Goal: Task Accomplishment & Management: Manage account settings

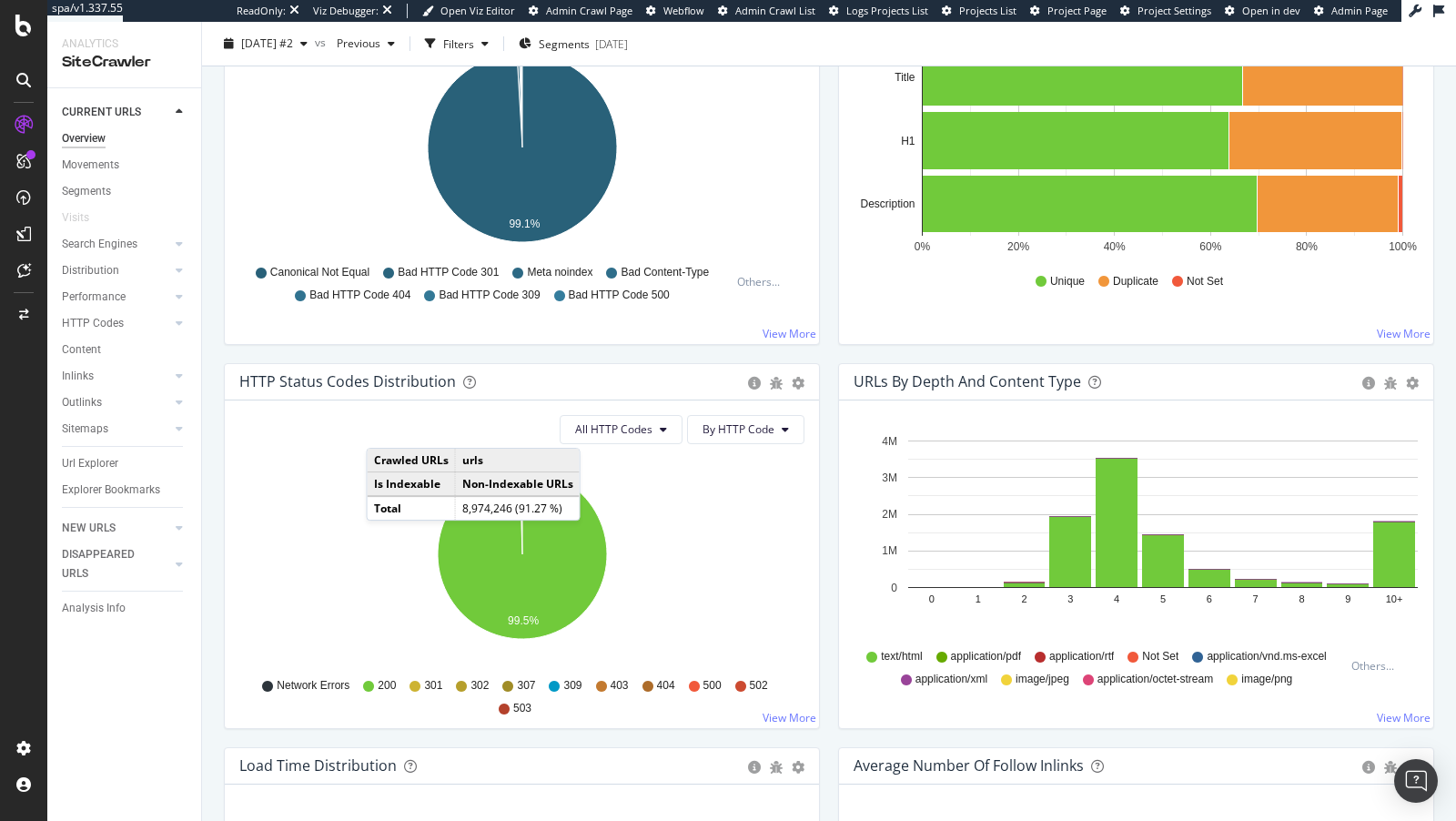
scroll to position [721, 0]
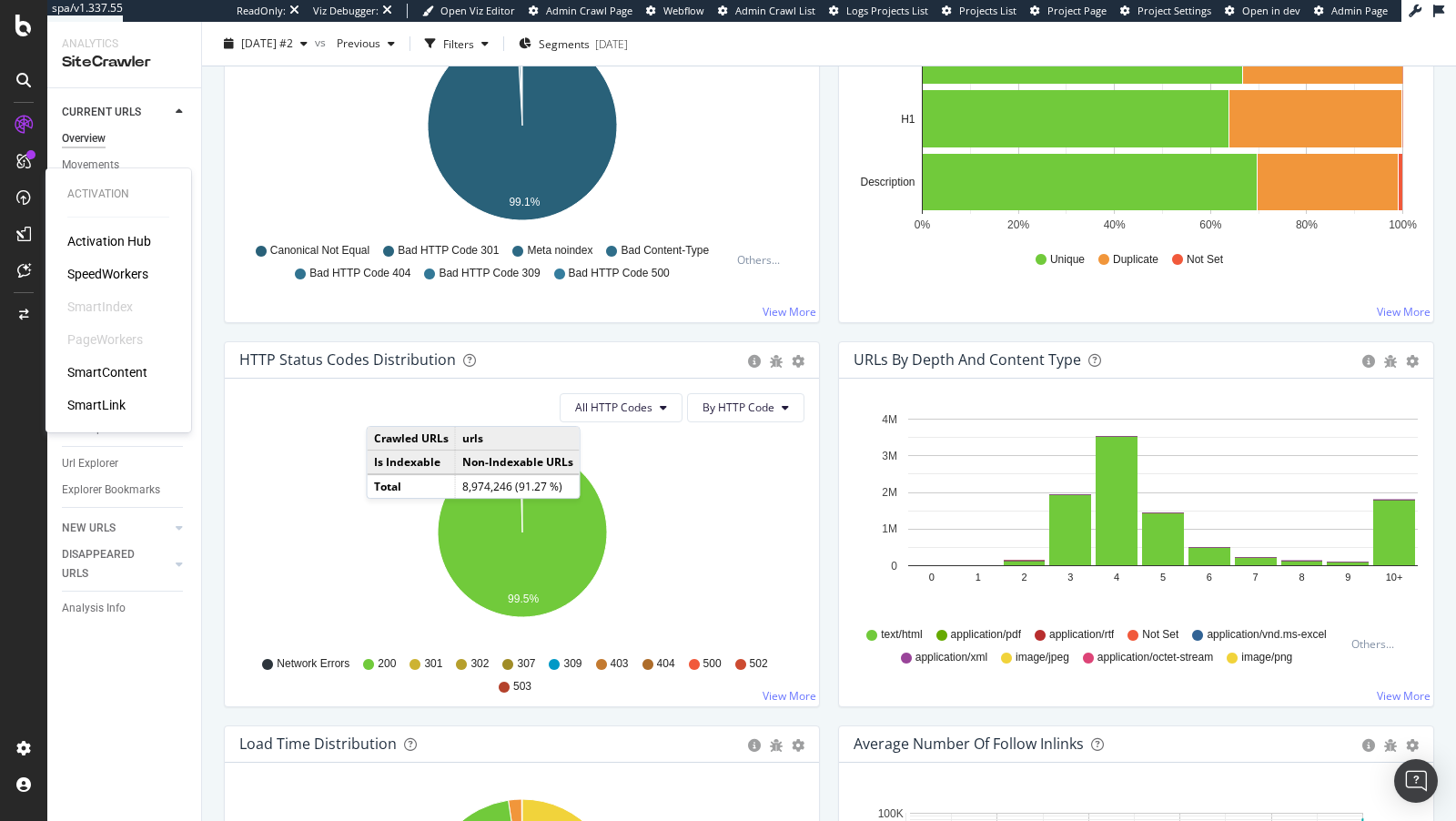
click at [119, 269] on div "SpeedWorkers" at bounding box center [108, 273] width 81 height 18
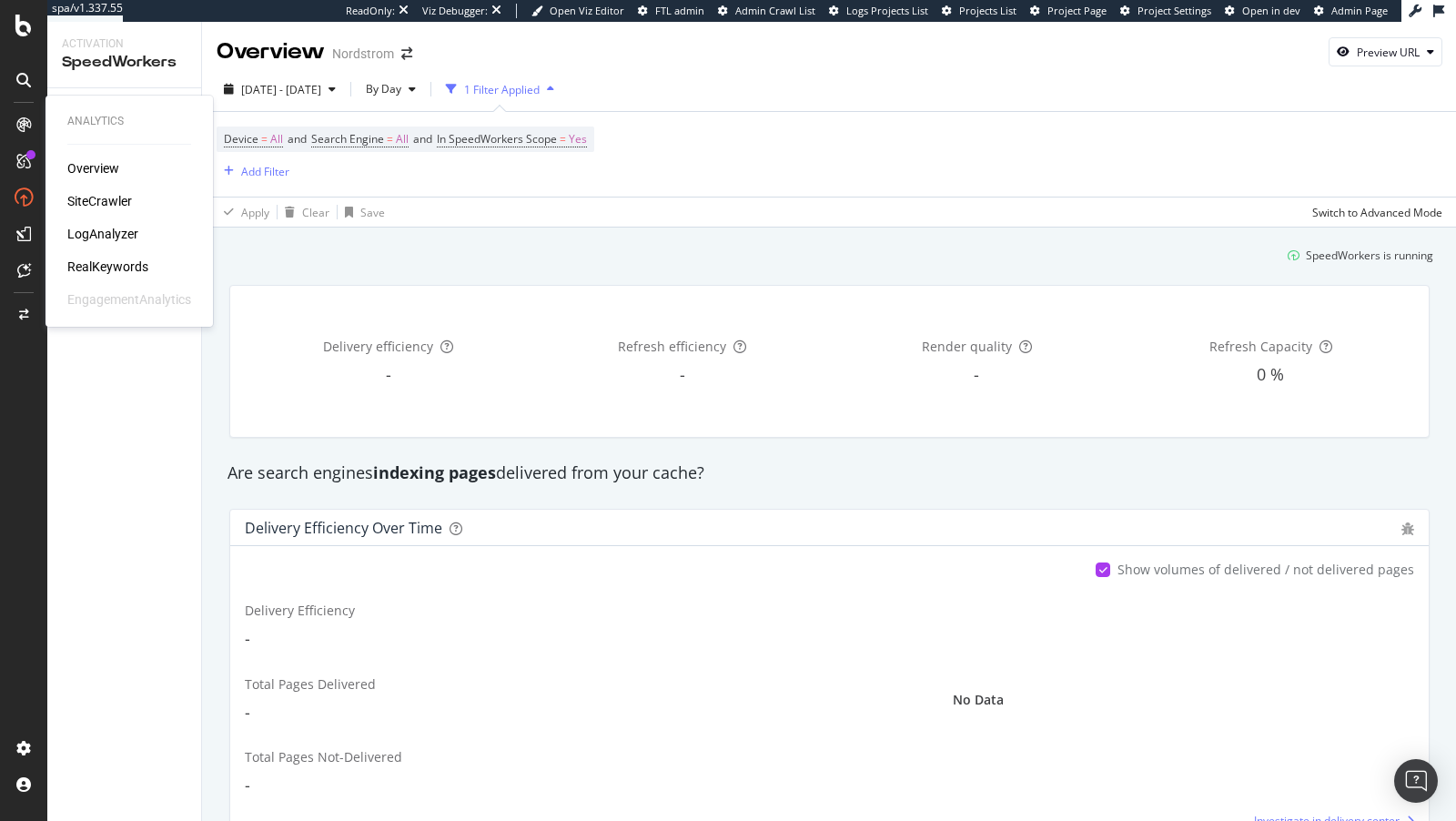
click at [101, 223] on div "Overview SiteCrawler LogAnalyzer RealKeywords EngagementAnalytics" at bounding box center [130, 233] width 124 height 150
click at [98, 230] on div "LogAnalyzer" at bounding box center [103, 233] width 71 height 18
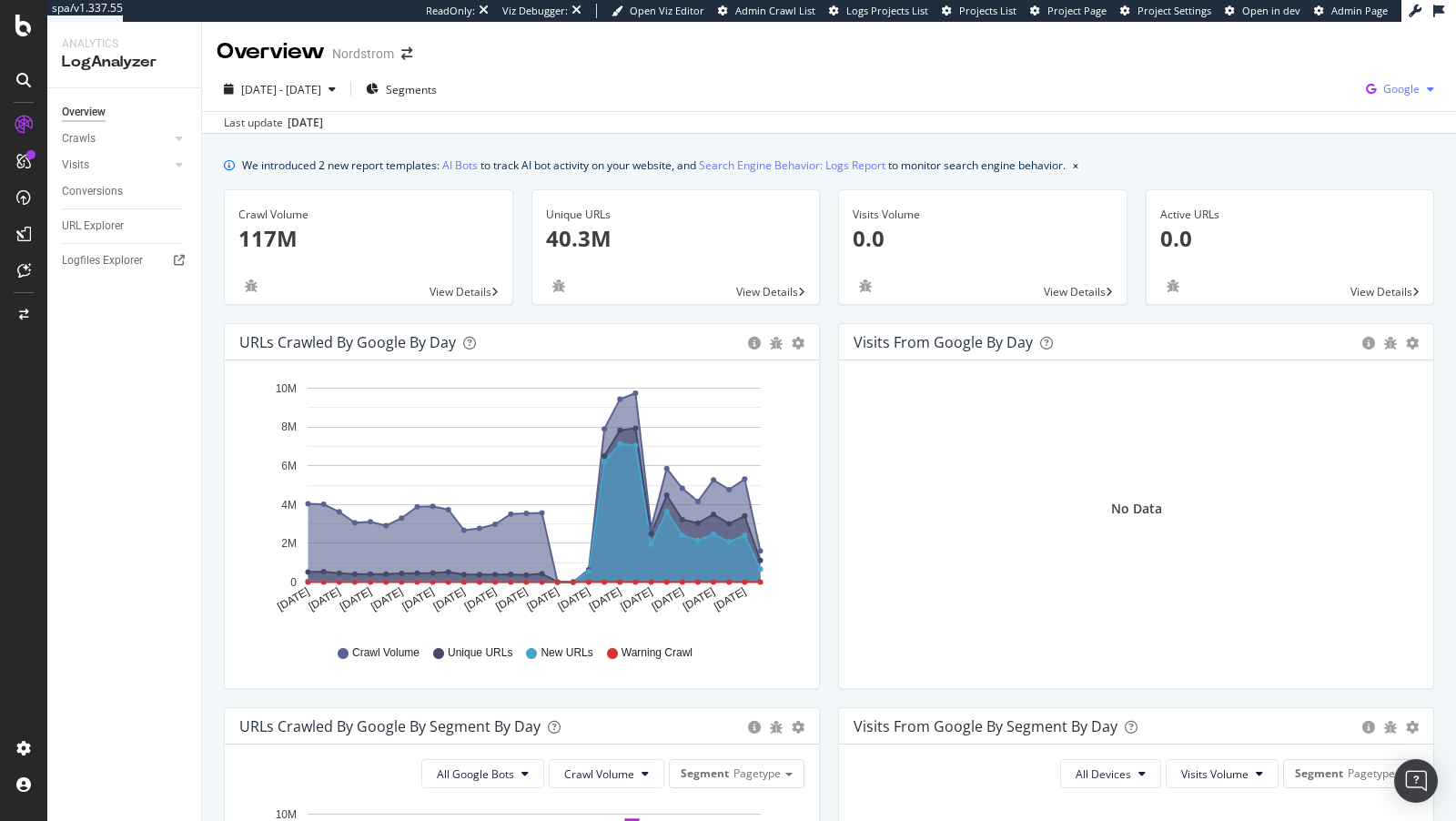
click at [1407, 78] on div "Google" at bounding box center [1400, 89] width 83 height 28
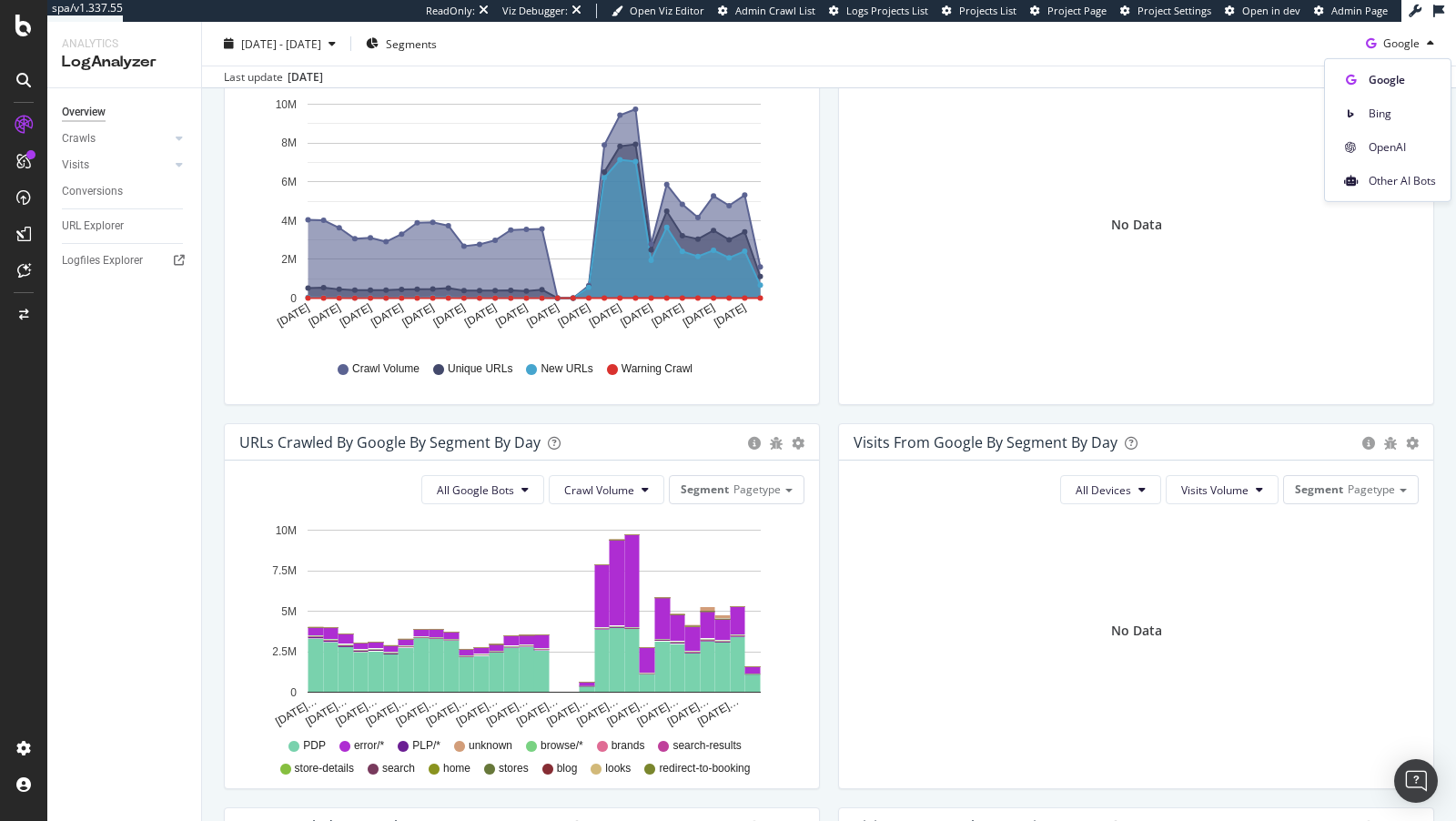
scroll to position [242, 0]
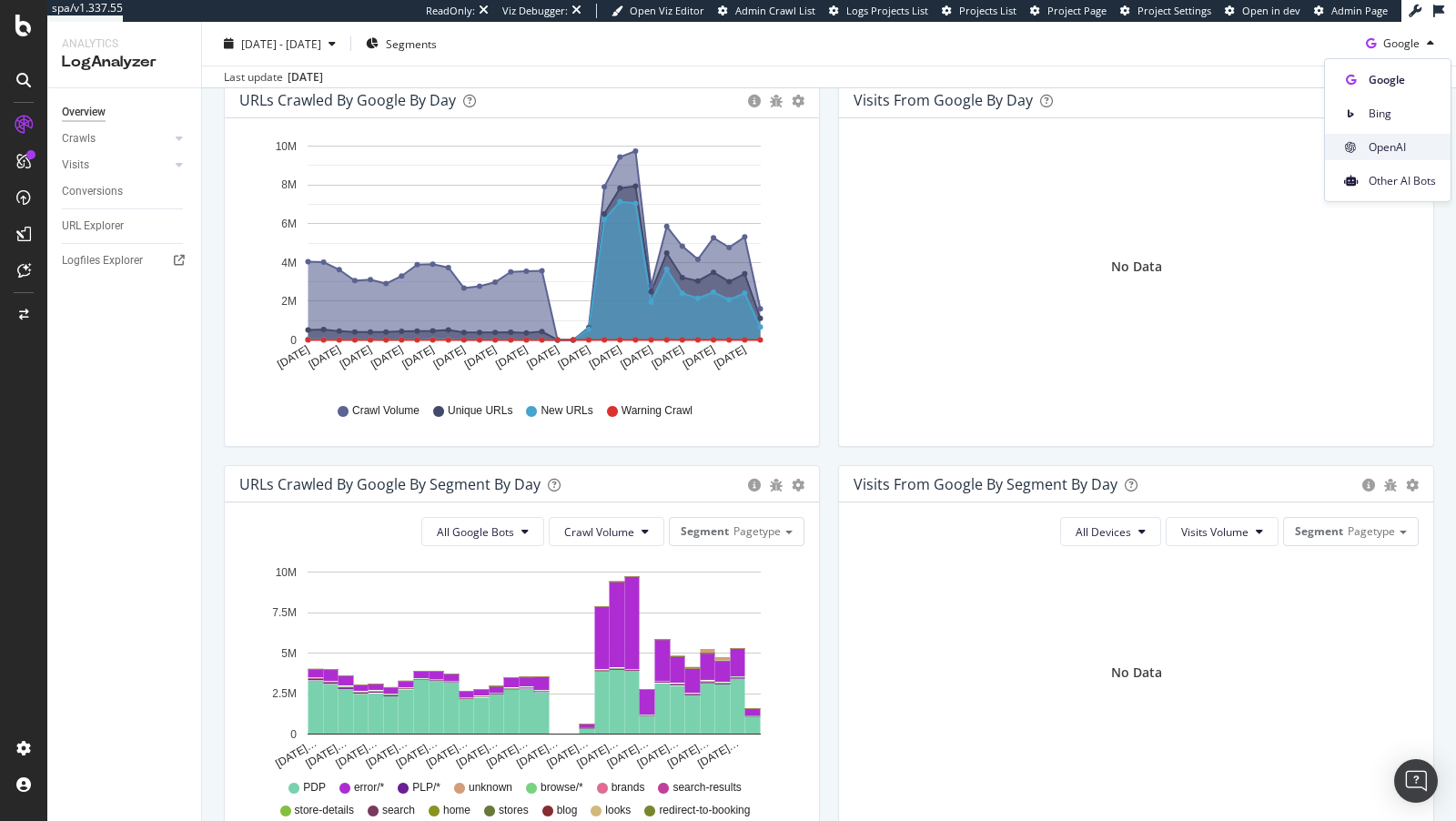
click at [1355, 144] on icon at bounding box center [1350, 146] width 10 height 10
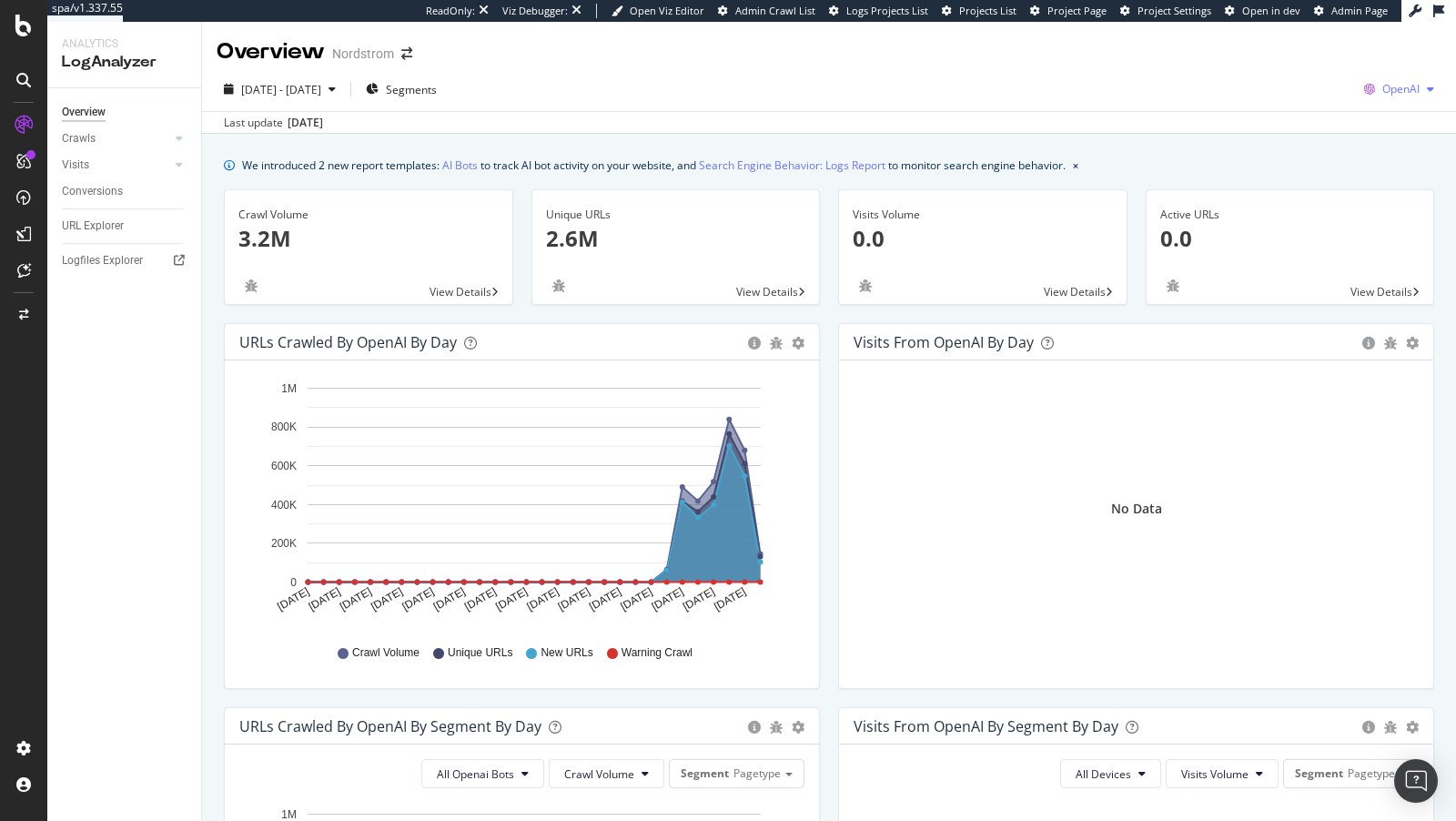
click at [1405, 102] on div "OpenAI" at bounding box center [1399, 89] width 85 height 28
click at [1309, 134] on span "Other AI Bots" at bounding box center [1307, 140] width 68 height 16
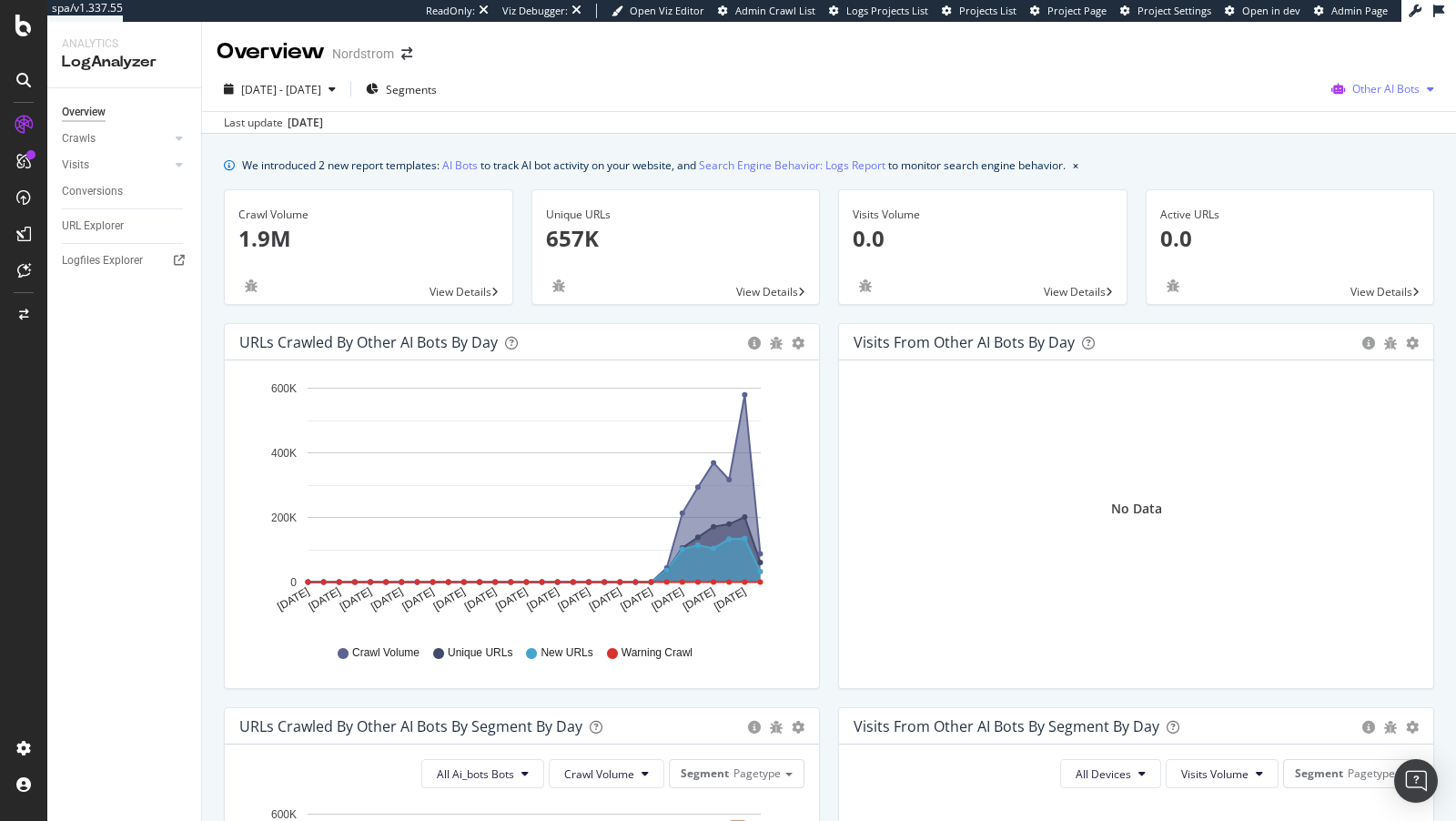
click at [1375, 92] on span "Other AI Bots" at bounding box center [1386, 89] width 68 height 15
click at [1262, 45] on span "Google" at bounding box center [1273, 39] width 71 height 16
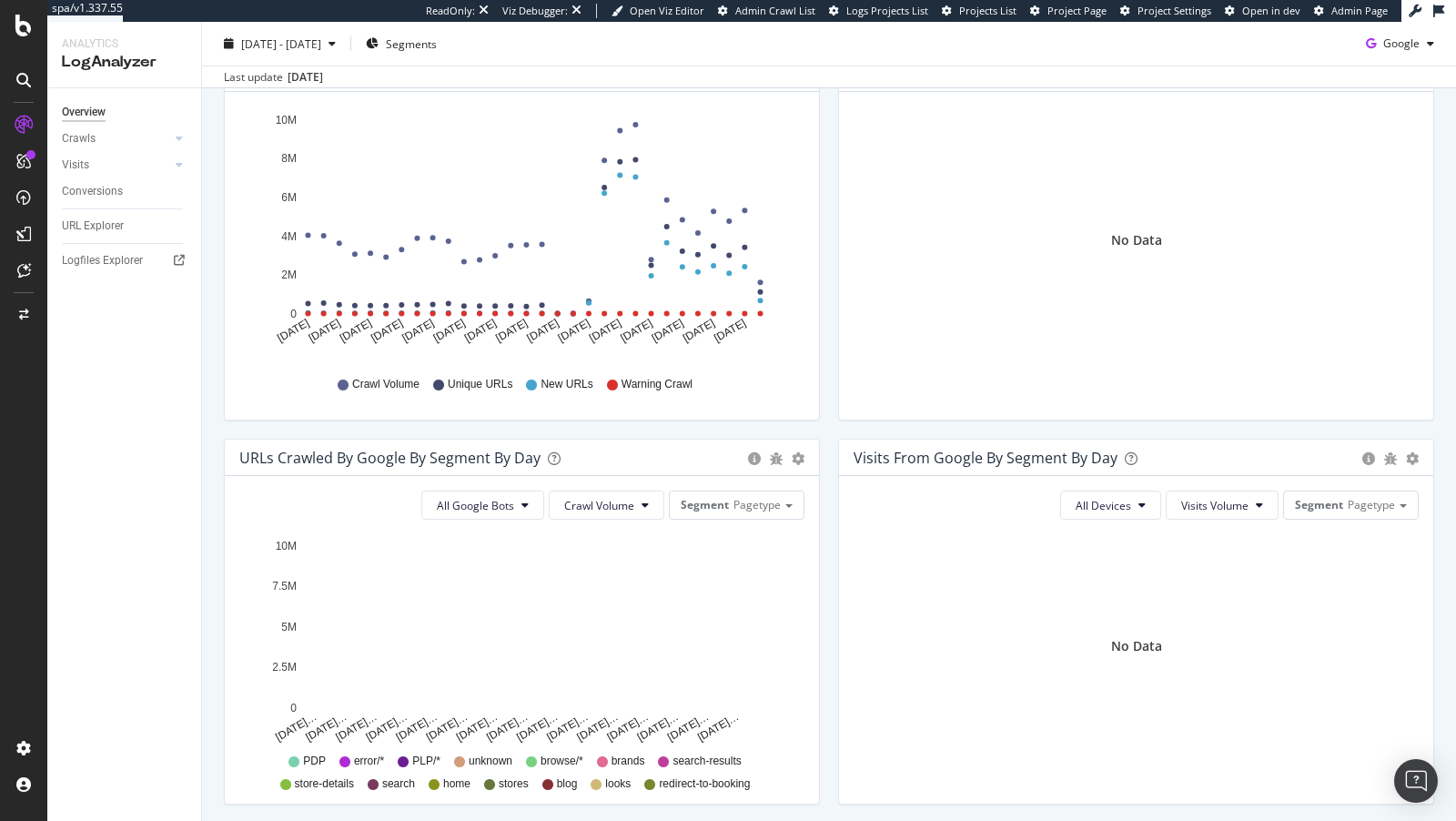
scroll to position [524, 0]
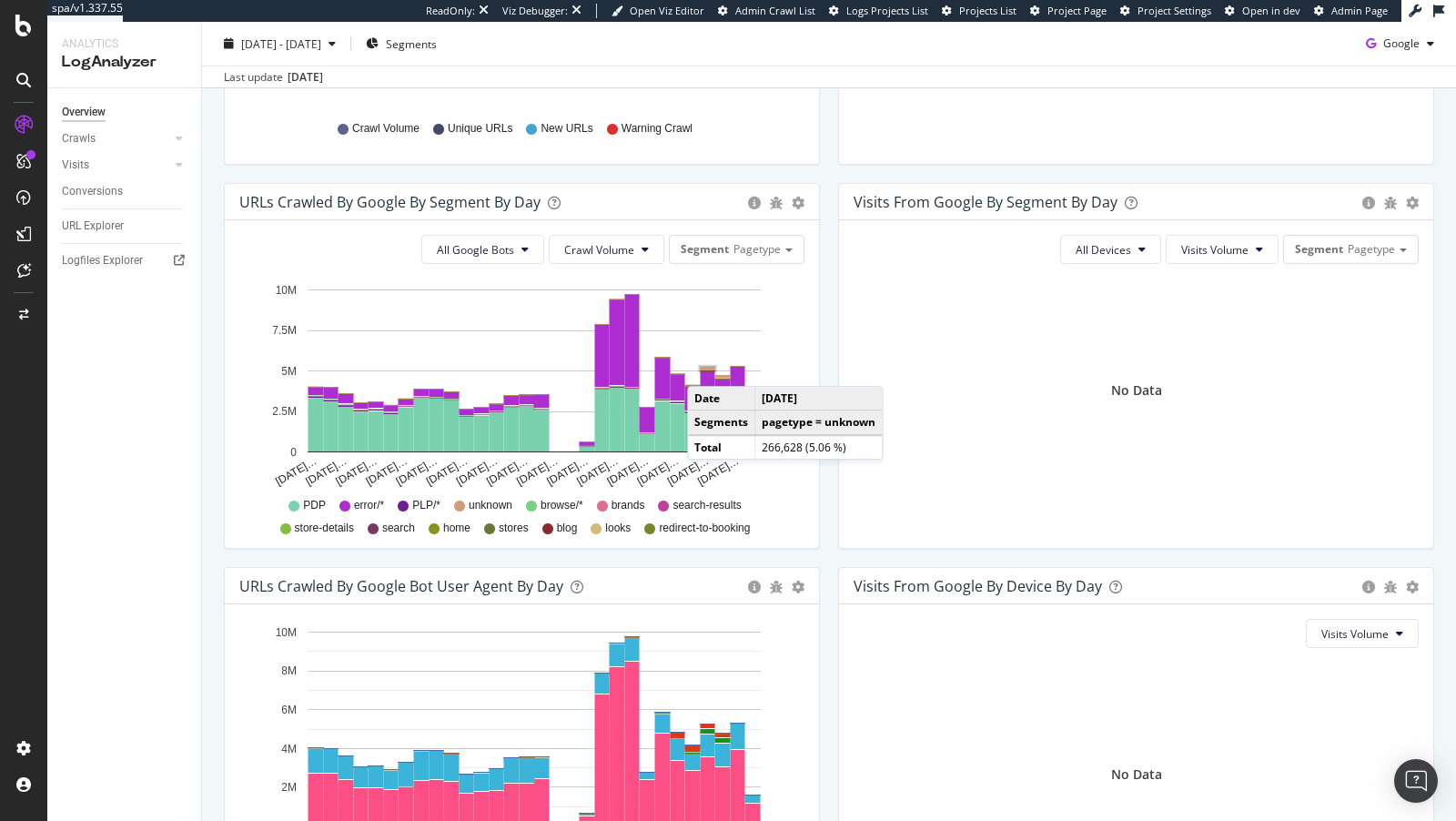
click at [705, 367] on rect "A chart." at bounding box center [708, 369] width 14 height 4
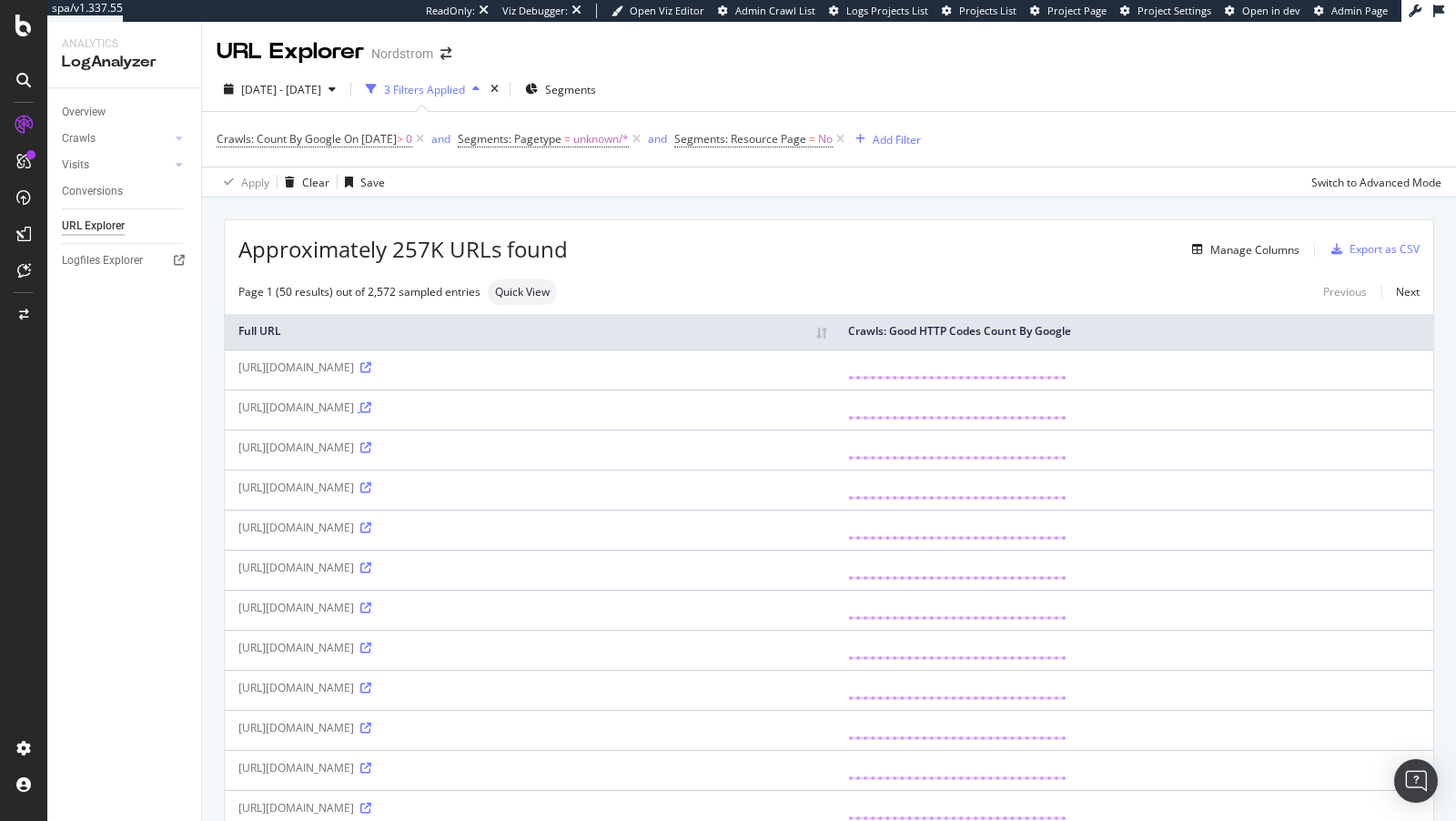
click at [372, 413] on icon at bounding box center [365, 407] width 10 height 10
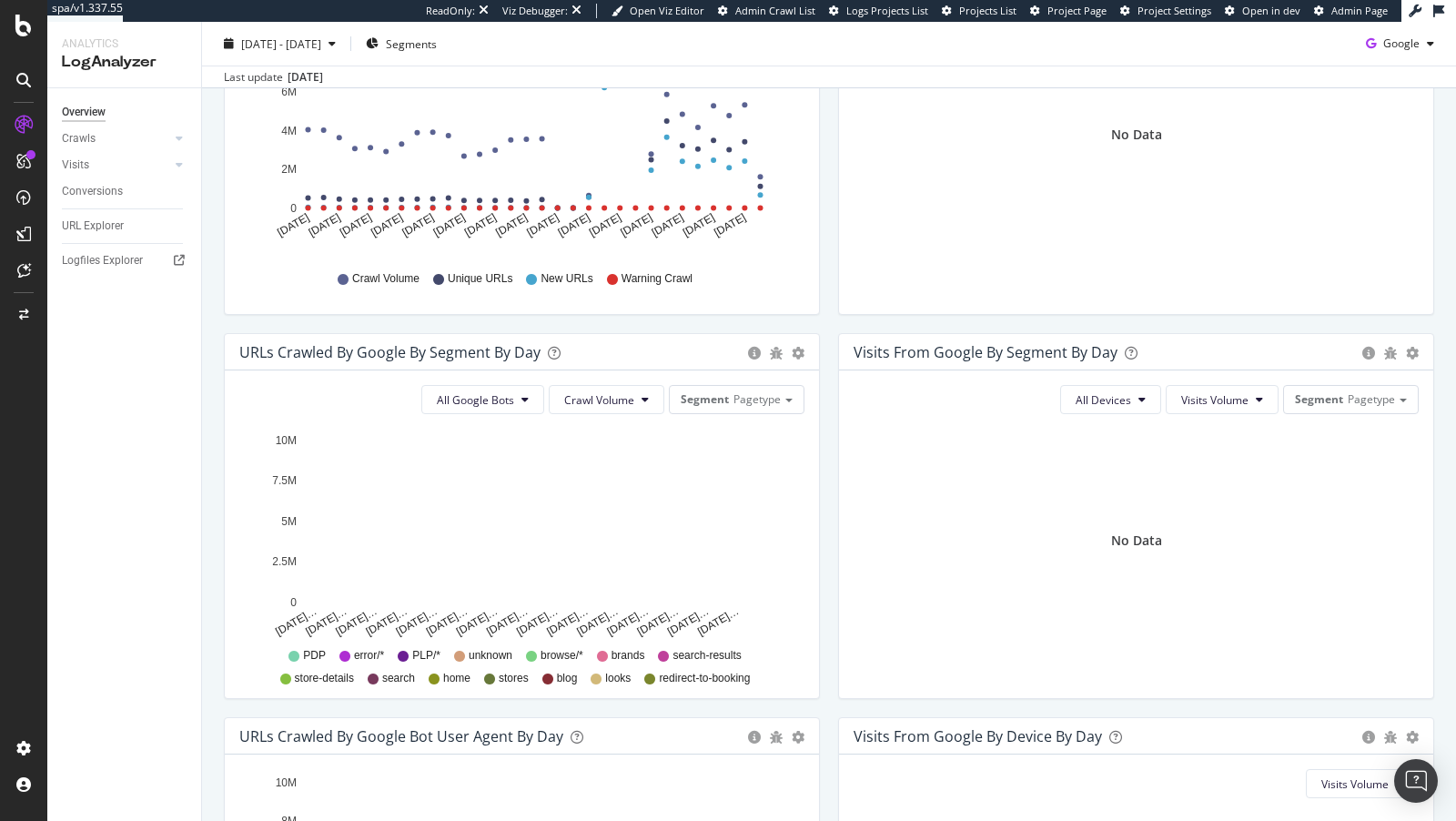
scroll to position [388, 0]
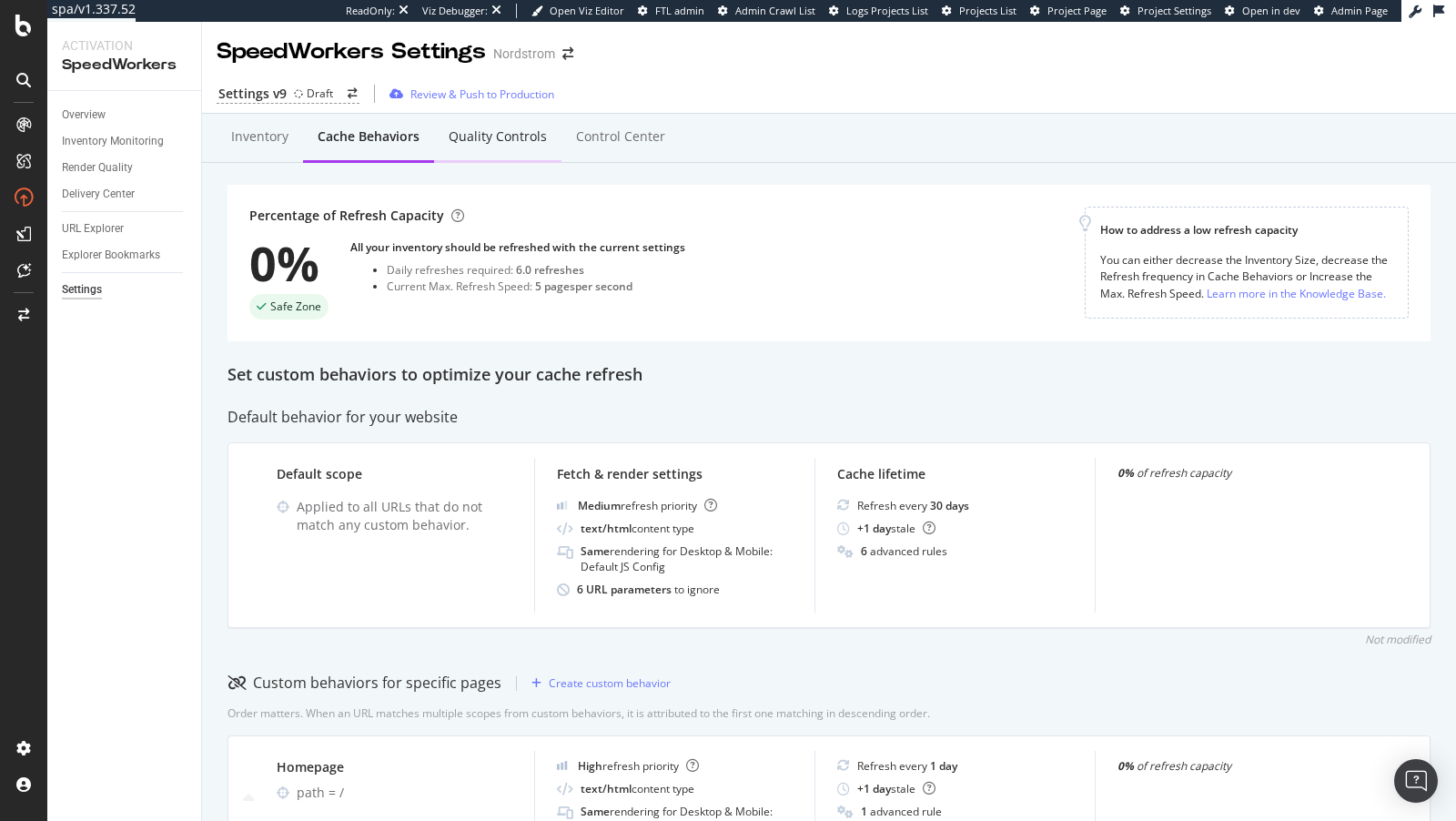
click at [482, 136] on div "Quality Controls" at bounding box center [497, 136] width 98 height 18
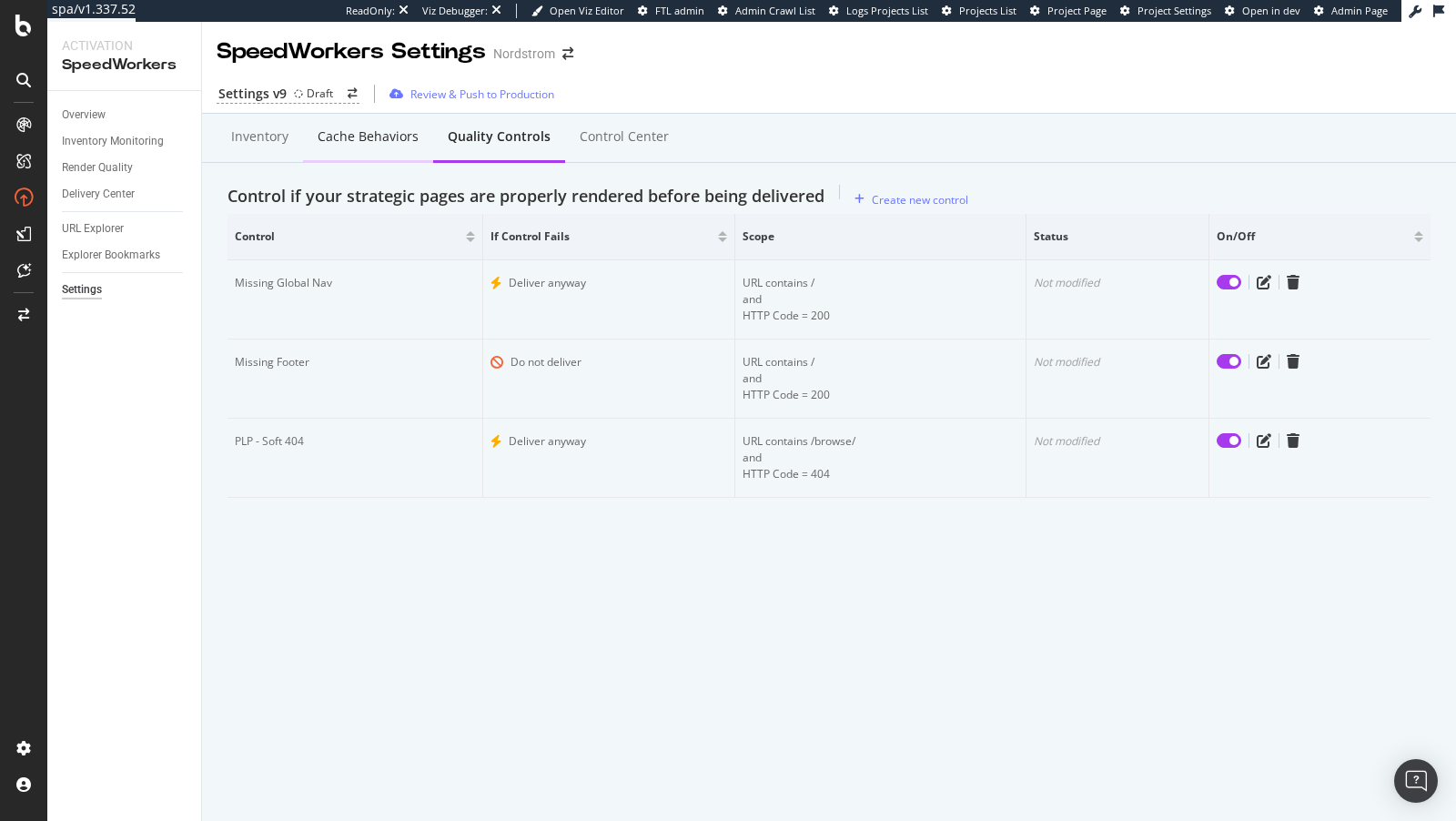
click at [357, 119] on div "Cache behaviors" at bounding box center [368, 137] width 131 height 50
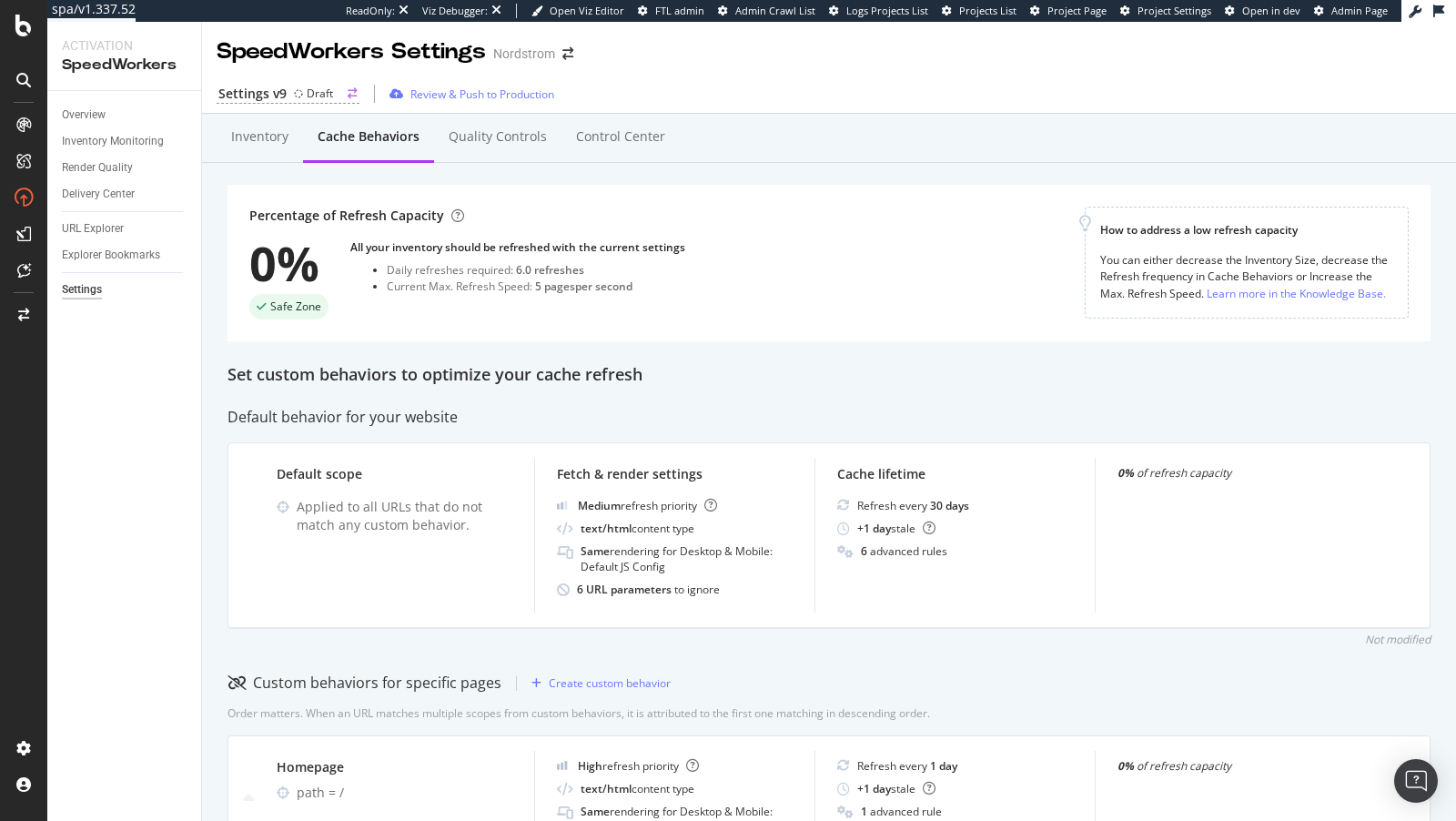
click at [275, 89] on div "Settings v9" at bounding box center [253, 93] width 69 height 18
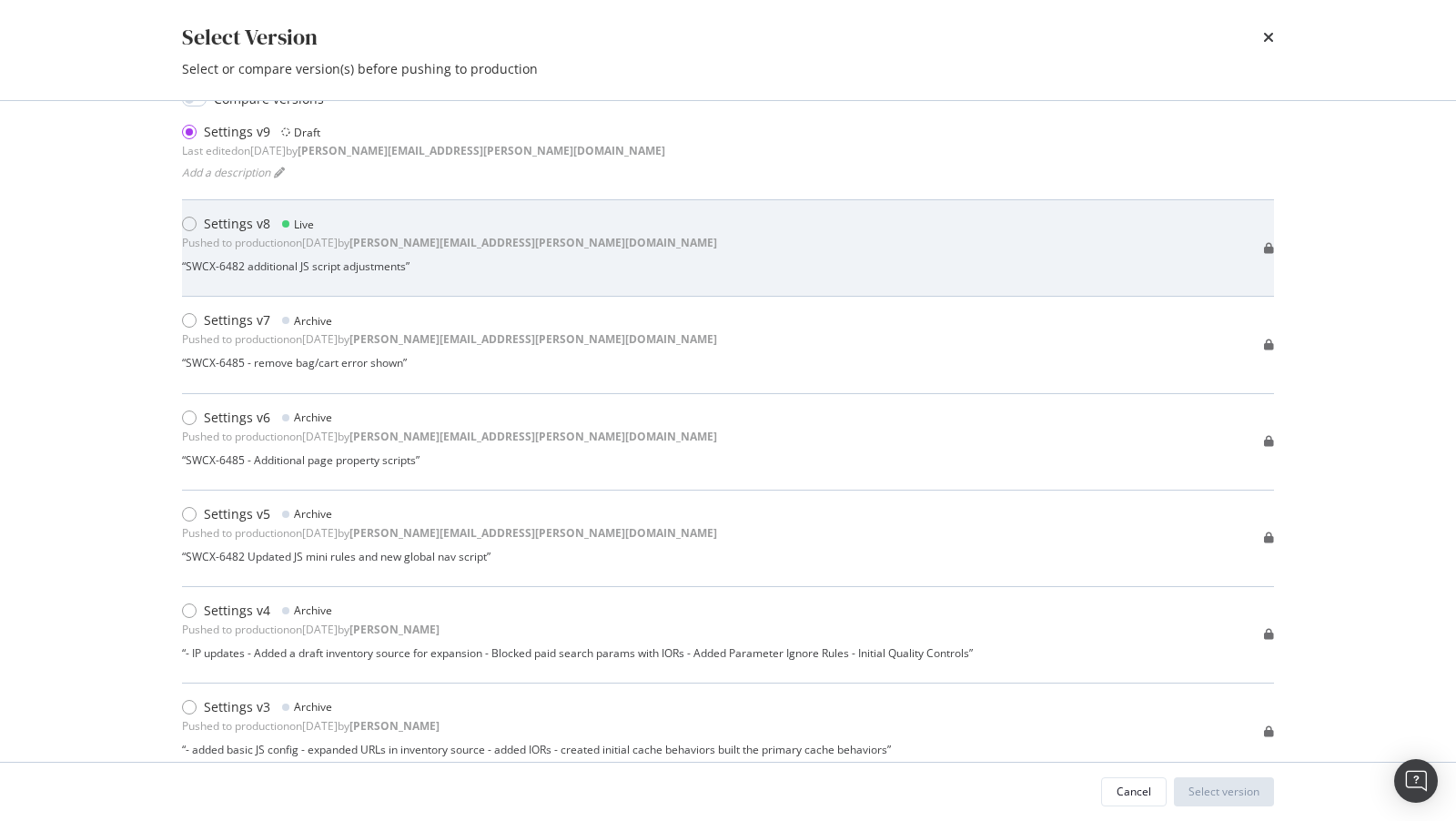
scroll to position [54, 0]
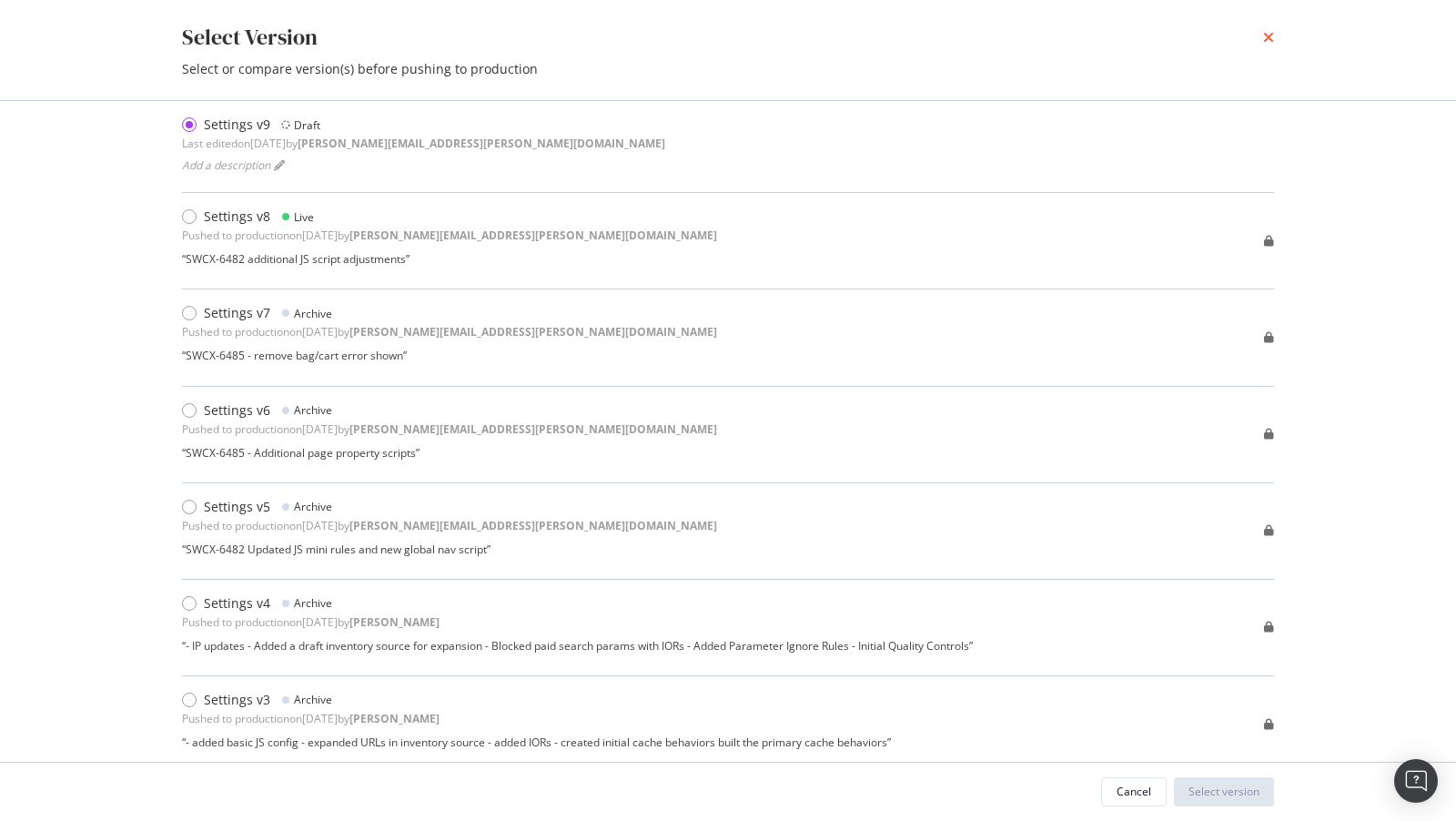
click at [1268, 32] on icon "times" at bounding box center [1268, 37] width 10 height 14
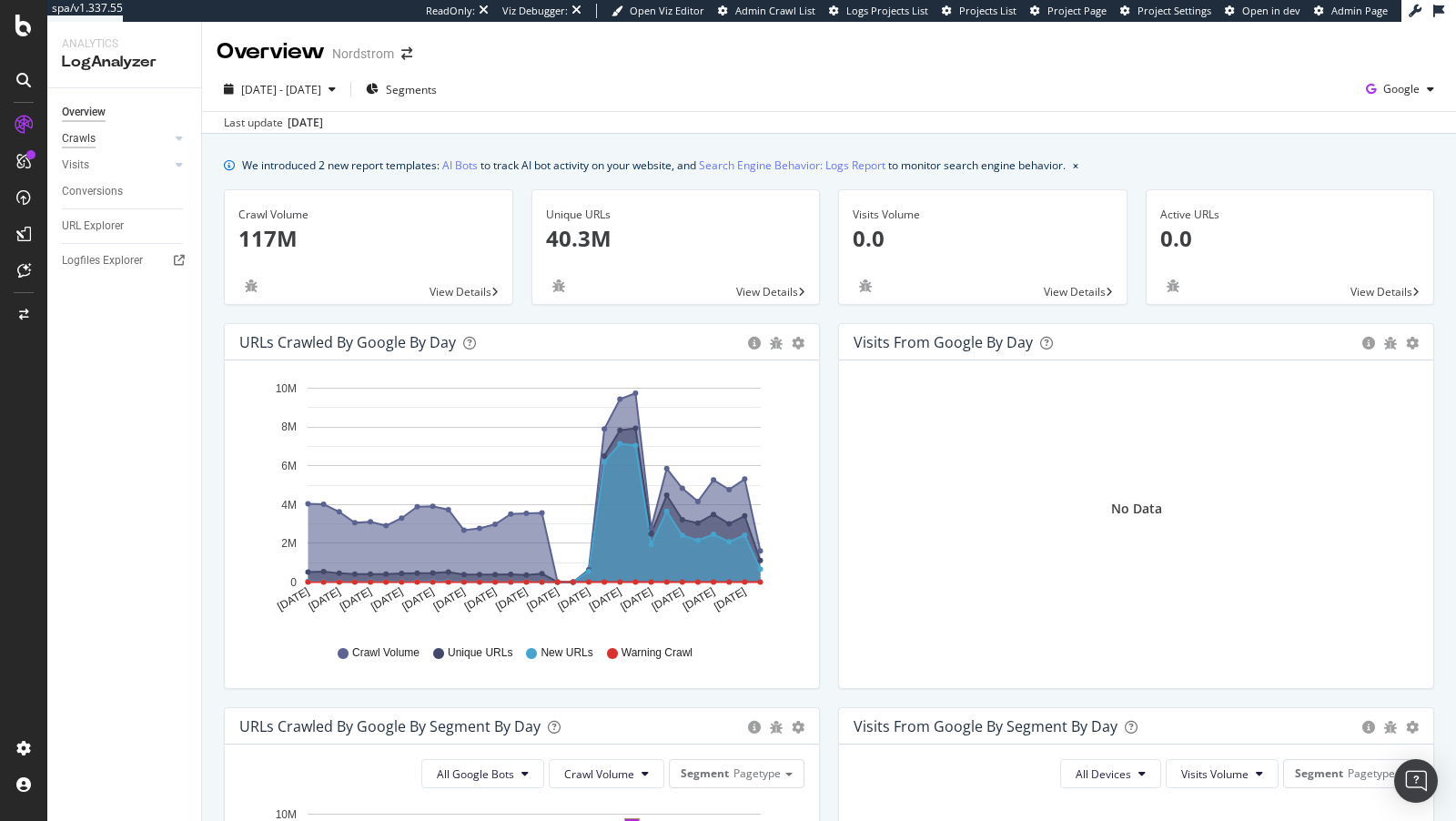
click at [91, 131] on div "Crawls" at bounding box center [78, 139] width 33 height 19
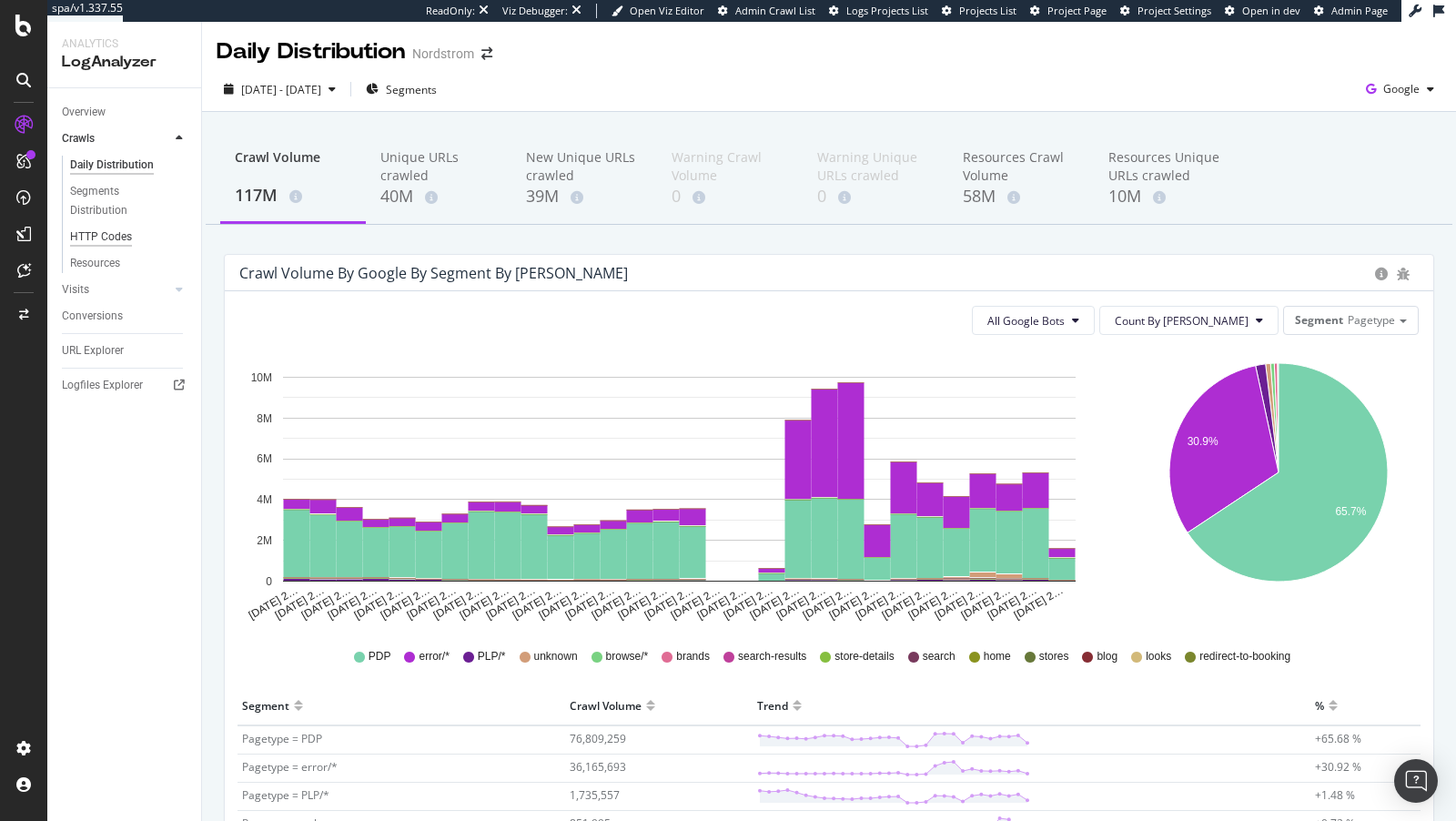
click at [105, 233] on div "HTTP Codes" at bounding box center [101, 237] width 62 height 19
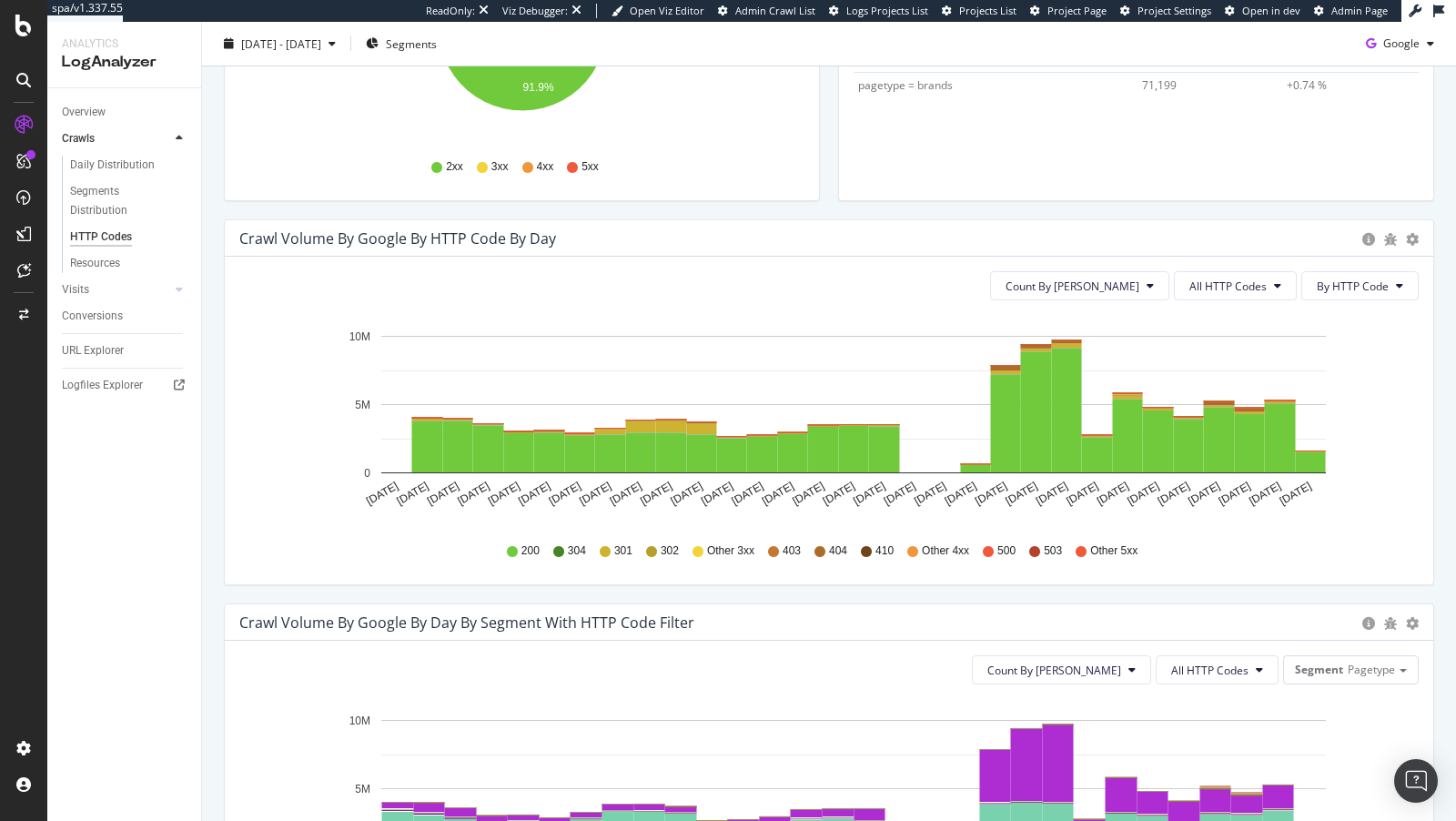
scroll to position [491, 0]
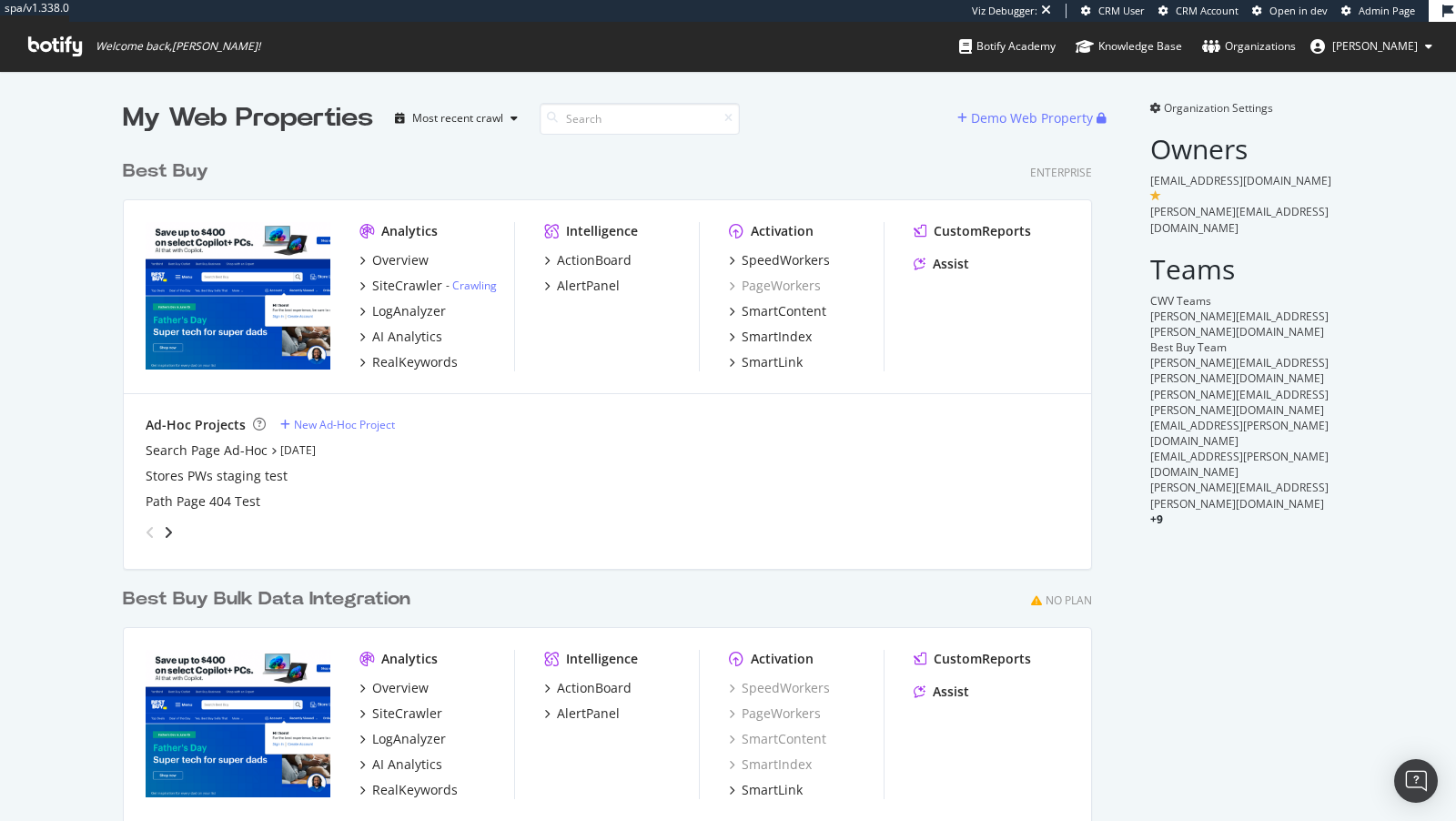
scroll to position [771, 984]
click at [429, 312] on div "LogAnalyzer" at bounding box center [409, 310] width 73 height 18
click at [401, 330] on div "AI Analytics" at bounding box center [408, 336] width 71 height 18
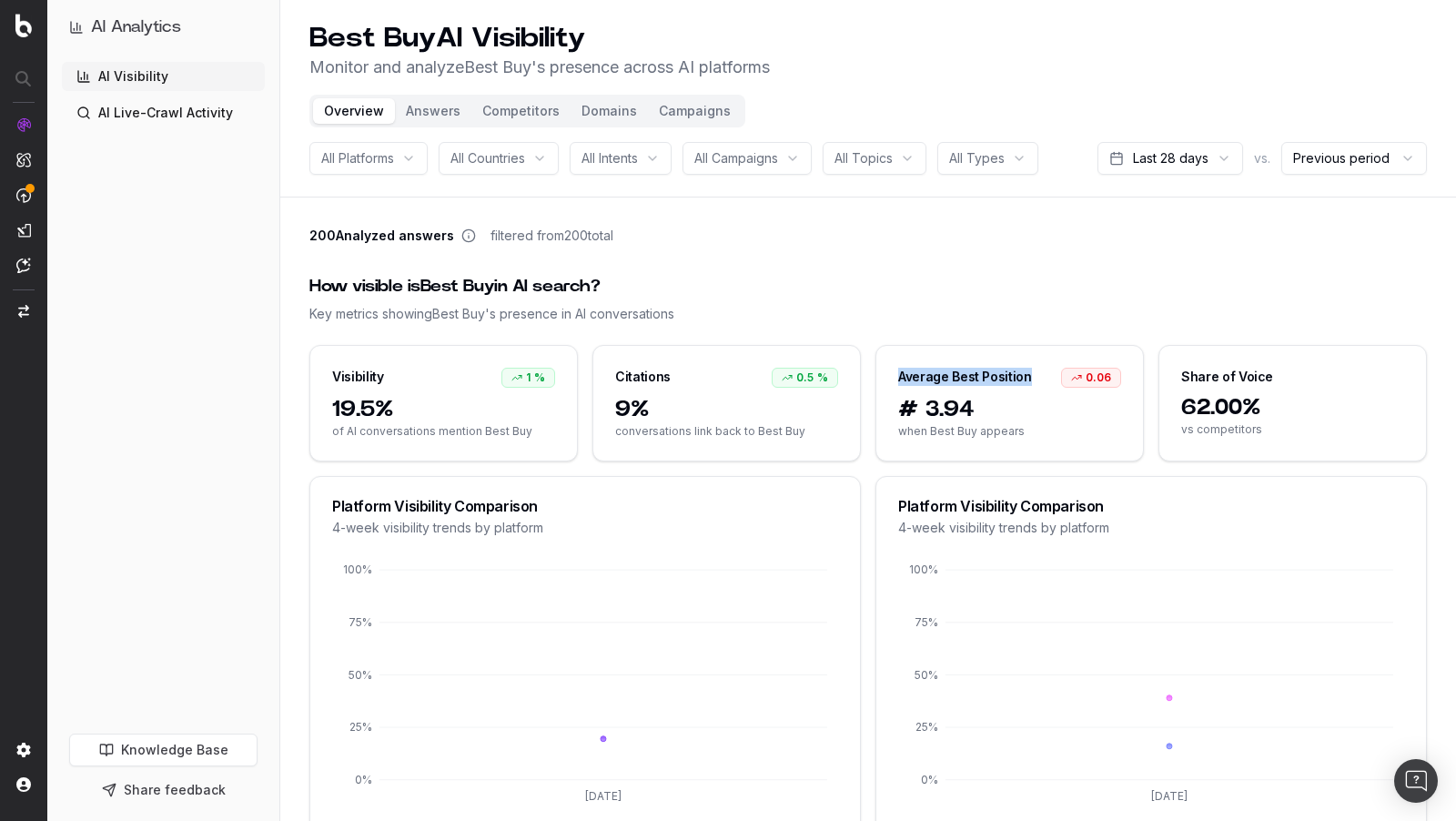
drag, startPoint x: 1029, startPoint y: 374, endPoint x: 869, endPoint y: 374, distance: 160.0
click at [869, 374] on div "Visibility 1 % 19.5% of AI conversations mention Best Buy Citations 0.5 % 9% co…" at bounding box center [868, 403] width 1118 height 116
copy div "Average Best Position"
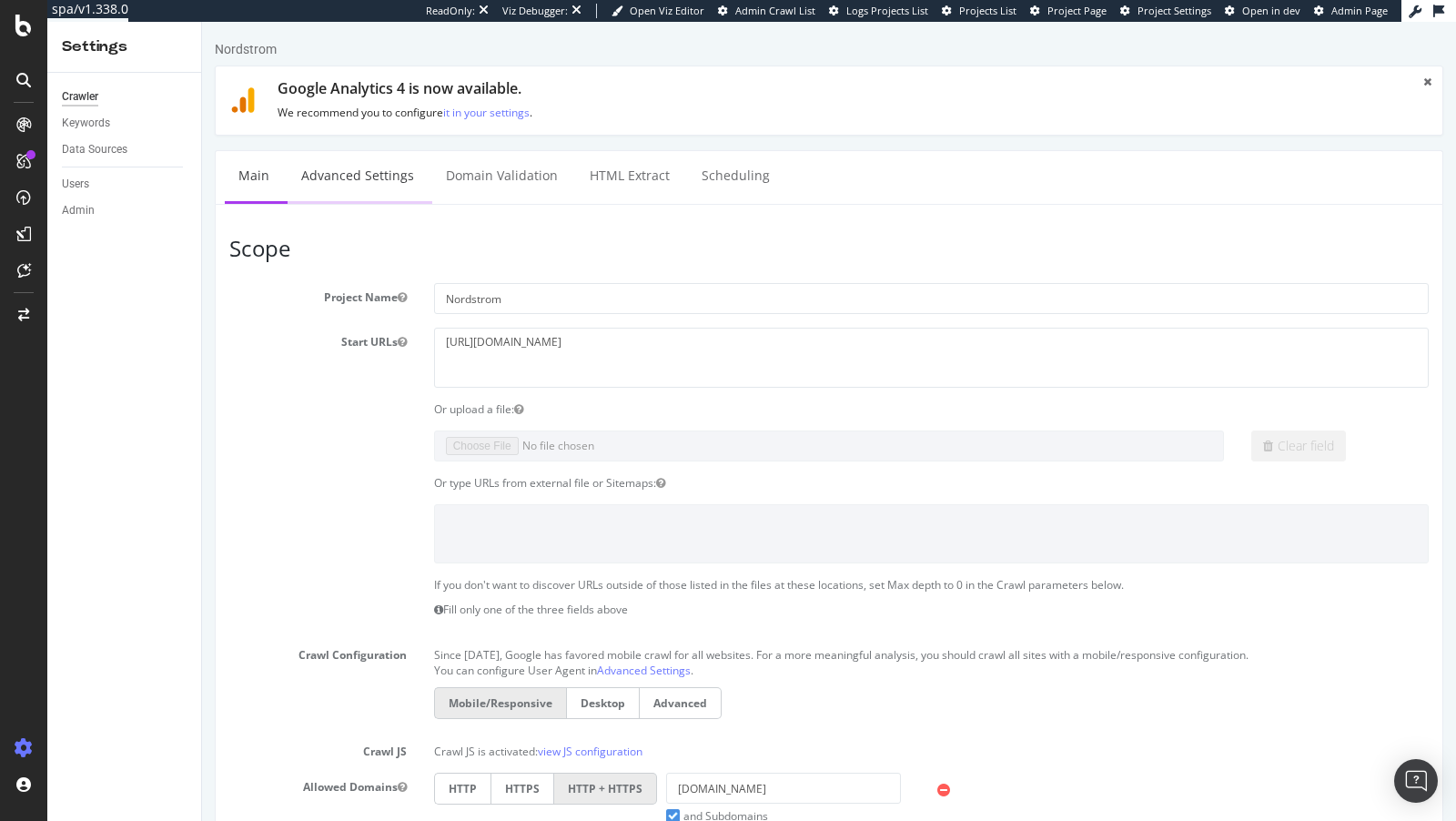
click at [350, 173] on link "Advanced Settings" at bounding box center [357, 176] width 140 height 50
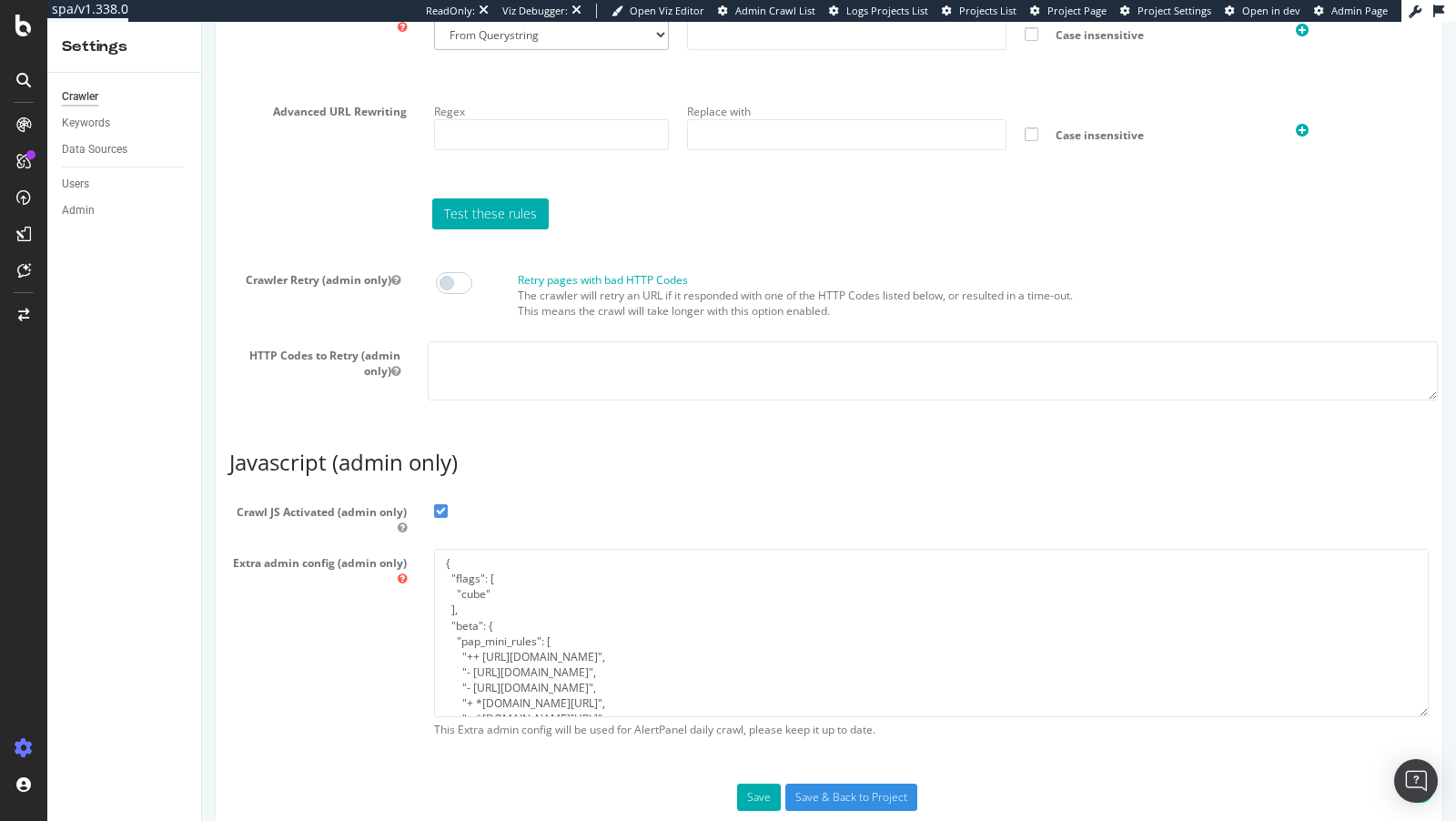
scroll to position [1496, 0]
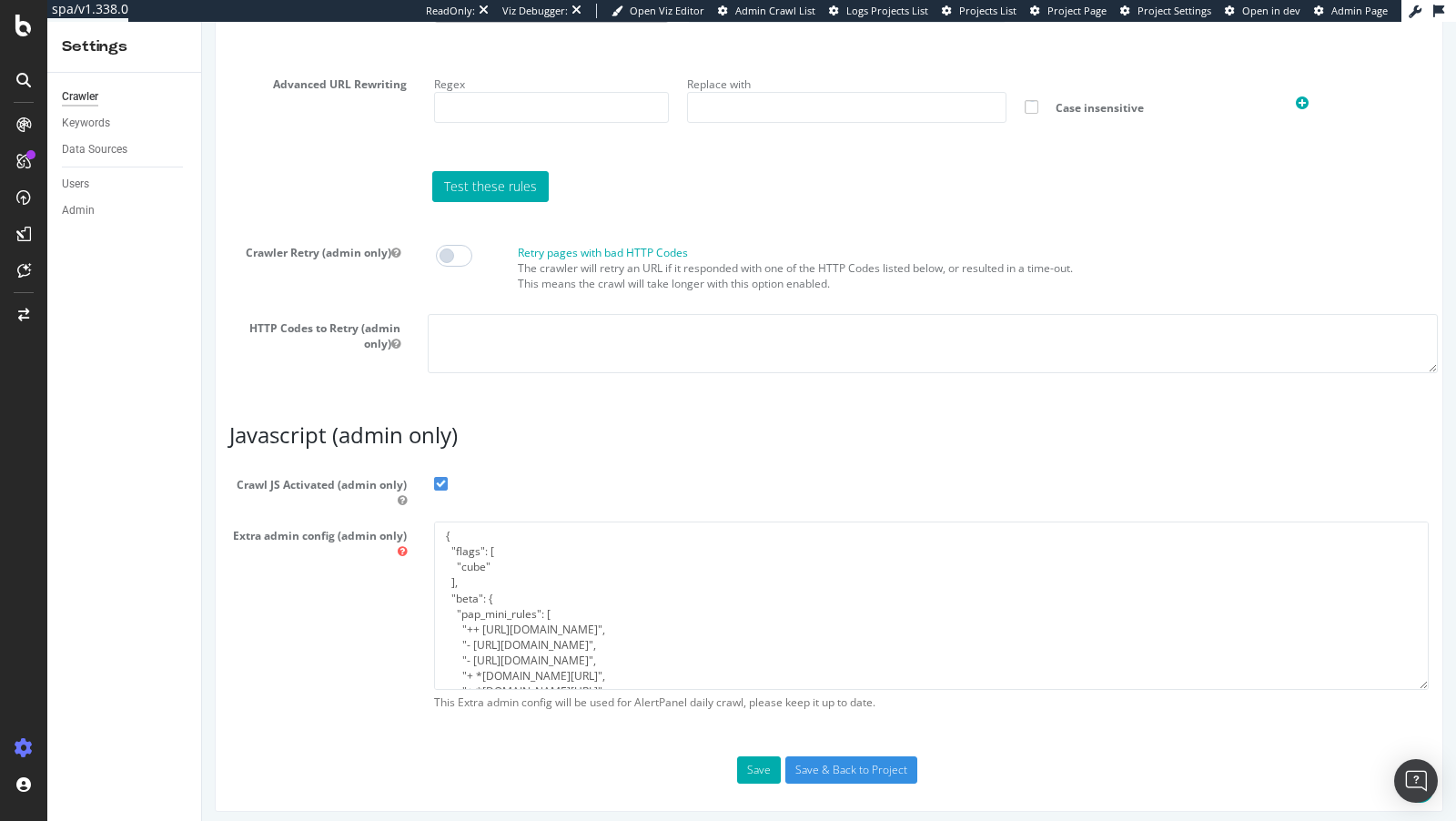
click at [431, 478] on label "Crawl JS Activated (admin only)" at bounding box center [829, 489] width 1227 height 37
click at [202, 22] on input "Crawl JS Activated (admin only)" at bounding box center [202, 22] width 0 height 0
click at [750, 763] on button "Save" at bounding box center [759, 770] width 44 height 28
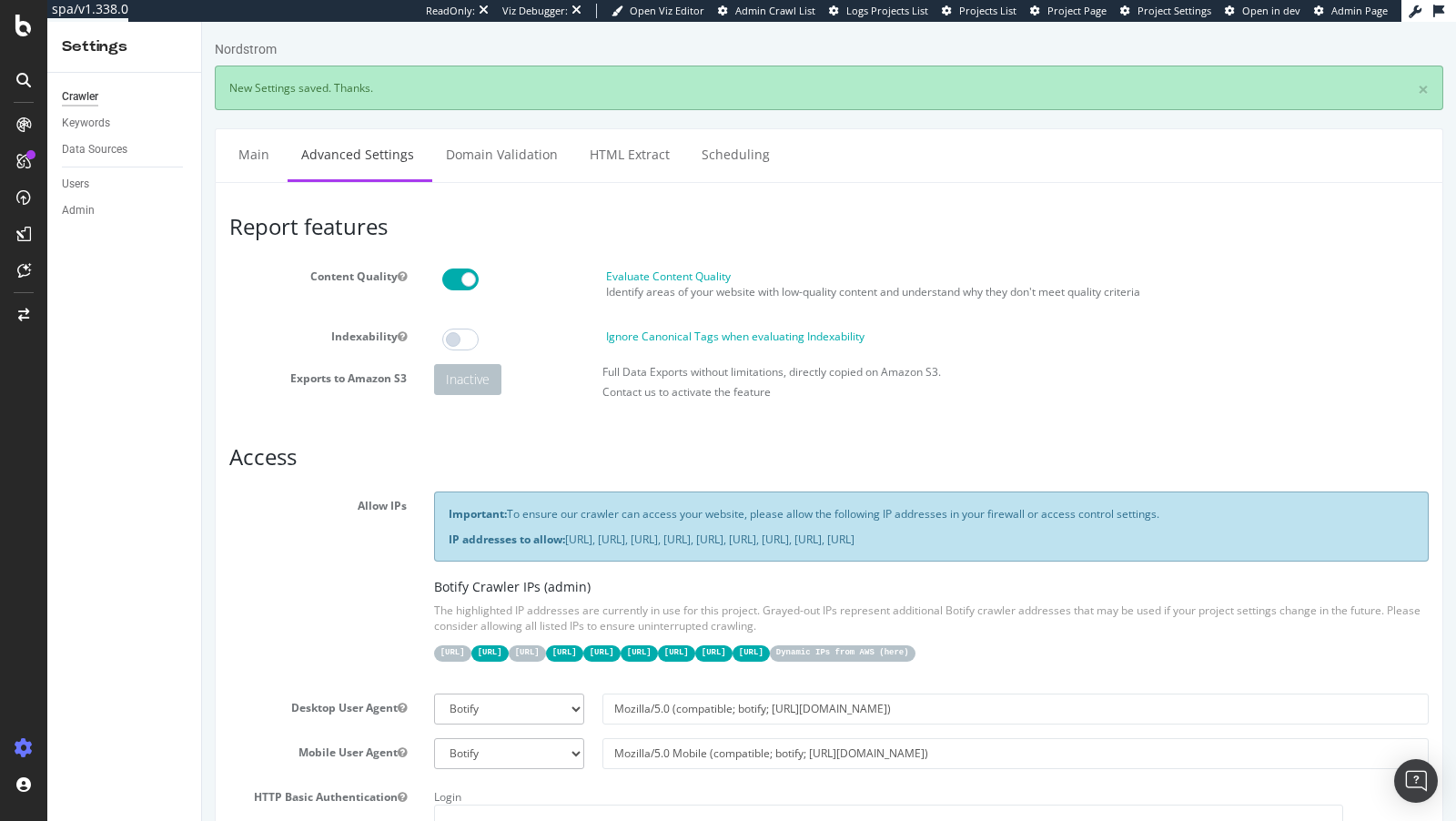
scroll to position [0, 0]
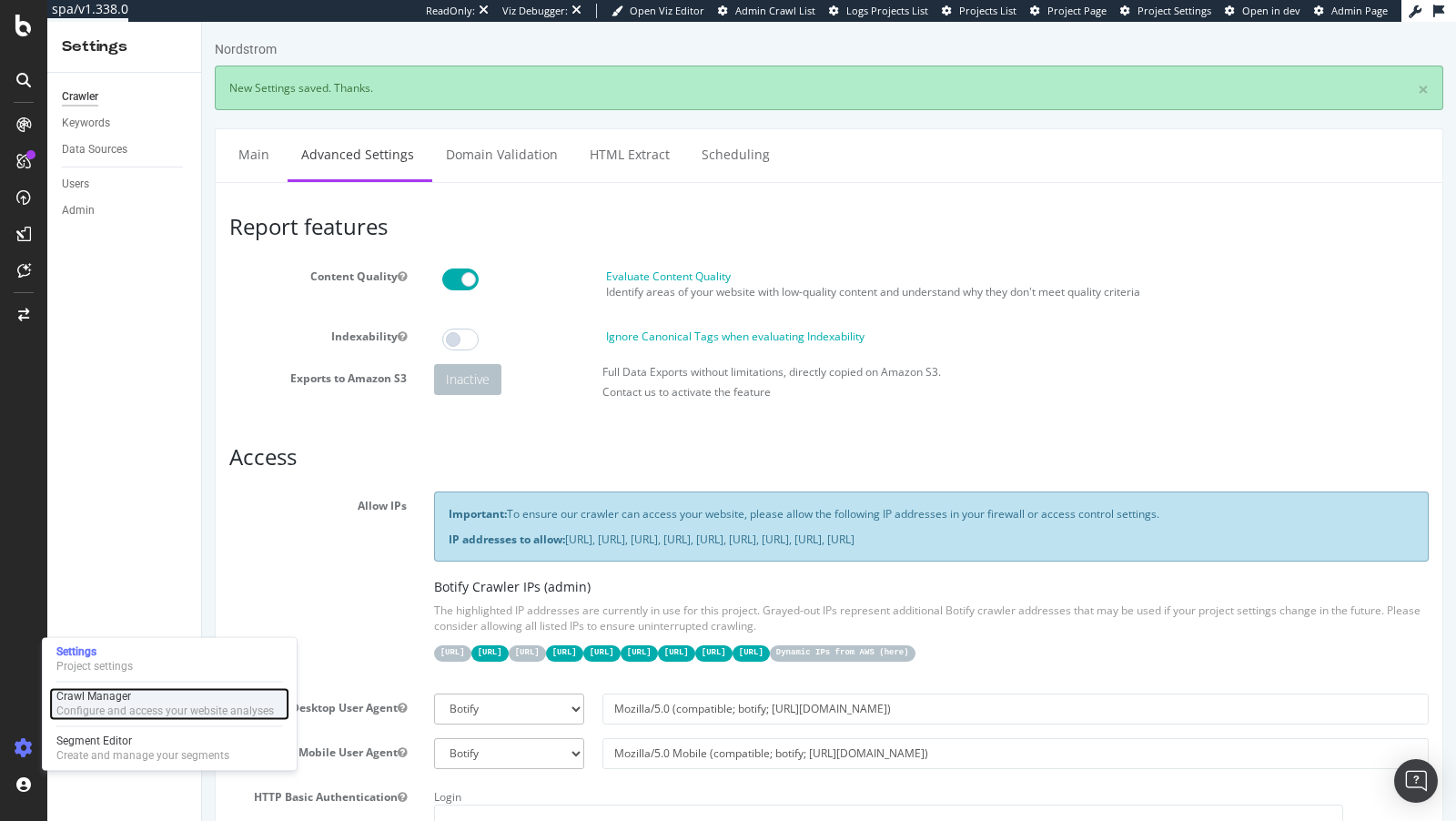
click at [106, 711] on div "Configure and access your website analyses" at bounding box center [165, 710] width 217 height 14
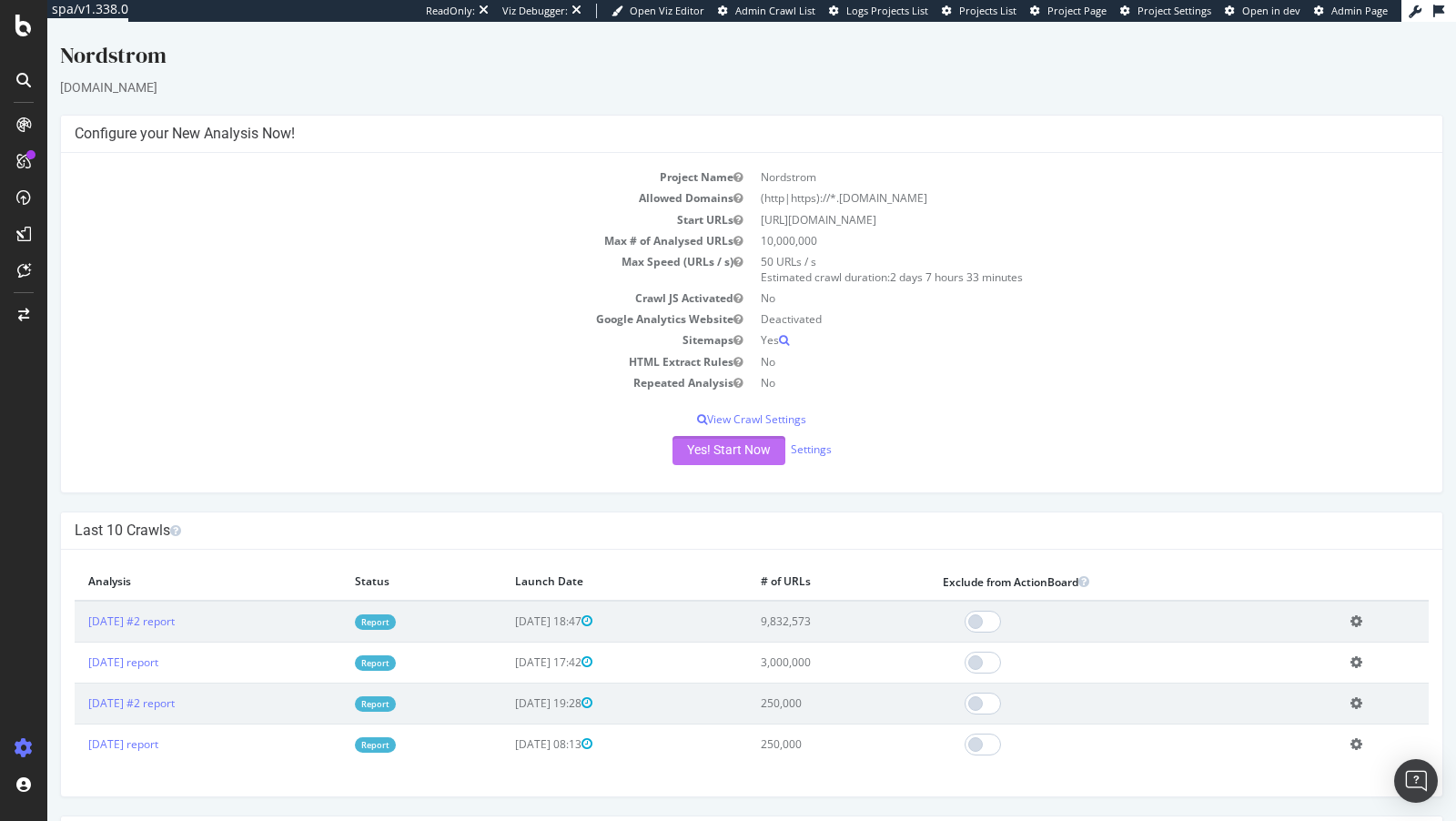
click at [741, 453] on button "Yes! Start Now" at bounding box center [729, 451] width 112 height 30
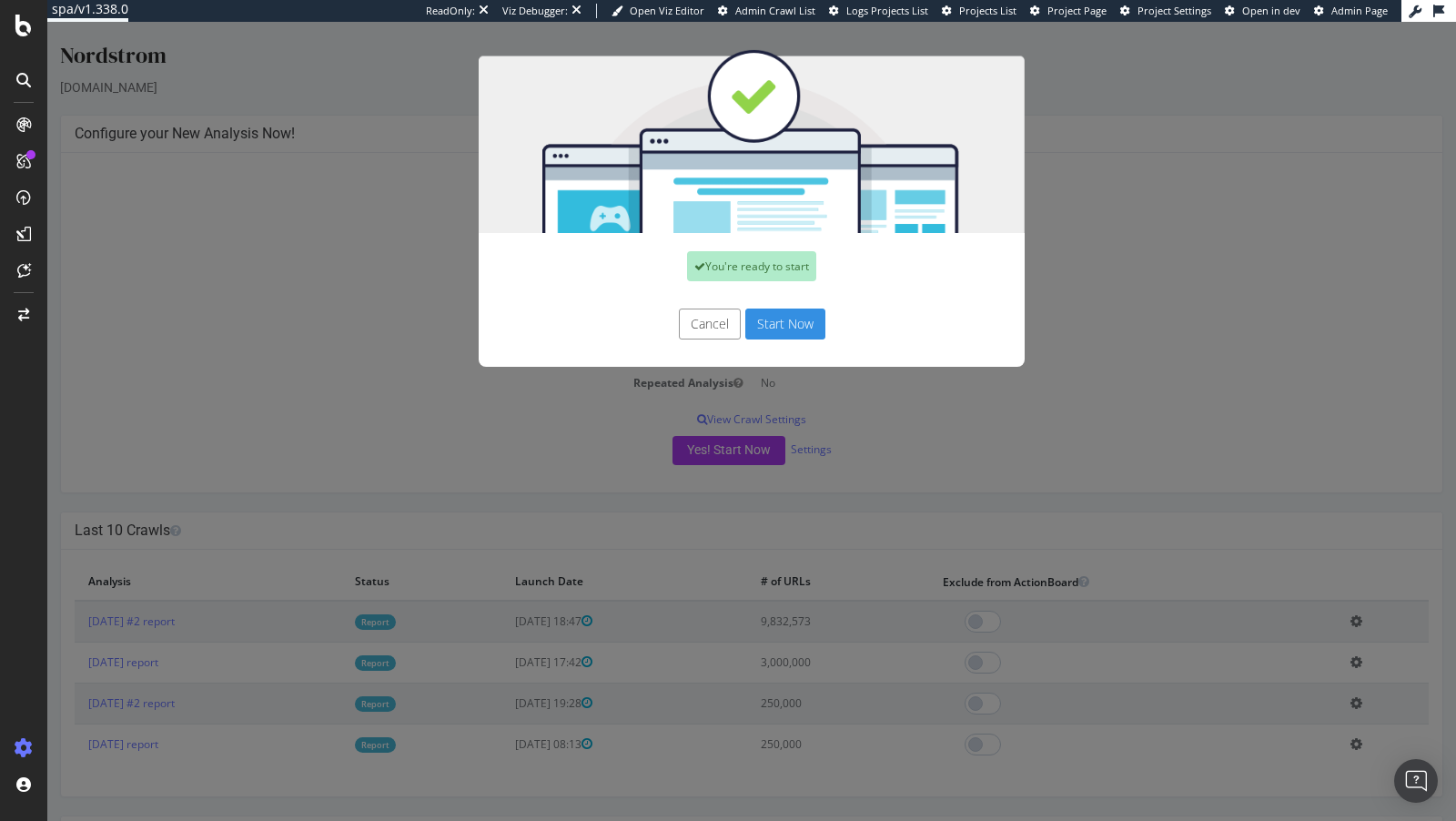
click at [795, 327] on button "Start Now" at bounding box center [785, 324] width 80 height 30
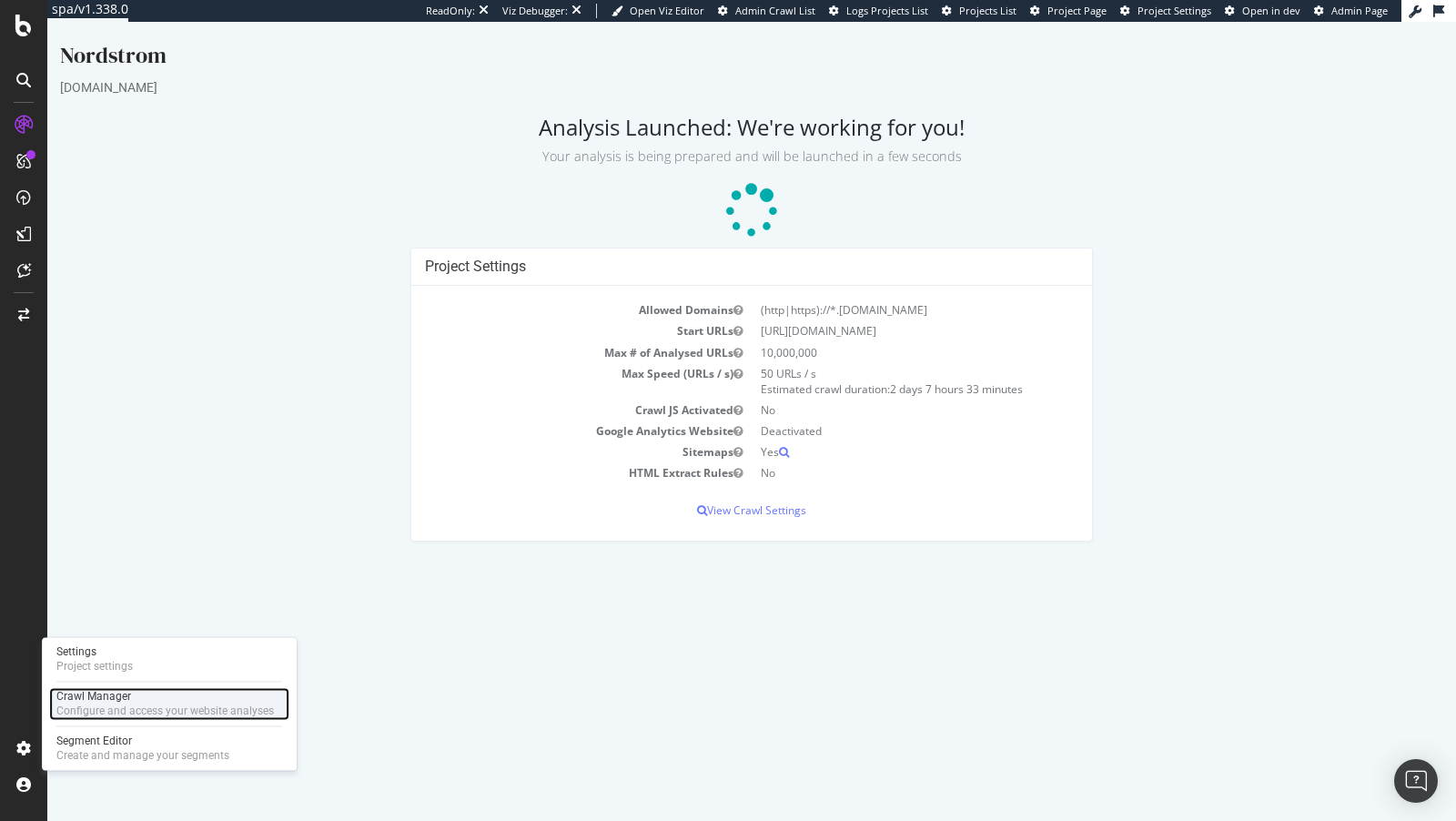
click at [147, 712] on div "Configure and access your website analyses" at bounding box center [165, 710] width 217 height 14
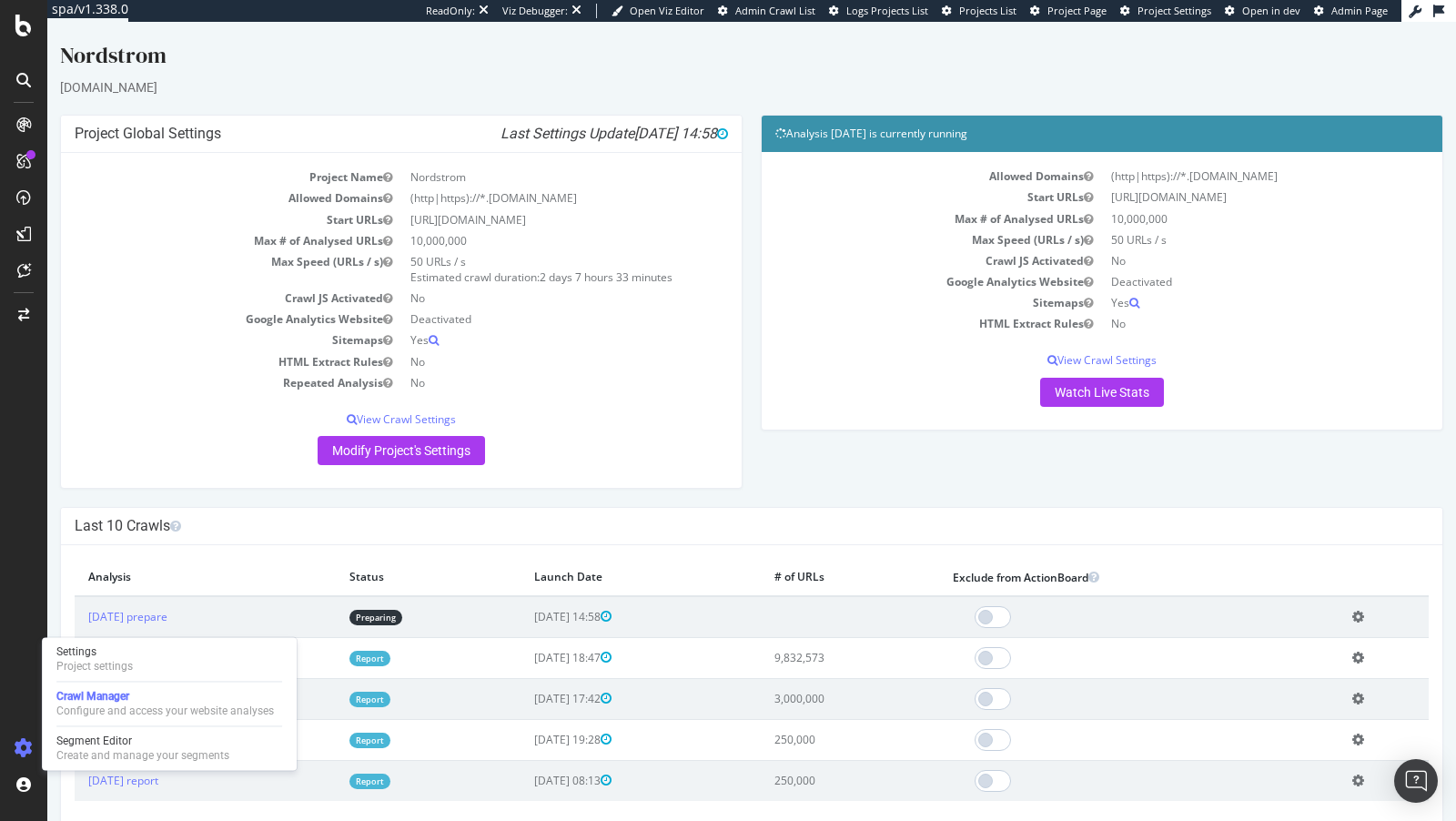
click at [1362, 654] on icon at bounding box center [1359, 657] width 11 height 13
click at [1293, 680] on link "Add name" at bounding box center [1291, 685] width 146 height 25
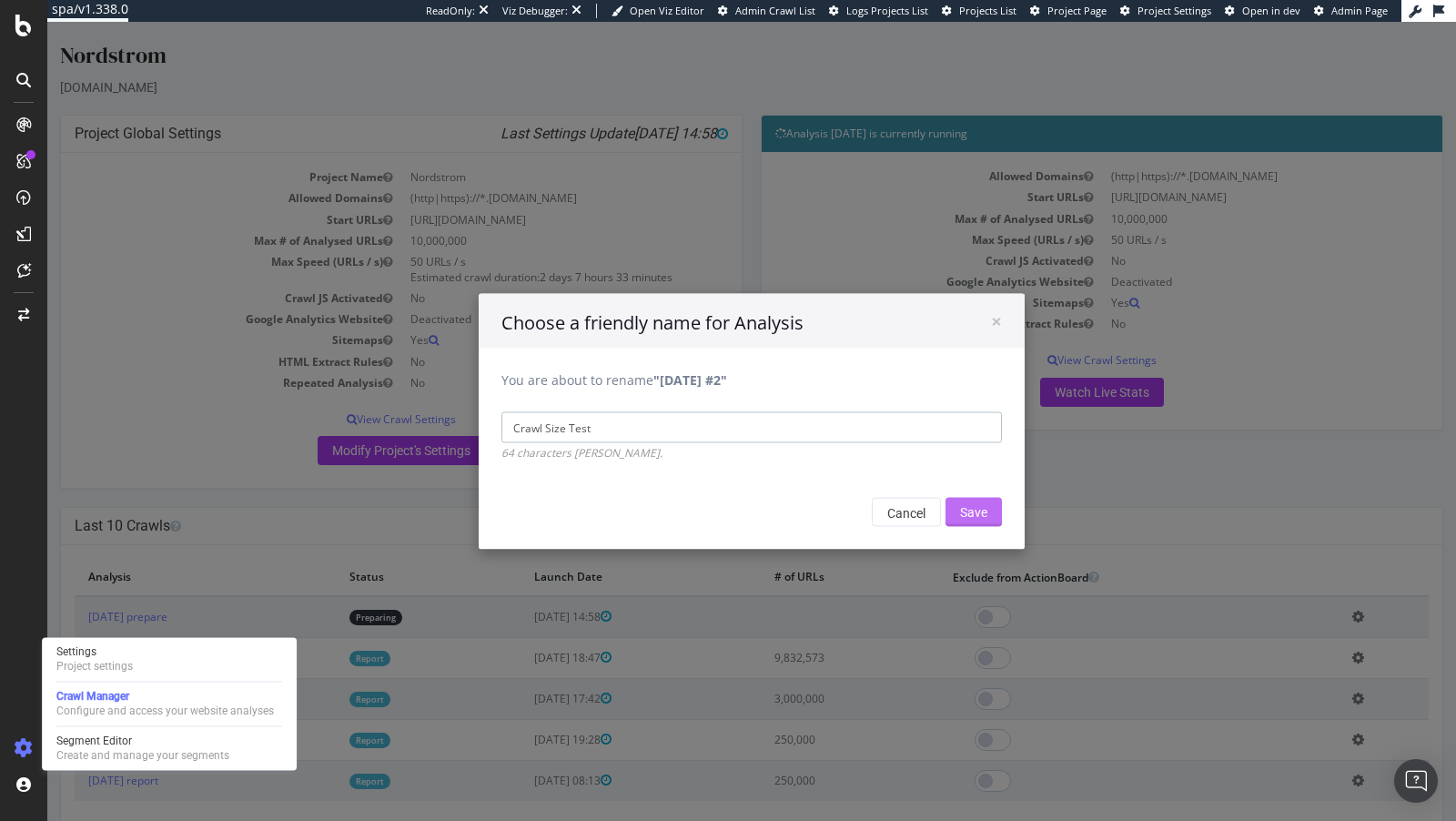
type input "Crawl Size Test"
click at [986, 512] on input "Save" at bounding box center [974, 512] width 56 height 30
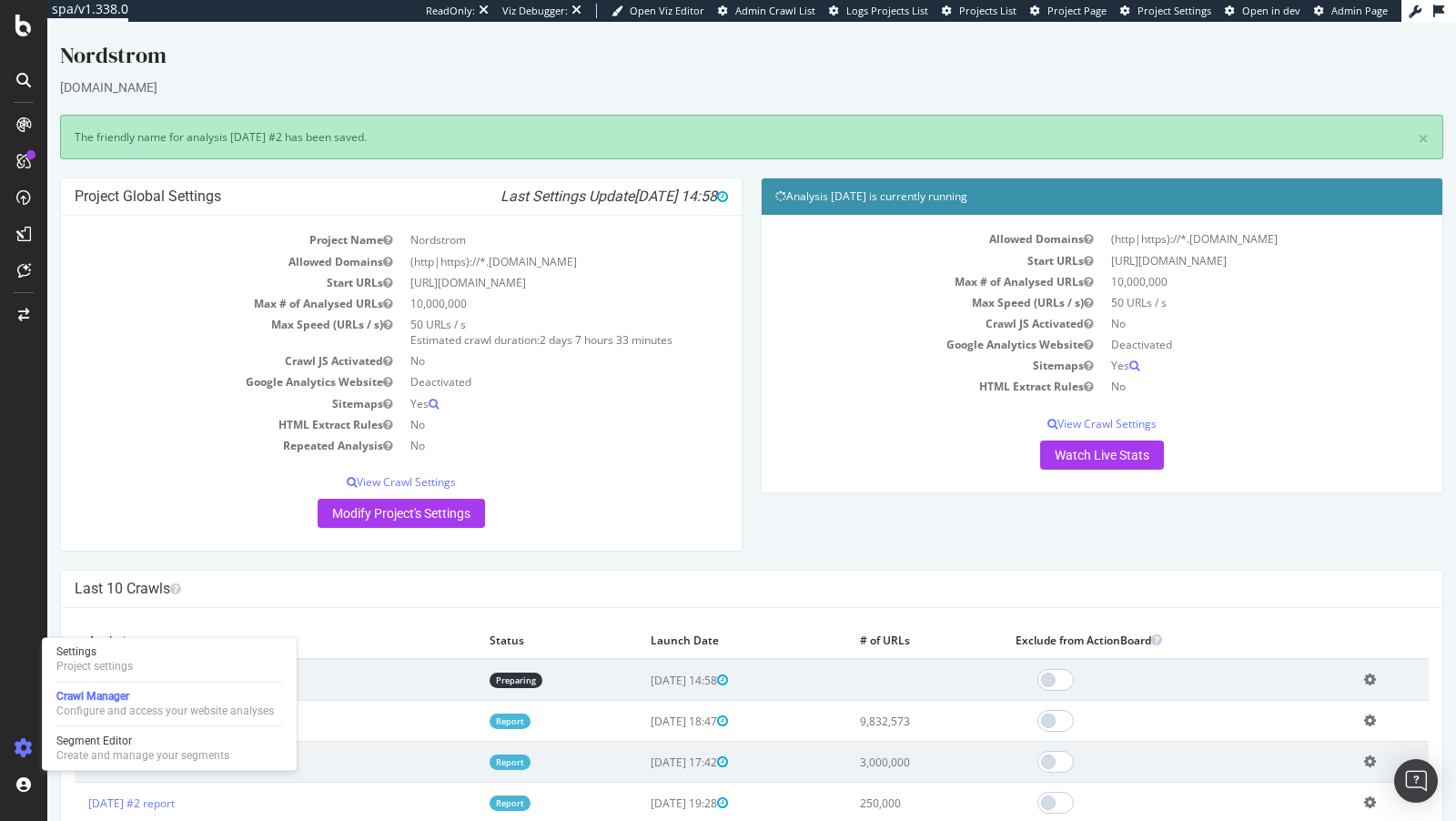
click at [1376, 680] on icon at bounding box center [1370, 679] width 11 height 13
click at [1301, 702] on link "Add name" at bounding box center [1304, 707] width 146 height 25
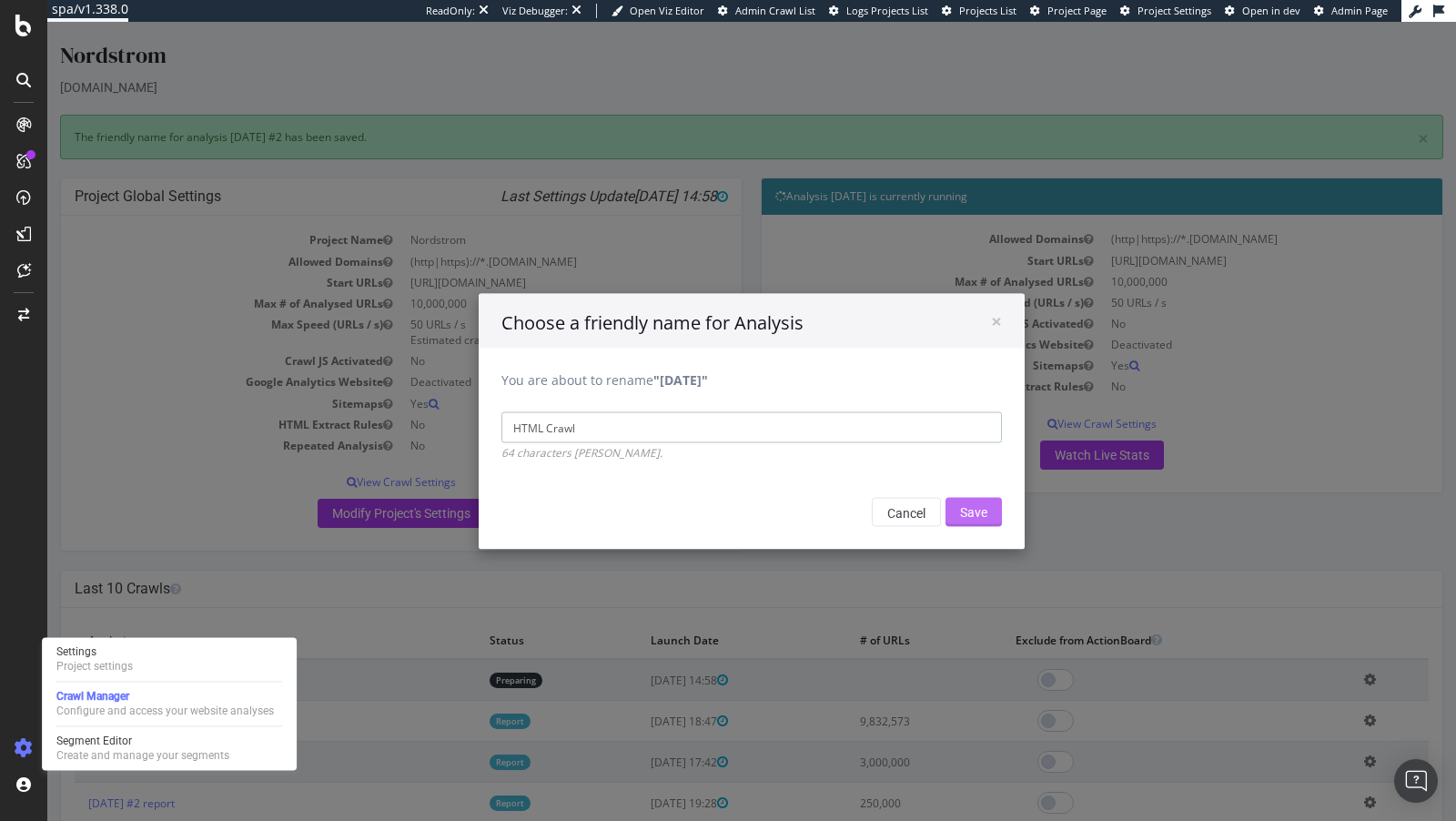
type input "HTML Crawl"
click at [974, 521] on input "Save" at bounding box center [974, 512] width 56 height 30
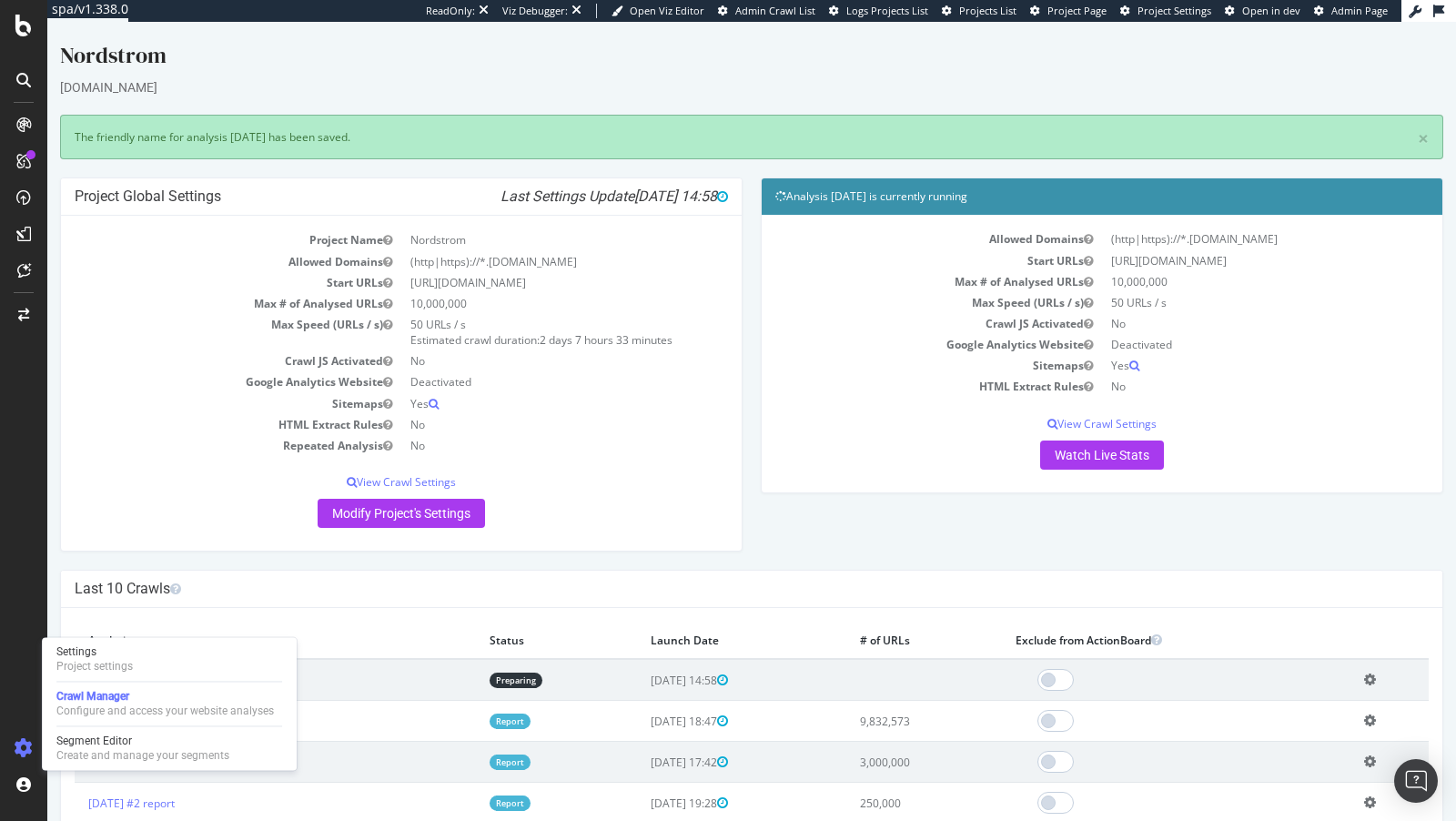
scroll to position [218, 0]
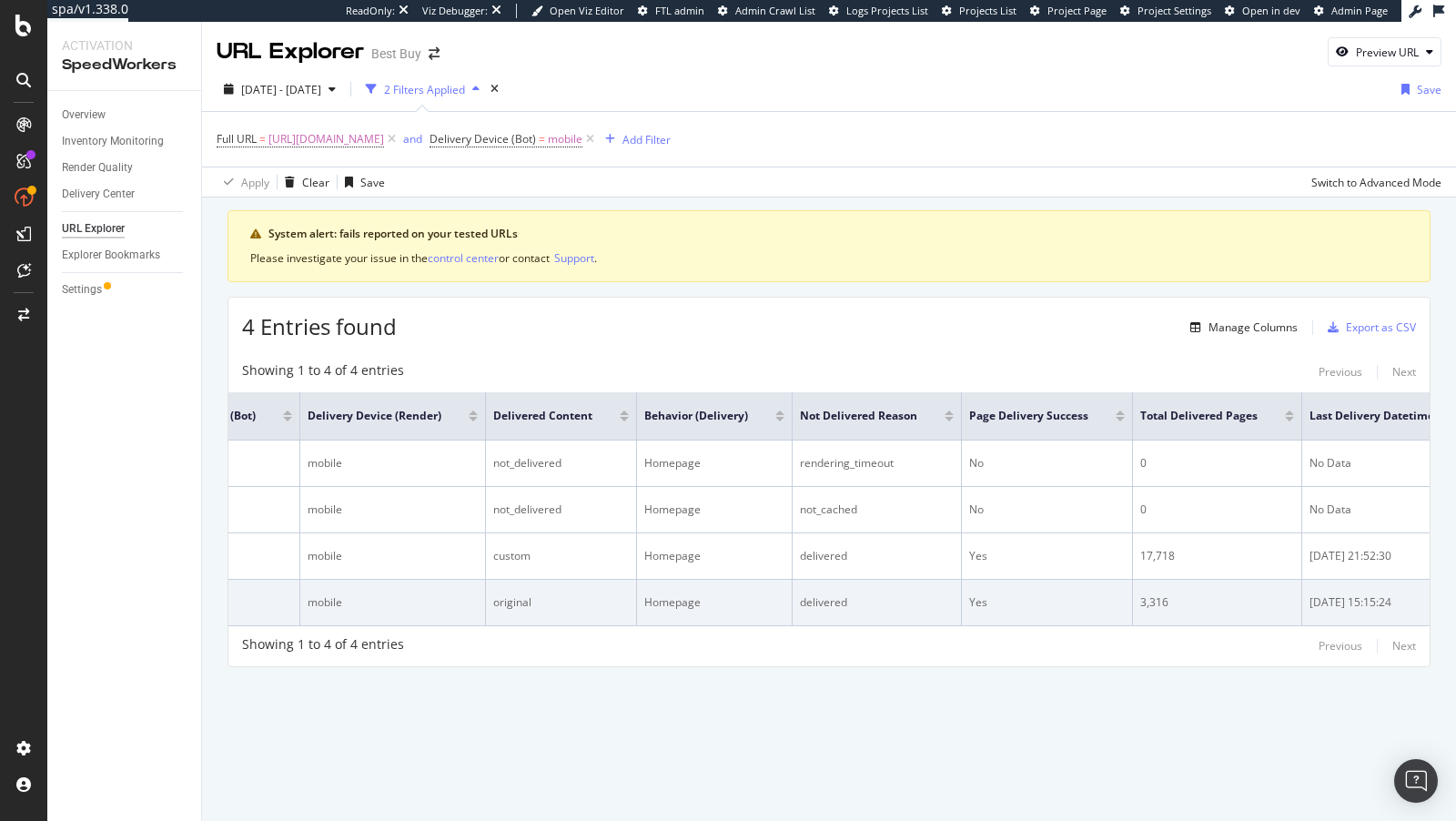
scroll to position [0, 308]
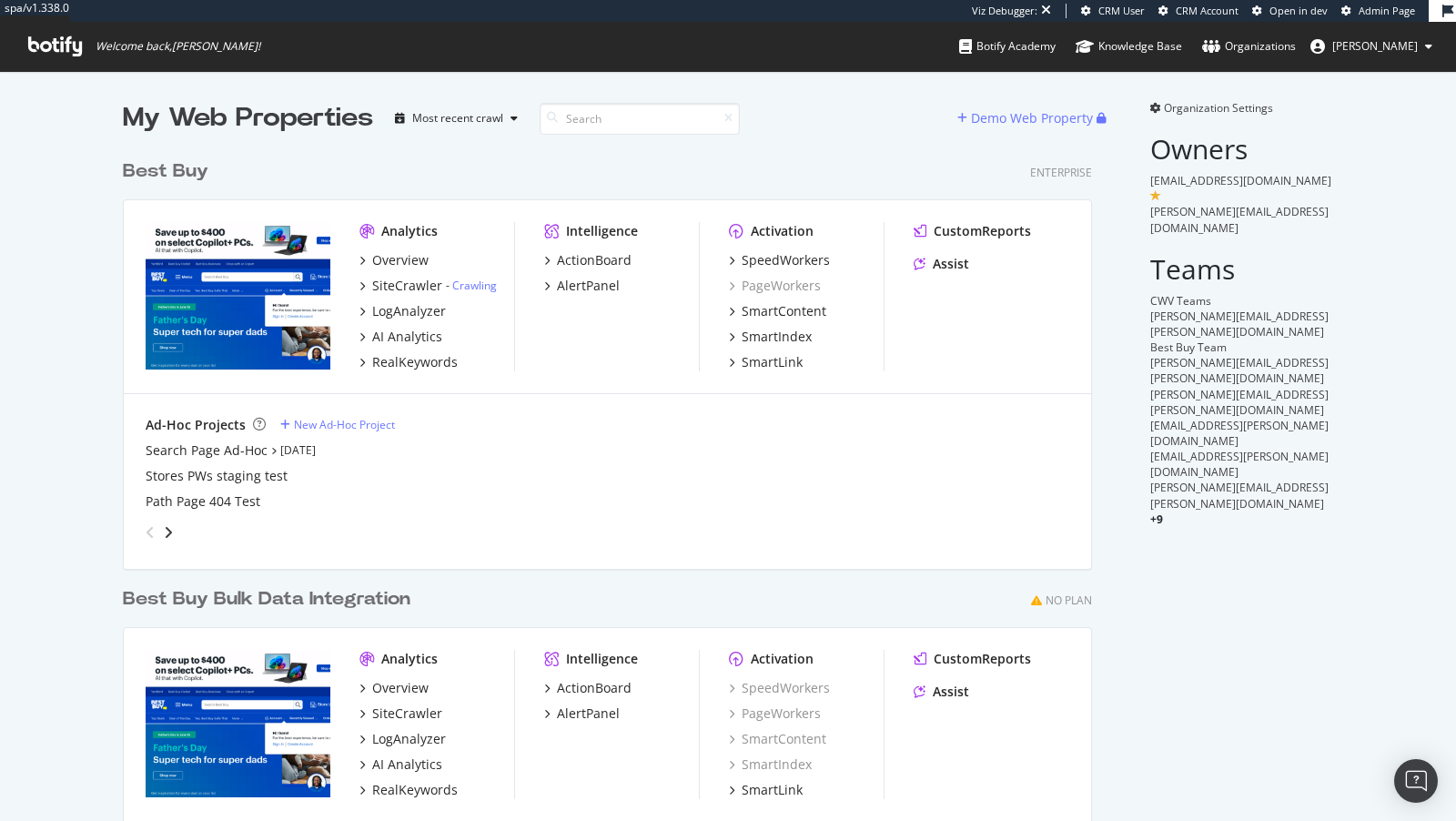
scroll to position [771, 984]
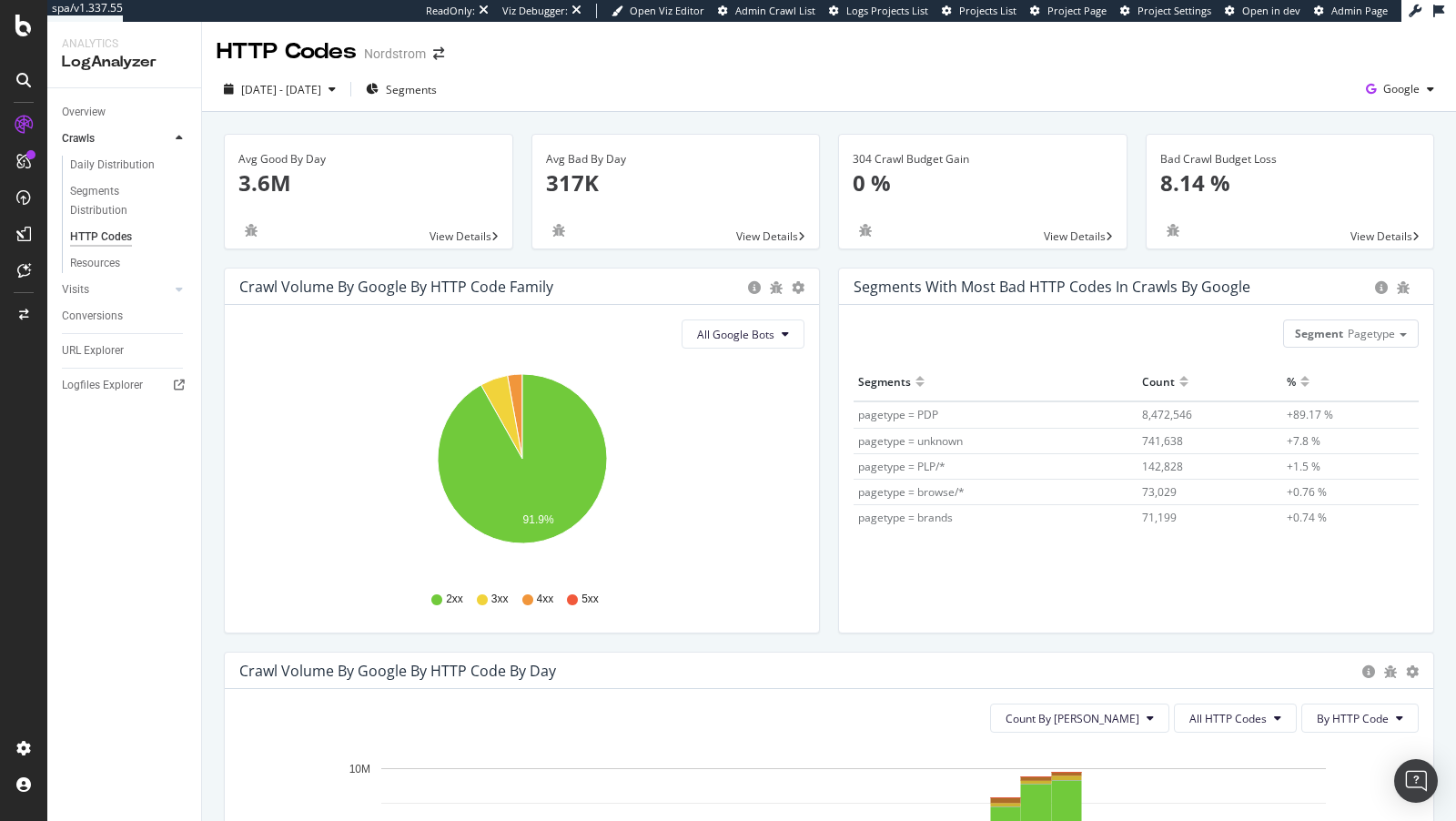
scroll to position [491, 0]
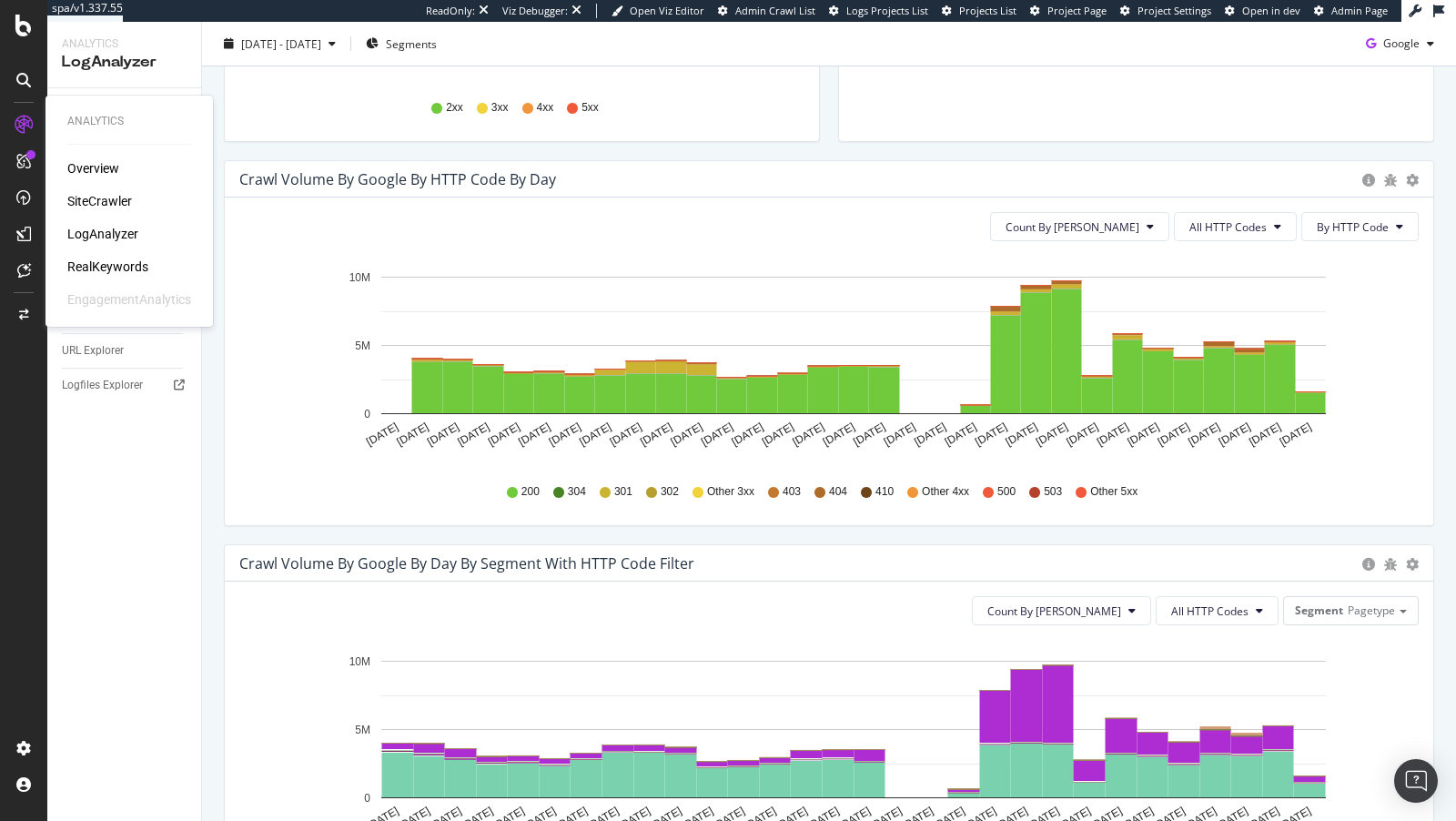
click at [108, 196] on div "SiteCrawler" at bounding box center [100, 201] width 65 height 18
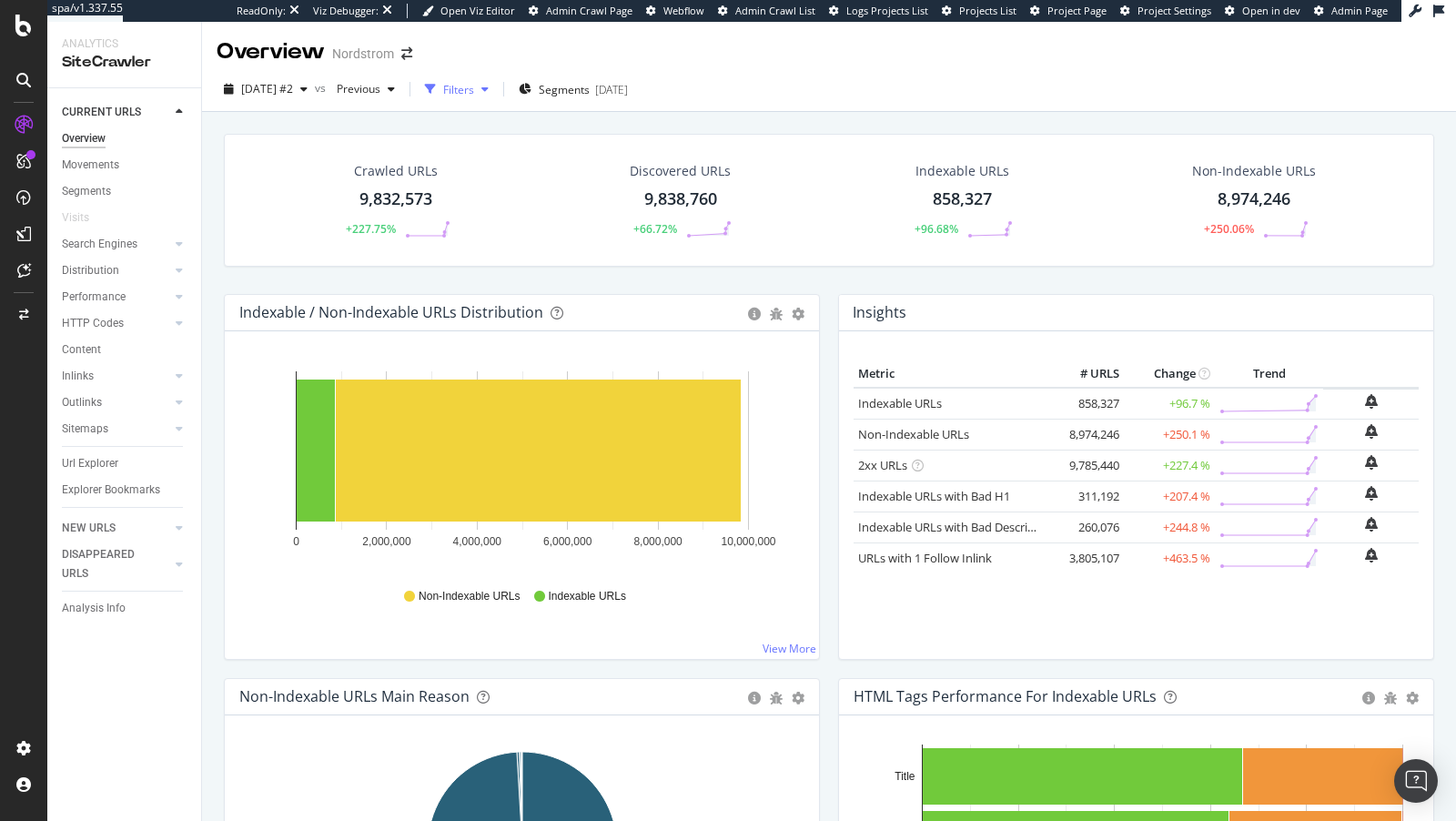
click at [475, 91] on div "Filters" at bounding box center [458, 90] width 30 height 15
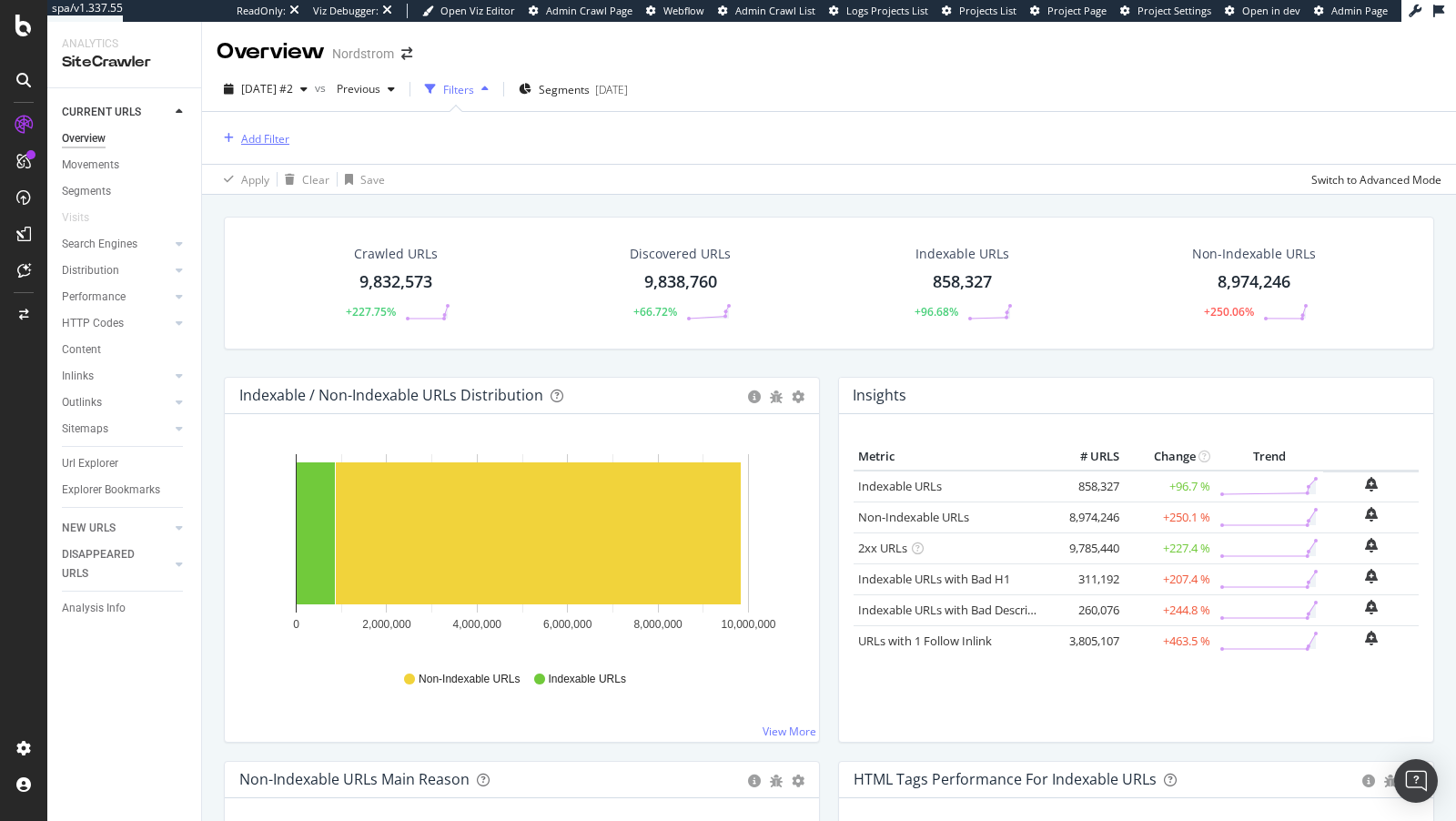
click at [271, 134] on div "Add Filter" at bounding box center [265, 139] width 49 height 15
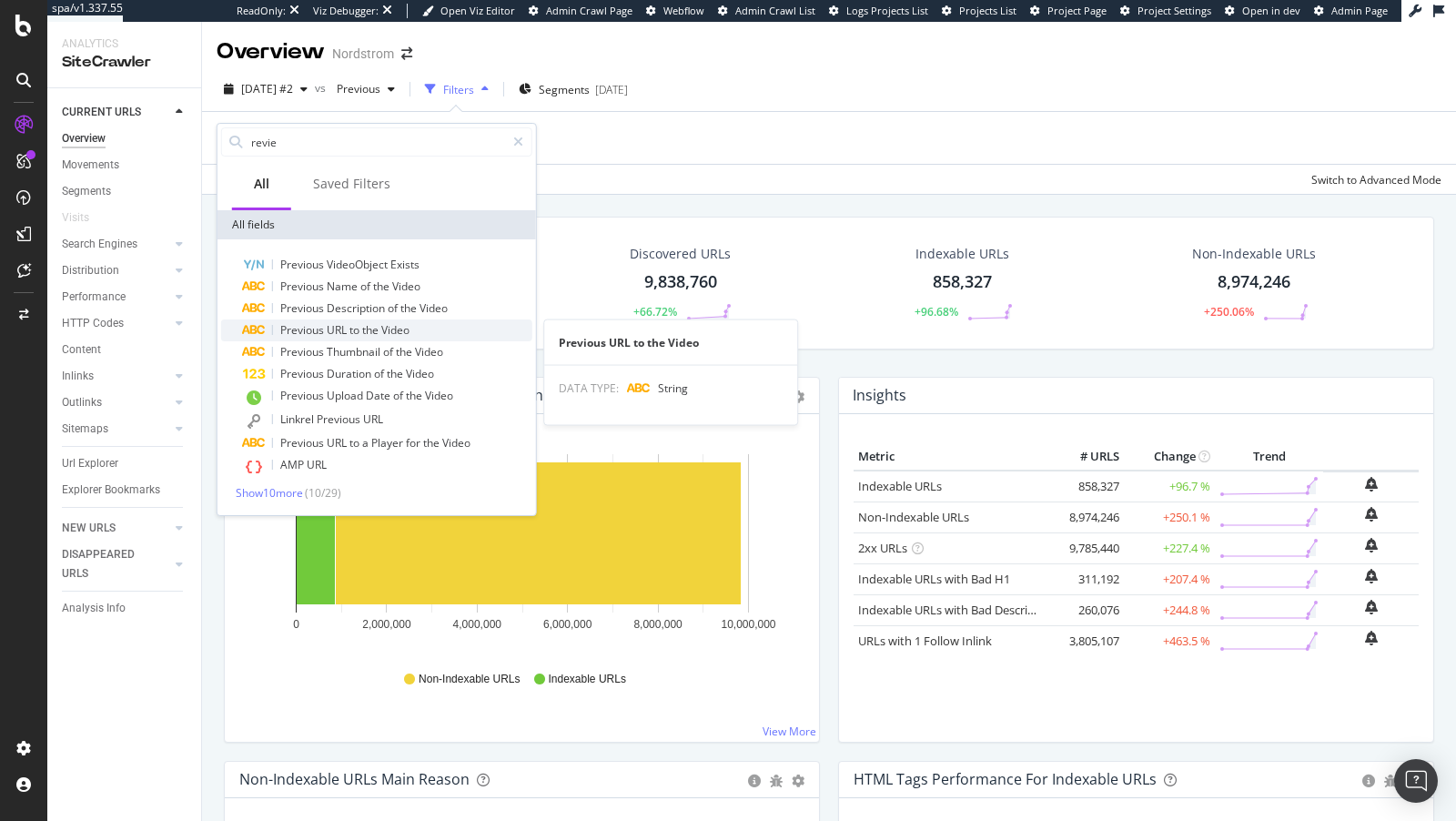
type input "review"
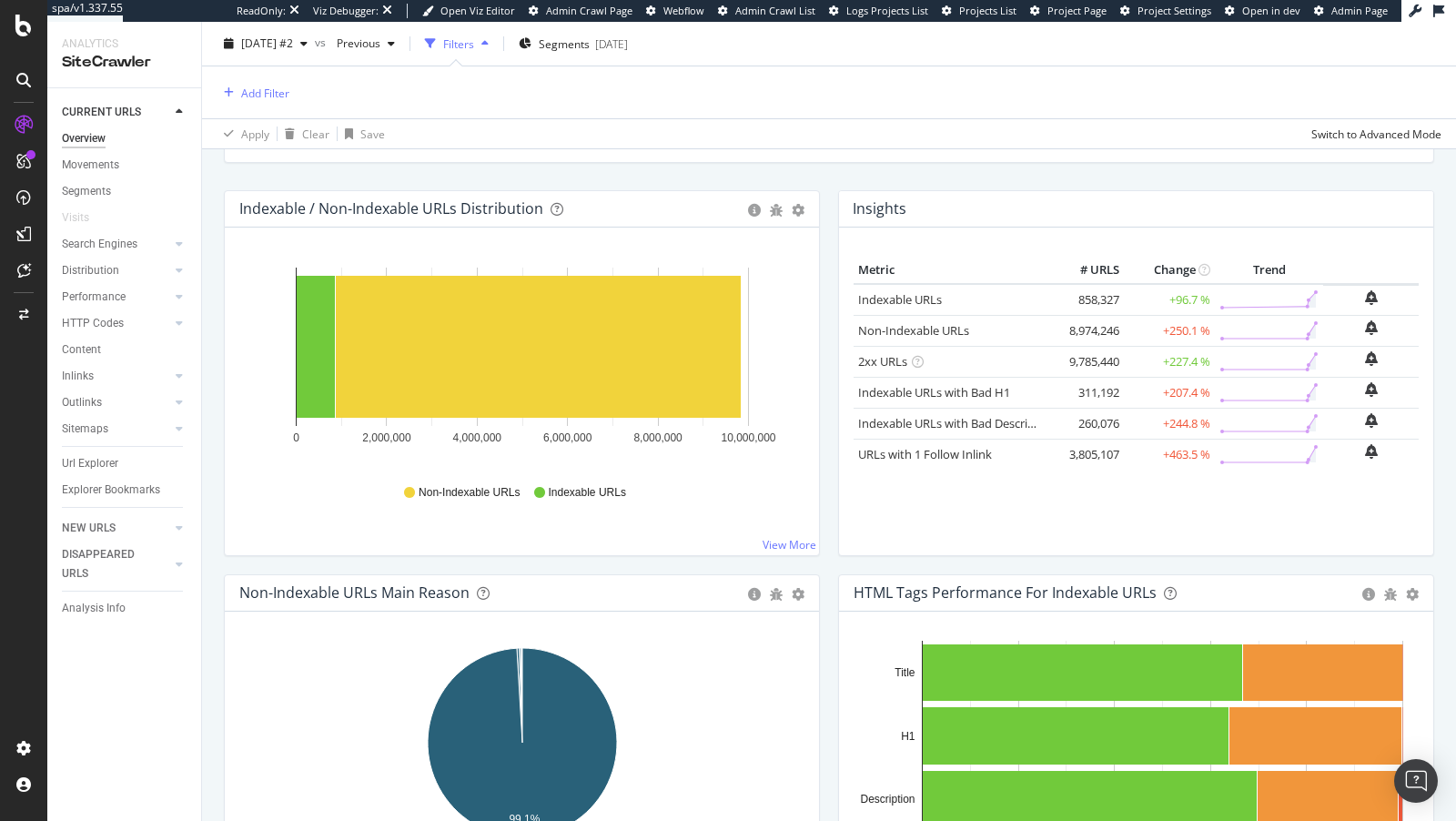
scroll to position [38, 0]
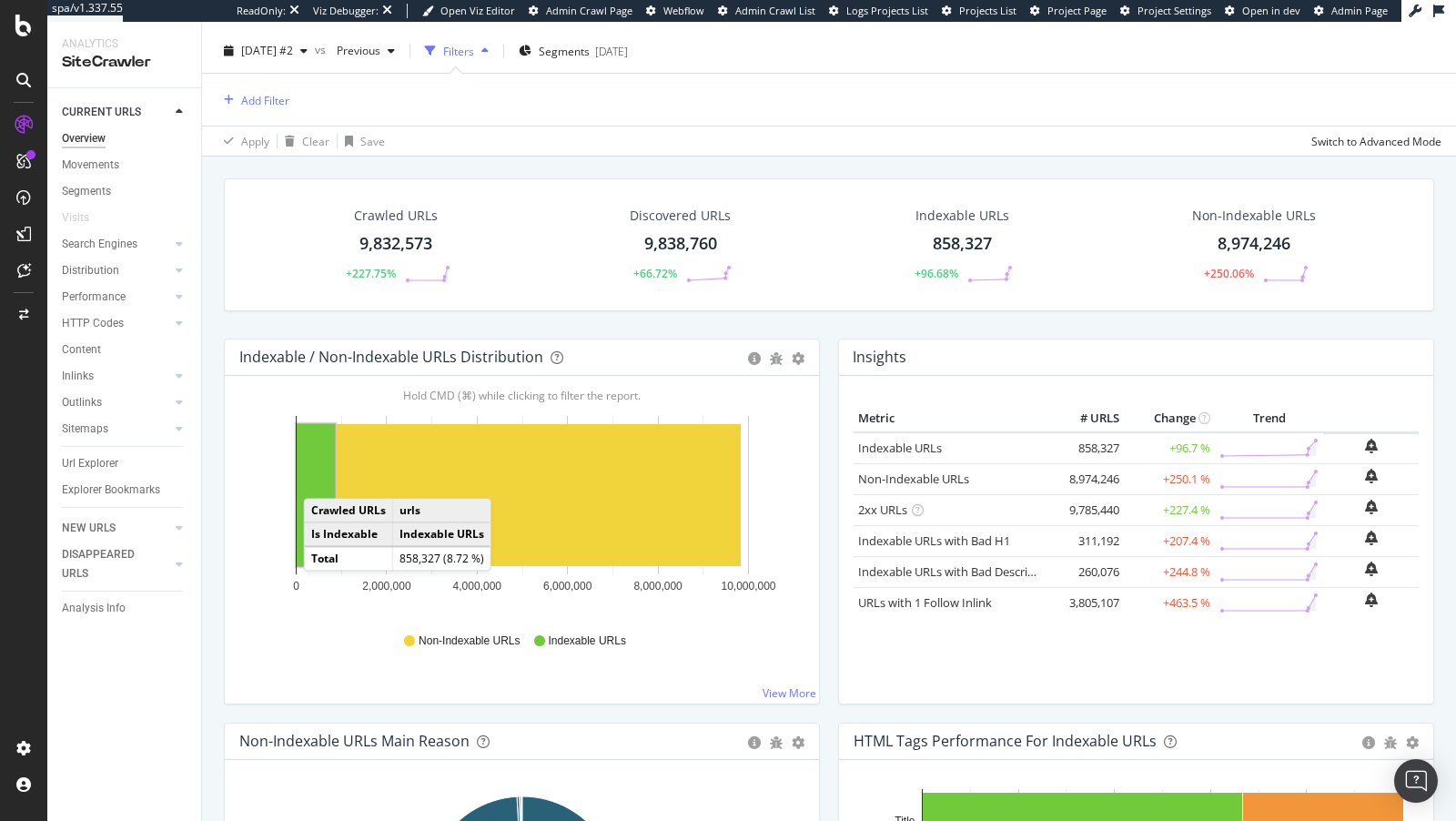
click at [312, 473] on rect "A chart." at bounding box center [315, 494] width 38 height 142
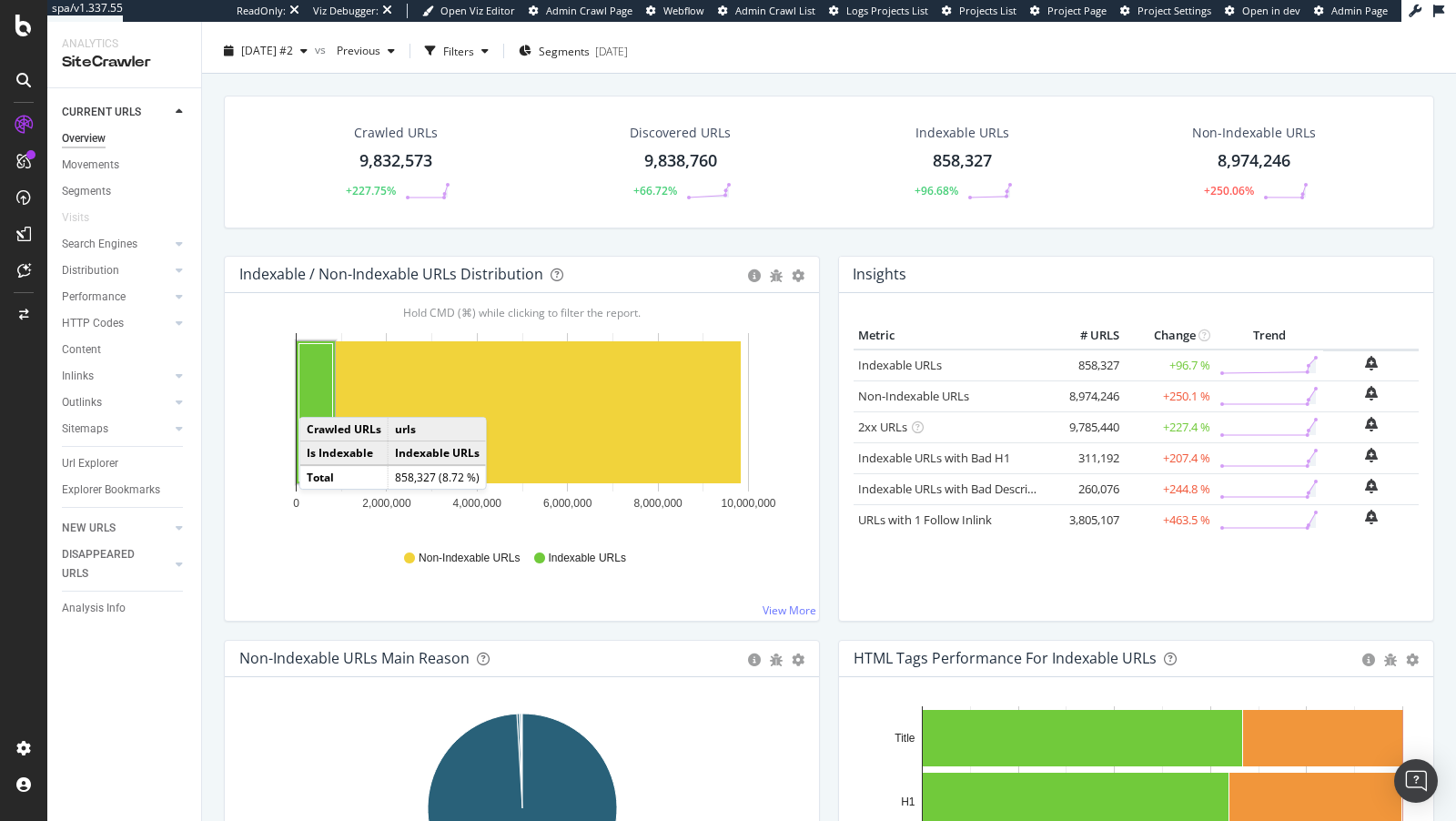
click at [316, 397] on rect "A chart." at bounding box center [315, 411] width 33 height 137
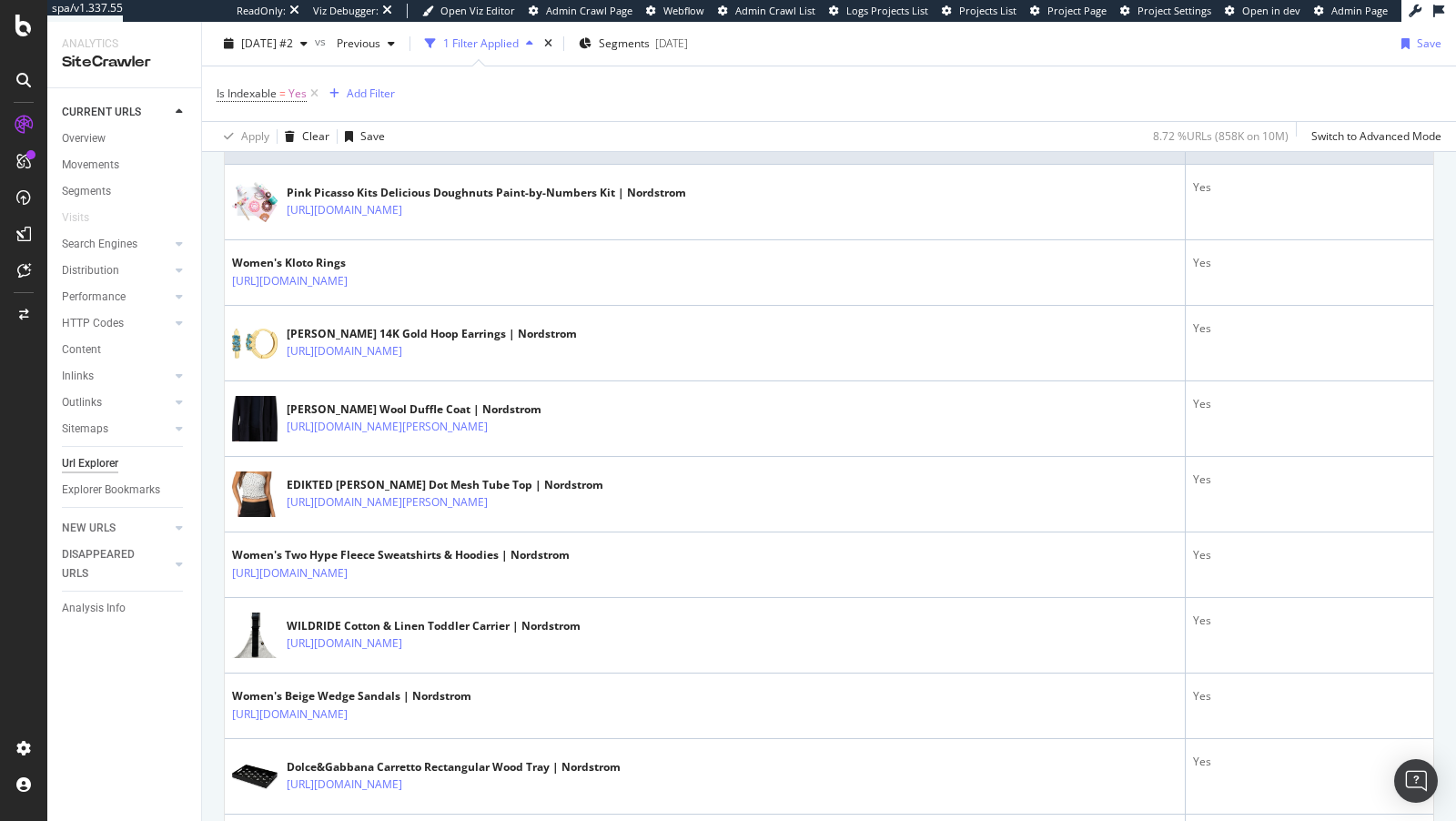
scroll to position [574, 0]
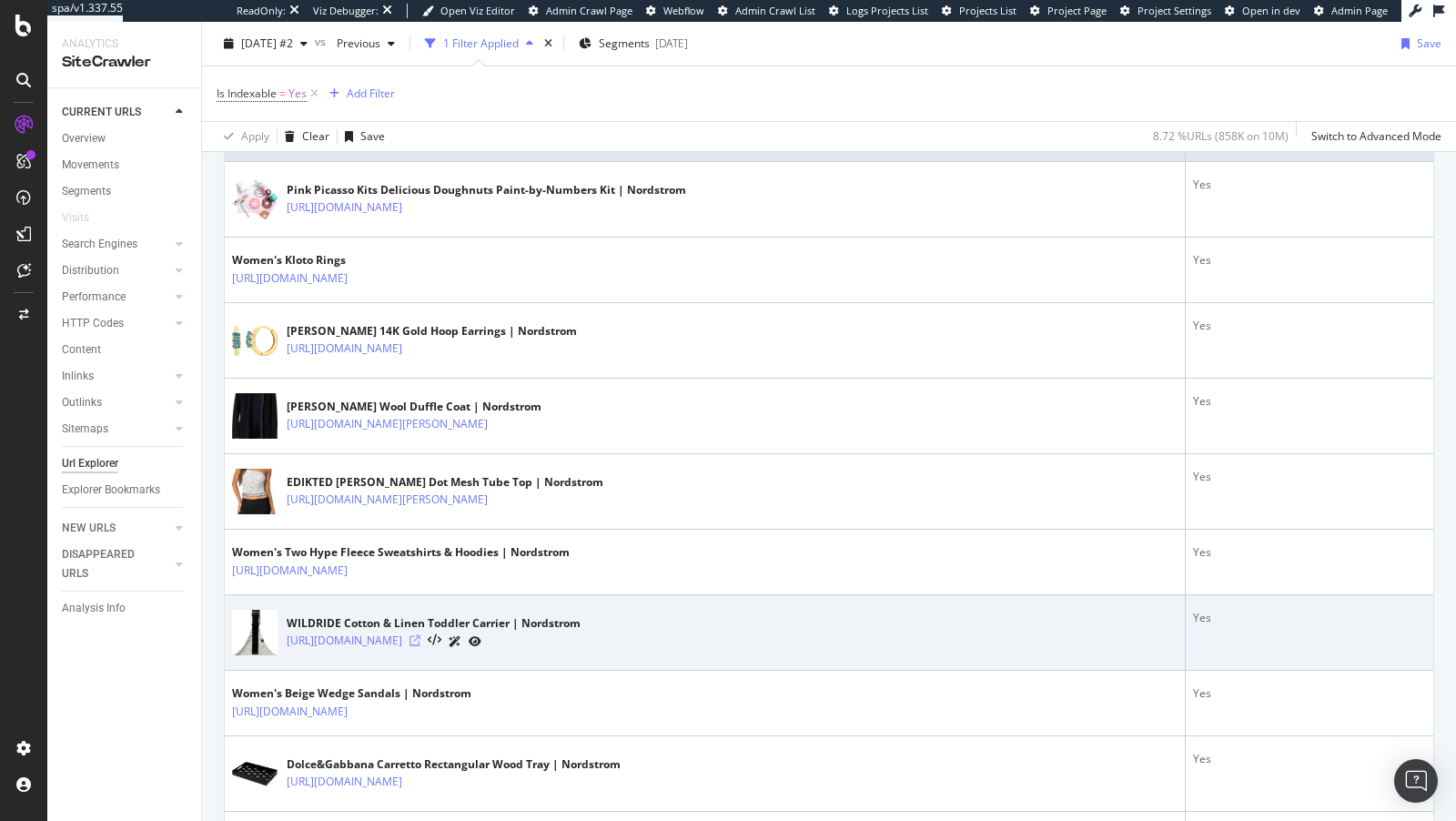
click at [420, 635] on icon at bounding box center [415, 640] width 10 height 10
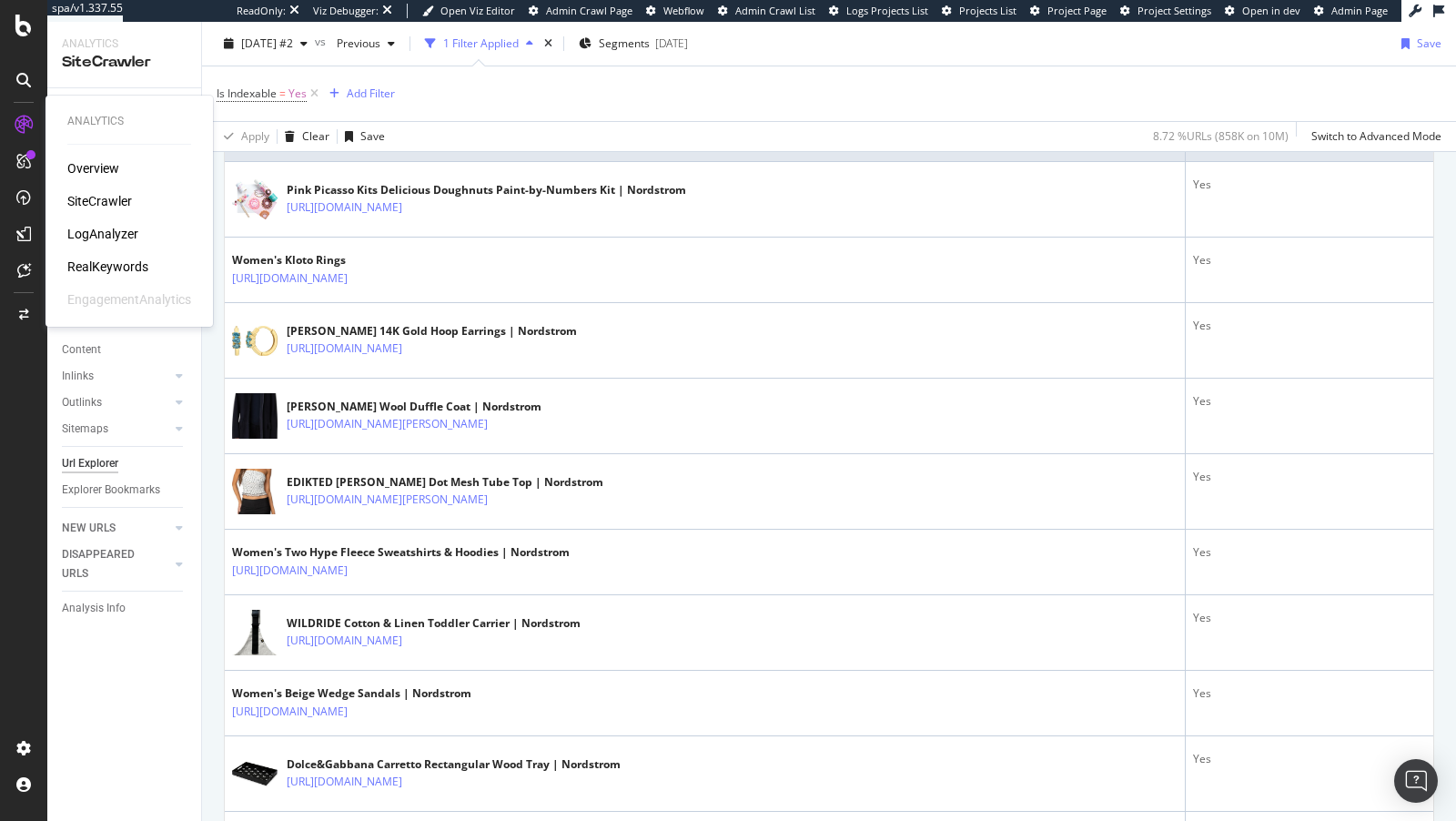
click at [100, 225] on div "LogAnalyzer" at bounding box center [103, 233] width 71 height 18
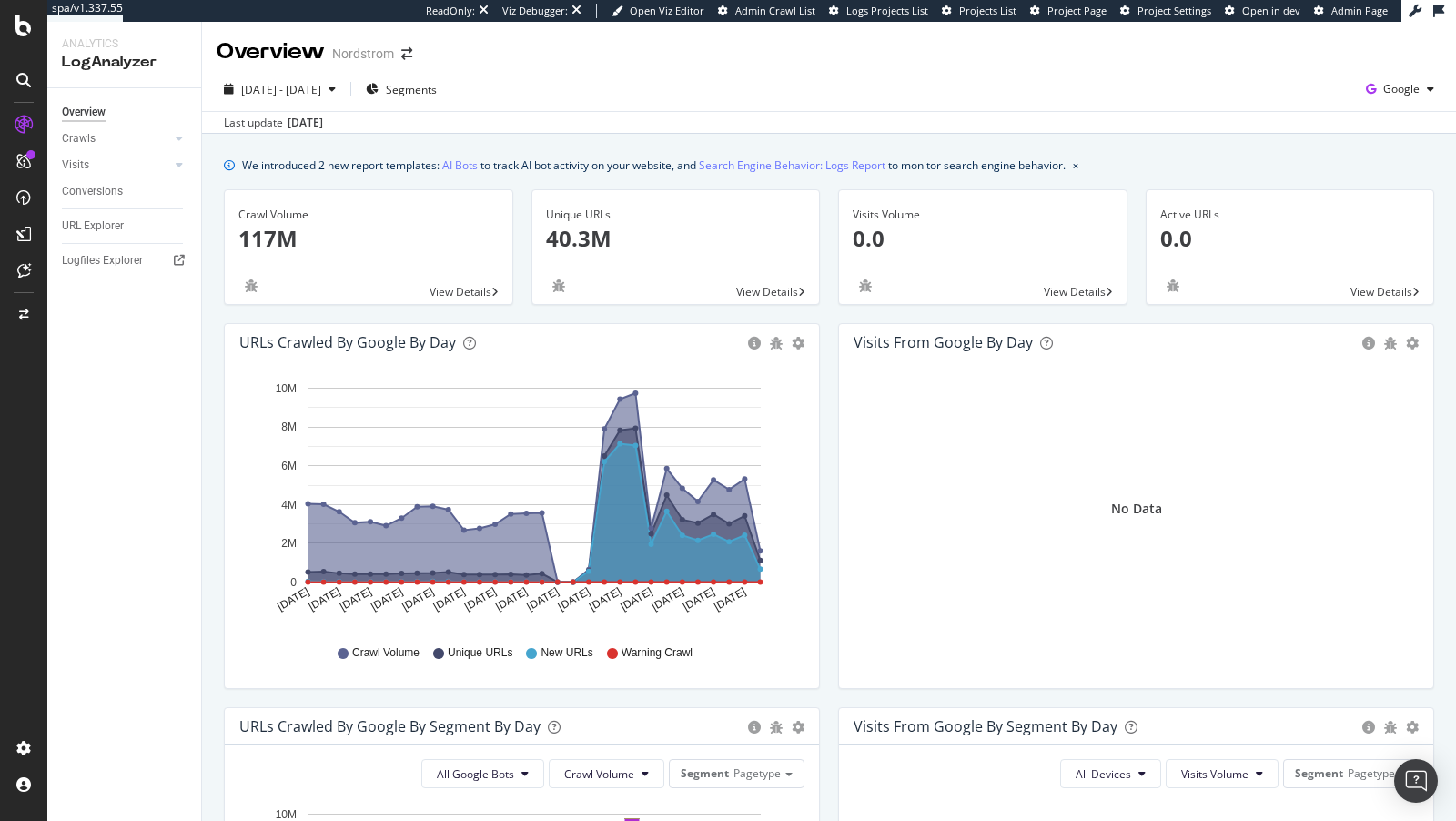
scroll to position [655, 0]
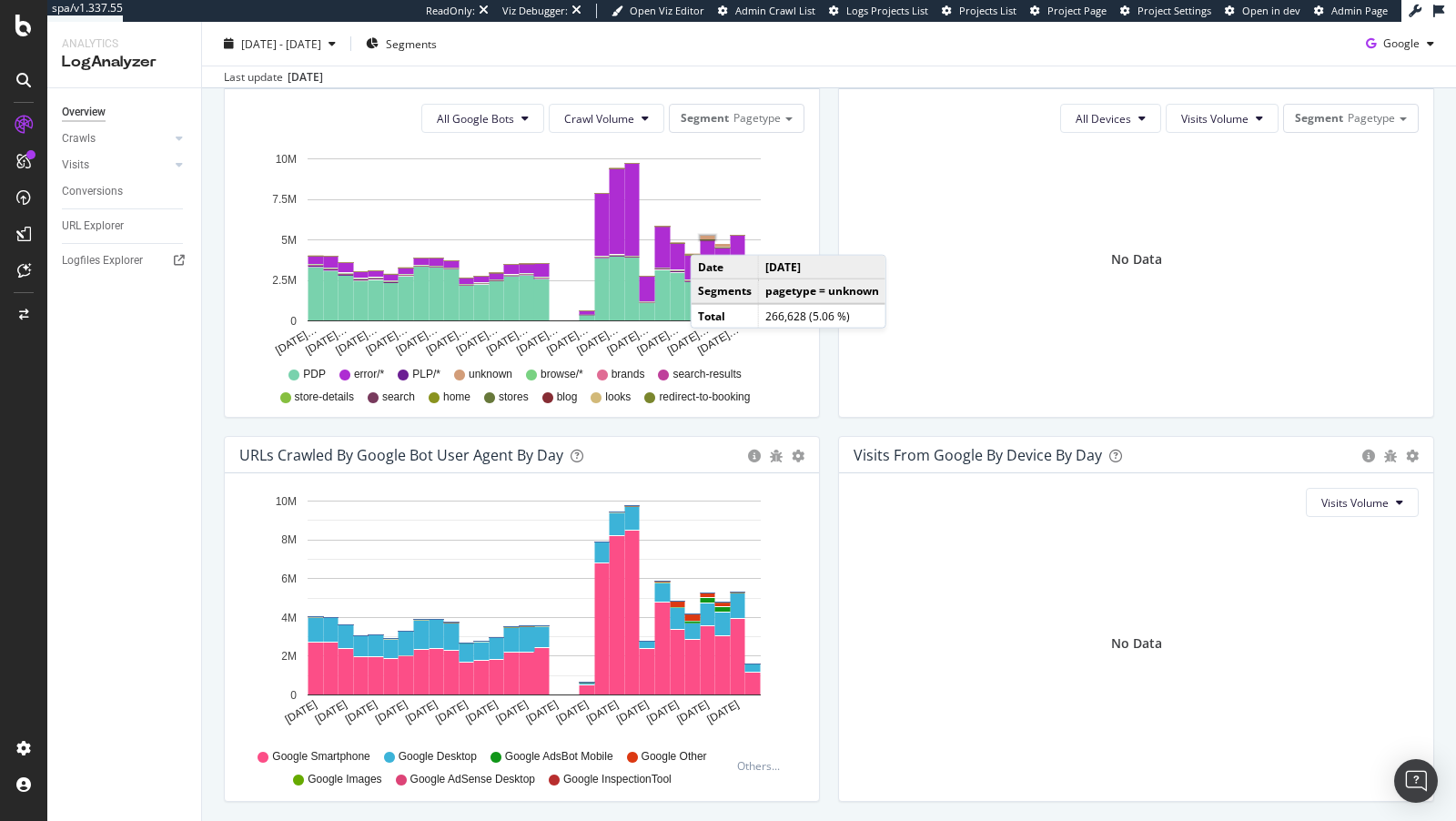
click at [708, 235] on rect "A chart." at bounding box center [708, 237] width 14 height 4
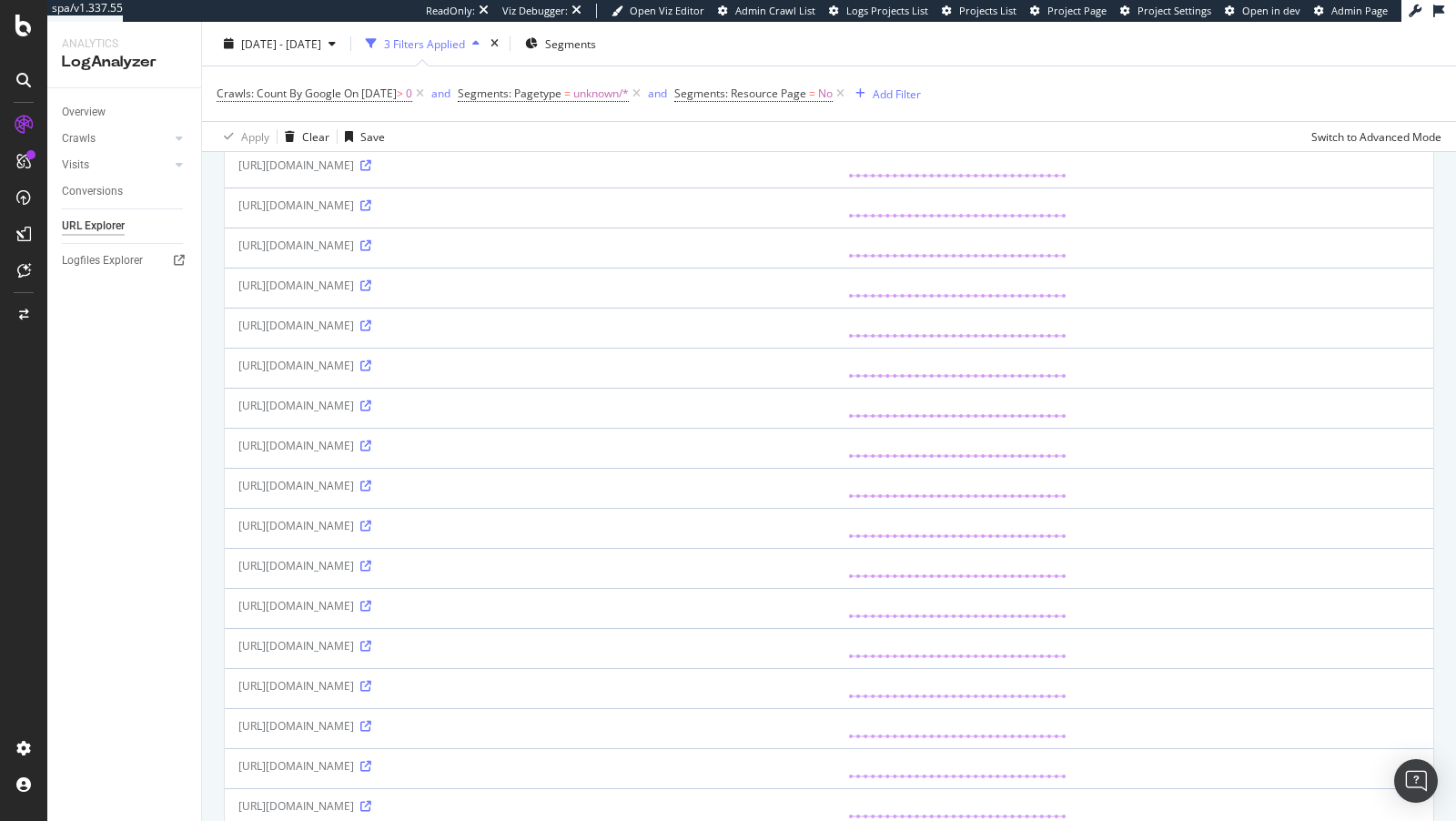
scroll to position [1739, 0]
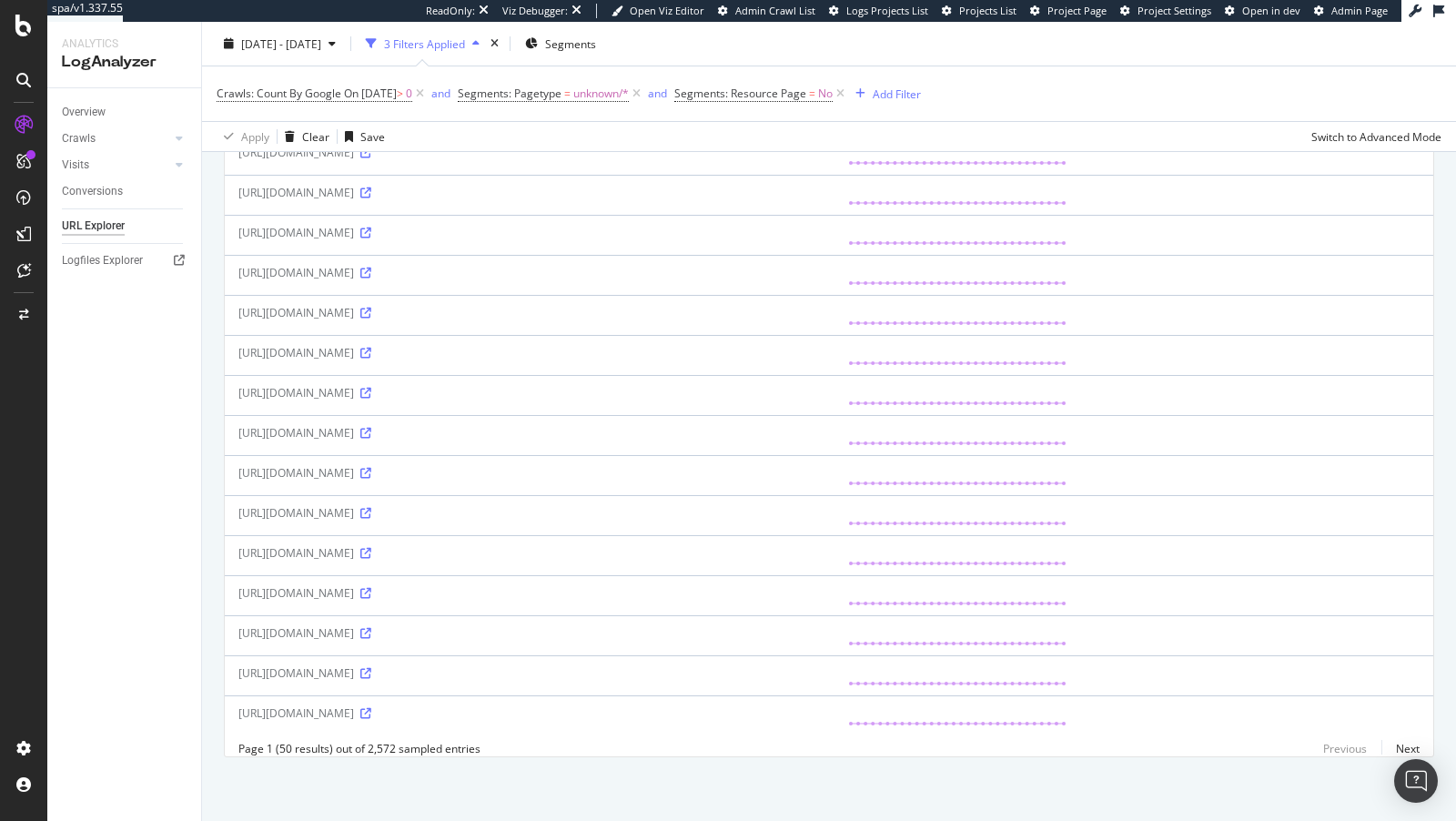
drag, startPoint x: 380, startPoint y: 671, endPoint x: 397, endPoint y: 672, distance: 17.0
click at [397, 705] on div "https://www.nordstrom.com/C/6005452/0~2376776~2374325~6005452?cm_mmc=google-_-S…" at bounding box center [529, 712] width 582 height 15
copy div "/C/"
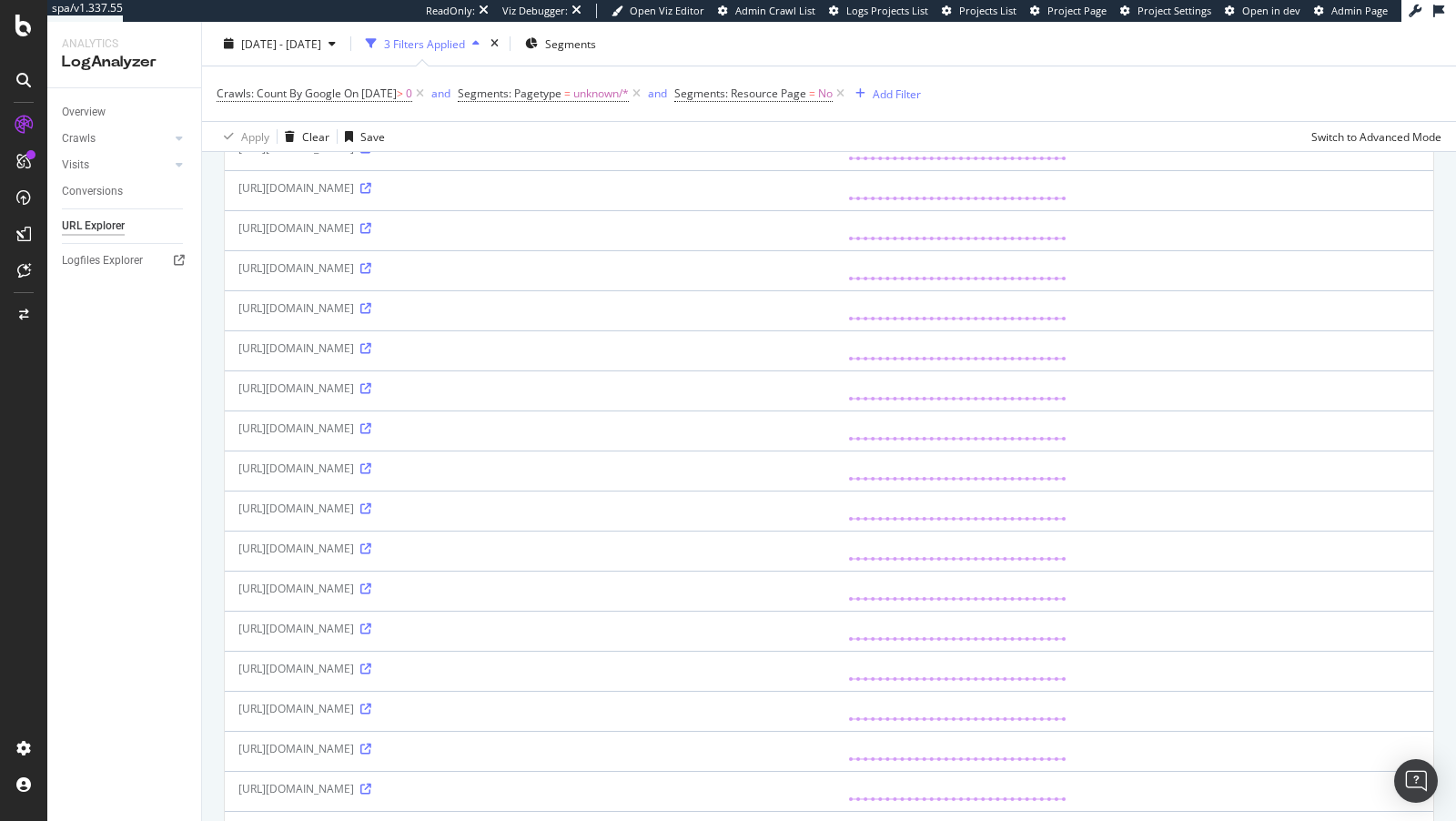
scroll to position [0, 0]
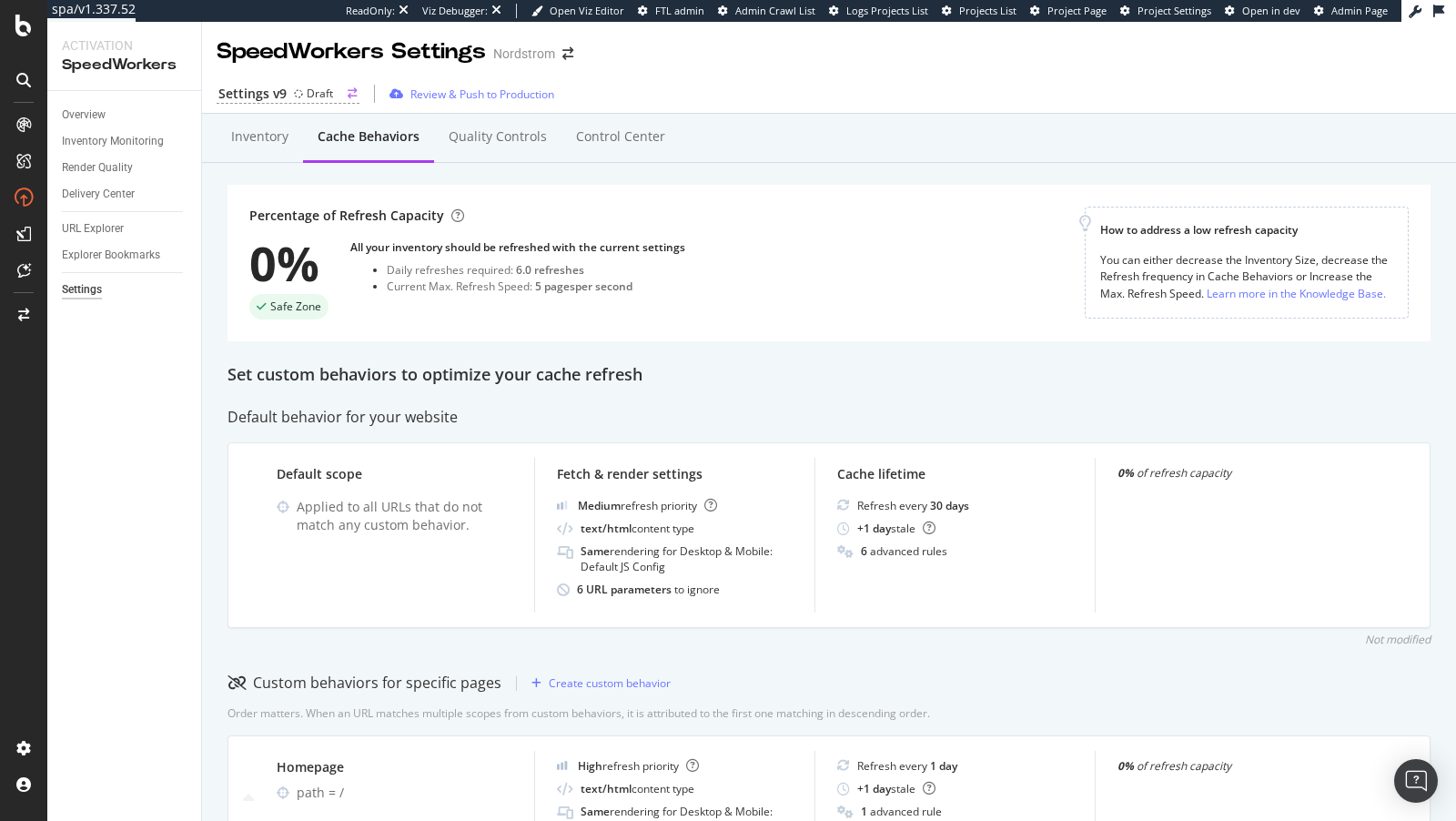
click at [297, 91] on circle at bounding box center [299, 94] width 8 height 8
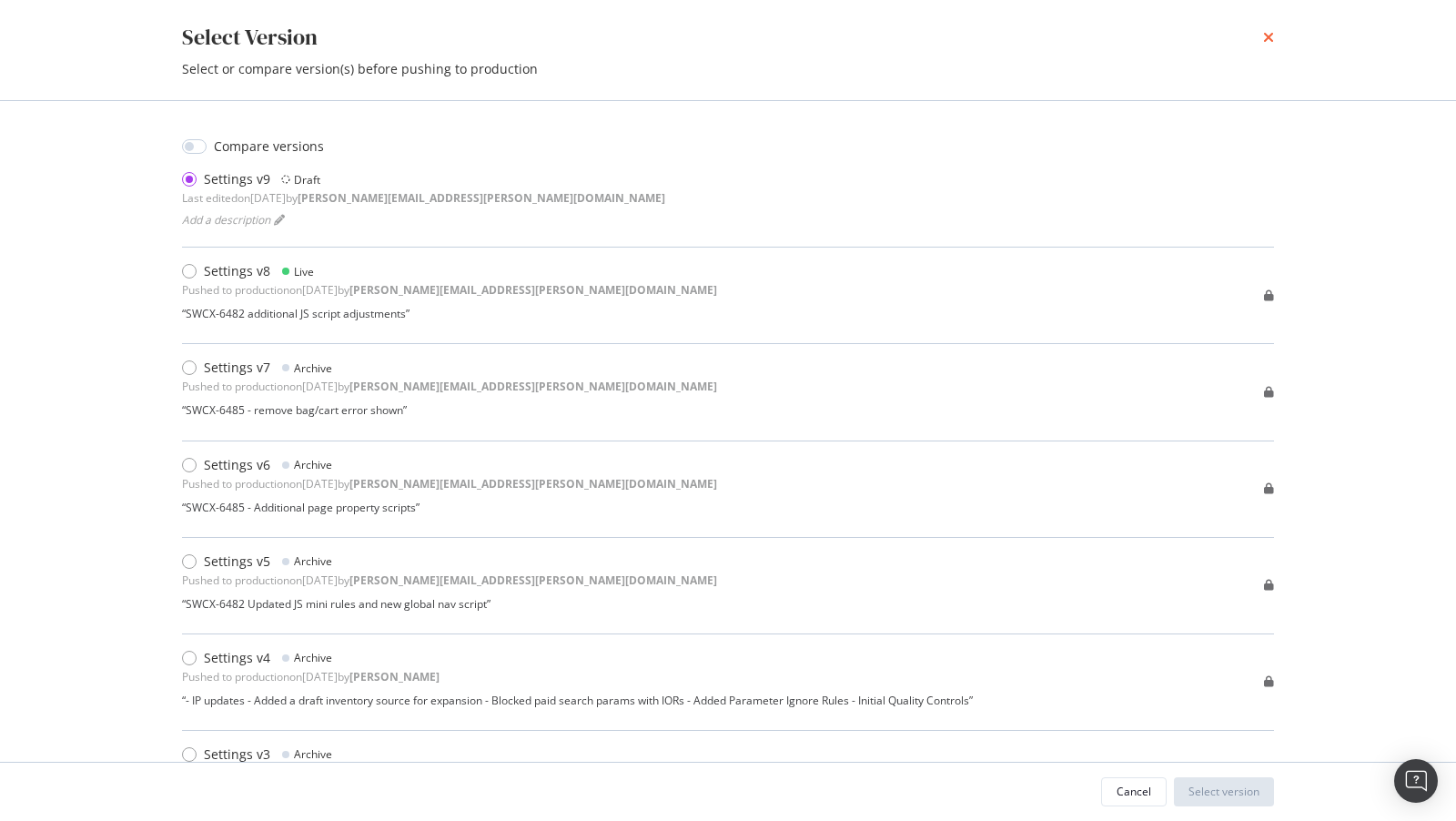
click at [1270, 31] on icon "times" at bounding box center [1268, 37] width 10 height 14
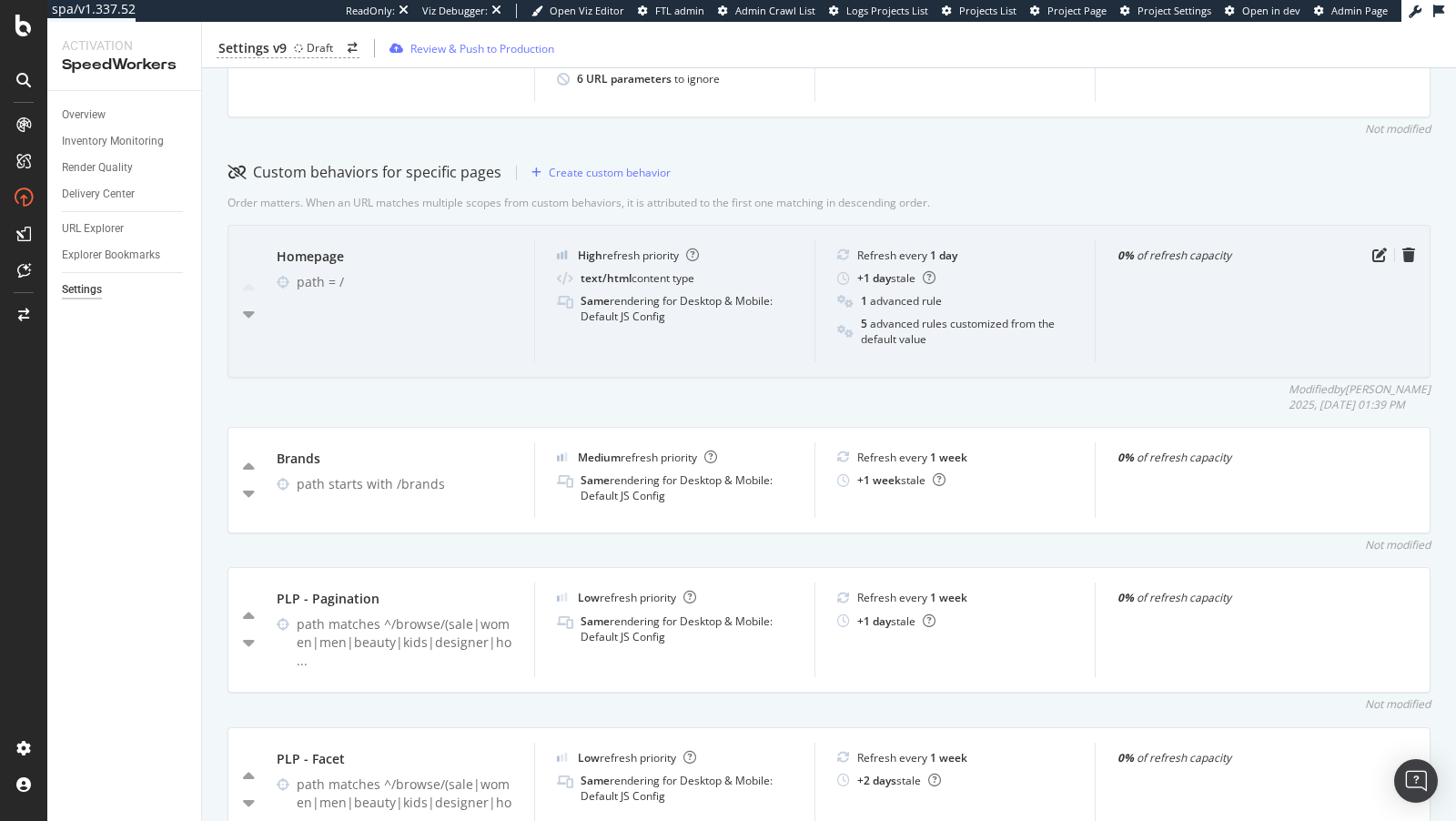
scroll to position [500, 0]
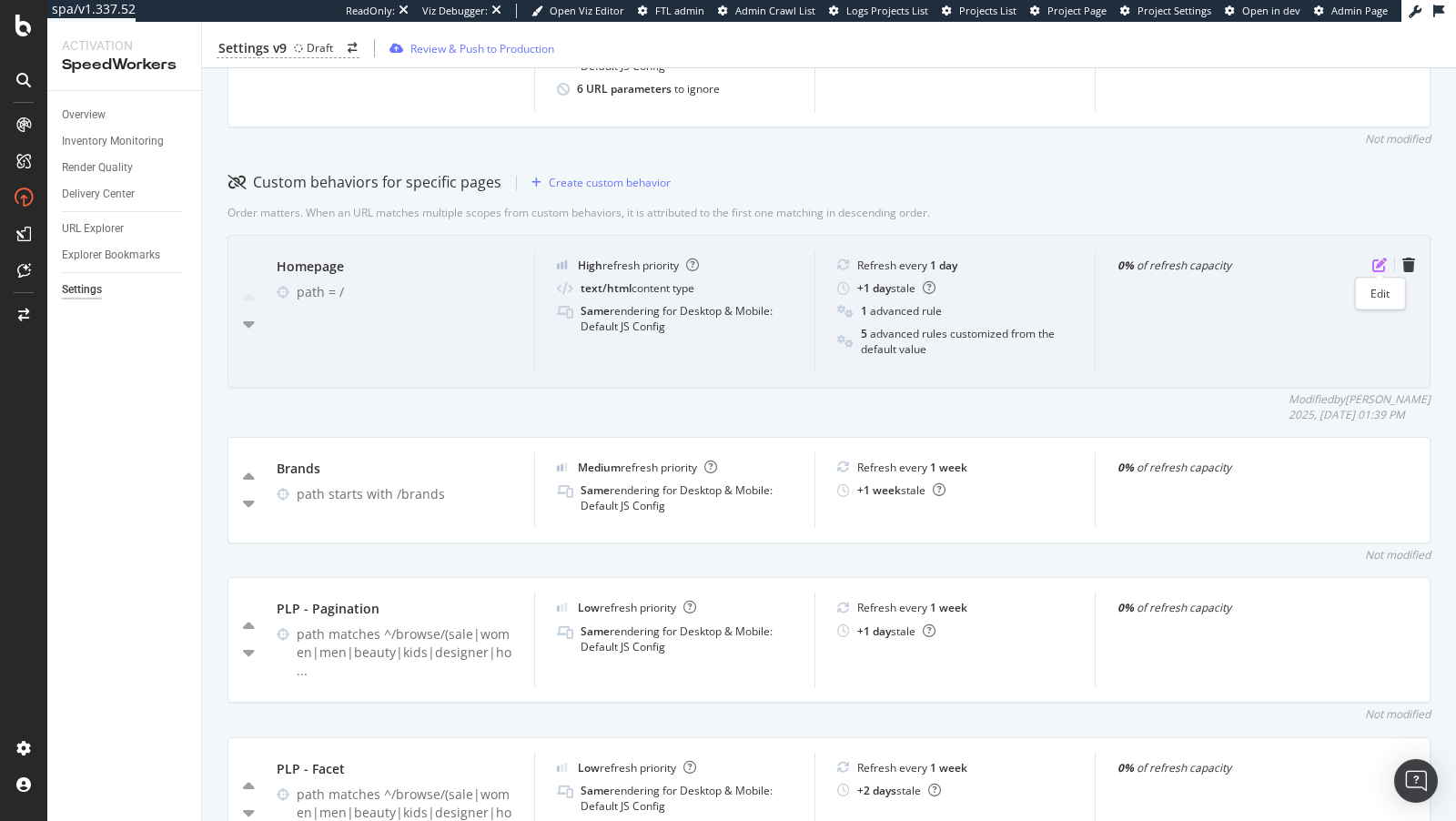
click at [1378, 265] on icon "pen-to-square" at bounding box center [1380, 264] width 14 height 14
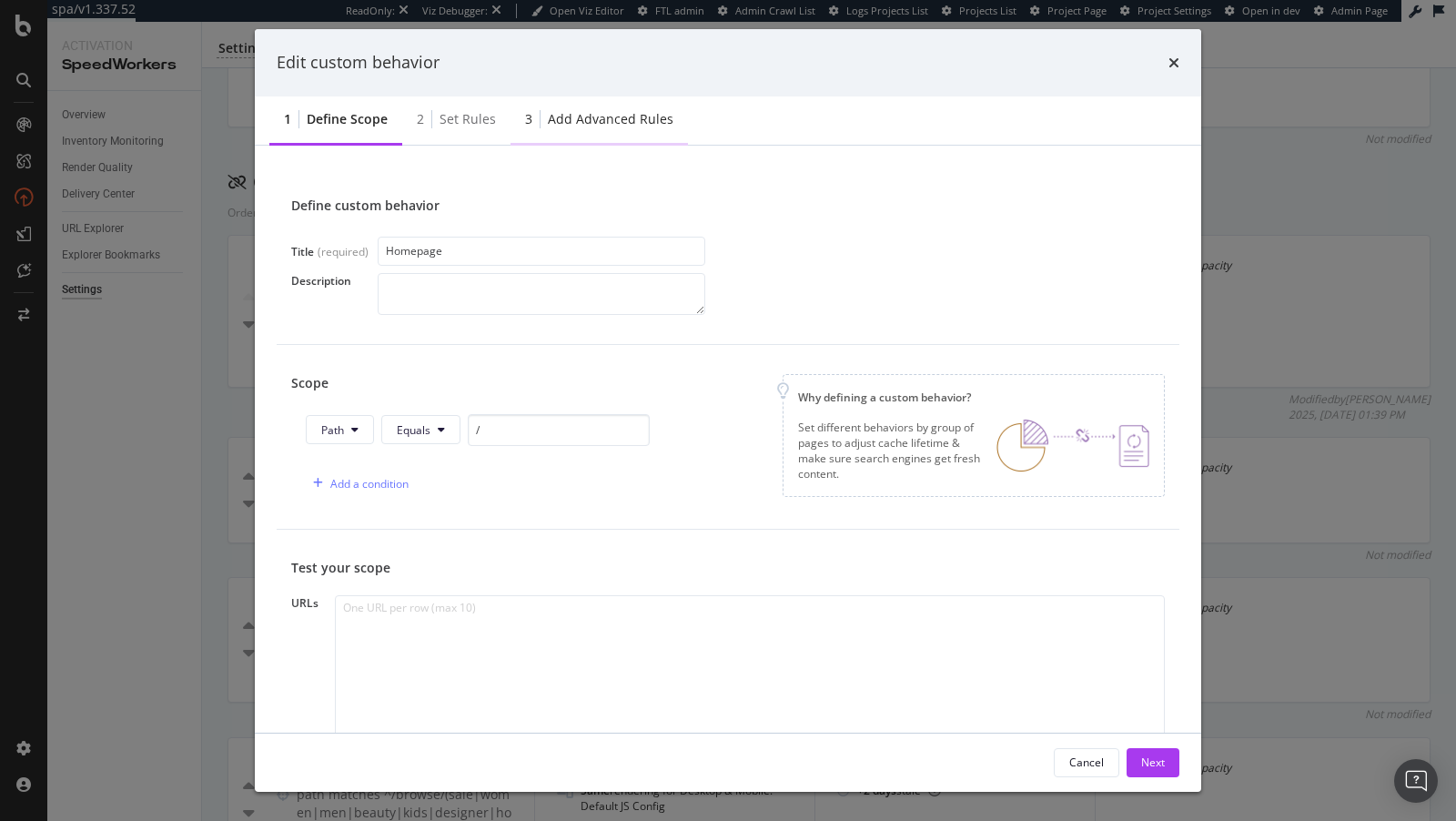
click at [580, 118] on div "Add advanced rules" at bounding box center [611, 119] width 126 height 18
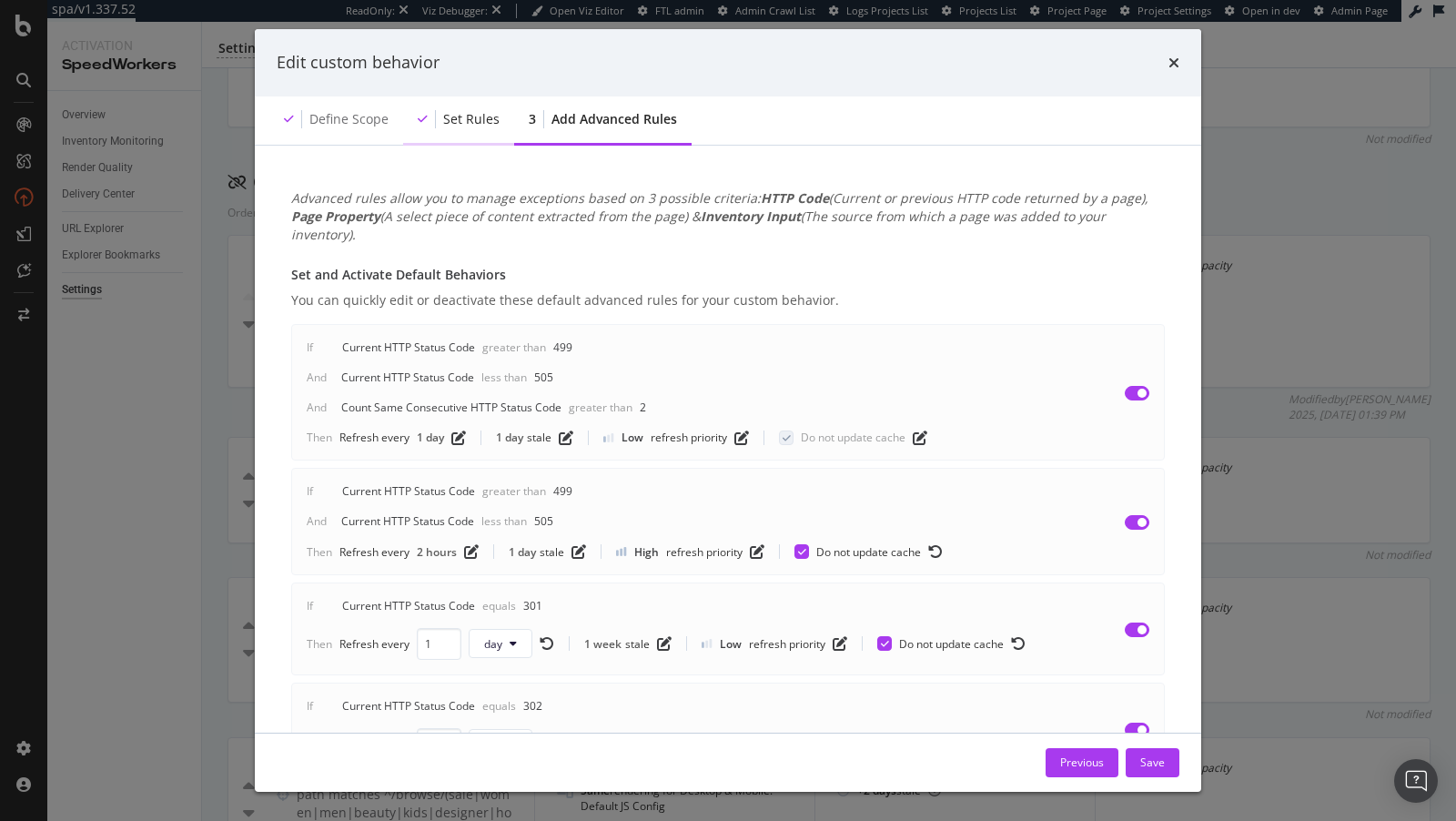
click at [443, 106] on div "Set rules" at bounding box center [458, 120] width 111 height 50
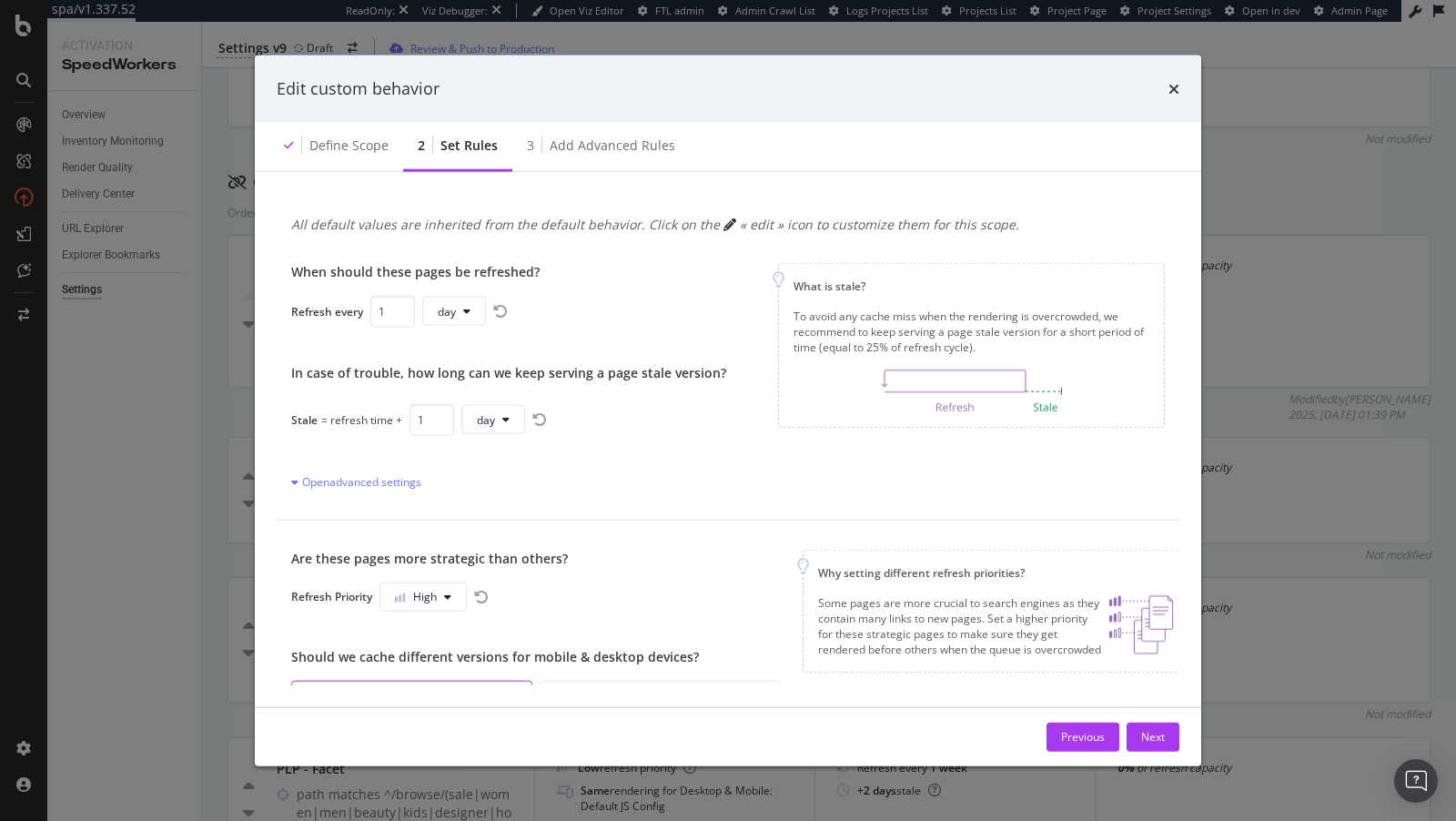
scroll to position [166, 0]
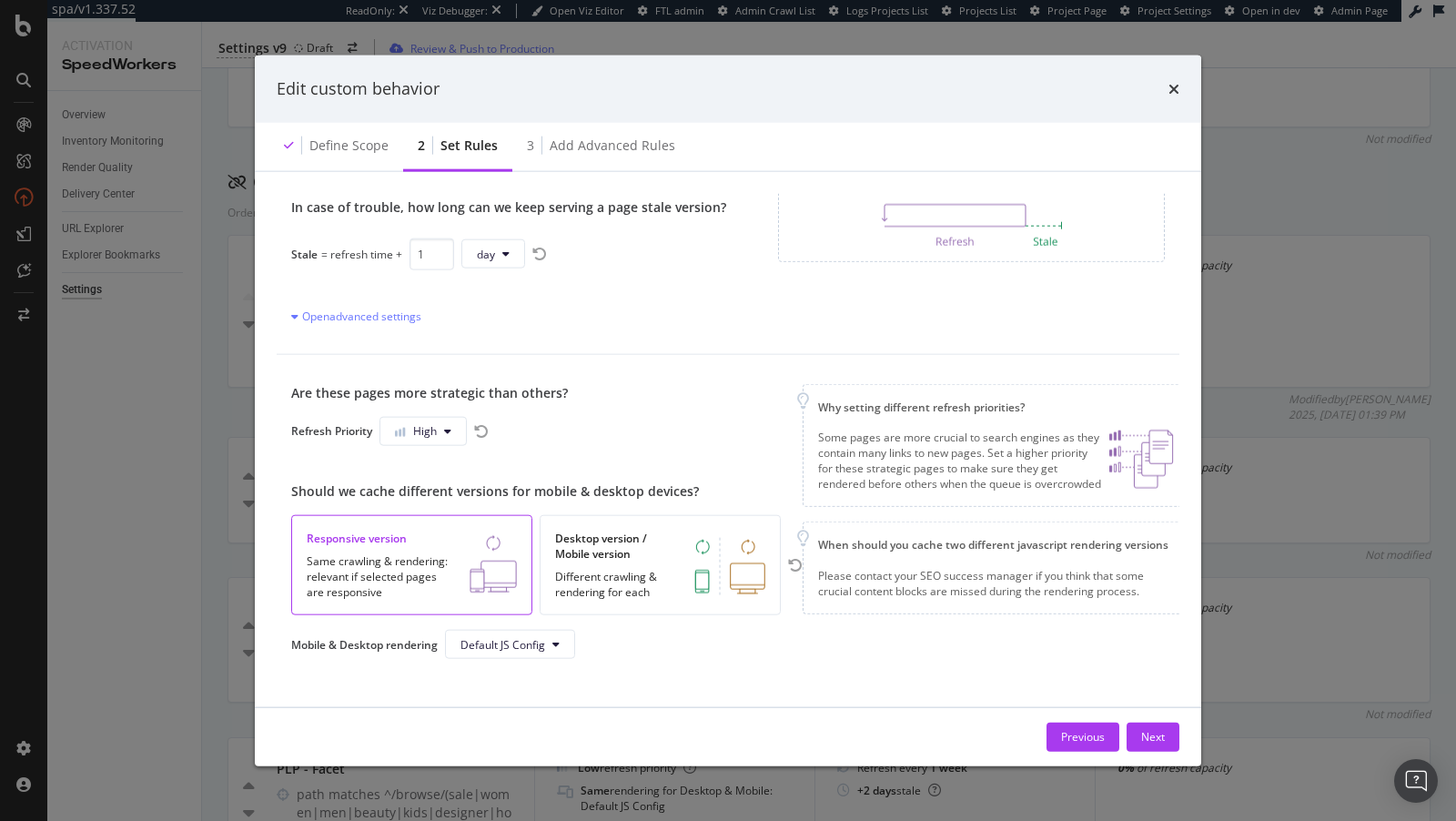
click at [588, 113] on div "Edit custom behavior" at bounding box center [728, 89] width 947 height 68
click at [587, 141] on div "Add advanced rules" at bounding box center [613, 144] width 126 height 18
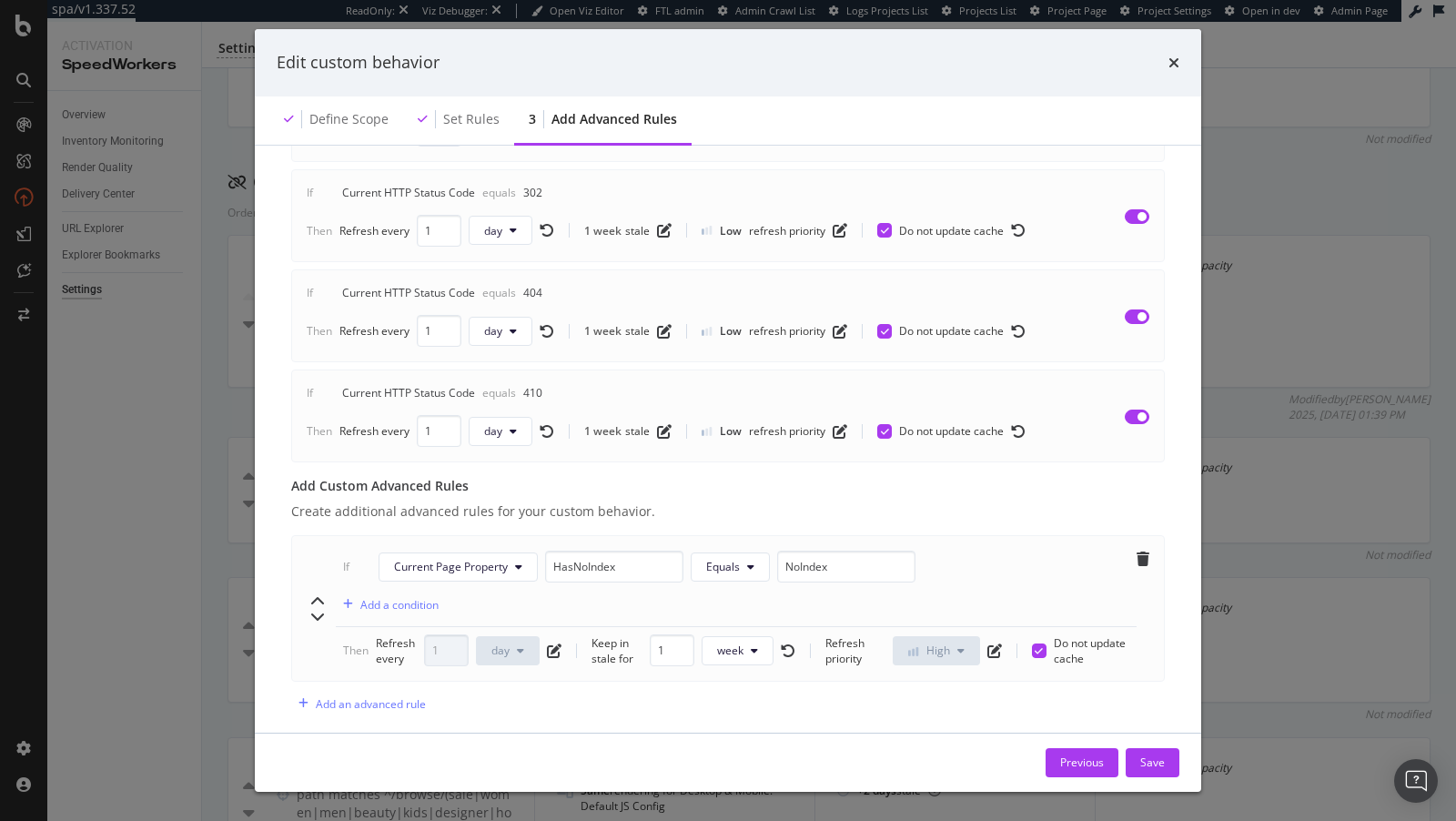
scroll to position [504, 0]
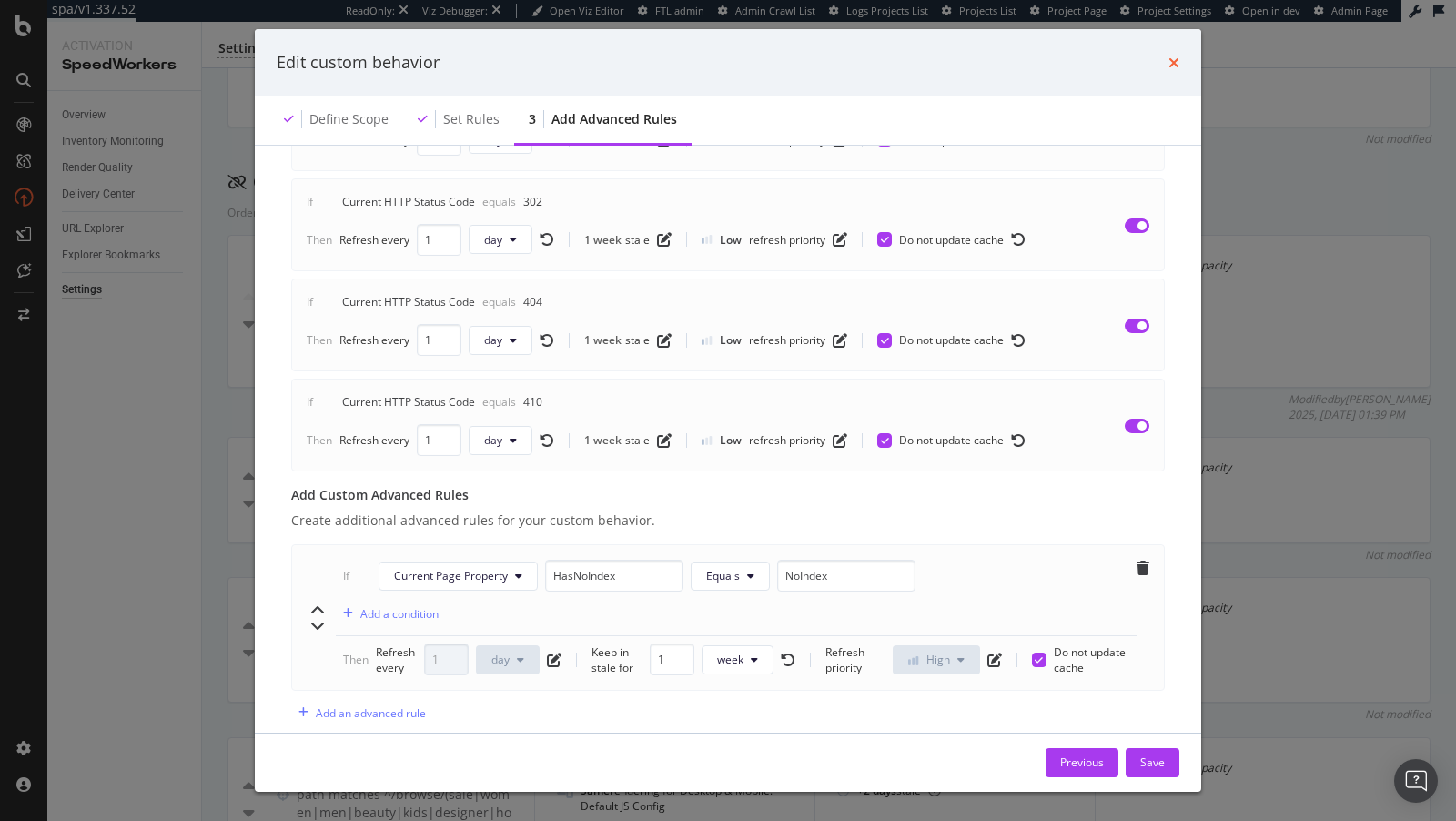
click at [1171, 56] on icon "times" at bounding box center [1174, 62] width 10 height 14
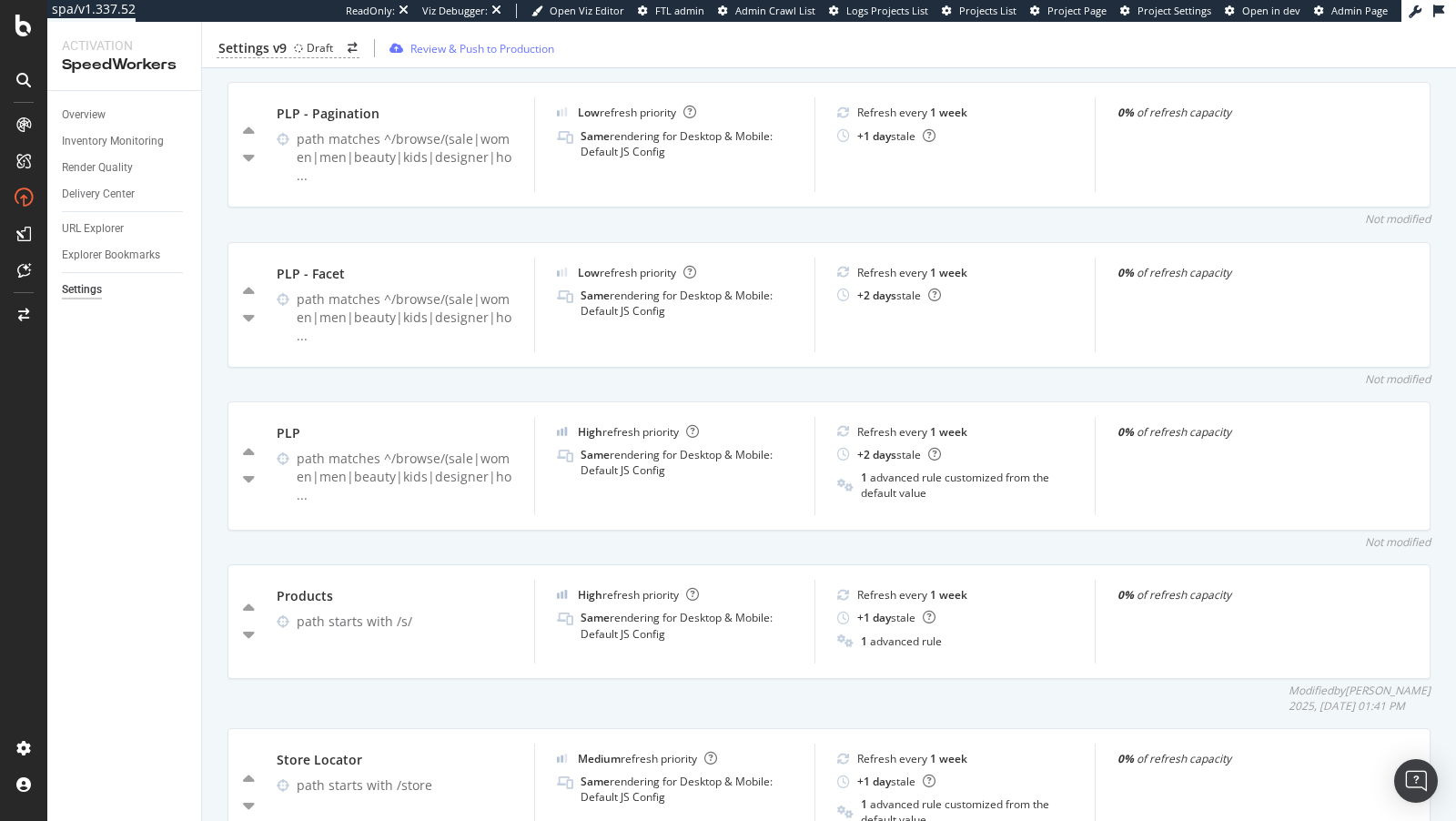
scroll to position [1003, 0]
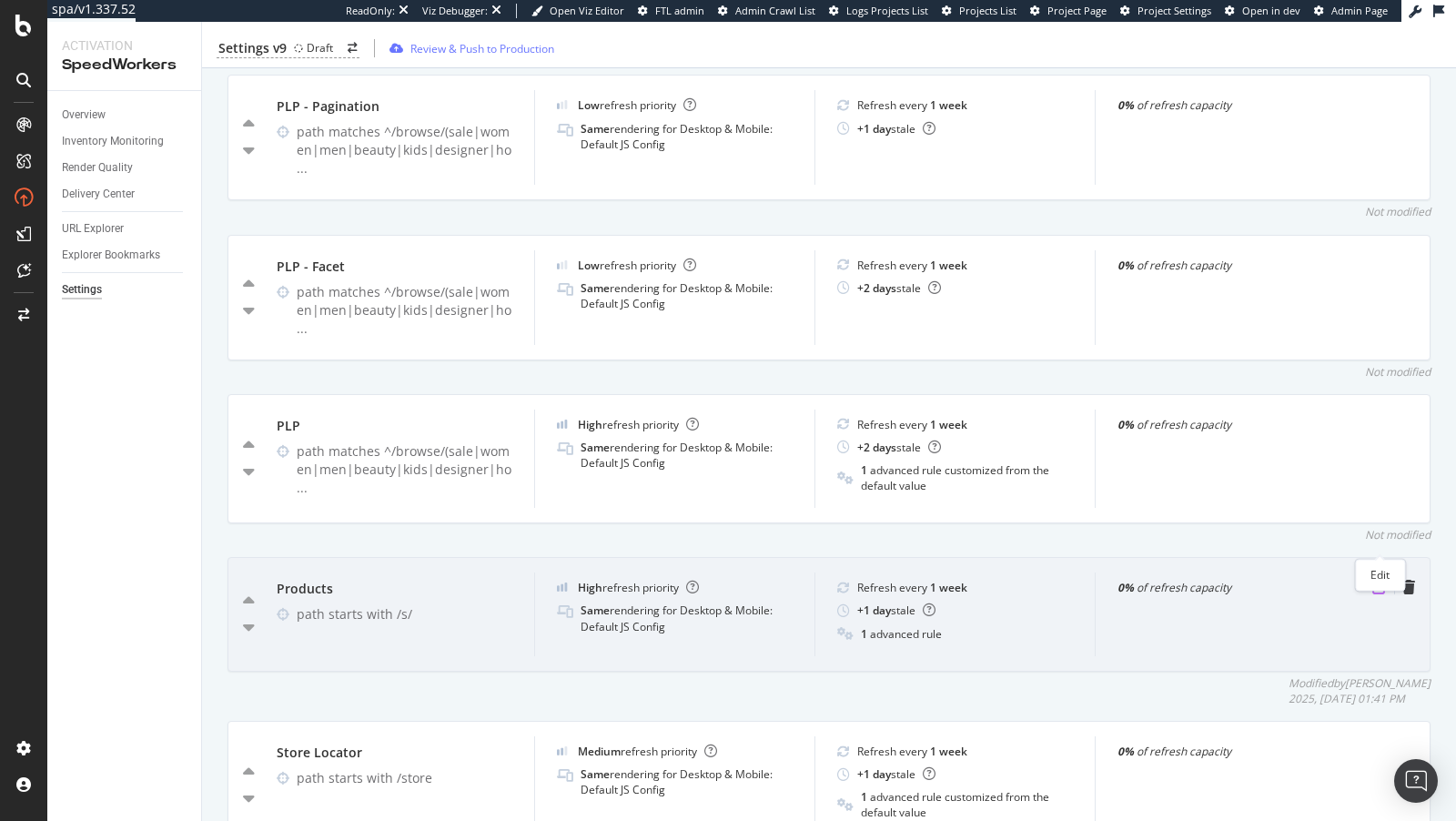
click at [1379, 580] on icon "pen-to-square" at bounding box center [1380, 587] width 14 height 14
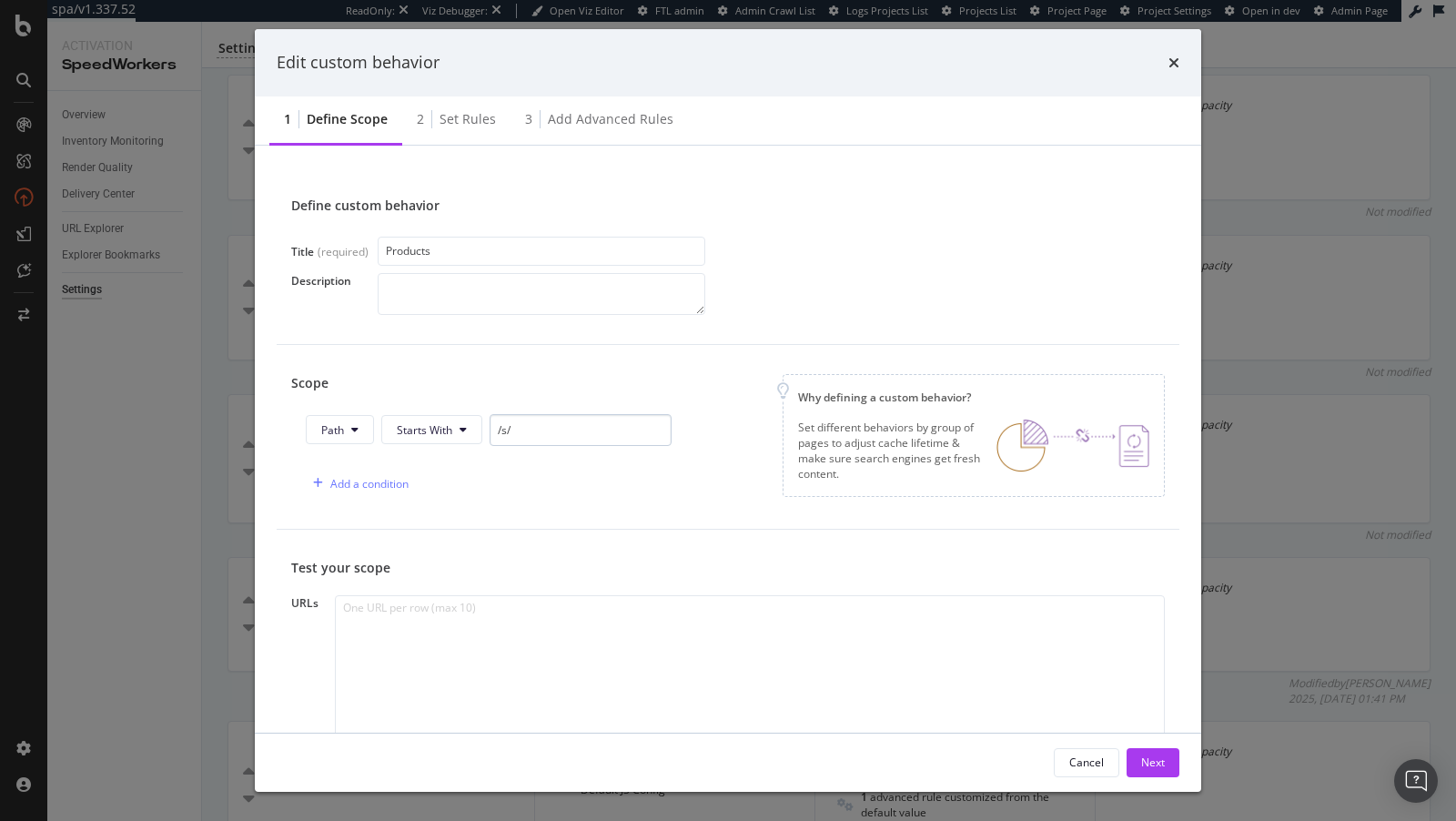
scroll to position [119, 0]
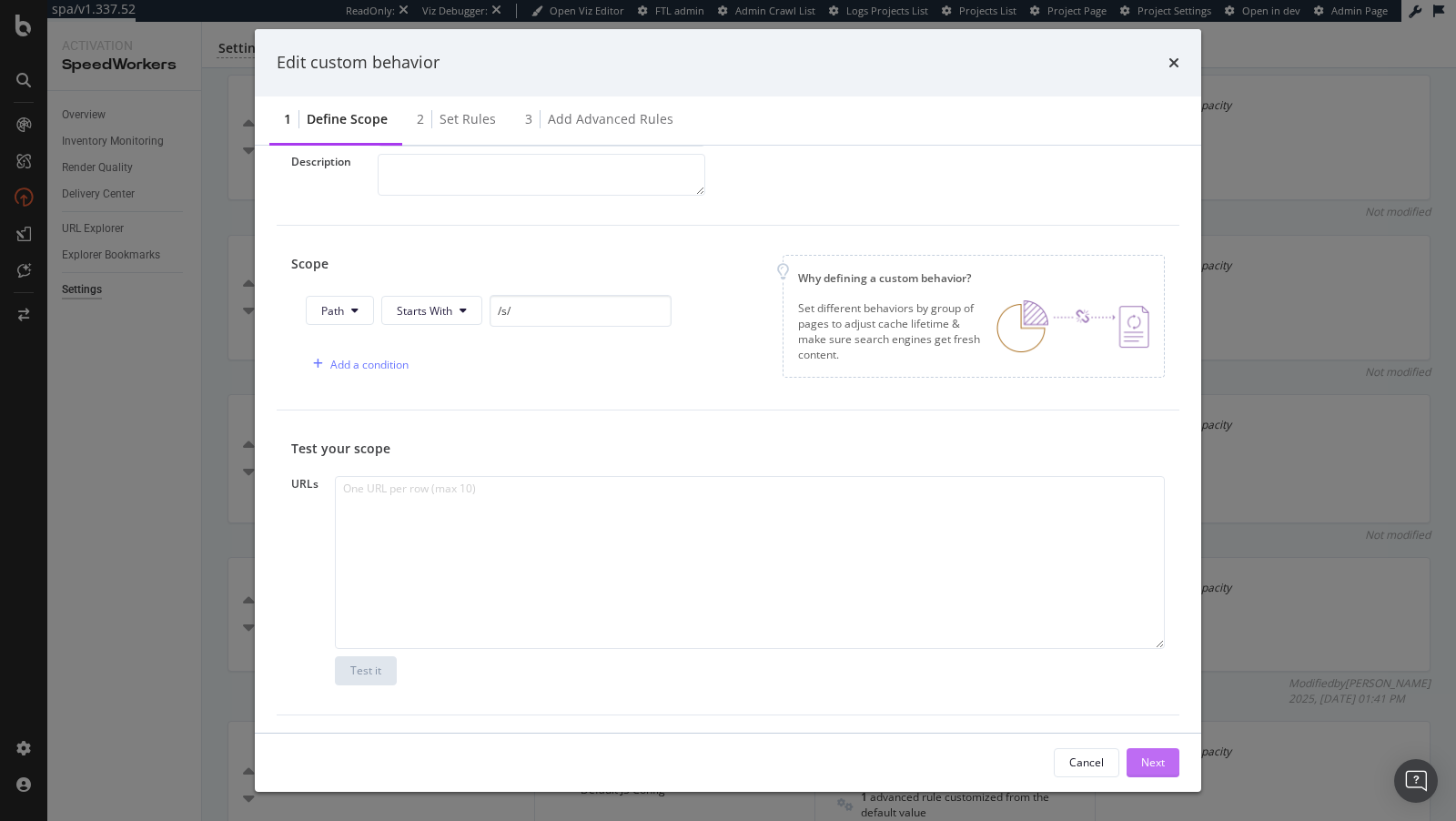
click at [1147, 765] on div "Next" at bounding box center [1153, 762] width 24 height 15
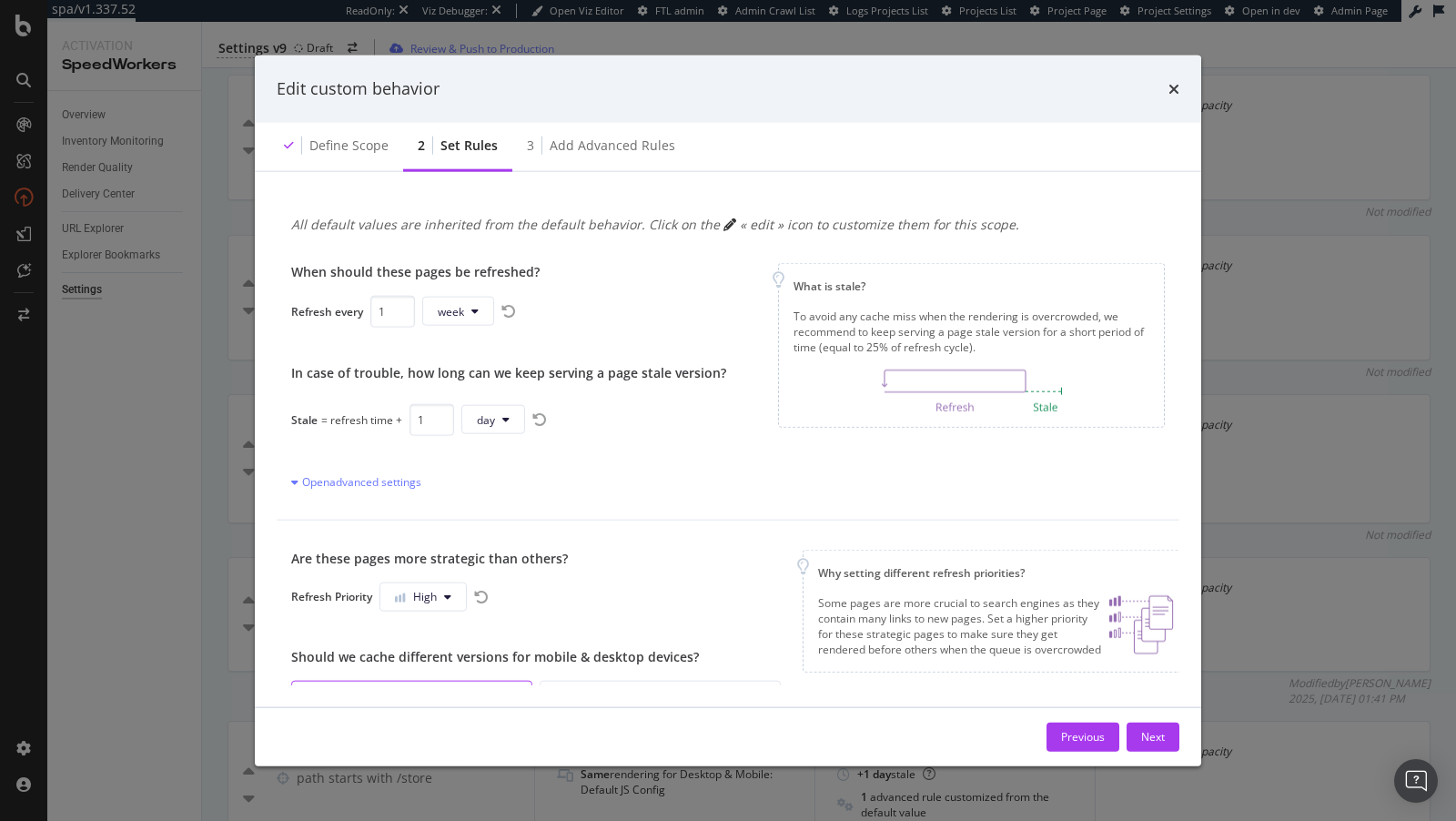
scroll to position [166, 0]
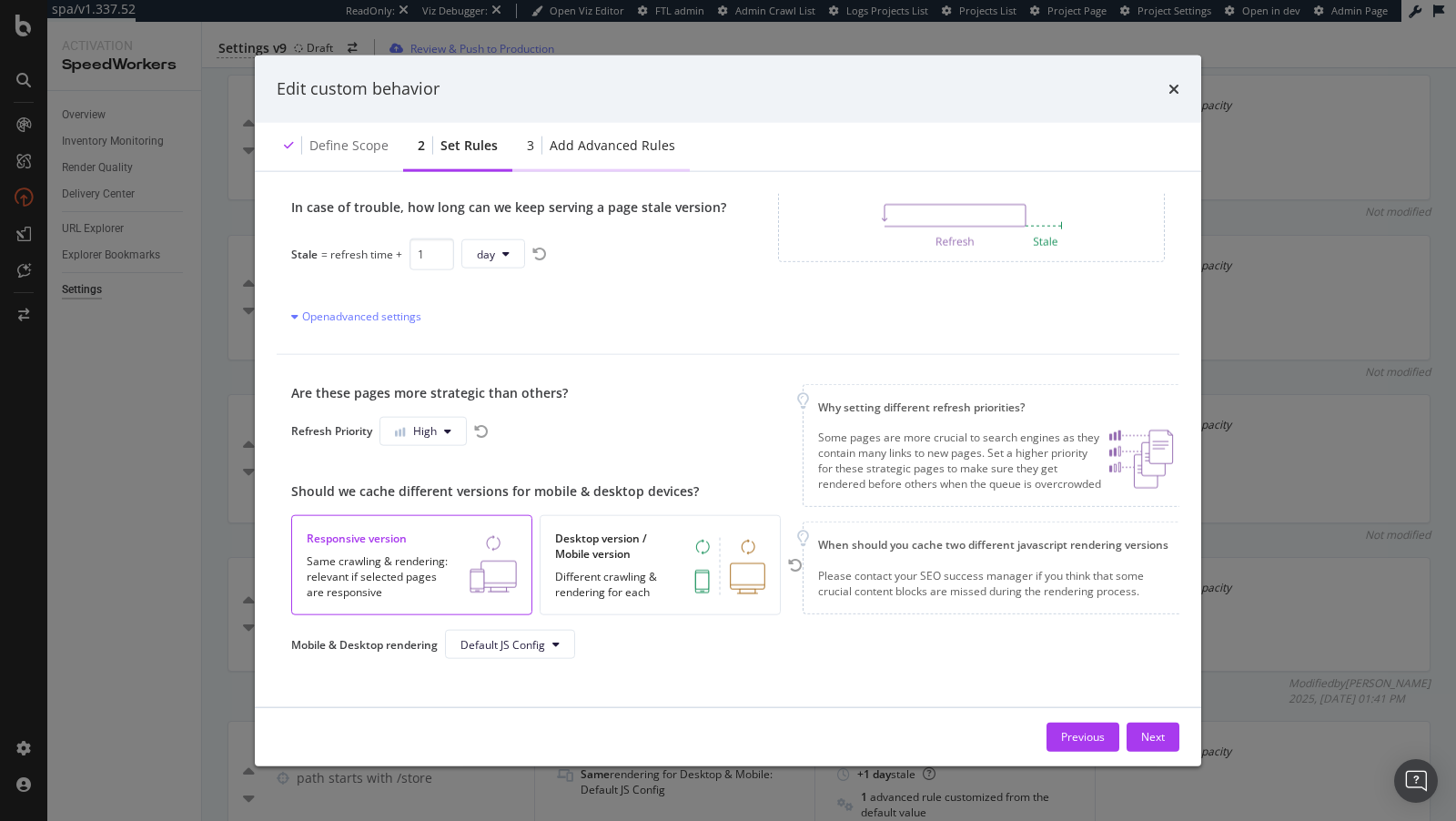
click at [608, 152] on div "Add advanced rules" at bounding box center [613, 144] width 126 height 18
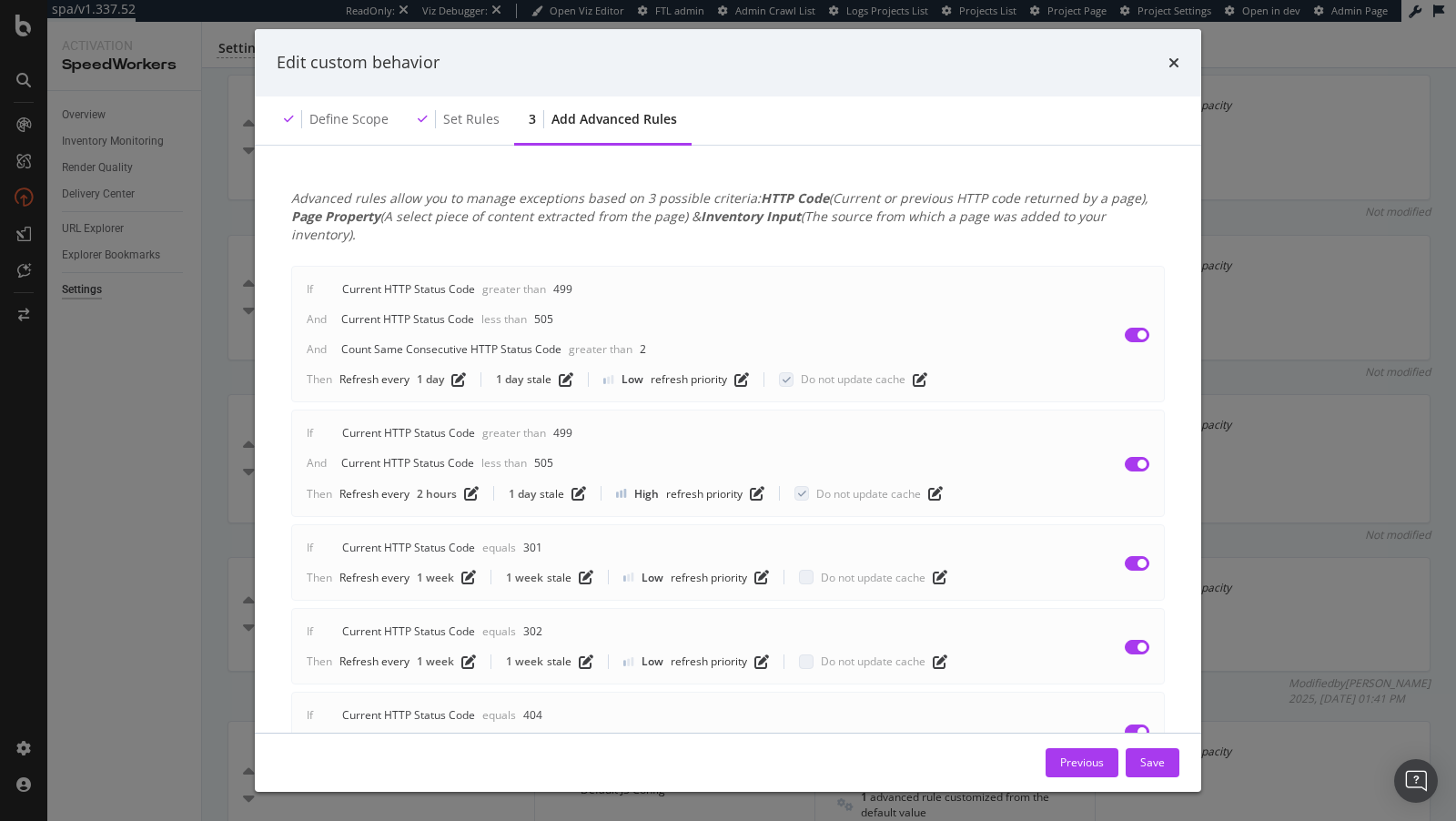
scroll to position [393, 0]
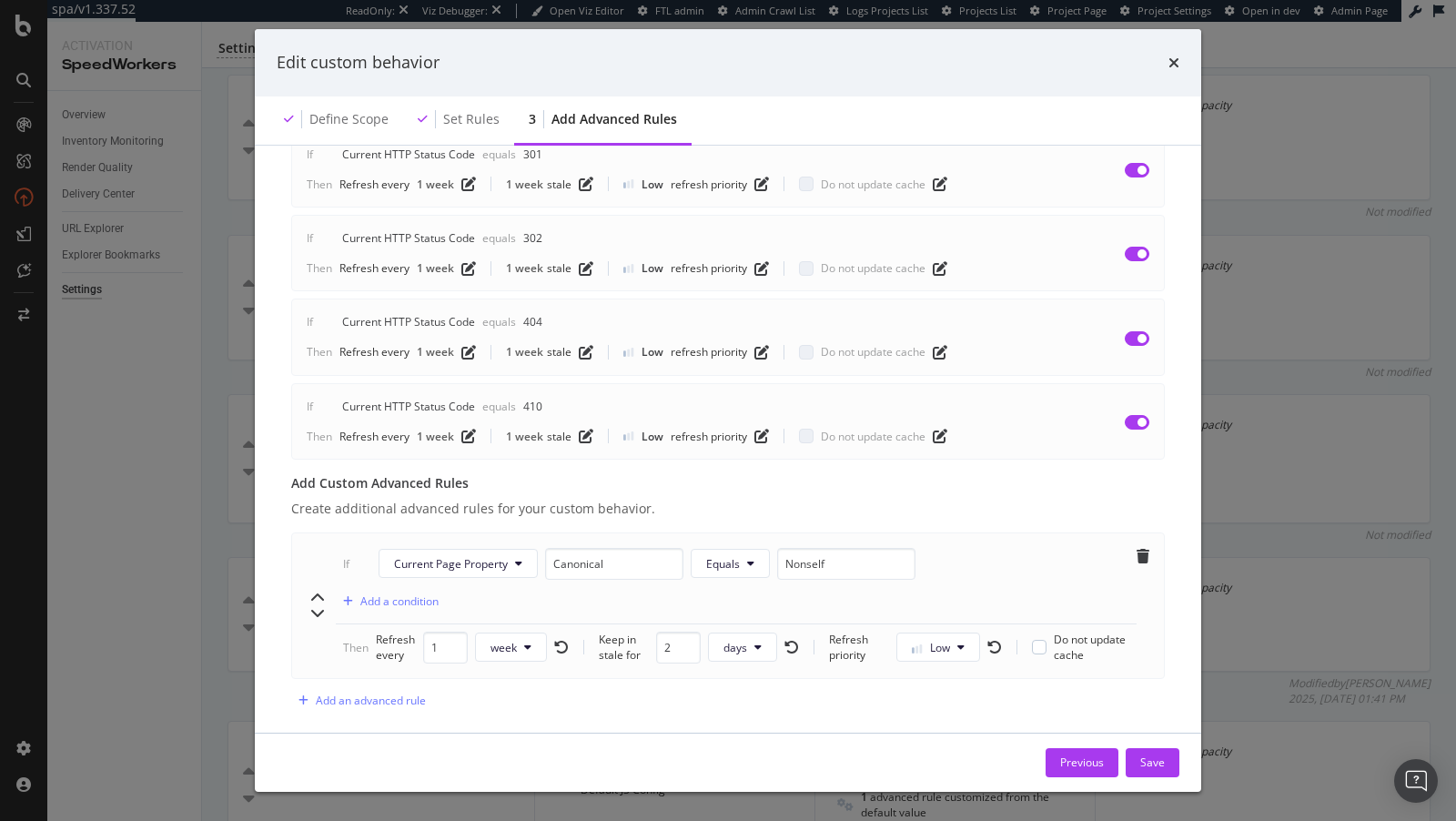
click at [190, 492] on div "Edit custom behavior Define scope Set rules 3 Add advanced rules Advanced rules…" at bounding box center [728, 410] width 1456 height 821
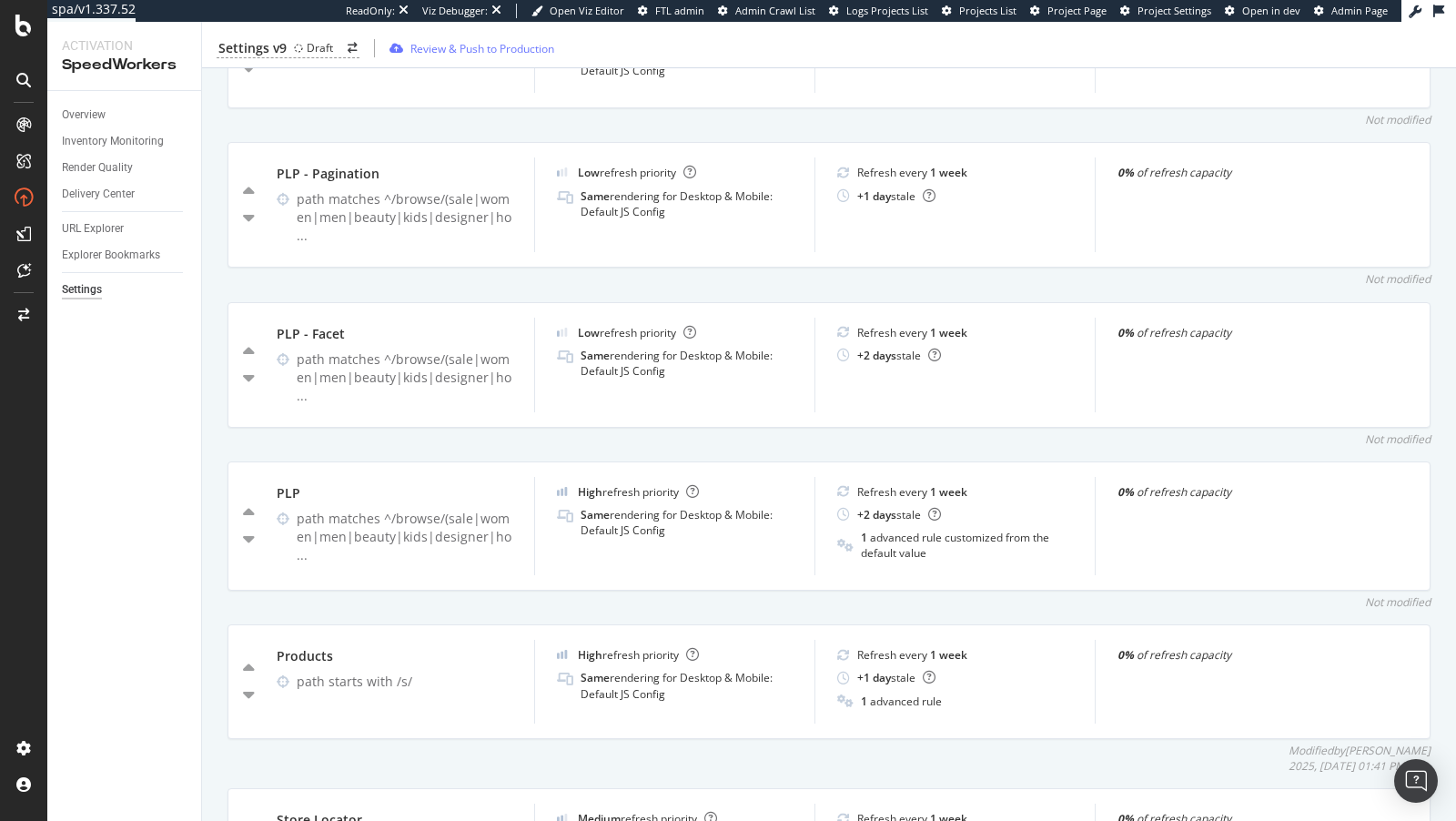
scroll to position [931, 0]
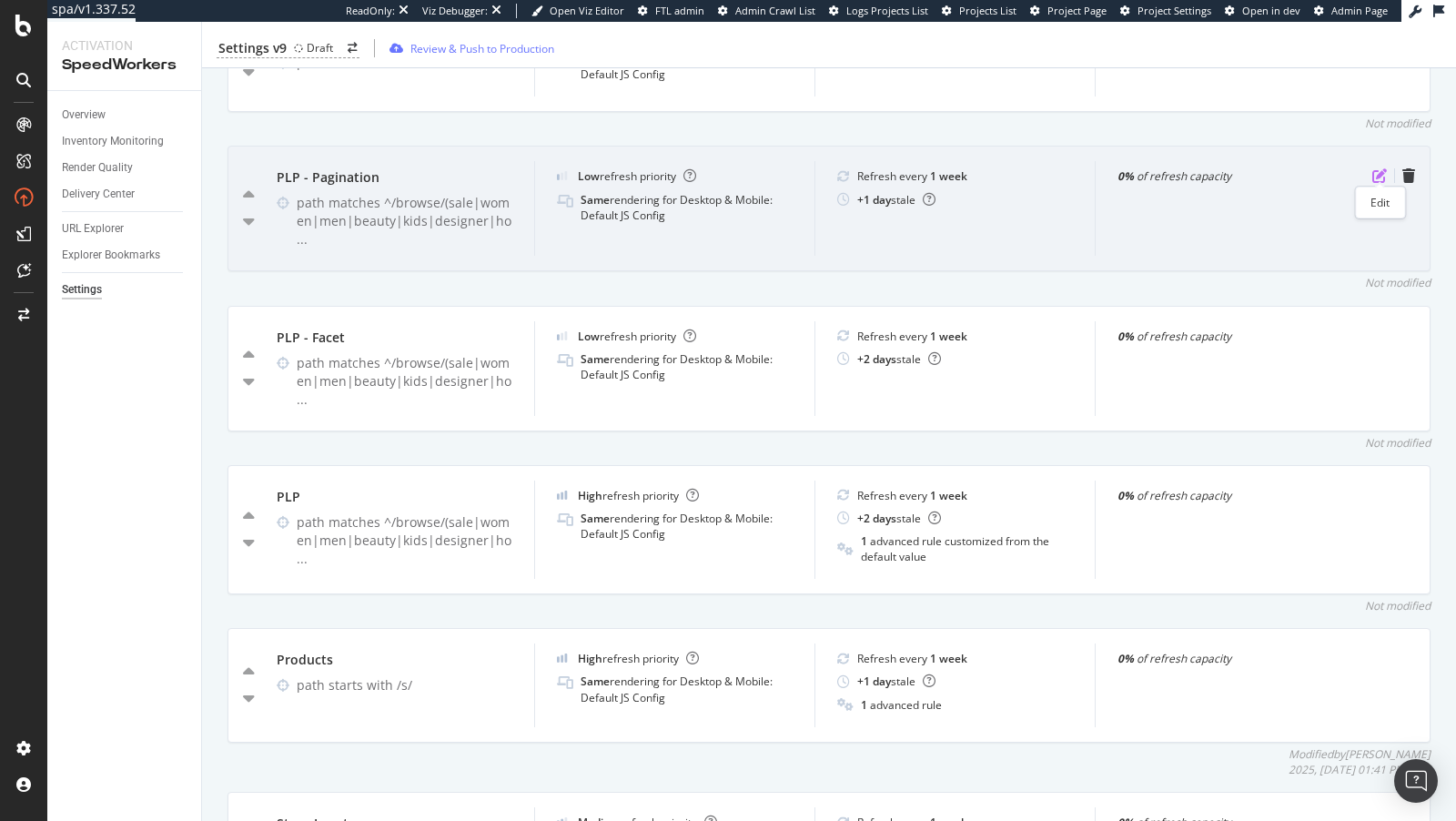
click at [1382, 169] on icon "pen-to-square" at bounding box center [1380, 175] width 14 height 14
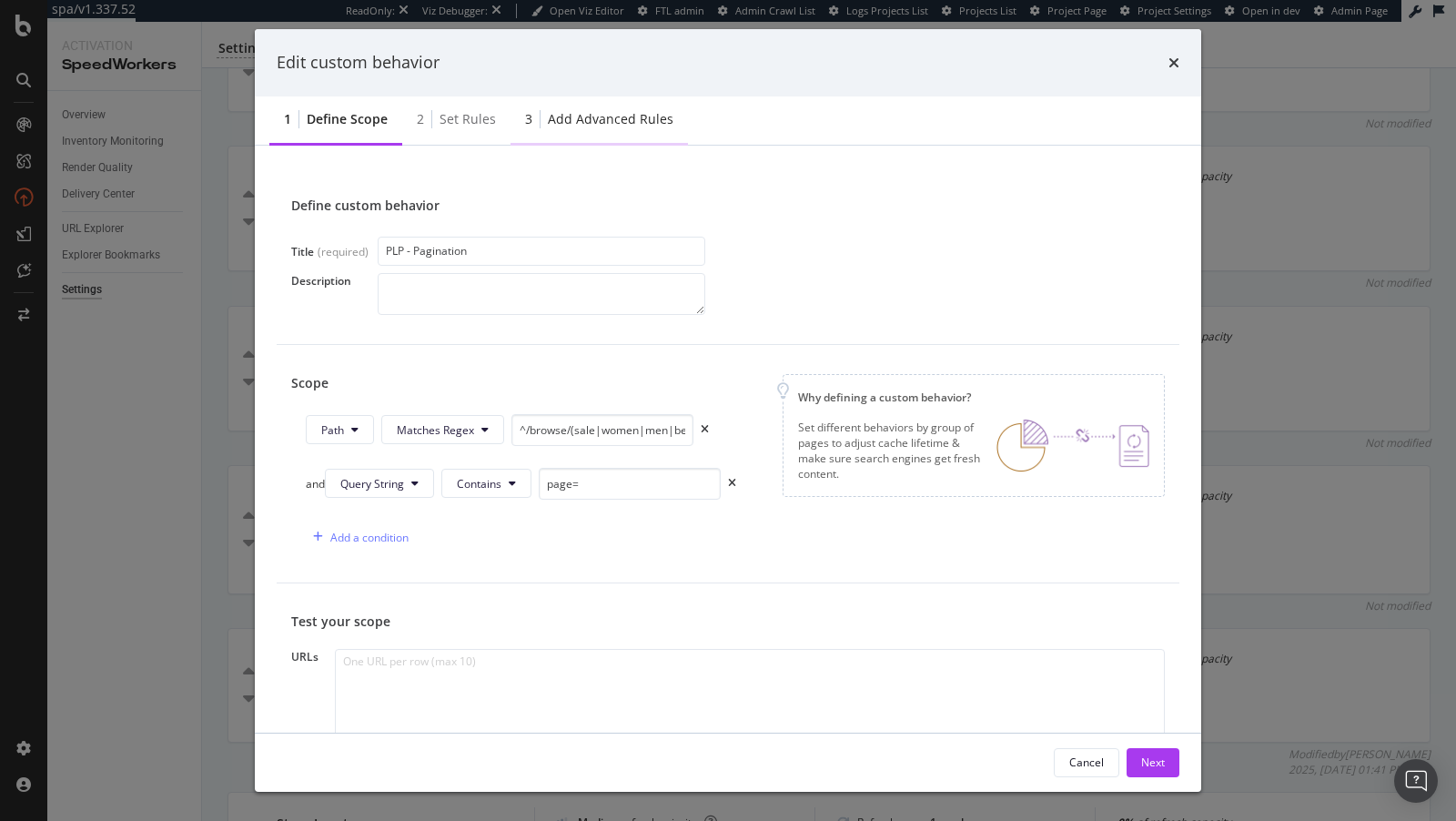
click at [621, 115] on div "Add advanced rules" at bounding box center [611, 119] width 126 height 18
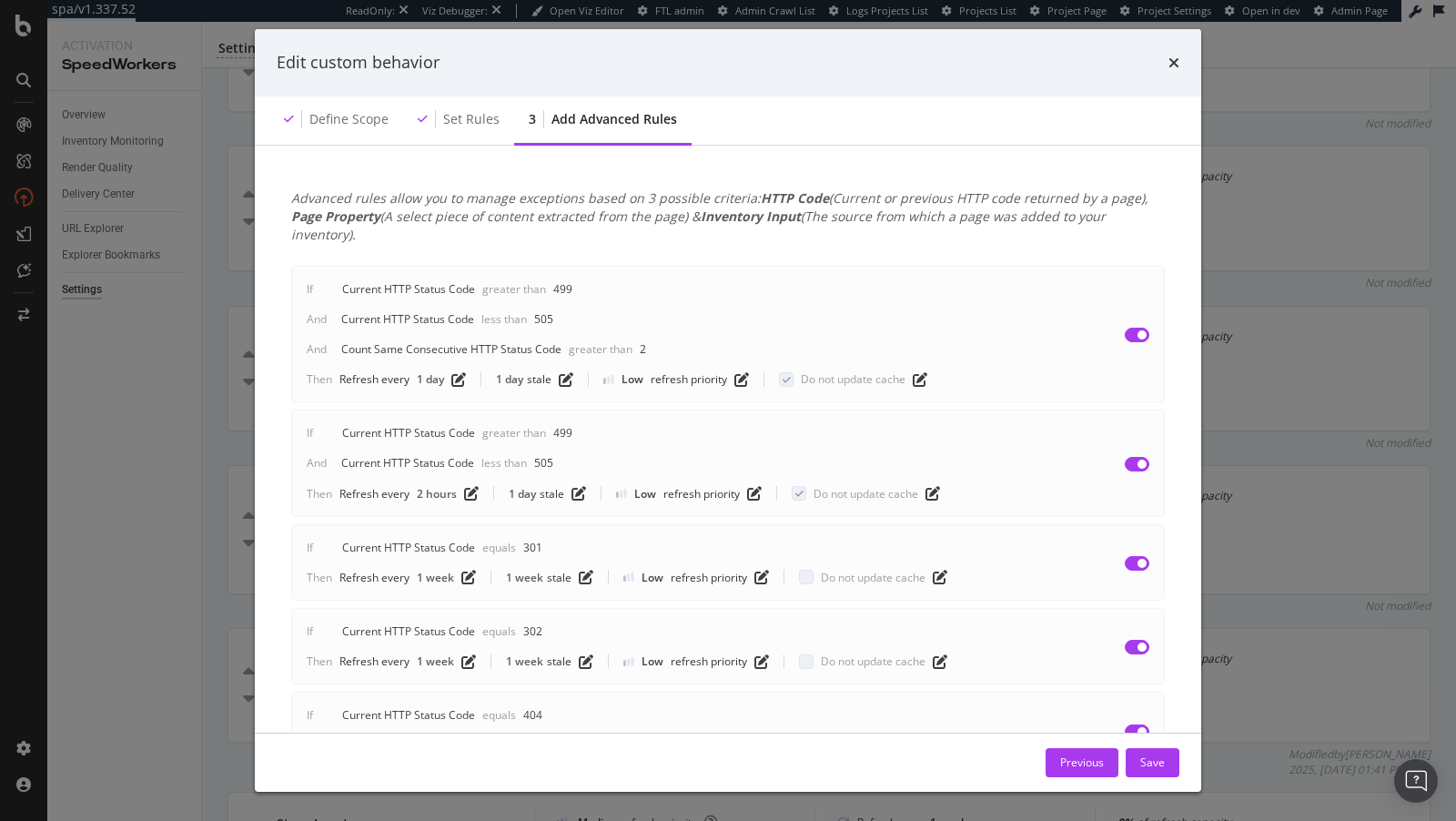
scroll to position [288, 0]
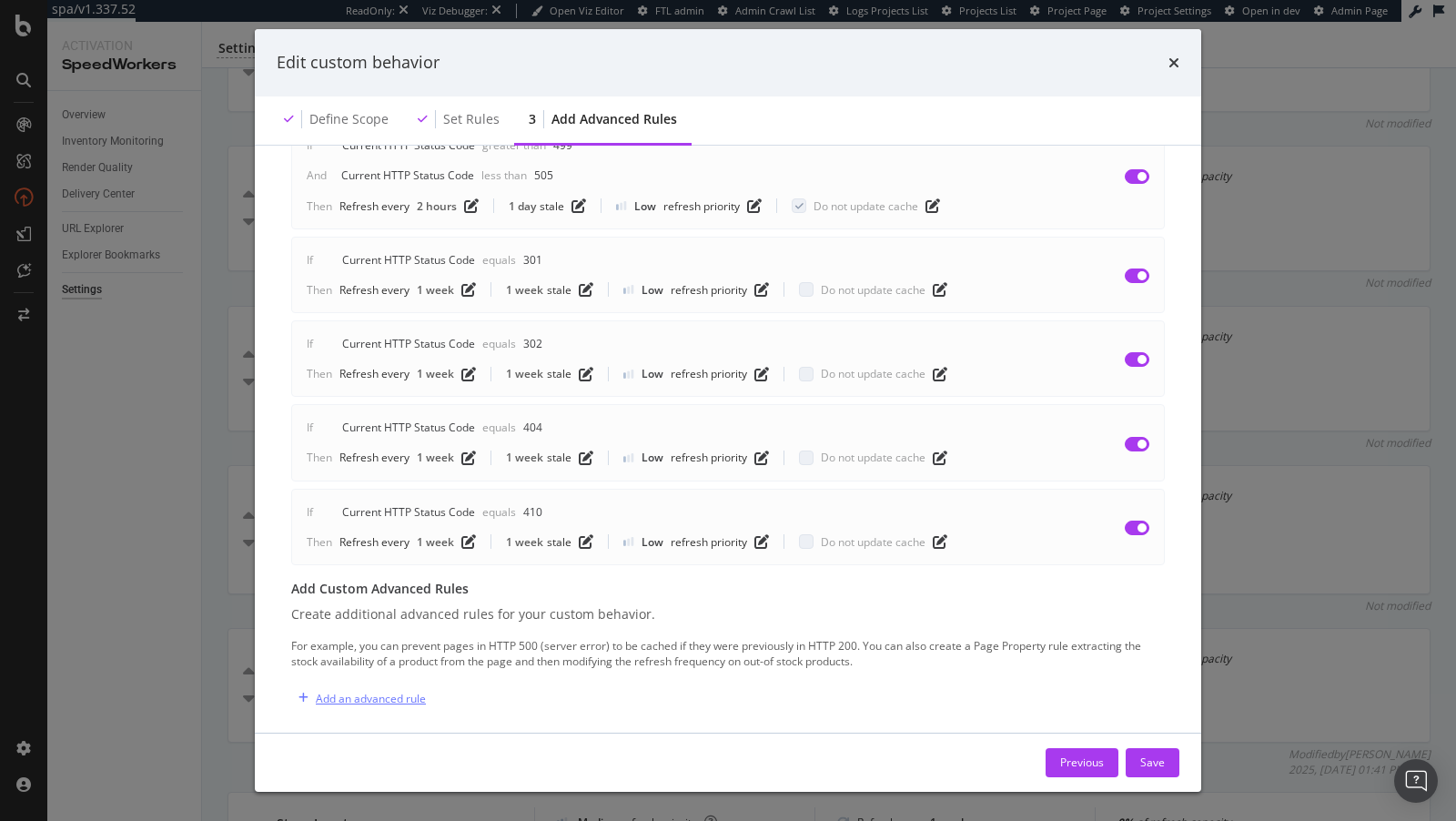
click at [356, 691] on div "Add an advanced rule" at bounding box center [371, 698] width 111 height 15
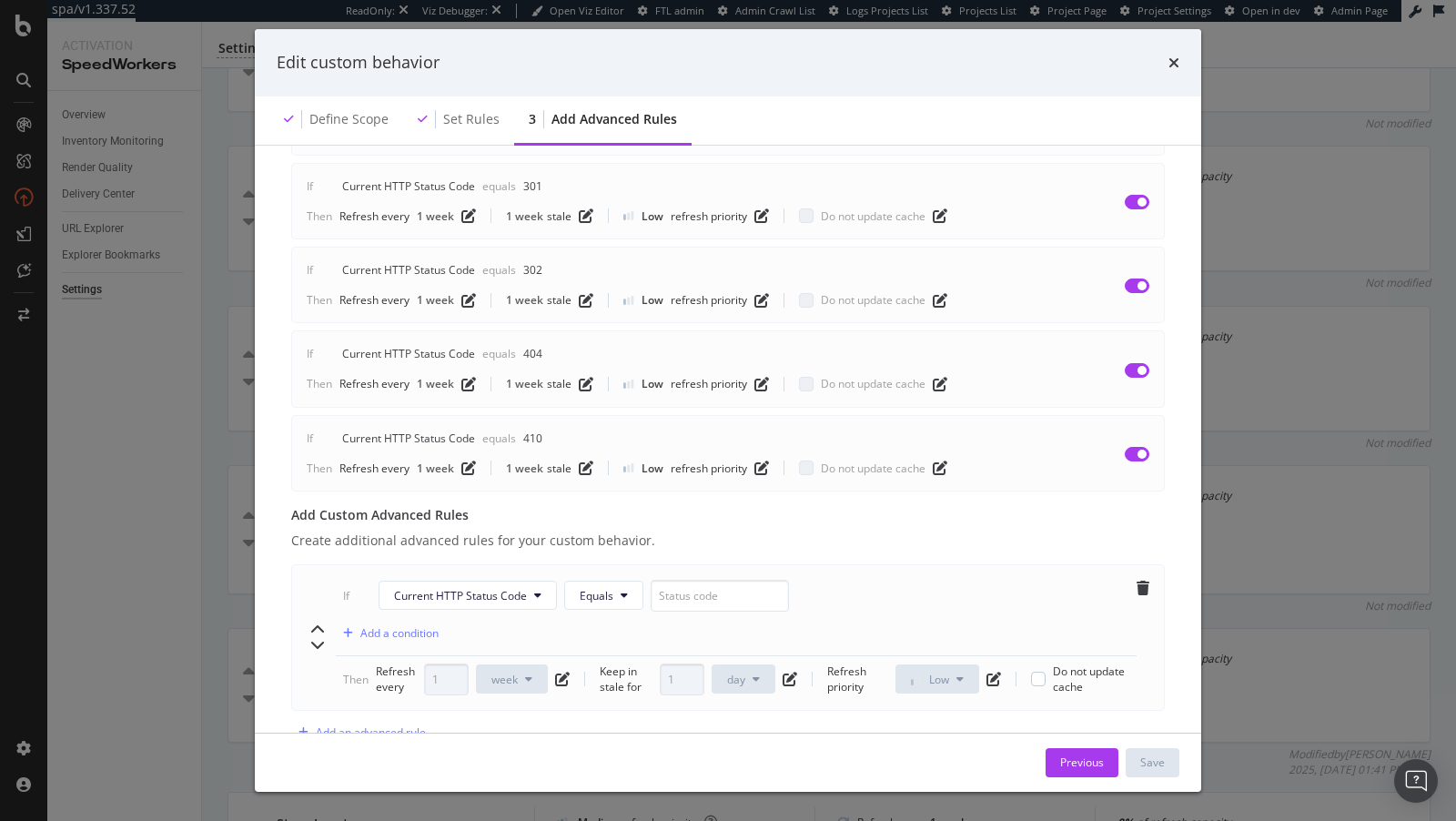
scroll to position [393, 0]
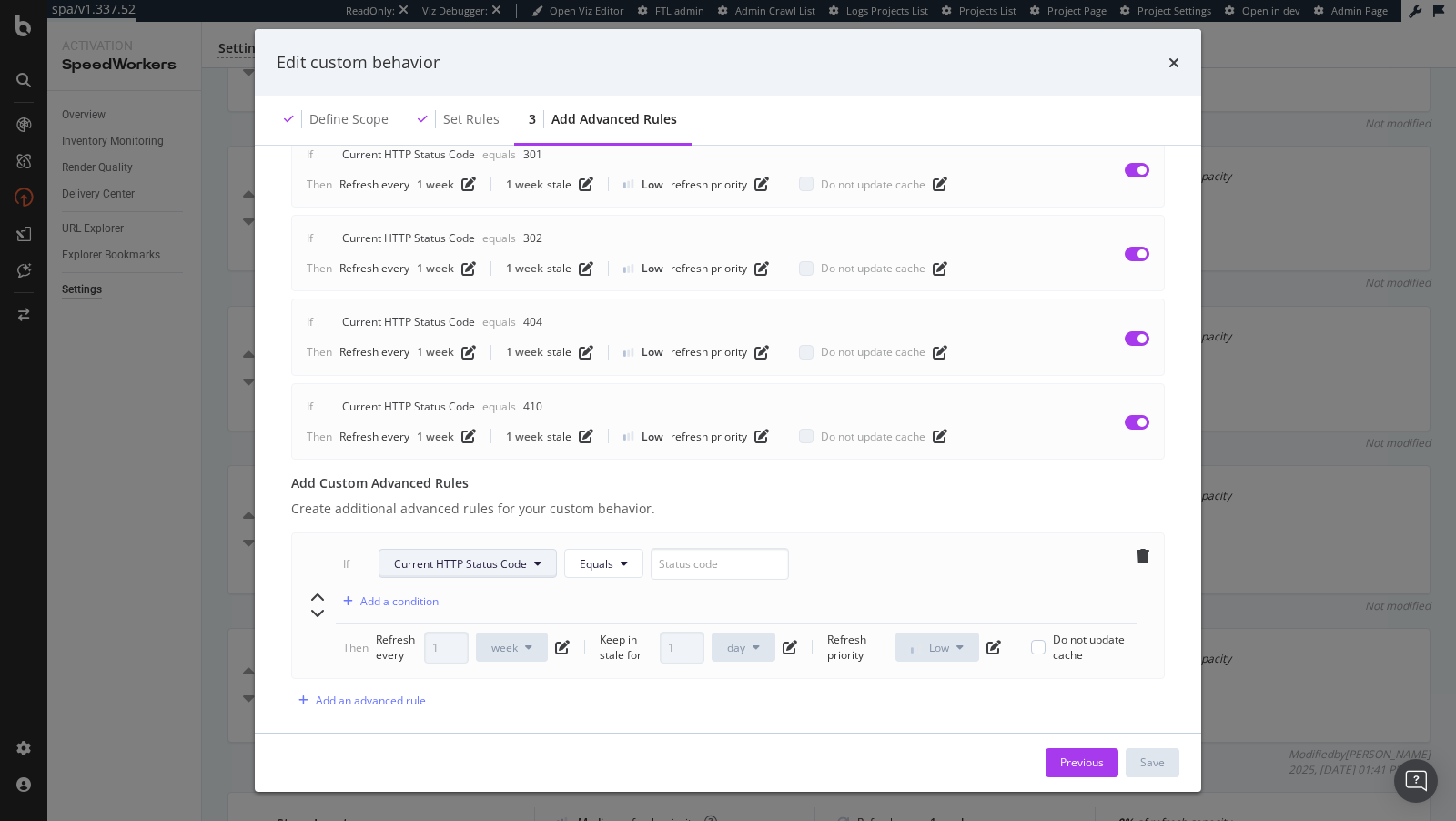
click at [468, 556] on span "Current HTTP Status Code" at bounding box center [460, 564] width 132 height 15
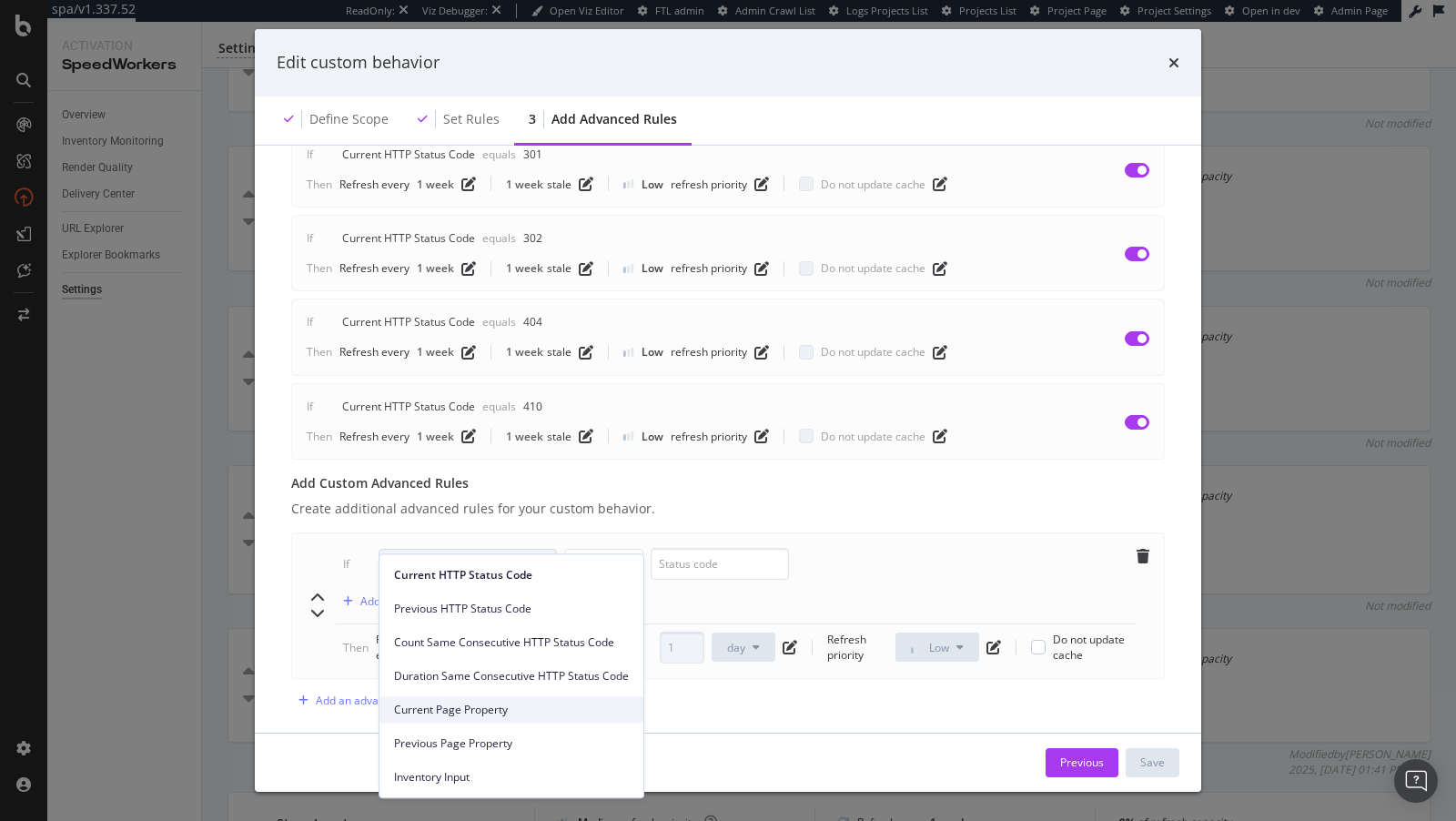
click at [468, 717] on span "Current Page Property" at bounding box center [512, 710] width 234 height 16
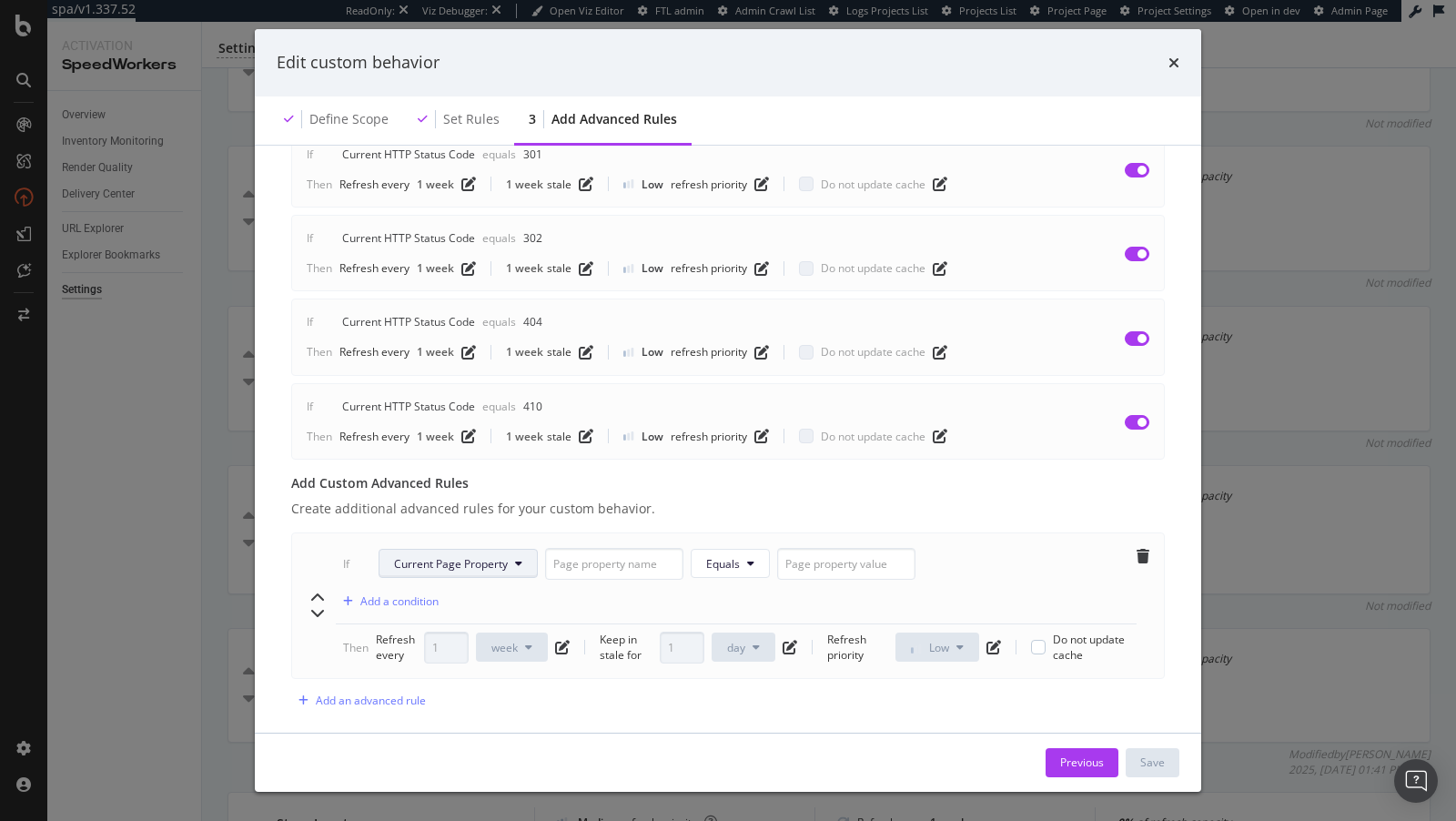
click at [492, 556] on span "Current Page Property" at bounding box center [451, 564] width 113 height 15
click at [610, 548] on input "modal" at bounding box center [614, 563] width 138 height 31
paste input "Canonical"
type input "Canonical"
click at [823, 548] on input "modal" at bounding box center [846, 563] width 138 height 31
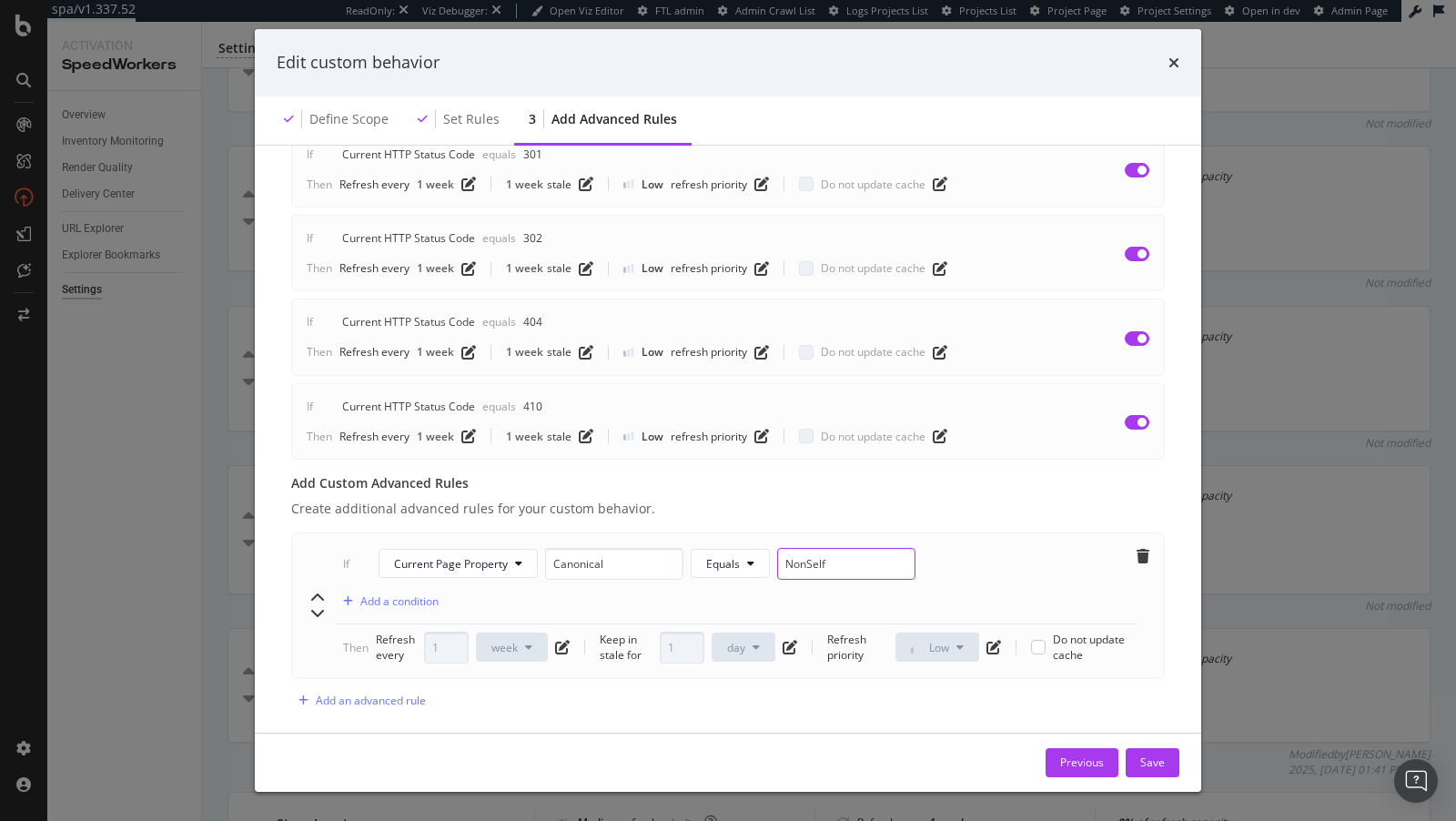
drag, startPoint x: 805, startPoint y: 542, endPoint x: 874, endPoint y: 543, distance: 69.0
click at [874, 548] on input "NonSelf" at bounding box center [846, 563] width 138 height 31
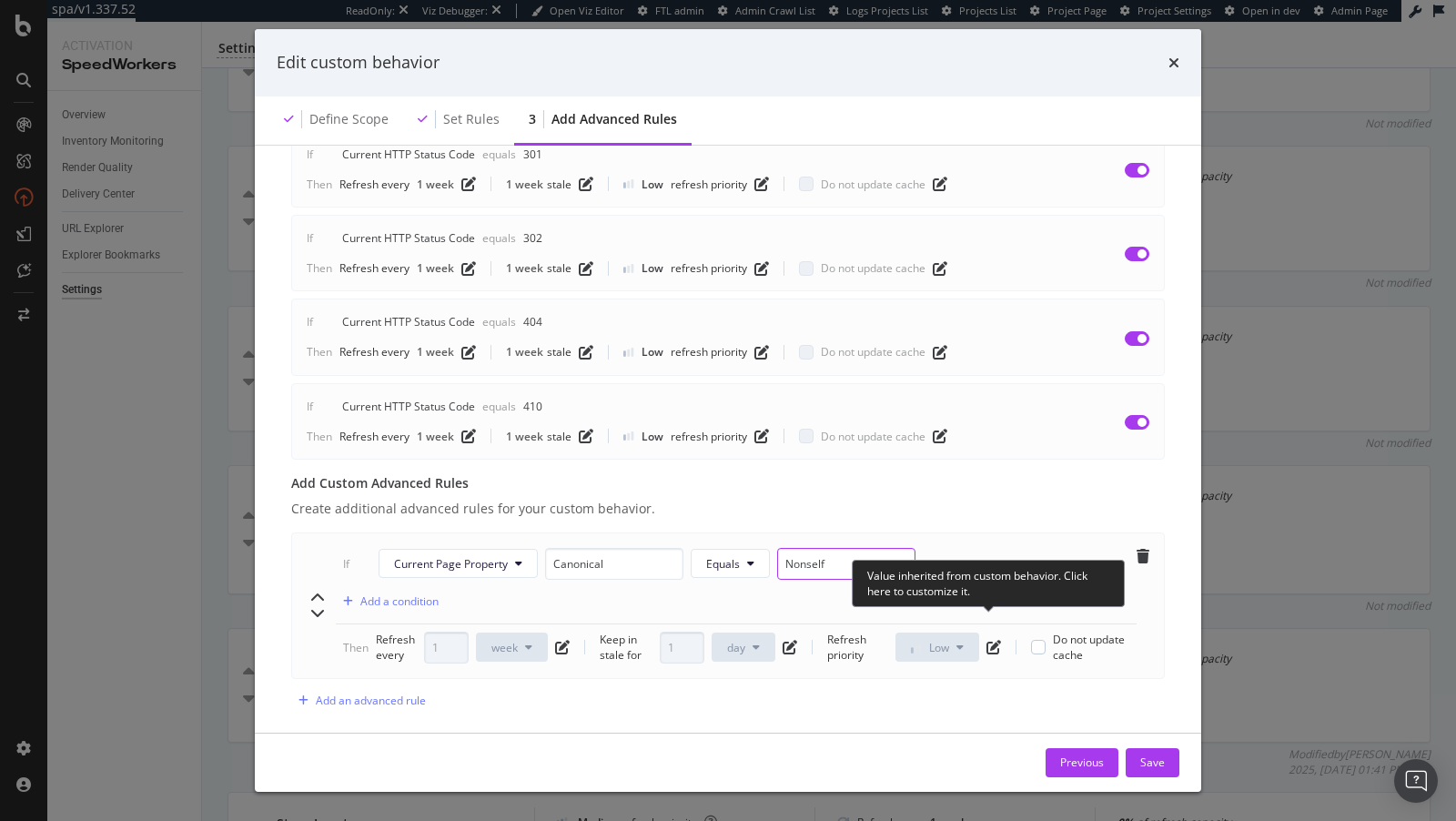
type input "Nonself"
click at [985, 631] on div "Refresh priority Low Do not update cache" at bounding box center [978, 647] width 302 height 30
click at [991, 640] on icon "pen-to-square" at bounding box center [994, 647] width 14 height 14
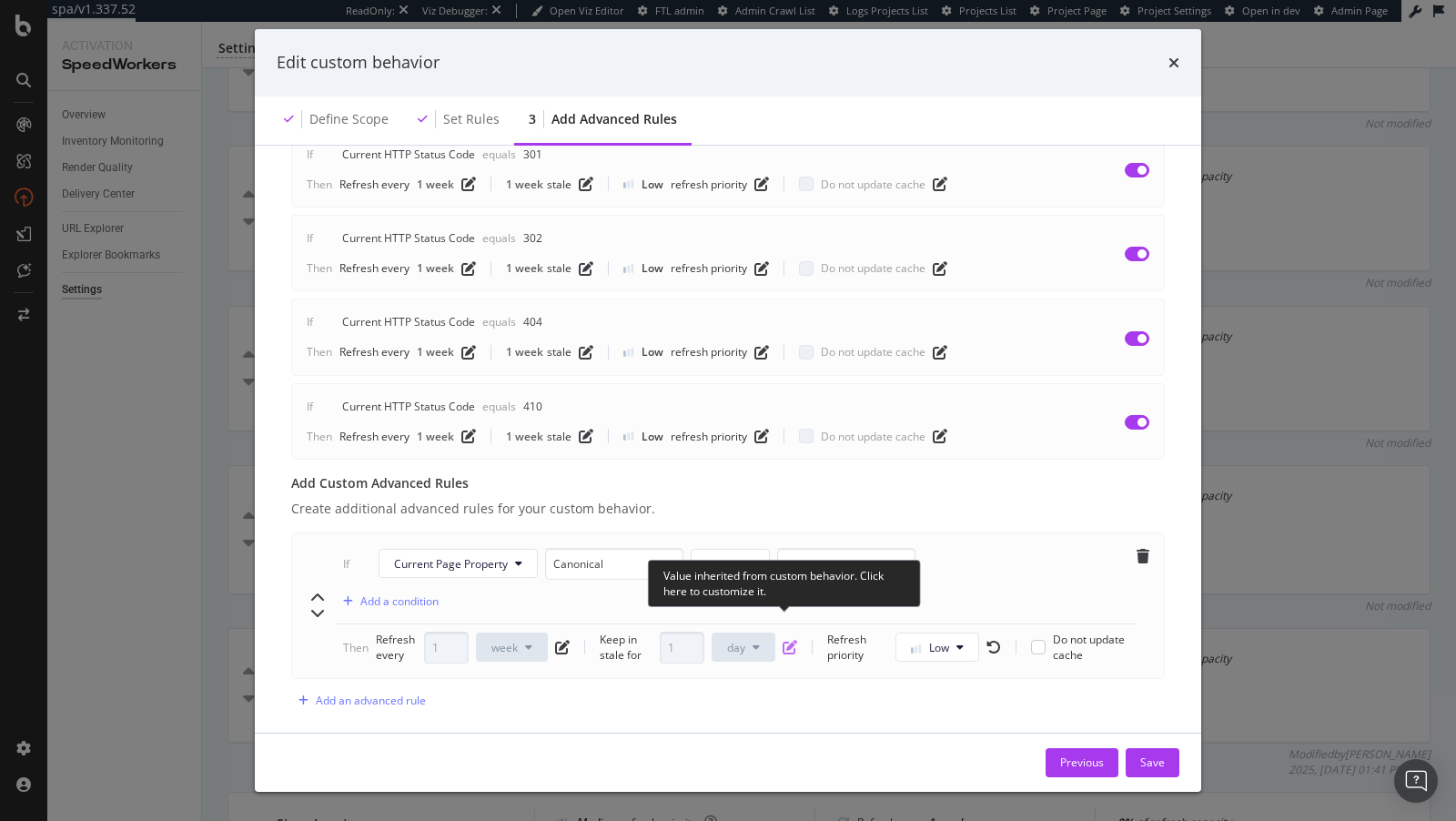
click at [793, 640] on icon "pen-to-square" at bounding box center [790, 647] width 14 height 14
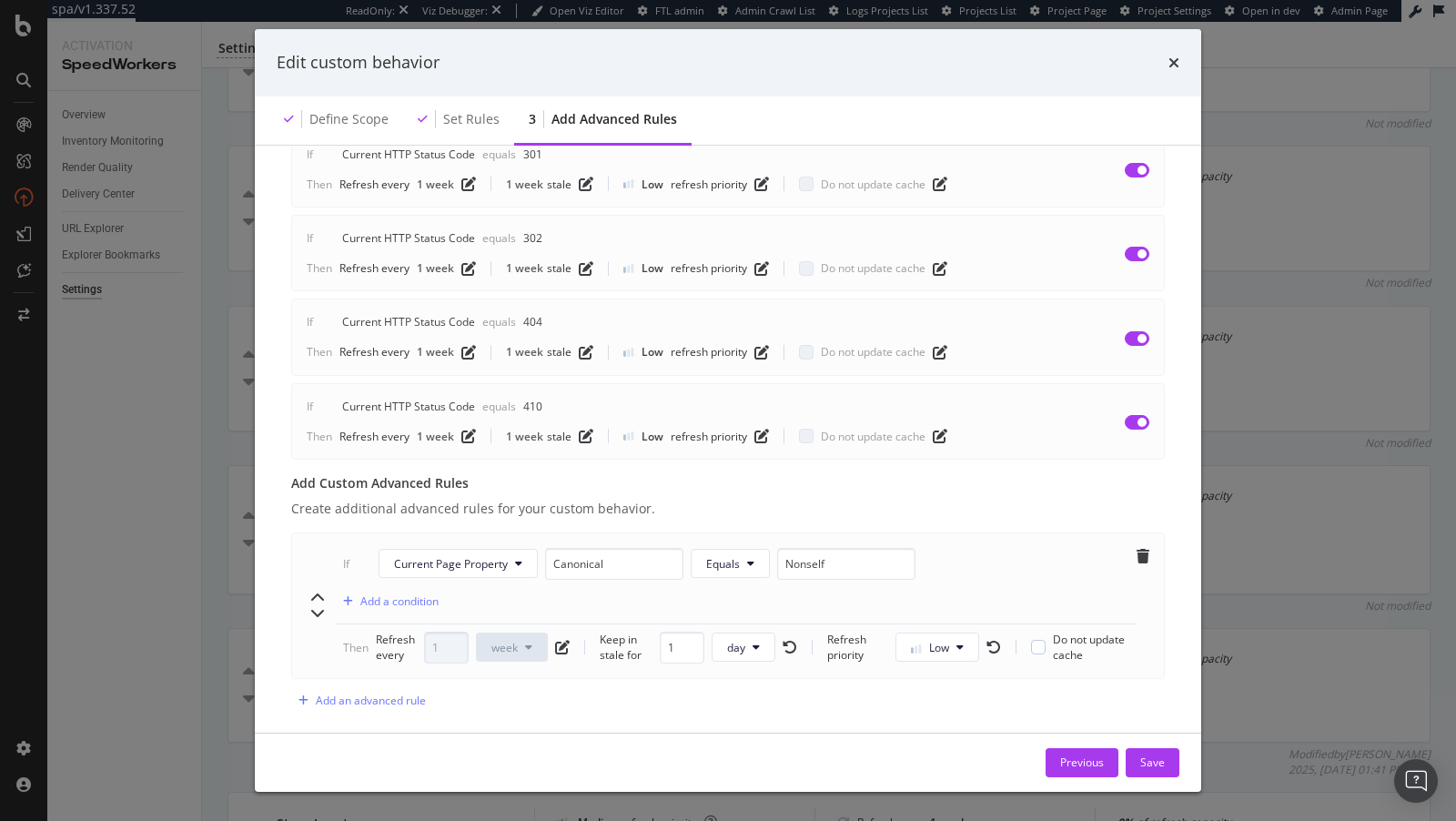
click at [576, 631] on div "Then Refresh every 1 week Keep in stale for 1 day Refresh priority Low Do not u…" at bounding box center [736, 647] width 786 height 31
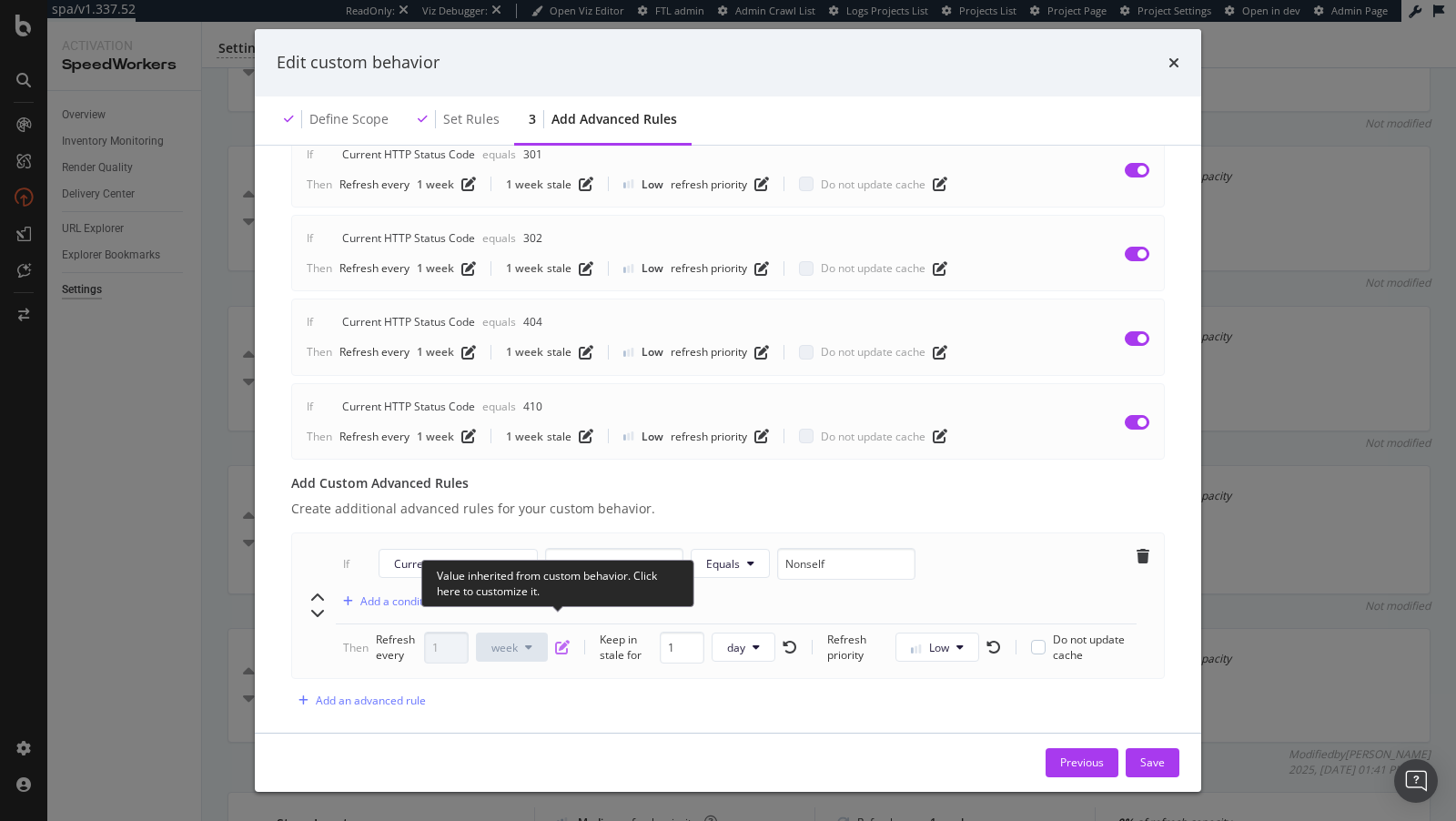
click at [558, 640] on icon "pen-to-square" at bounding box center [562, 647] width 14 height 14
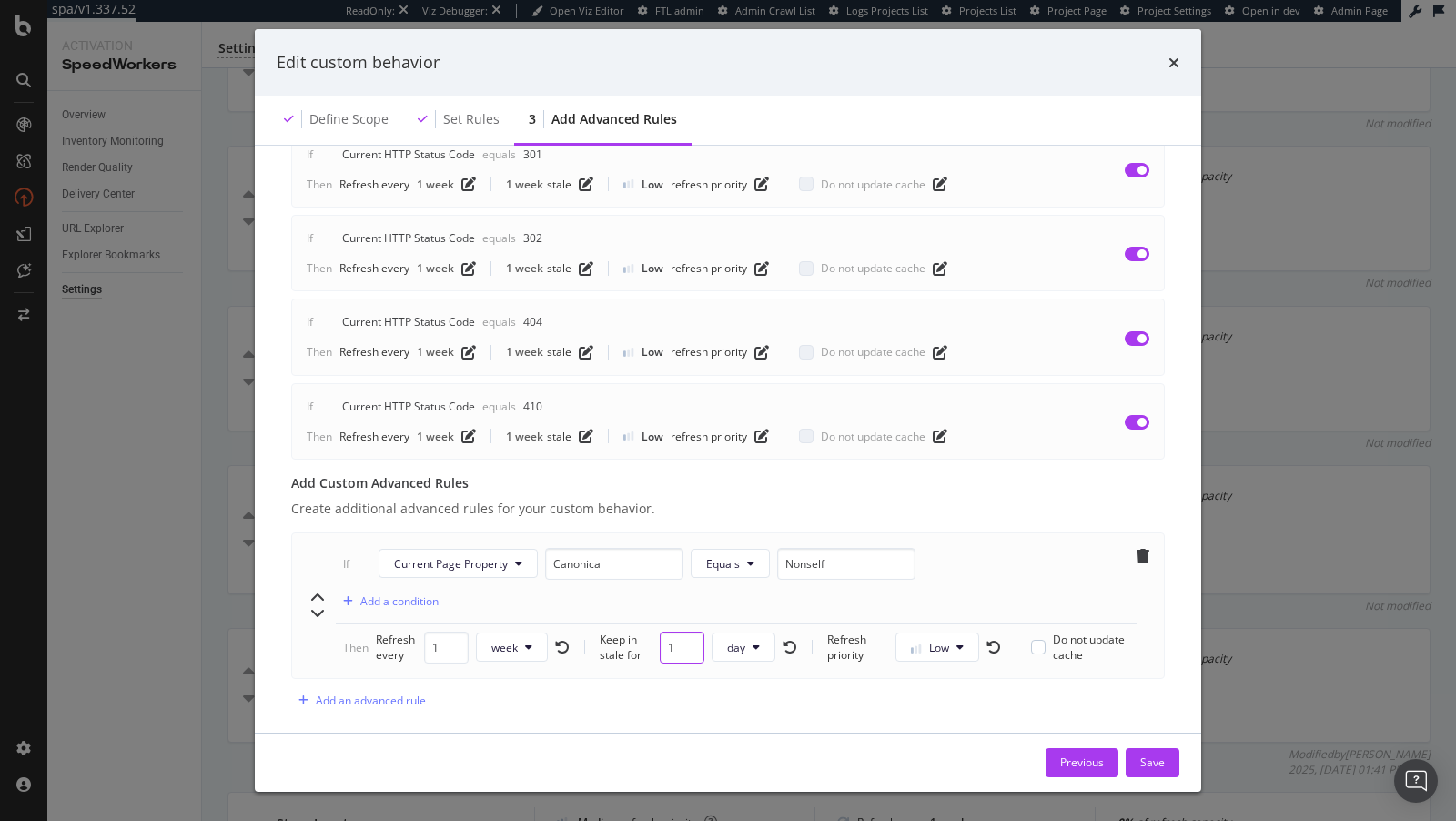
click at [674, 631] on input "1" at bounding box center [682, 647] width 45 height 31
click at [736, 640] on span "day" at bounding box center [736, 648] width 18 height 15
click at [742, 759] on span "week" at bounding box center [743, 757] width 35 height 16
click at [1162, 772] on div "Save" at bounding box center [1153, 762] width 25 height 28
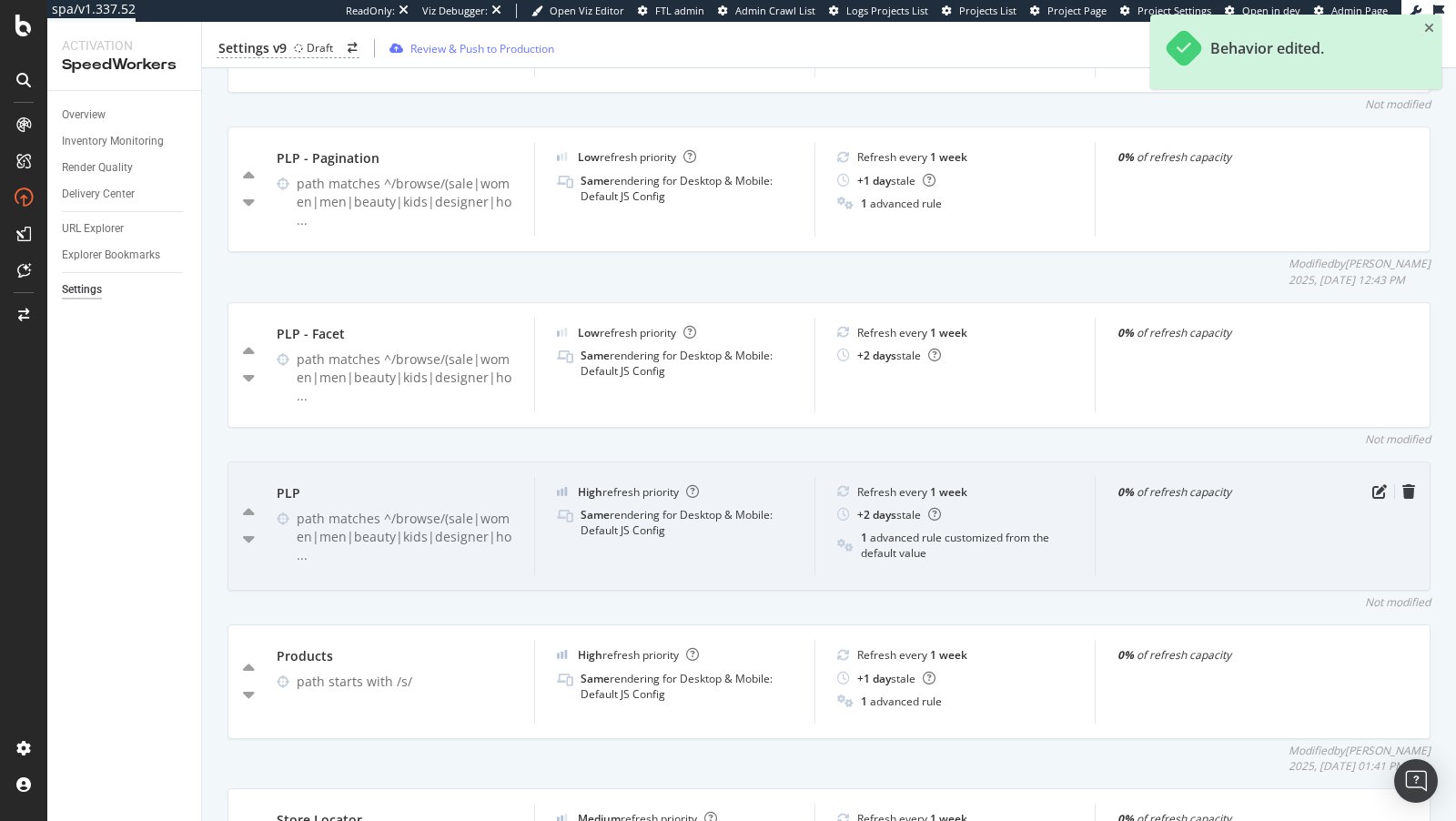
scroll to position [967, 0]
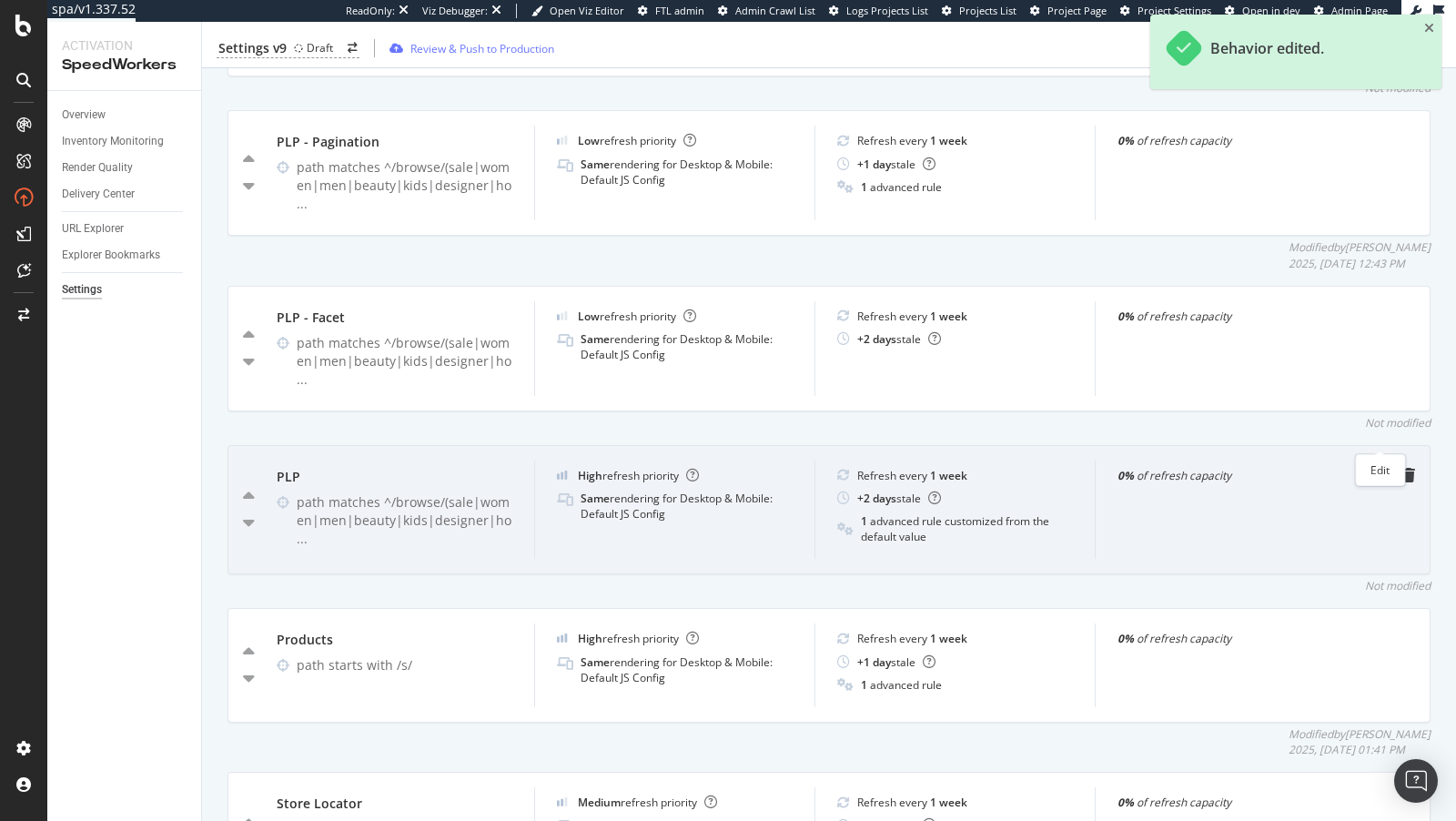
click at [1377, 468] on icon "pen-to-square" at bounding box center [1380, 474] width 14 height 14
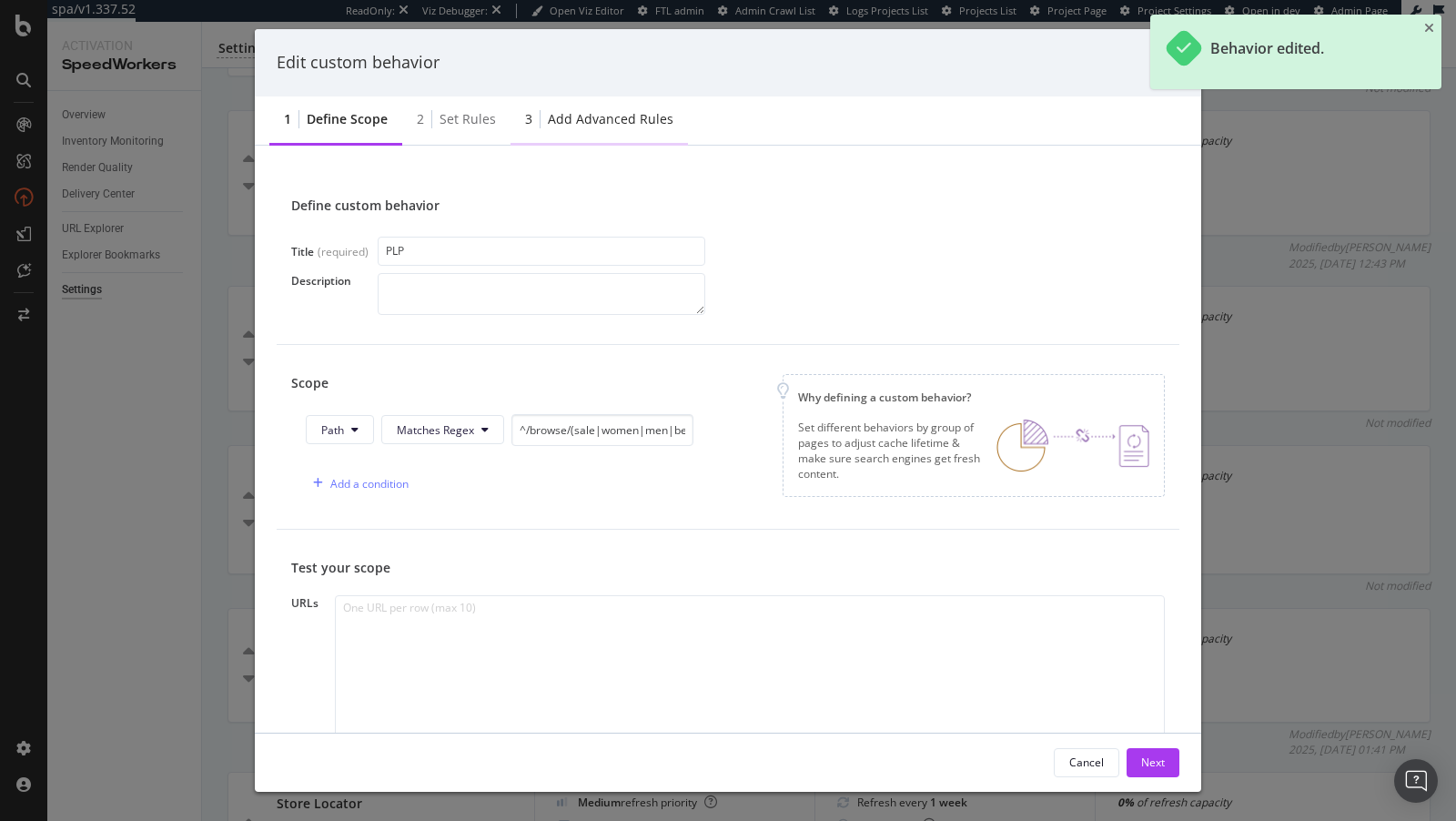
click at [588, 121] on div "Add advanced rules" at bounding box center [611, 119] width 126 height 18
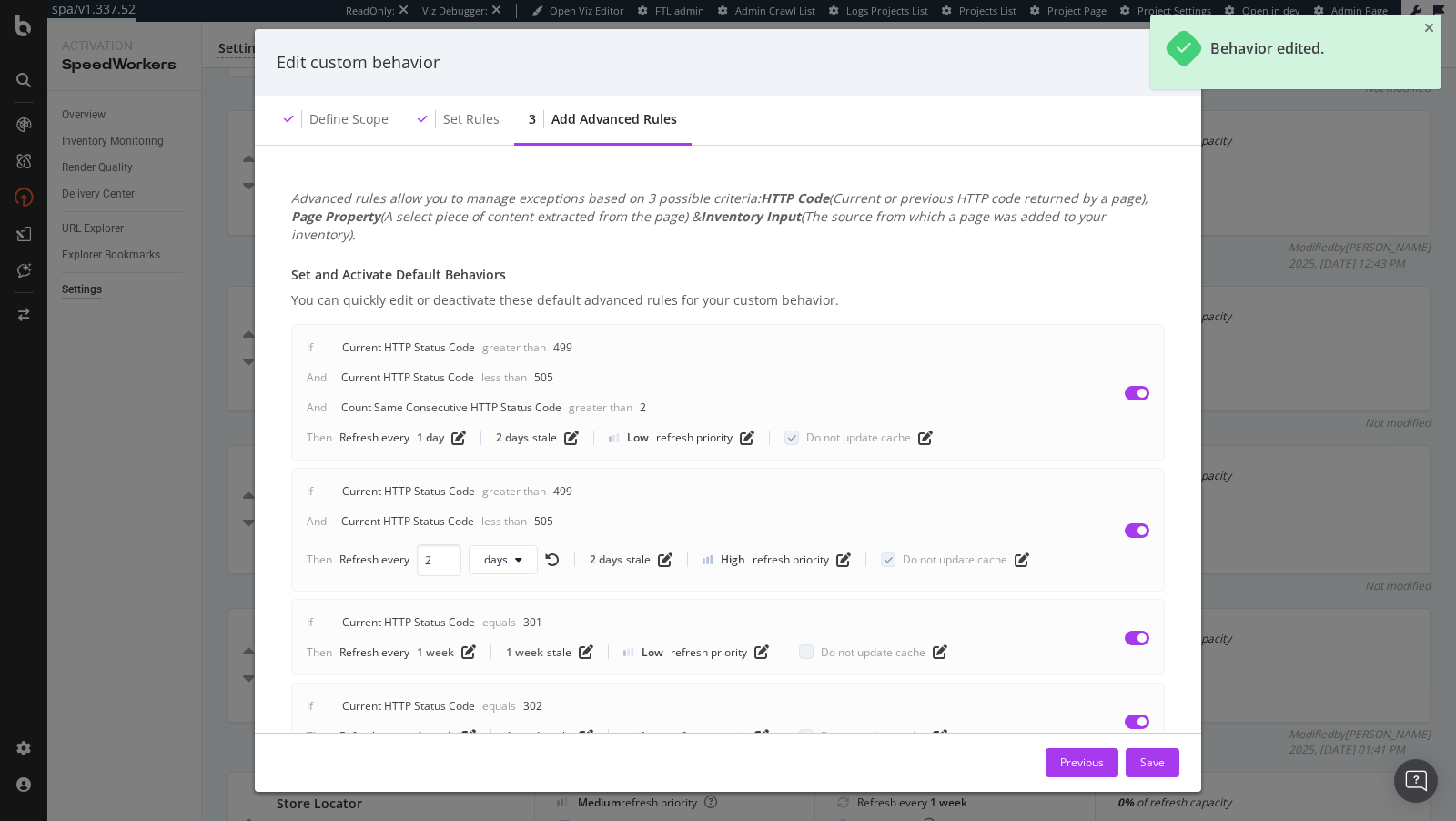
scroll to position [361, 0]
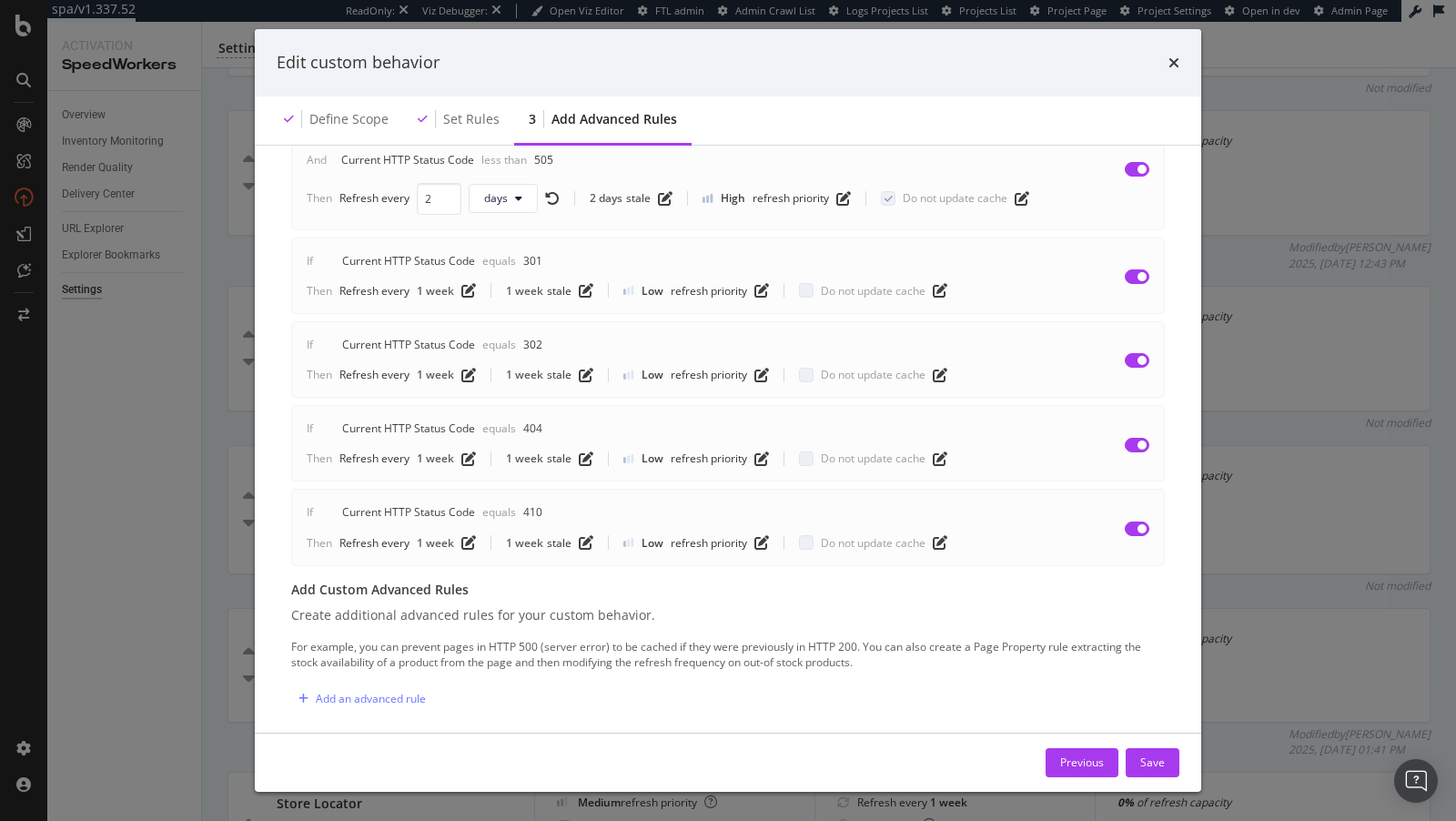
click at [183, 322] on div "Edit custom behavior Define scope Set rules 3 Add advanced rules Advanced rules…" at bounding box center [728, 410] width 1456 height 821
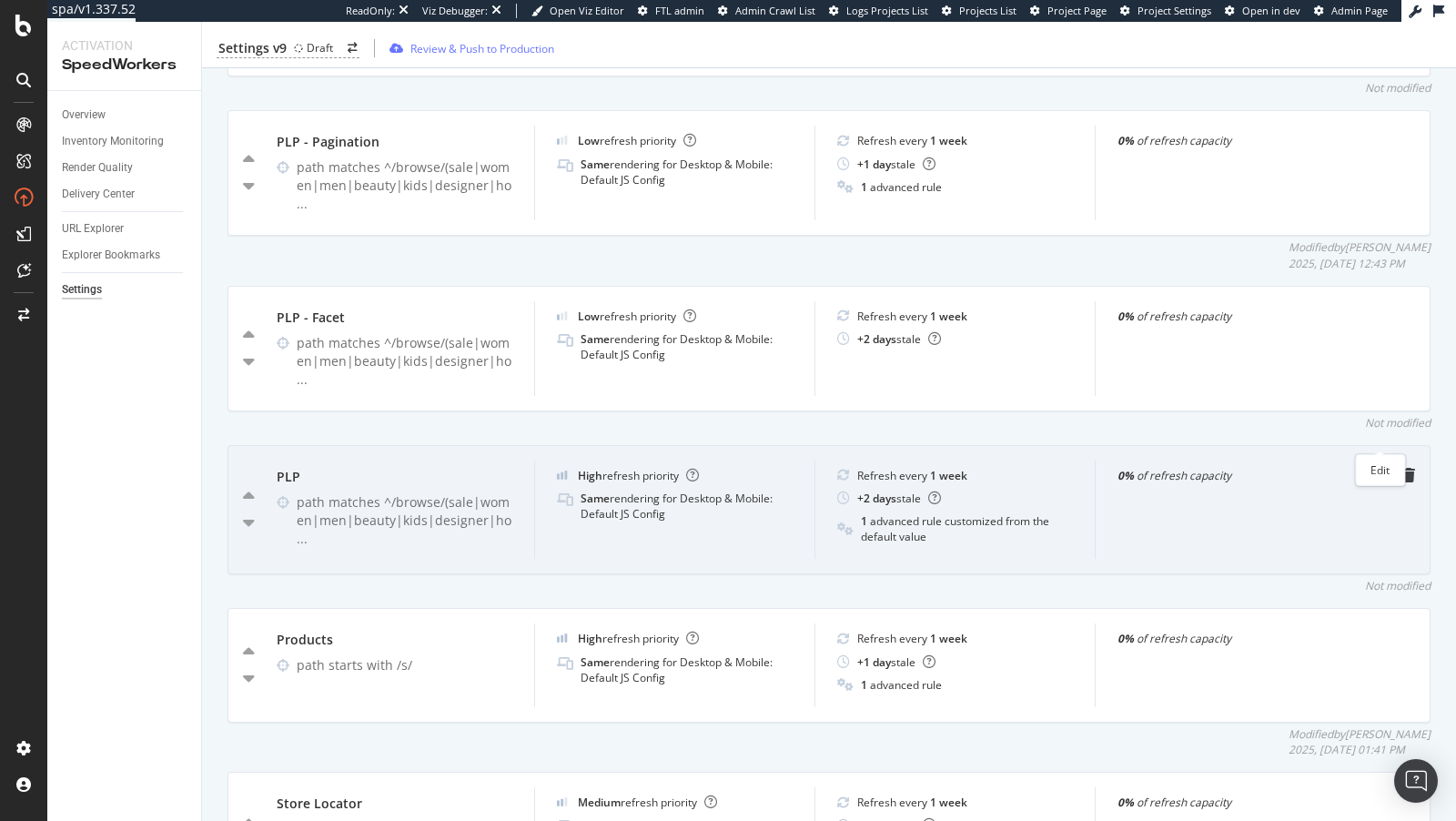
click at [1381, 468] on icon "pen-to-square" at bounding box center [1380, 474] width 14 height 14
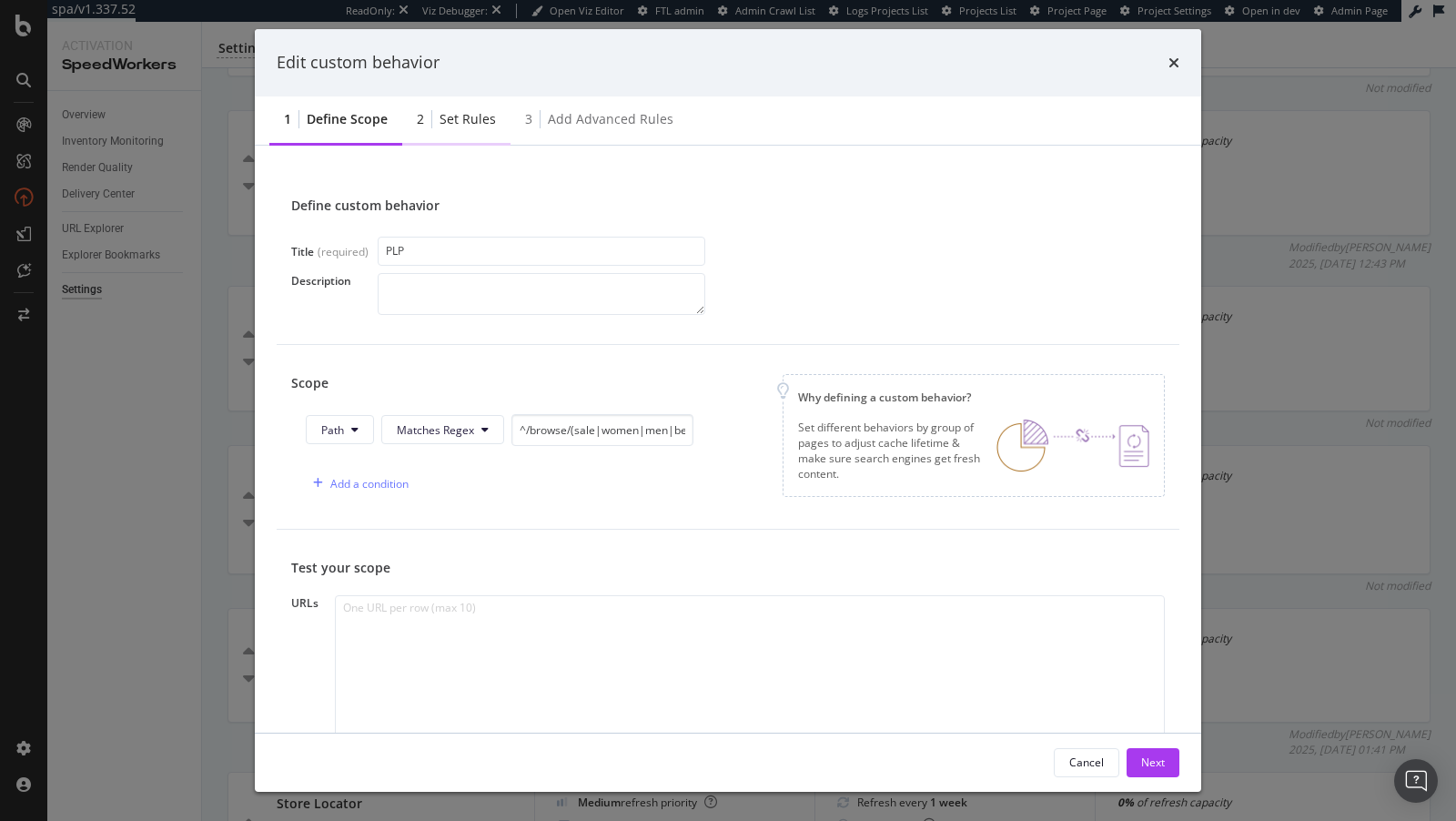
click at [495, 121] on div "2 Set rules" at bounding box center [456, 120] width 109 height 50
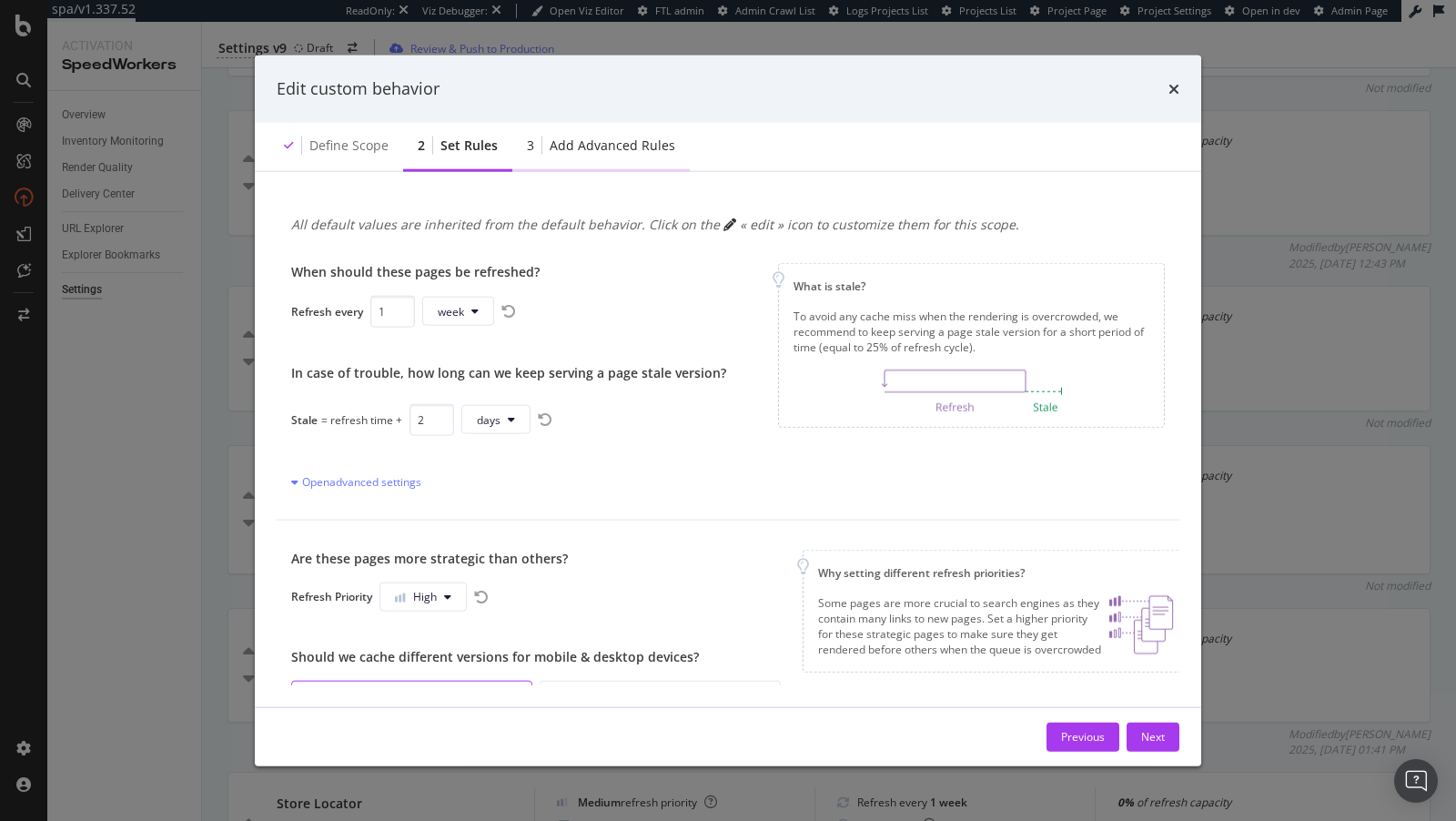
click at [574, 142] on div "Add advanced rules" at bounding box center [613, 144] width 126 height 18
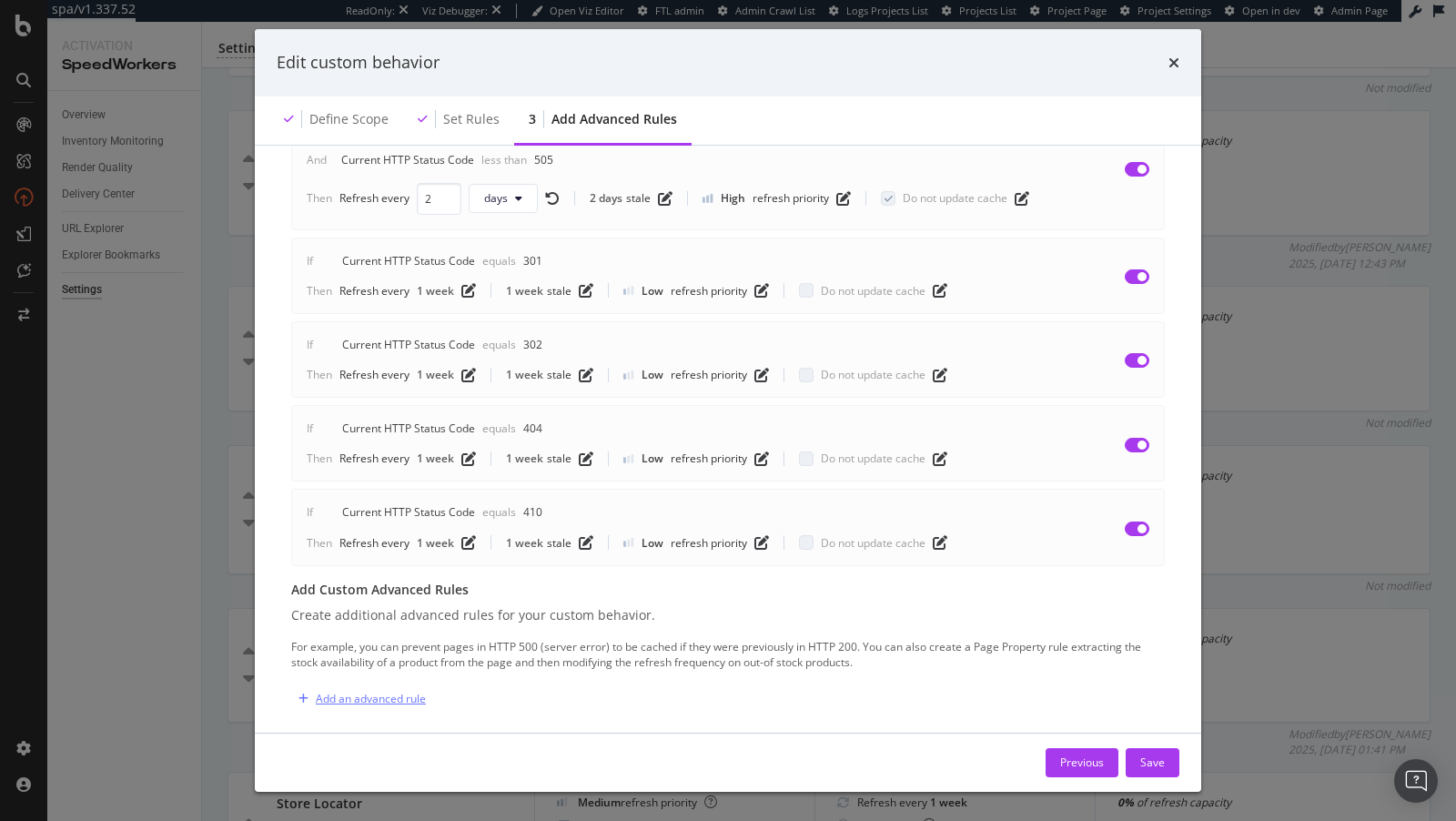
click at [384, 691] on div "Add an advanced rule" at bounding box center [371, 698] width 111 height 15
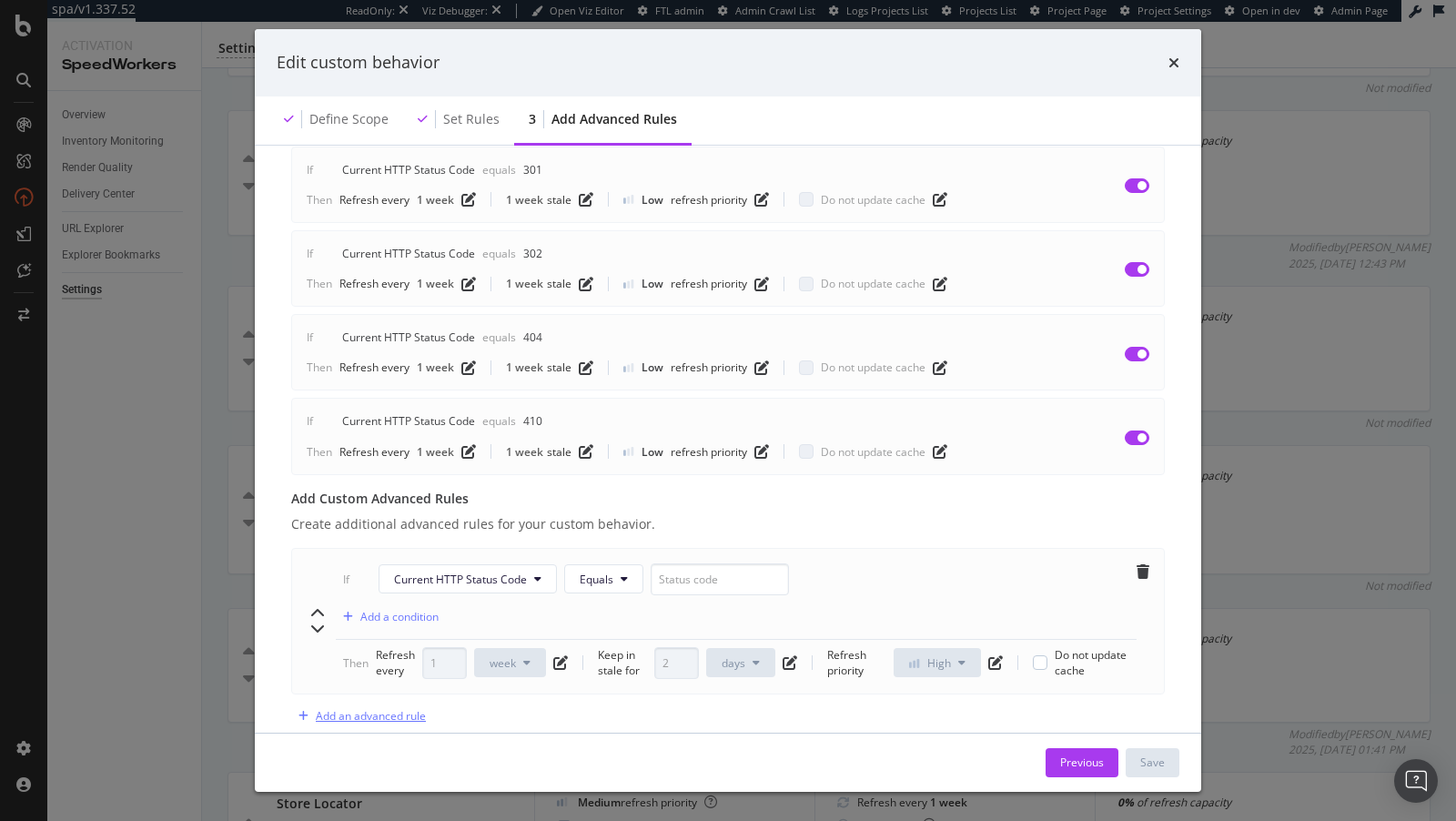
scroll to position [467, 0]
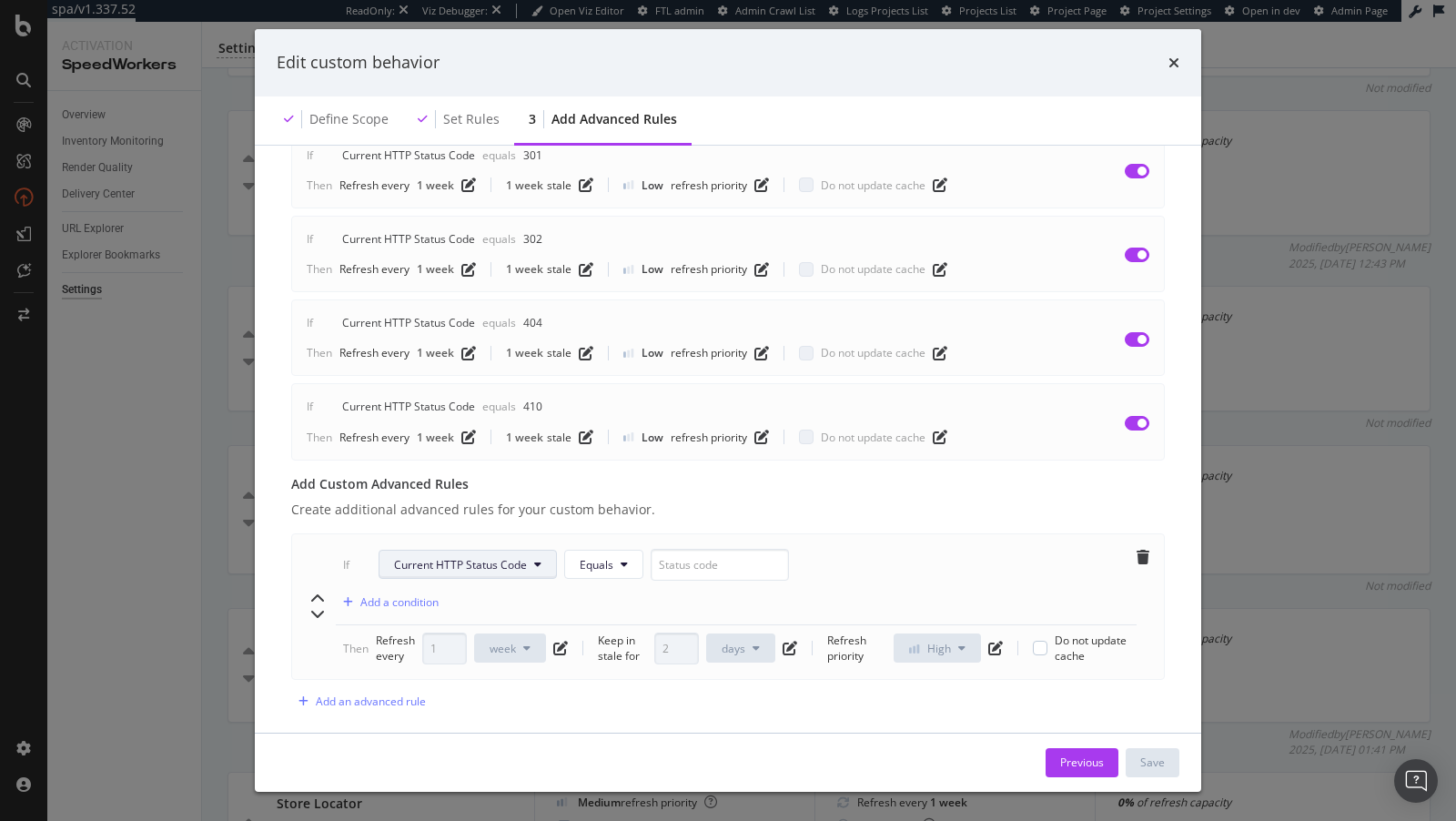
click at [478, 550] on button "Current HTTP Status Code" at bounding box center [467, 564] width 178 height 30
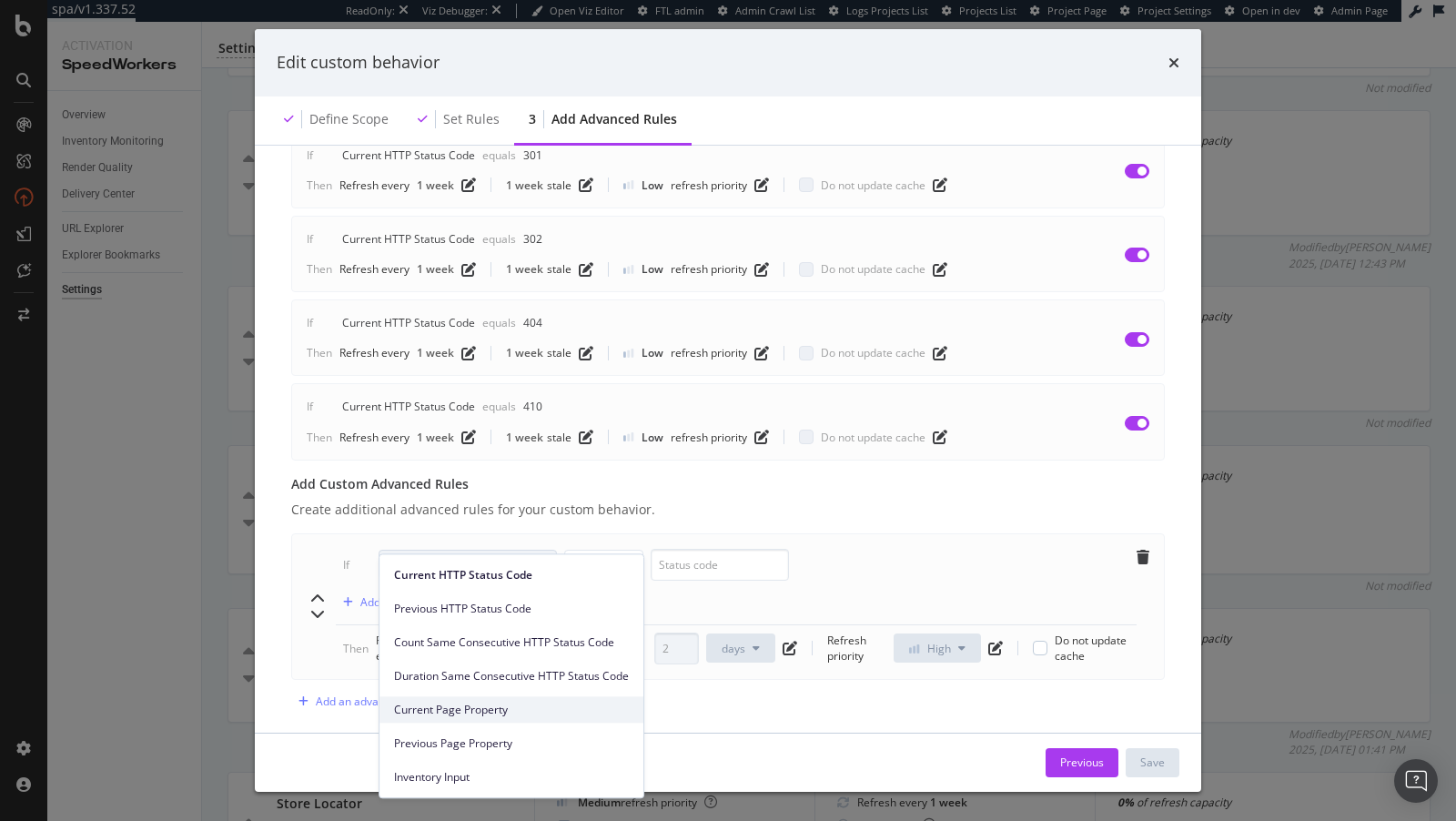
click at [476, 712] on span "Current Page Property" at bounding box center [512, 710] width 234 height 16
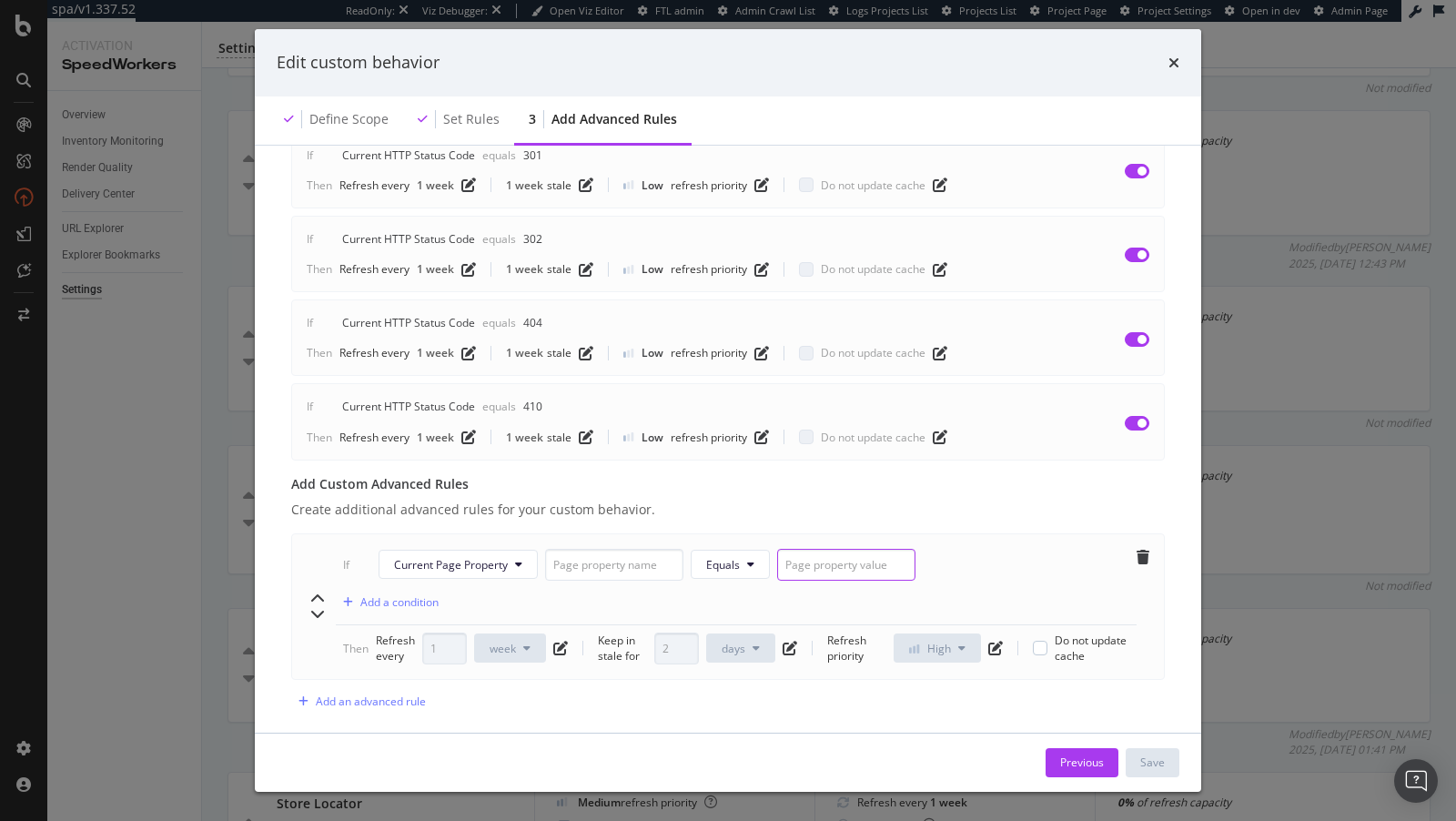
click at [793, 549] on input "modal" at bounding box center [846, 564] width 138 height 31
type input "Nonself"
click at [595, 549] on input "modal" at bounding box center [614, 564] width 138 height 31
type input "Canonical"
click at [791, 632] on div "Keep in stale for 2 days" at bounding box center [698, 648] width 199 height 31
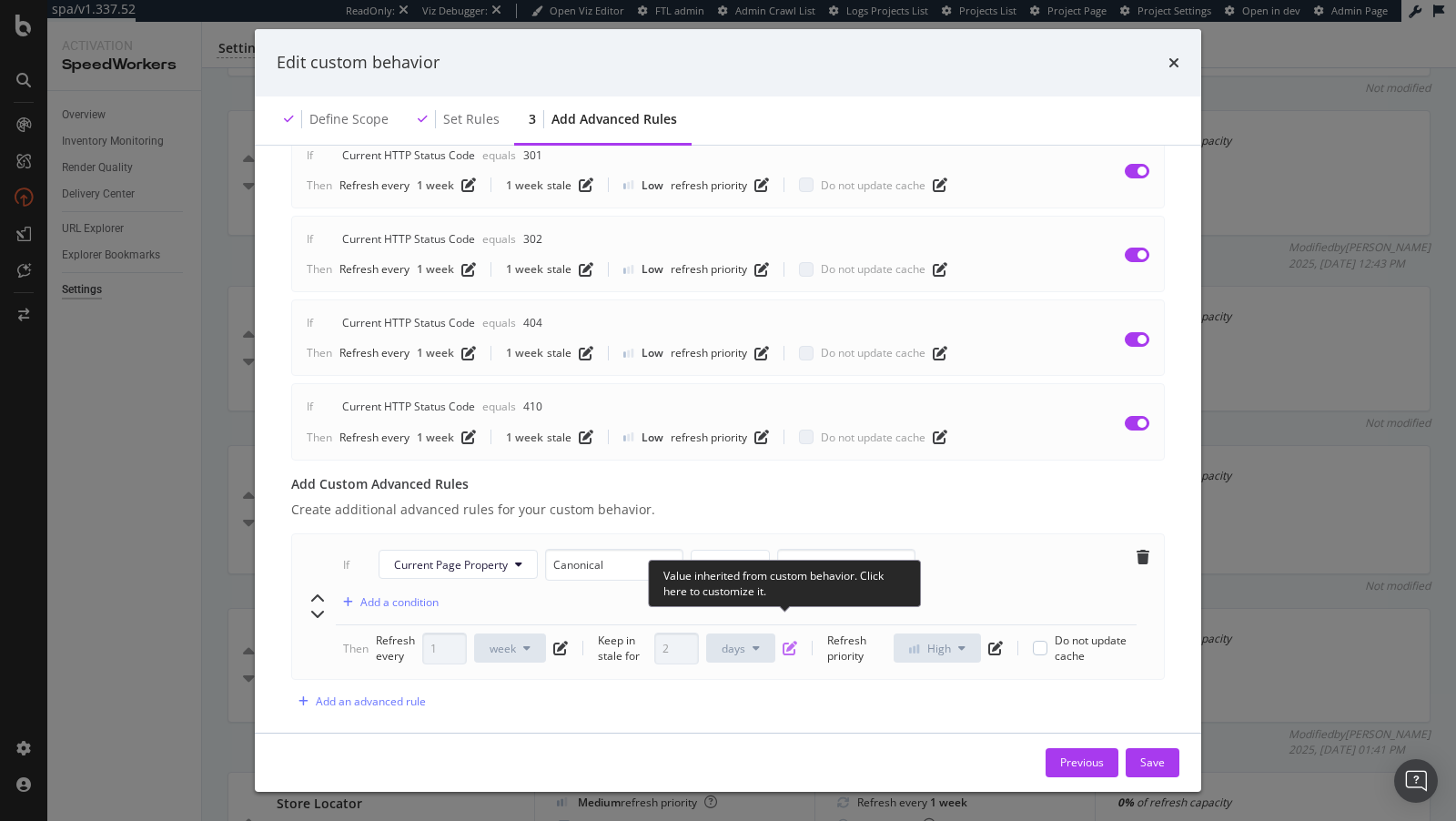
click at [791, 641] on icon "pen-to-square" at bounding box center [790, 648] width 14 height 14
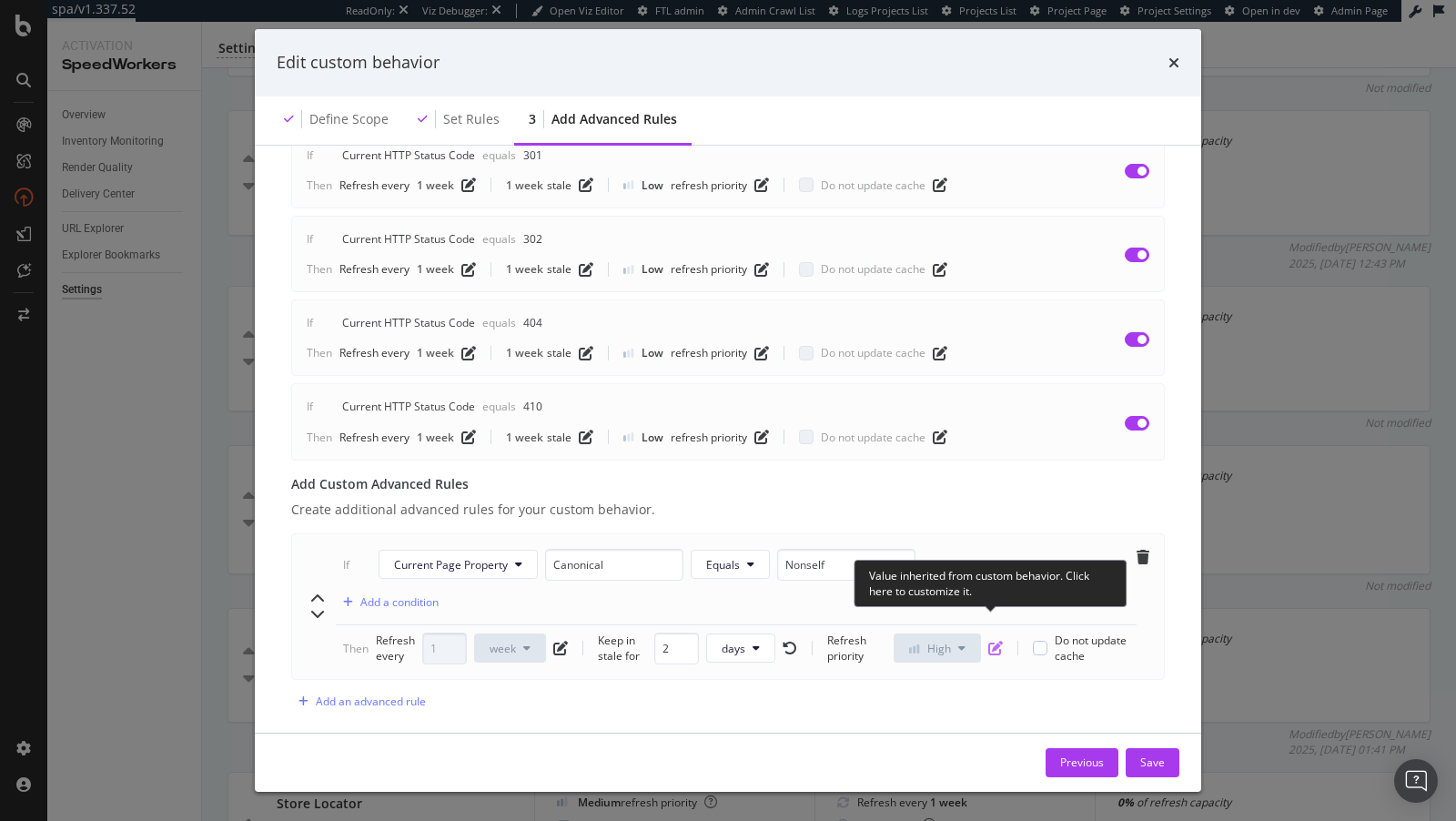
click at [988, 641] on icon "pen-to-square" at bounding box center [995, 648] width 14 height 14
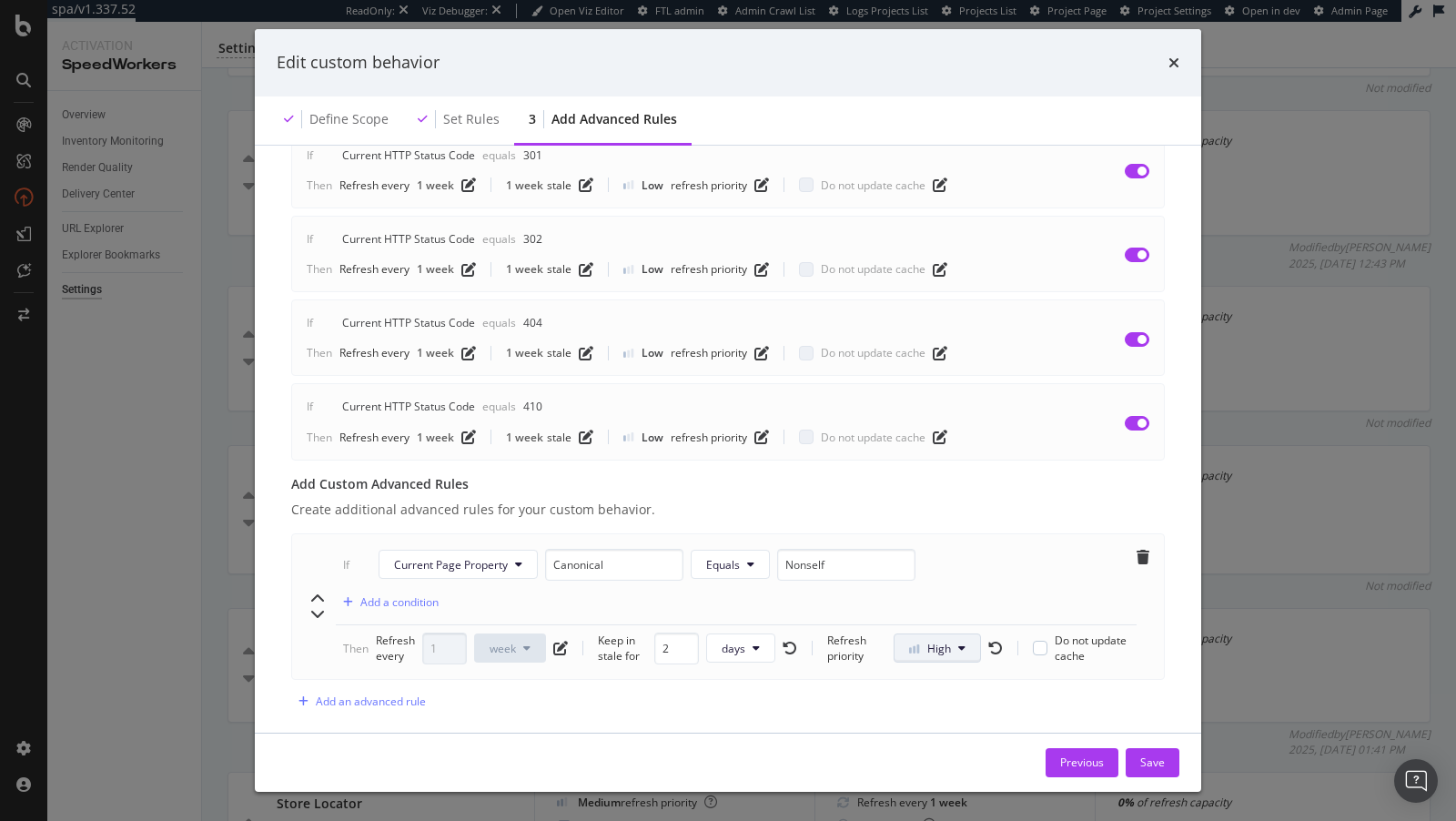
click at [919, 641] on span "modal" at bounding box center [918, 649] width 18 height 15
click at [915, 663] on span "Low" at bounding box center [930, 657] width 42 height 16
click at [672, 635] on input "2" at bounding box center [678, 648] width 45 height 31
click at [747, 633] on button "days" at bounding box center [742, 648] width 70 height 30
click at [736, 751] on span "weeks" at bounding box center [743, 758] width 41 height 16
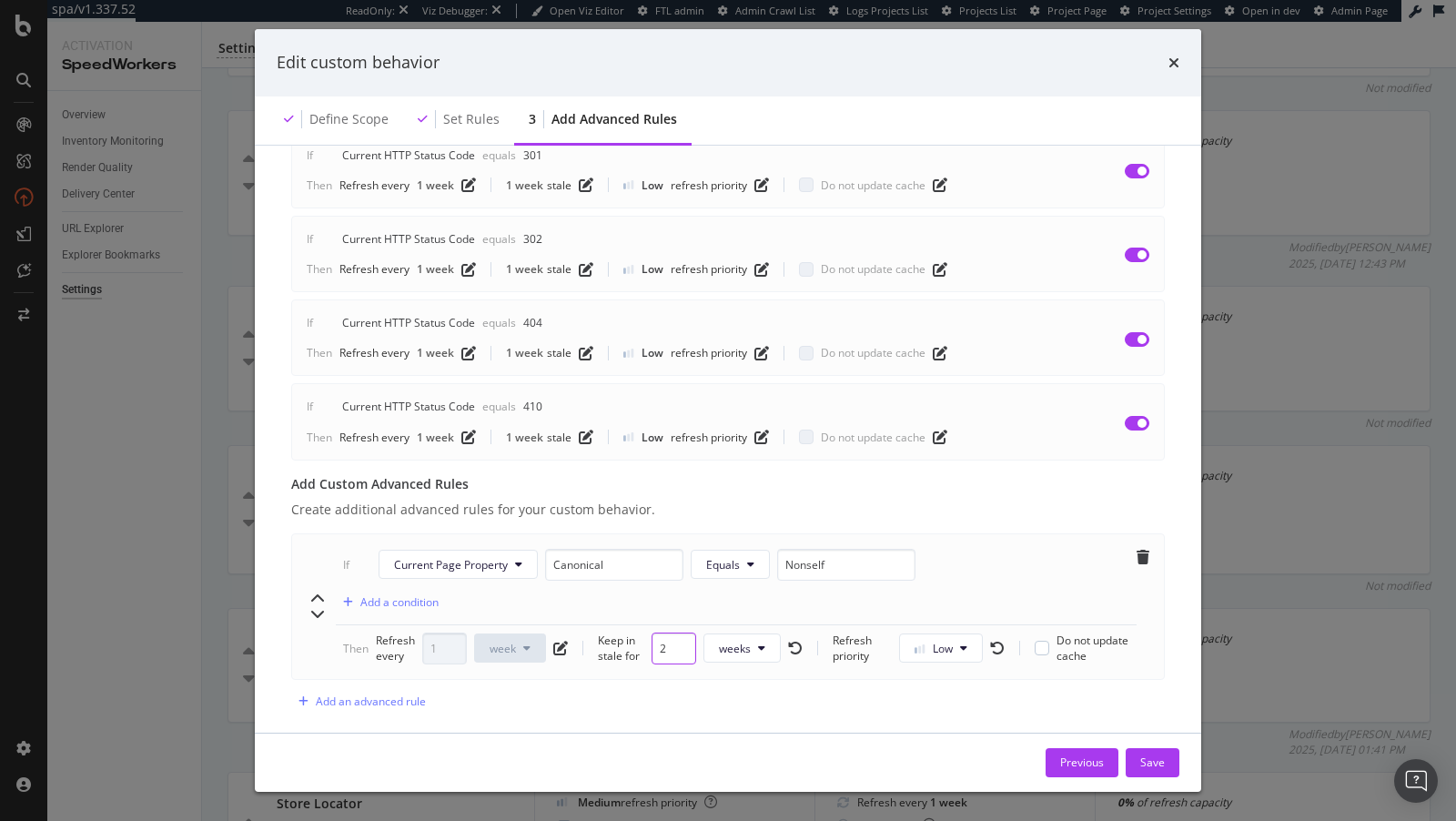
click at [670, 632] on input "2" at bounding box center [674, 648] width 45 height 31
click at [658, 632] on input "2" at bounding box center [674, 648] width 45 height 31
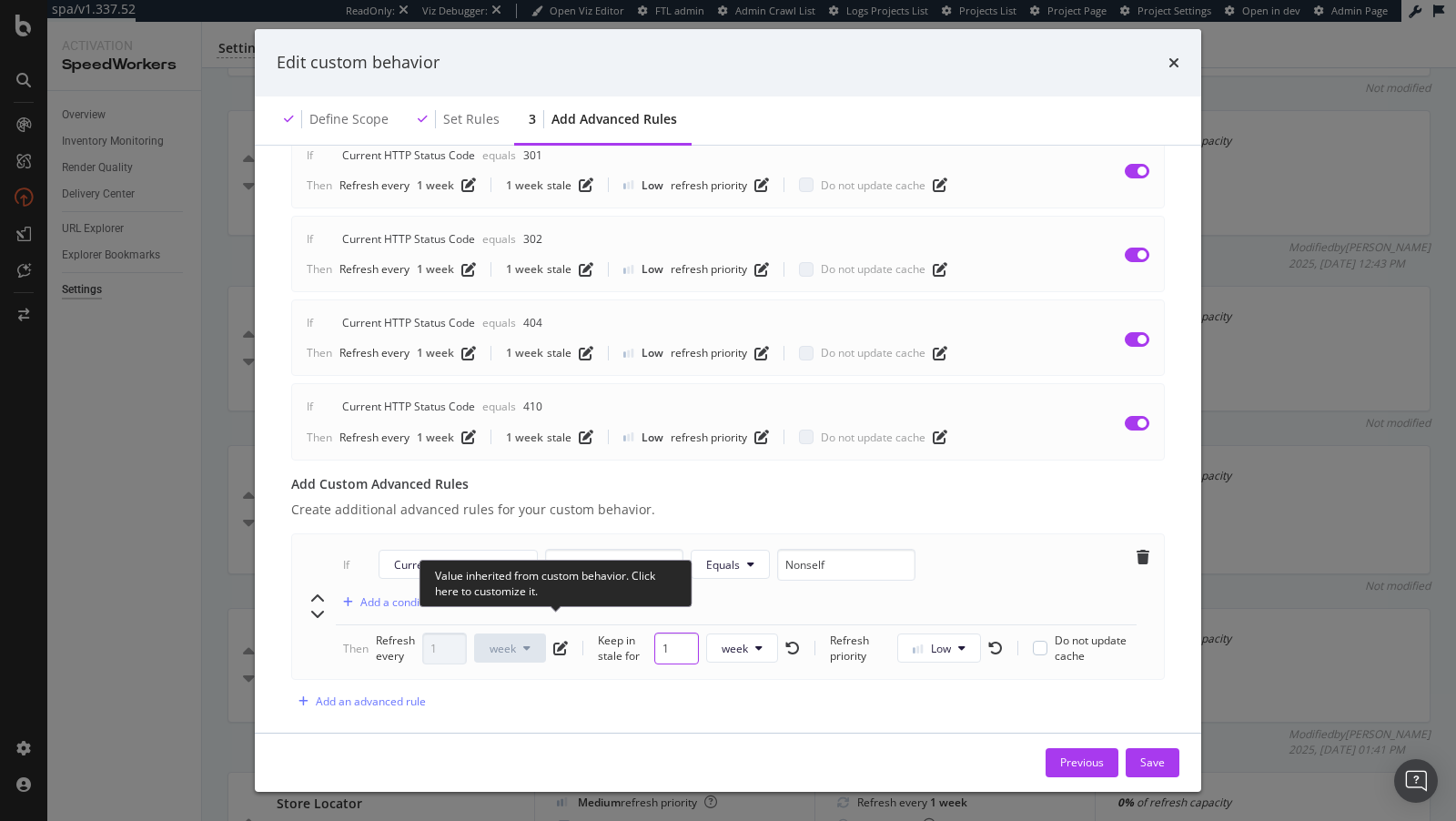
type input "1"
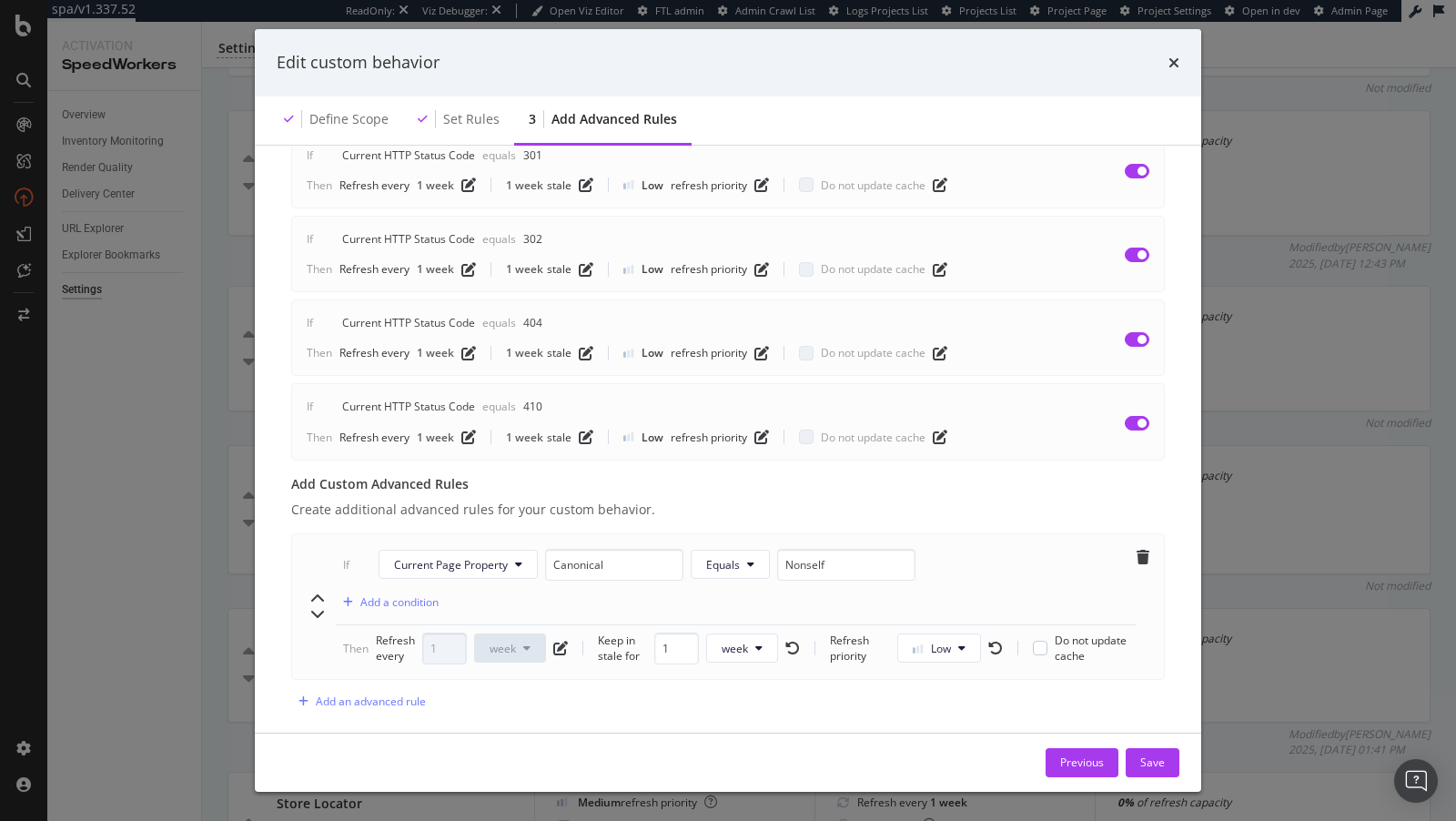
click at [527, 642] on icon "modal" at bounding box center [527, 647] width 8 height 10
click at [543, 633] on button "week" at bounding box center [510, 648] width 71 height 30
click at [560, 641] on icon "pen-to-square" at bounding box center [560, 648] width 14 height 14
click at [503, 641] on span "week" at bounding box center [503, 649] width 27 height 15
click at [1156, 763] on div "Save" at bounding box center [1153, 762] width 25 height 15
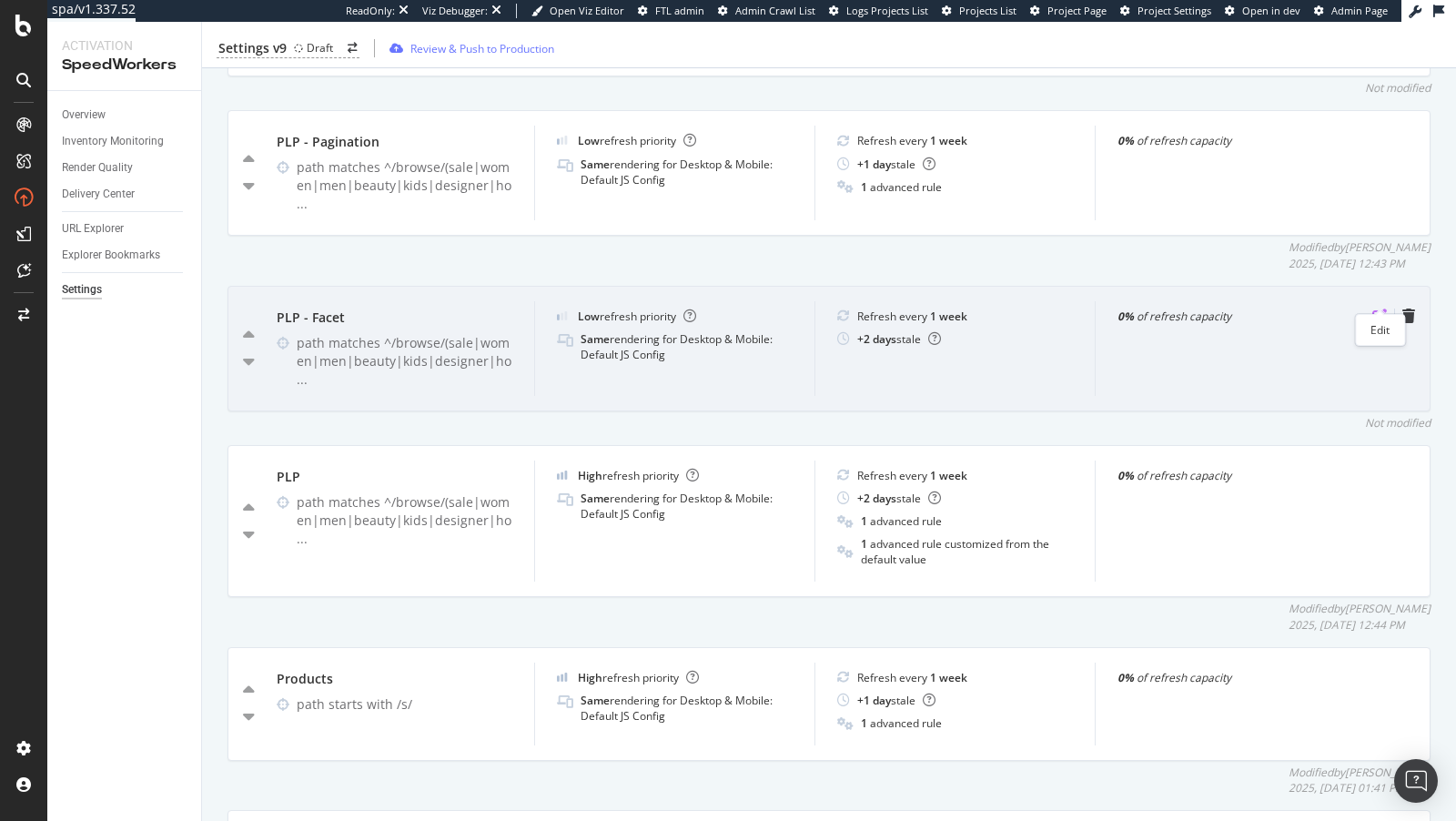
click at [1377, 309] on icon "pen-to-square" at bounding box center [1380, 315] width 14 height 14
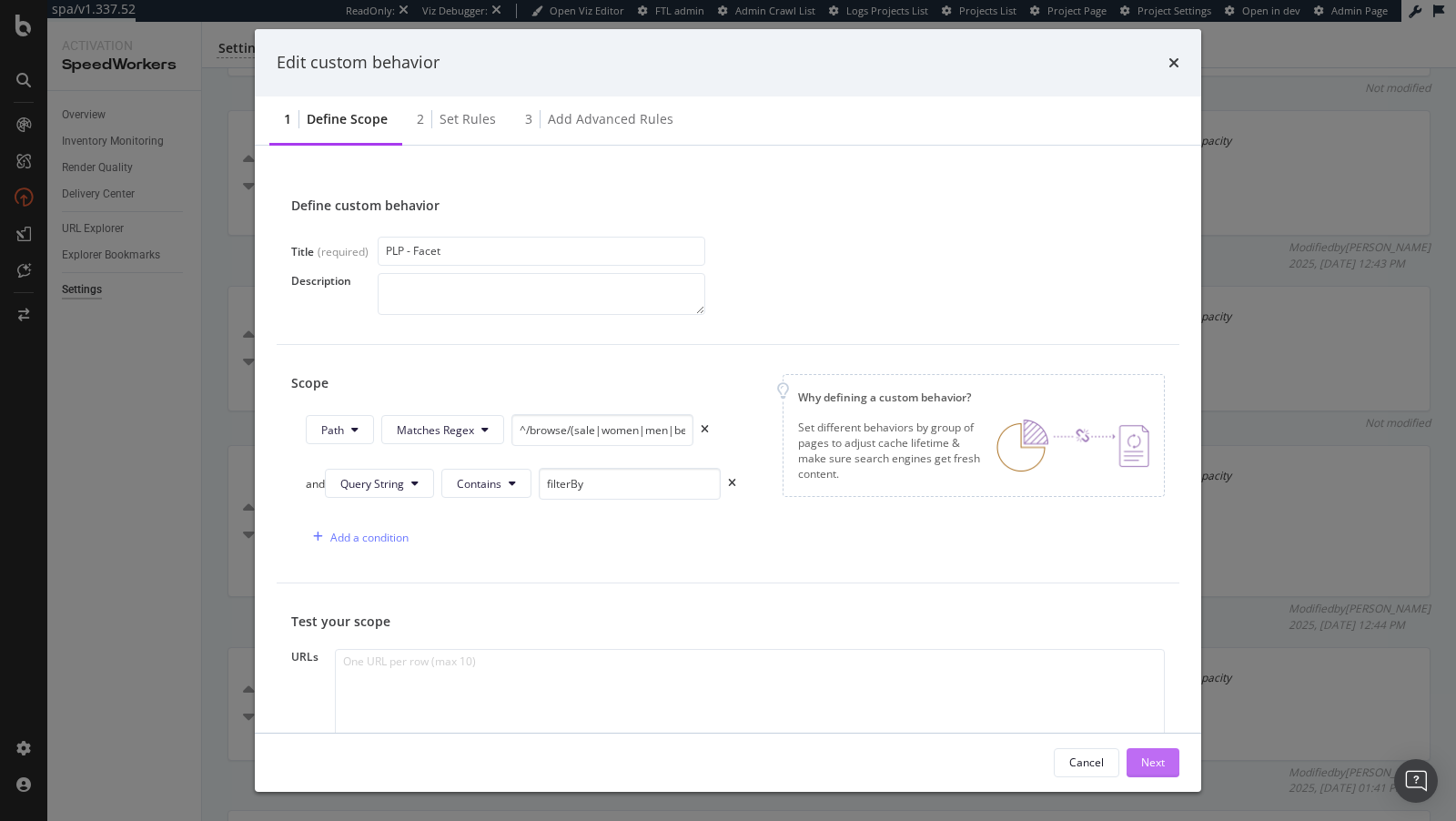
click at [1169, 749] on button "Next" at bounding box center [1153, 762] width 52 height 30
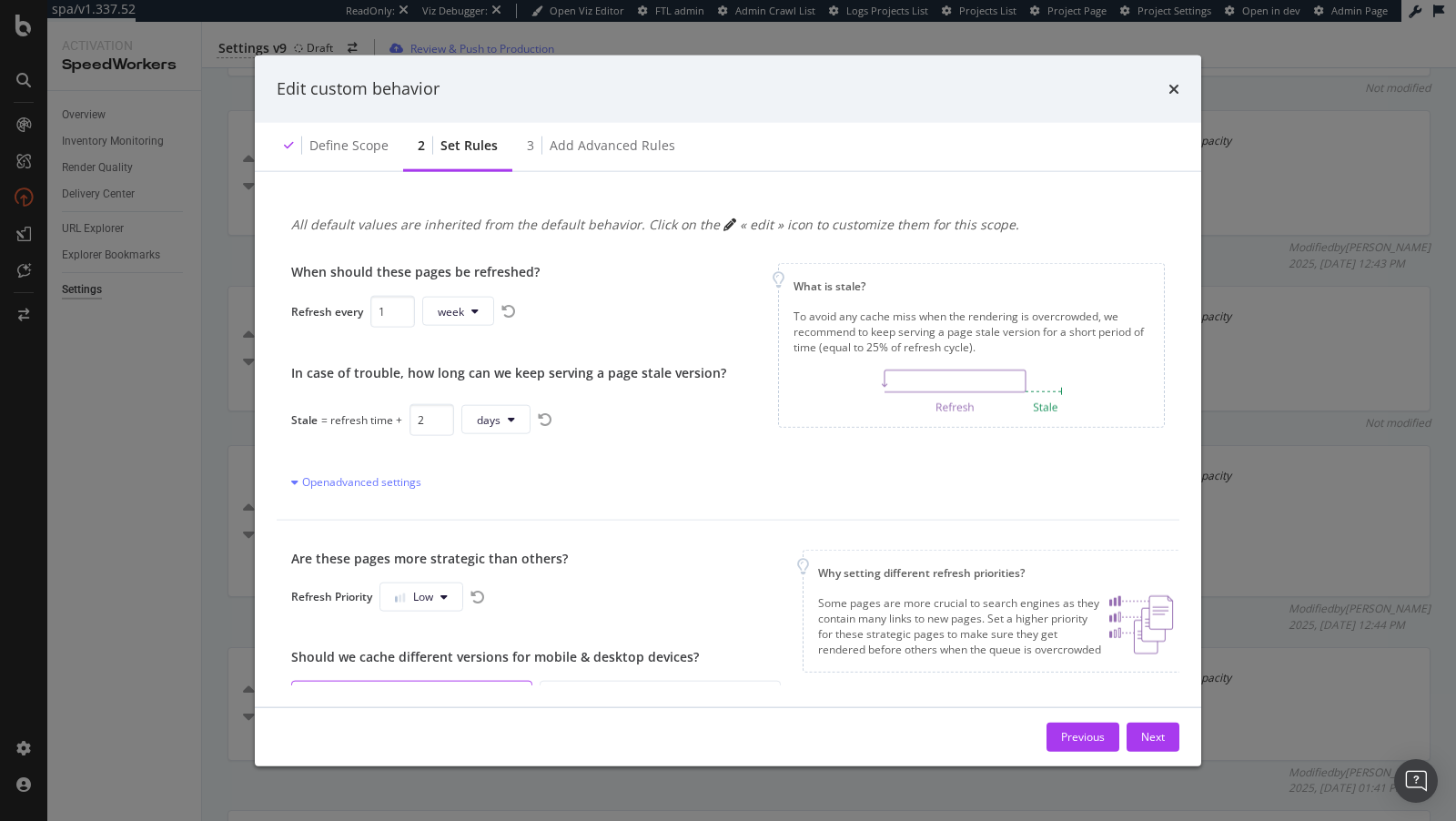
scroll to position [166, 0]
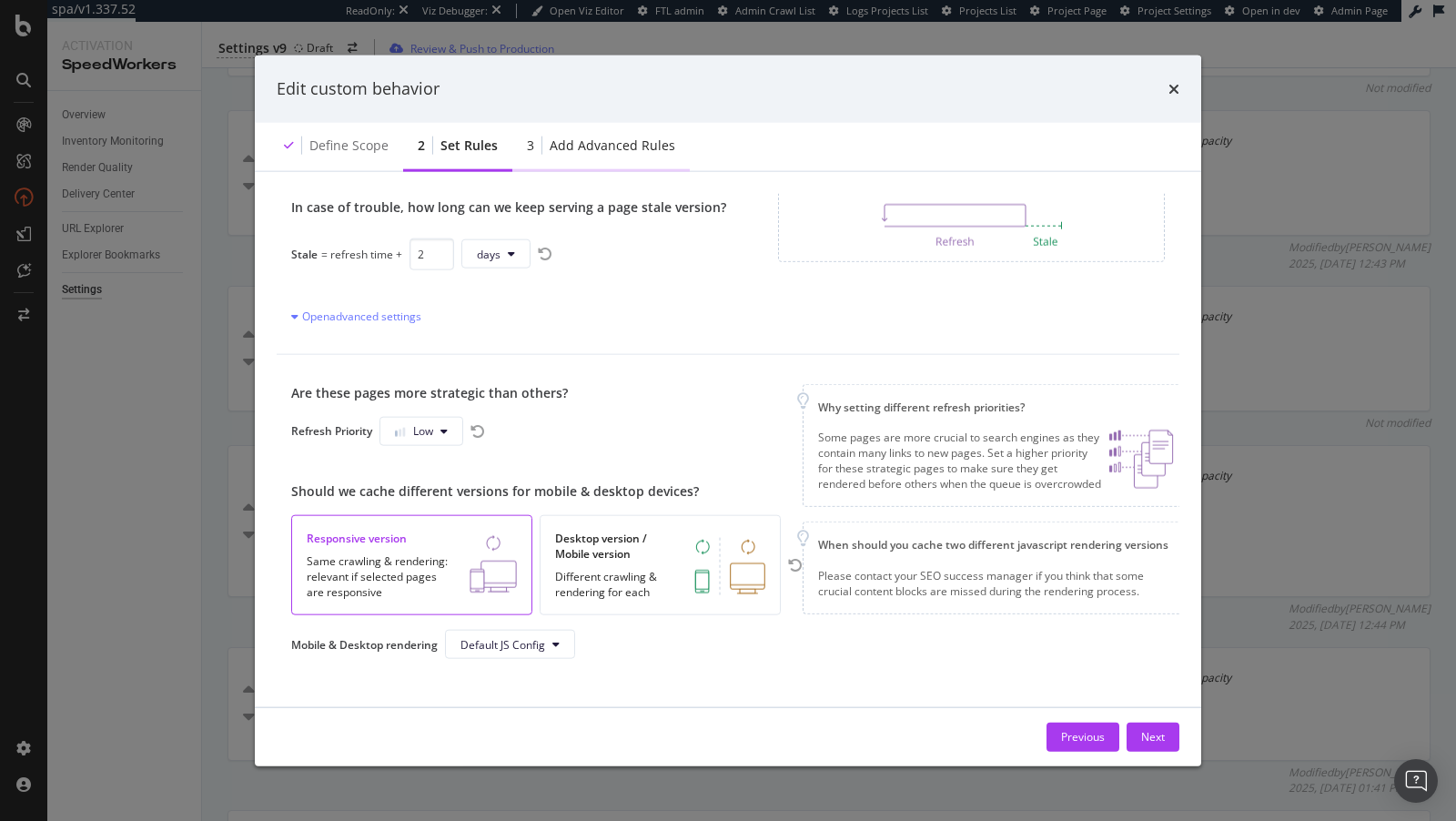
click at [597, 155] on div "3 Add advanced rules" at bounding box center [601, 146] width 177 height 50
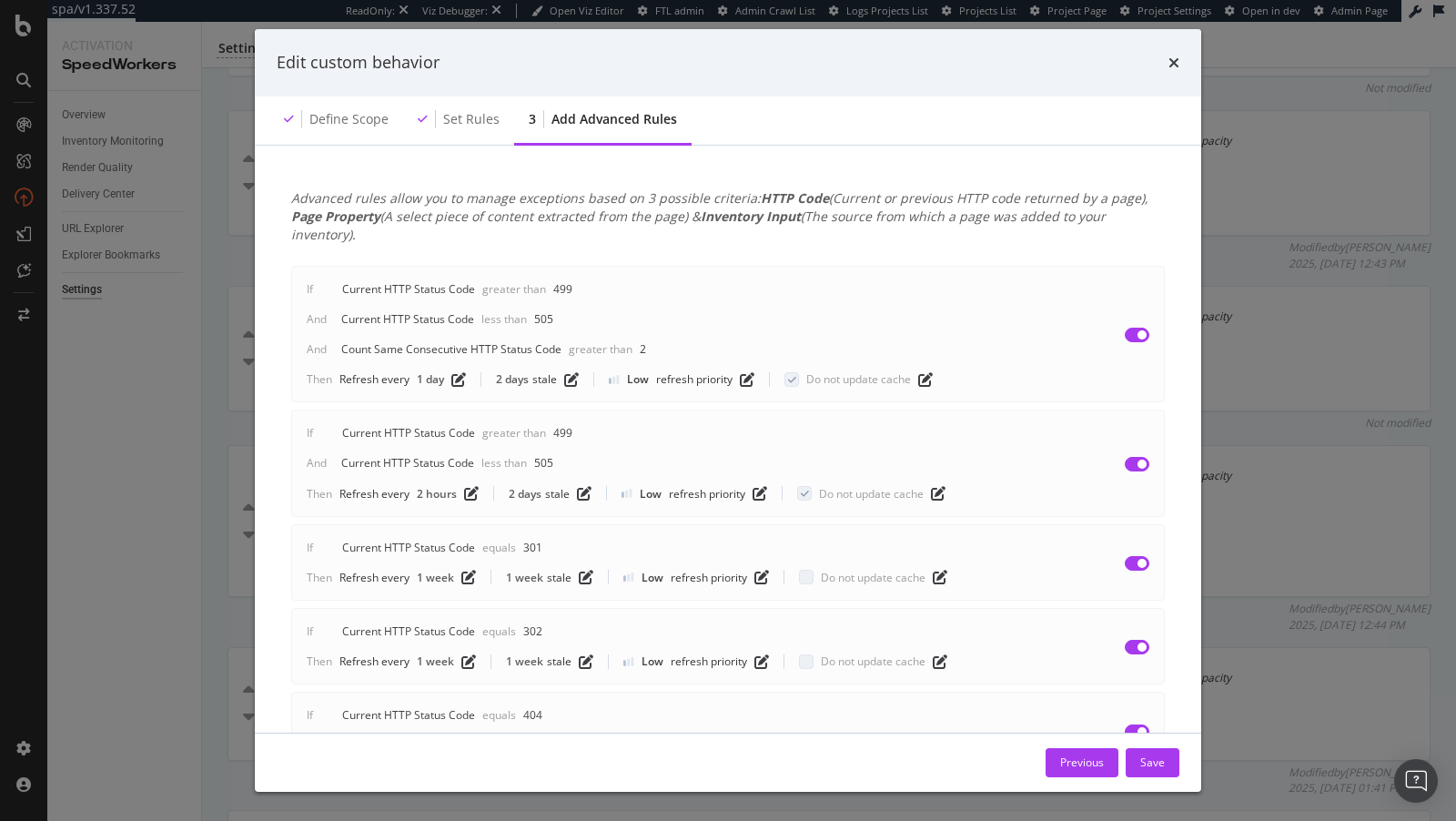
scroll to position [288, 0]
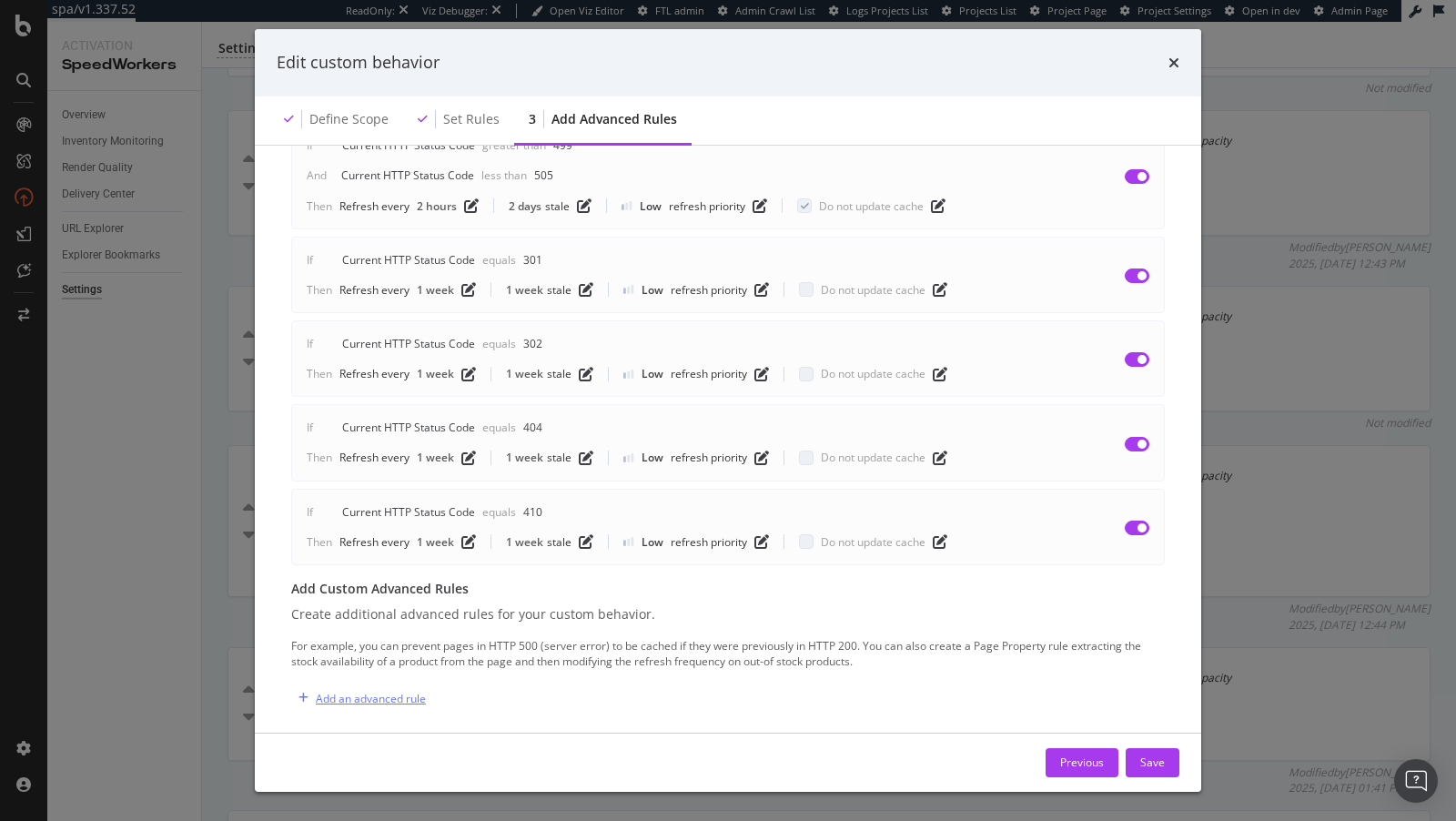
click at [364, 691] on div "Add an advanced rule" at bounding box center [371, 698] width 111 height 15
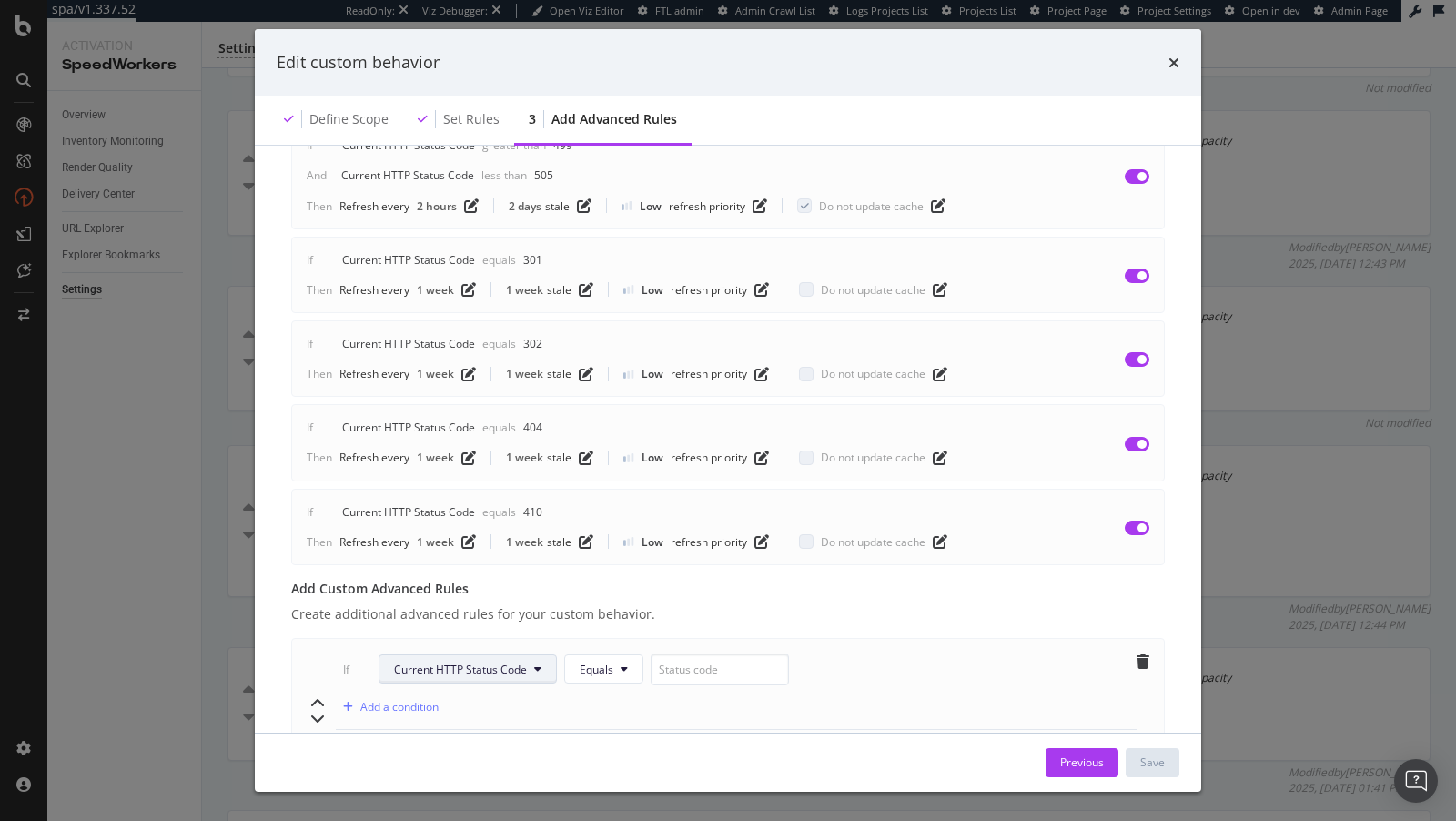
click at [493, 662] on span "Current HTTP Status Code" at bounding box center [460, 670] width 132 height 15
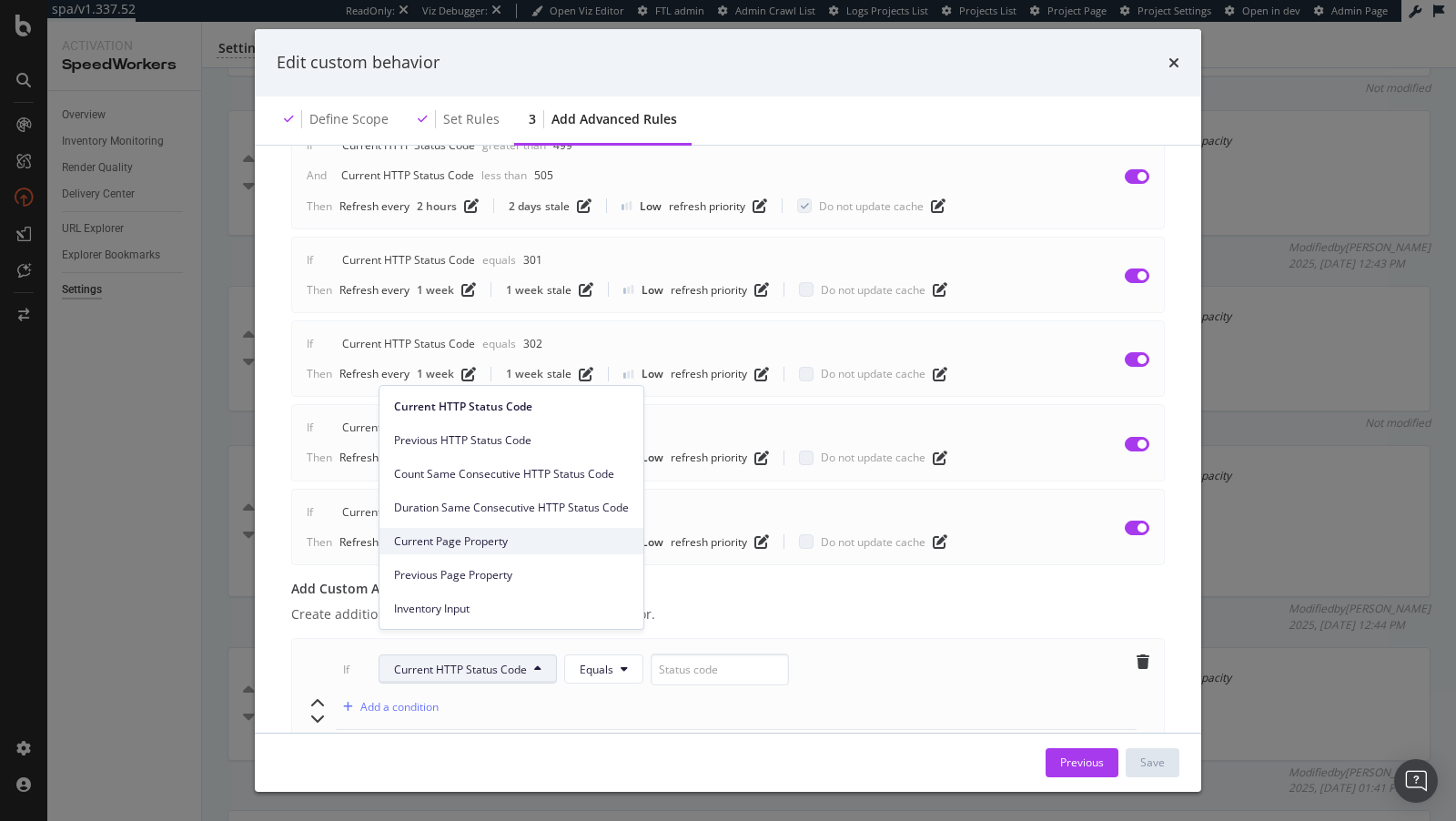
click at [475, 531] on div "Current Page Property" at bounding box center [511, 541] width 264 height 27
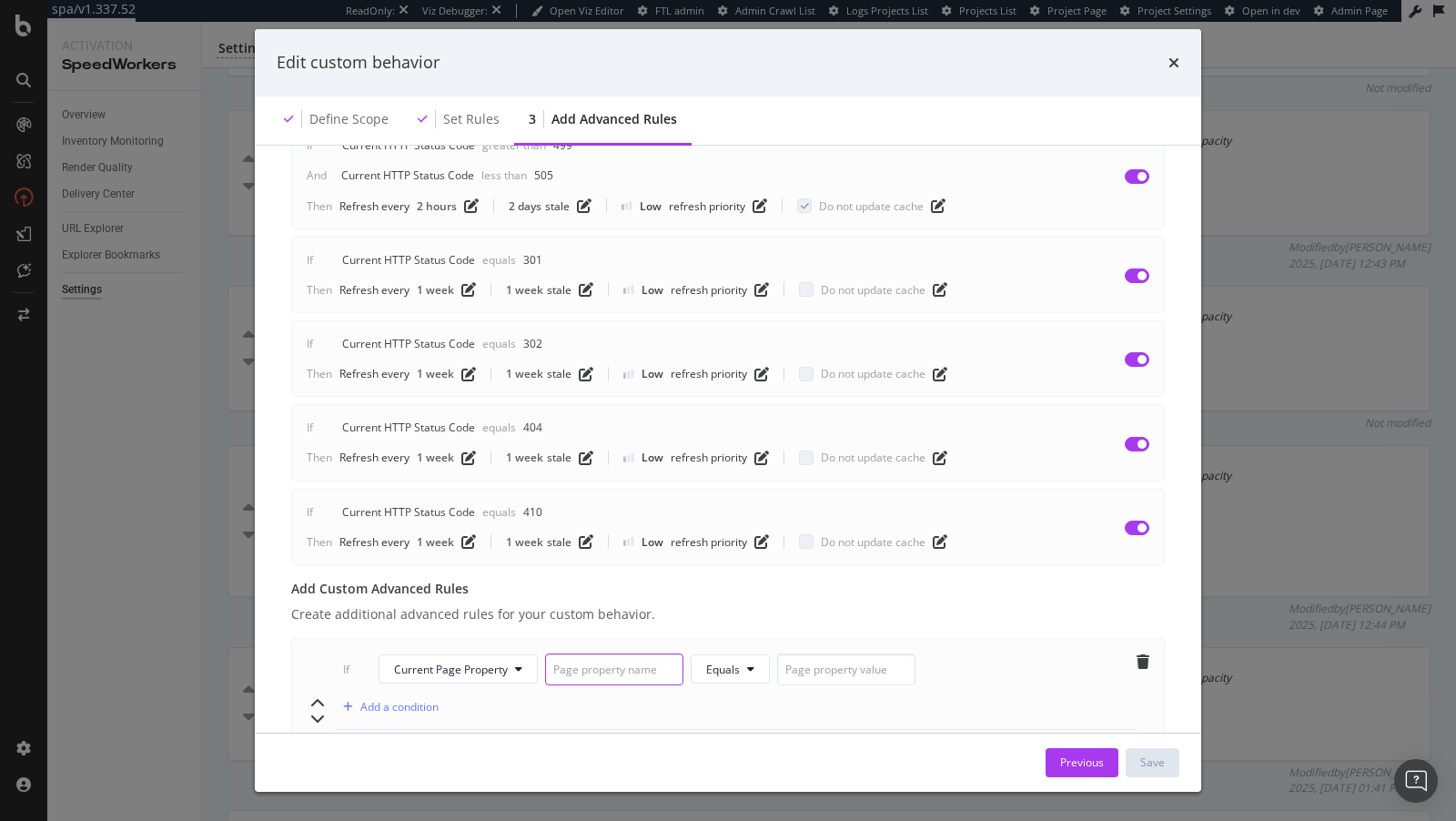
click at [608, 653] on input "modal" at bounding box center [614, 669] width 138 height 31
paste input "Canonical"
type input "Canonical"
click at [801, 653] on input "modal" at bounding box center [846, 669] width 138 height 31
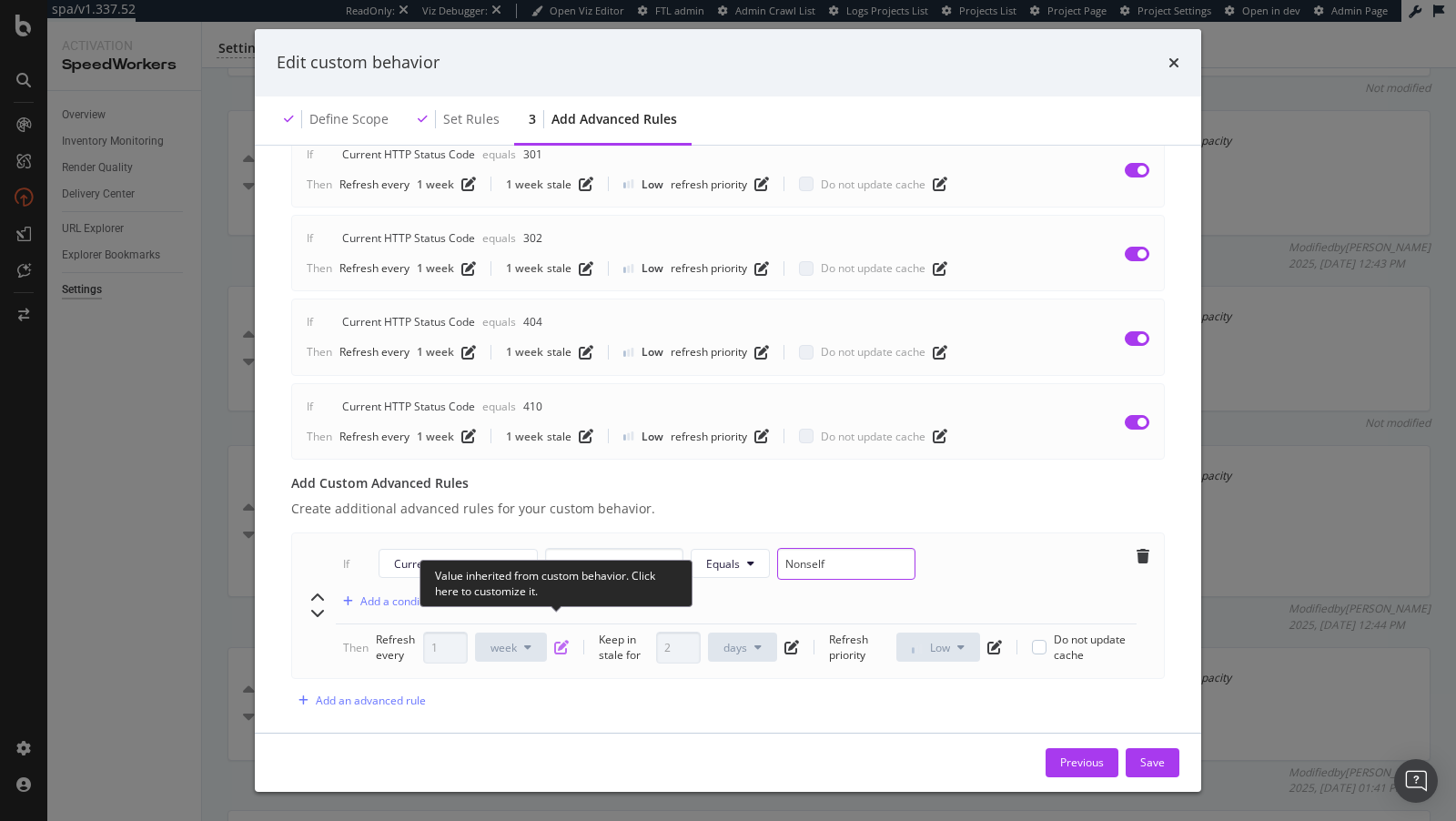
type input "Nonself"
click at [560, 640] on icon "pen-to-square" at bounding box center [561, 647] width 14 height 14
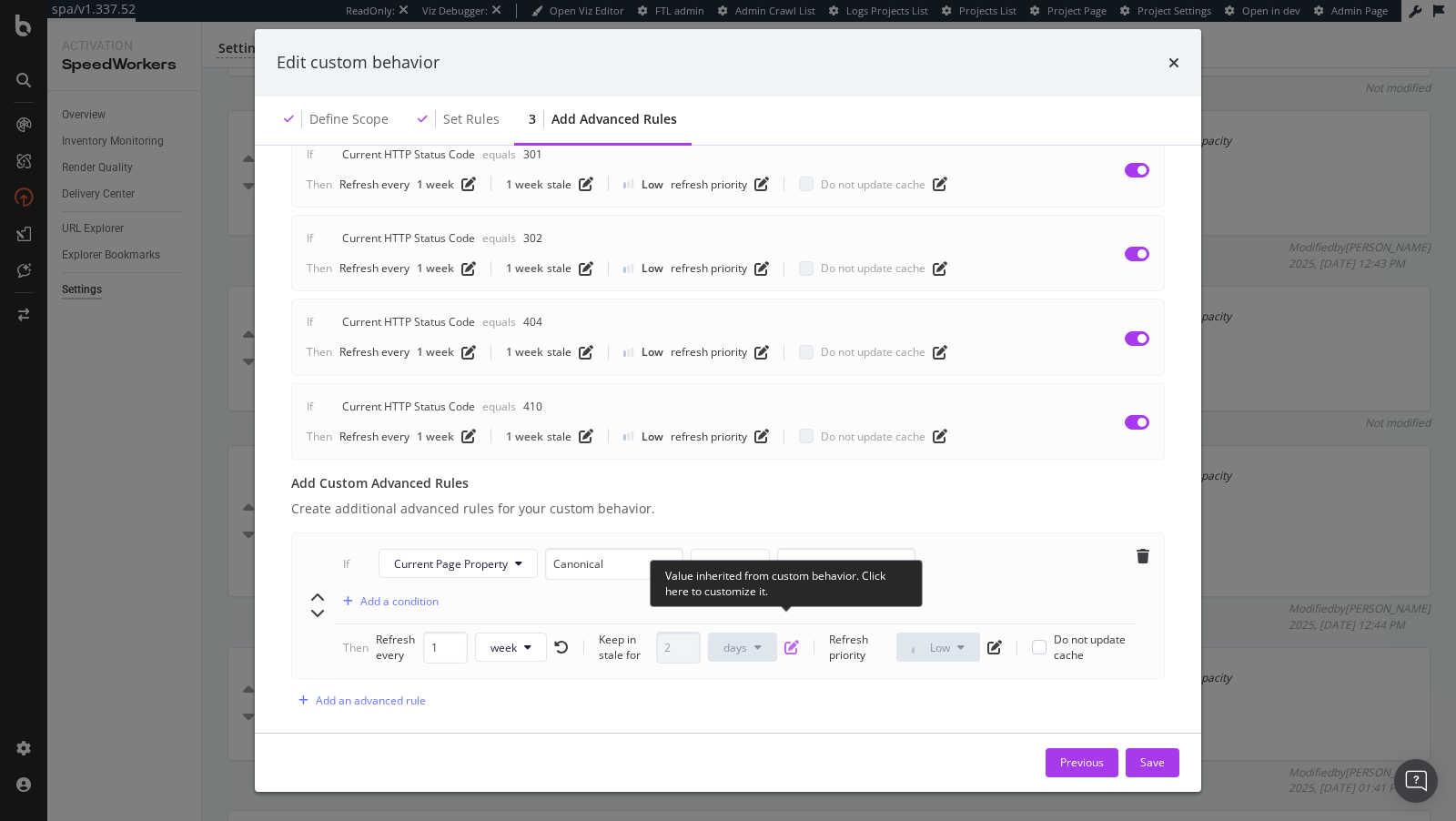
click at [790, 640] on icon "pen-to-square" at bounding box center [791, 647] width 14 height 14
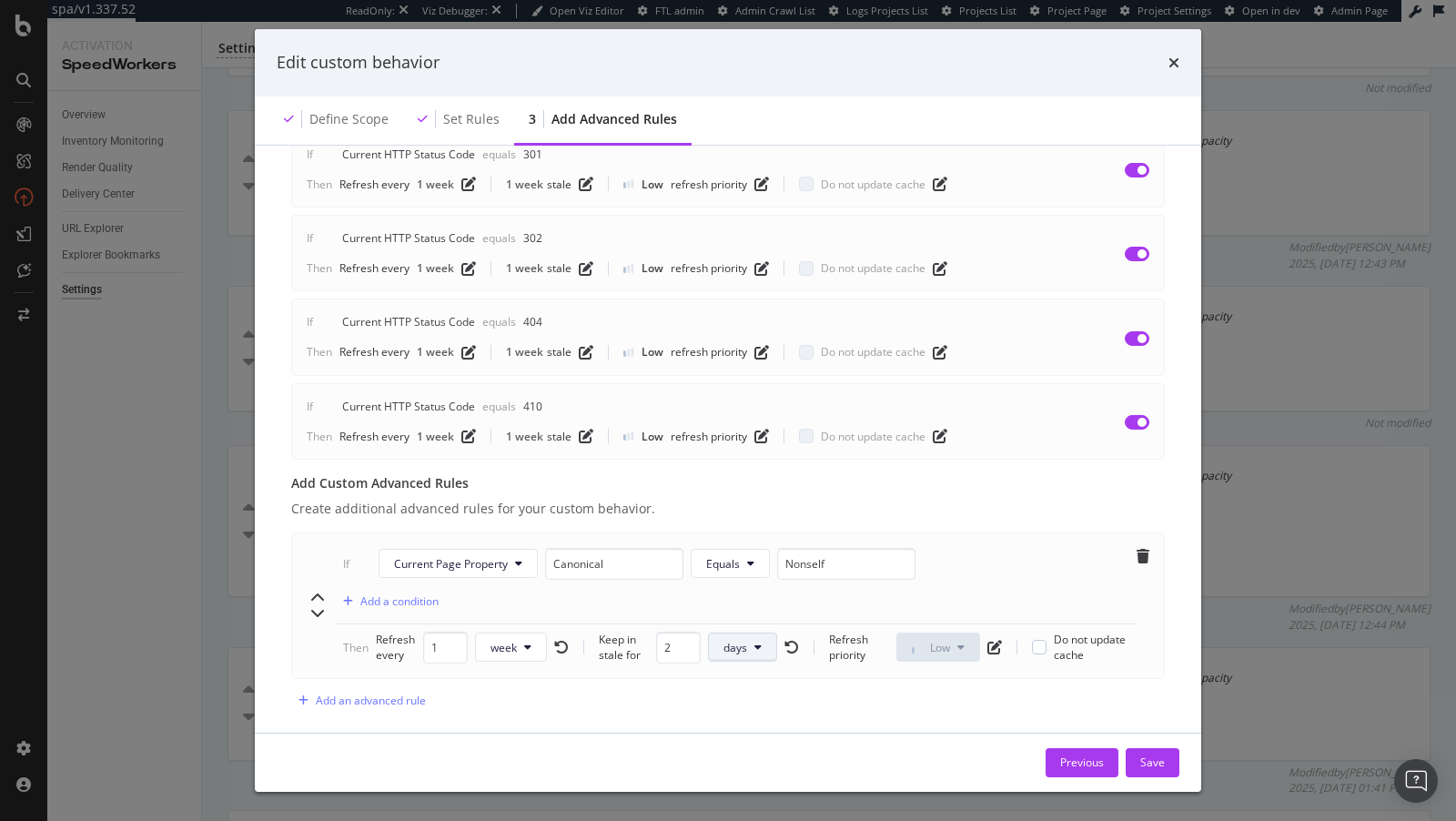
click at [723, 640] on span "days" at bounding box center [735, 648] width 24 height 15
click at [738, 761] on span "weeks" at bounding box center [743, 757] width 41 height 16
click at [673, 604] on div "If Current Page Property Canonical Equals Nonself Add a condition Then Refresh …" at bounding box center [737, 605] width 801 height 115
click at [665, 631] on input "2" at bounding box center [674, 647] width 45 height 31
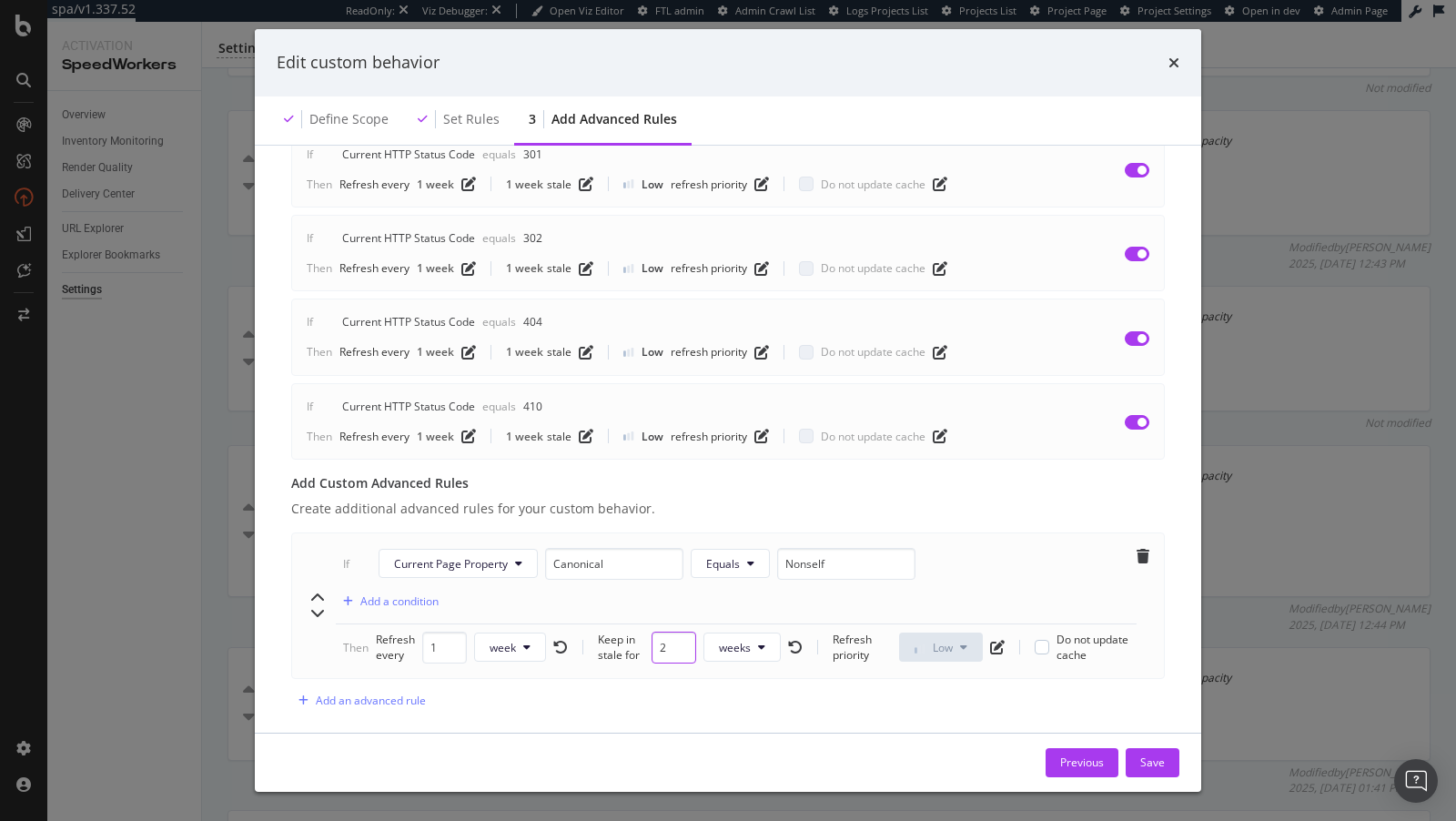
click at [665, 631] on input "2" at bounding box center [674, 647] width 45 height 31
click at [658, 631] on input "21" at bounding box center [674, 647] width 51 height 31
type input "1"
click at [991, 640] on icon "pen-to-square" at bounding box center [995, 647] width 14 height 14
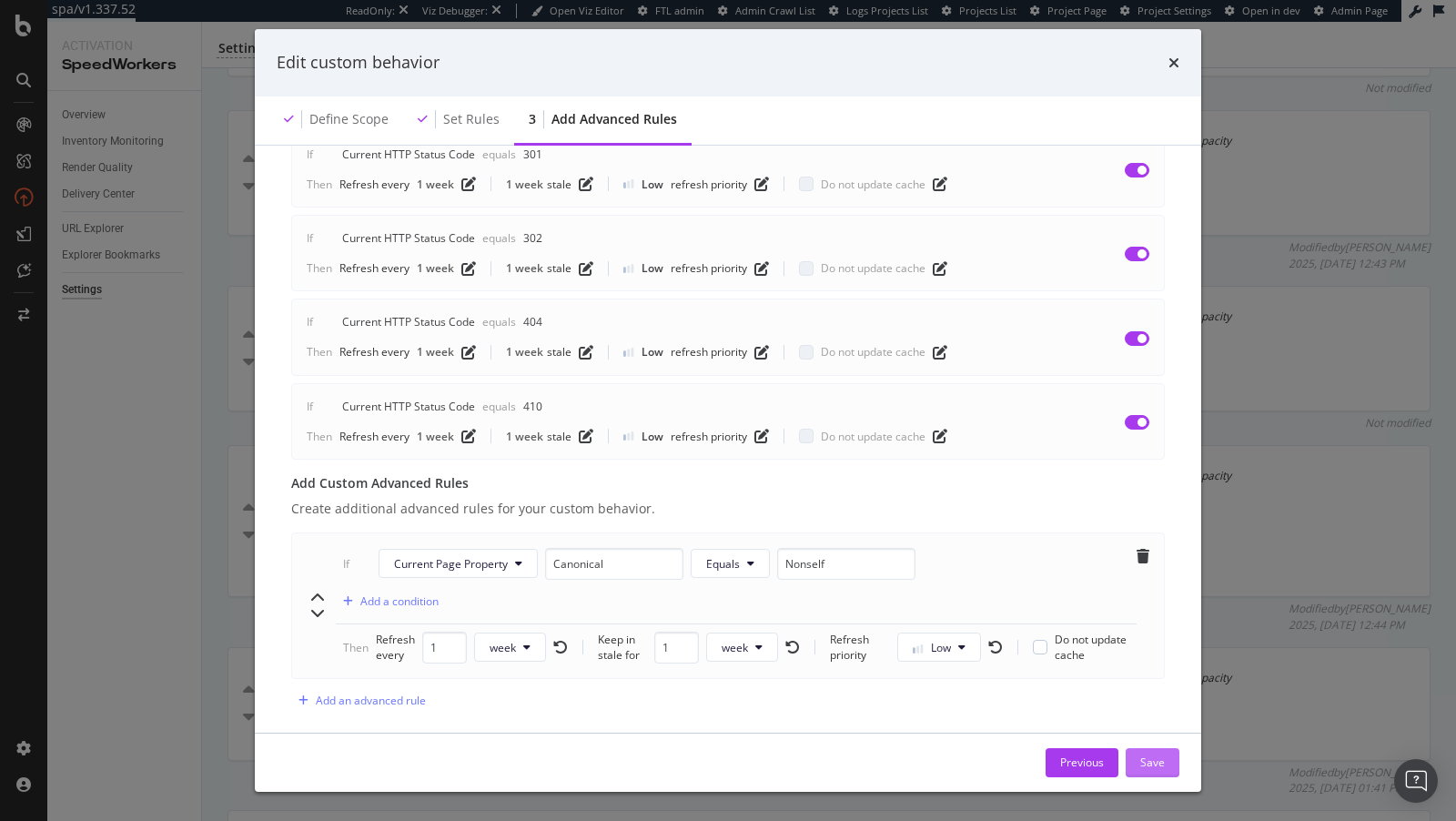
click at [1146, 763] on div "Save" at bounding box center [1153, 762] width 25 height 15
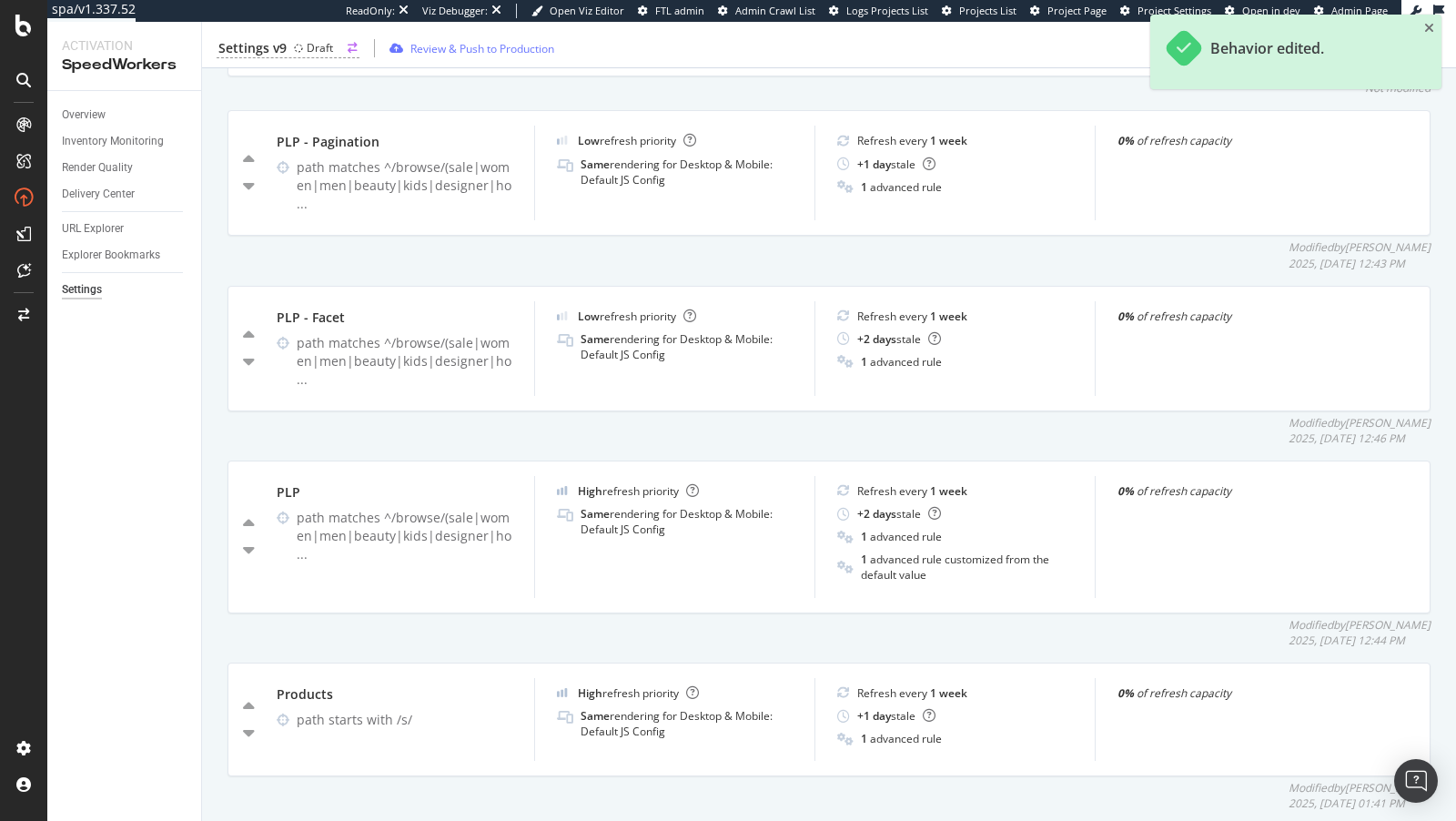
click at [307, 41] on div "Draft" at bounding box center [320, 48] width 27 height 15
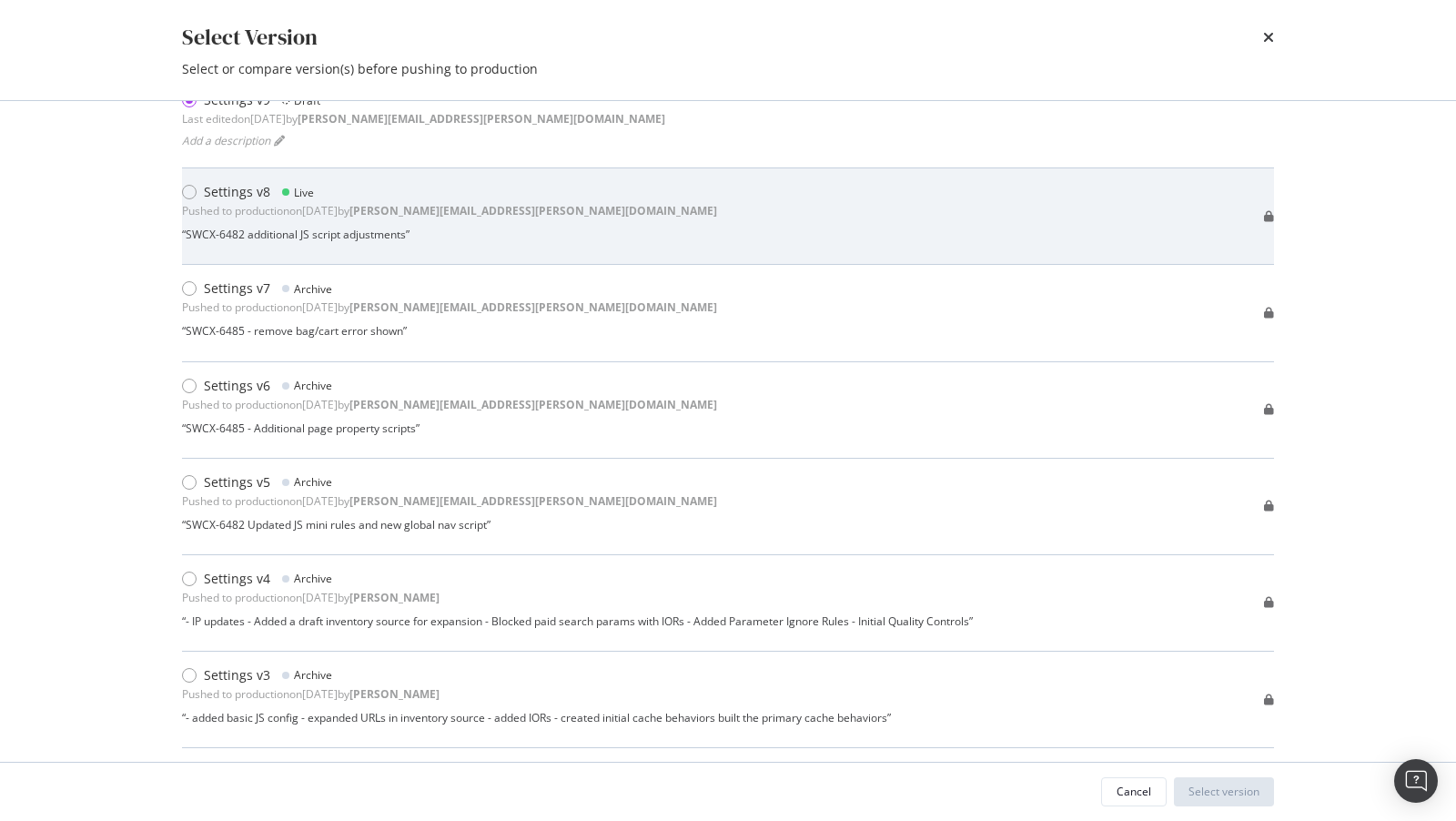
scroll to position [83, 0]
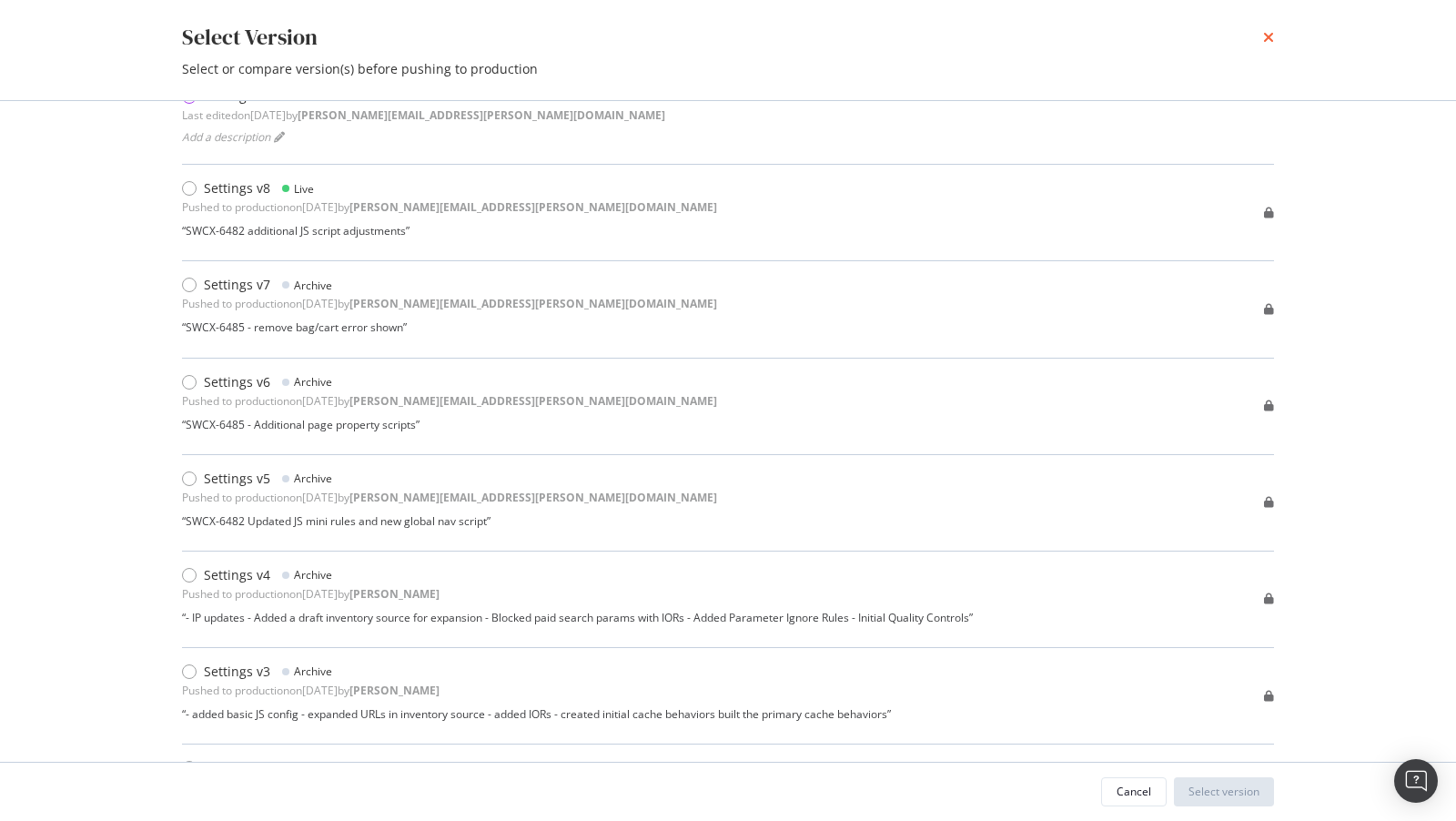
click at [1269, 43] on icon "times" at bounding box center [1268, 37] width 10 height 14
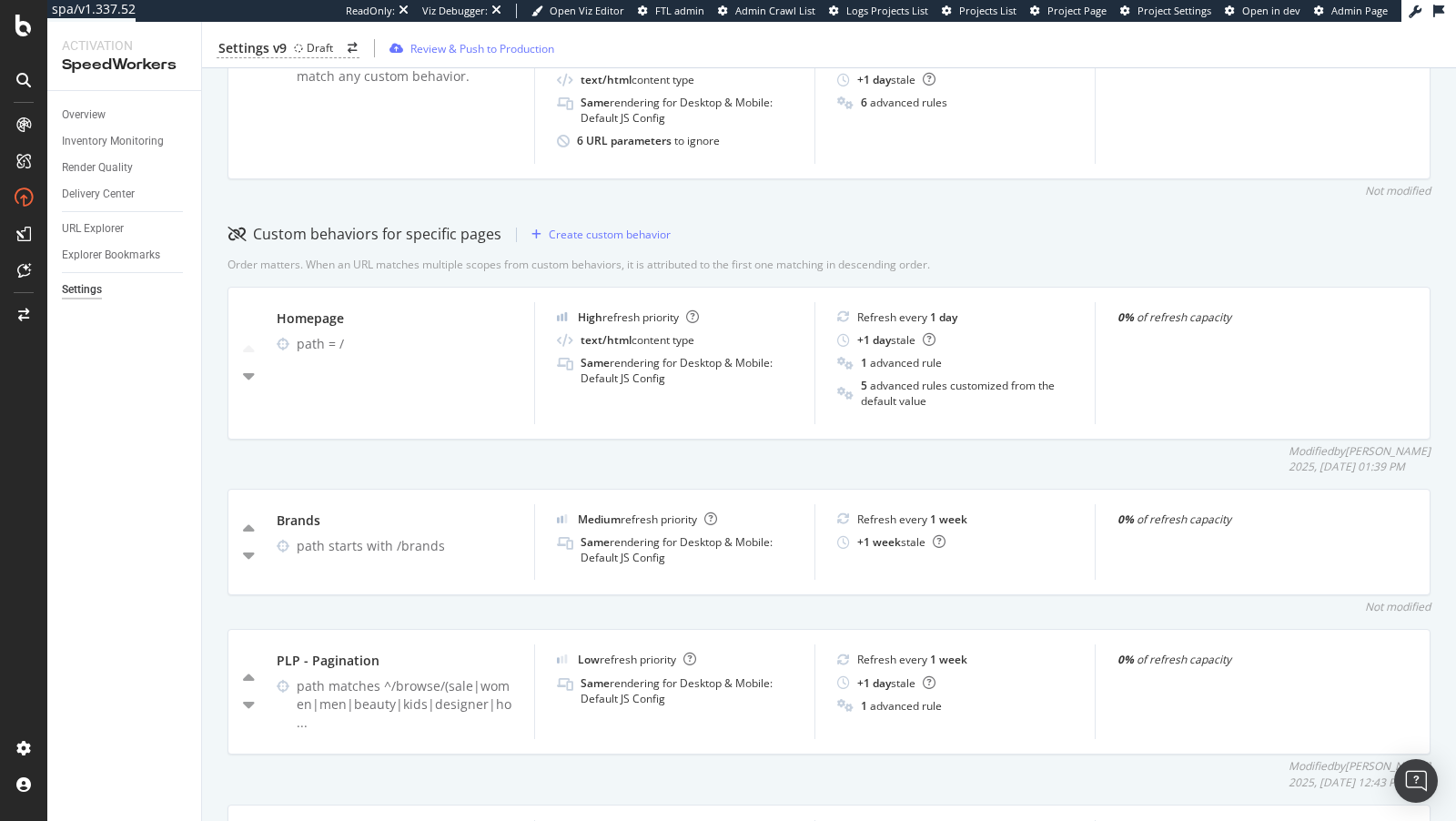
scroll to position [662, 0]
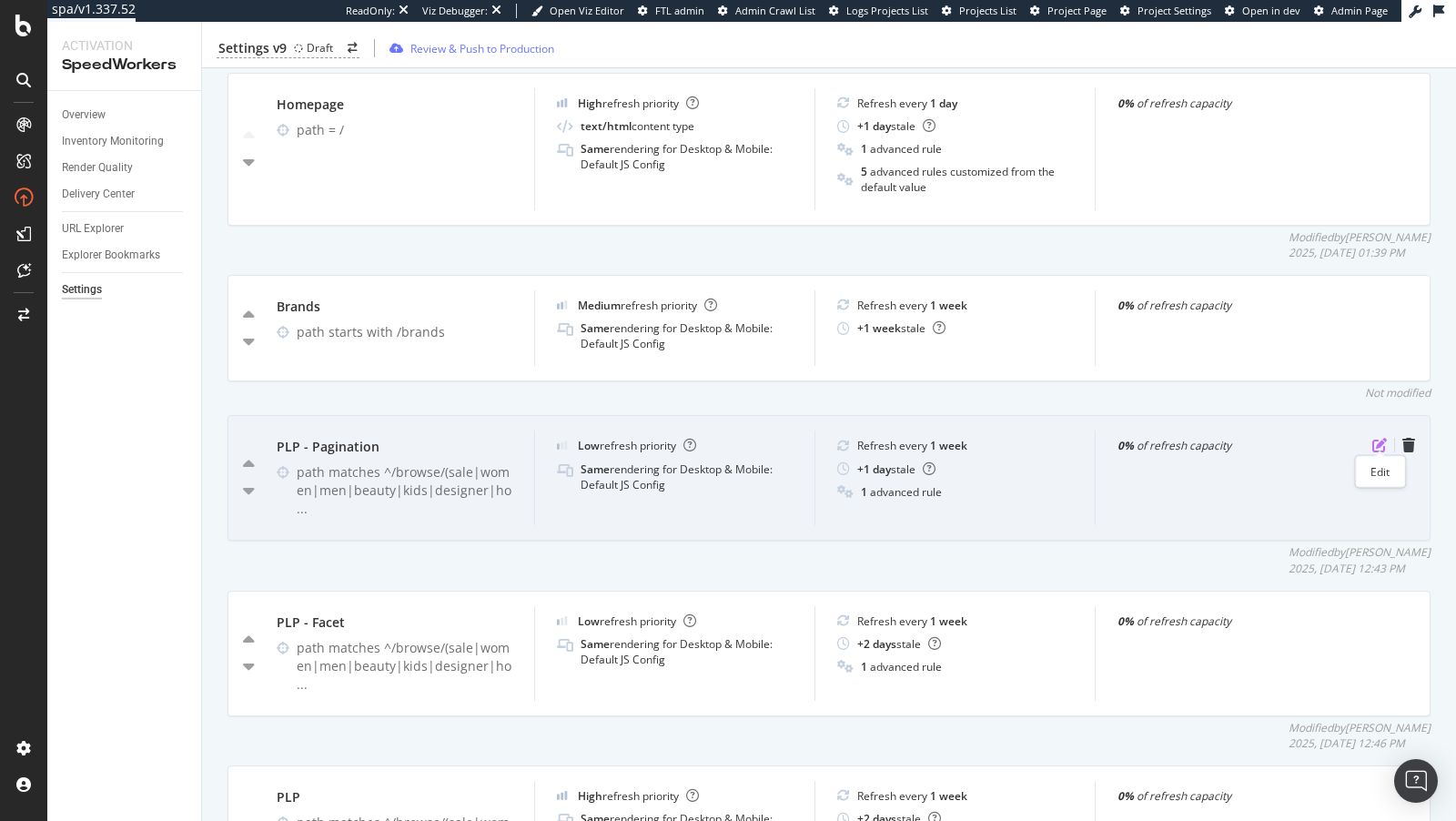
click at [1384, 442] on icon "pen-to-square" at bounding box center [1380, 445] width 14 height 14
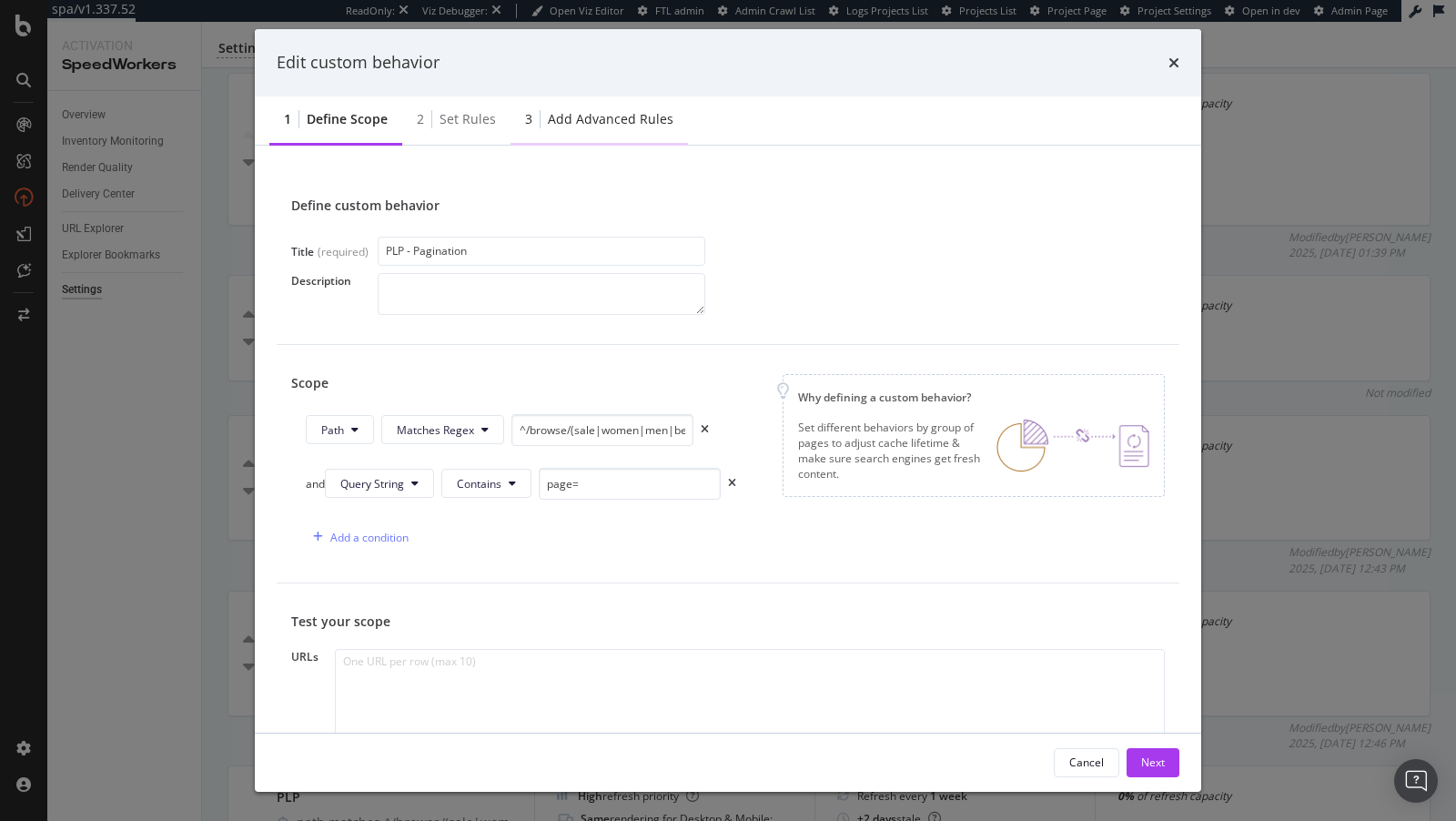
click at [552, 128] on div "Add advanced rules" at bounding box center [611, 119] width 126 height 18
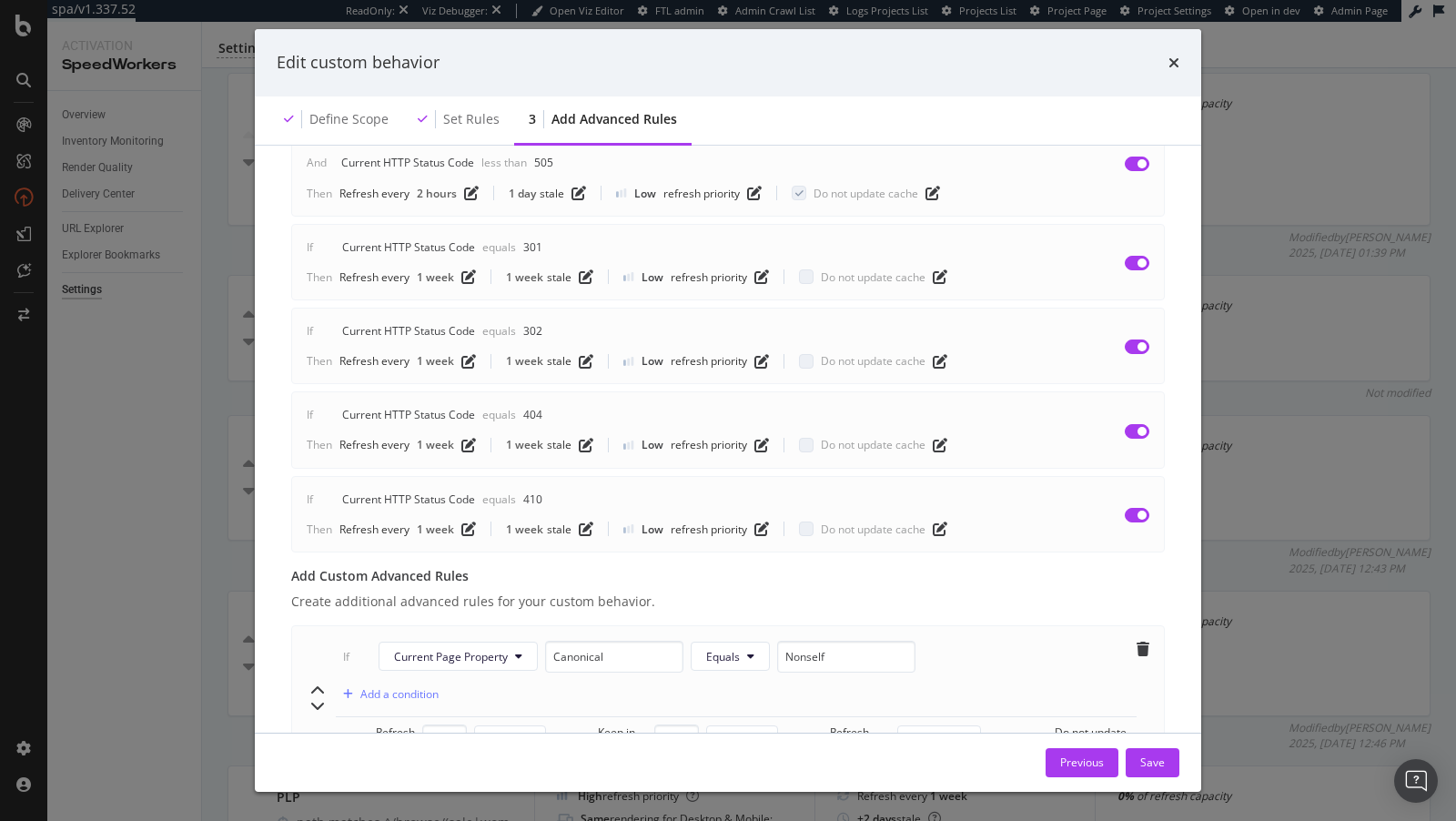
scroll to position [289, 0]
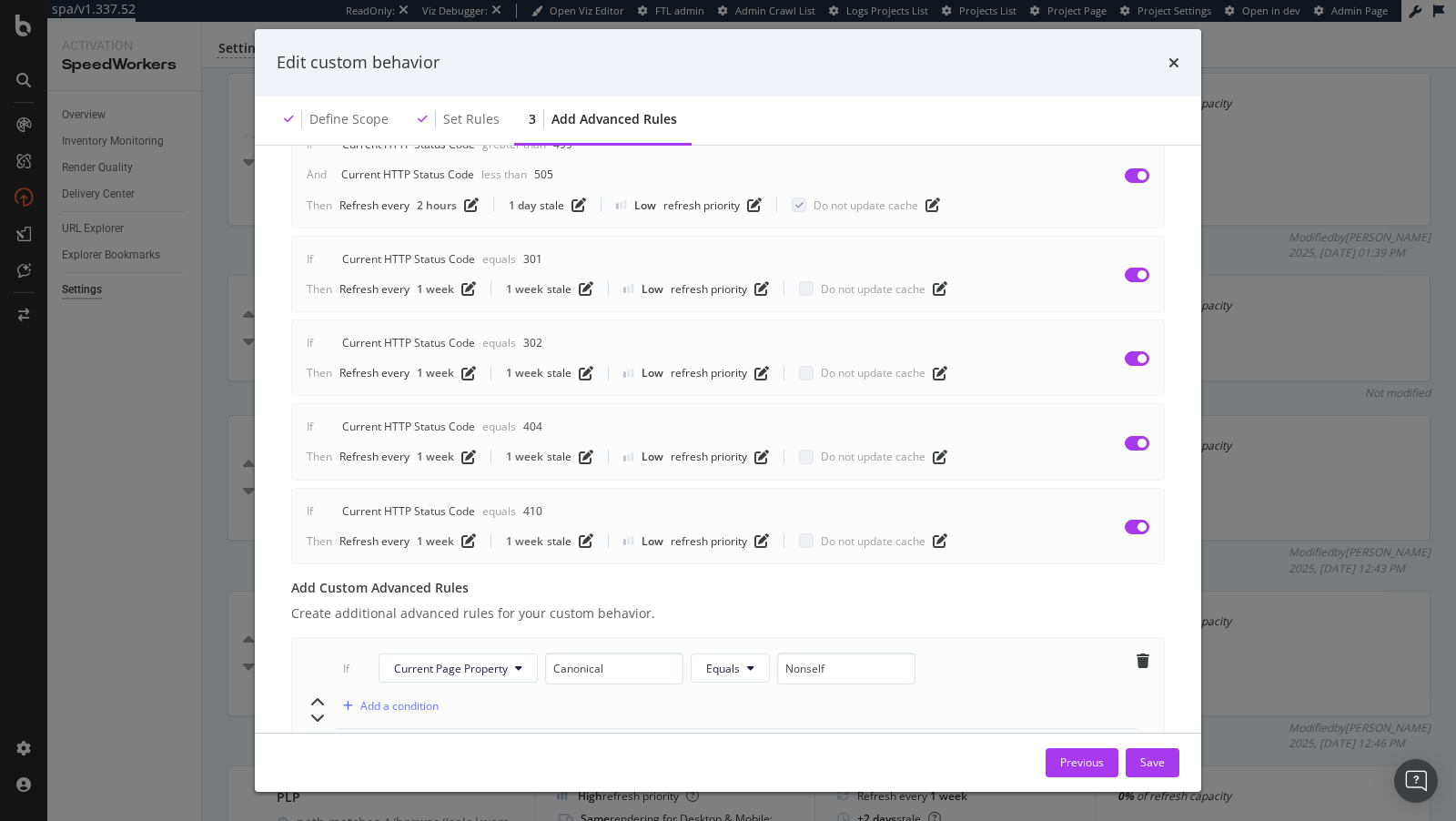
click at [220, 370] on div "Edit custom behavior Define scope Set rules 3 Add advanced rules Advanced rules…" at bounding box center [728, 410] width 1456 height 821
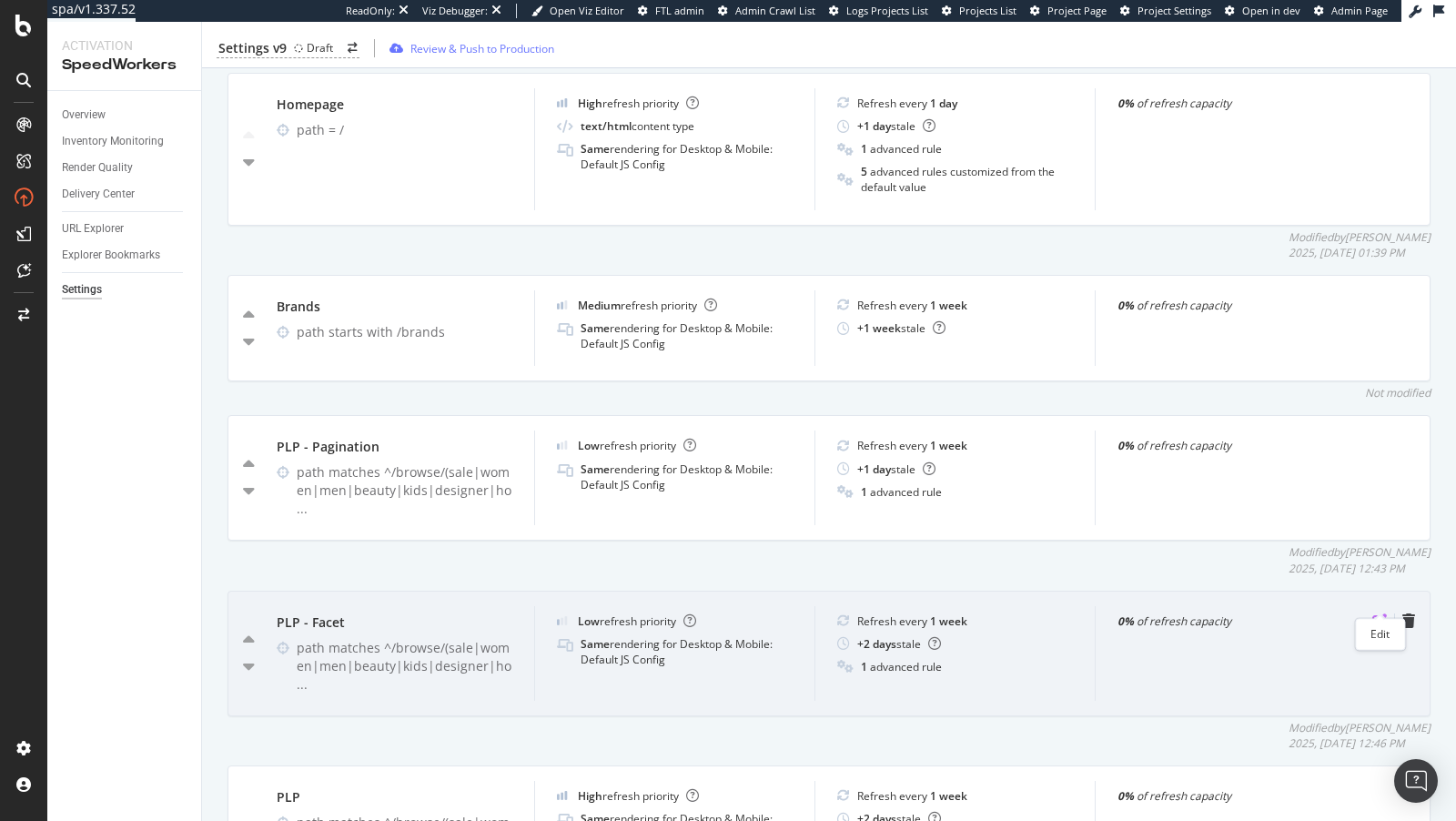
click at [1384, 613] on icon "pen-to-square" at bounding box center [1380, 620] width 14 height 14
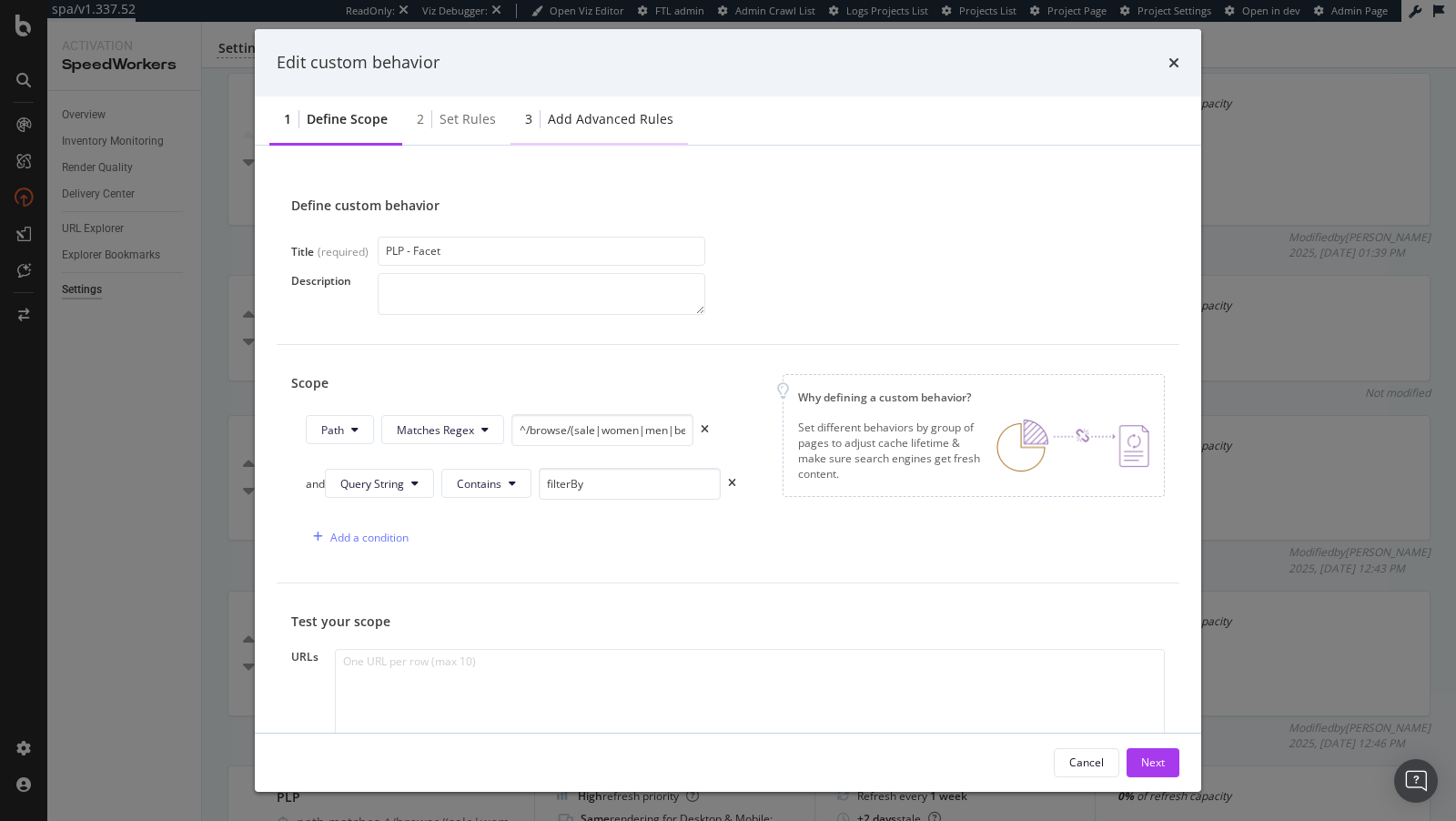
click at [615, 123] on div "Add advanced rules" at bounding box center [611, 119] width 126 height 18
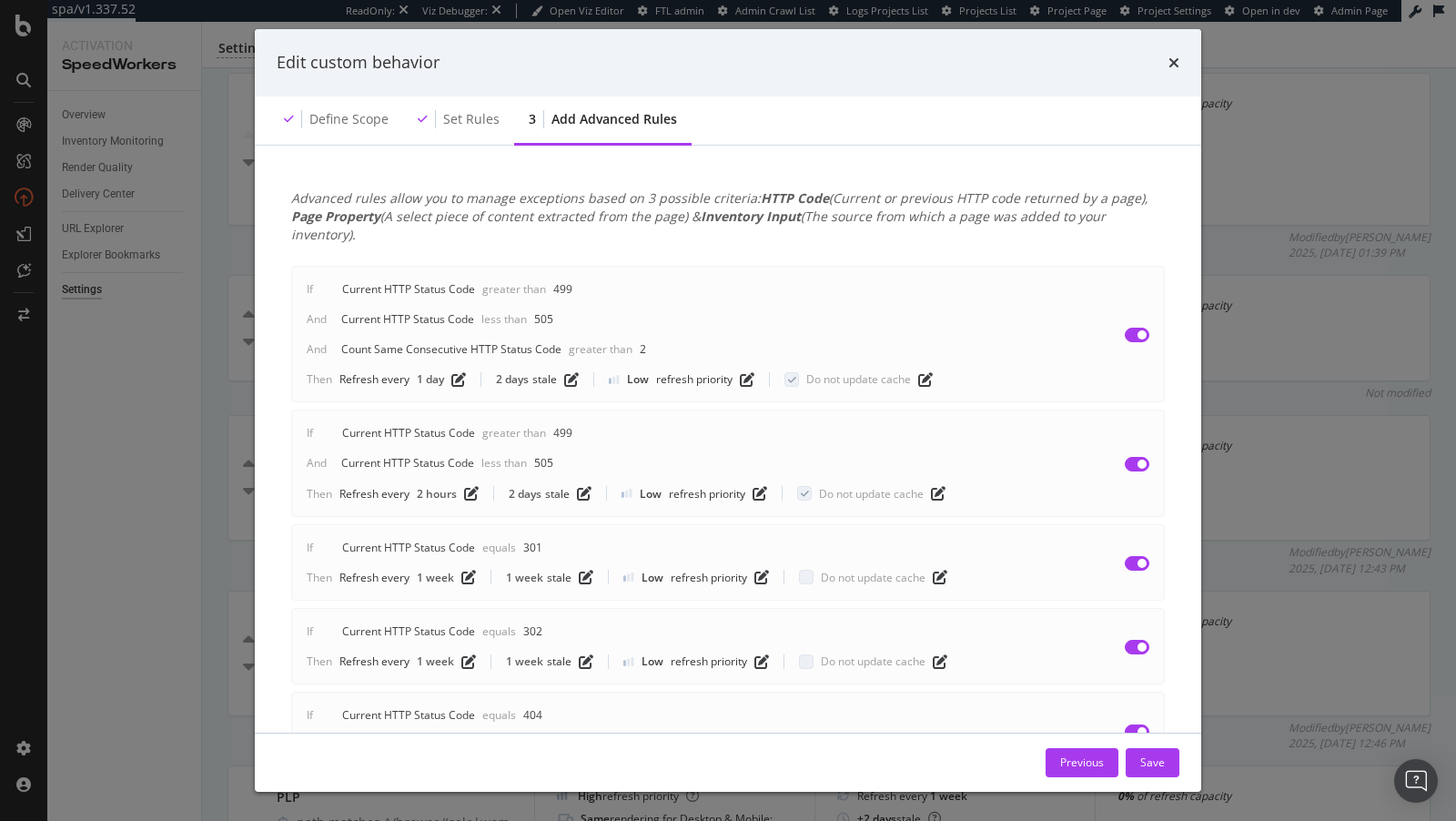
scroll to position [393, 0]
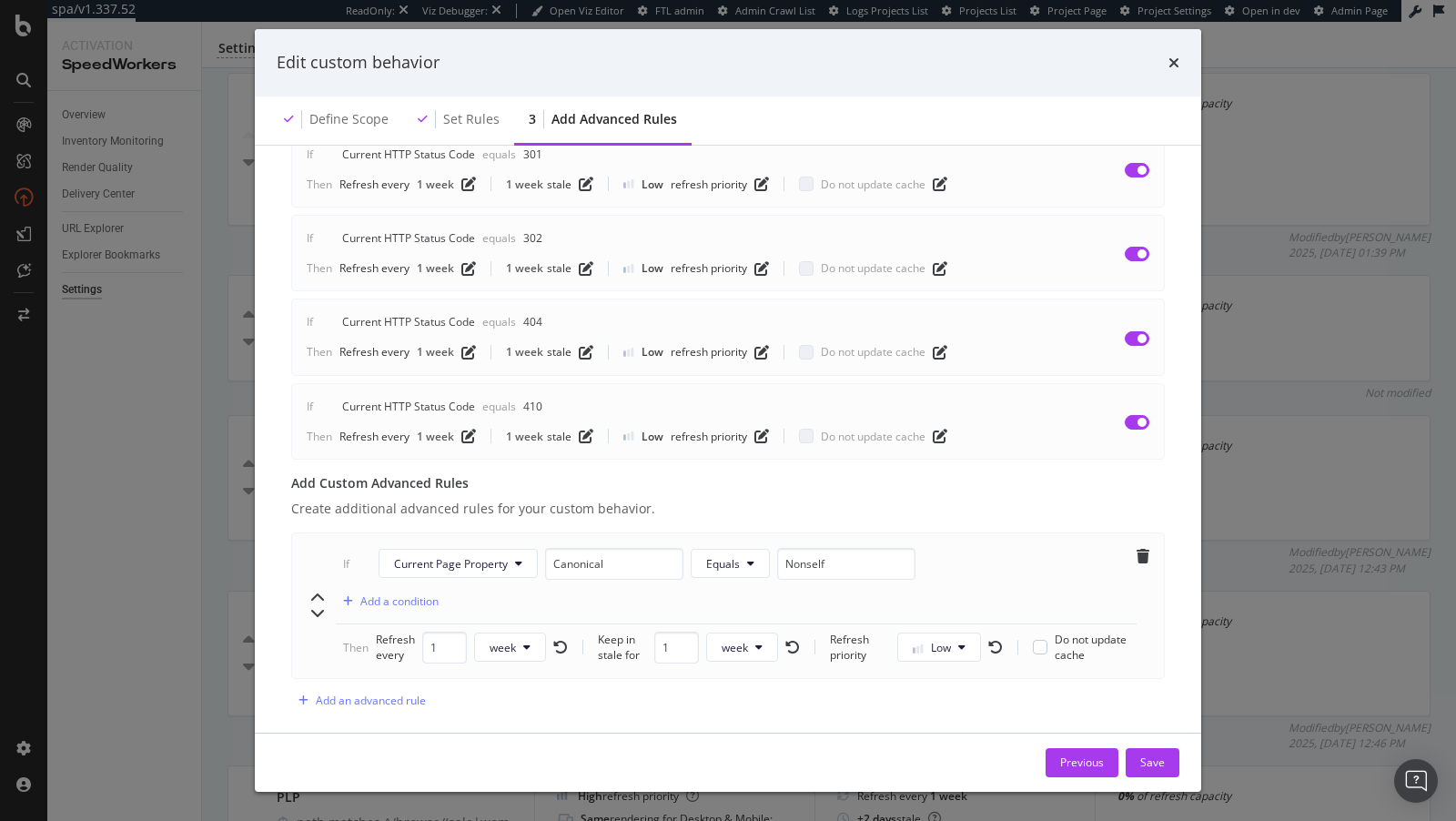
click at [159, 410] on div "Edit custom behavior Define scope Set rules 3 Add advanced rules Advanced rules…" at bounding box center [728, 410] width 1456 height 821
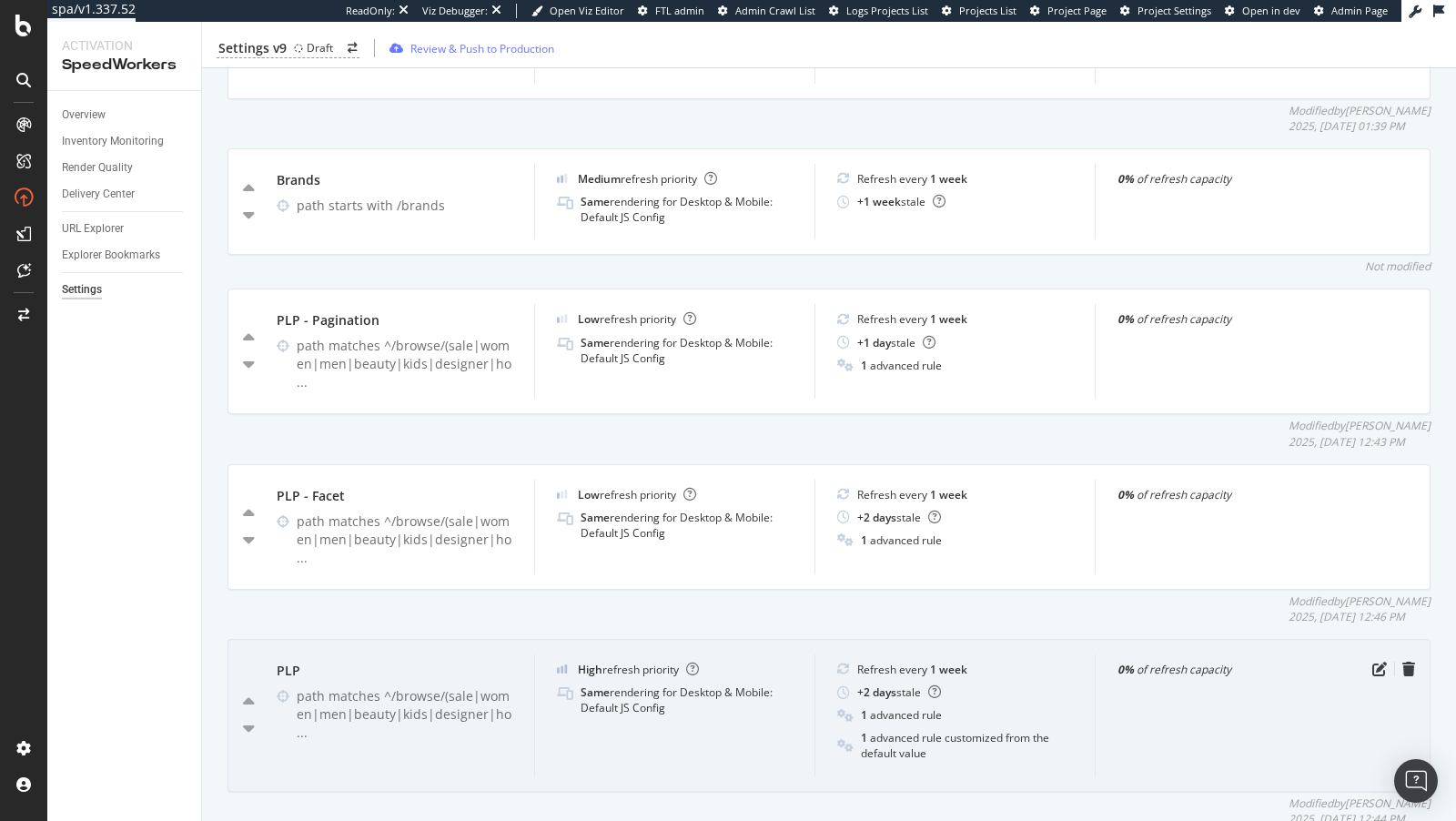
scroll to position [825, 0]
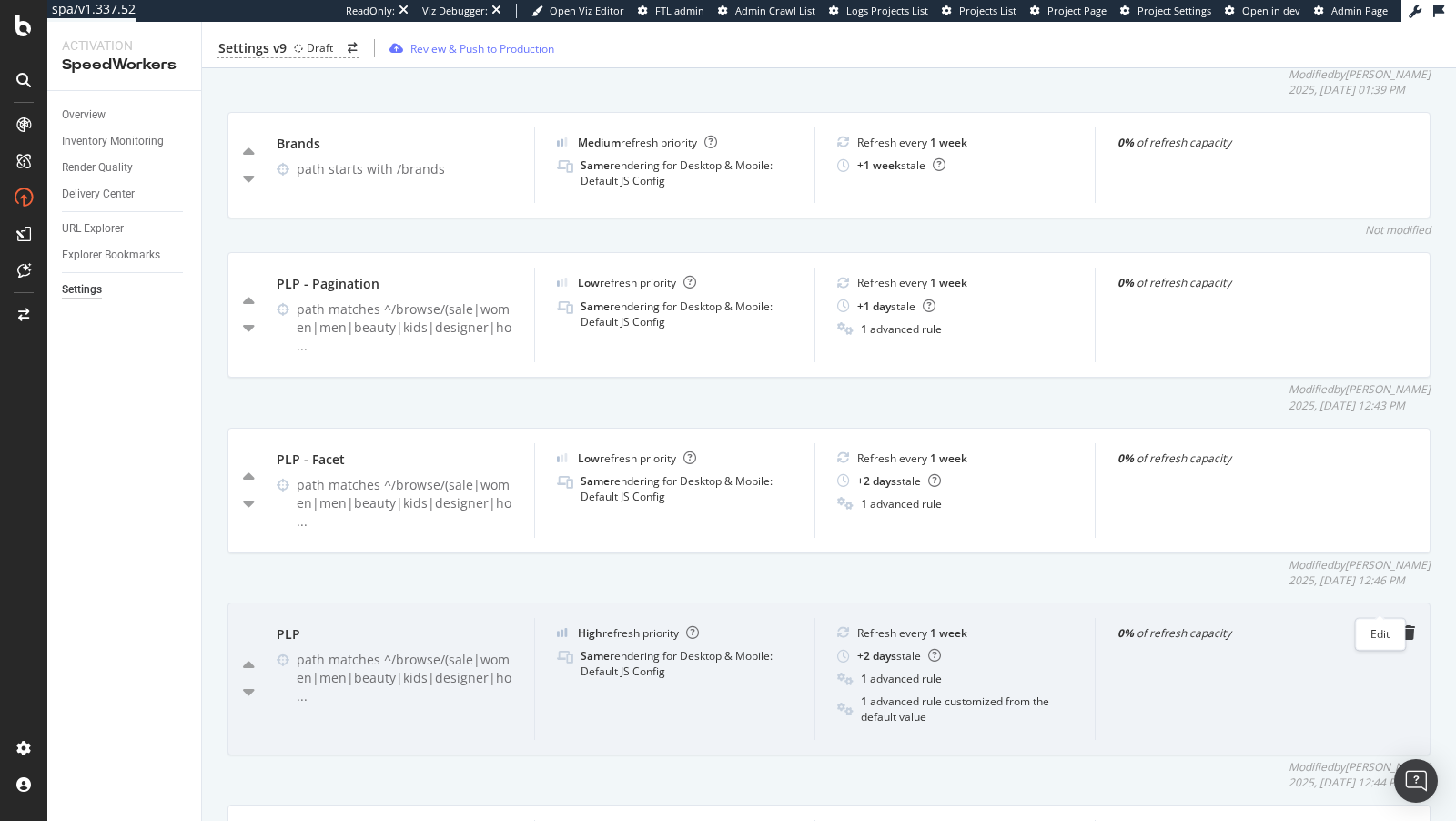
click at [1381, 625] on icon "pen-to-square" at bounding box center [1380, 631] width 14 height 14
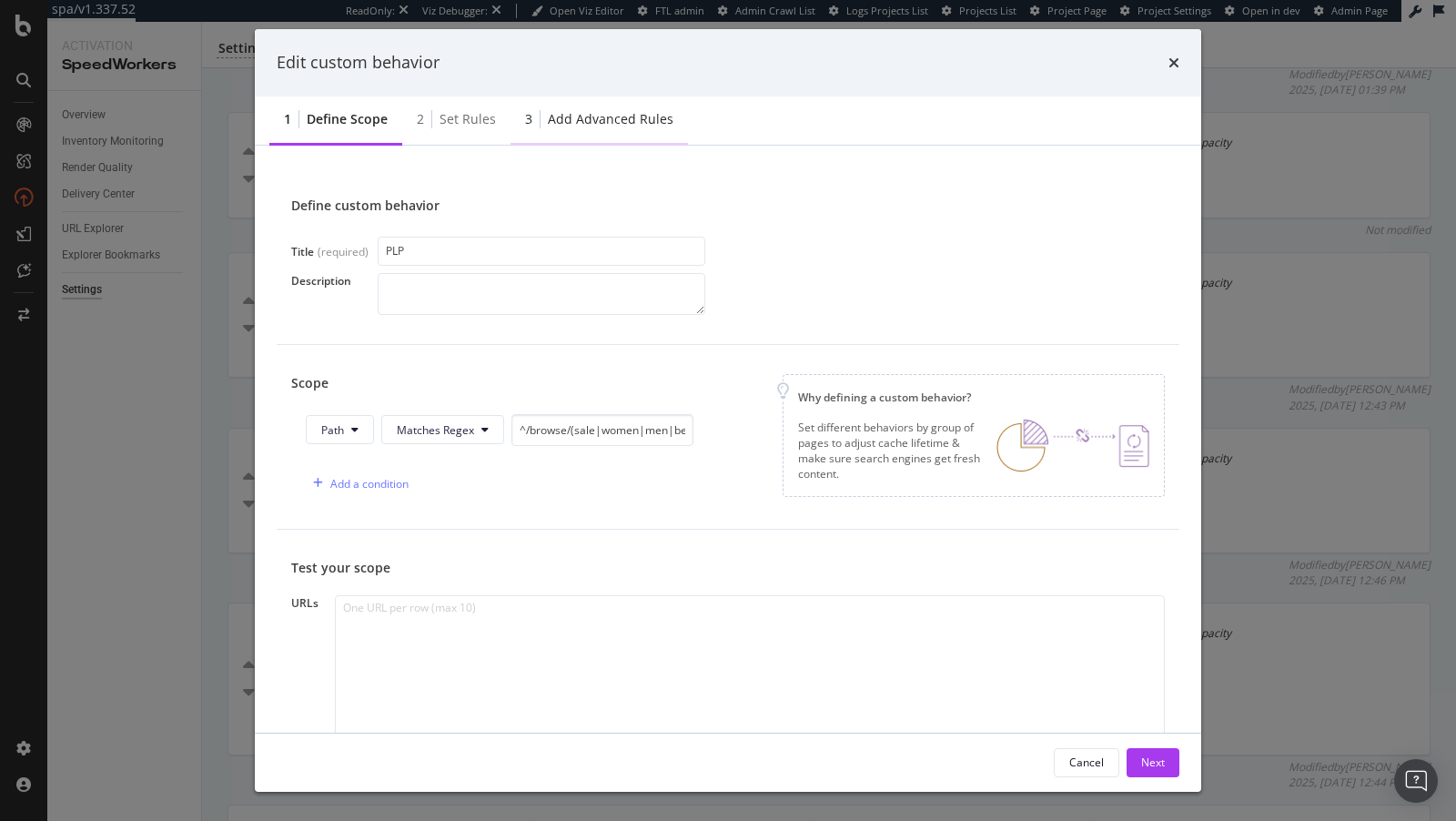
click at [616, 132] on div "3 Add advanced rules" at bounding box center [599, 120] width 177 height 50
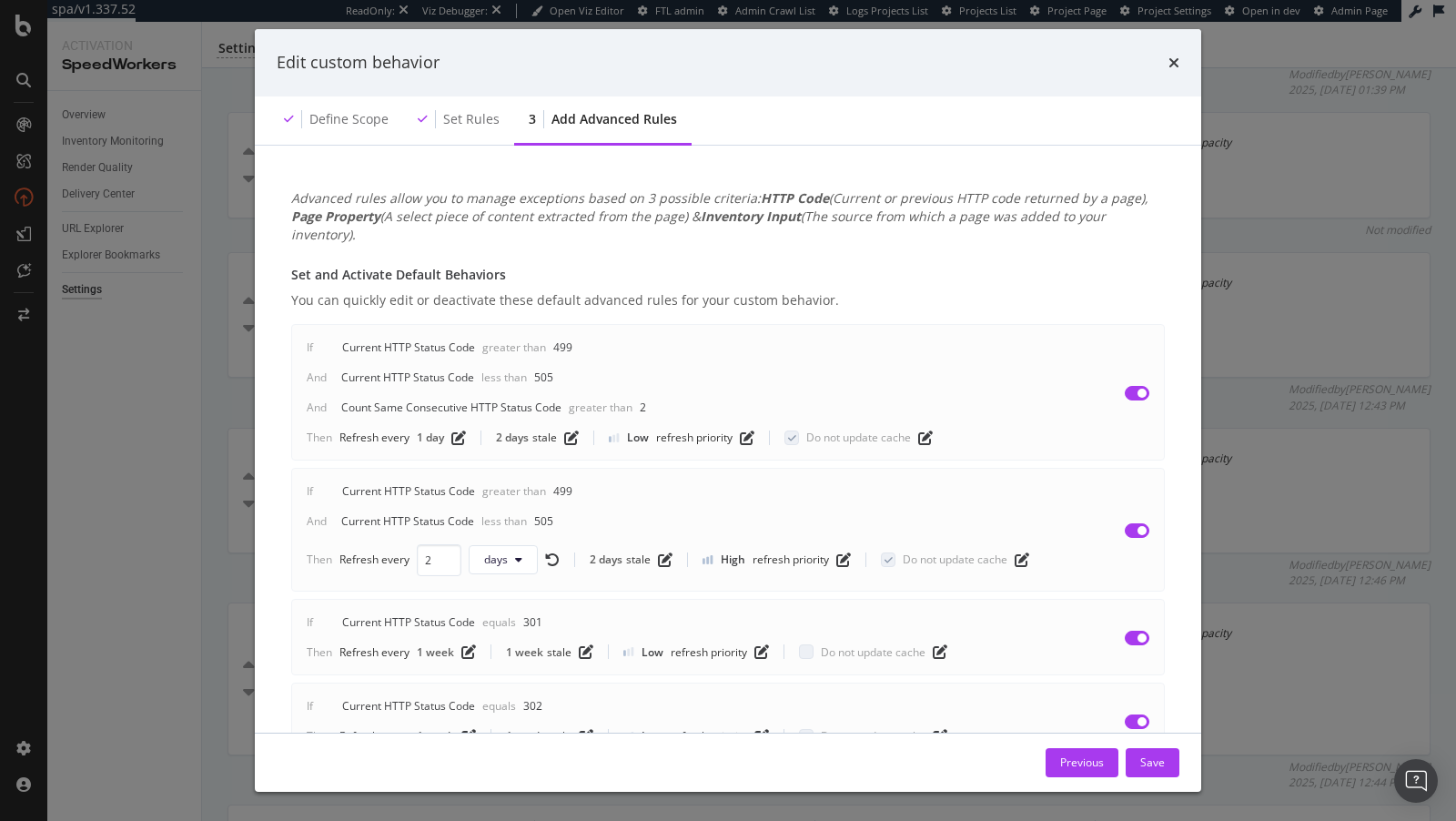
scroll to position [467, 0]
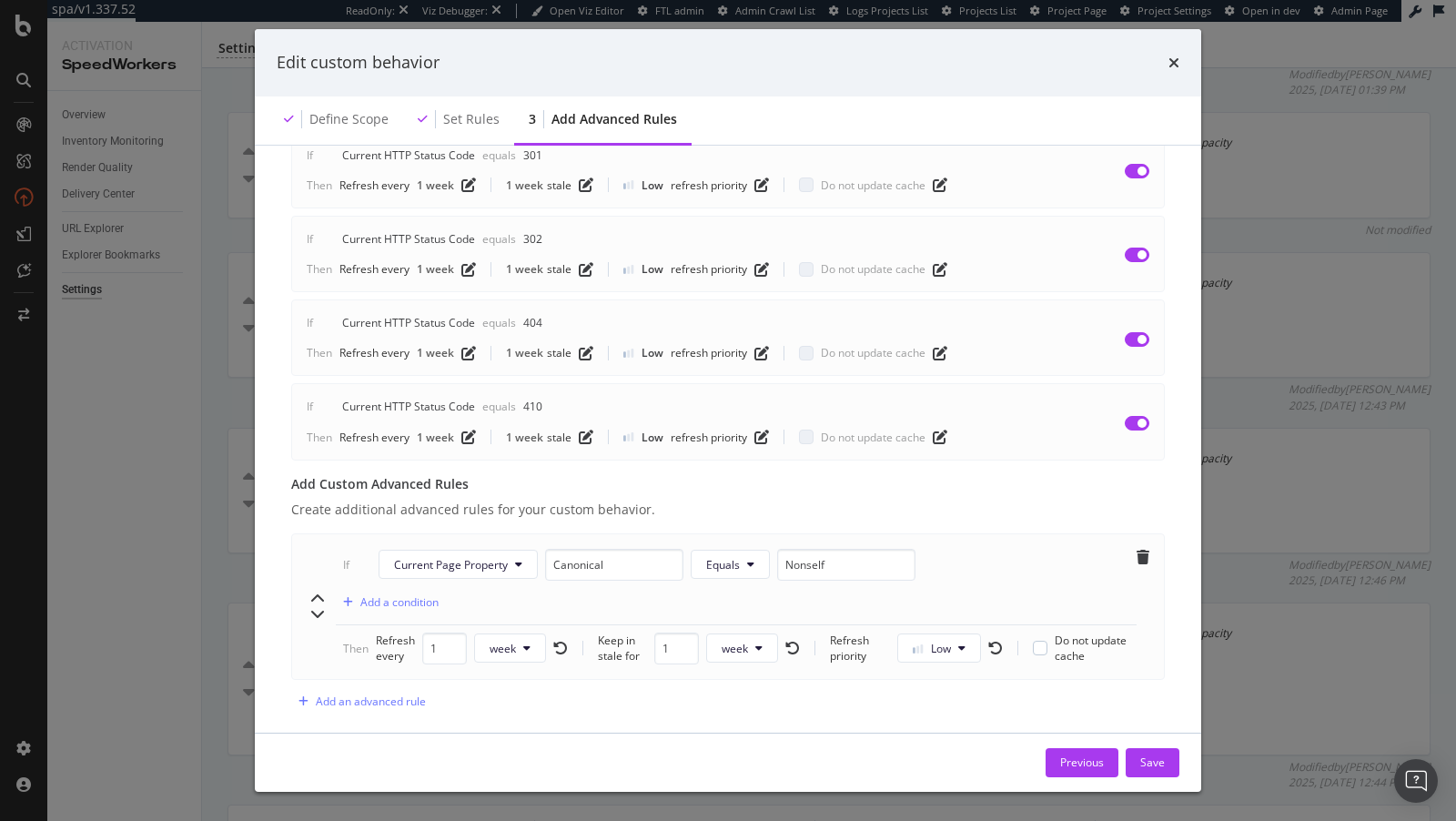
click at [178, 471] on div "Edit custom behavior Define scope Set rules 3 Add advanced rules Advanced rules…" at bounding box center [728, 410] width 1456 height 821
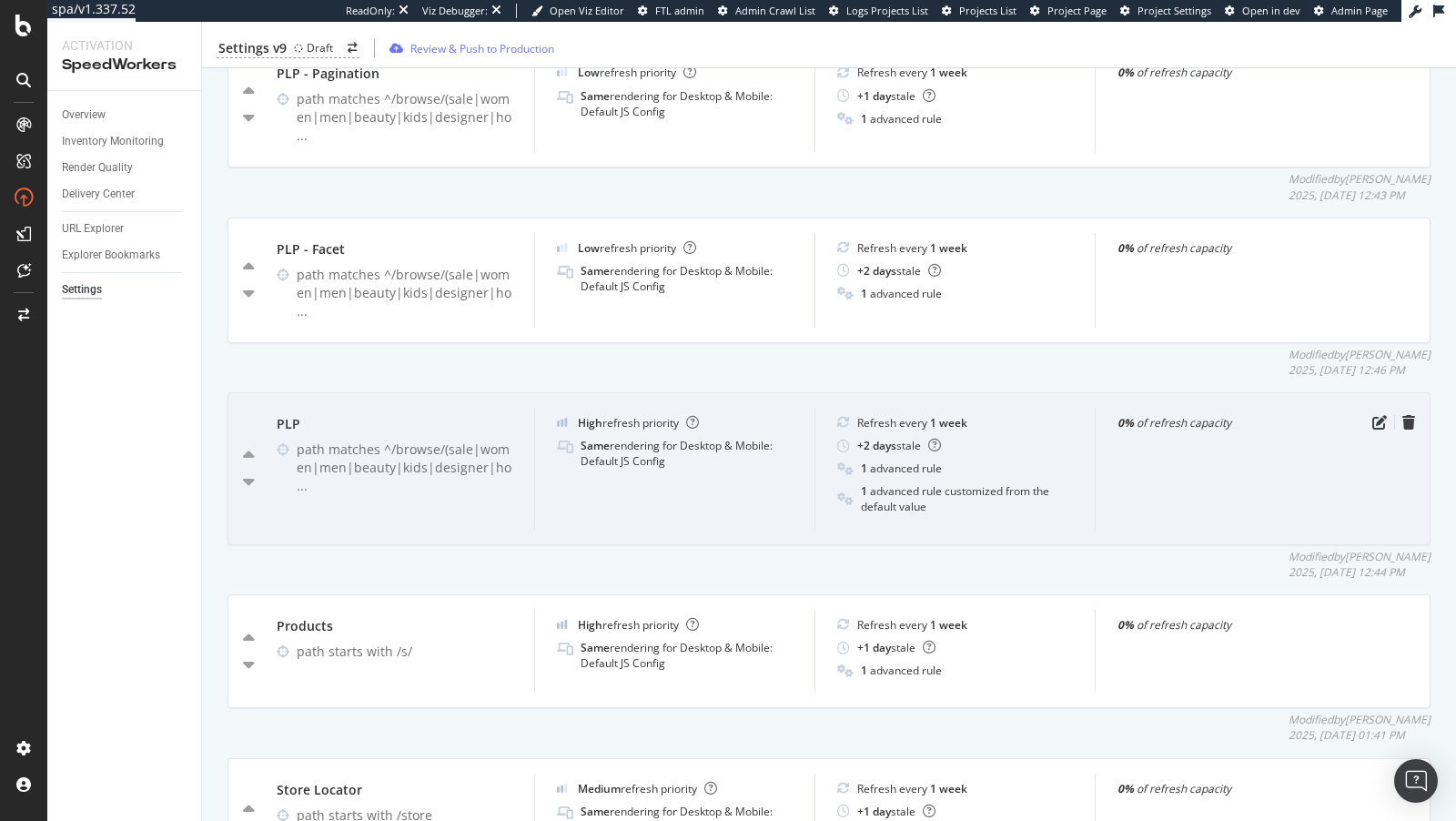
scroll to position [1049, 0]
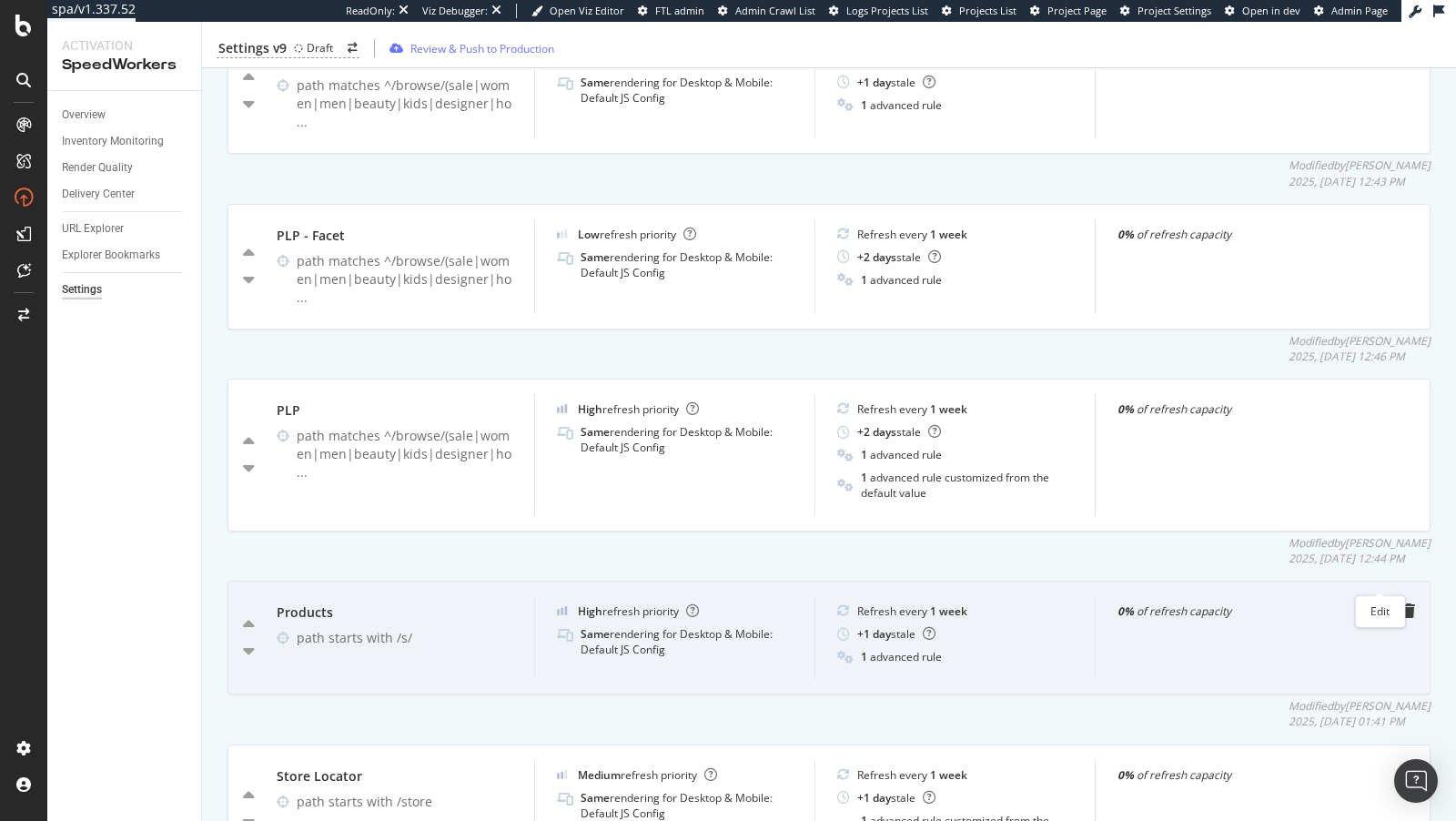
click at [1379, 603] on icon "pen-to-square" at bounding box center [1380, 610] width 14 height 14
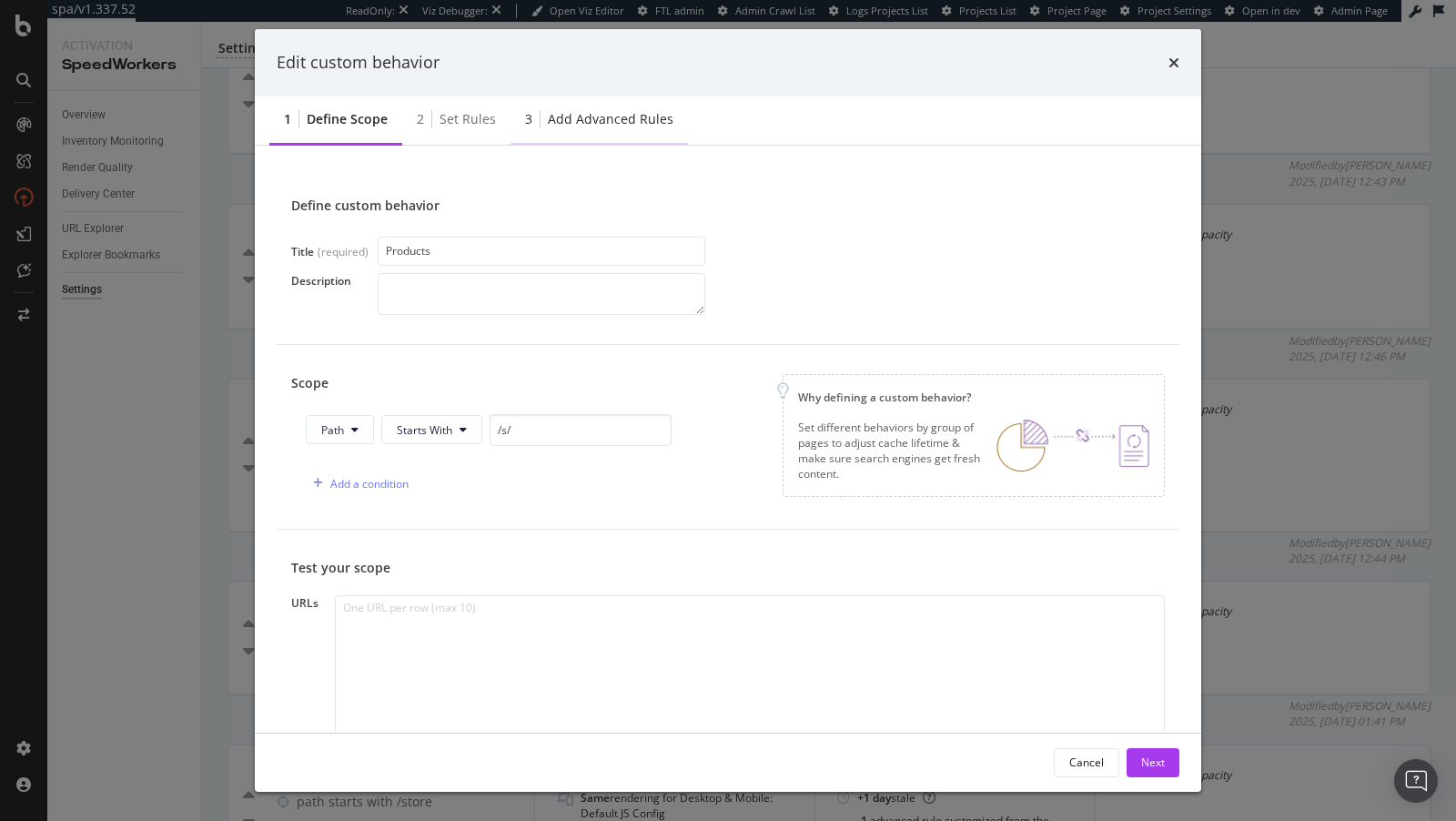
click at [598, 120] on div "Add advanced rules" at bounding box center [611, 119] width 126 height 18
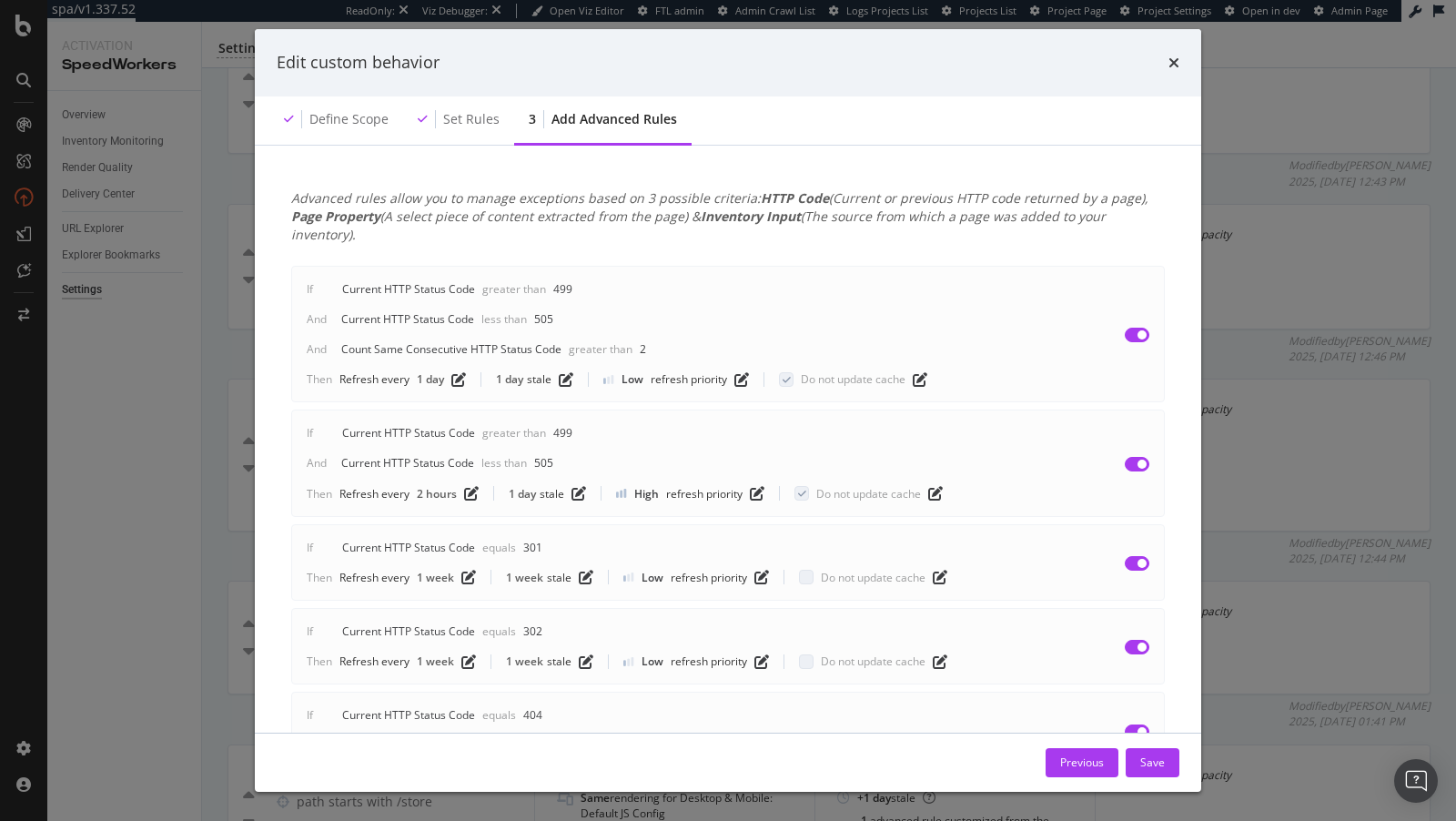
scroll to position [393, 0]
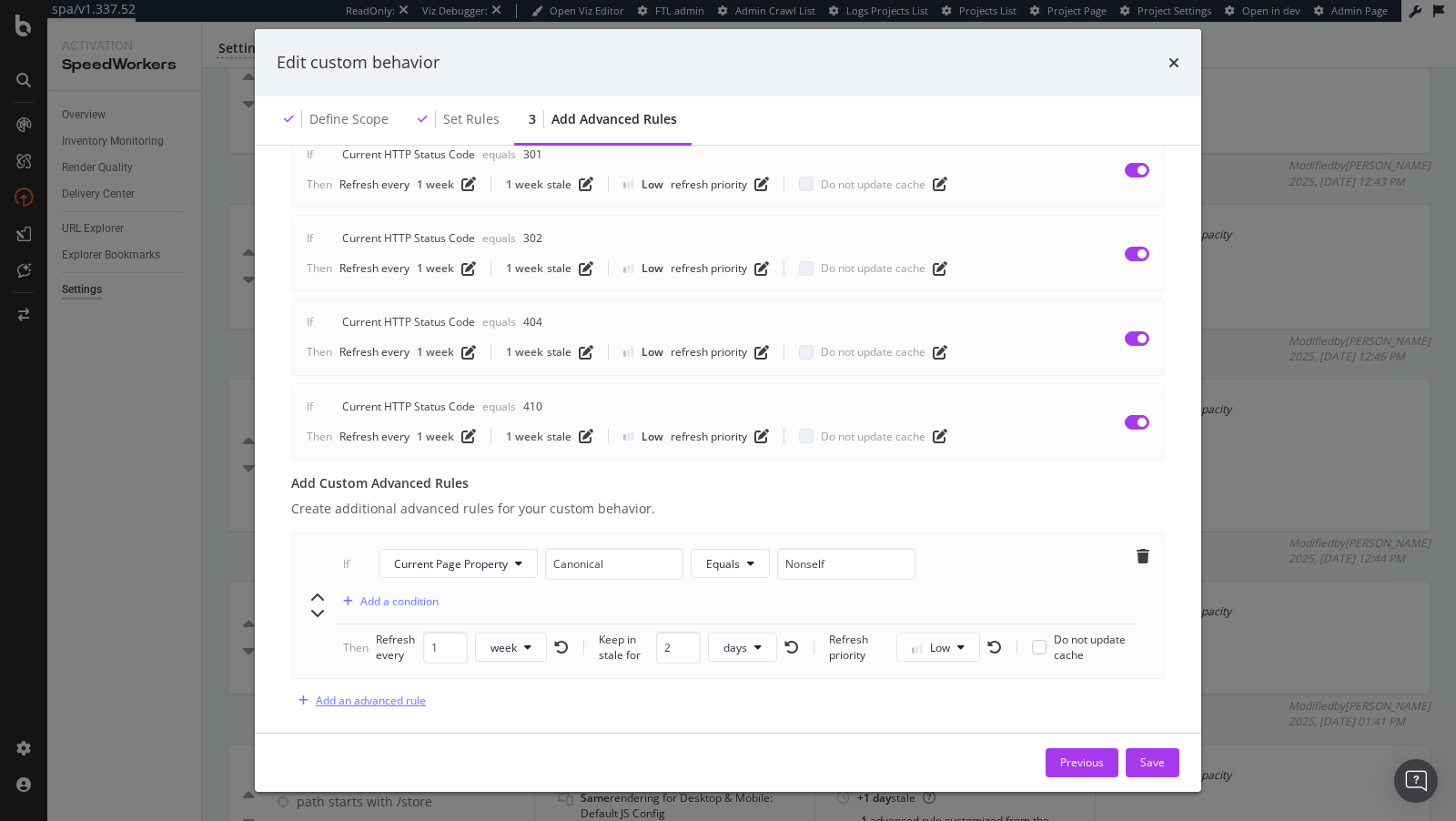
click at [359, 692] on div "Add an advanced rule" at bounding box center [371, 700] width 111 height 15
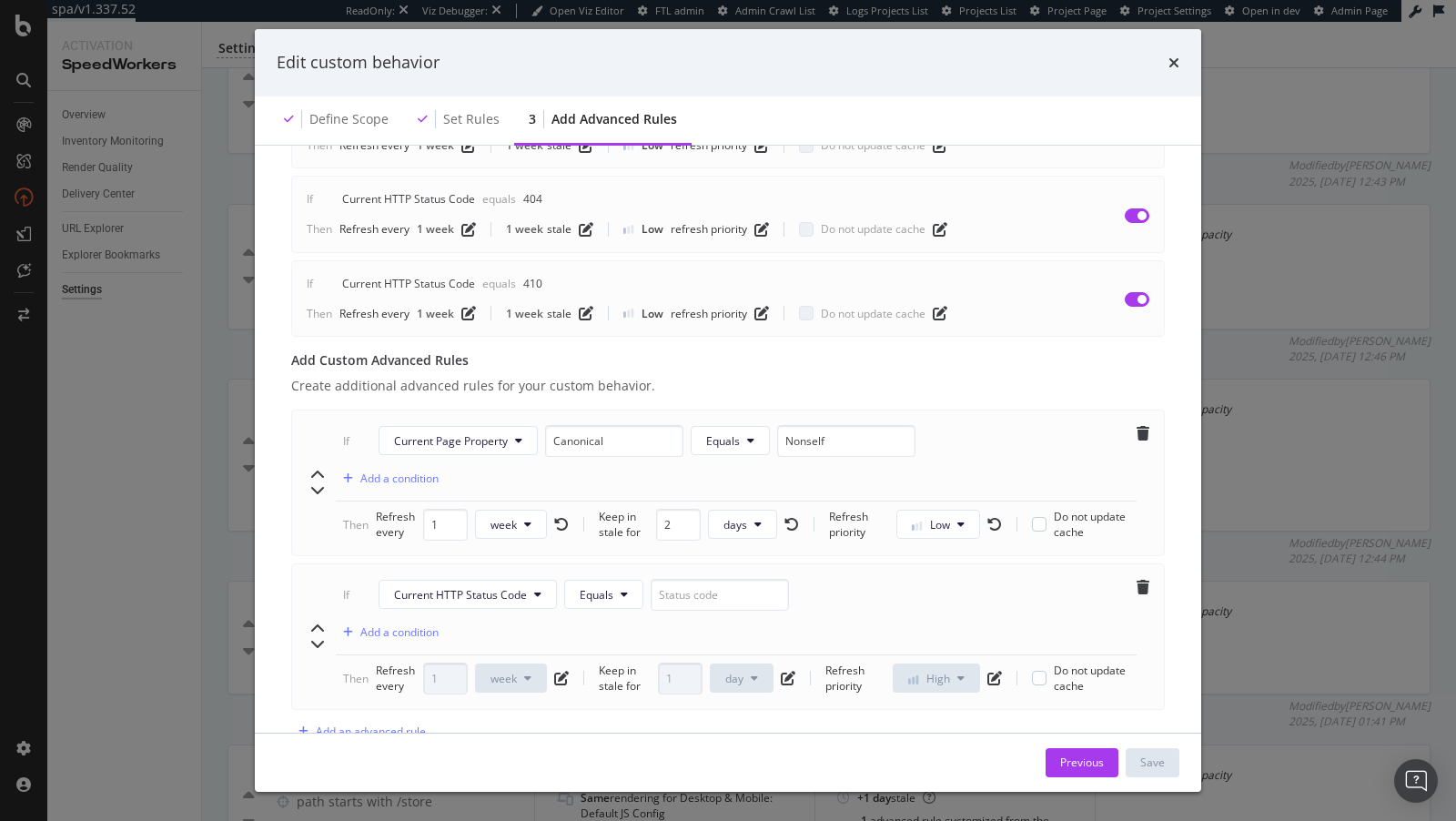
scroll to position [544, 0]
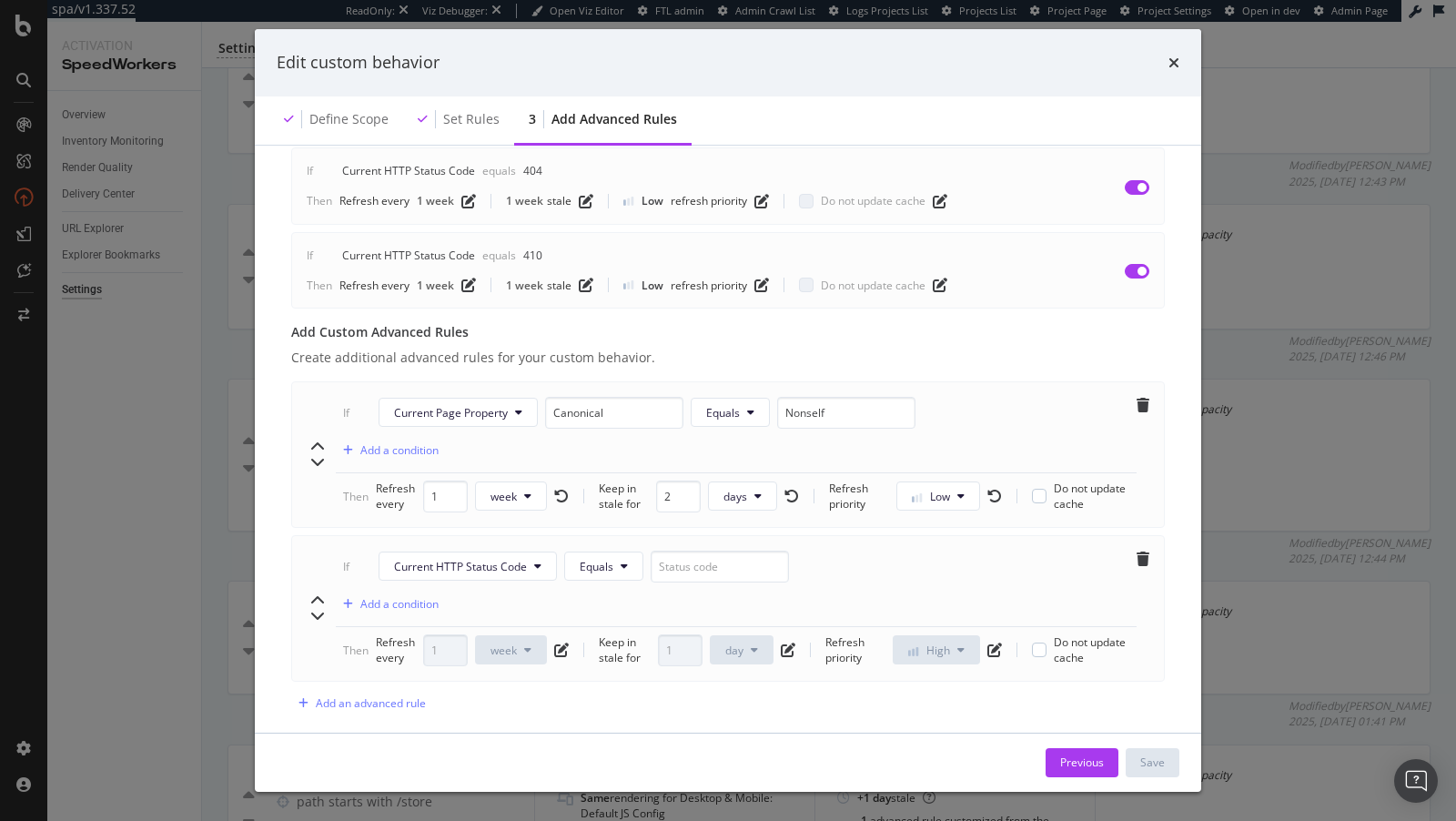
click at [508, 559] on div "If Current HTTP Status Code Equals" at bounding box center [570, 570] width 468 height 39
click at [478, 559] on span "Current HTTP Status Code" at bounding box center [460, 567] width 132 height 15
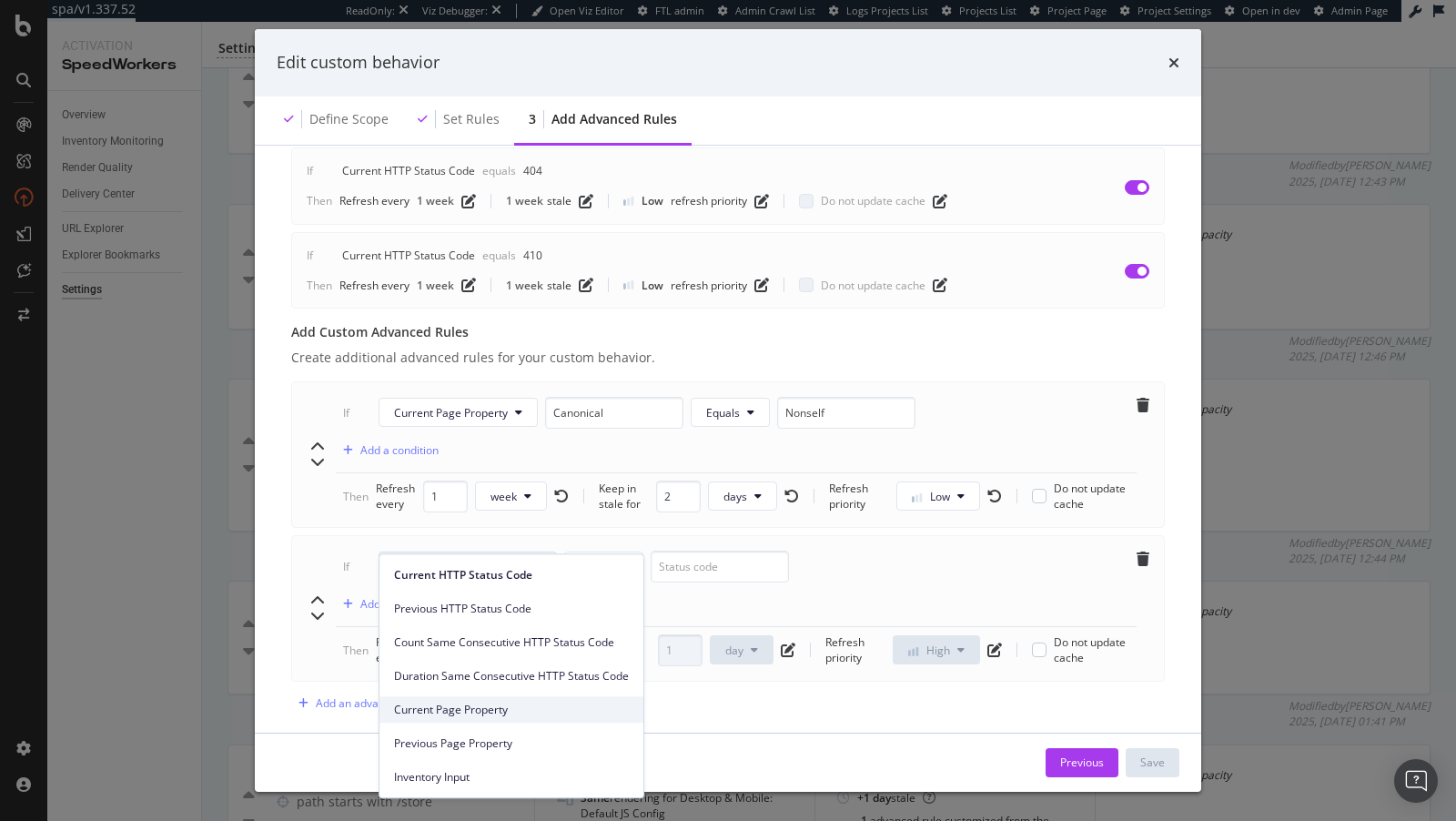
click at [469, 709] on span "Current Page Property" at bounding box center [512, 710] width 234 height 16
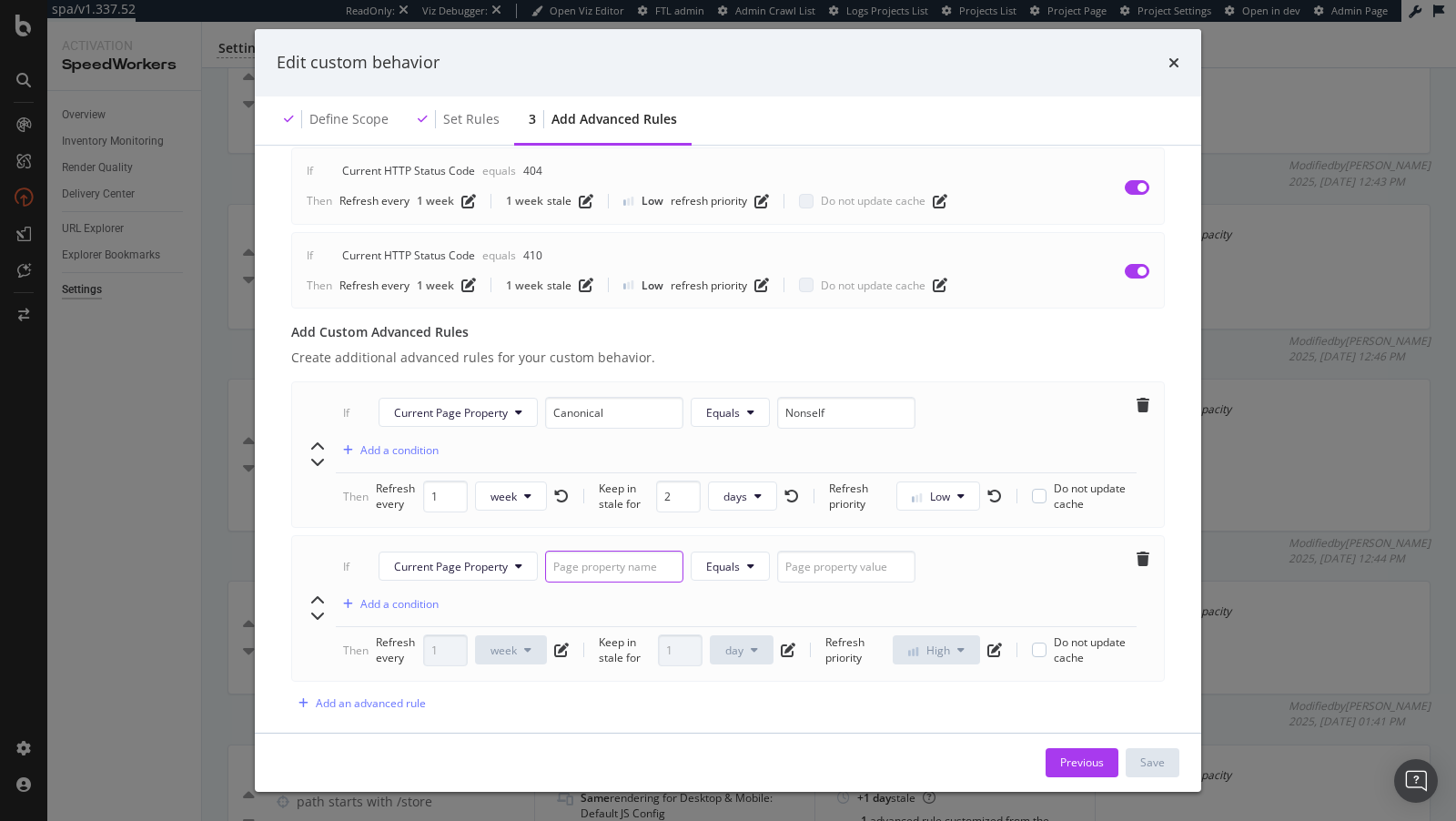
click at [586, 551] on input "modal" at bounding box center [614, 566] width 138 height 31
paste input "Review Count"
click at [585, 551] on input "Review Count" at bounding box center [614, 566] width 138 height 31
click at [593, 551] on input "Review Count" at bounding box center [614, 566] width 138 height 31
type input "ReviewCount"
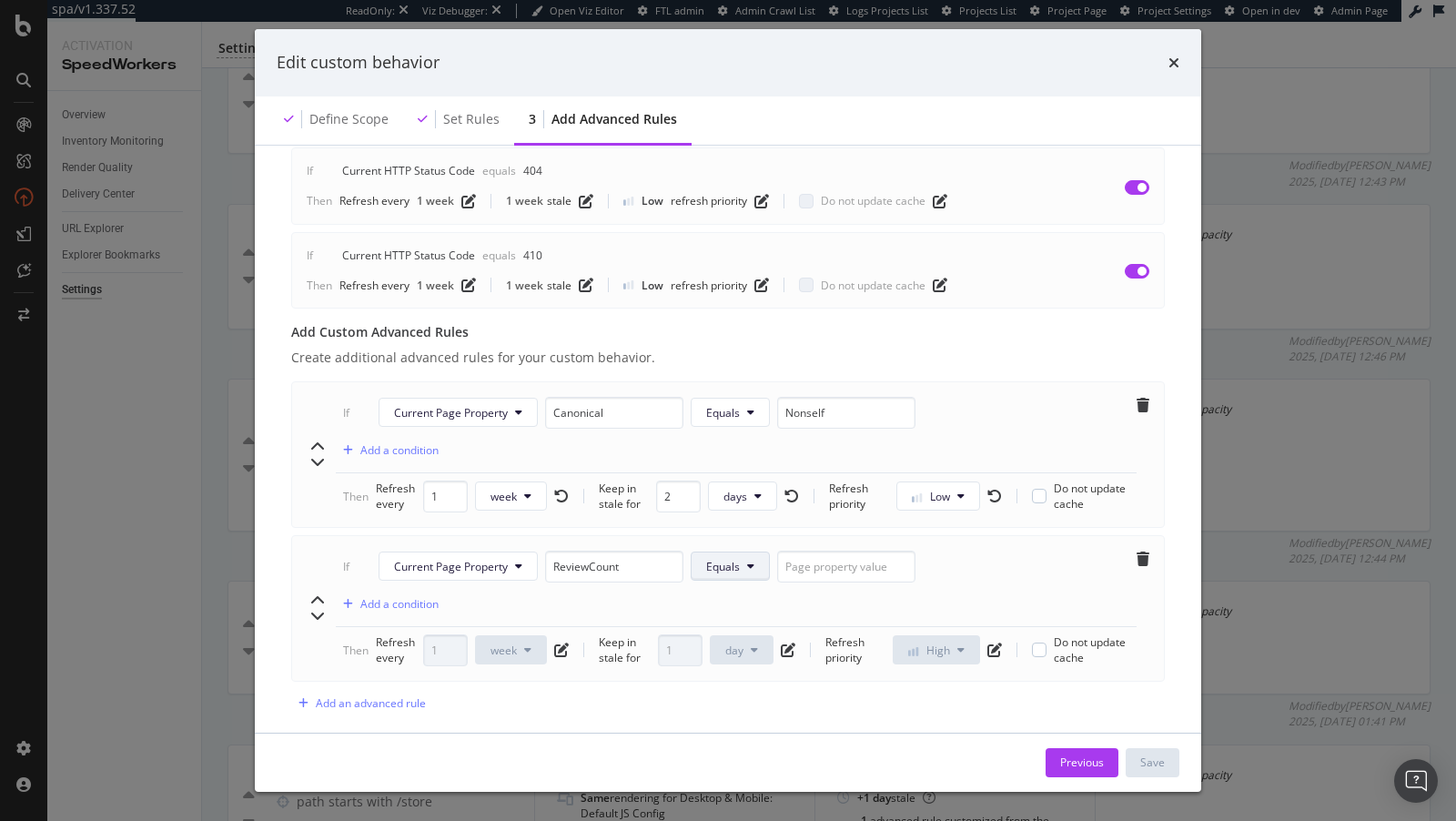
click at [723, 551] on button "Equals" at bounding box center [730, 566] width 79 height 30
click at [821, 707] on div "Advanced rules allow you to manage exceptions based on 3 possible criteria: HTT…" at bounding box center [728, 182] width 903 height 1117
click at [714, 559] on span "Equals" at bounding box center [722, 567] width 33 height 15
click at [735, 475] on span "Higher Than" at bounding box center [740, 469] width 76 height 16
click at [831, 551] on input "modal" at bounding box center [875, 566] width 138 height 31
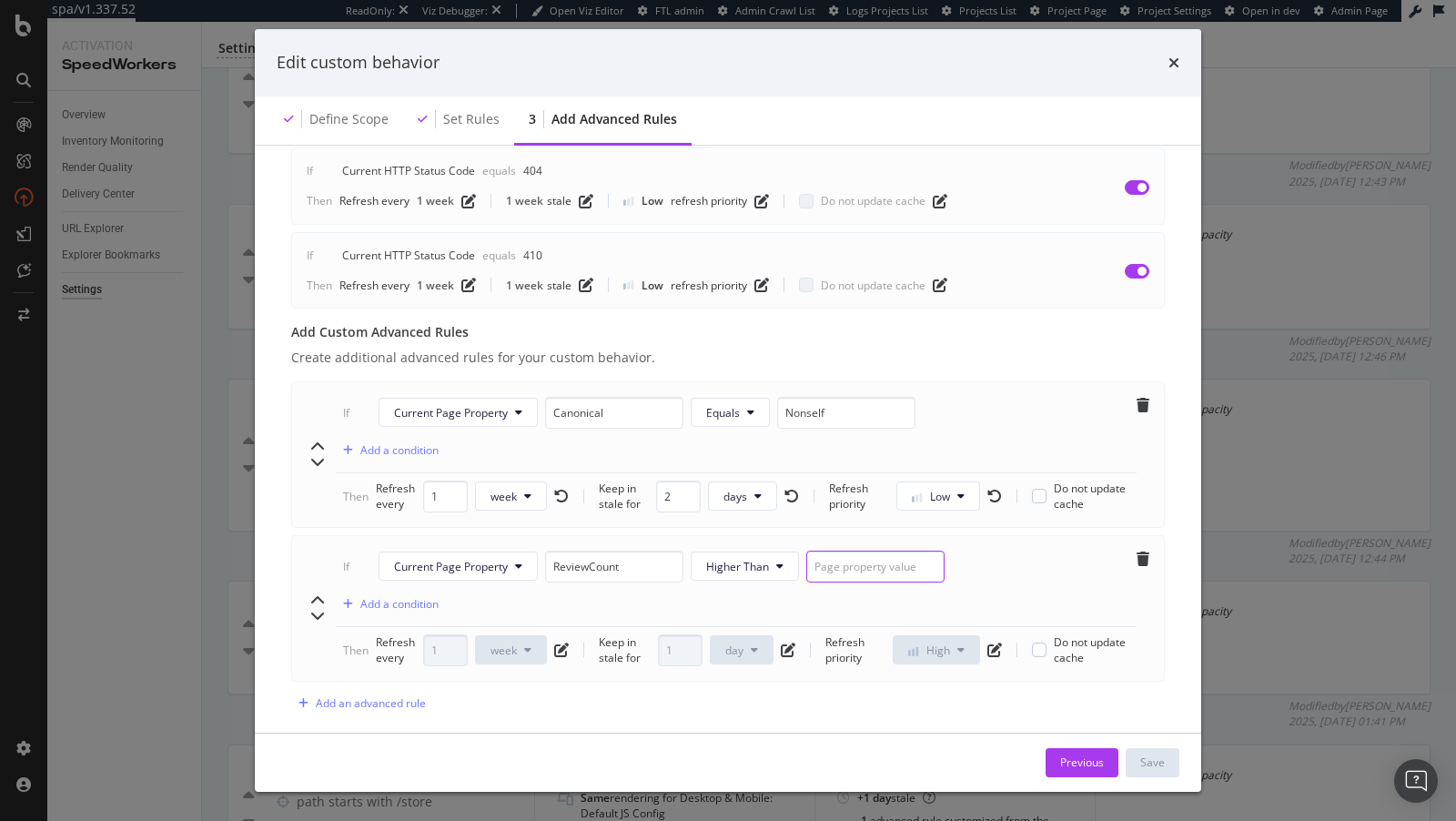
type input "2"
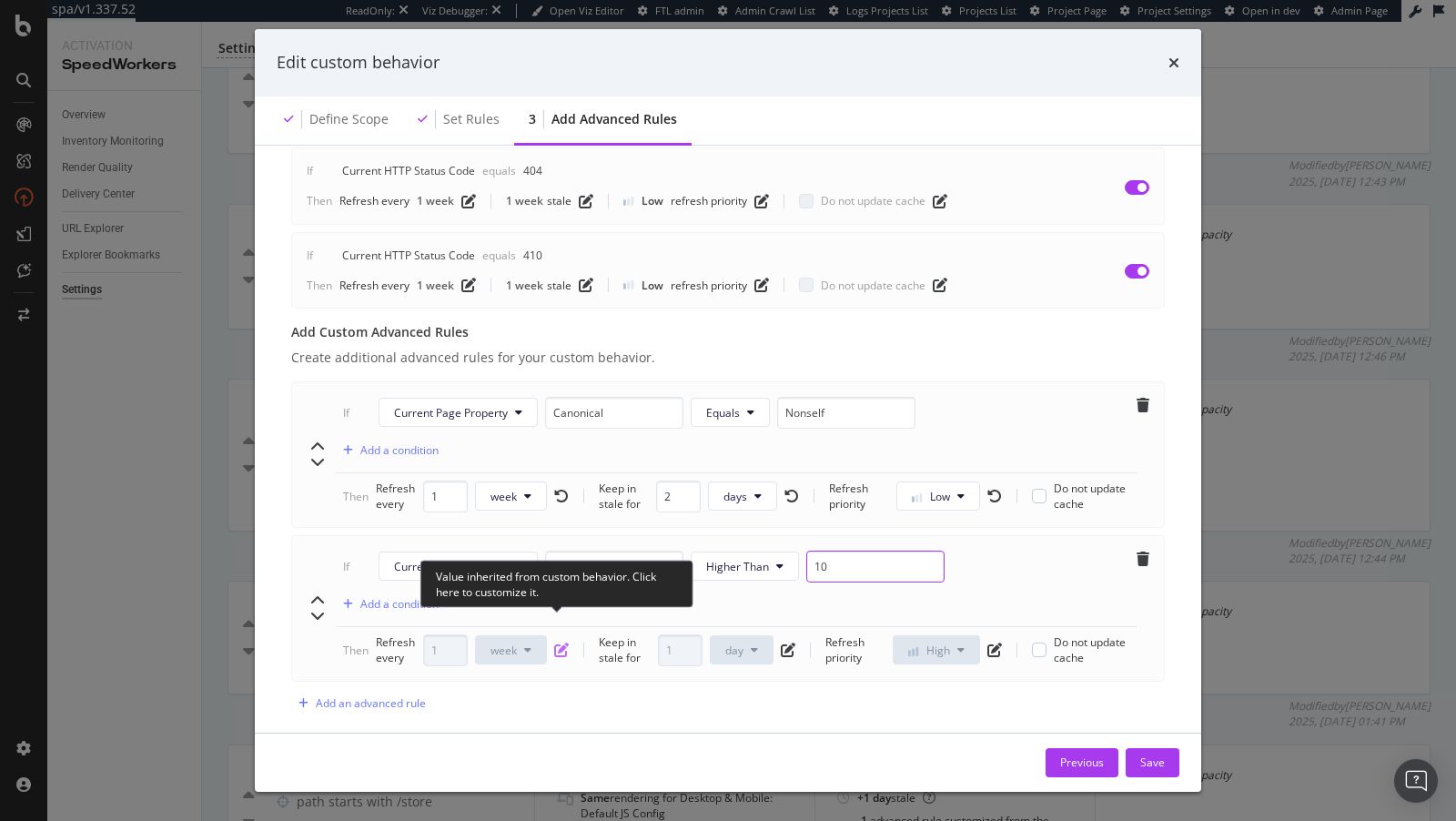
type input "10"
click at [562, 642] on icon "pen-to-square" at bounding box center [561, 649] width 14 height 14
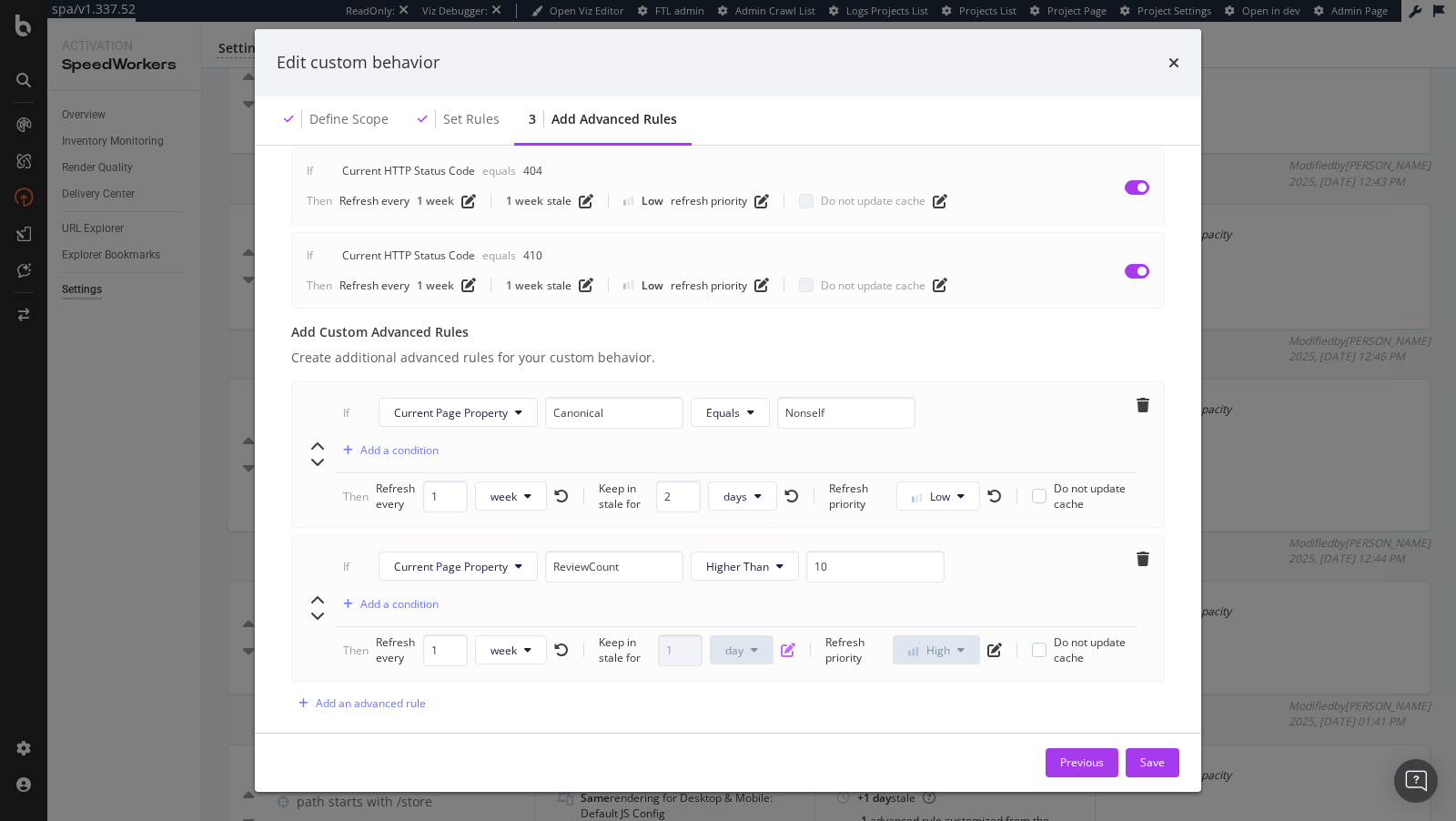
click at [788, 642] on icon "pen-to-square" at bounding box center [788, 649] width 14 height 14
click at [736, 642] on span "day" at bounding box center [734, 650] width 18 height 15
click at [735, 759] on span "week" at bounding box center [741, 758] width 35 height 16
click at [715, 635] on button "week" at bounding box center [740, 650] width 71 height 30
click at [722, 711] on div "day" at bounding box center [738, 725] width 65 height 27
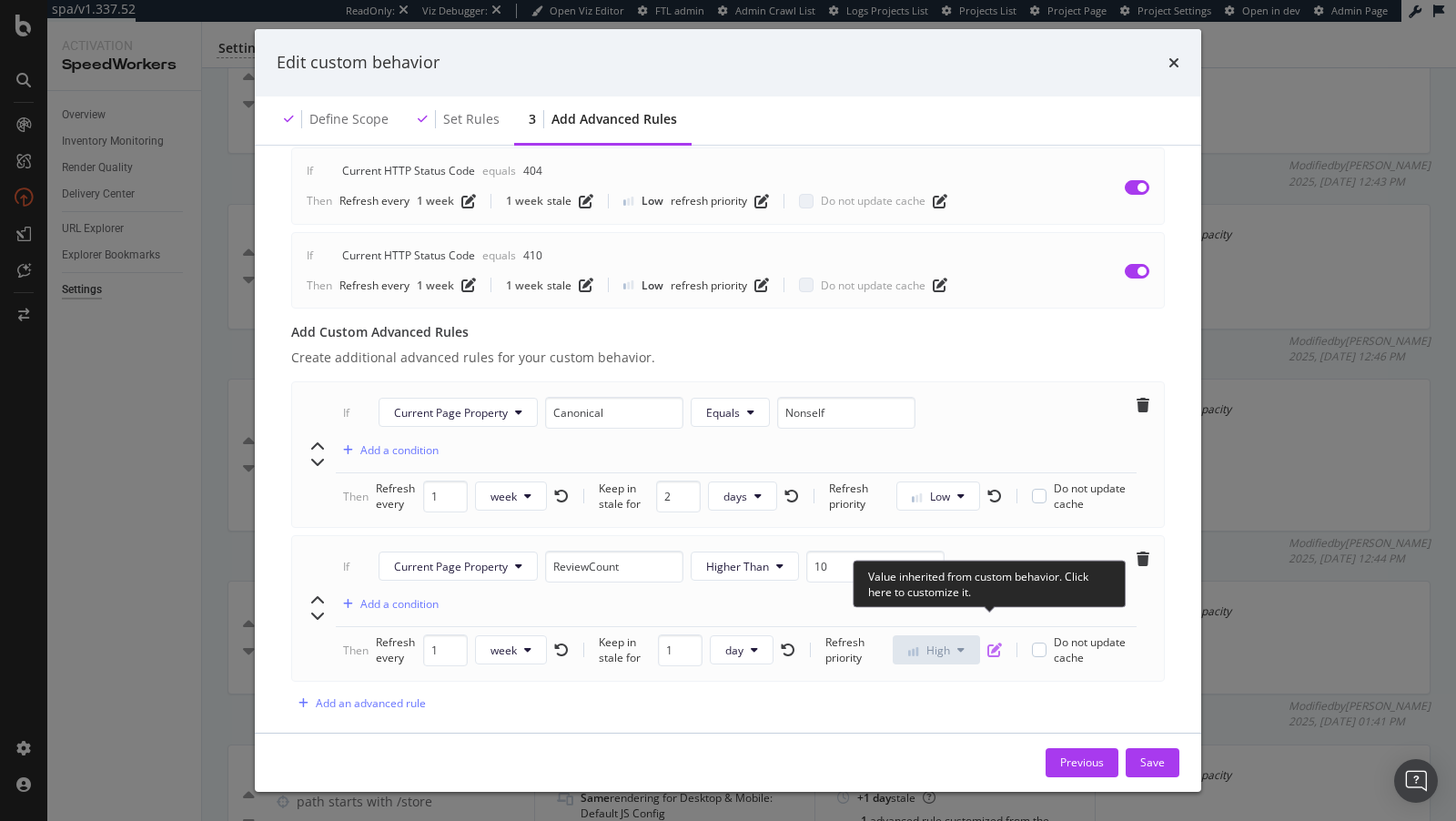
click at [993, 642] on icon "pen-to-square" at bounding box center [995, 649] width 14 height 14
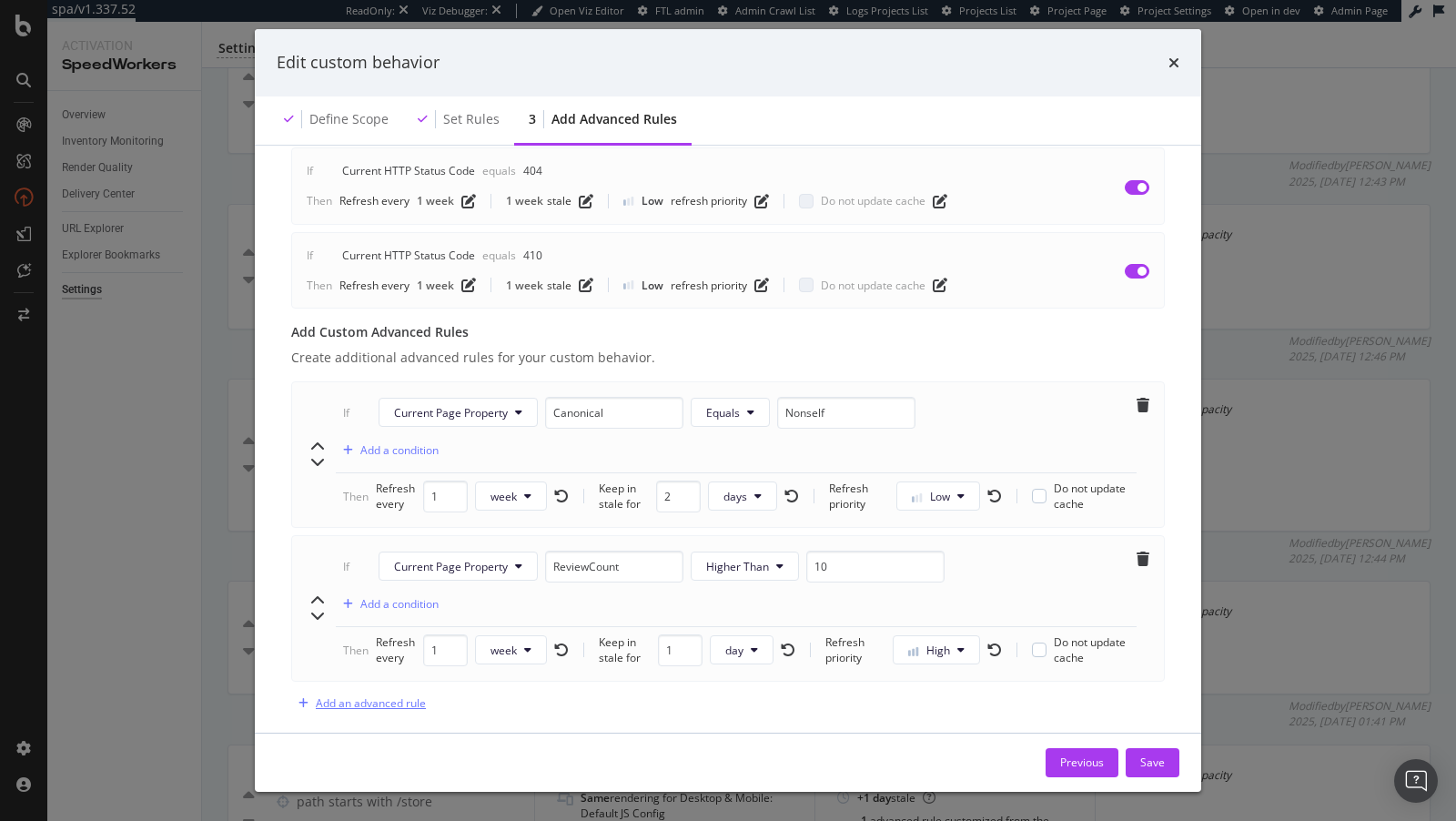
click at [376, 695] on div "Add an advanced rule" at bounding box center [371, 703] width 111 height 15
click at [444, 712] on span "Current HTTP Status Code" at bounding box center [460, 720] width 132 height 15
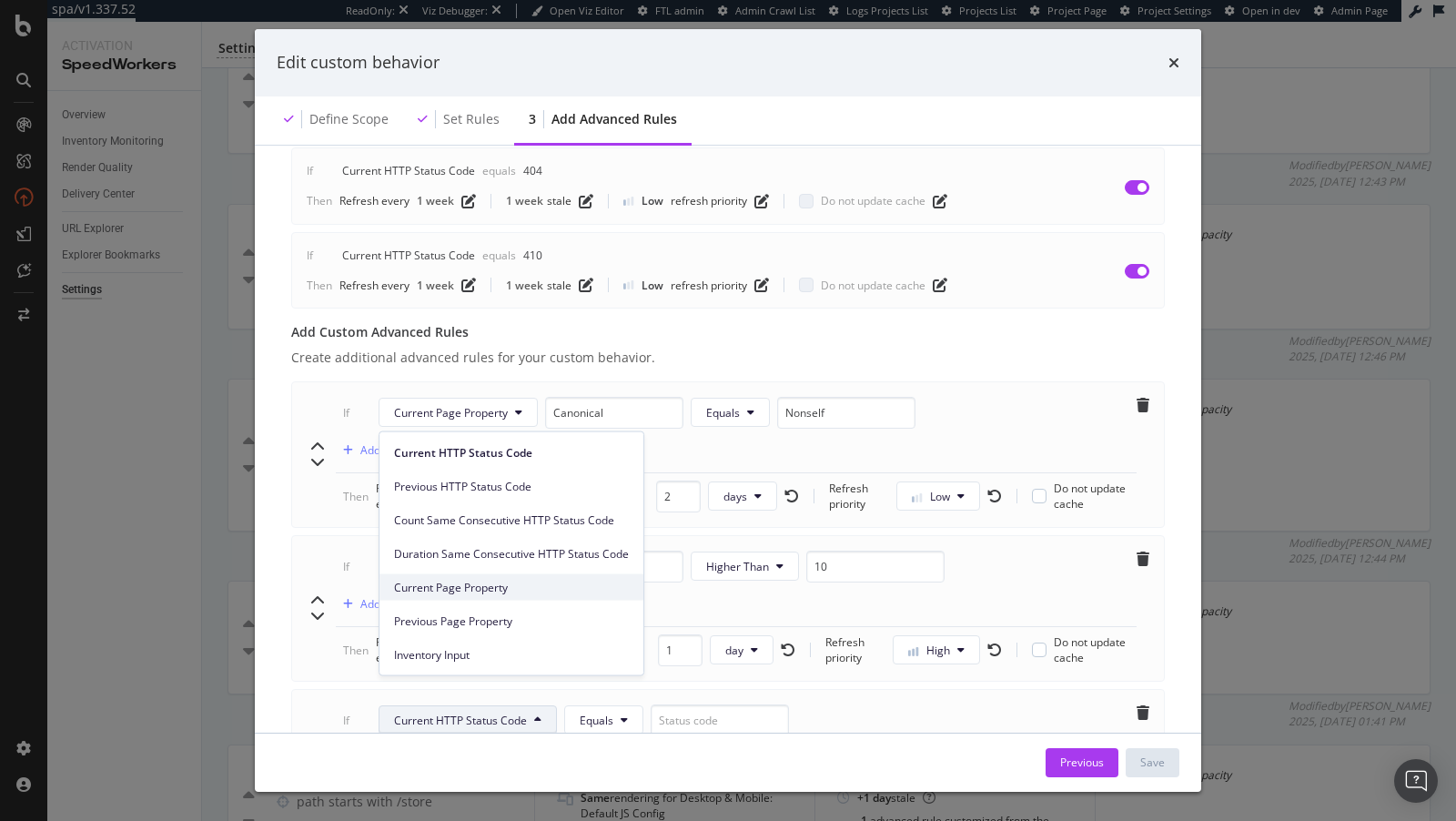
click at [499, 593] on span "Current Page Property" at bounding box center [512, 587] width 234 height 16
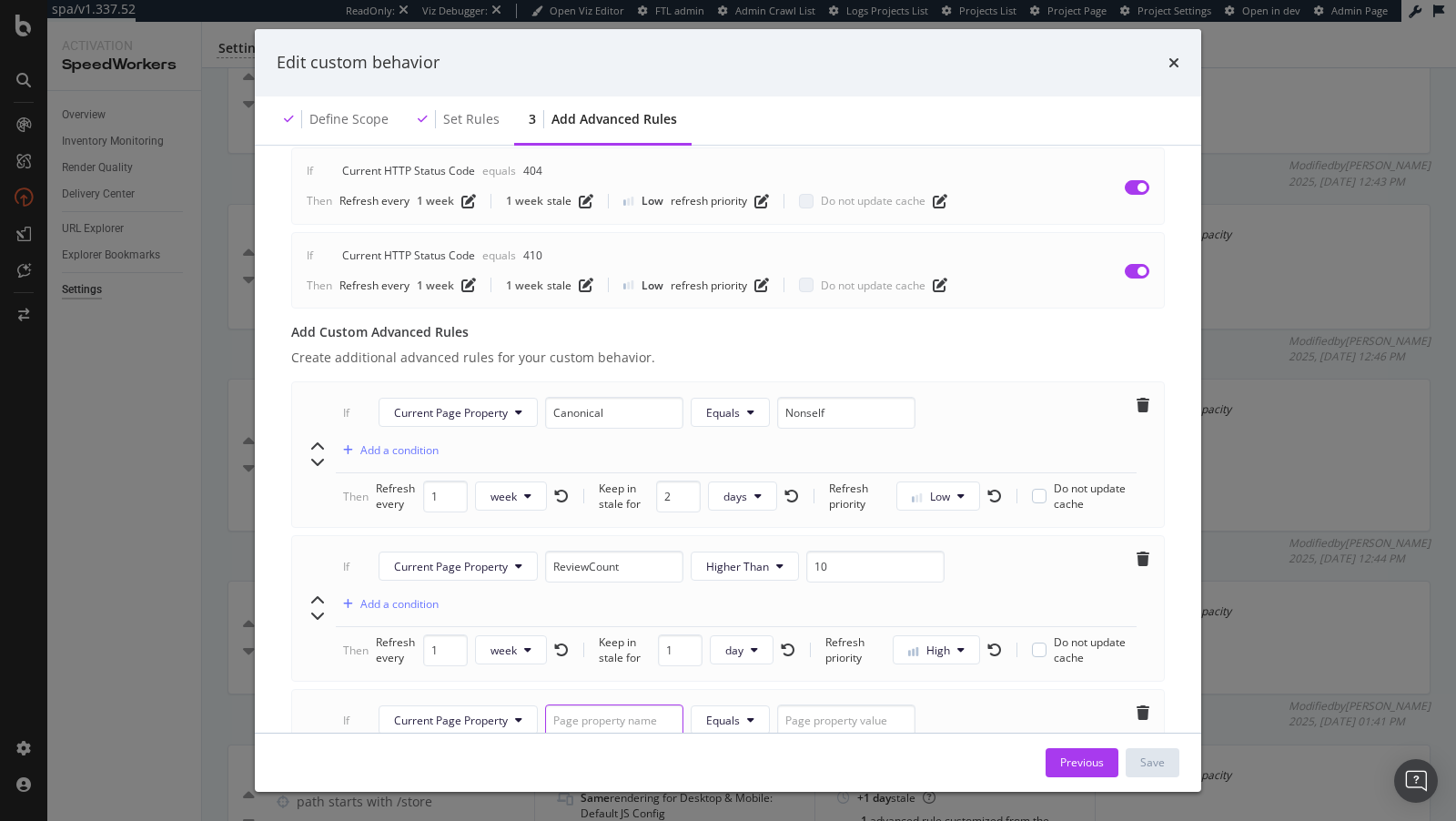
click at [623, 704] on input "modal" at bounding box center [614, 719] width 138 height 31
click at [594, 551] on input "ReviewCount" at bounding box center [614, 566] width 138 height 31
click at [631, 689] on div "If Current Page Property Equals Add a condition Then Refresh every 1 week Keep …" at bounding box center [728, 762] width 874 height 147
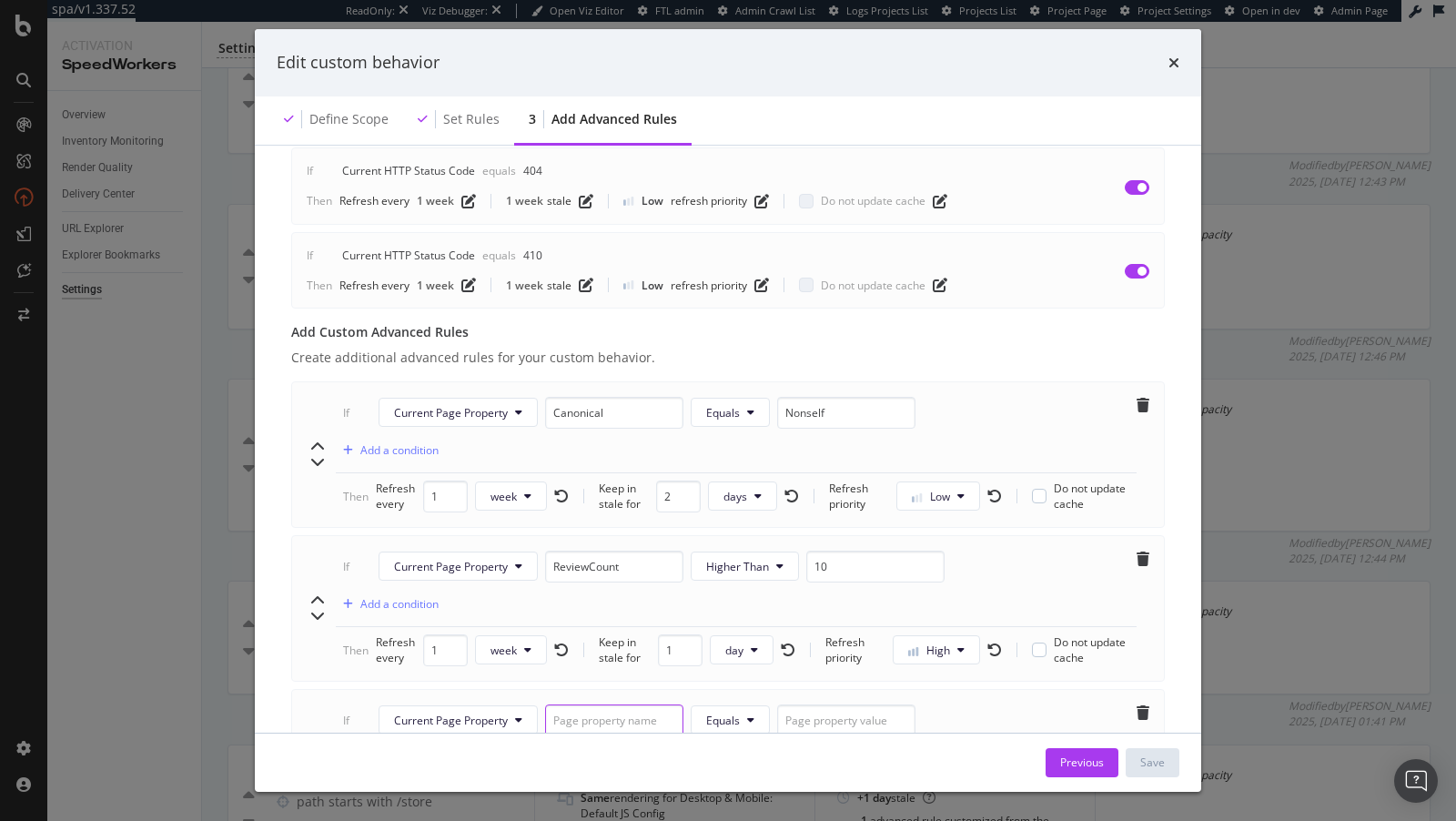
click at [621, 704] on input "modal" at bounding box center [614, 719] width 138 height 31
paste input "ReviewCount"
type input "ReviewCount"
click at [734, 712] on span "Equals" at bounding box center [722, 720] width 33 height 15
click at [839, 704] on input "modal" at bounding box center [846, 719] width 138 height 31
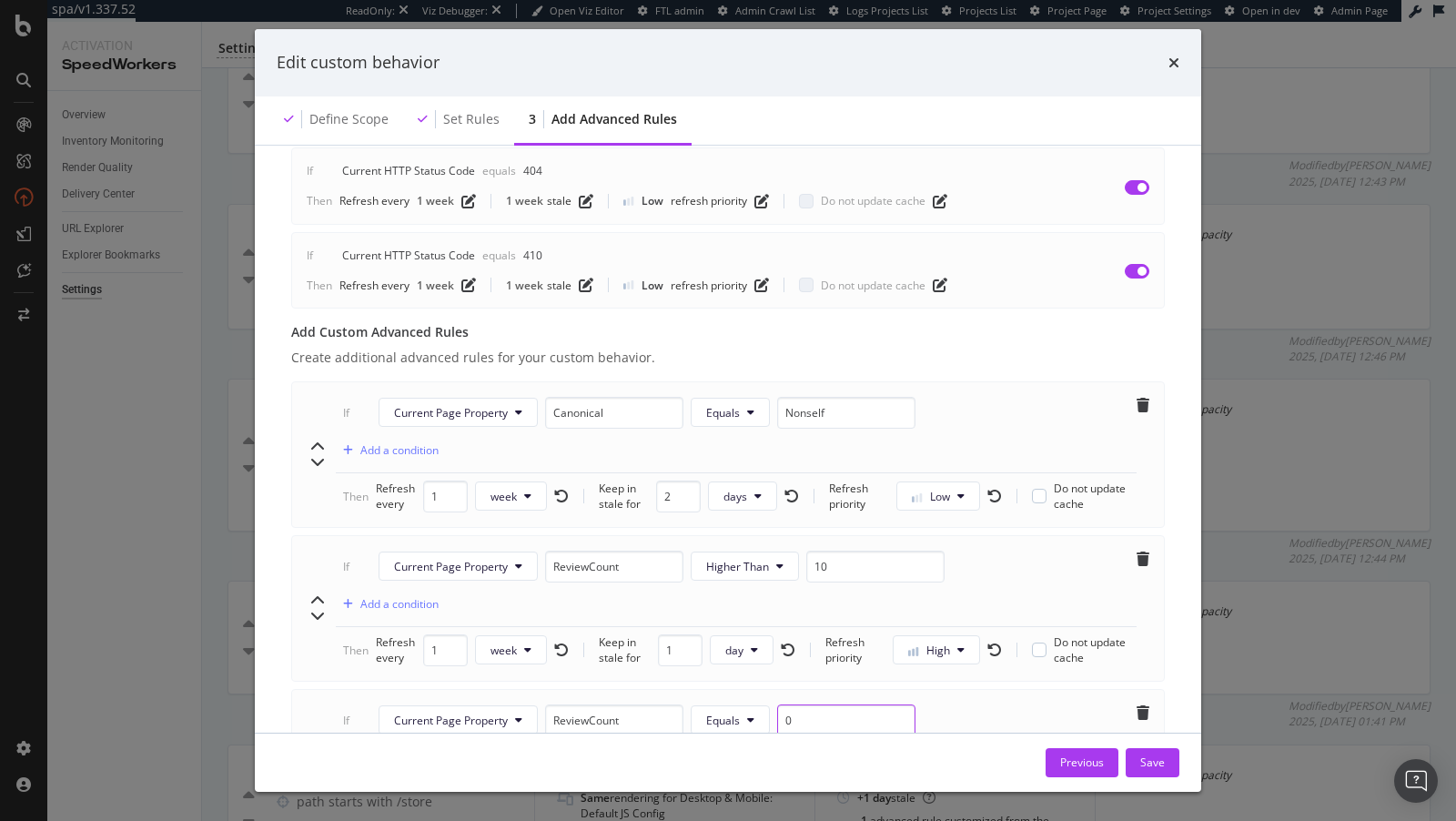
scroll to position [695, 0]
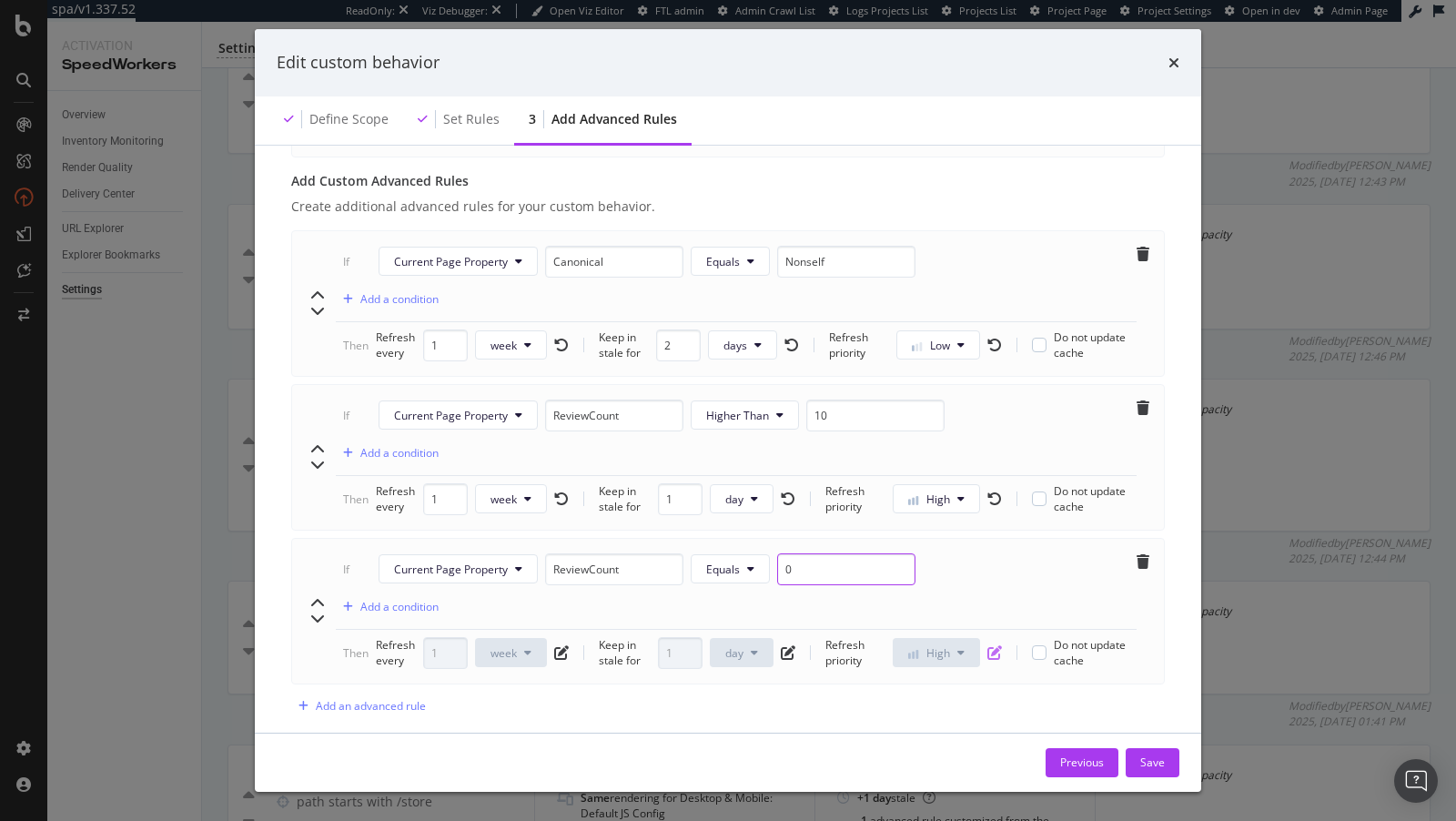
type input "0"
click at [998, 645] on icon "pen-to-square" at bounding box center [995, 651] width 14 height 14
click at [942, 645] on span "High" at bounding box center [939, 652] width 24 height 15
click at [921, 661] on span "Low" at bounding box center [929, 657] width 42 height 16
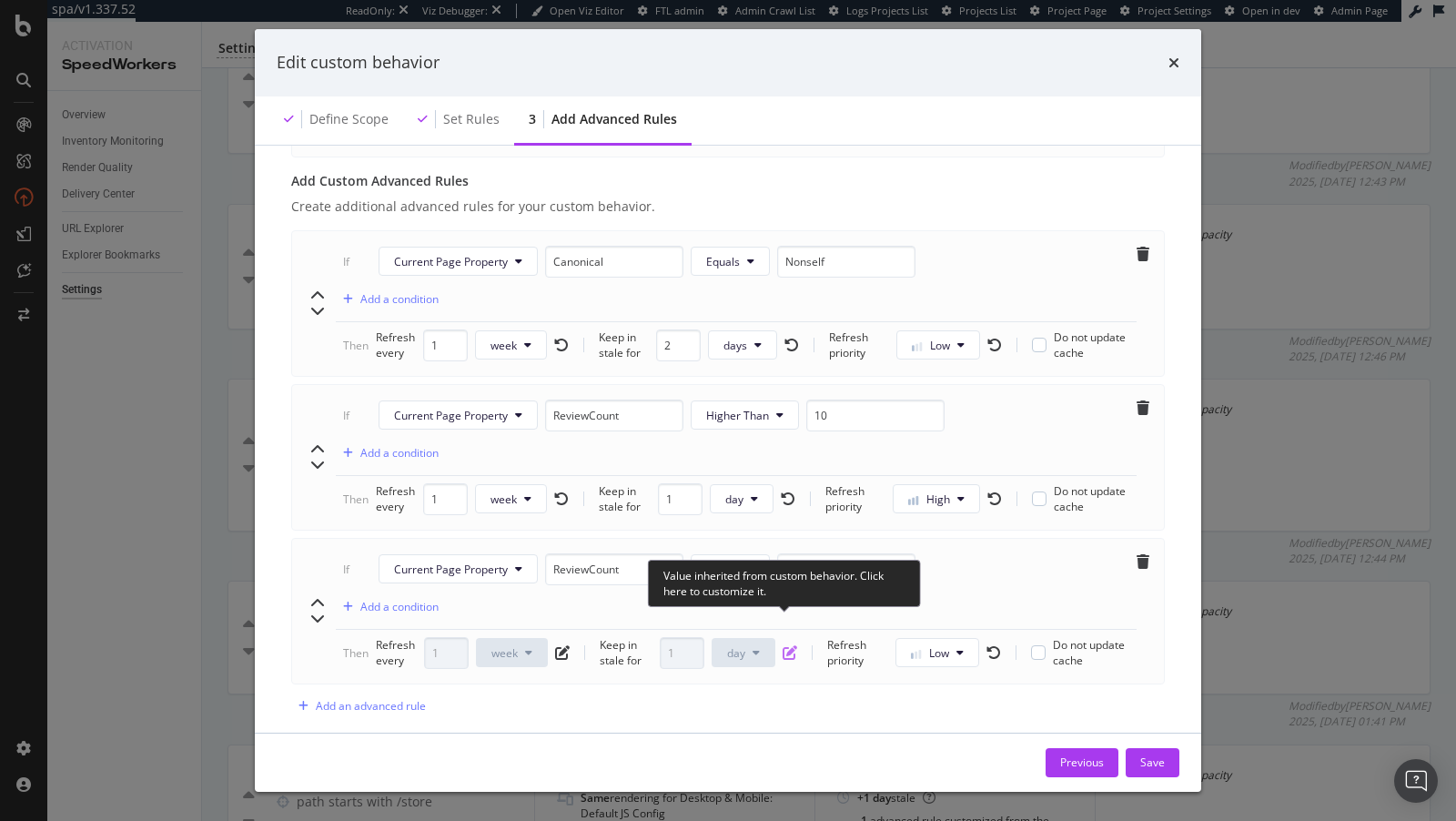
click at [780, 645] on span "modal" at bounding box center [786, 651] width 22 height 14
click at [787, 645] on icon "pen-to-square" at bounding box center [790, 651] width 14 height 14
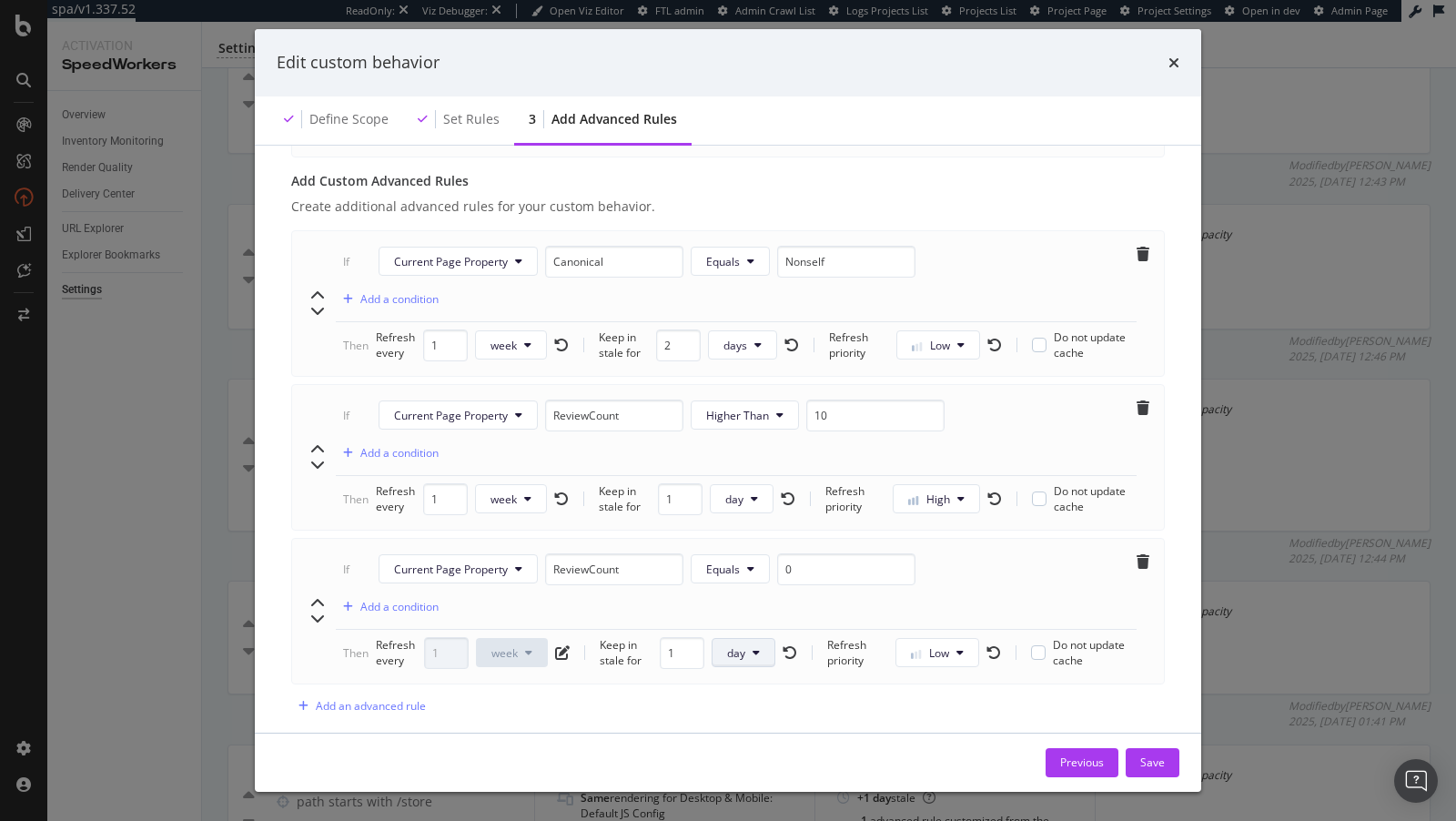
click at [746, 638] on button "day" at bounding box center [743, 652] width 64 height 30
click at [757, 755] on span "week" at bounding box center [743, 758] width 35 height 16
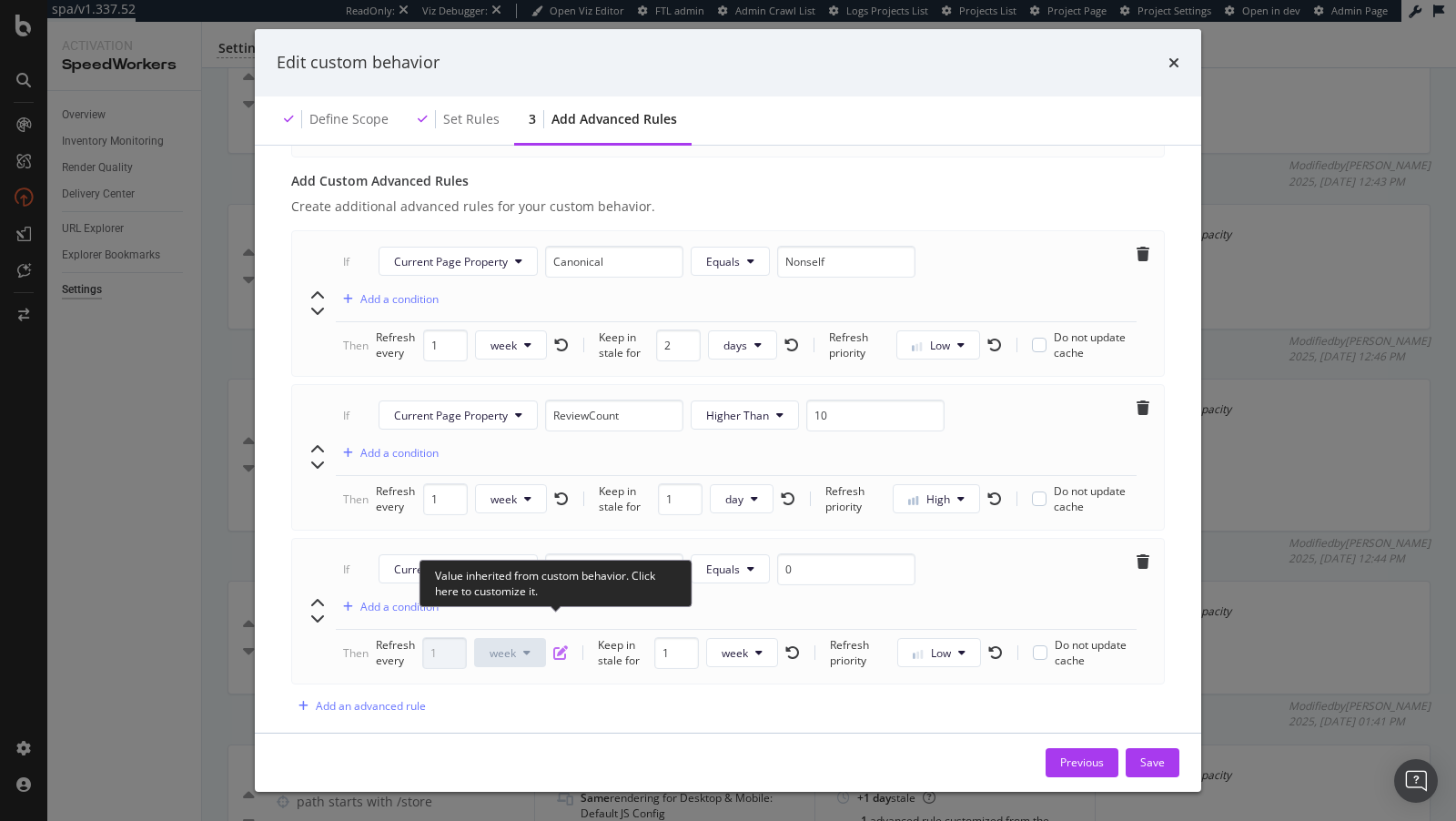
click at [560, 645] on icon "pen-to-square" at bounding box center [560, 651] width 14 height 14
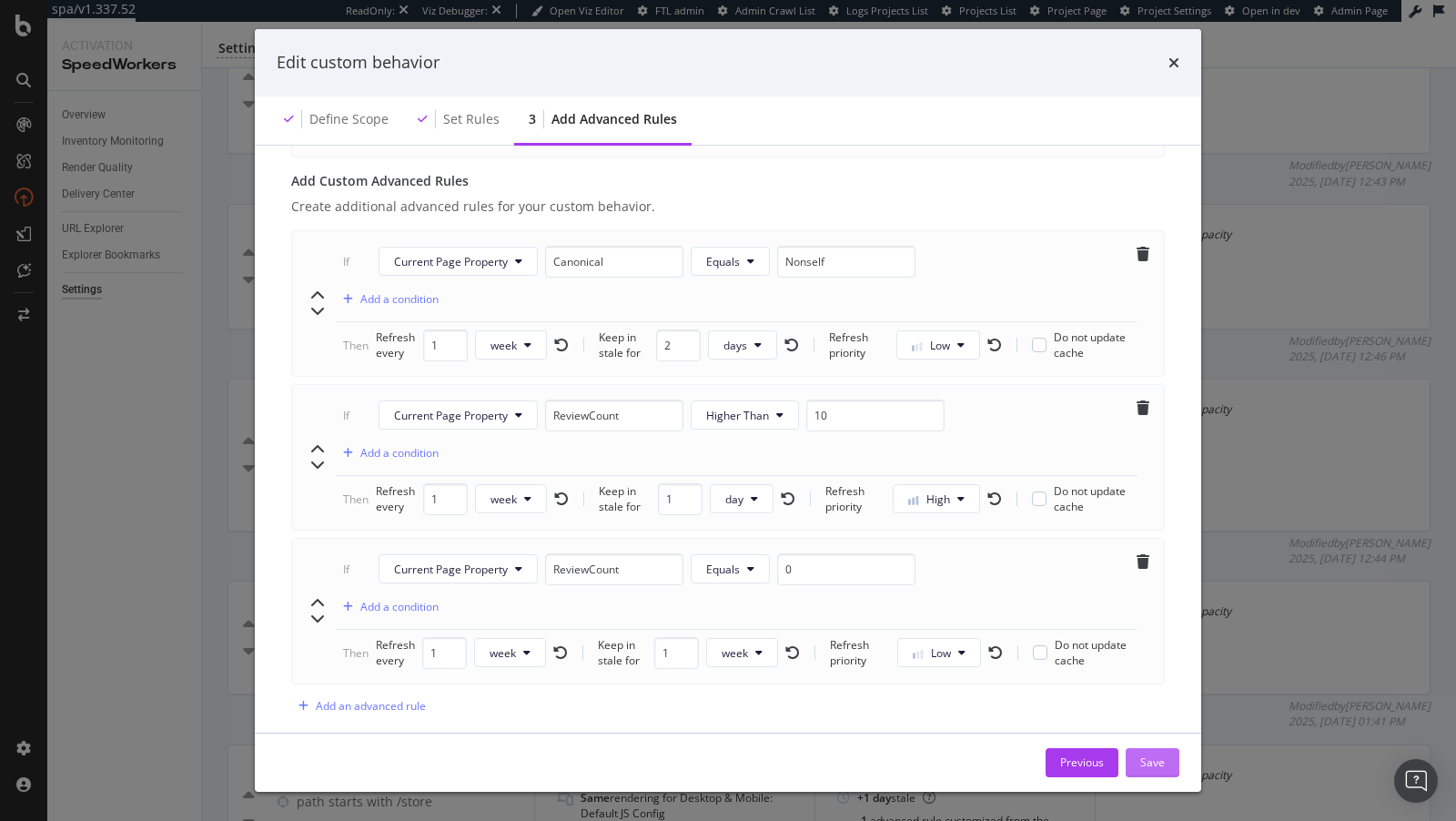
click at [1162, 754] on div "Save" at bounding box center [1153, 762] width 25 height 15
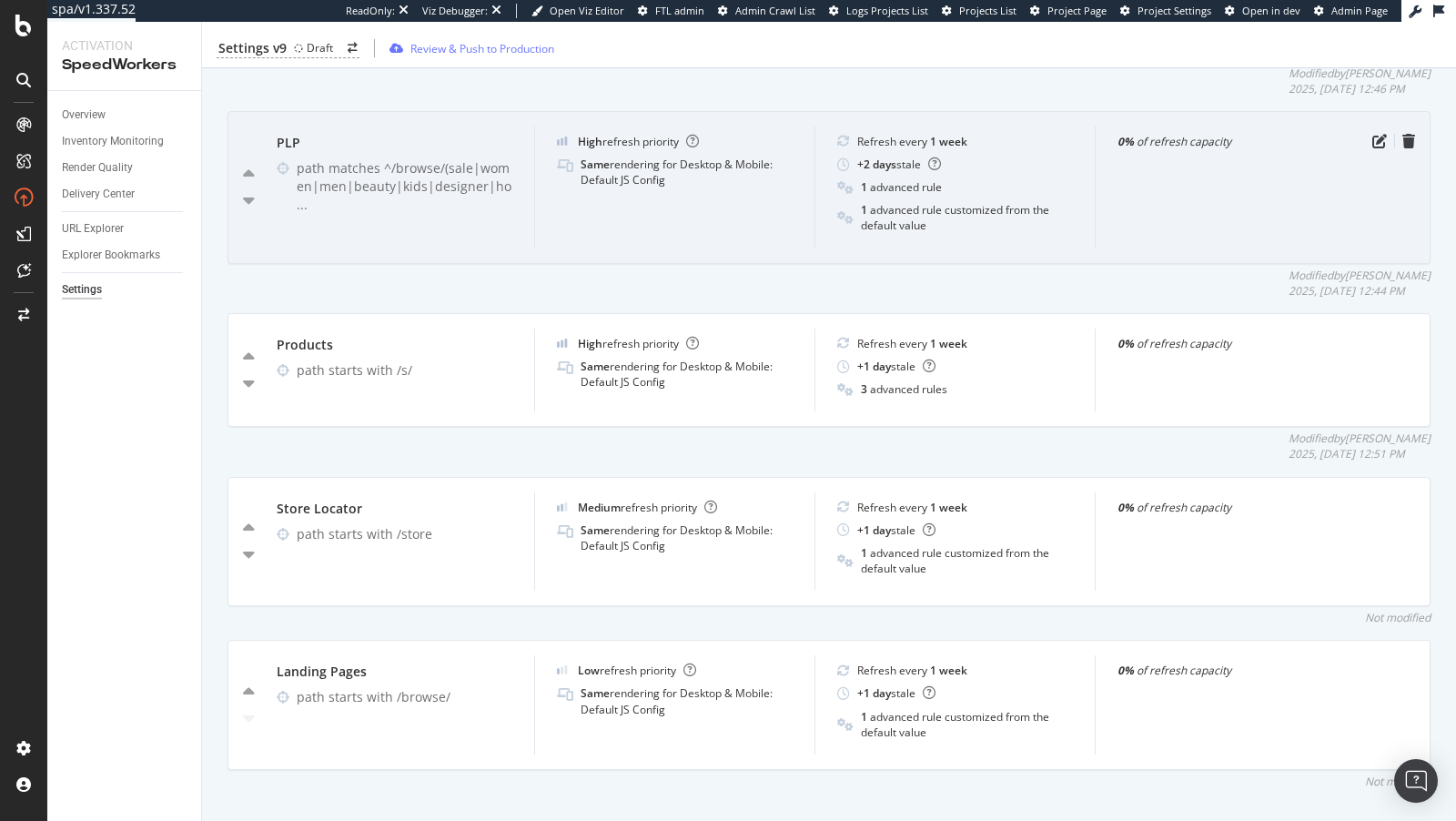
scroll to position [1315, 0]
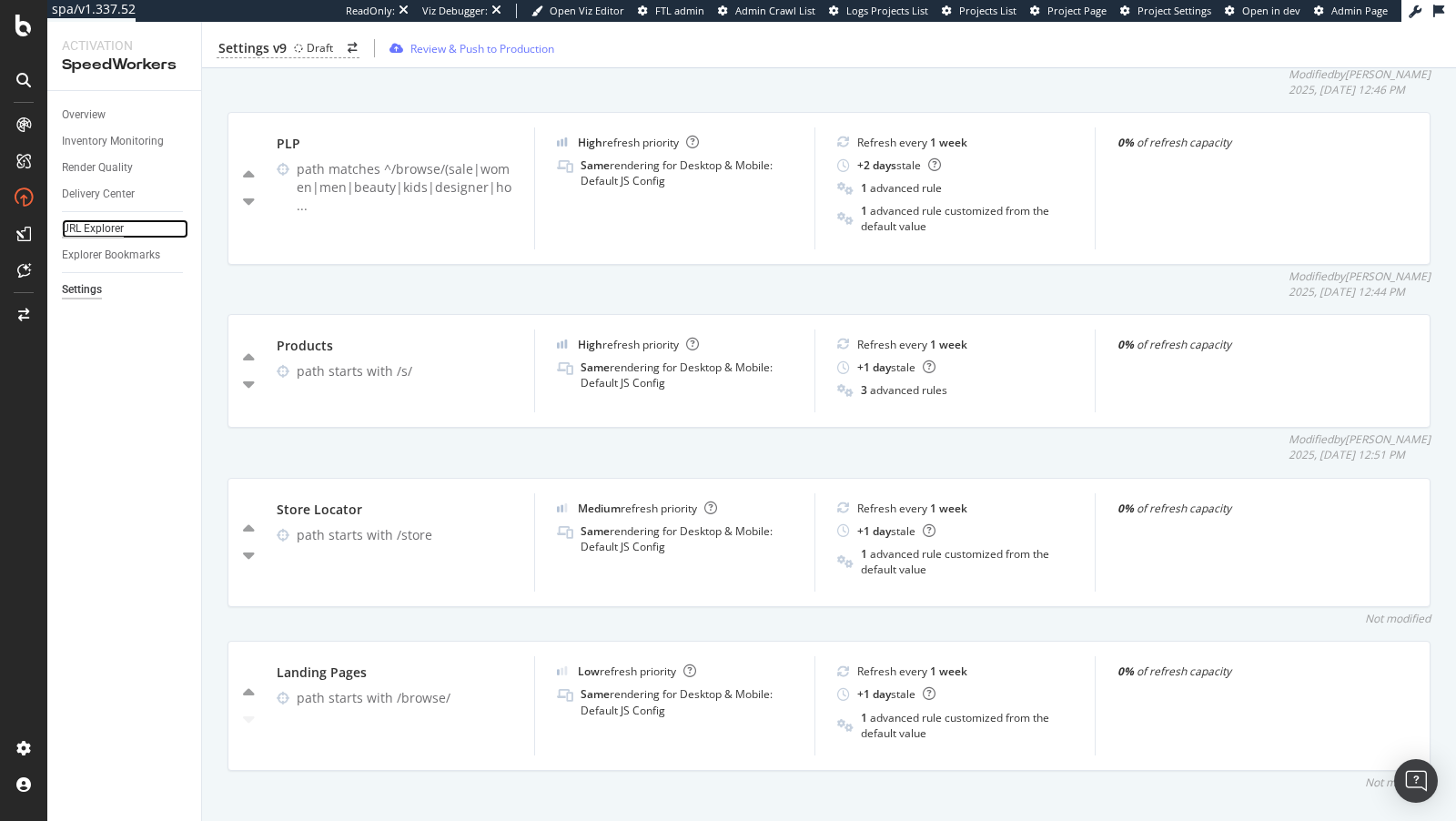
click at [94, 227] on div "URL Explorer" at bounding box center [92, 229] width 62 height 19
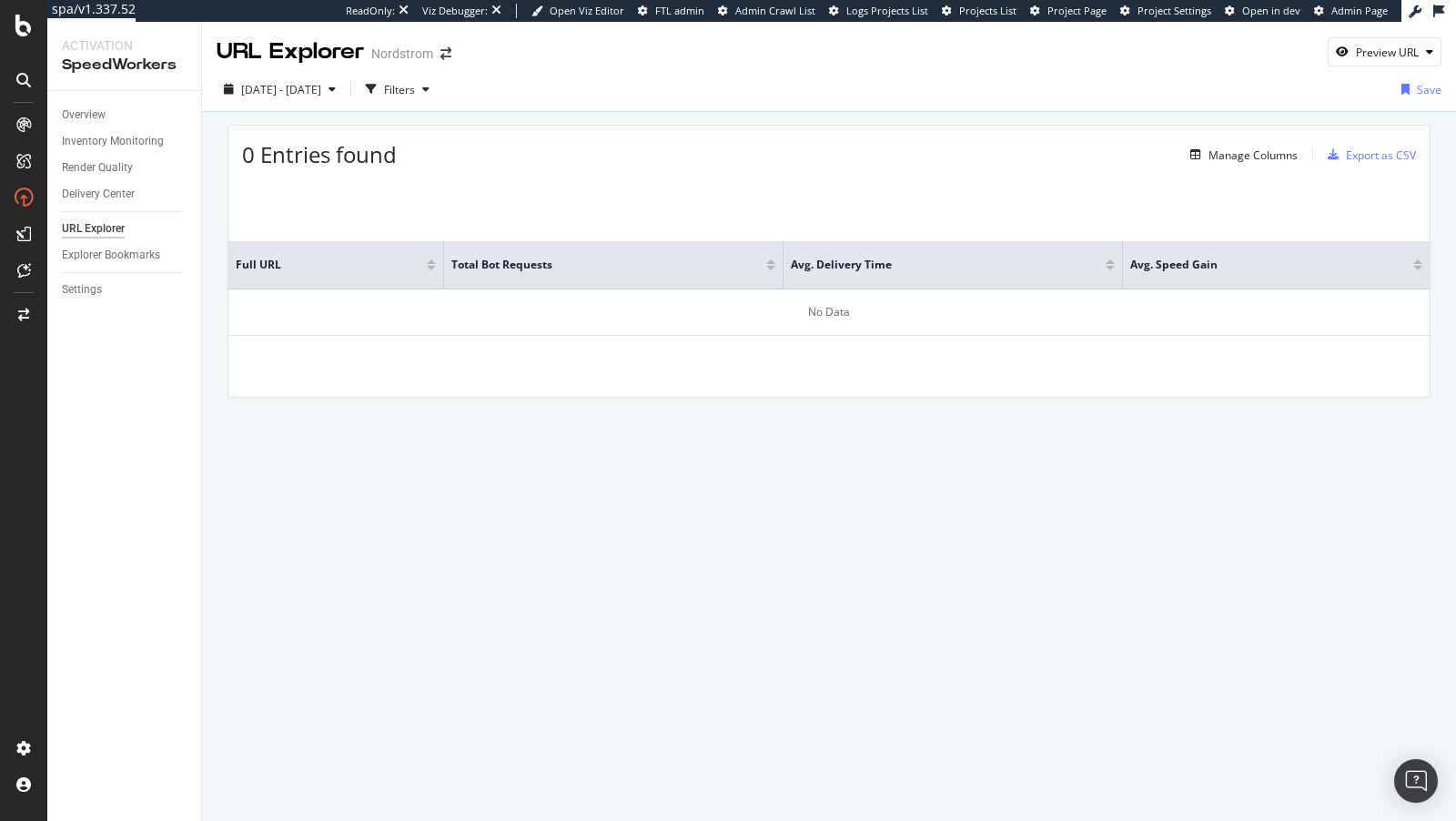
click at [71, 312] on div "Overview Inventory Monitoring Render Quality Delivery Center URL Explorer Explo…" at bounding box center [124, 456] width 153 height 730
click at [84, 290] on div "Settings" at bounding box center [82, 290] width 40 height 19
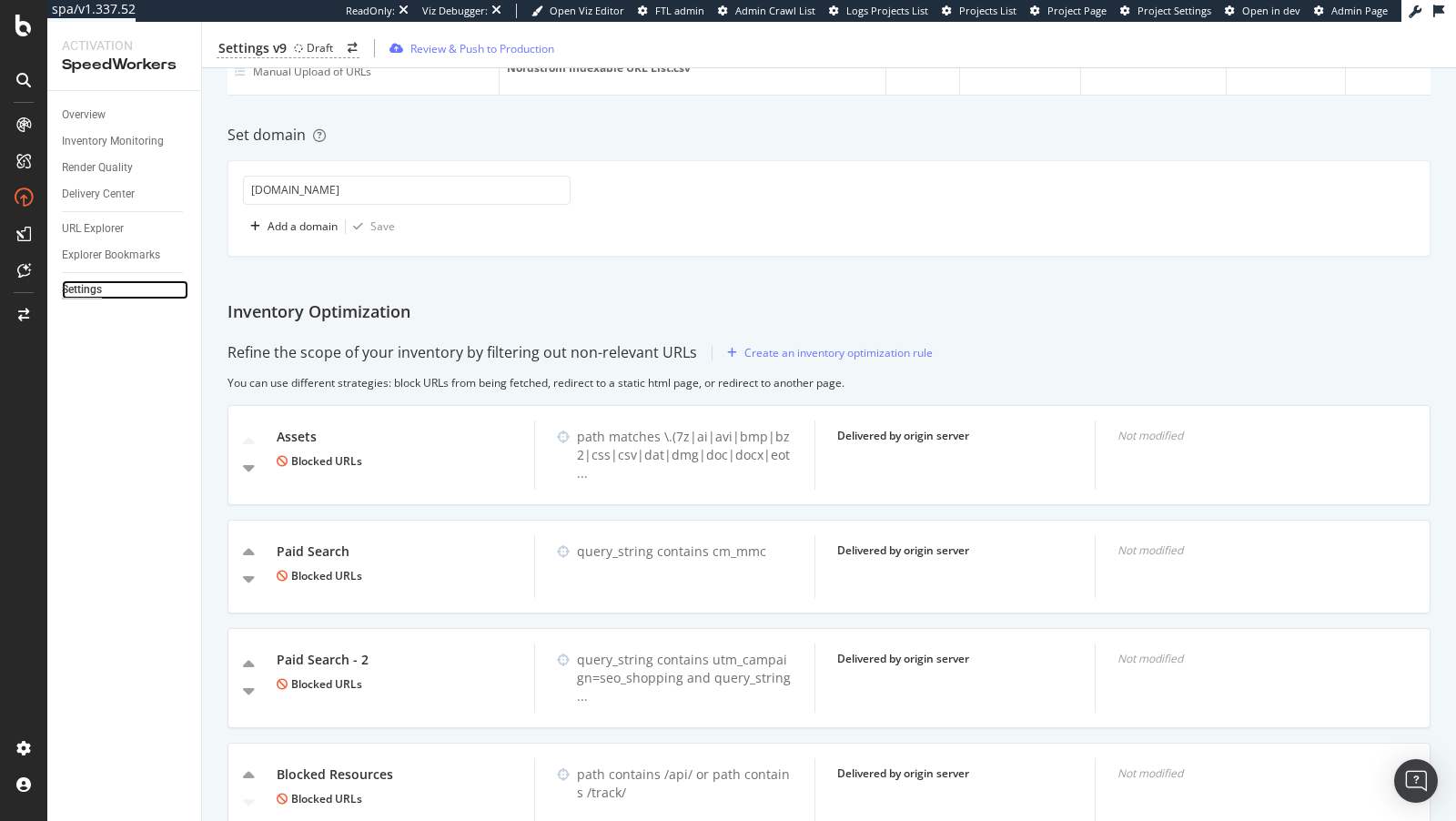
scroll to position [410, 0]
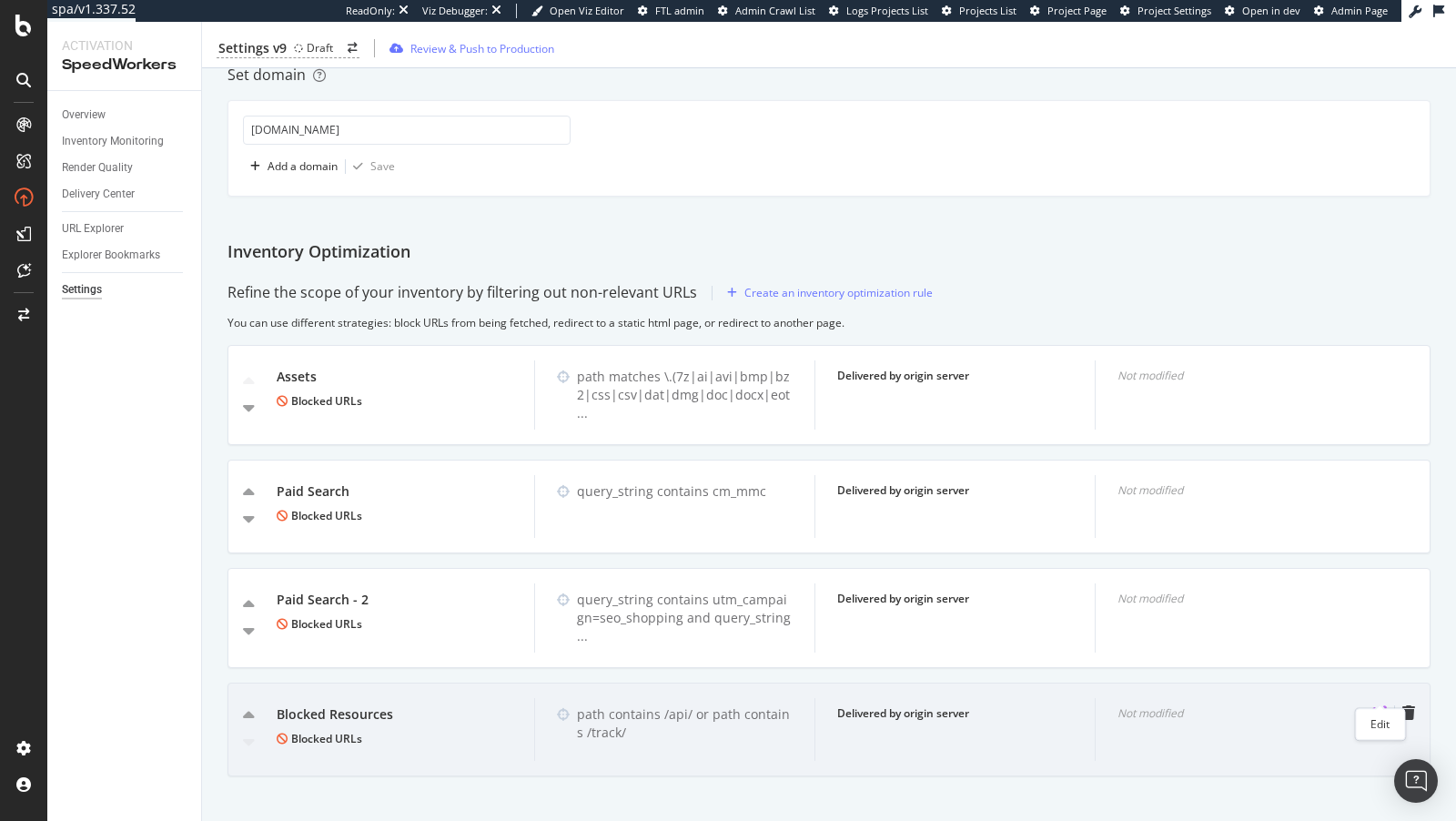
click at [1380, 705] on icon "pen-to-square" at bounding box center [1380, 711] width 14 height 14
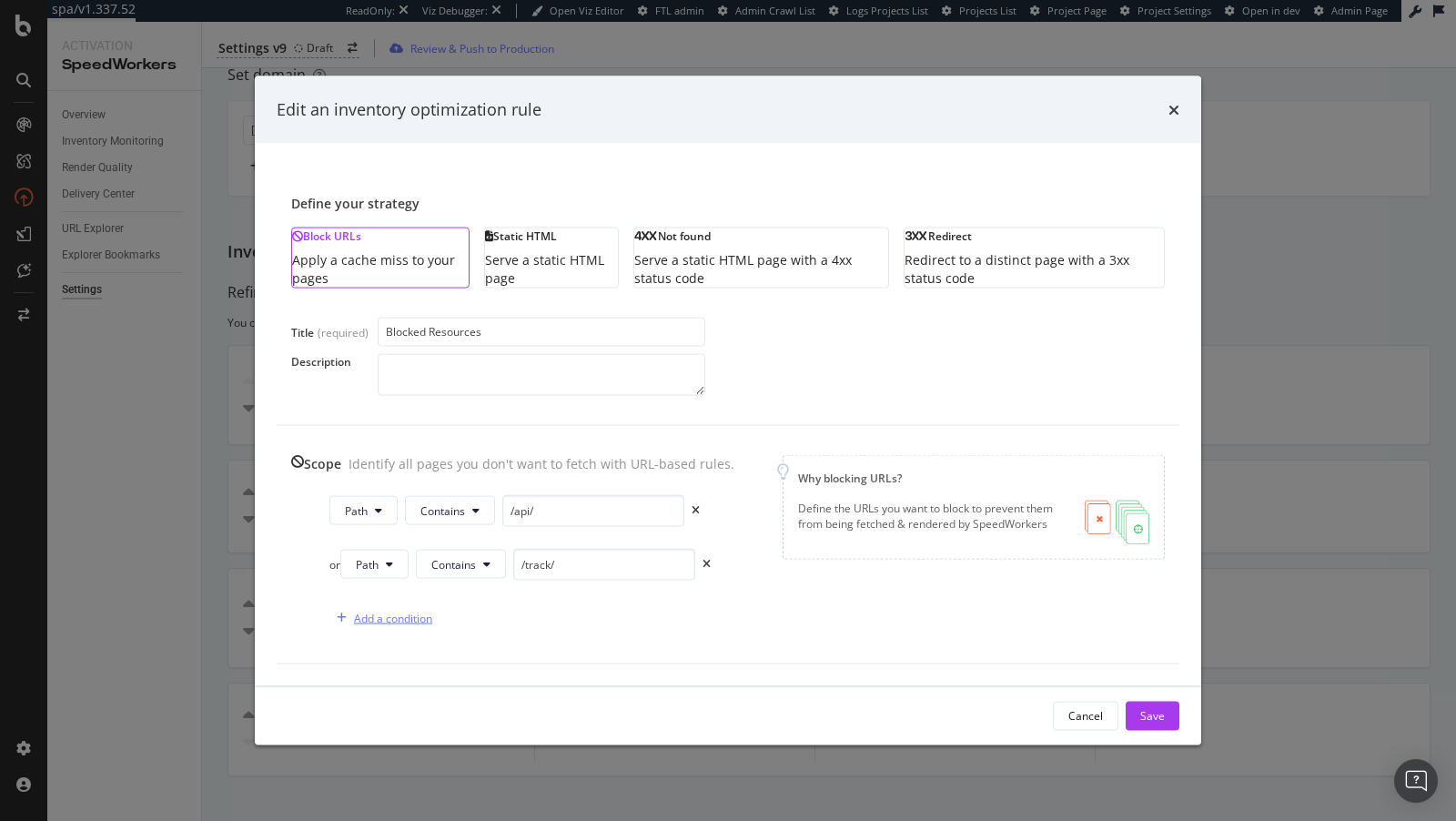
click at [379, 622] on div "Add a condition" at bounding box center [394, 617] width 78 height 15
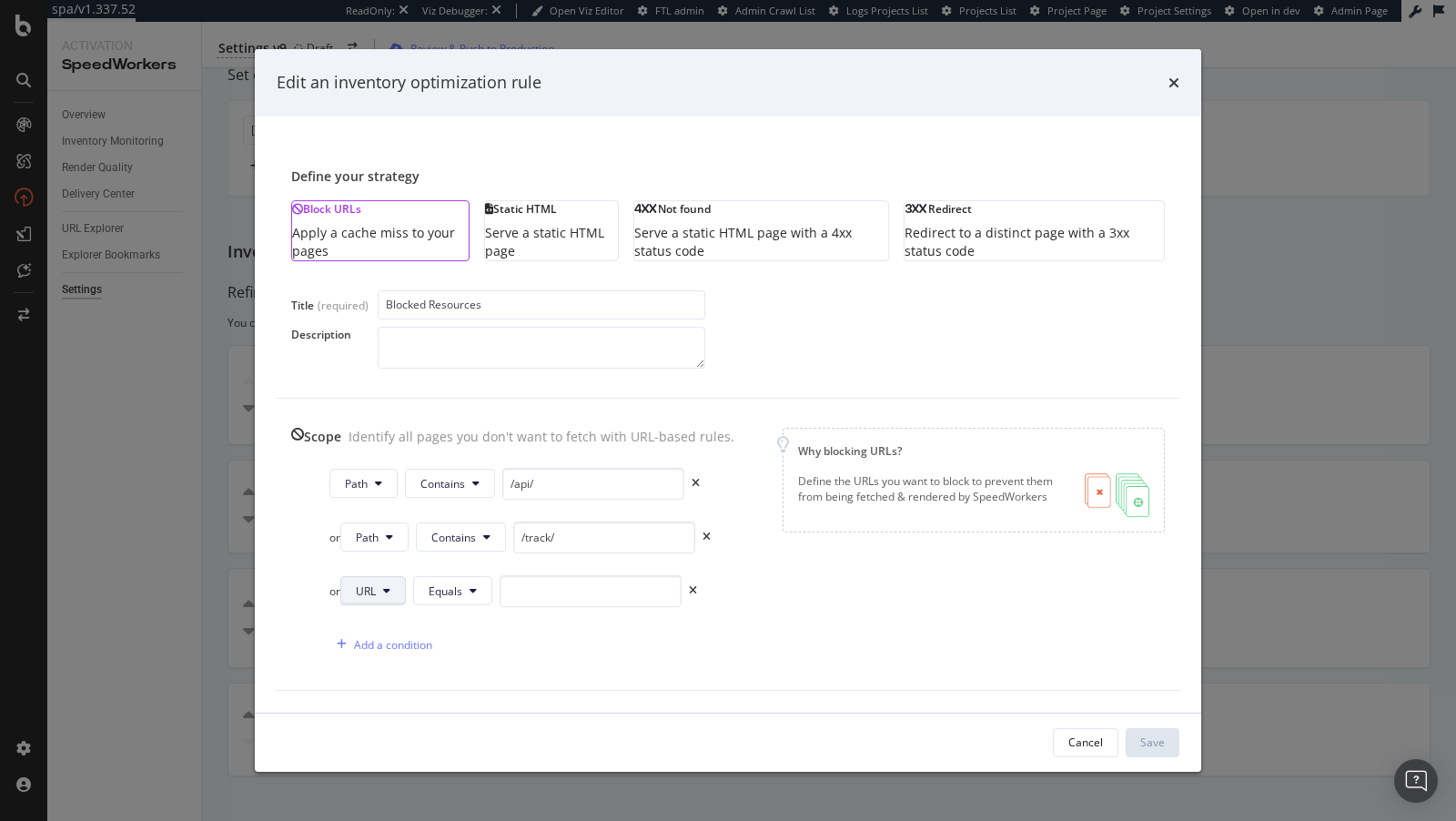
click at [391, 595] on icon "modal" at bounding box center [387, 590] width 8 height 10
click at [394, 743] on span "Path" at bounding box center [393, 734] width 64 height 16
click at [457, 599] on span "Equals" at bounding box center [448, 591] width 33 height 15
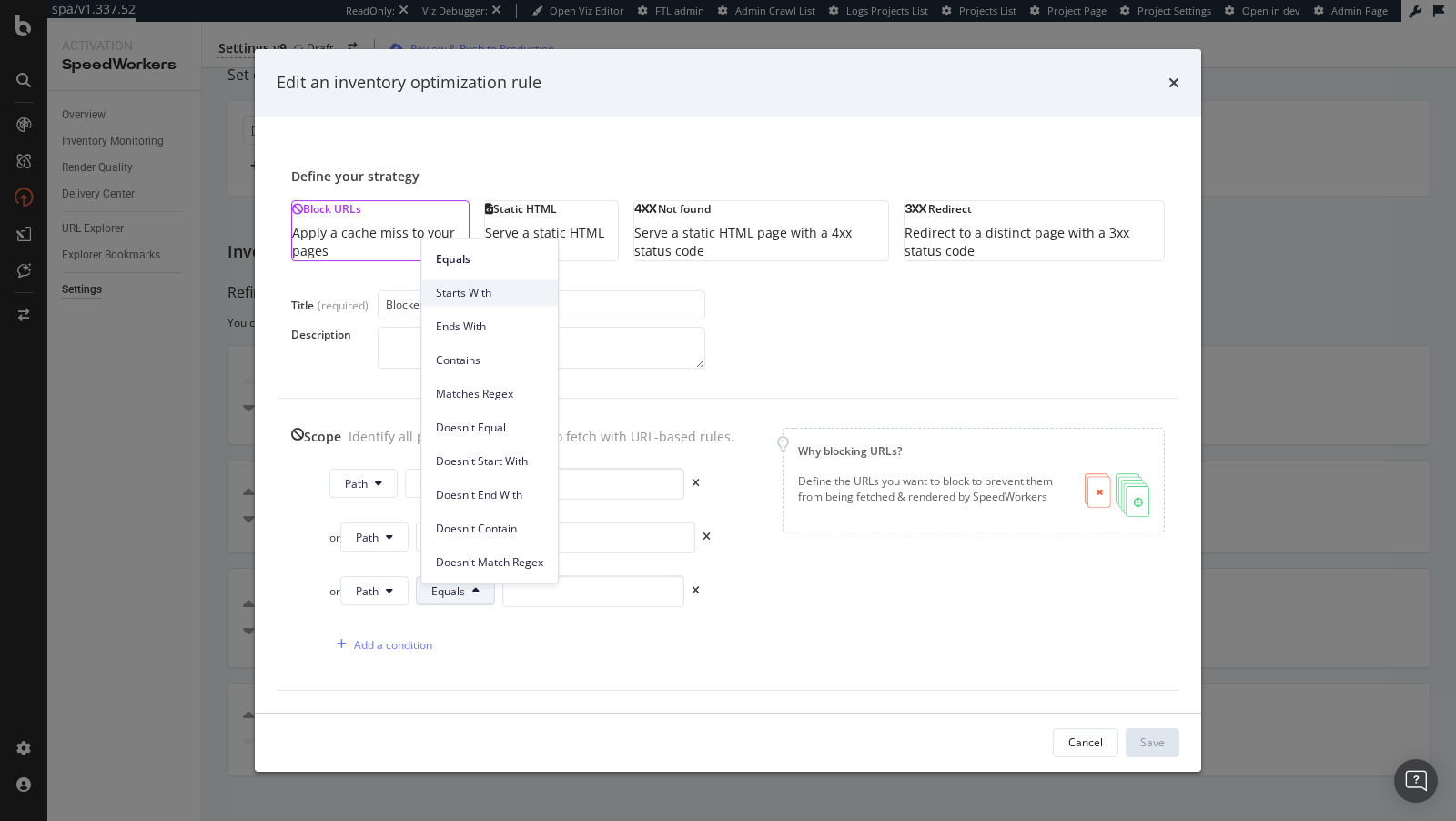
click at [468, 302] on div "Starts With" at bounding box center [489, 292] width 136 height 27
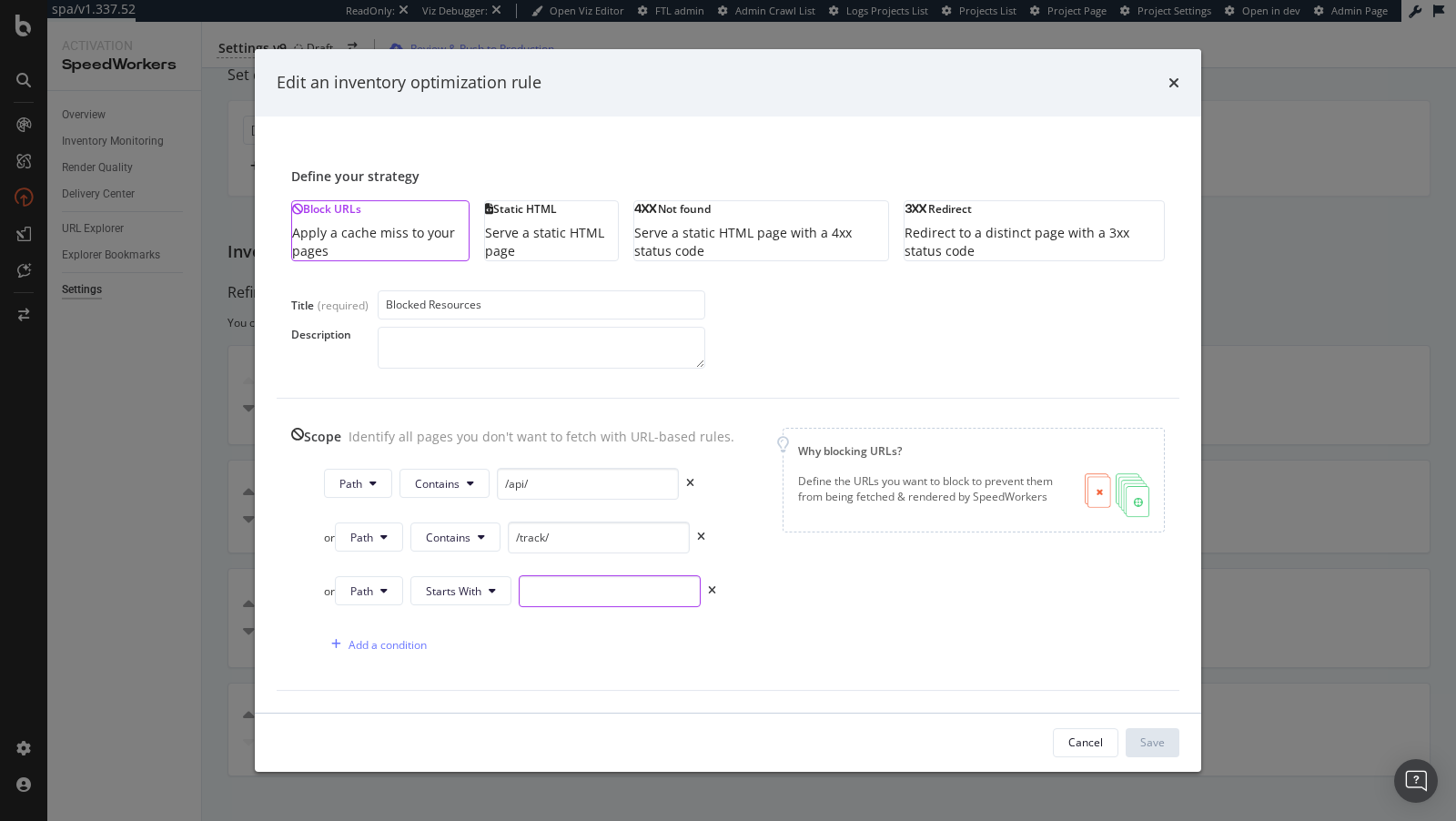
click at [559, 600] on input "modal" at bounding box center [610, 591] width 182 height 31
type input "/C/"
click at [1151, 749] on div "Save" at bounding box center [1153, 742] width 25 height 15
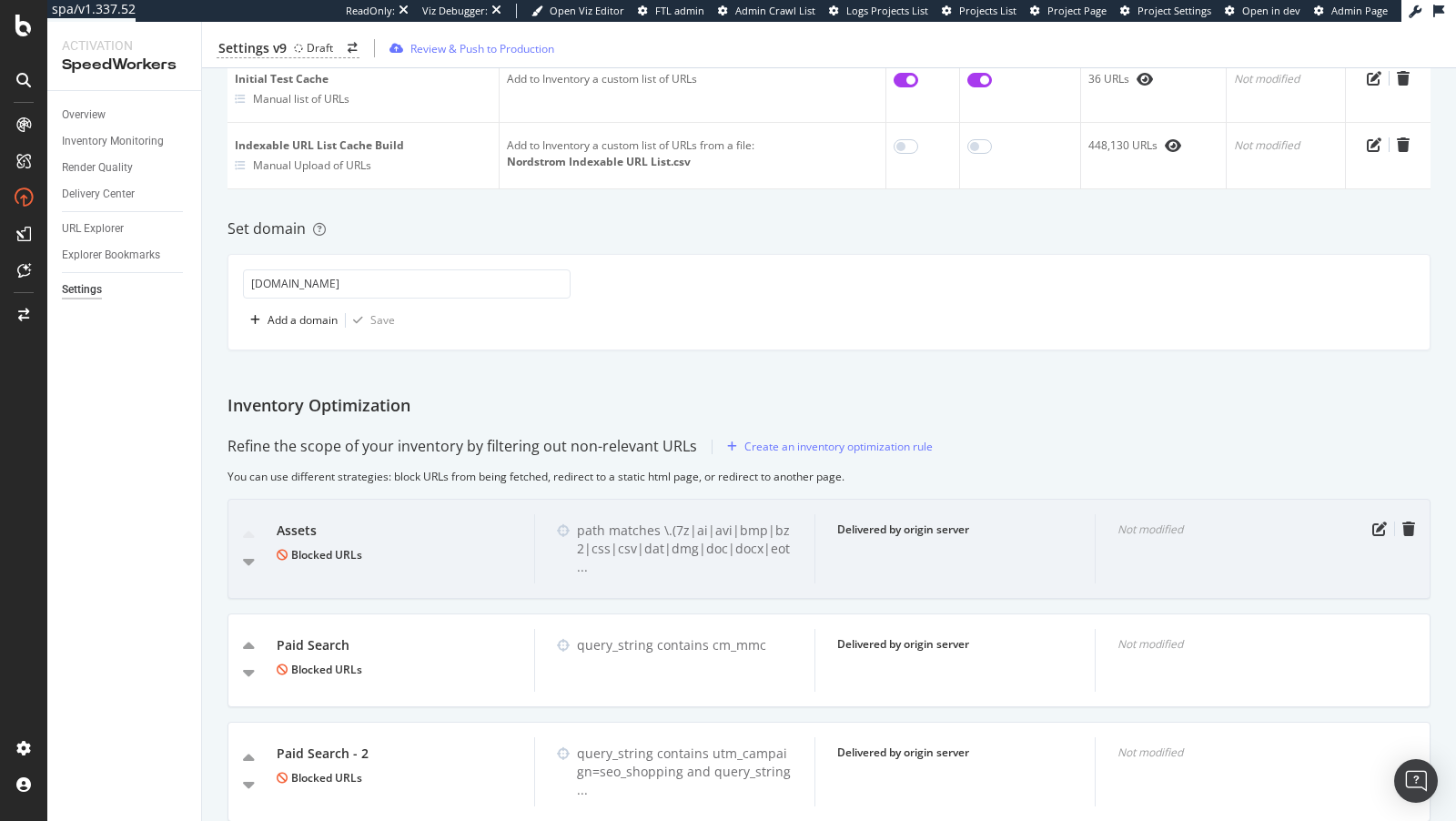
scroll to position [0, 0]
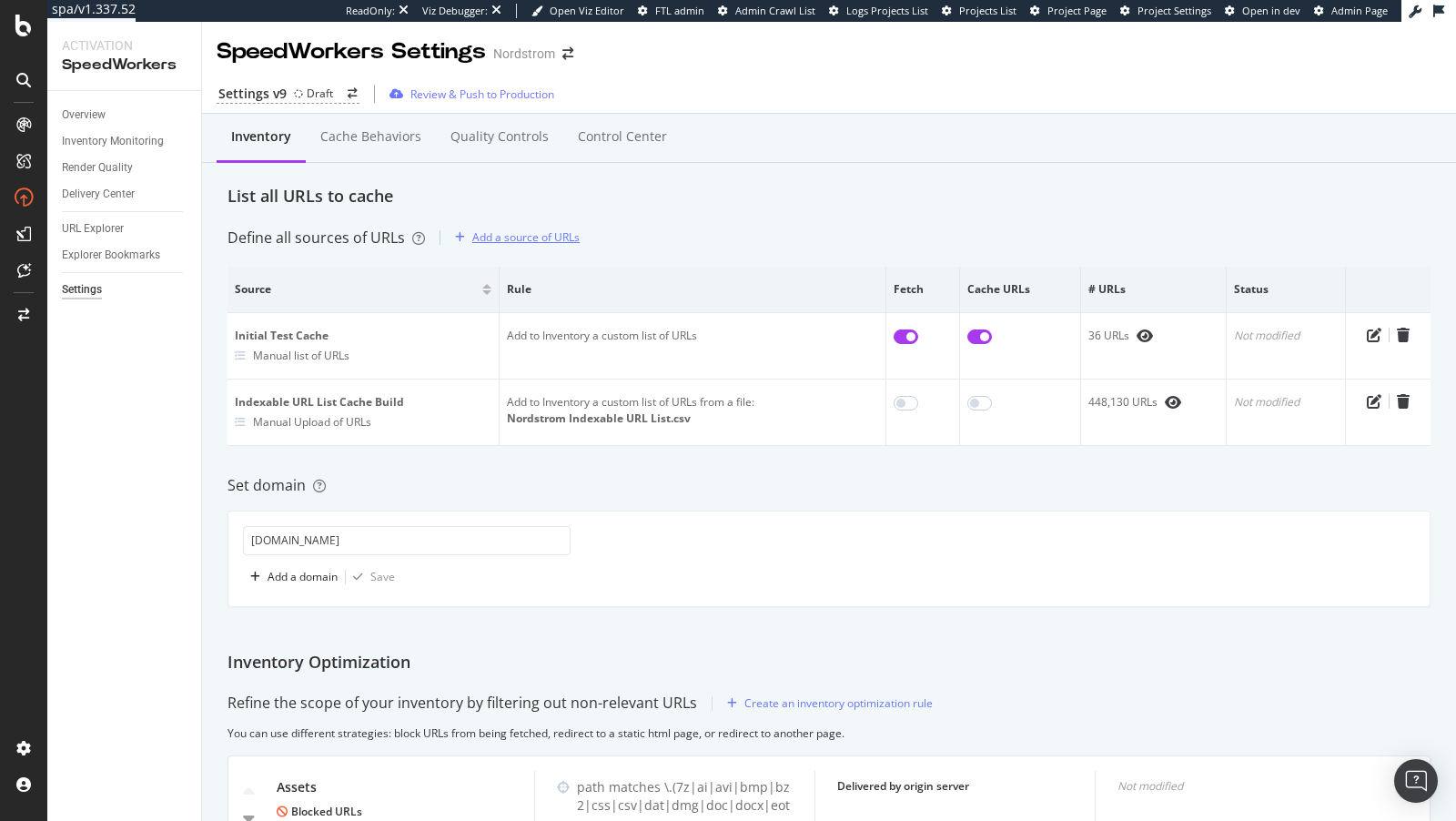
click at [533, 239] on div "Add a source of URLs" at bounding box center [526, 237] width 108 height 15
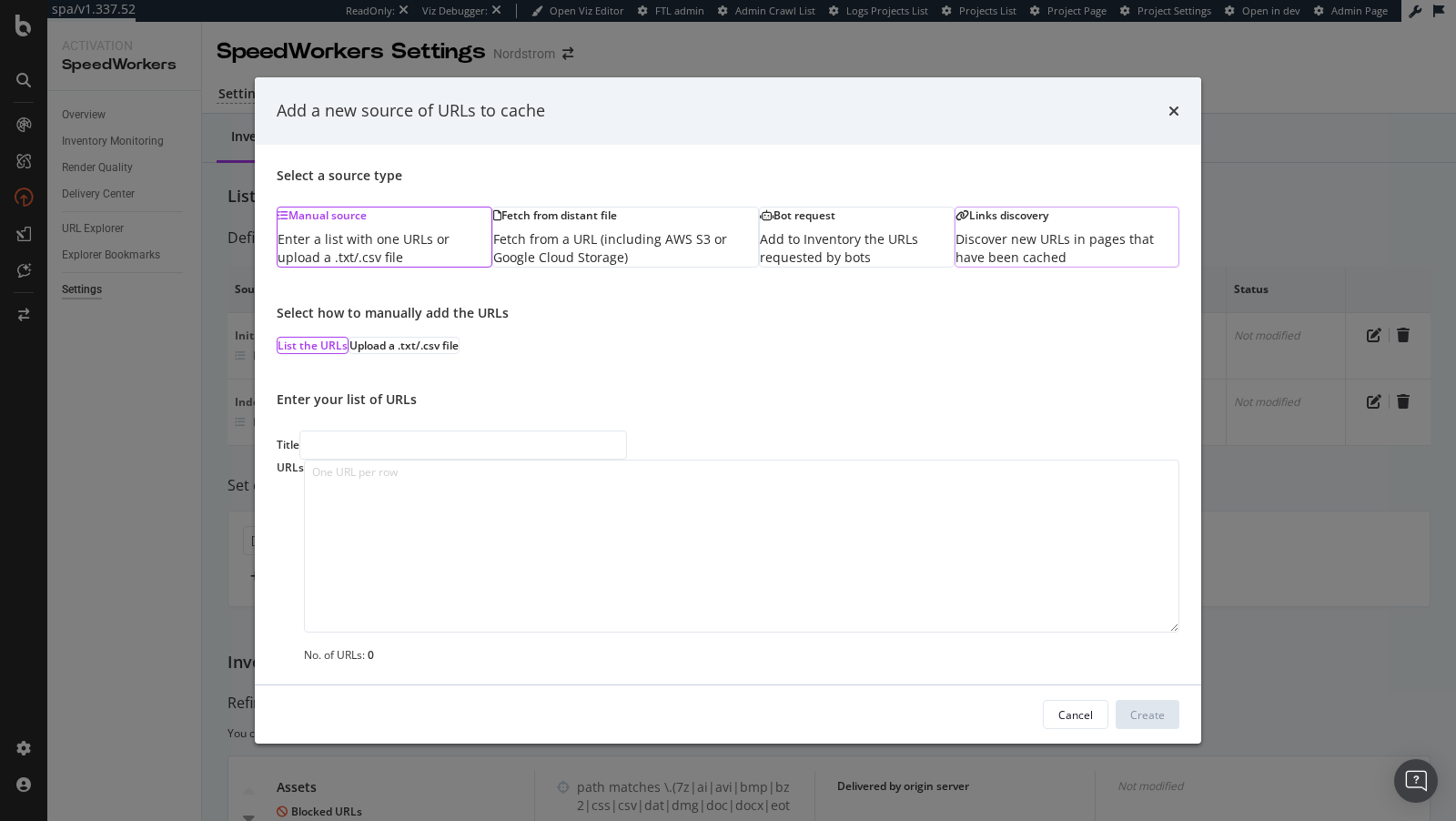
click at [956, 208] on div "Links discovery" at bounding box center [1067, 215] width 223 height 15
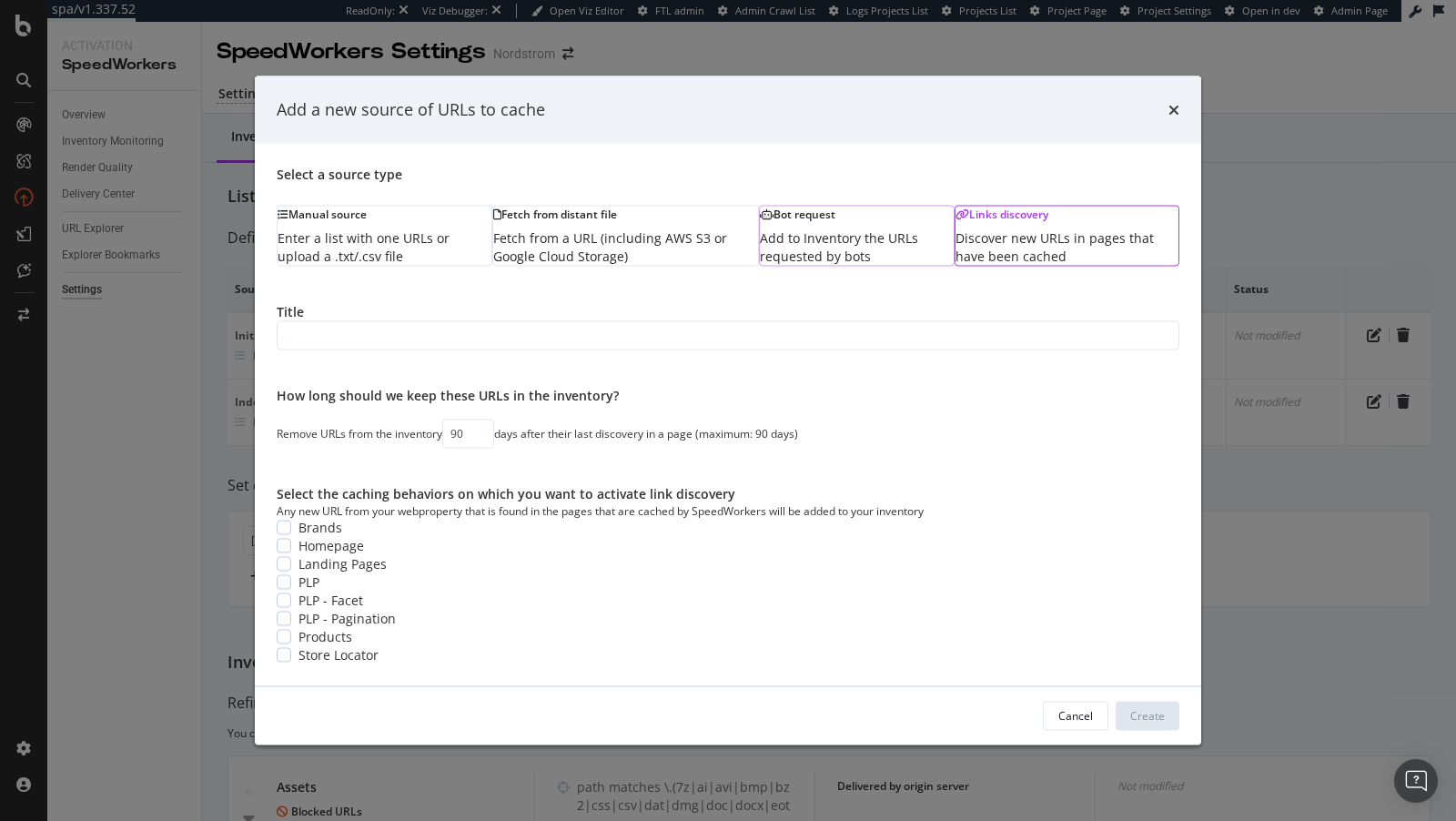
click at [759, 227] on div "Bot request Add to Inventory the URLs requested by bots" at bounding box center [857, 235] width 195 height 61
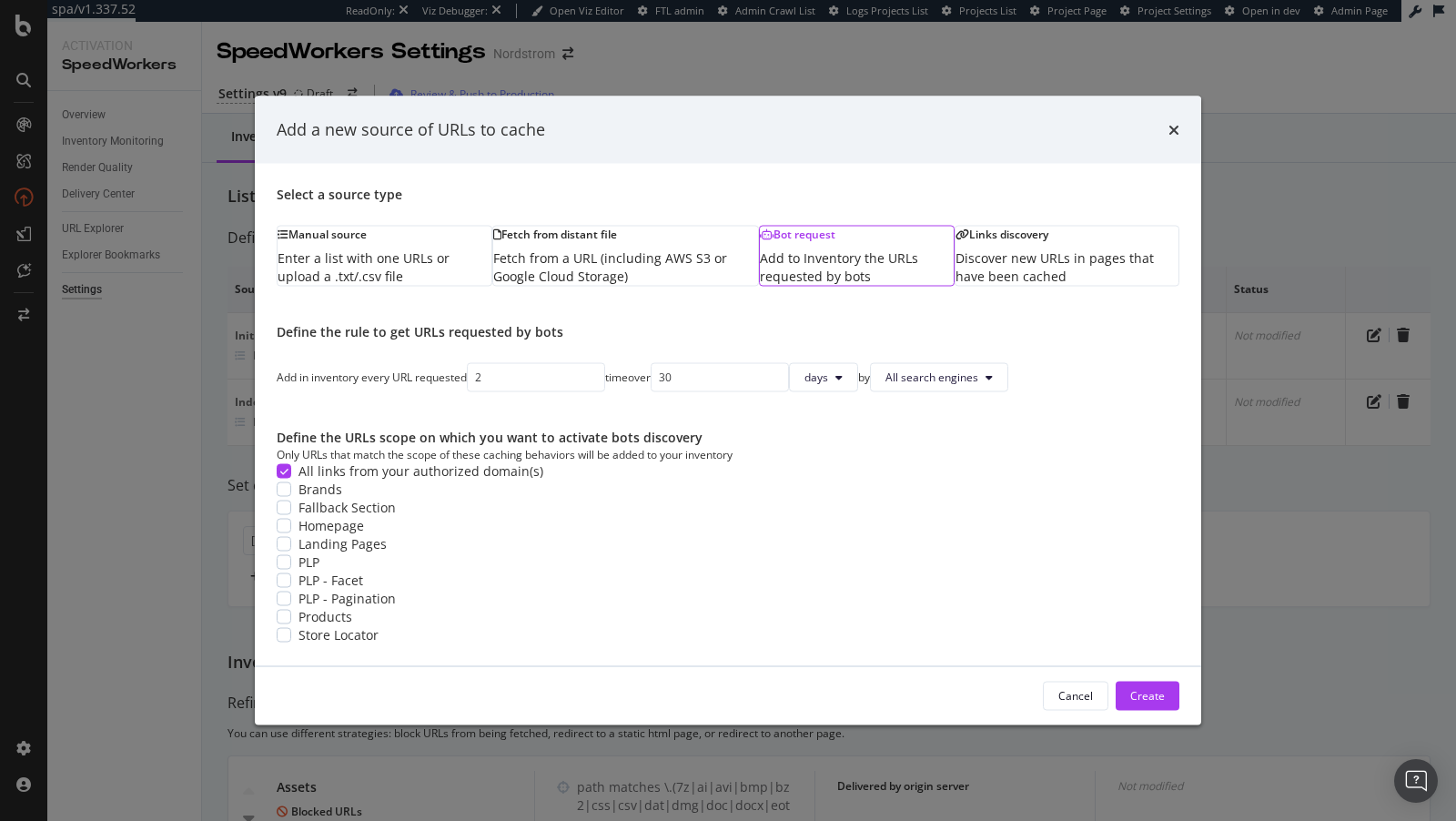
type input "2"
click at [500, 362] on input "2" at bounding box center [536, 376] width 138 height 30
click at [891, 370] on span "All search engines" at bounding box center [937, 377] width 92 height 15
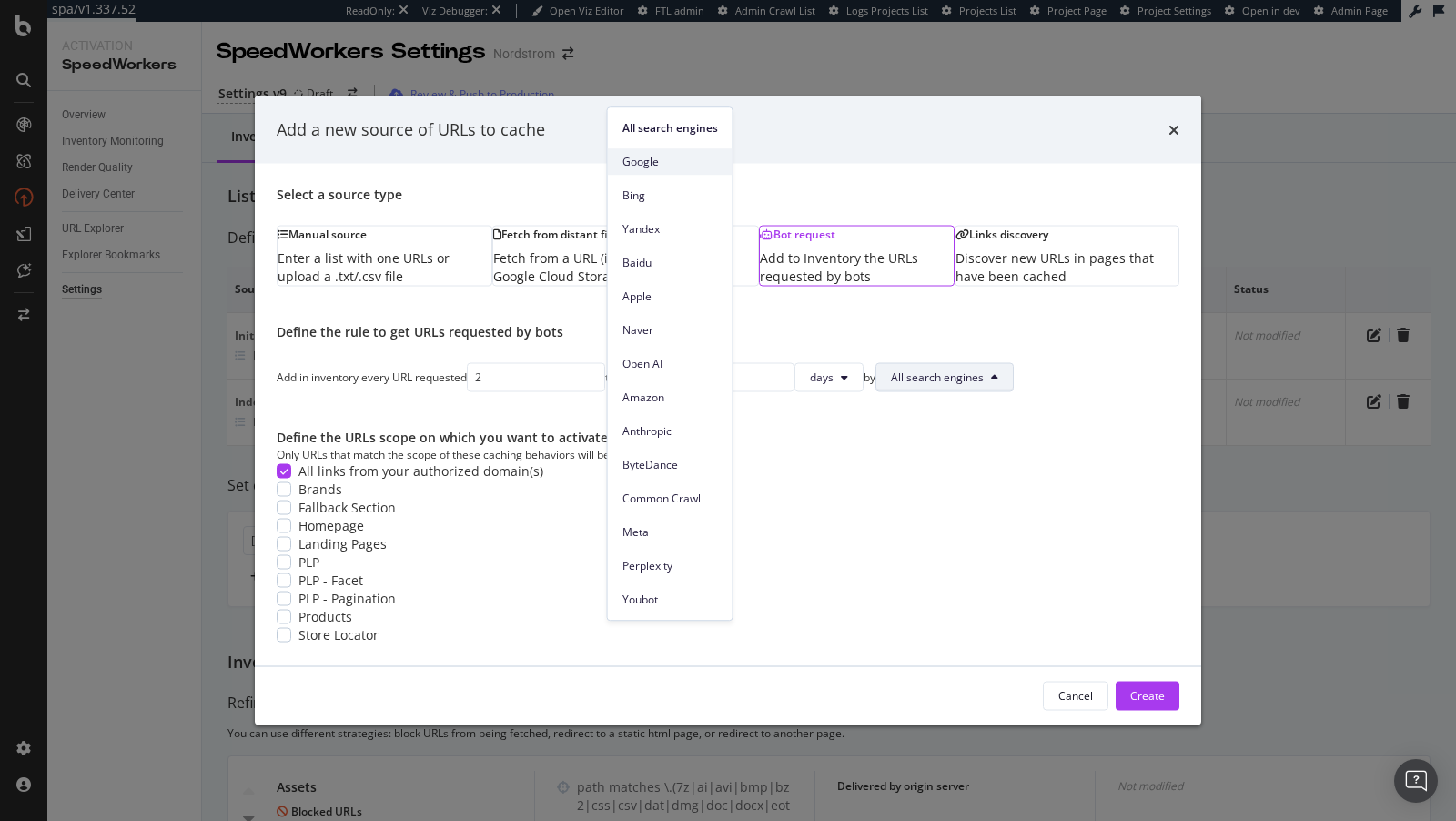
click at [667, 158] on span "Google" at bounding box center [670, 161] width 95 height 16
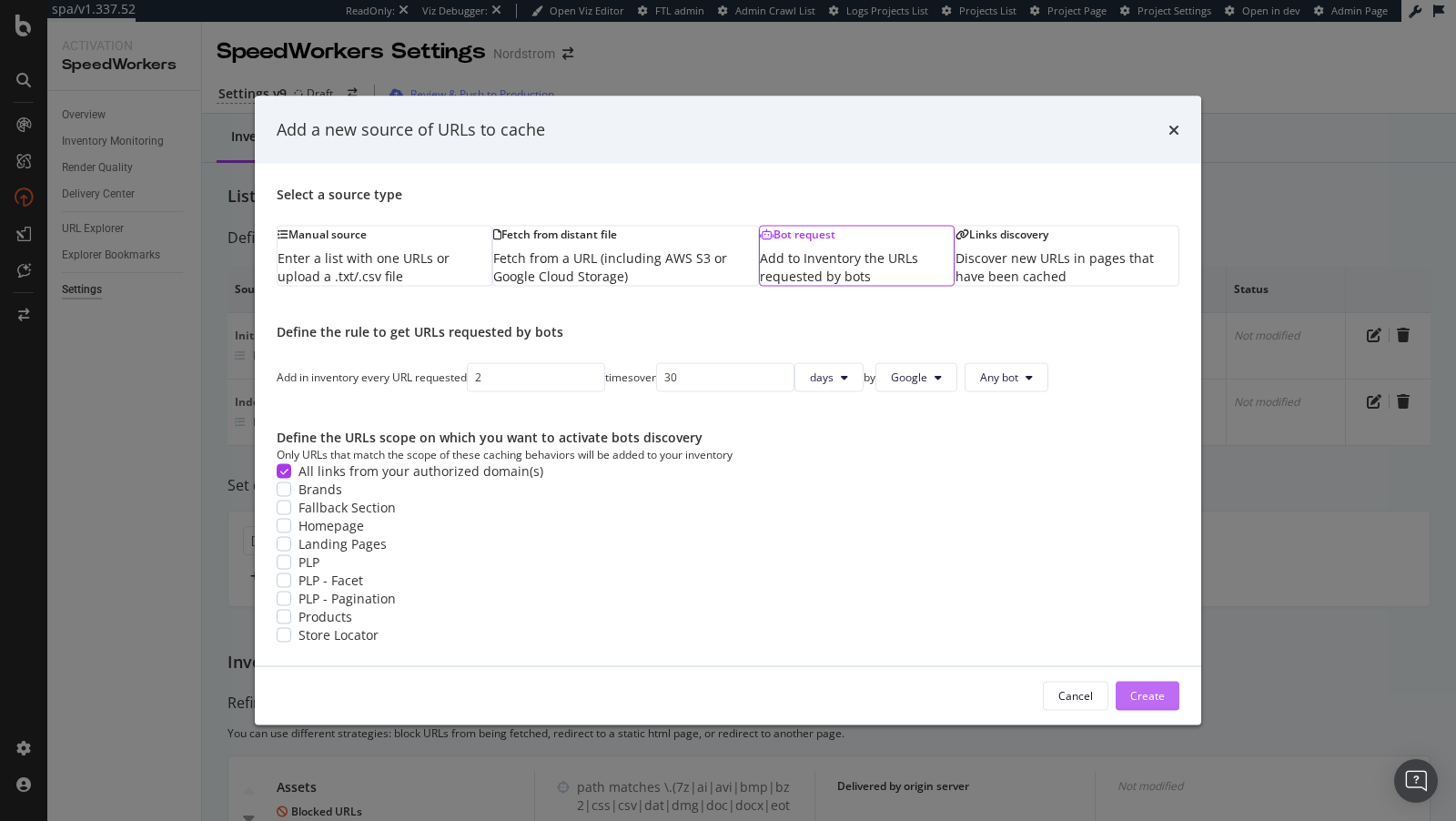
click at [1152, 709] on div "Create" at bounding box center [1147, 695] width 34 height 28
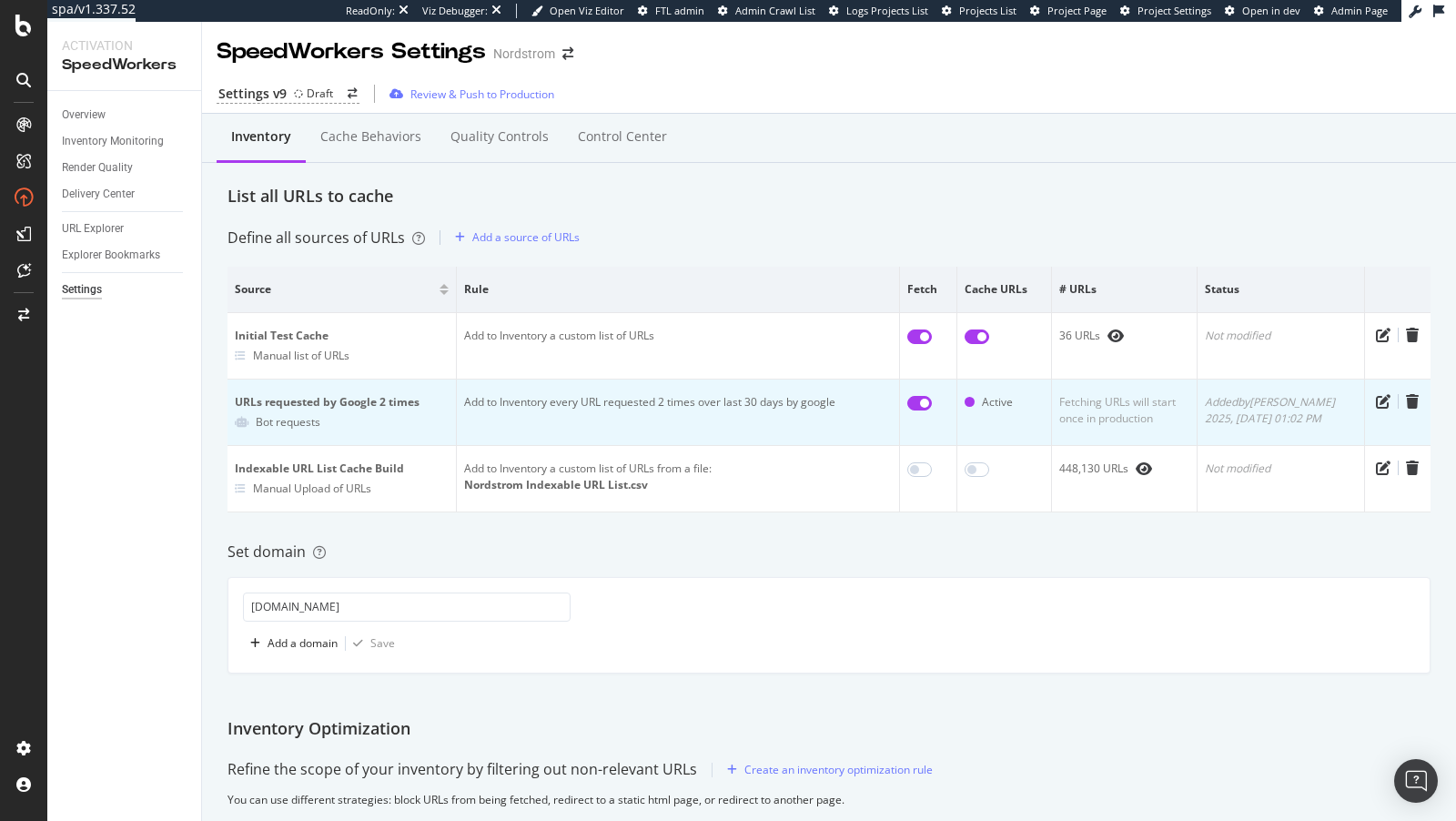
click at [919, 400] on input "checkbox" at bounding box center [920, 403] width 25 height 14
click at [924, 403] on input "checkbox" at bounding box center [912, 403] width 25 height 14
click at [1382, 401] on icon "pen-to-square" at bounding box center [1384, 401] width 14 height 14
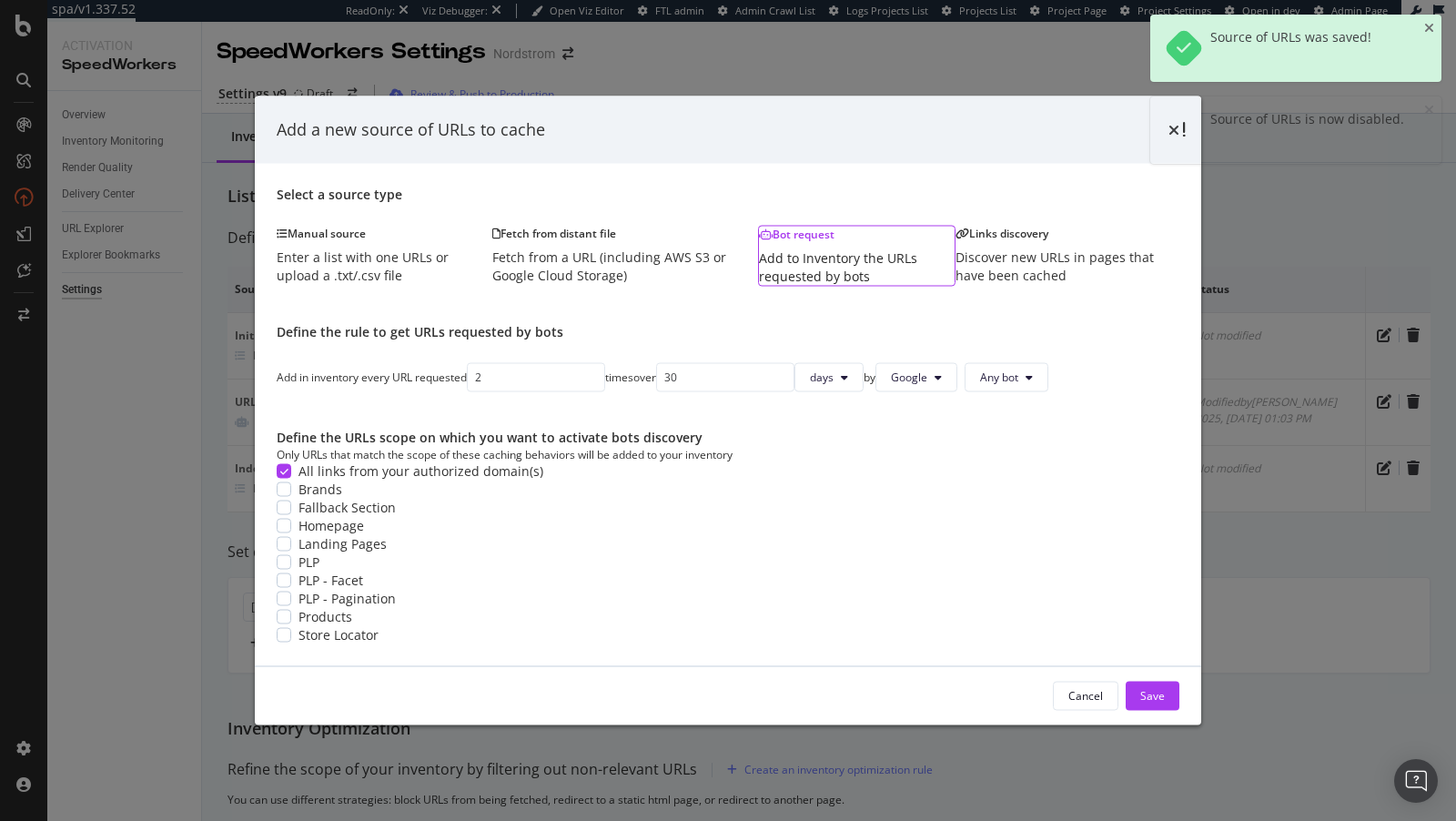
click at [1256, 475] on div "Add a new source of URLs to cache Select a source type Manual source Enter a li…" at bounding box center [728, 410] width 1456 height 821
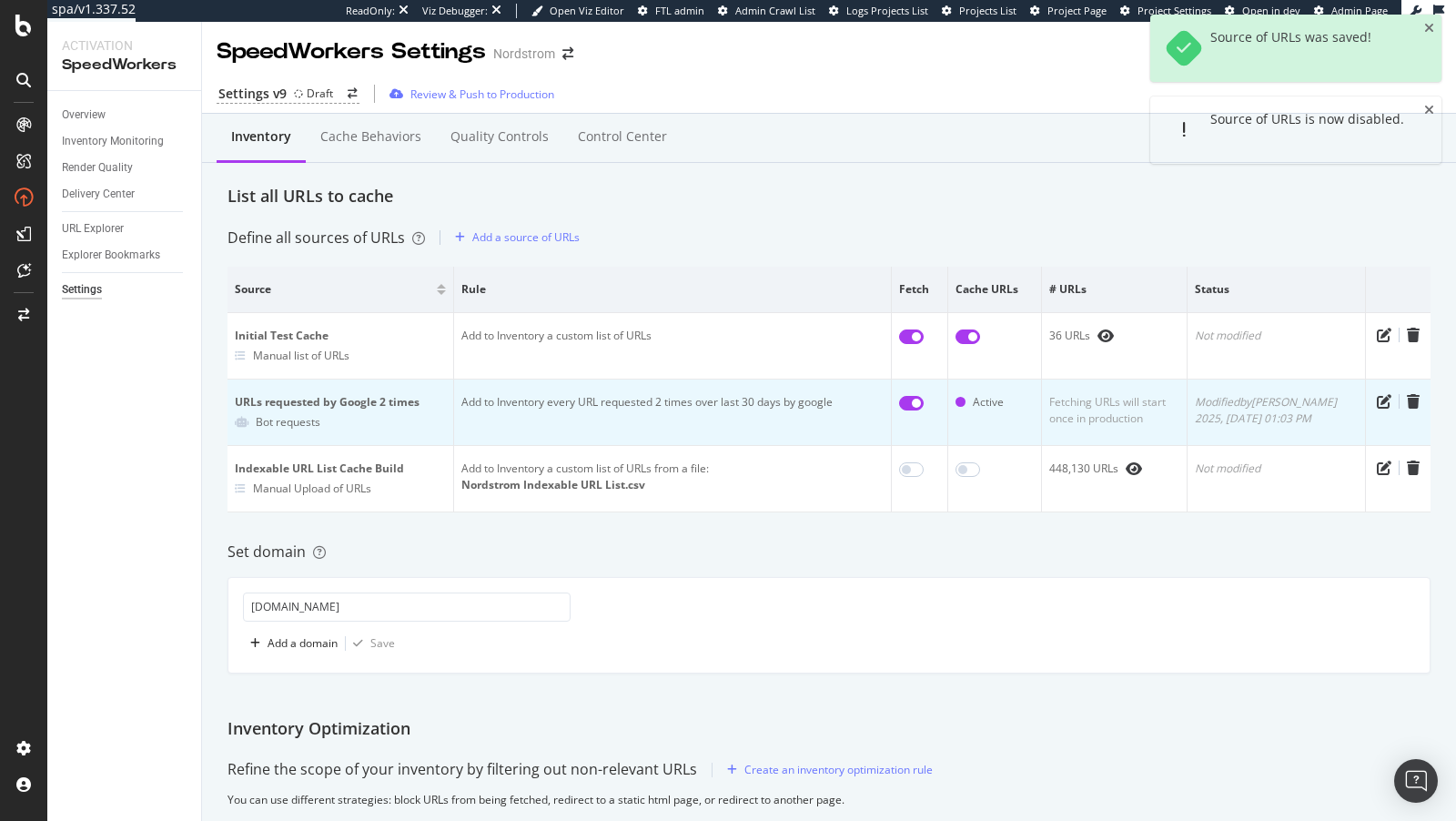
click at [924, 404] on input "checkbox" at bounding box center [912, 403] width 25 height 14
checkbox input "false"
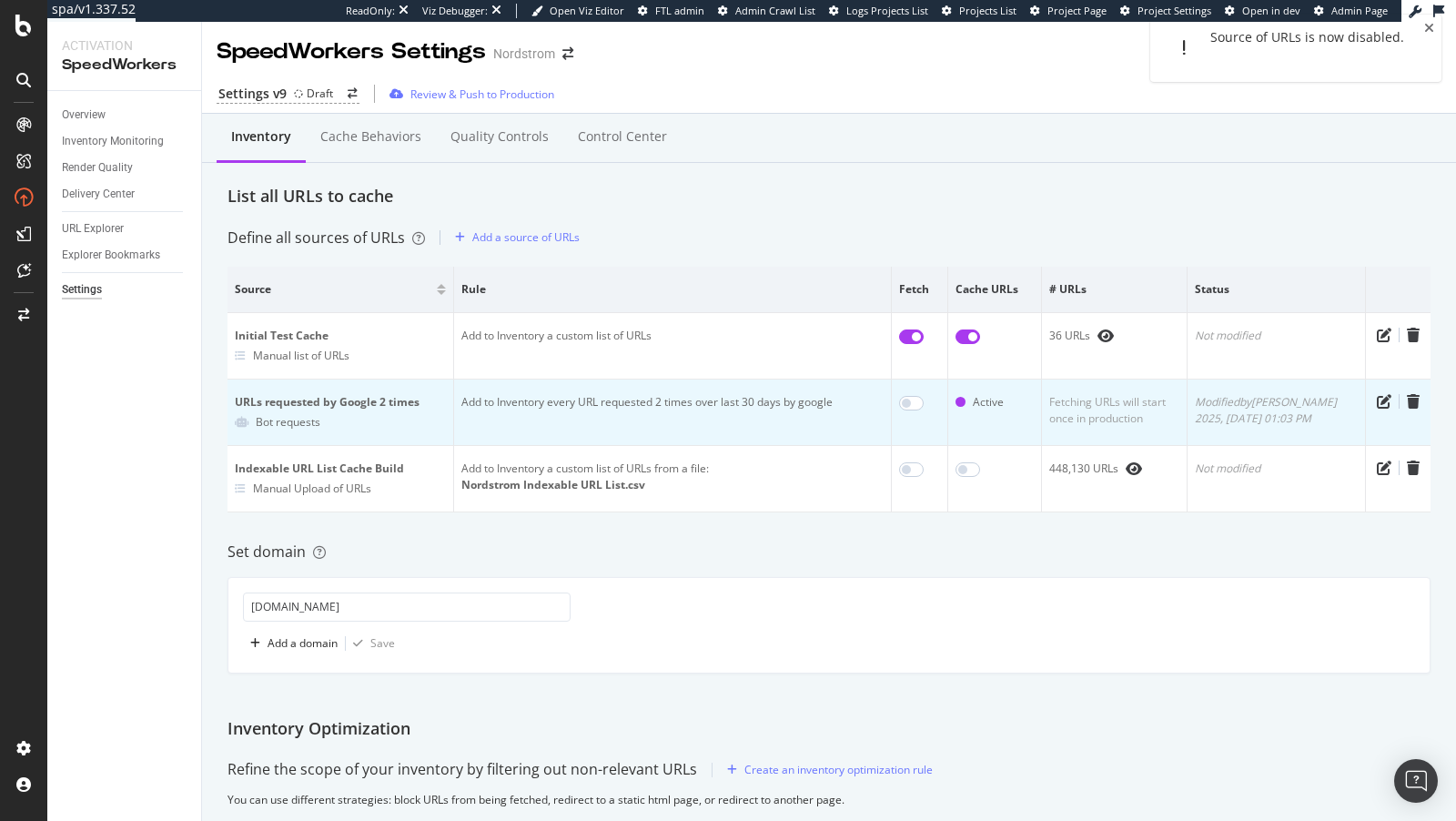
click at [966, 397] on div at bounding box center [961, 402] width 10 height 10
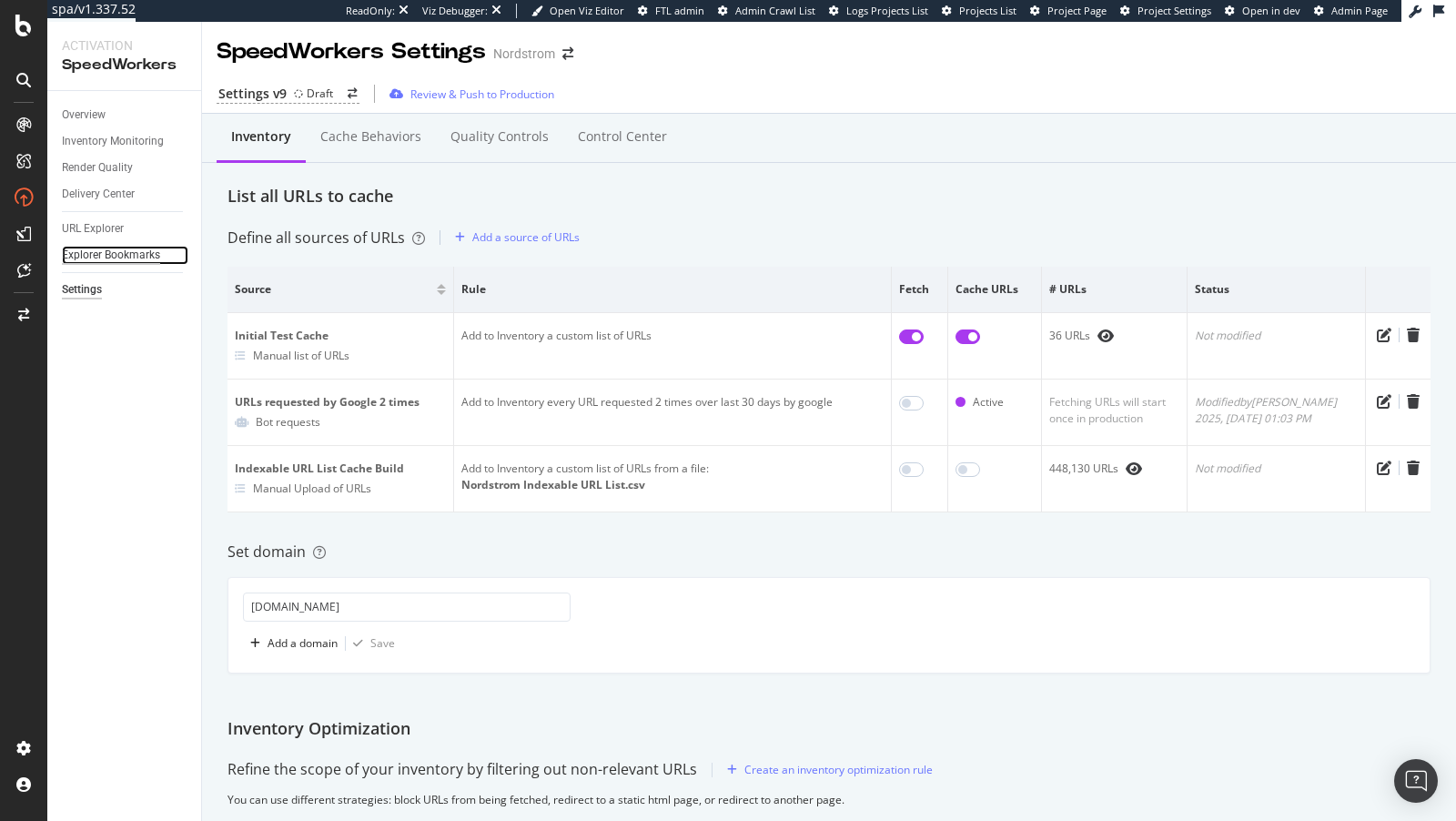
click at [140, 254] on div "Explorer Bookmarks" at bounding box center [111, 255] width 98 height 19
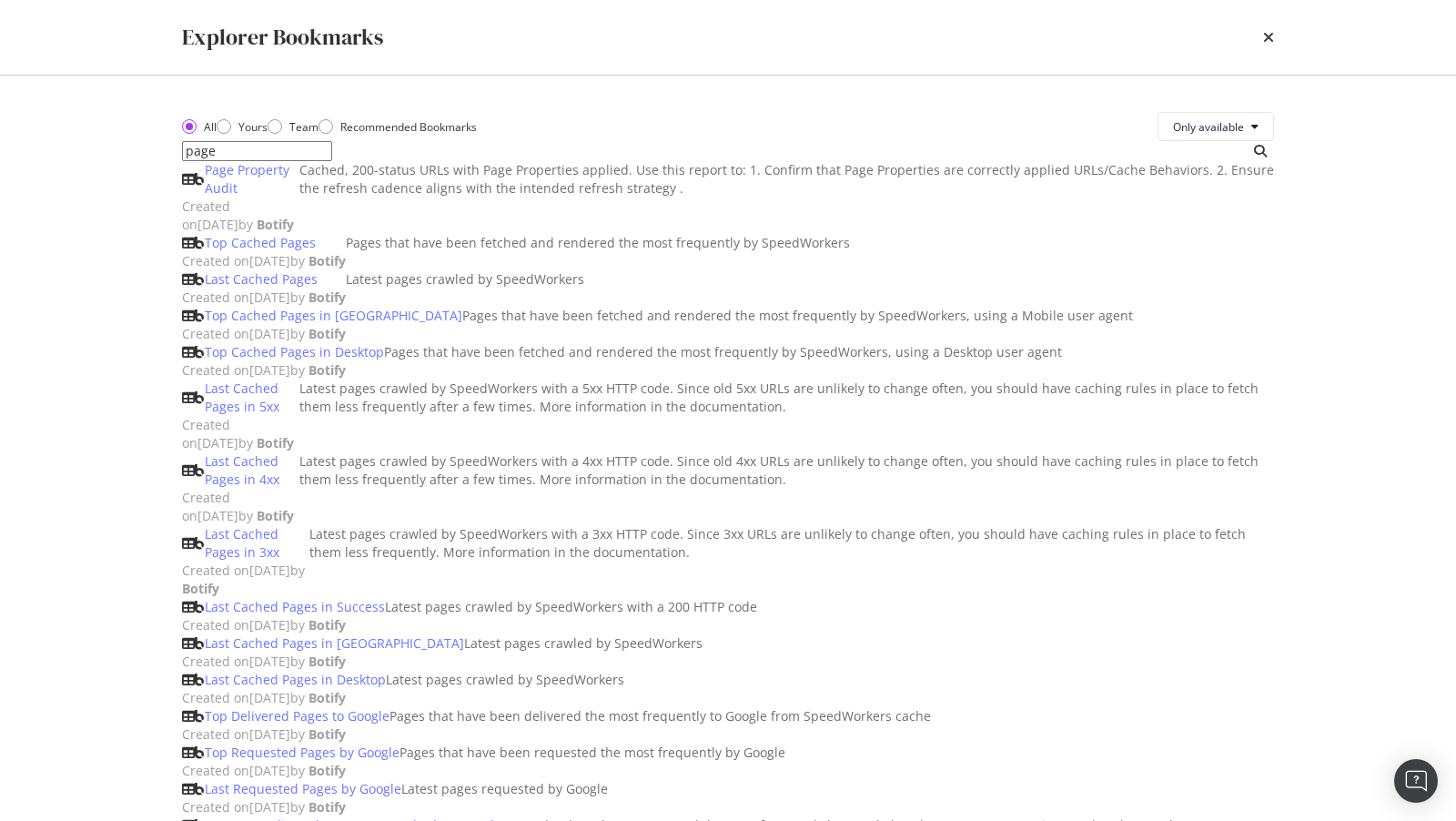
type input "page"
click at [257, 197] on div "Page Property Audit" at bounding box center [252, 179] width 94 height 36
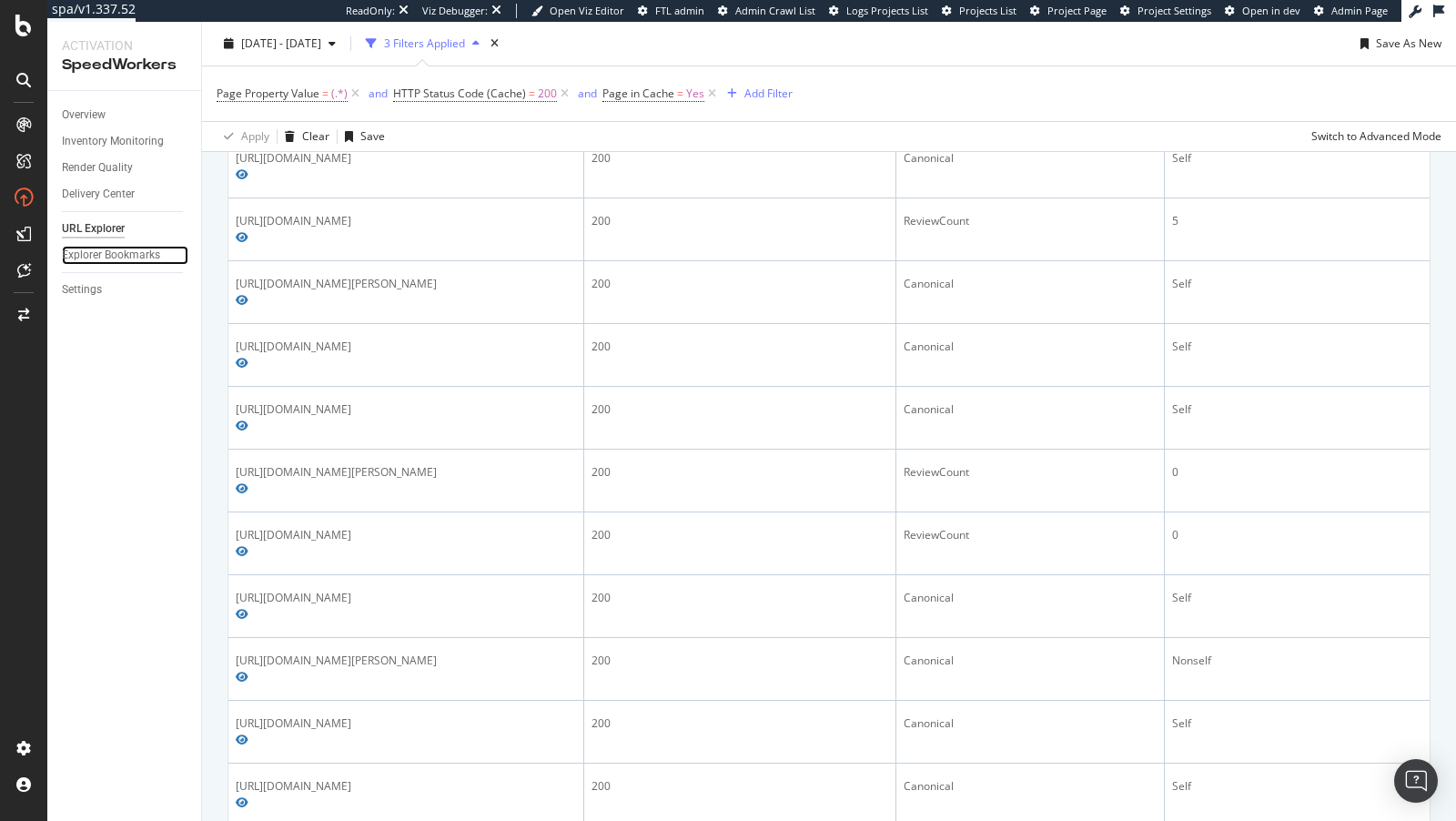
scroll to position [1691, 0]
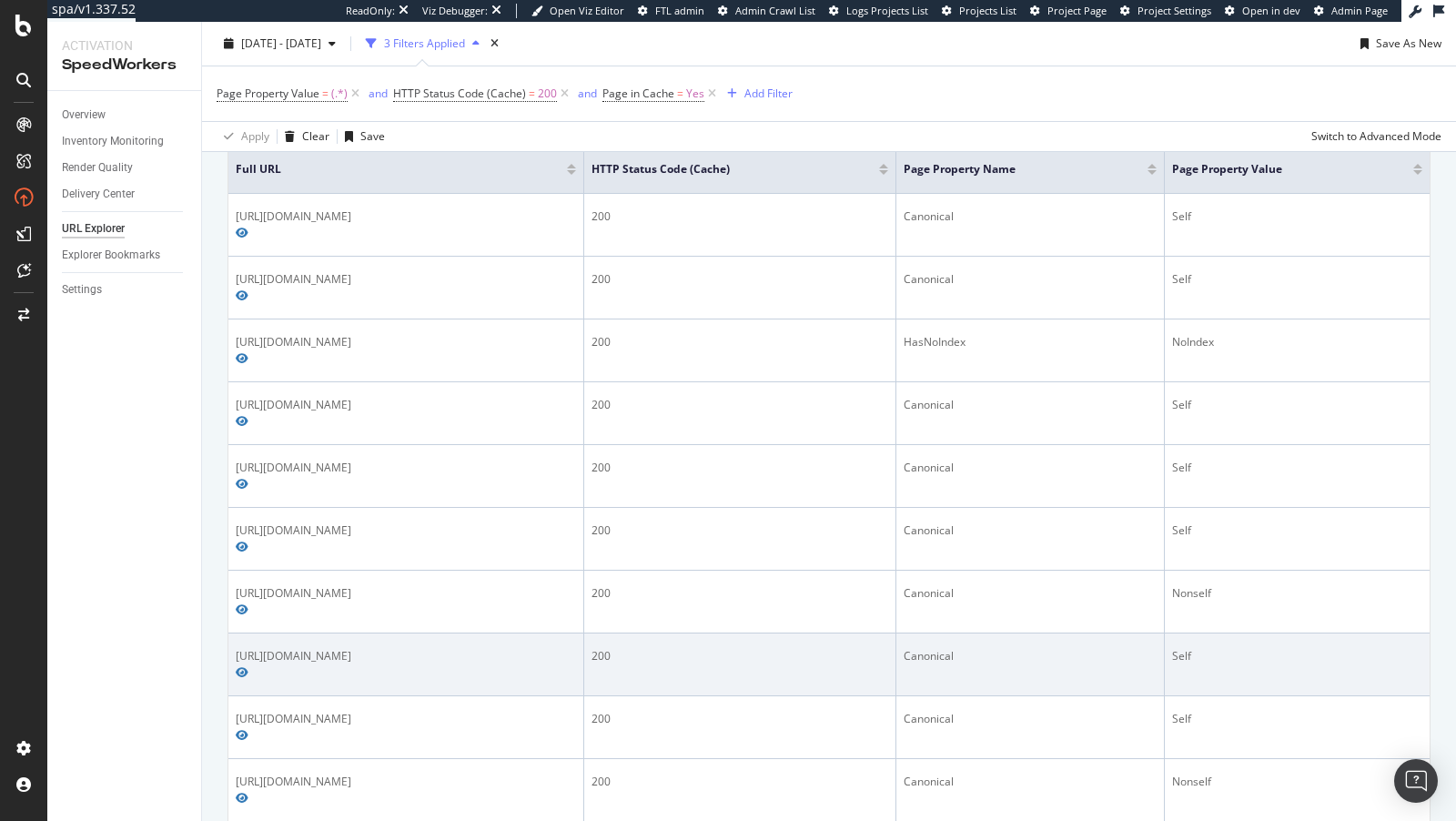
scroll to position [202, 0]
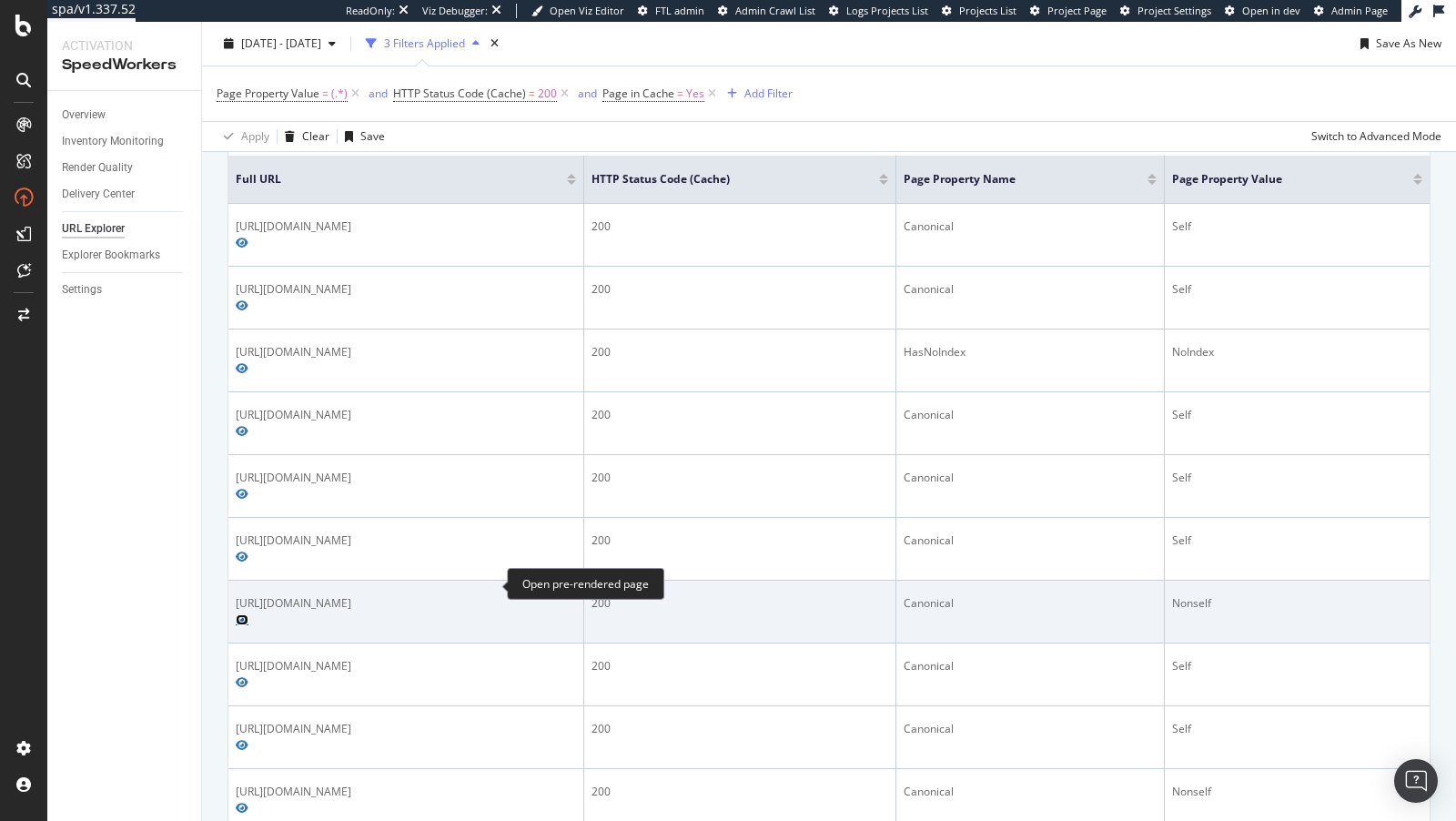
click at [249, 614] on icon "Preview https://www.nordstrom.com/brands/levis--1169" at bounding box center [241, 619] width 12 height 10
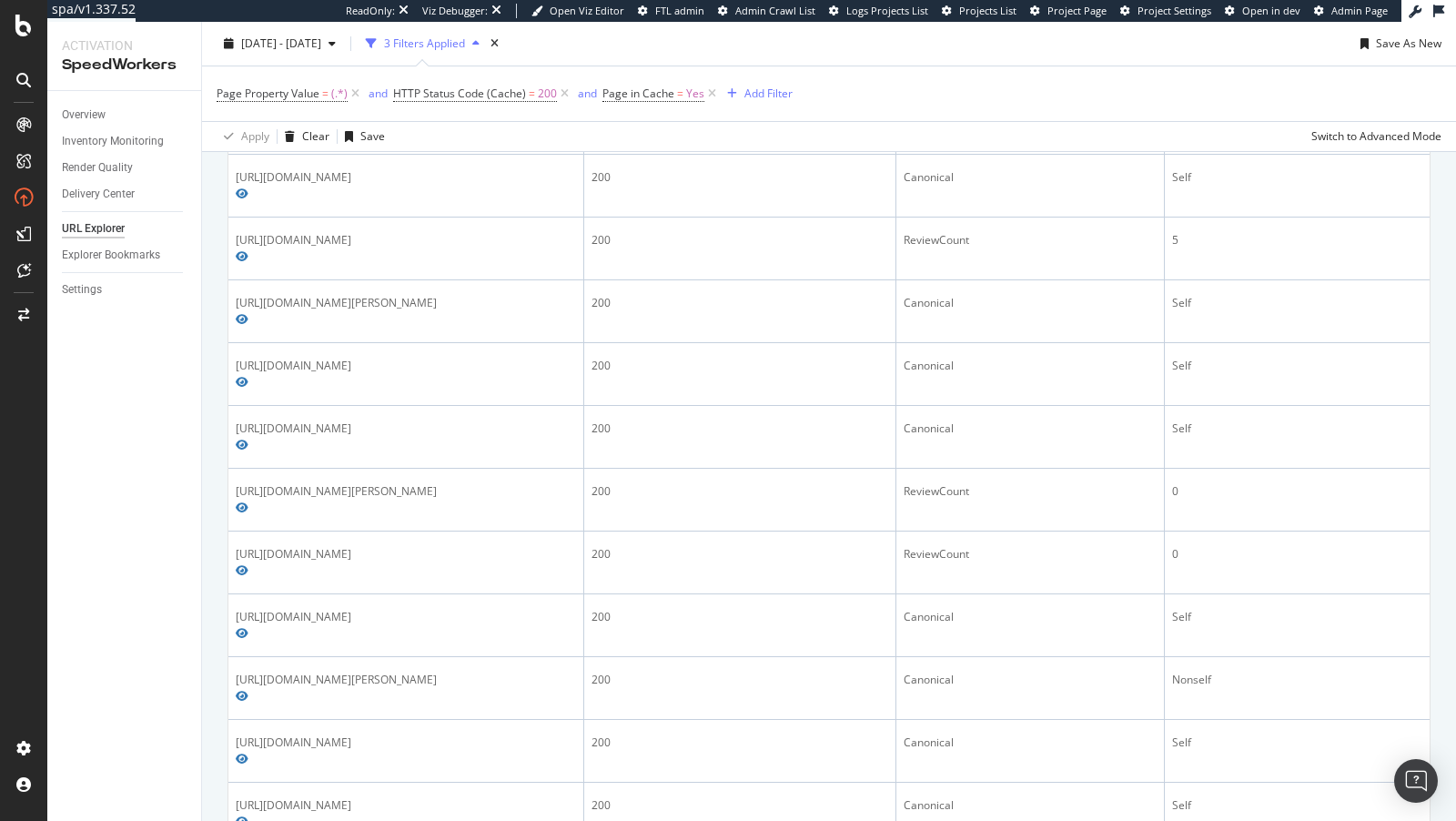
scroll to position [1691, 0]
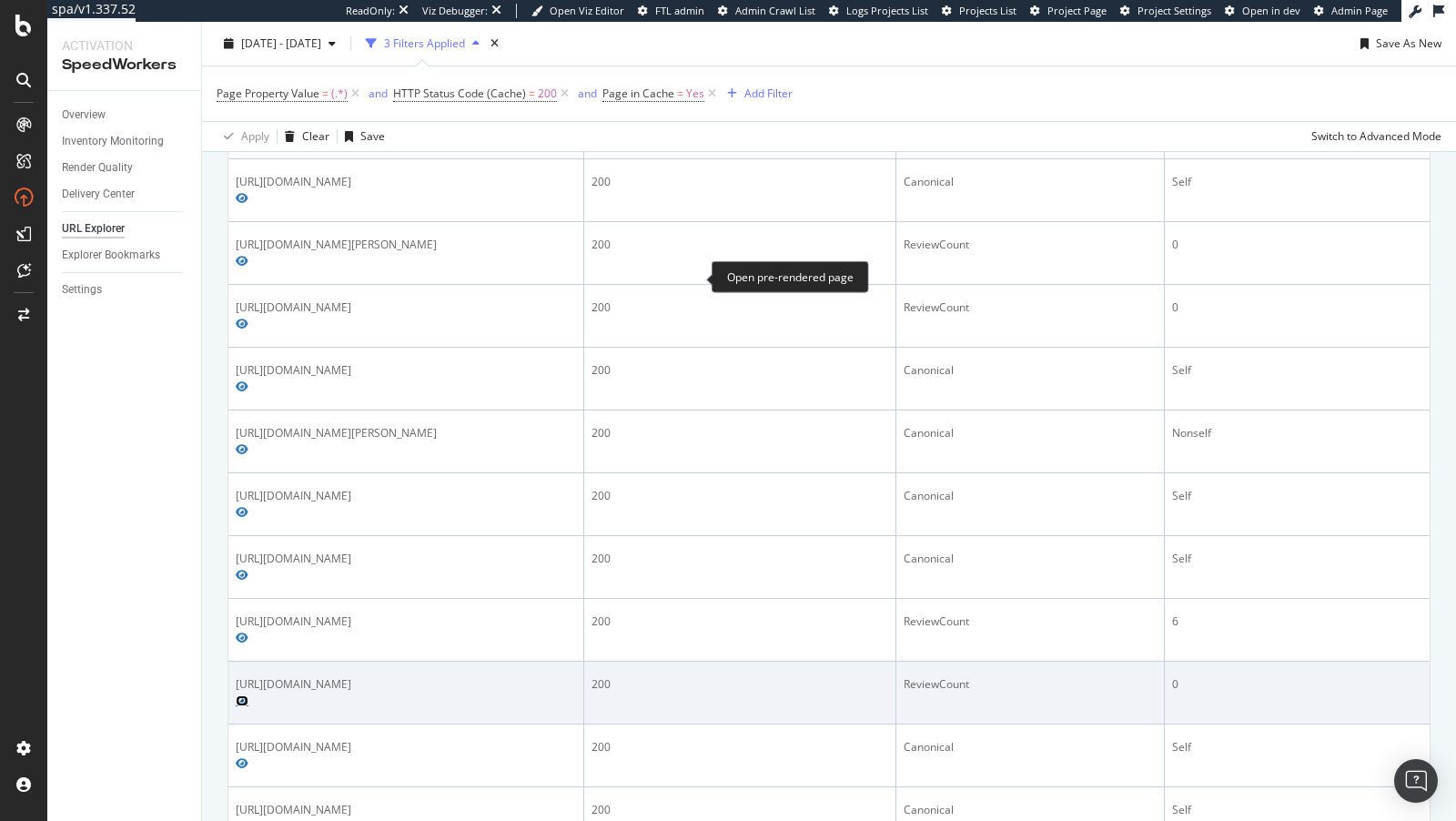
click at [249, 695] on icon "Preview https://www.nordstrom.com/s/ff-diamonds-54mm-gradient-square-sunglasses…" at bounding box center [241, 700] width 12 height 10
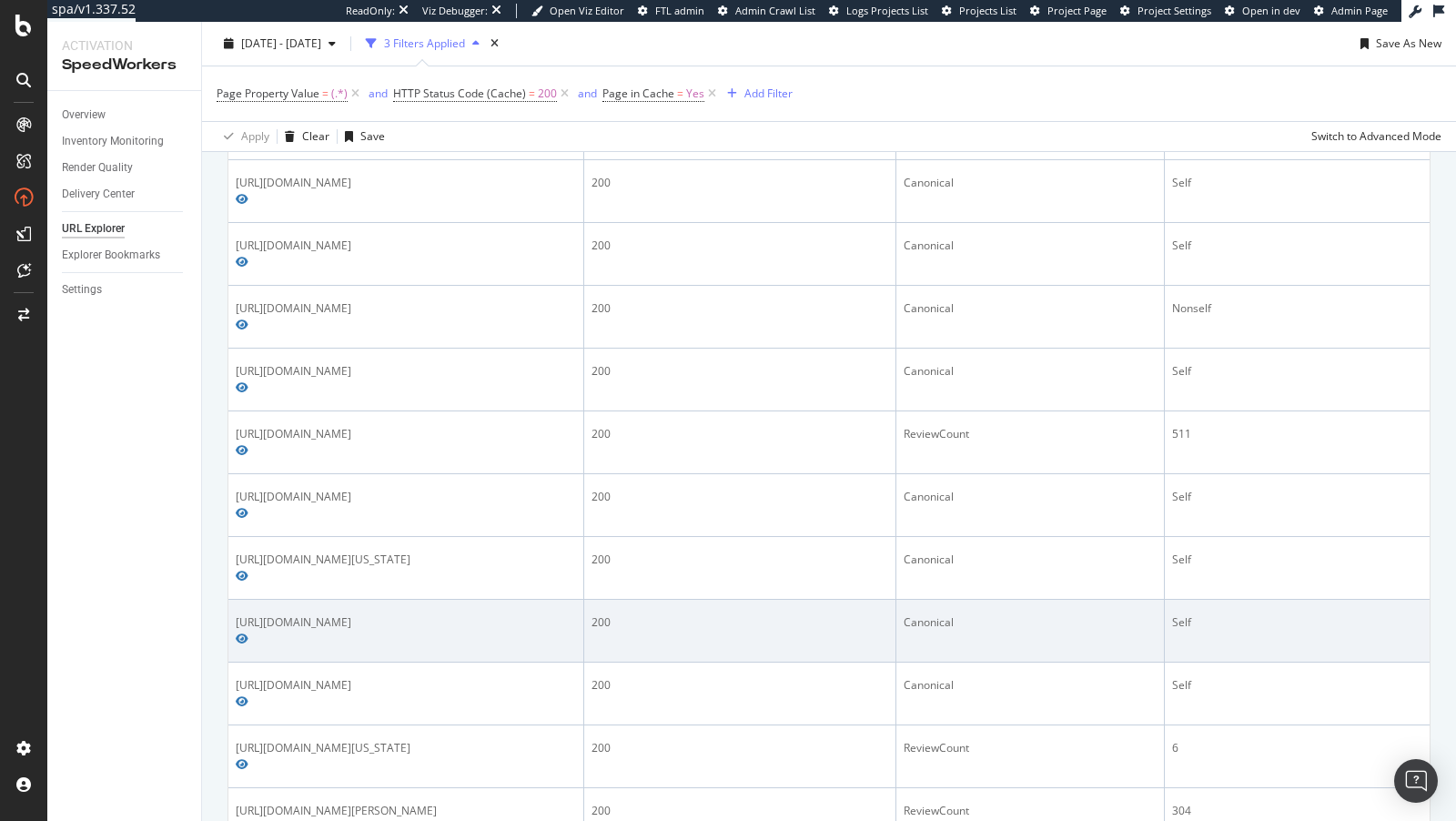
scroll to position [678, 0]
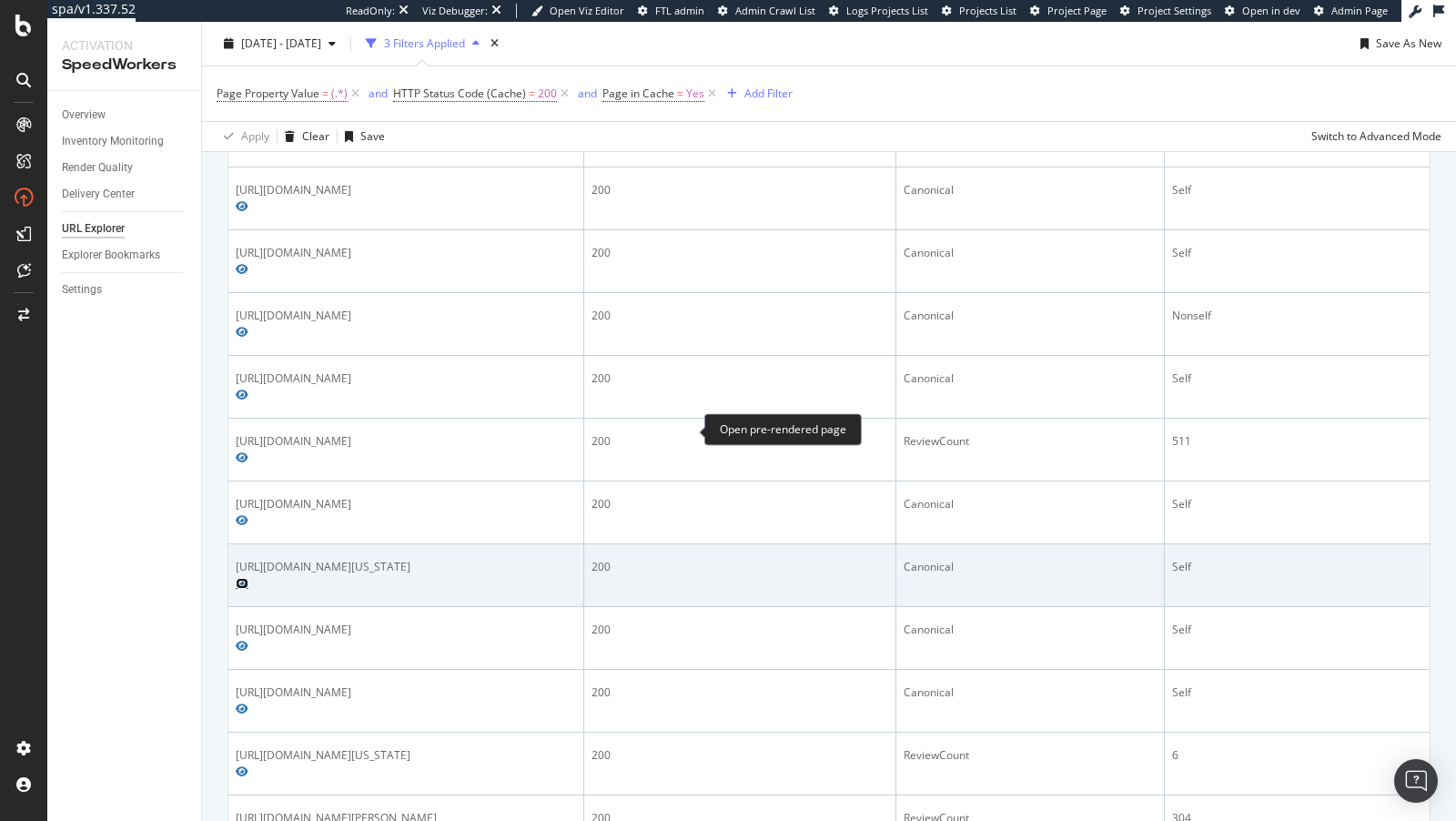
click at [249, 578] on icon "Preview https://www.nordstrom.com/s/birkenstock-arizona-big-buckle-sandal-women…" at bounding box center [241, 583] width 12 height 10
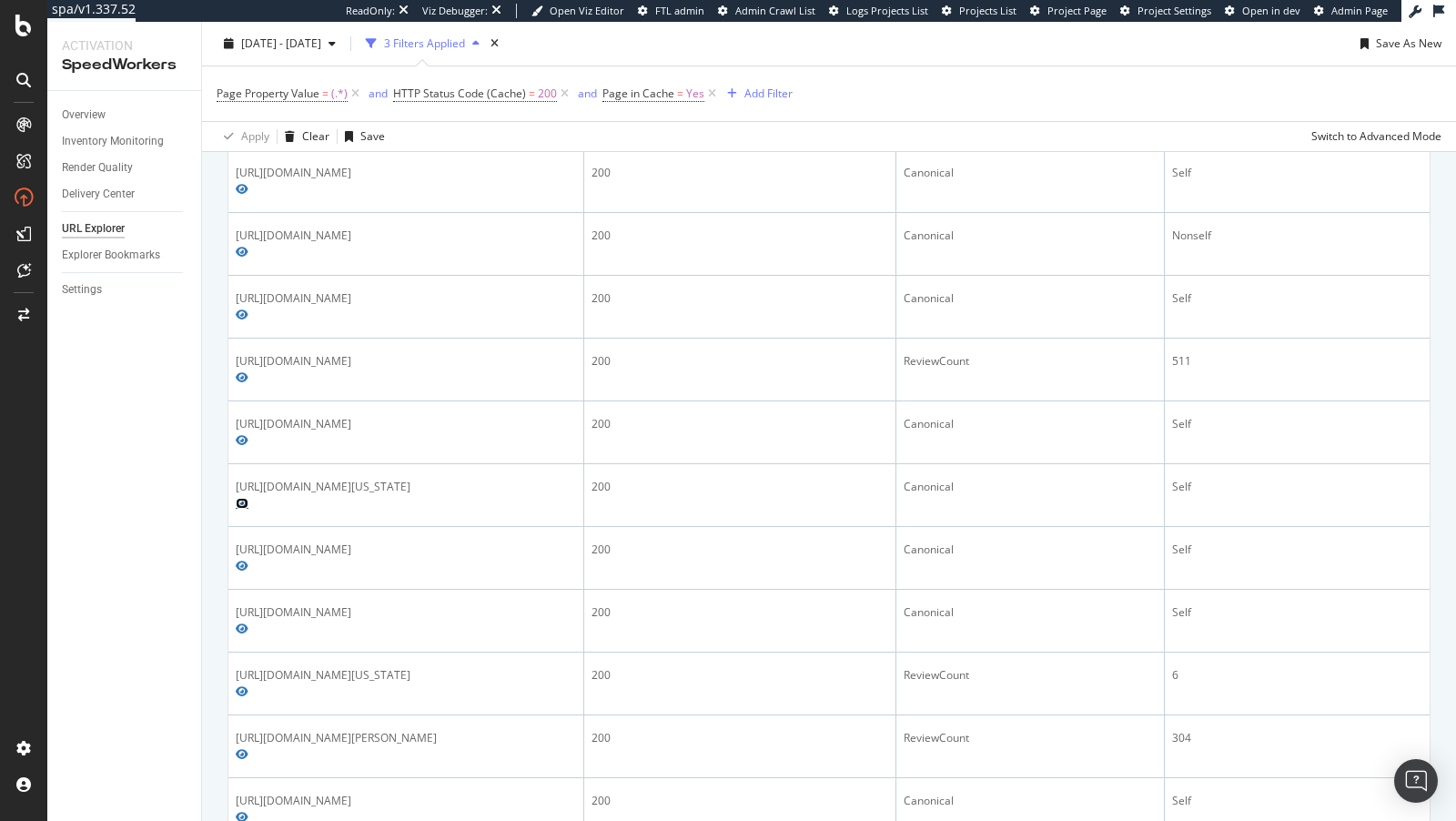
scroll to position [753, 0]
click at [76, 295] on div "Settings" at bounding box center [82, 290] width 40 height 19
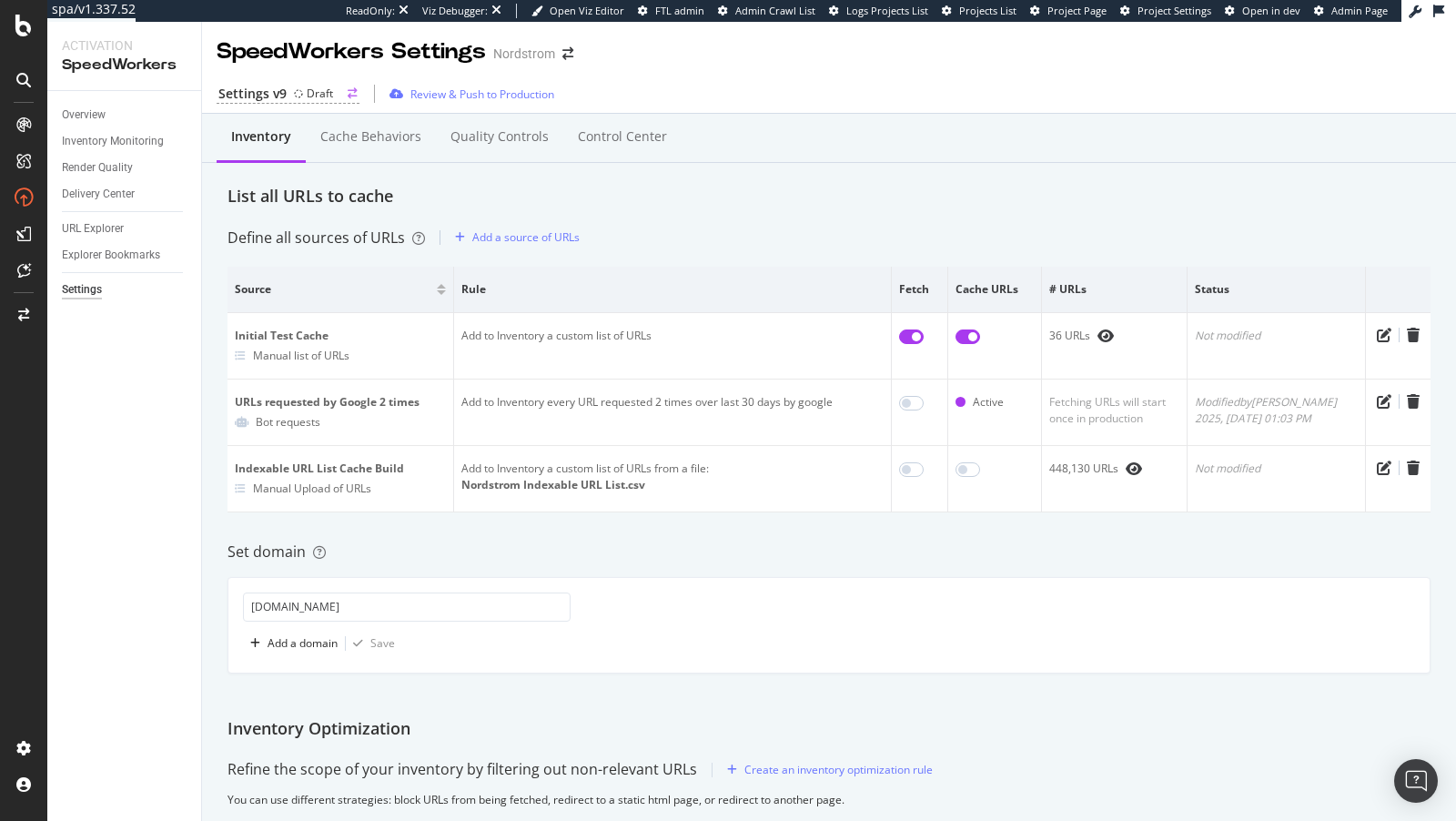
click at [291, 97] on div "Settings v9 Draft" at bounding box center [288, 94] width 143 height 19
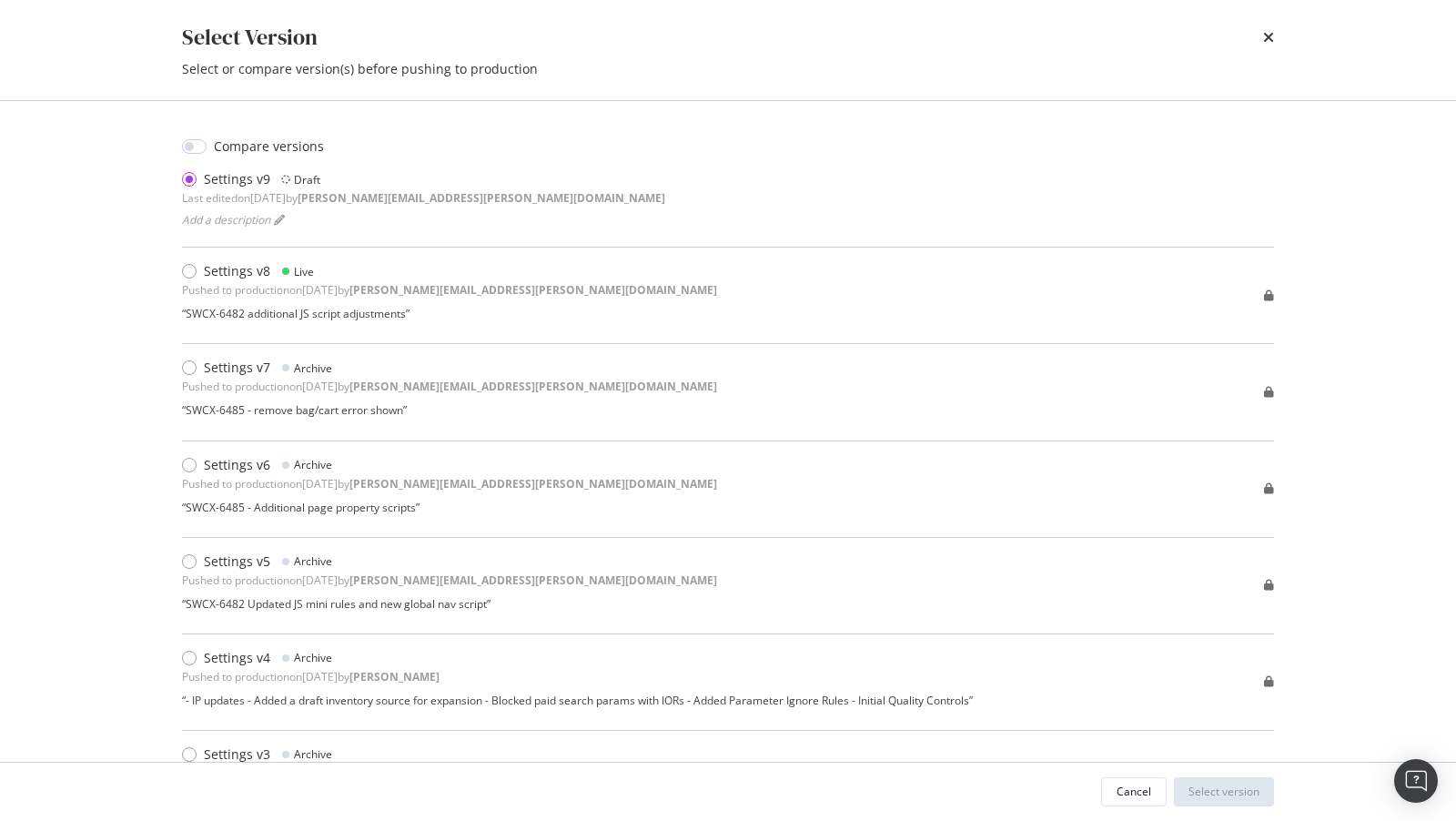
click at [1262, 33] on div "Select Version" at bounding box center [728, 37] width 1092 height 30
click at [1268, 33] on icon "times" at bounding box center [1268, 37] width 10 height 14
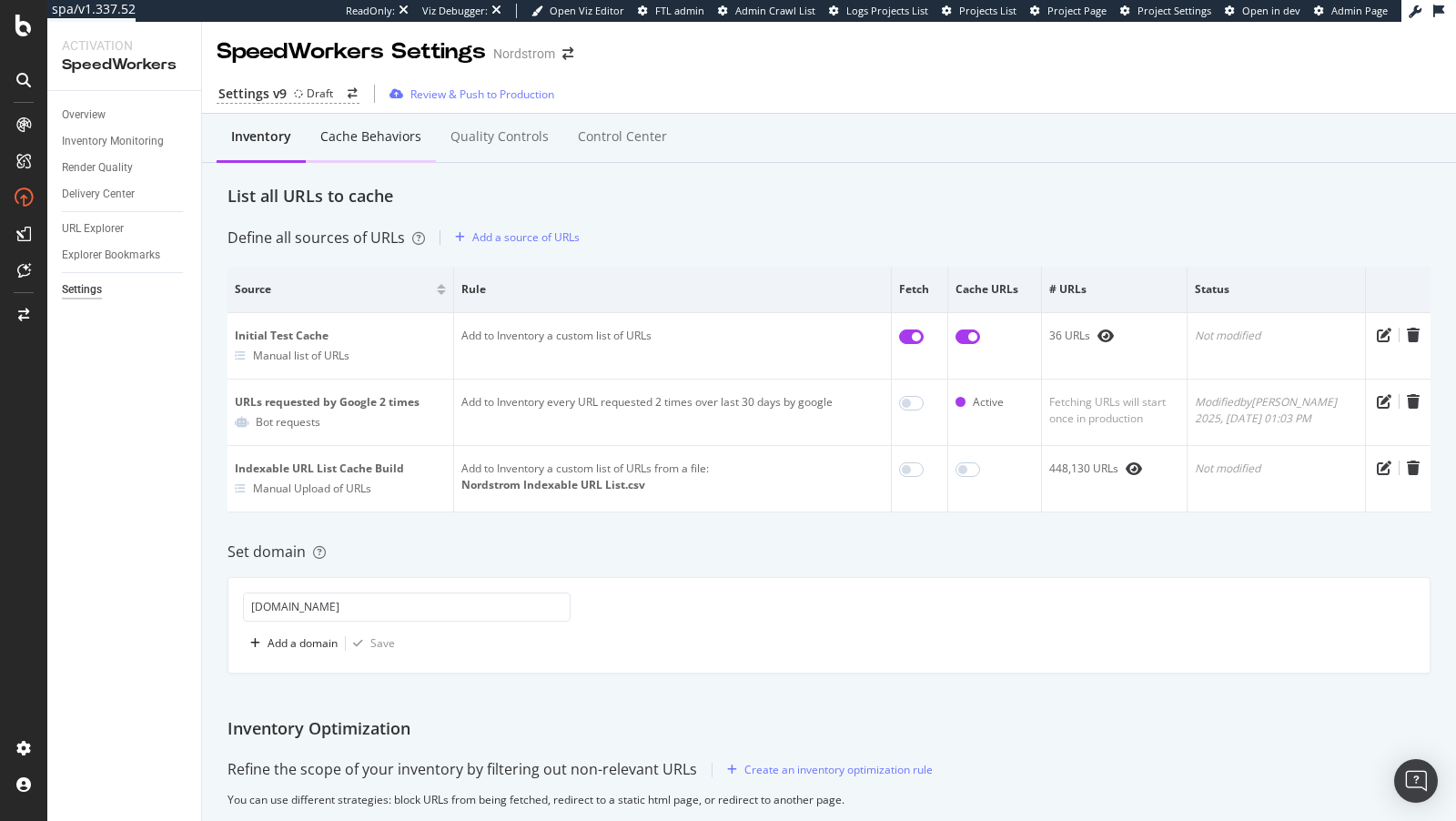
click at [393, 130] on div "Cache behaviors" at bounding box center [371, 136] width 101 height 18
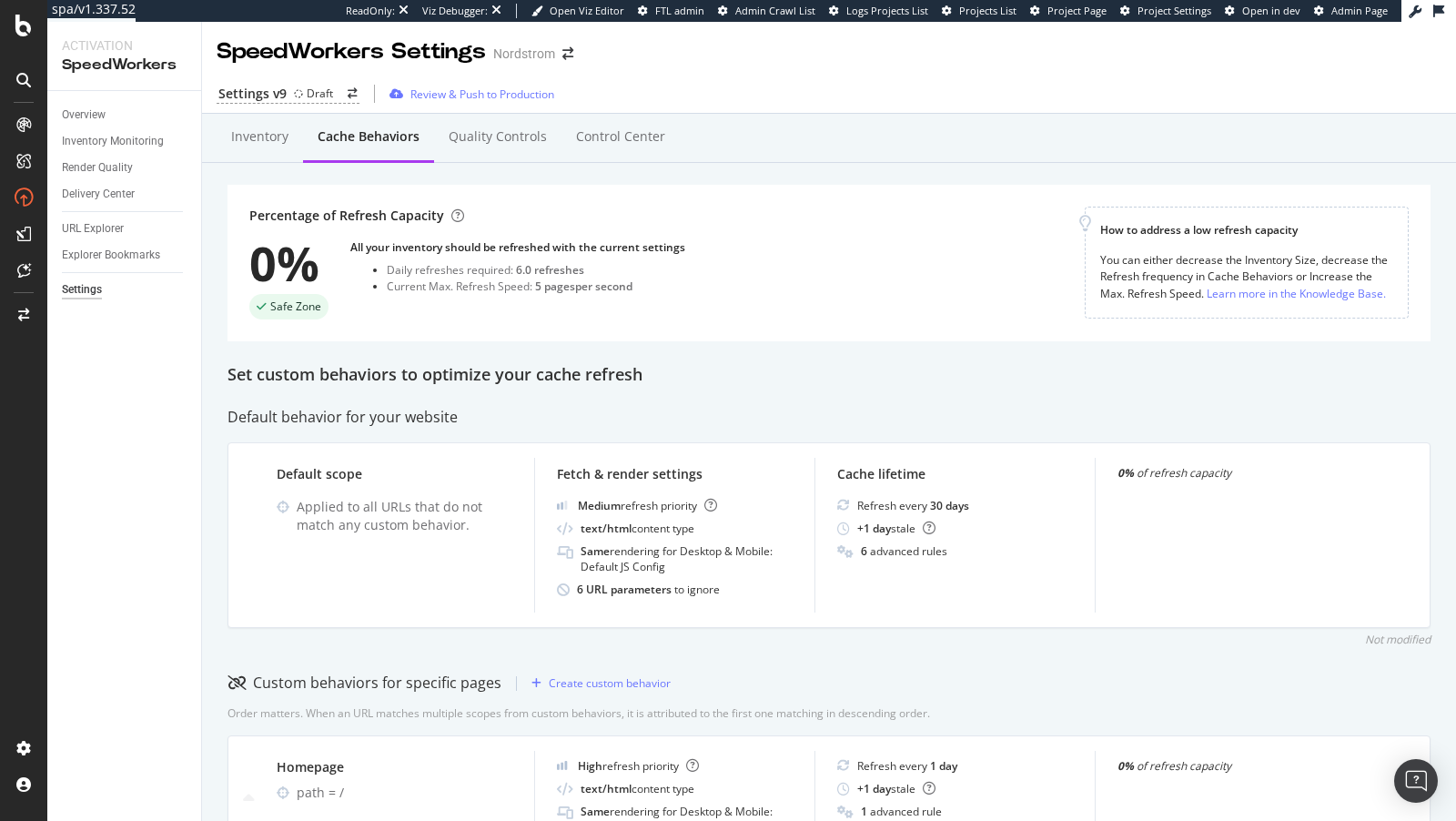
scroll to position [1, 0]
click at [456, 97] on div "Review & Push to Production" at bounding box center [482, 93] width 144 height 15
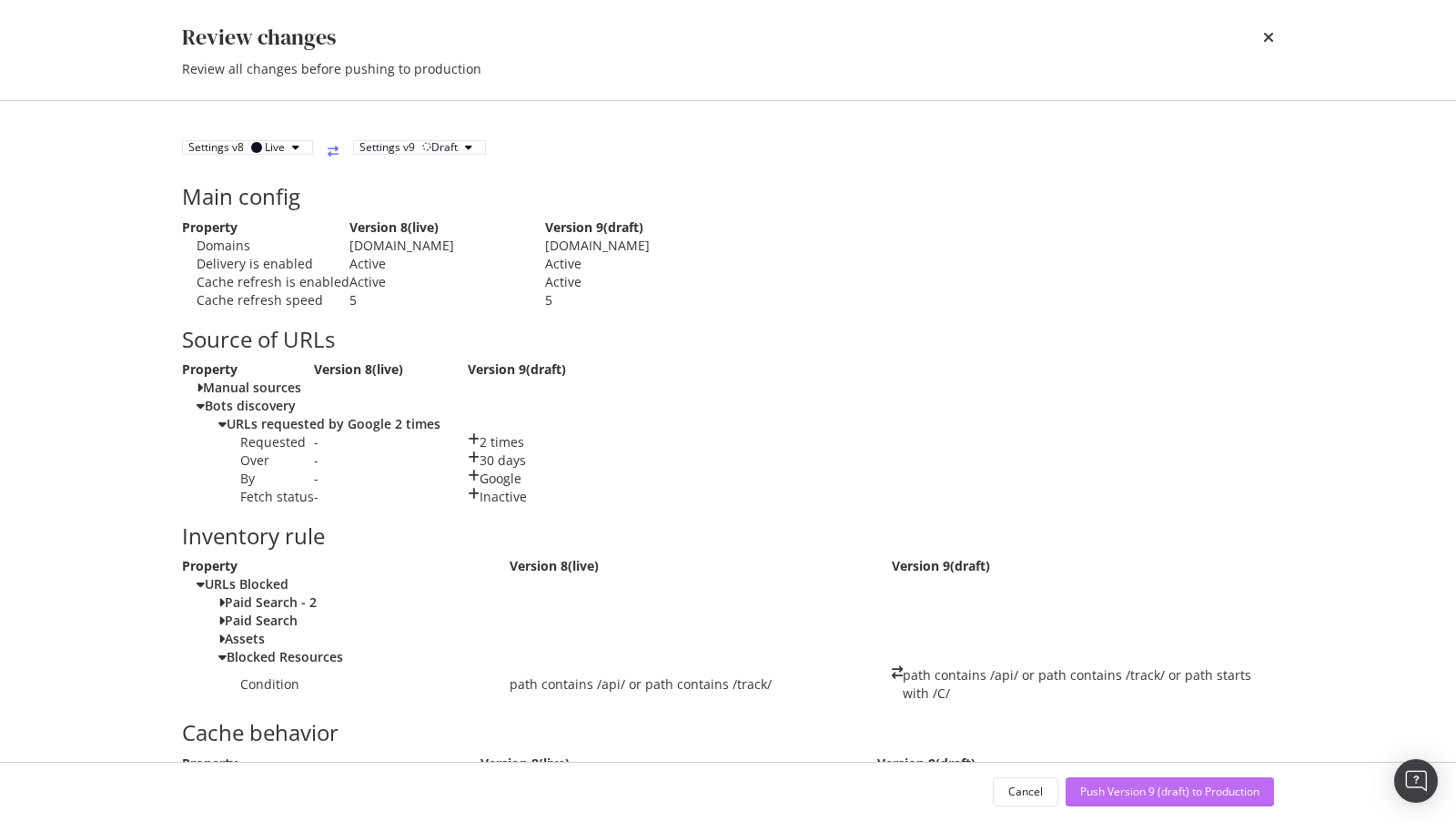
click at [1138, 798] on div "Push Version 9 (draft) to Production" at bounding box center [1170, 791] width 179 height 15
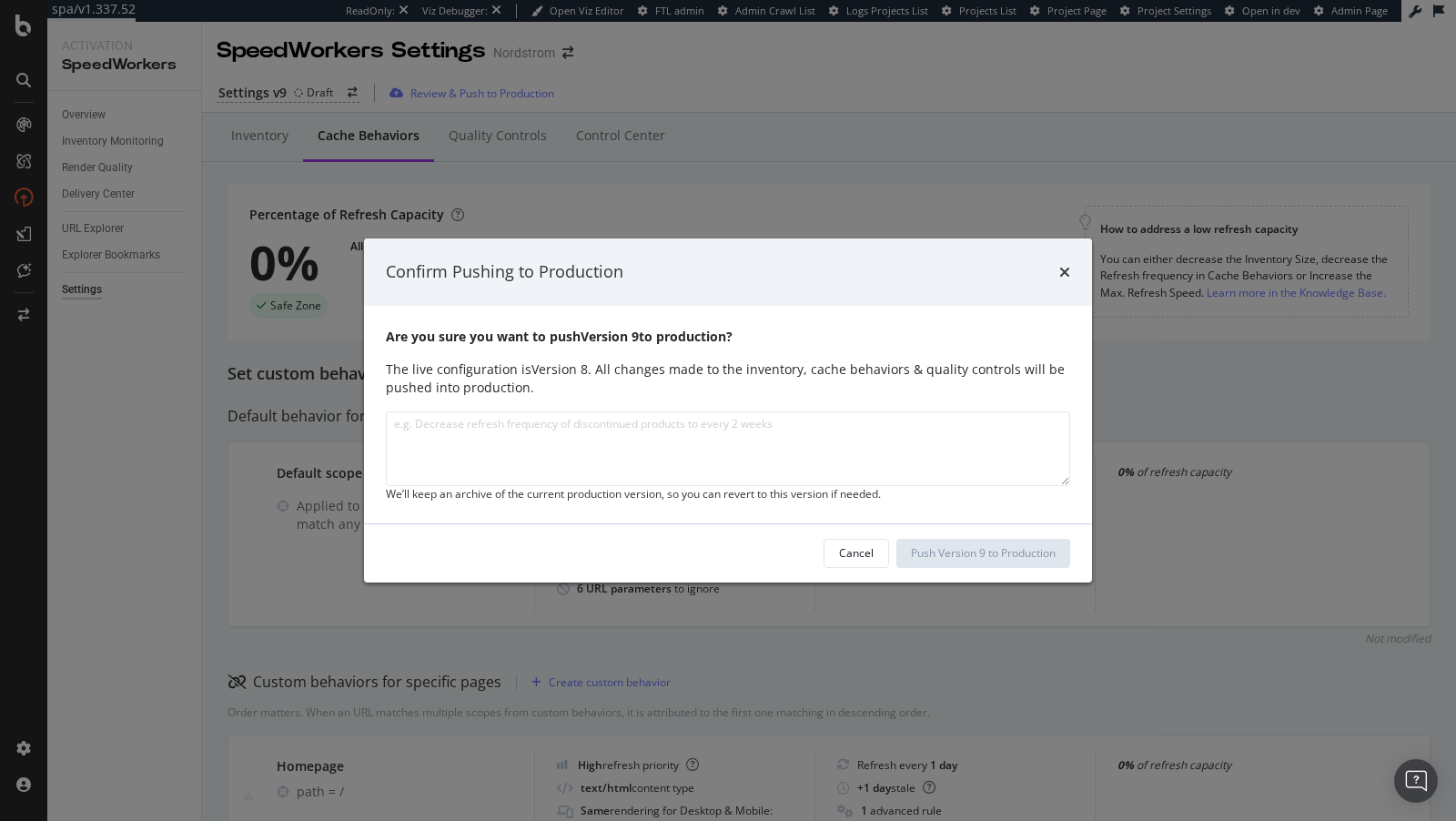
click at [964, 260] on div "Confirm Pushing to Production" at bounding box center [728, 271] width 684 height 24
click at [1060, 265] on icon "times" at bounding box center [1064, 271] width 10 height 14
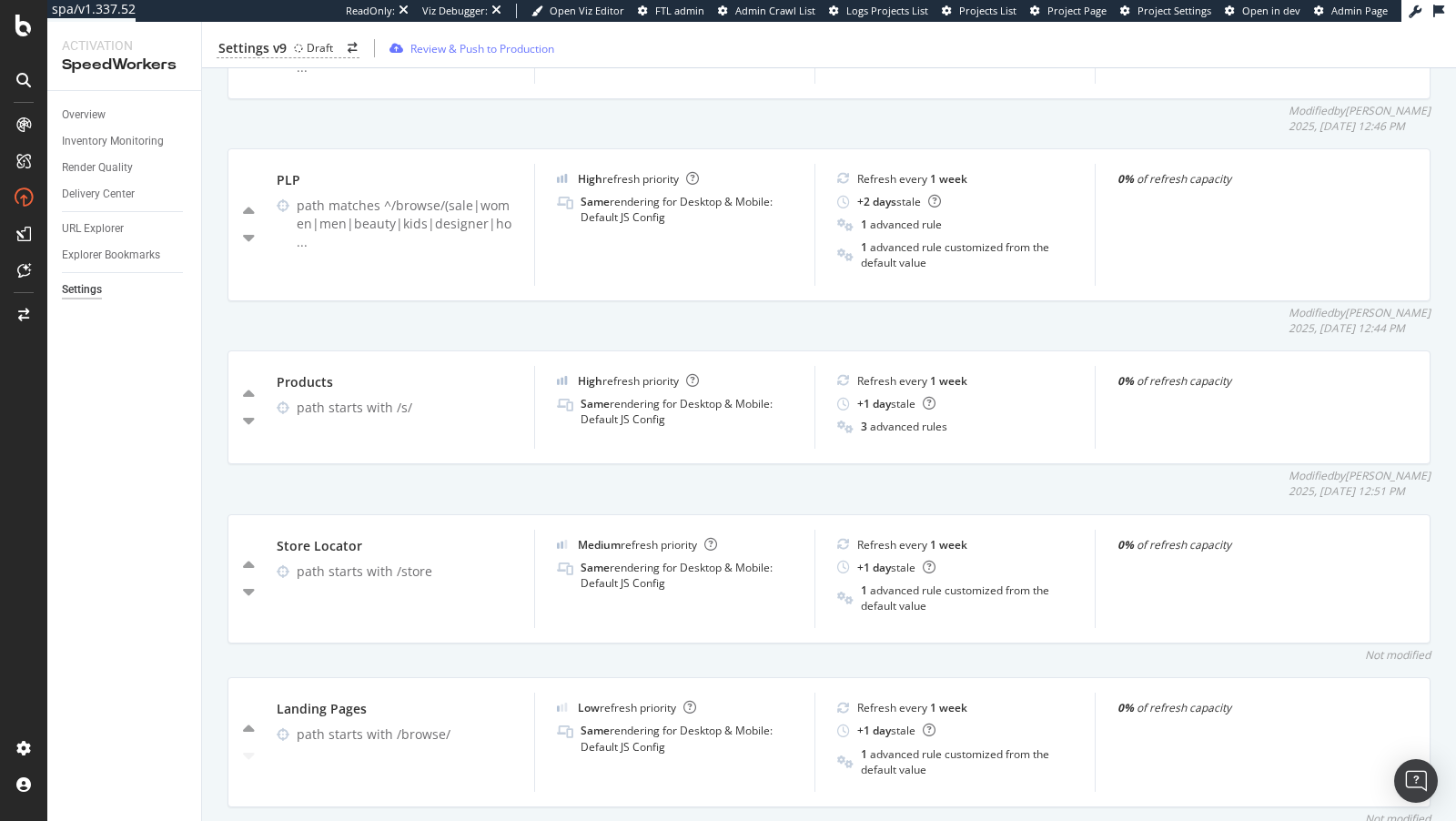
scroll to position [1316, 0]
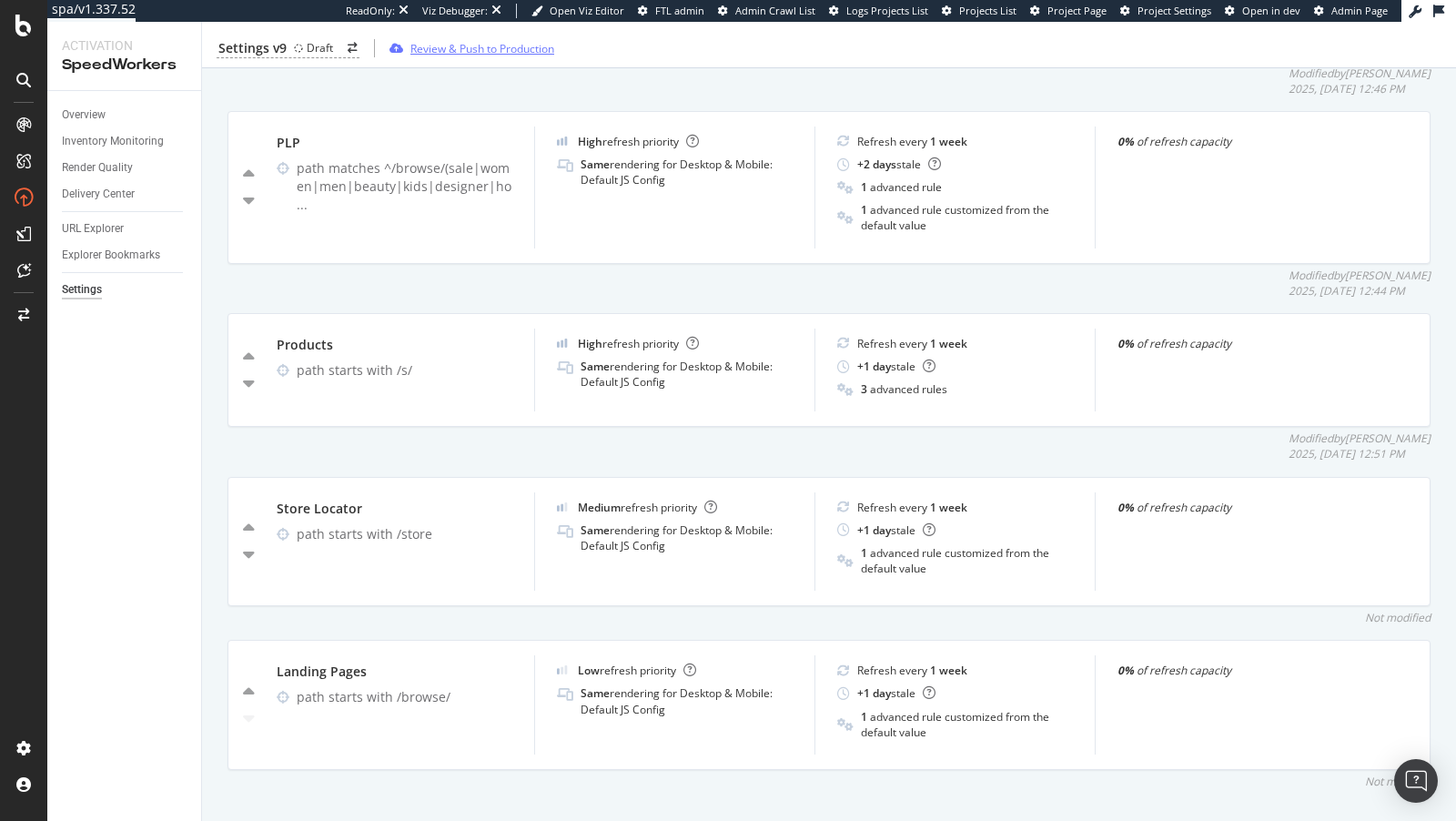
click at [459, 54] on div "Review & Push to Production" at bounding box center [482, 48] width 144 height 15
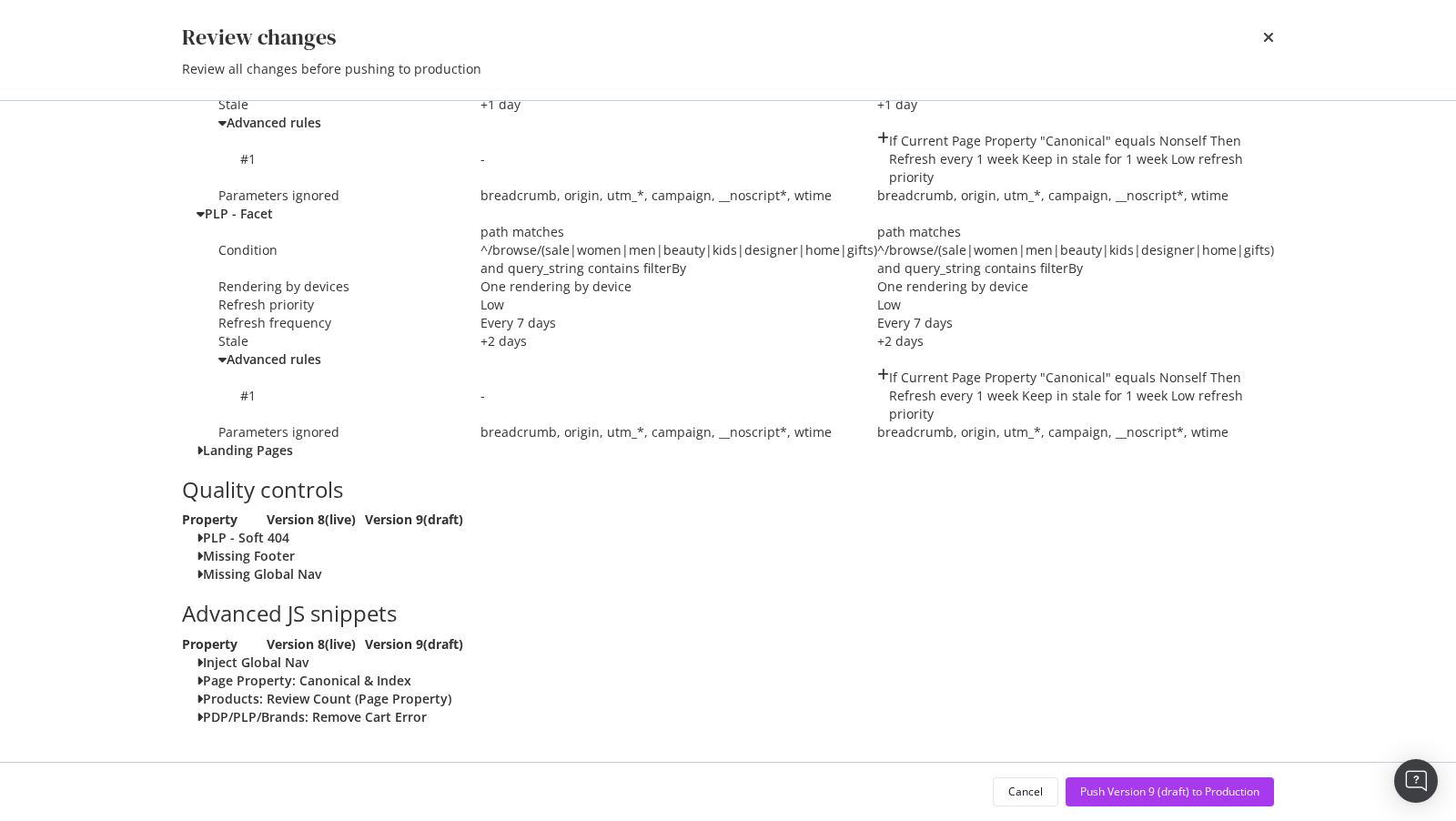
scroll to position [4242, 0]
click at [1151, 792] on div "Push Version 9 (draft) to Production" at bounding box center [1170, 791] width 179 height 15
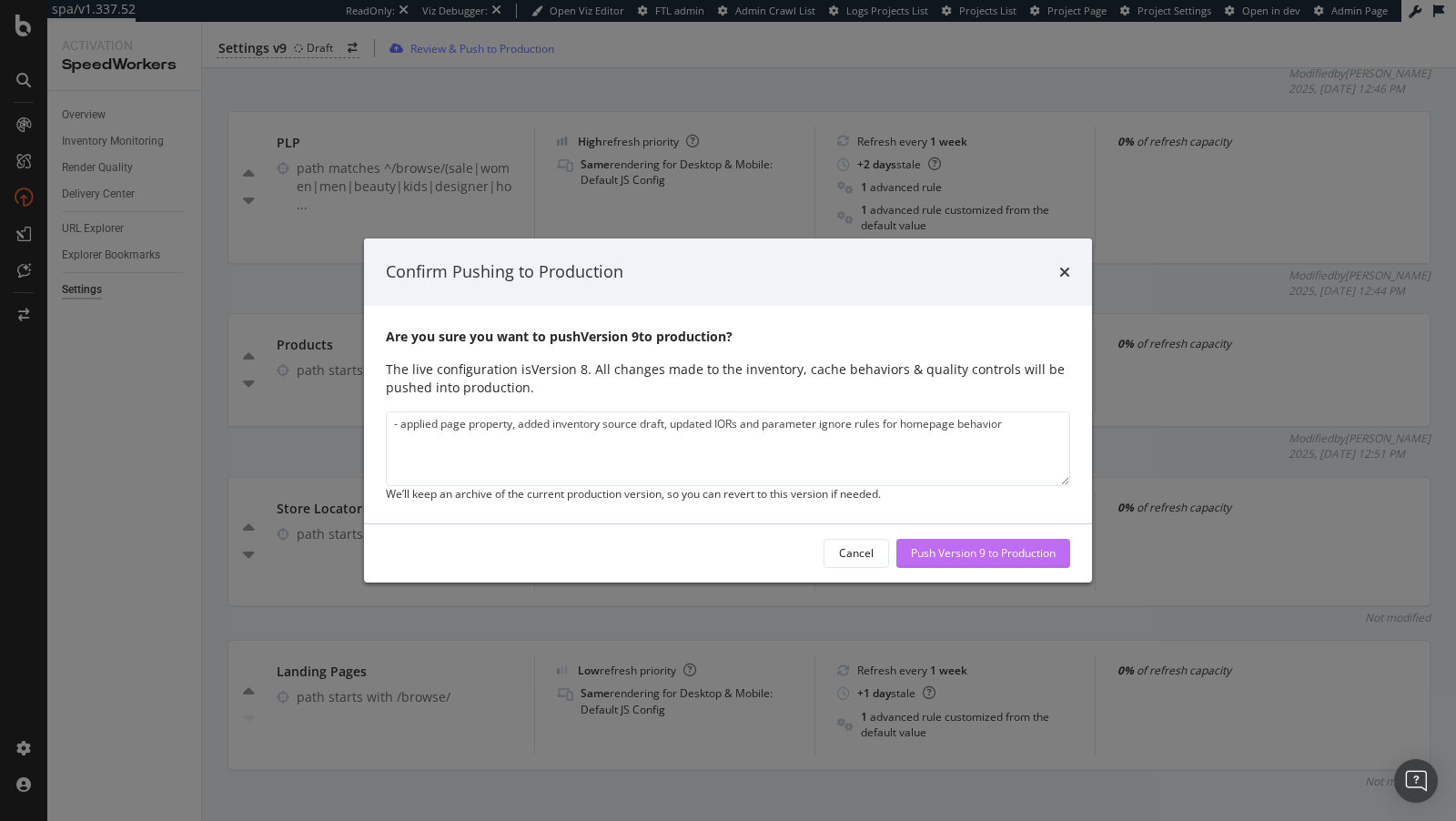
type textarea "- applied page property, added inventory source draft, updated IORs and paramet…"
click at [911, 559] on div "Push Version 9 to Production" at bounding box center [983, 552] width 145 height 15
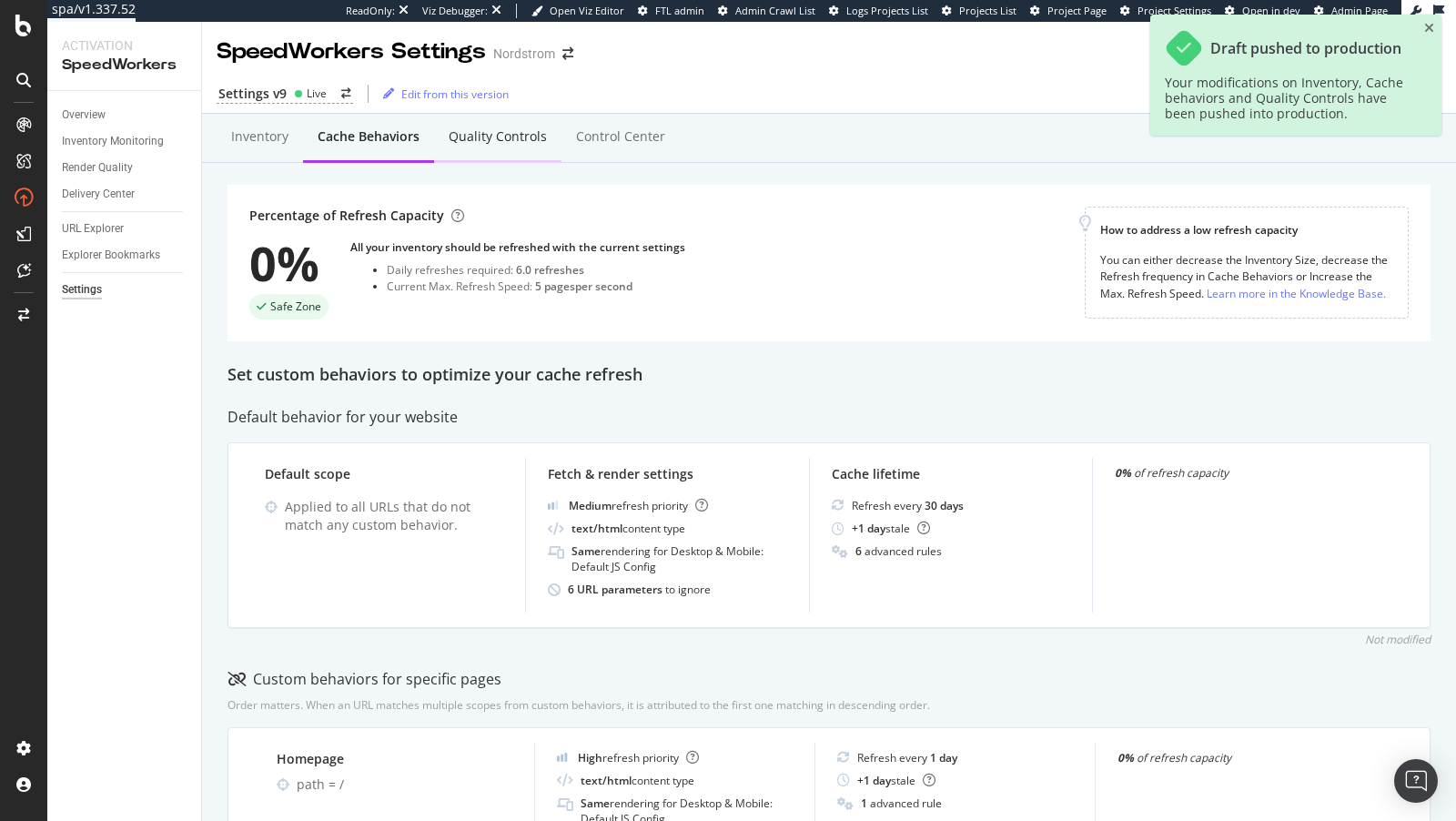
click at [494, 149] on div "Quality Controls" at bounding box center [498, 137] width 128 height 50
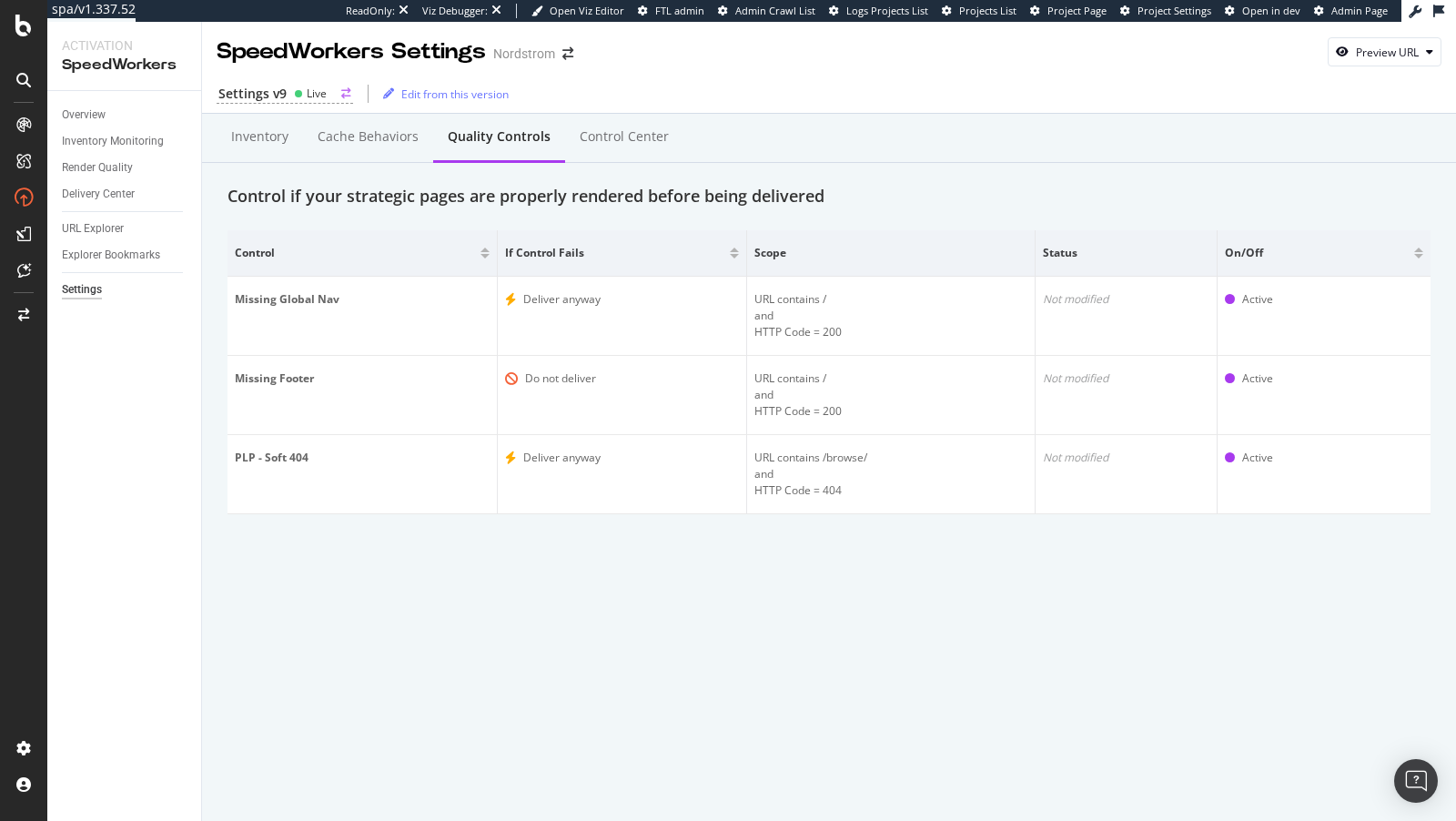
click at [282, 88] on div "Settings v9" at bounding box center [253, 93] width 69 height 18
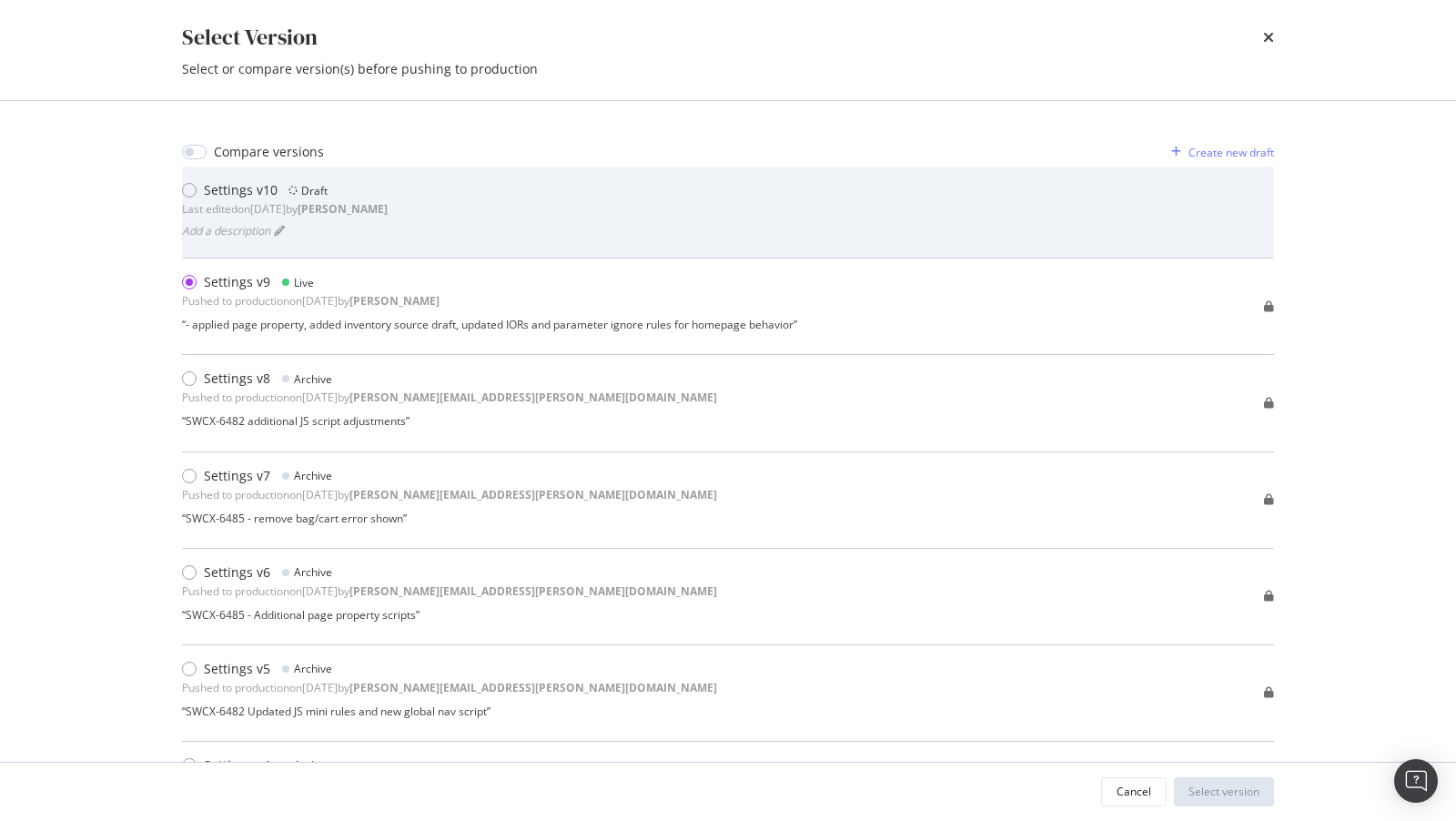
click at [404, 212] on div "Settings v10 Draft Last edited on 2025 Oct 6th by connor Add a description" at bounding box center [728, 211] width 1092 height 62
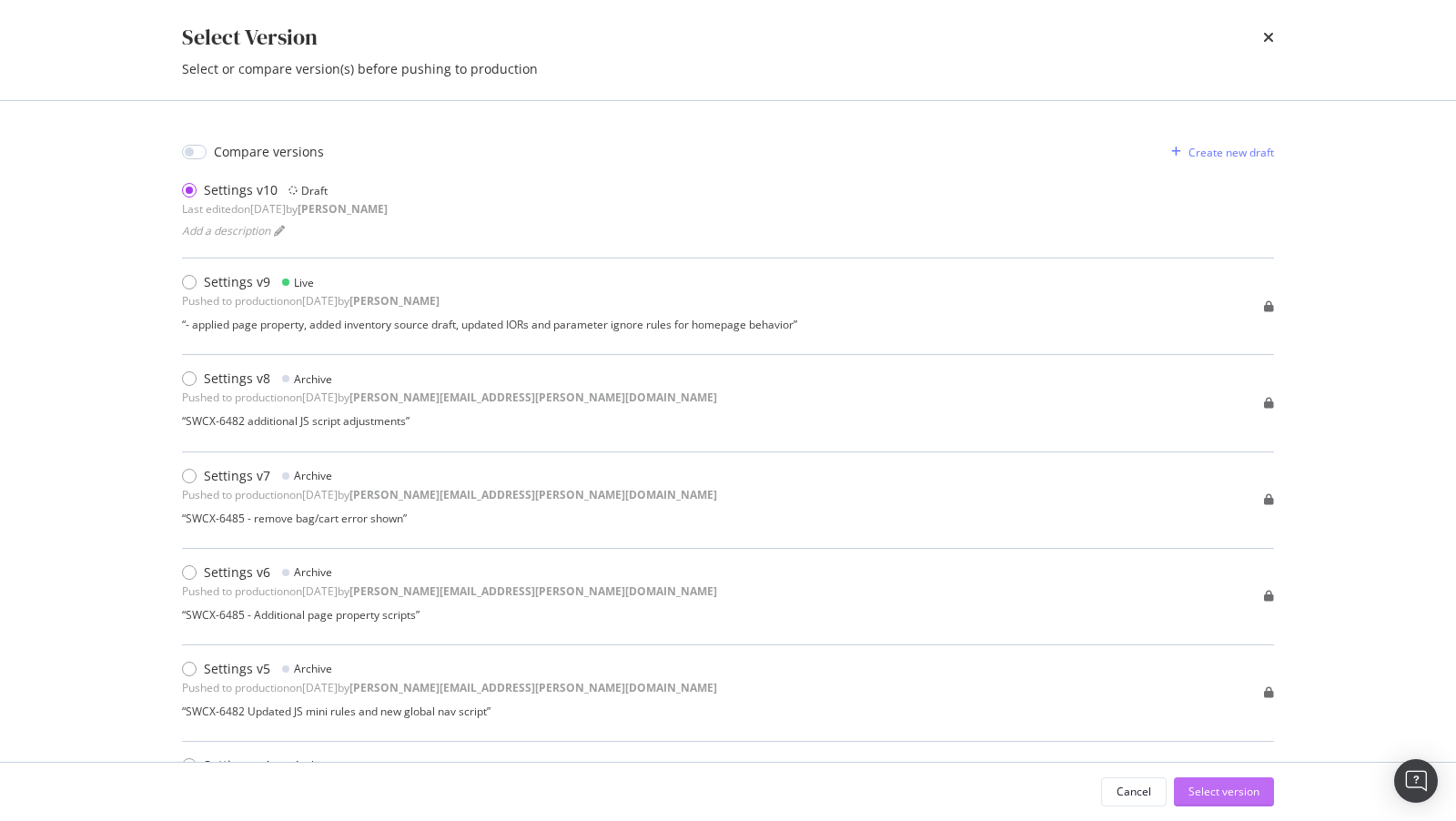
click at [1251, 781] on div "Select version" at bounding box center [1224, 791] width 71 height 28
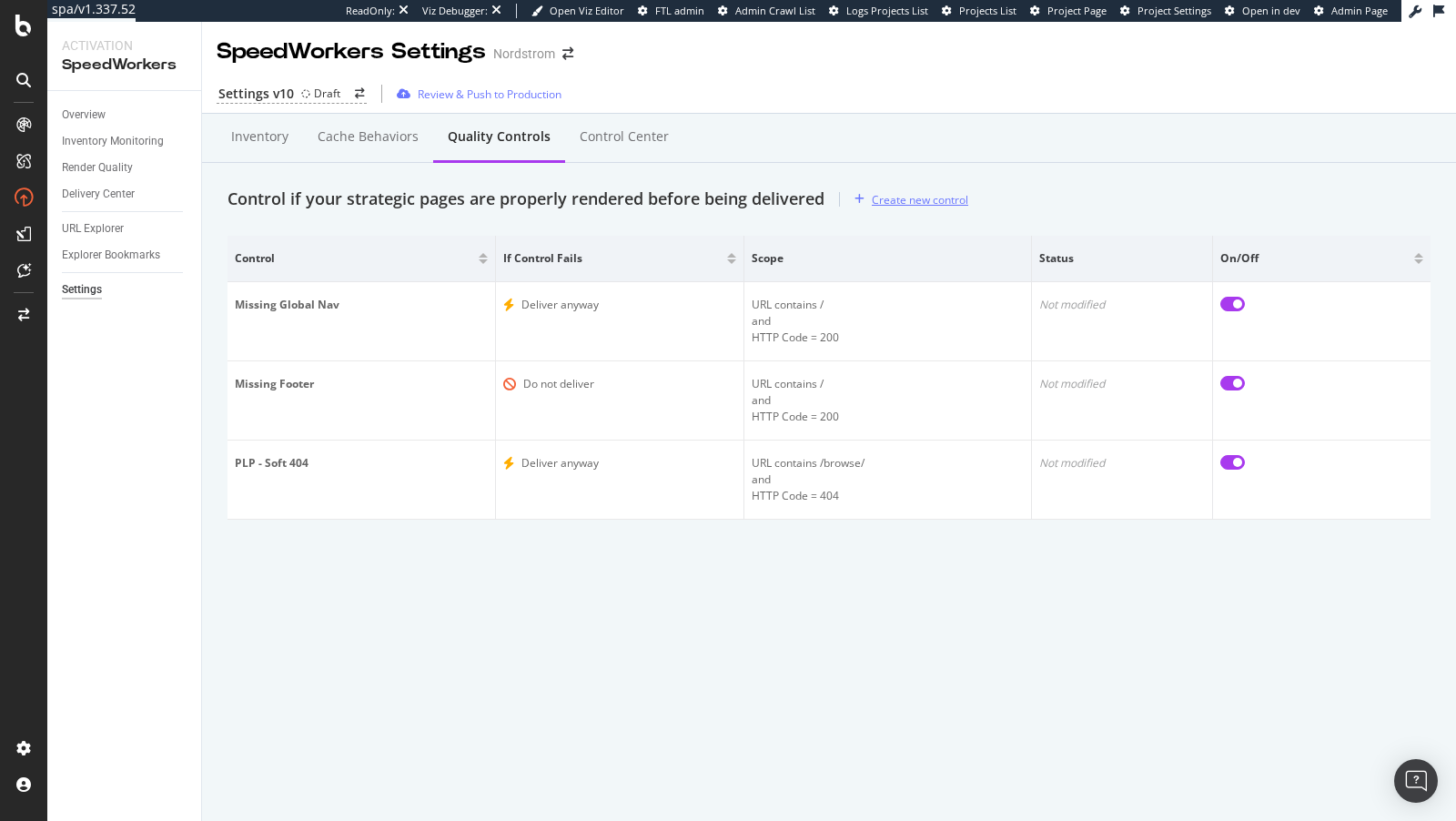
click at [914, 192] on div "Create new control" at bounding box center [920, 200] width 96 height 15
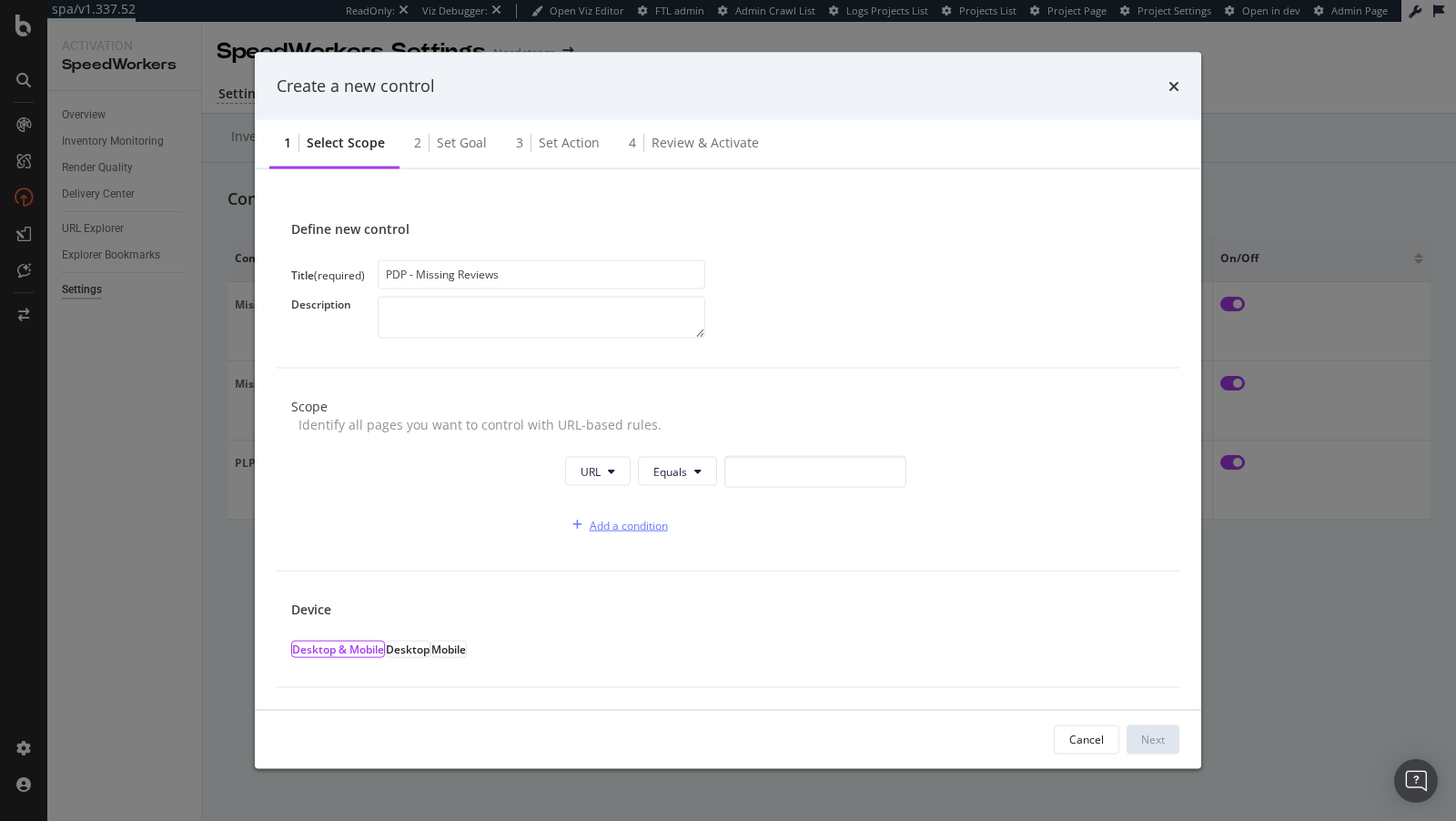
type input "PDP - Missing Reviews"
click at [634, 511] on div "Add a condition" at bounding box center [617, 525] width 103 height 28
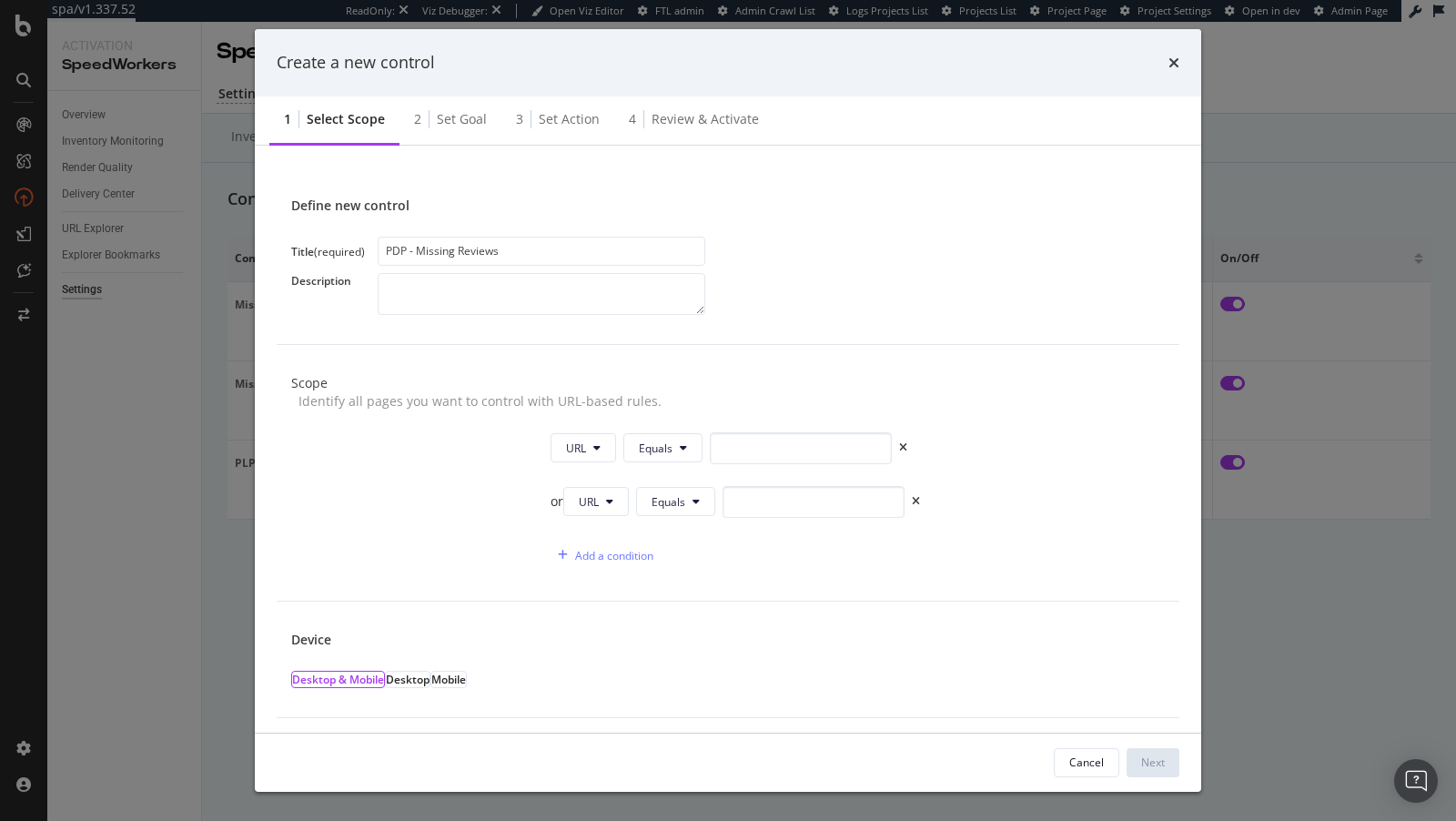
click at [554, 492] on div "or" at bounding box center [556, 501] width 12 height 18
click at [571, 436] on button "URL" at bounding box center [580, 448] width 66 height 30
click at [572, 496] on span "HTTP Code" at bounding box center [588, 498] width 56 height 16
click at [731, 432] on div "HTTP Code Equals 0" at bounding box center [736, 448] width 394 height 31
click at [743, 432] on input "0" at bounding box center [825, 448] width 182 height 31
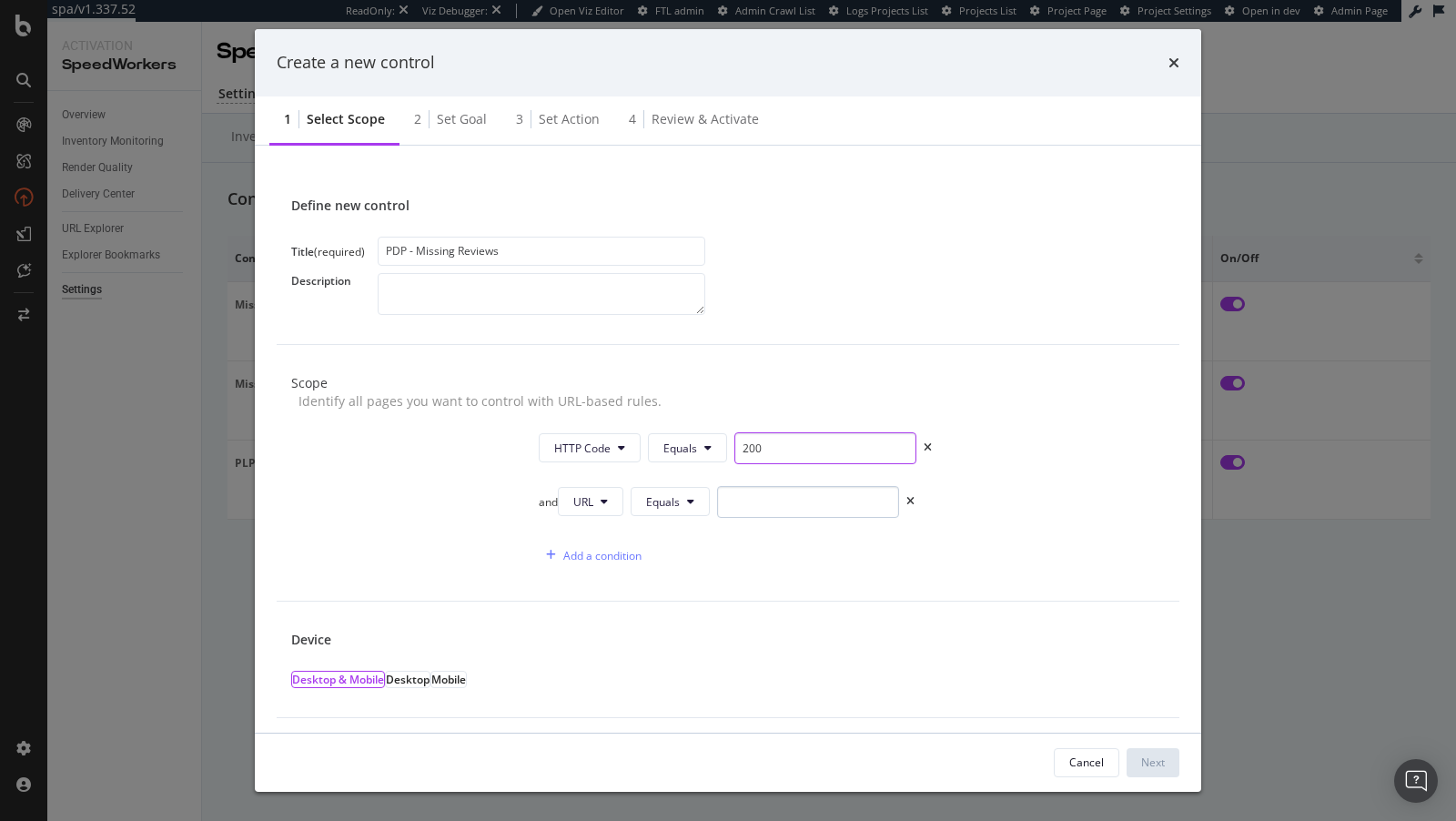
type input "200"
click at [769, 496] on input "modal" at bounding box center [808, 501] width 182 height 31
click at [603, 495] on button "URL" at bounding box center [591, 501] width 66 height 30
click at [597, 507] on div "URL" at bounding box center [612, 517] width 86 height 27
click at [699, 488] on button "Equals" at bounding box center [670, 501] width 79 height 30
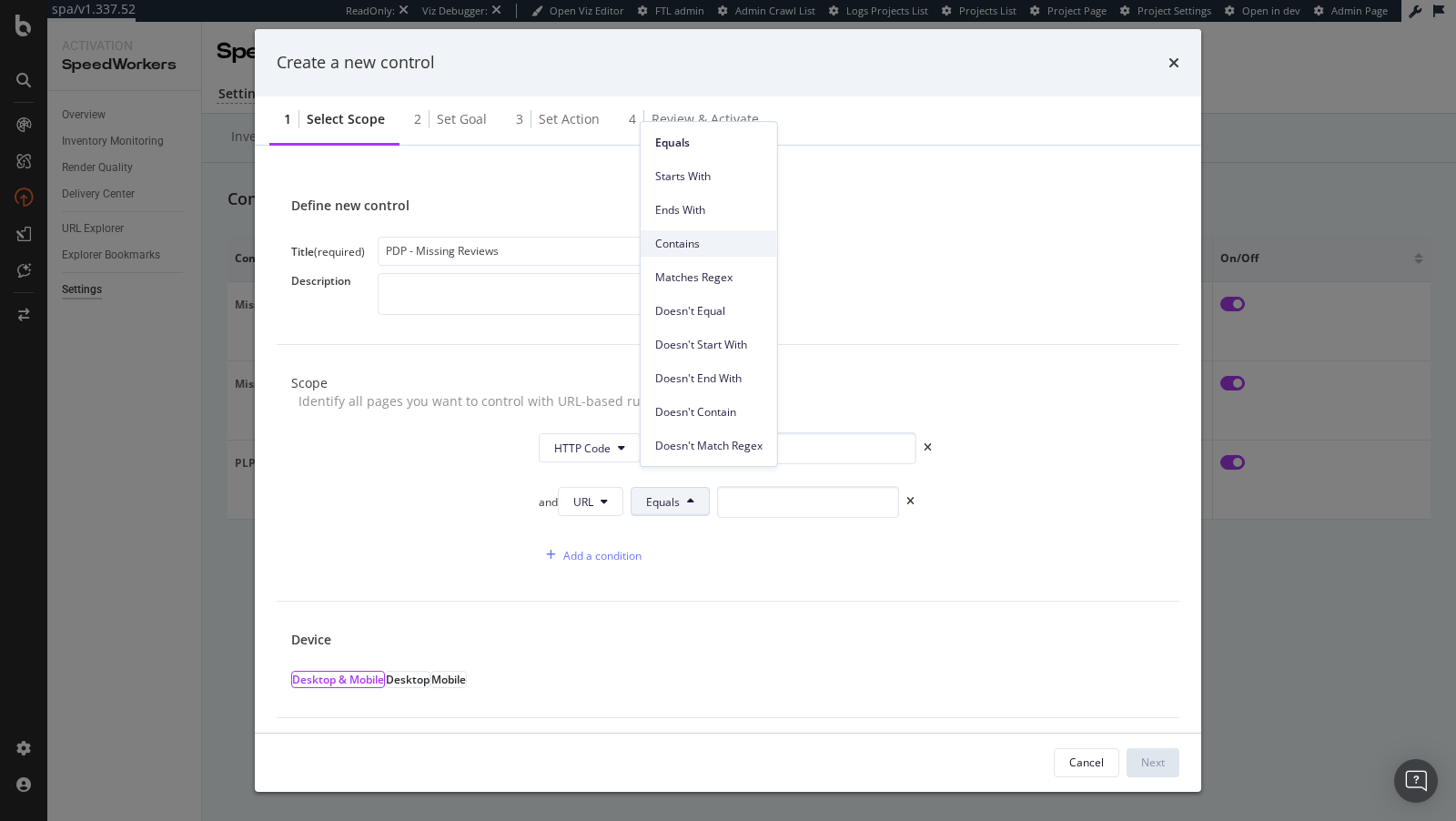
click at [699, 248] on span "Contains" at bounding box center [709, 243] width 108 height 16
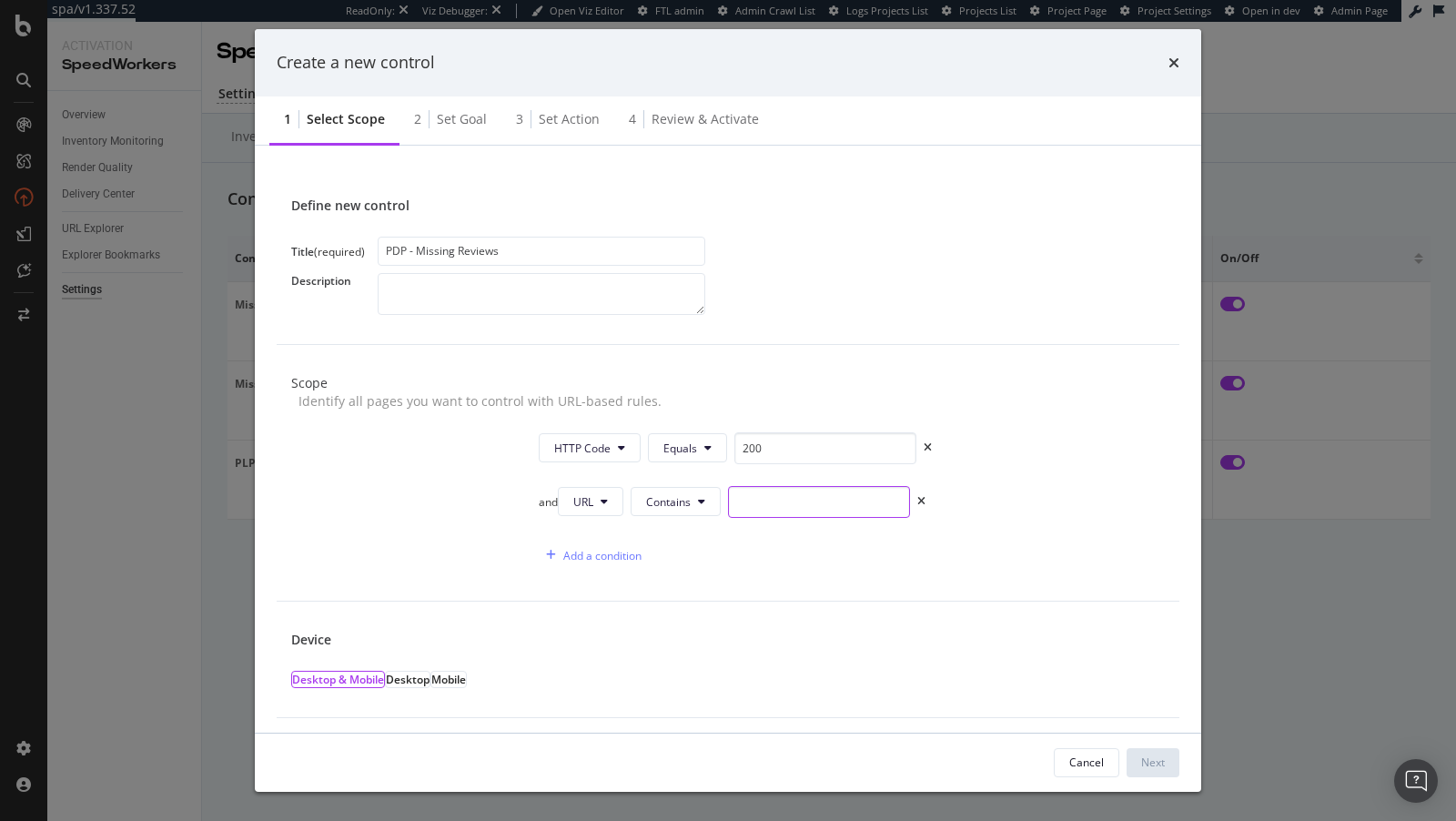
click at [751, 486] on input "modal" at bounding box center [819, 501] width 182 height 31
type input "/s/"
click at [1157, 769] on div "Next" at bounding box center [1153, 762] width 24 height 15
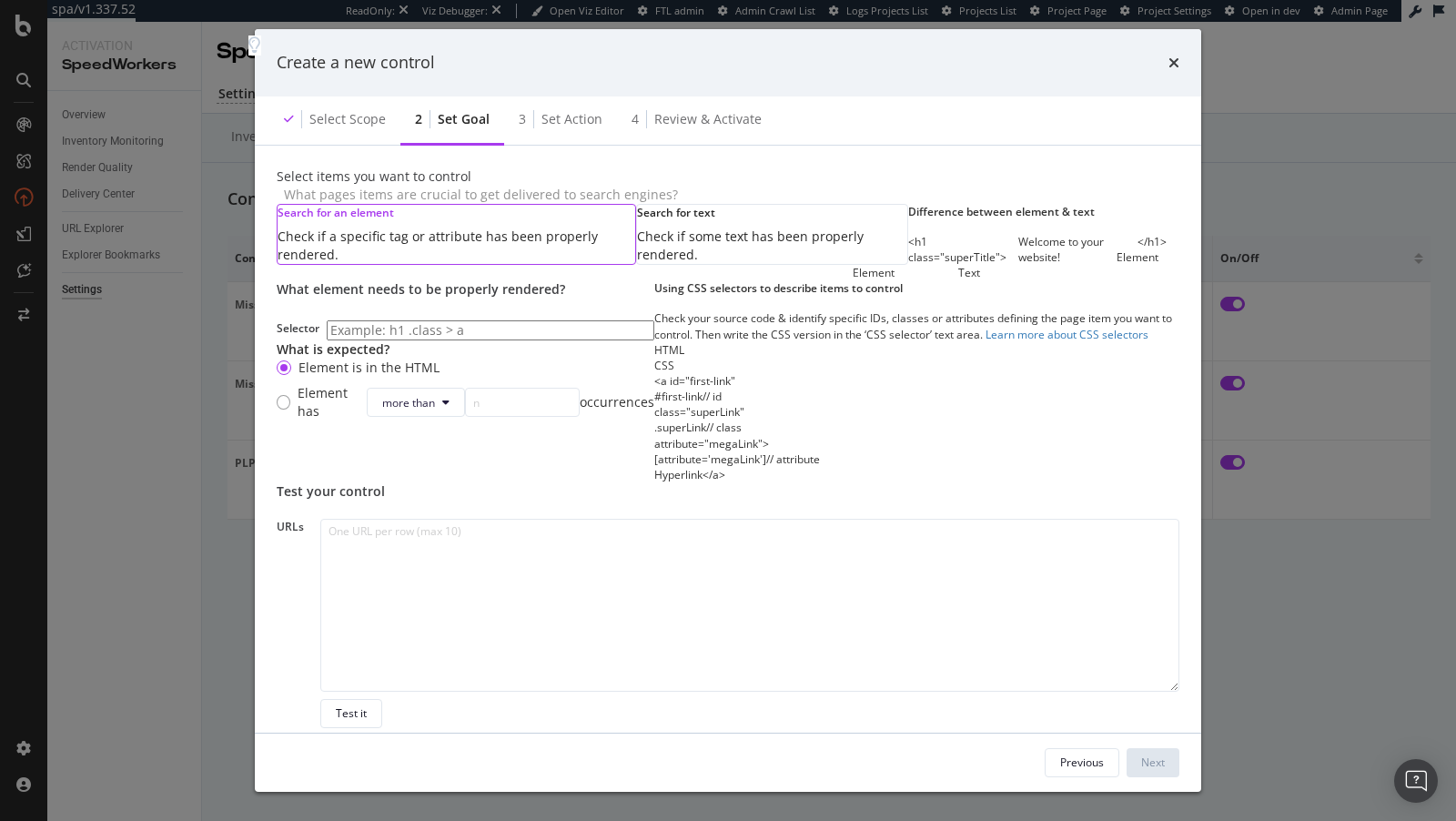
scroll to position [205, 0]
click at [487, 551] on textarea "modal" at bounding box center [750, 606] width 859 height 173
paste textarea "https://www.nordstrom.com/s/zuma-pointelle-short-sleeve-knit-camp-shirt/8281246…"
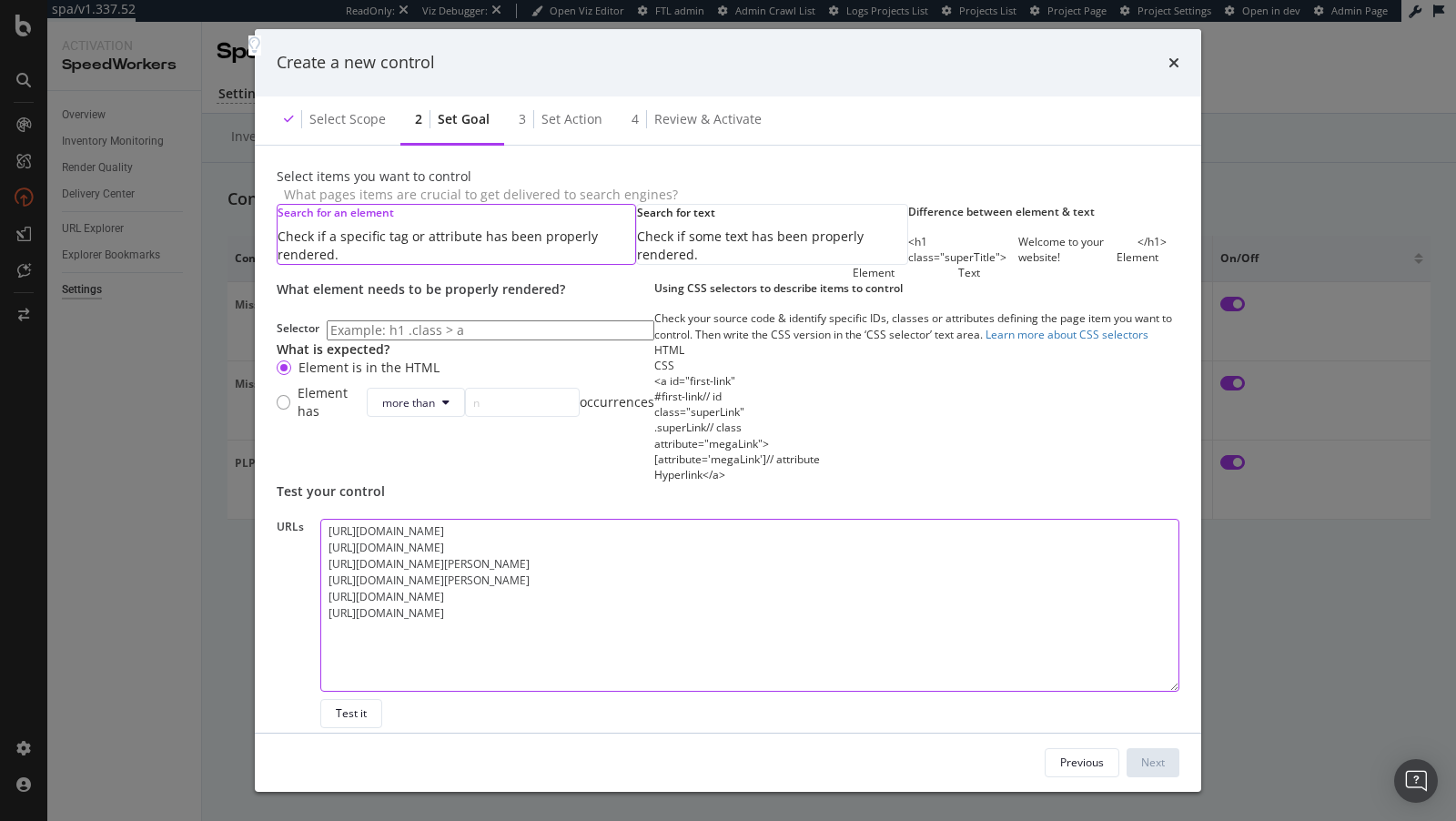
click at [679, 519] on textarea "https://www.nordstrom.com/s/zuma-pointelle-short-sleeve-knit-camp-shirt/8281246…" at bounding box center [750, 606] width 859 height 173
type textarea "https://www.nordstrom.com/s/zuma-pointelle-short-sleeve-knit-camp-shirt/8281246…"
click at [711, 519] on textarea "https://www.nordstrom.com/s/zuma-pointelle-short-sleeve-knit-camp-shirt/8281246…" at bounding box center [750, 606] width 859 height 173
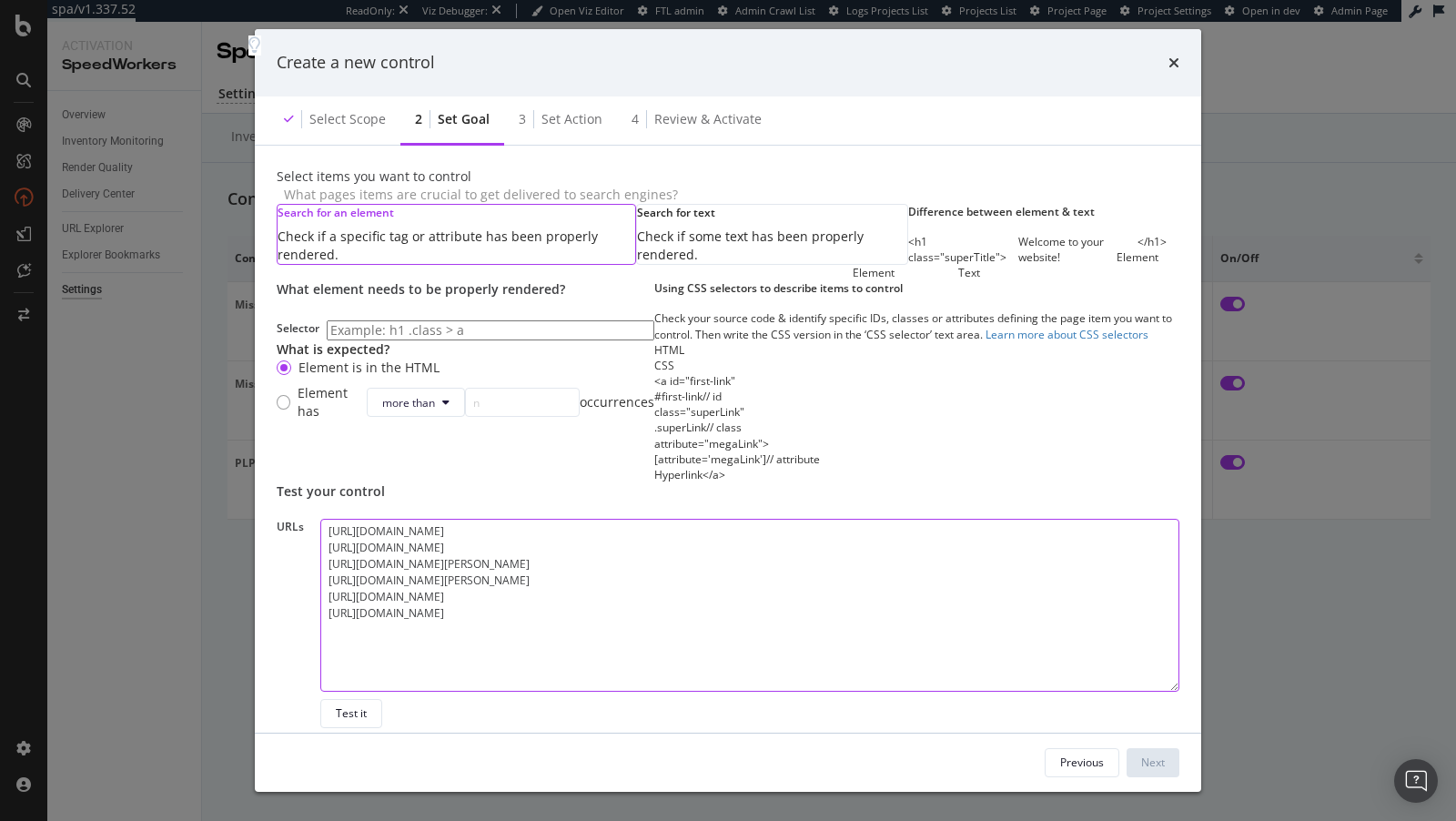
click at [711, 519] on textarea "https://www.nordstrom.com/s/zuma-pointelle-short-sleeve-knit-camp-shirt/8281246…" at bounding box center [750, 606] width 859 height 173
click at [448, 340] on input "modal" at bounding box center [491, 330] width 328 height 20
paste input "#product-page-reviews"
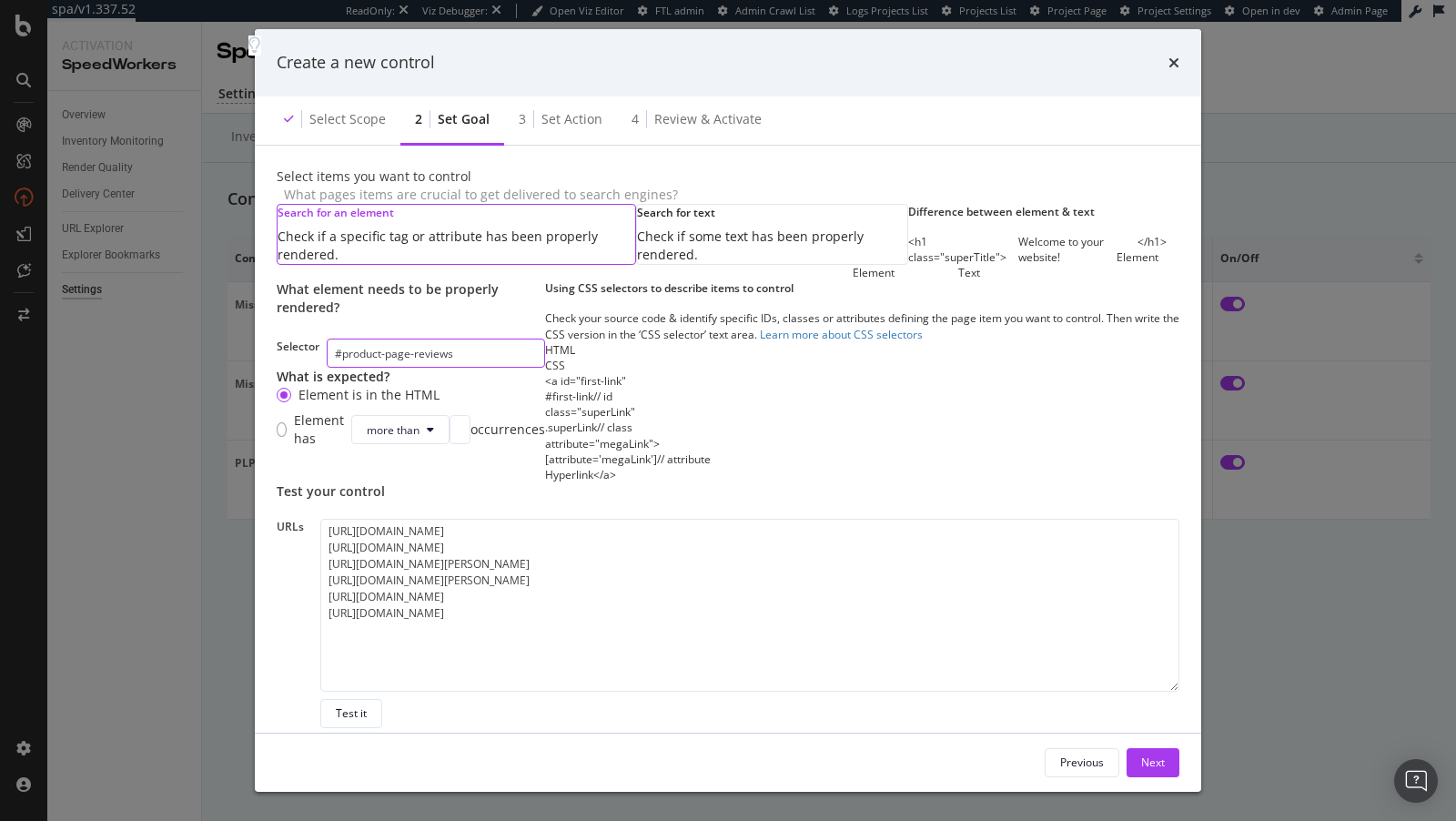
scroll to position [205, 0]
type input "#product-page-reviews"
click at [1150, 754] on div "Next" at bounding box center [1153, 762] width 24 height 15
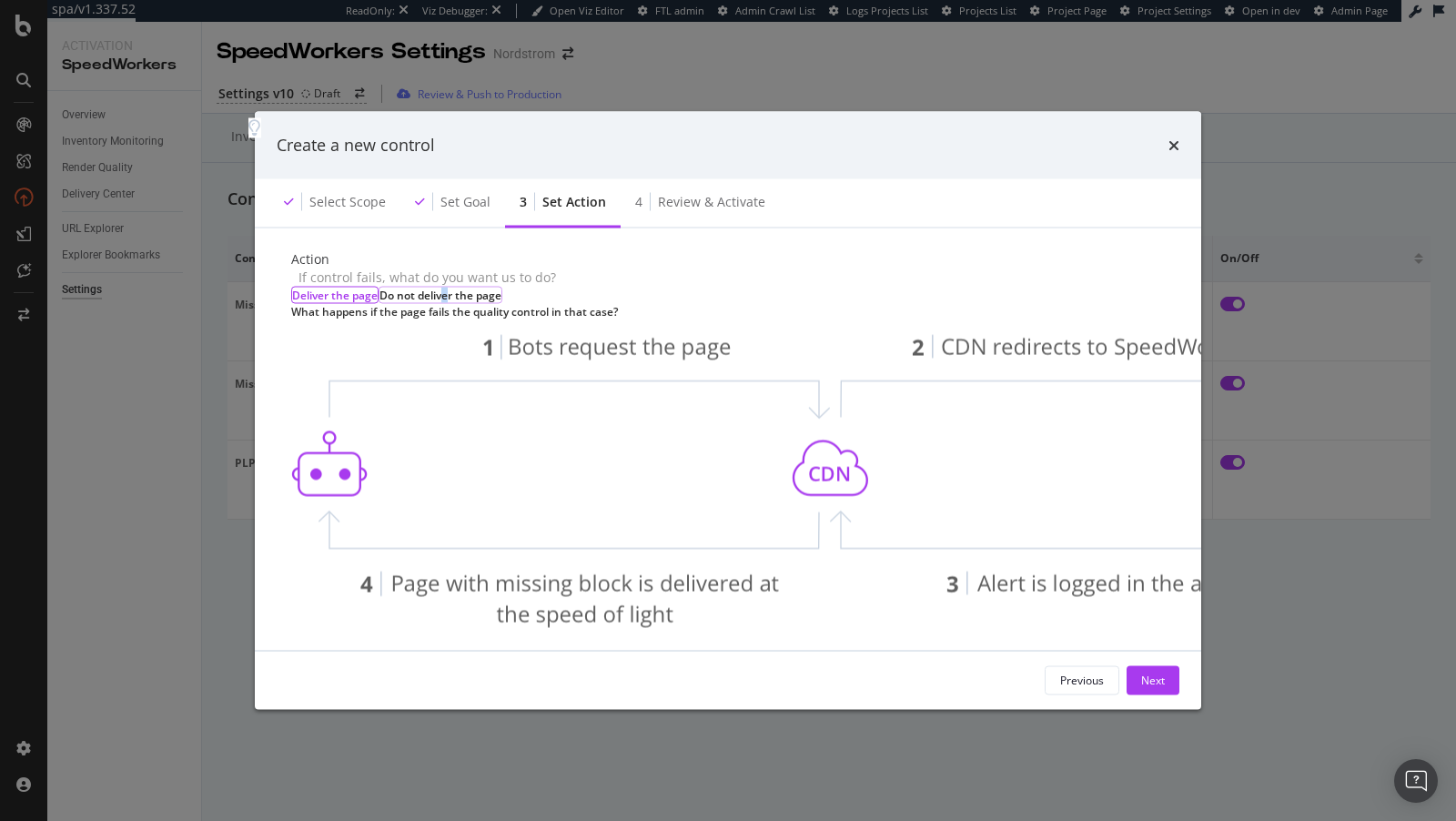
click at [495, 302] on div "Do not deliver the page" at bounding box center [440, 294] width 122 height 15
click at [1156, 679] on div "Next" at bounding box center [1153, 680] width 24 height 15
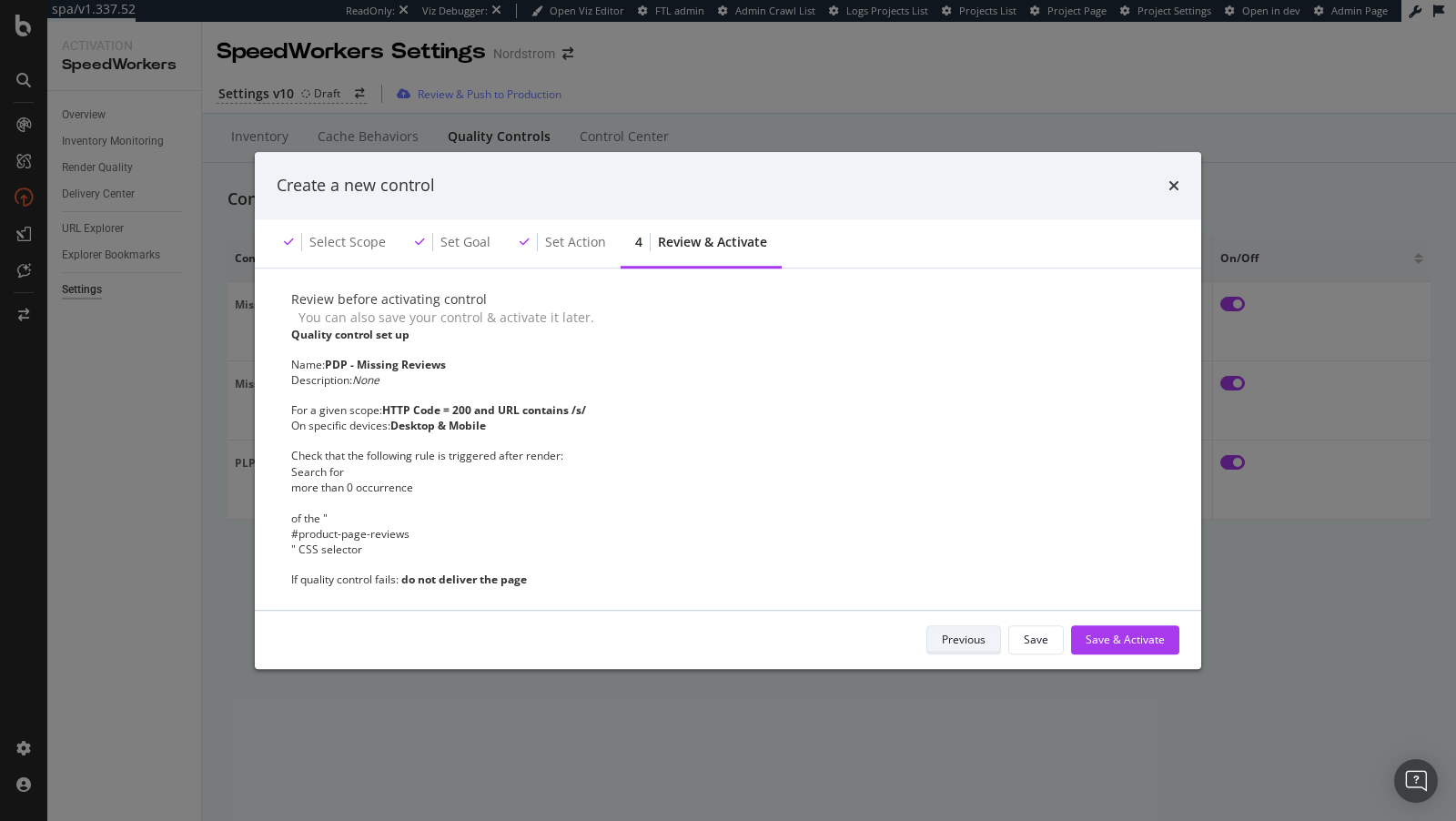
click at [968, 642] on div "Previous" at bounding box center [964, 639] width 44 height 15
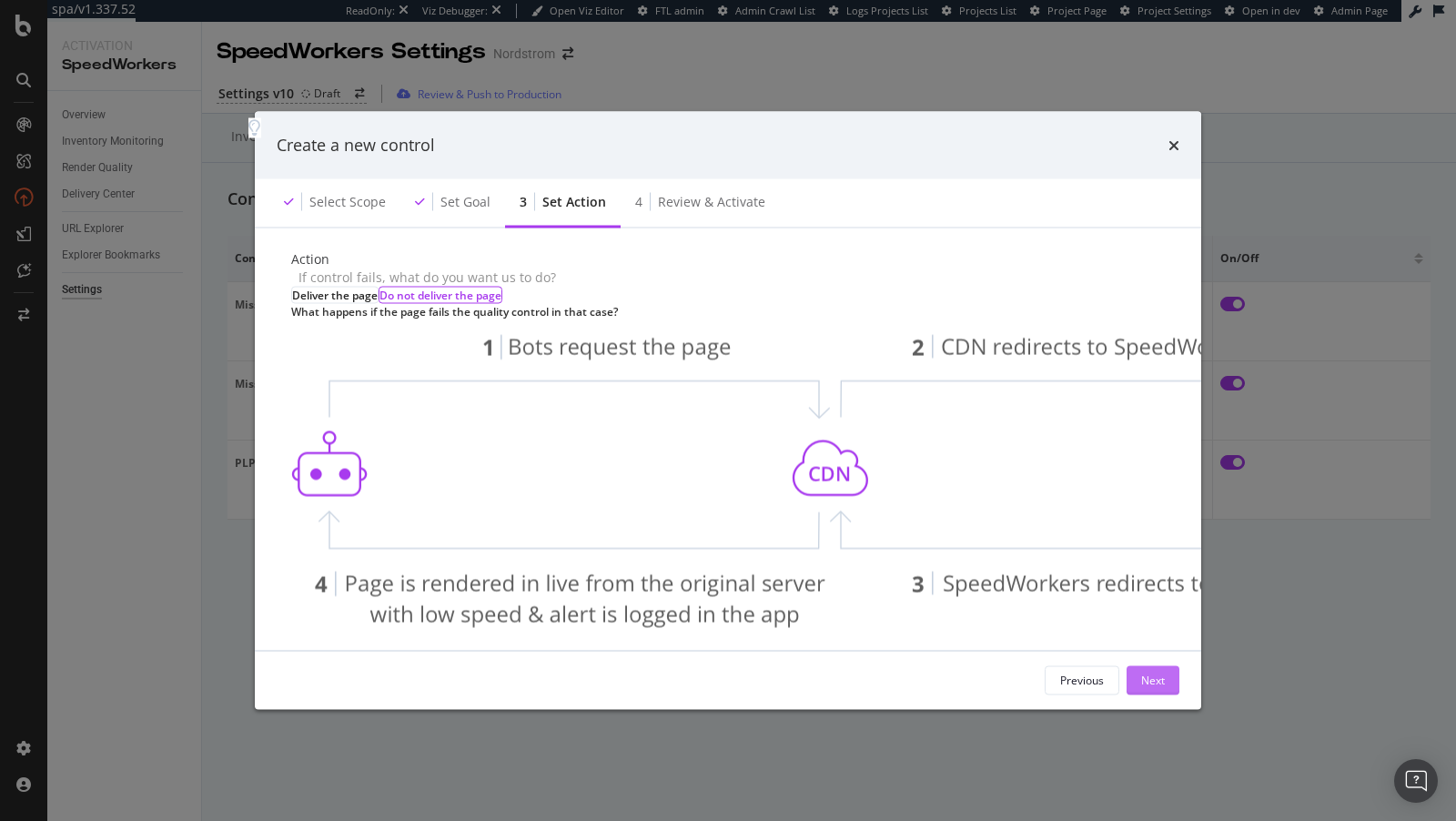
click at [1147, 672] on div "Next" at bounding box center [1153, 680] width 24 height 15
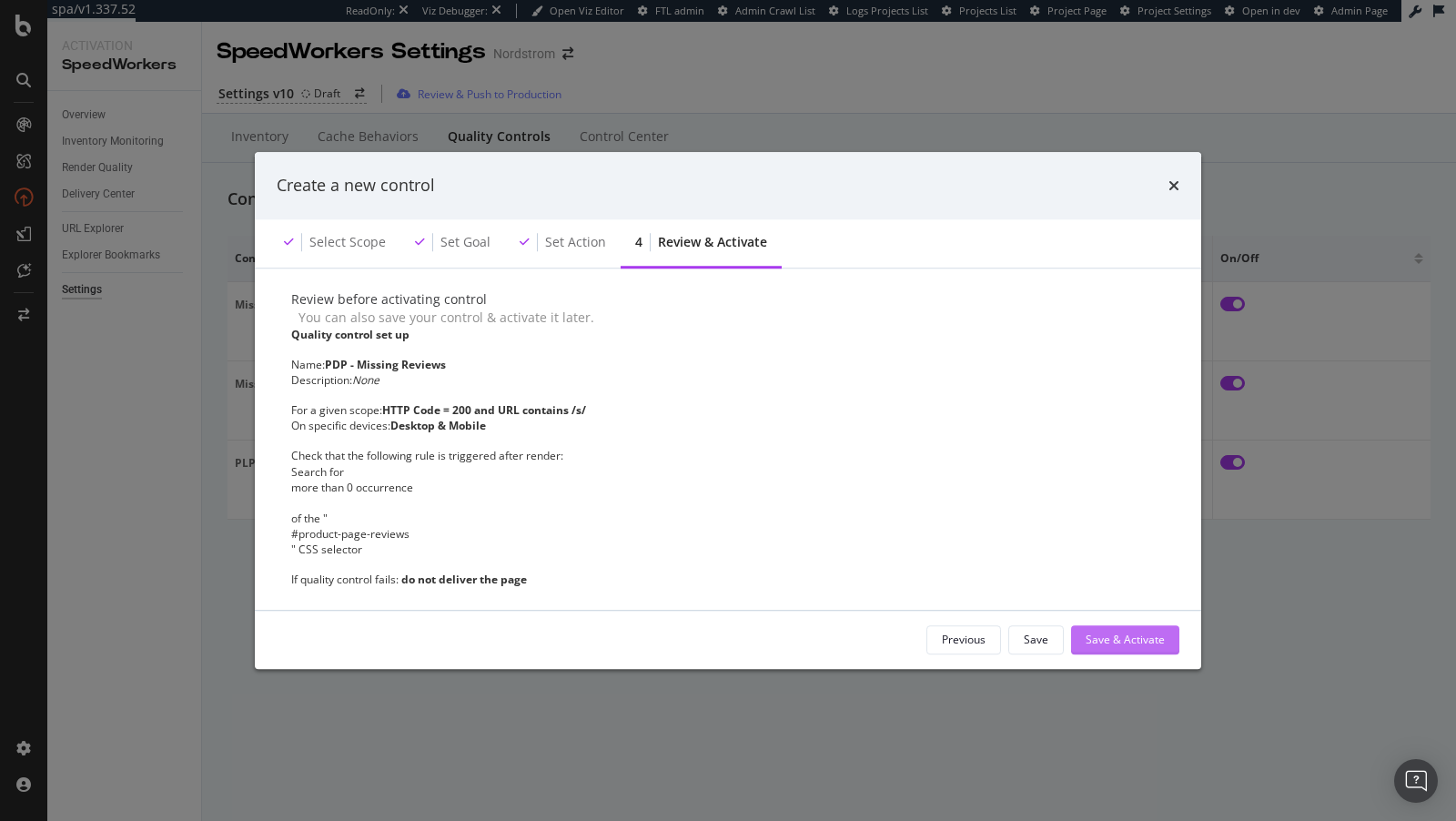
click at [1145, 644] on div "Save & Activate" at bounding box center [1125, 639] width 79 height 15
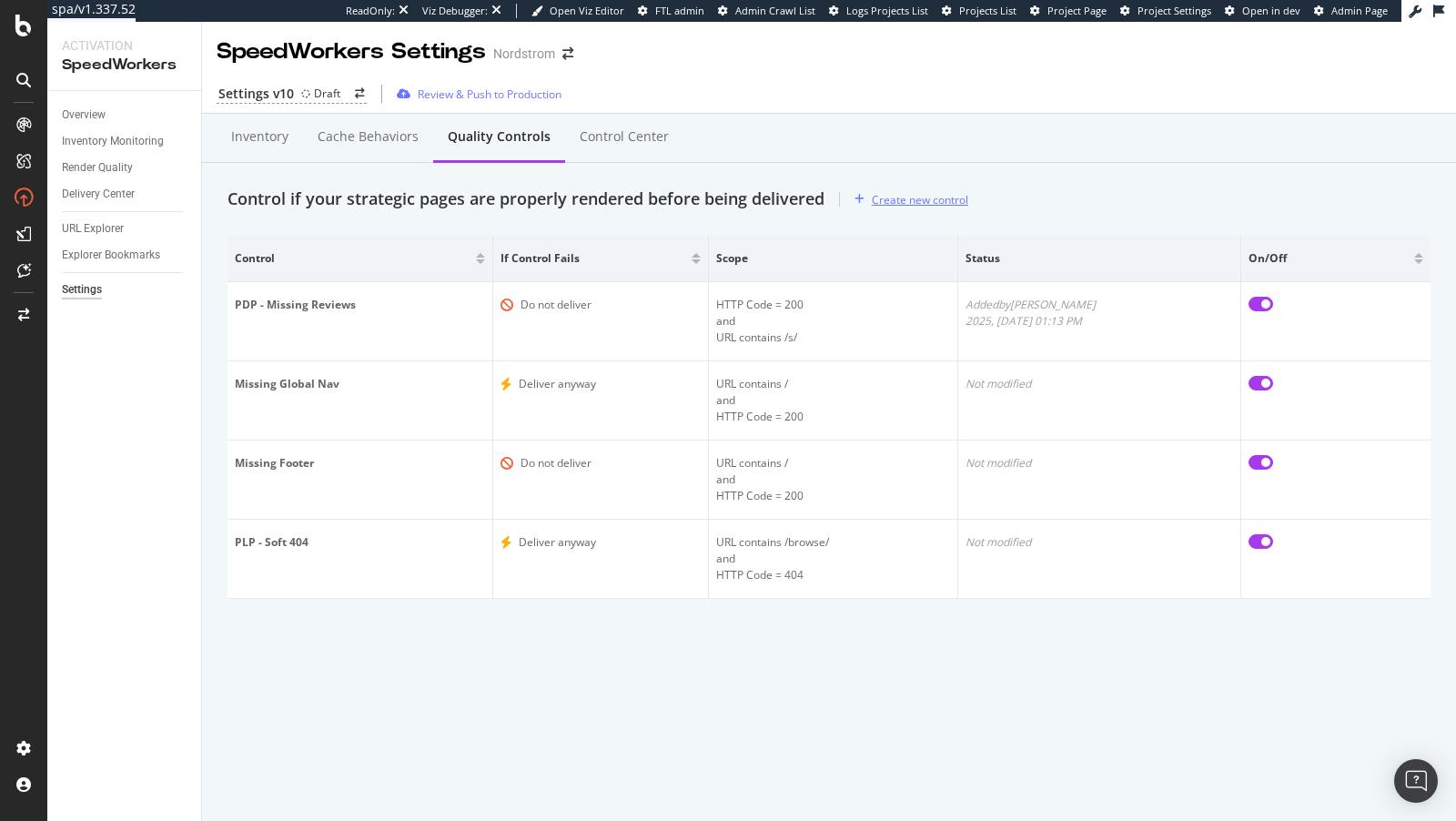
click at [947, 200] on div "Create new control" at bounding box center [920, 200] width 96 height 15
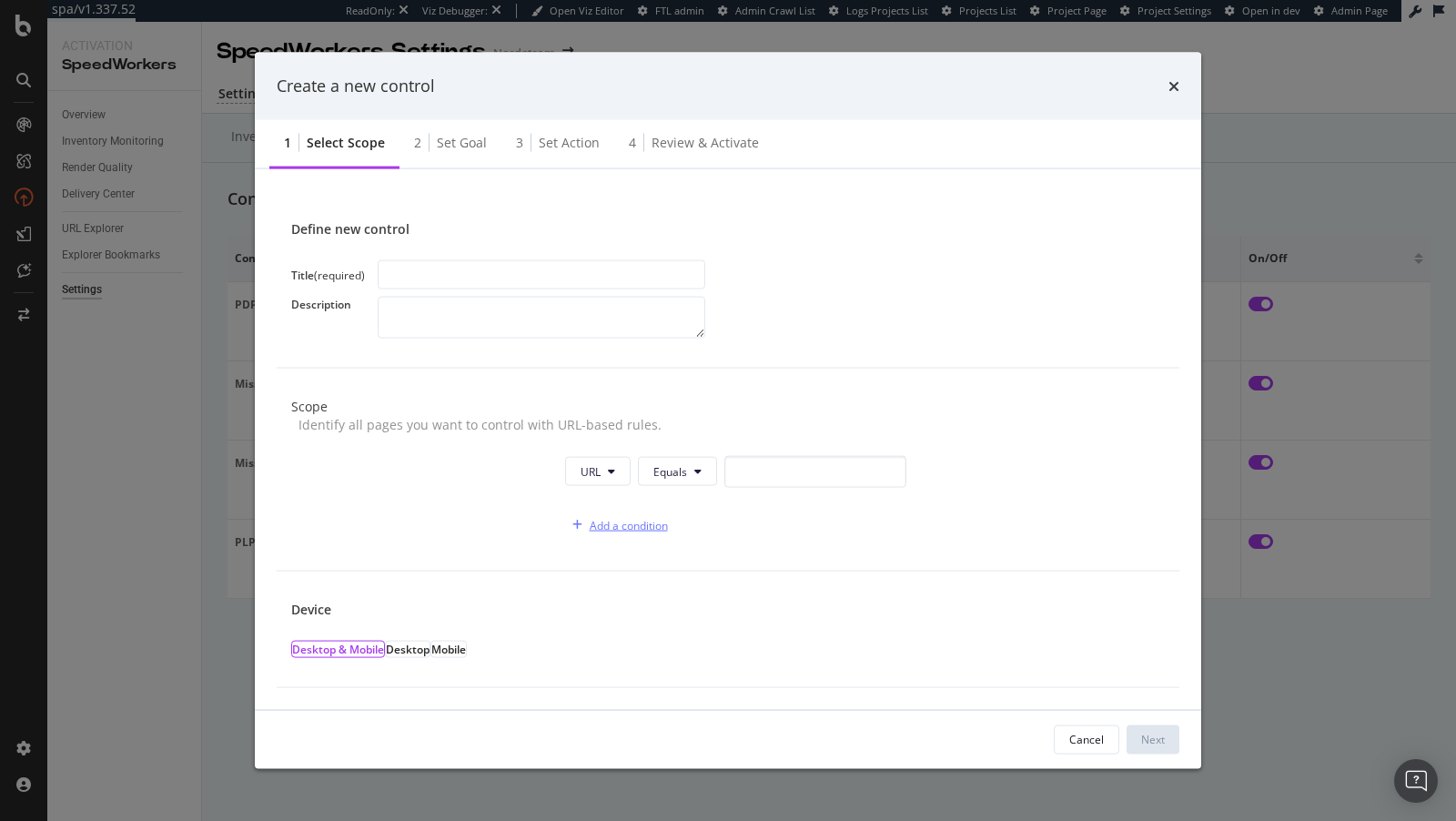
click at [613, 517] on div "Add a condition" at bounding box center [629, 525] width 78 height 15
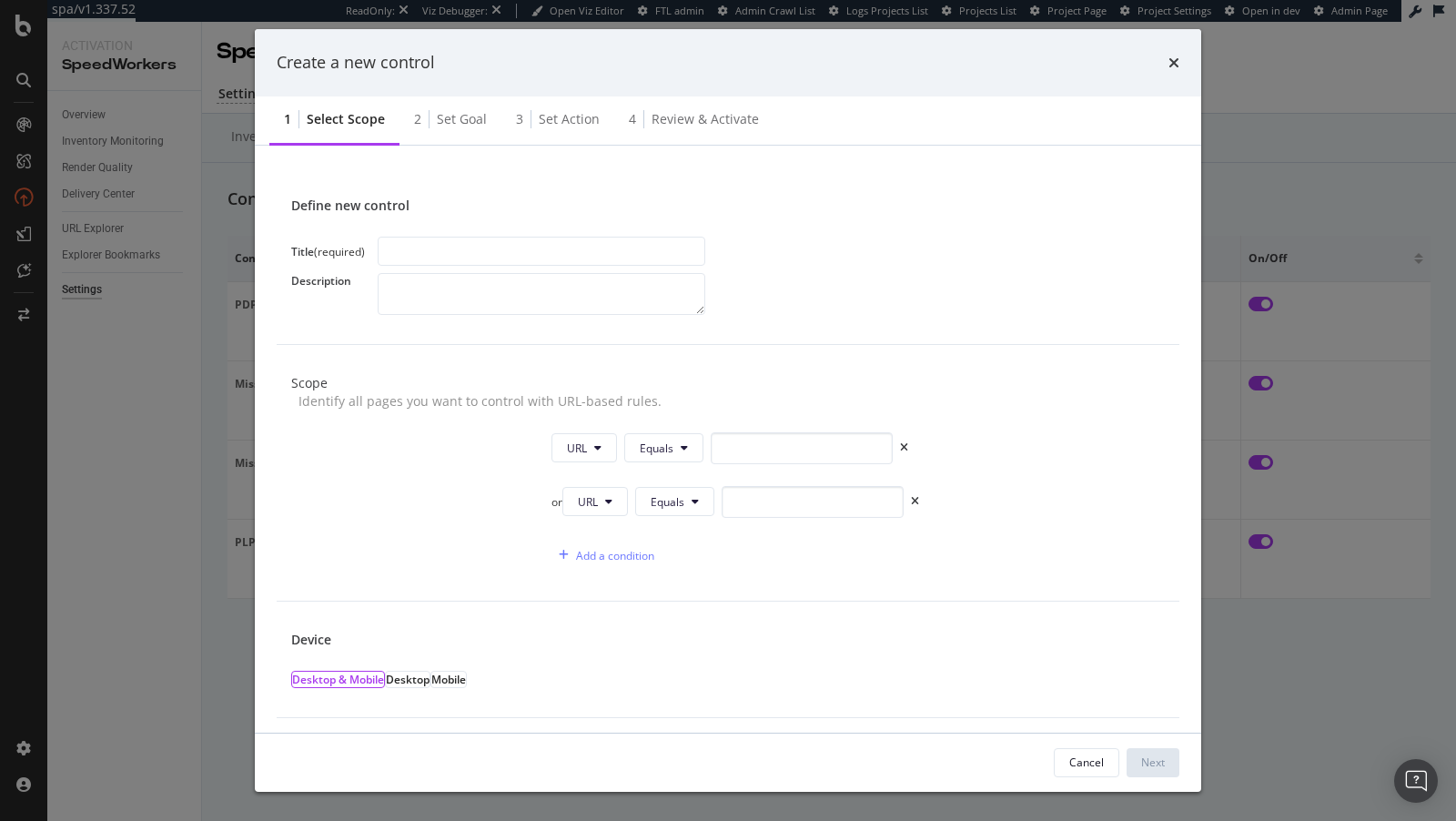
click at [560, 494] on div "or" at bounding box center [556, 502] width 10 height 15
click at [545, 492] on div "and" at bounding box center [556, 501] width 24 height 18
click at [579, 438] on button "URL" at bounding box center [584, 448] width 66 height 30
click at [589, 502] on span "HTTP Code" at bounding box center [588, 498] width 56 height 16
click at [737, 434] on input "0" at bounding box center [825, 448] width 182 height 31
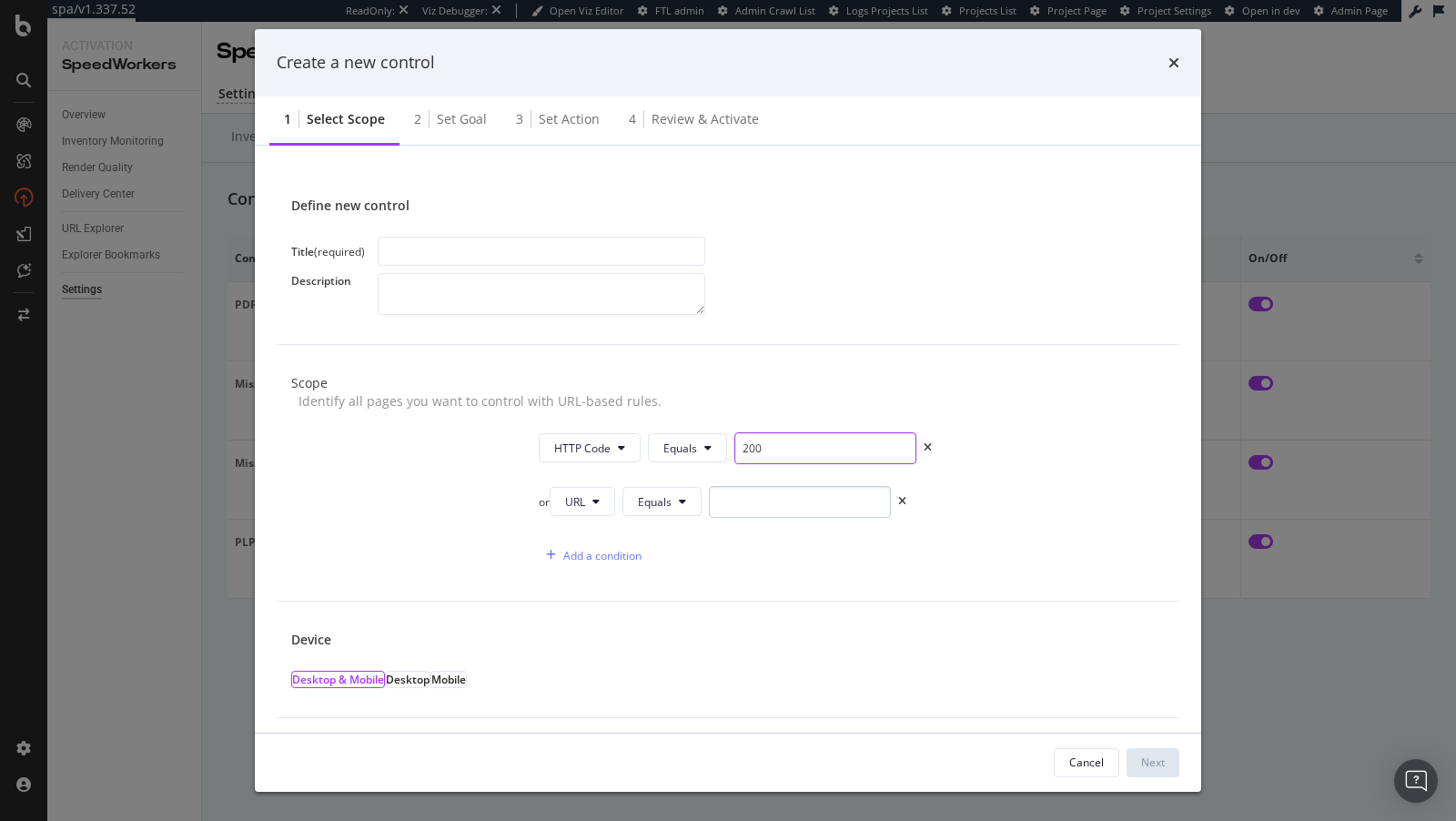
type input "200"
click at [738, 496] on input "modal" at bounding box center [799, 501] width 182 height 31
paste input "details-and-size"
click at [684, 492] on button "Equals" at bounding box center [661, 501] width 79 height 30
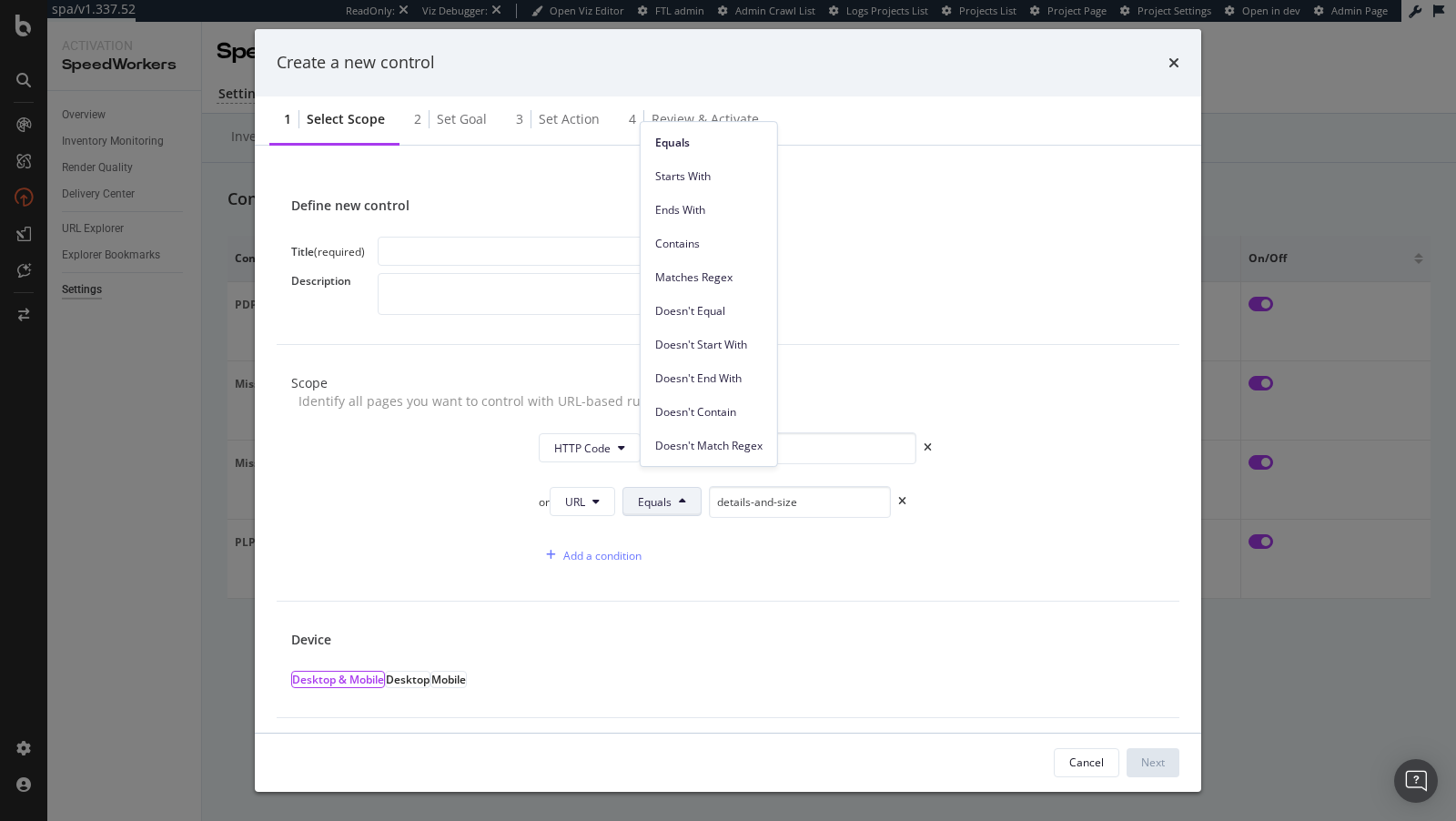
click at [691, 492] on button "Equals" at bounding box center [661, 501] width 79 height 30
click at [666, 497] on div "or URL Equals details-and-size" at bounding box center [852, 505] width 626 height 39
click at [672, 494] on span "Equals" at bounding box center [655, 502] width 33 height 15
click at [684, 246] on span "Contains" at bounding box center [709, 243] width 108 height 16
click at [789, 486] on input "details-and-size" at bounding box center [811, 501] width 182 height 31
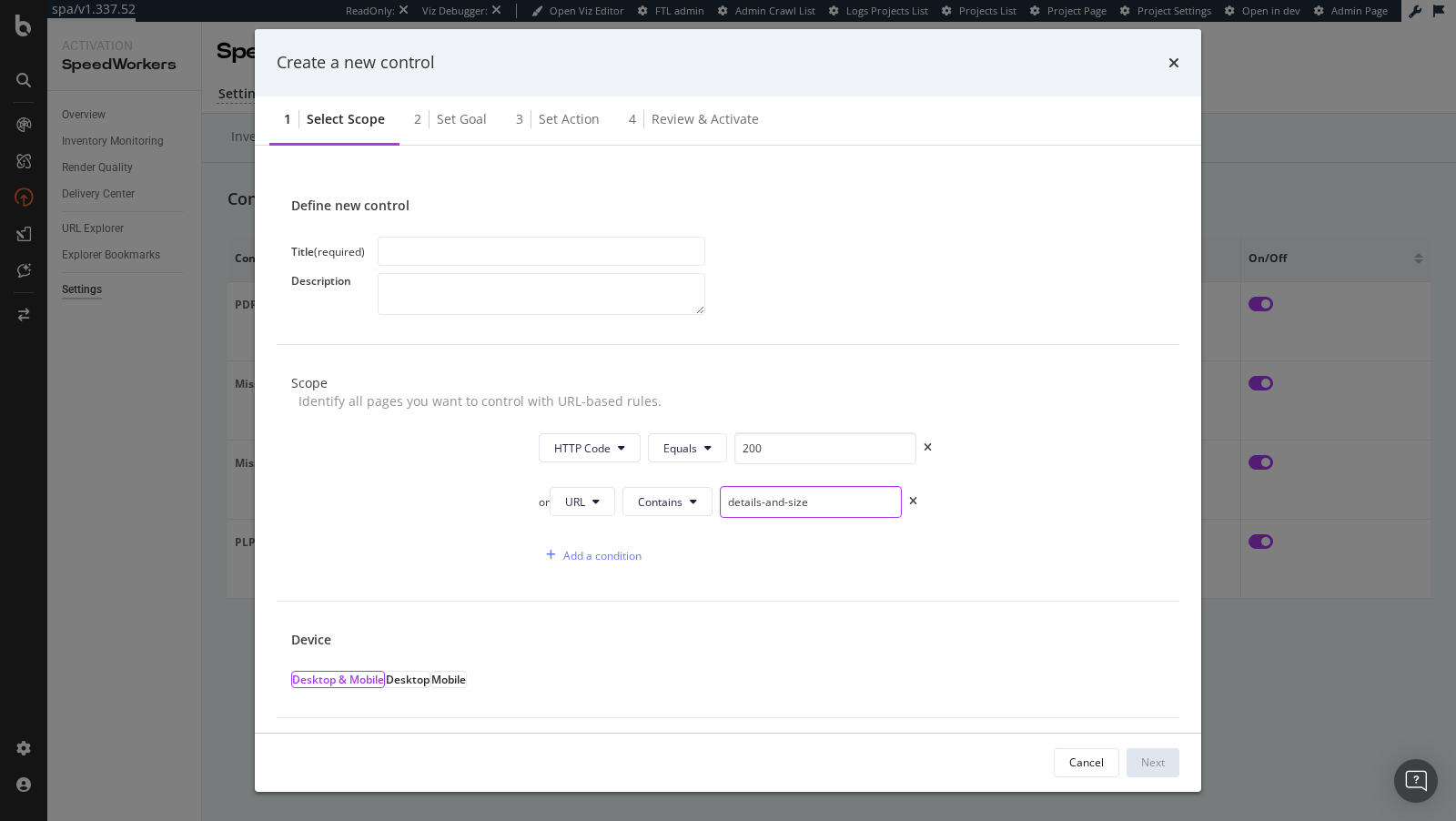
click at [789, 486] on input "details-and-size" at bounding box center [811, 501] width 182 height 31
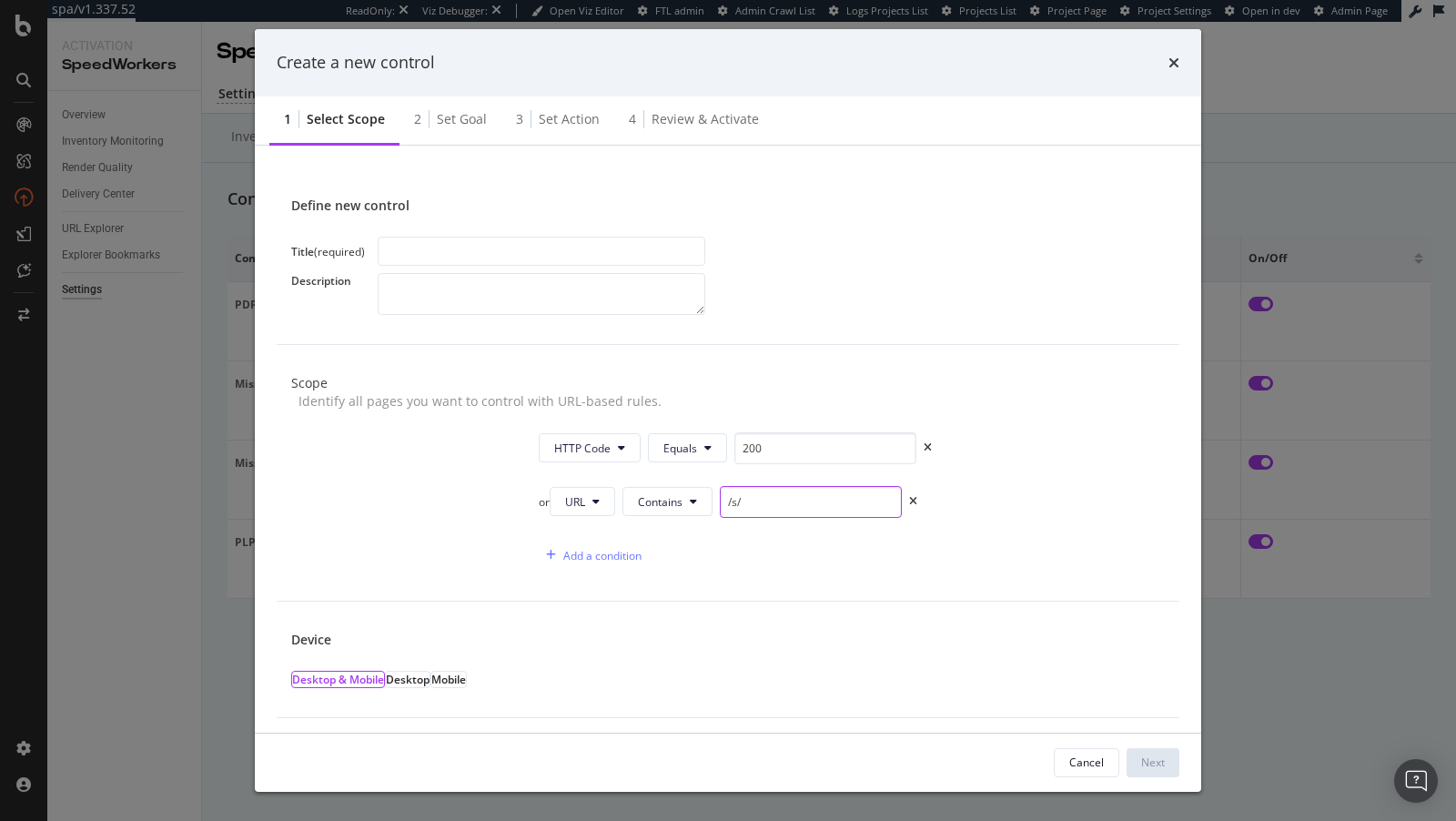
type input "/s/"
click at [545, 259] on input "modal" at bounding box center [541, 250] width 328 height 30
type input "PDP - Missing Specs"
click at [1143, 764] on div "Next" at bounding box center [1153, 762] width 24 height 15
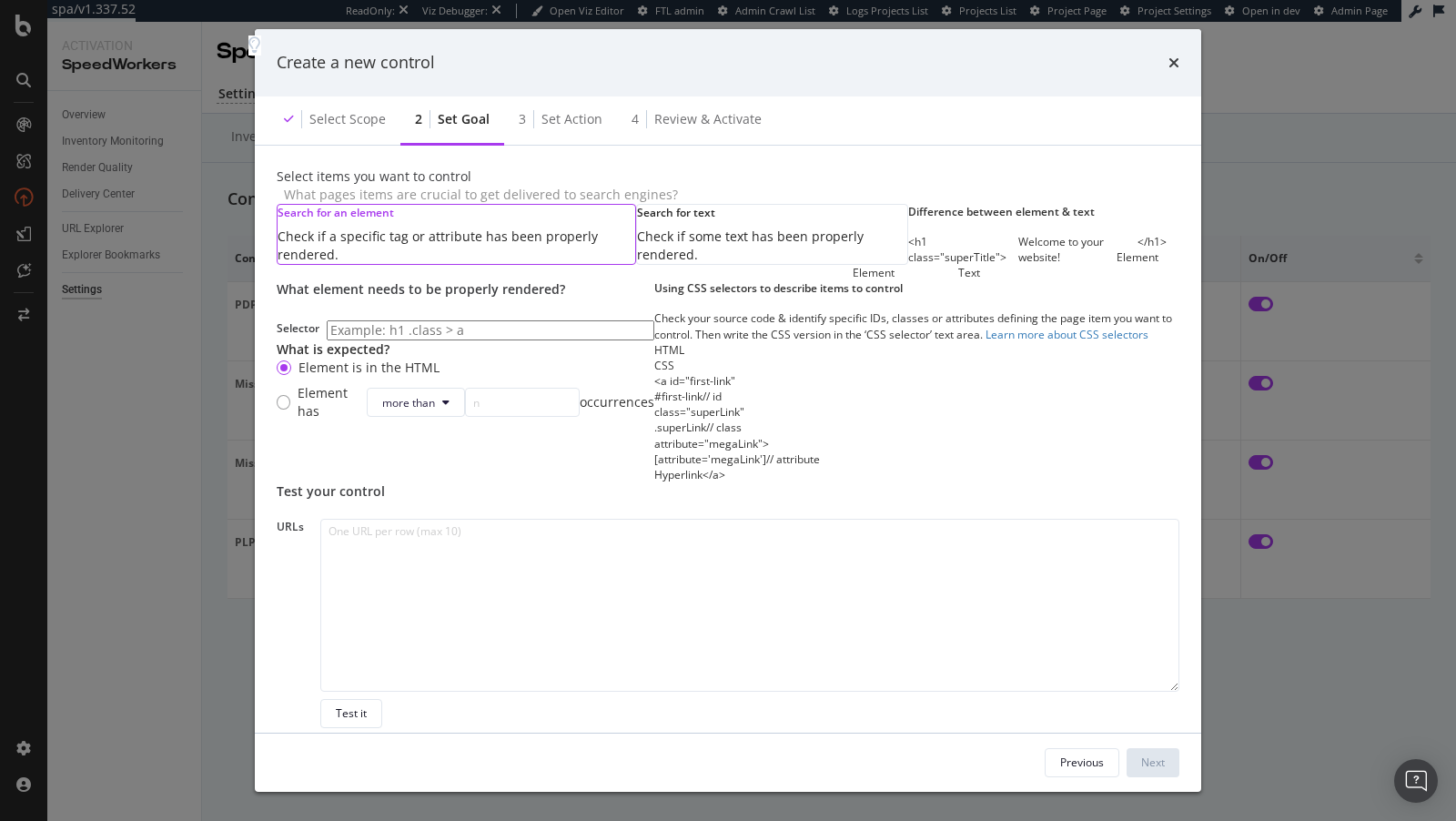
click at [435, 340] on input "modal" at bounding box center [491, 330] width 328 height 20
paste input "details-and-size"
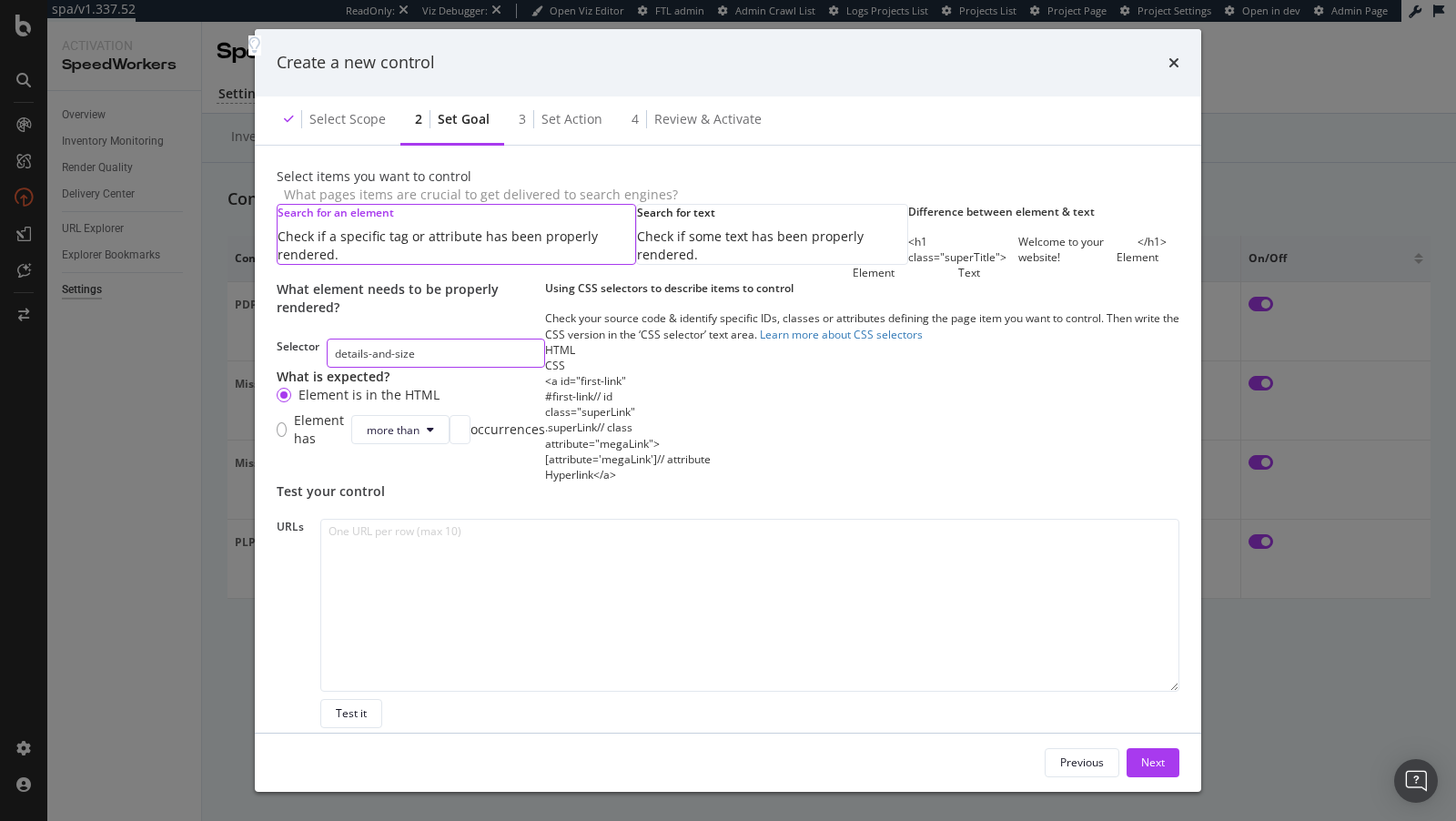
click at [342, 368] on input "details-and-size" at bounding box center [435, 352] width 218 height 30
type input "#details-and-size"
click at [507, 562] on textarea "modal" at bounding box center [750, 606] width 859 height 173
paste textarea "https://www.nordstrom.com/s/zuma-pointelle-short-sleeve-knit-camp-shirt/8281246…"
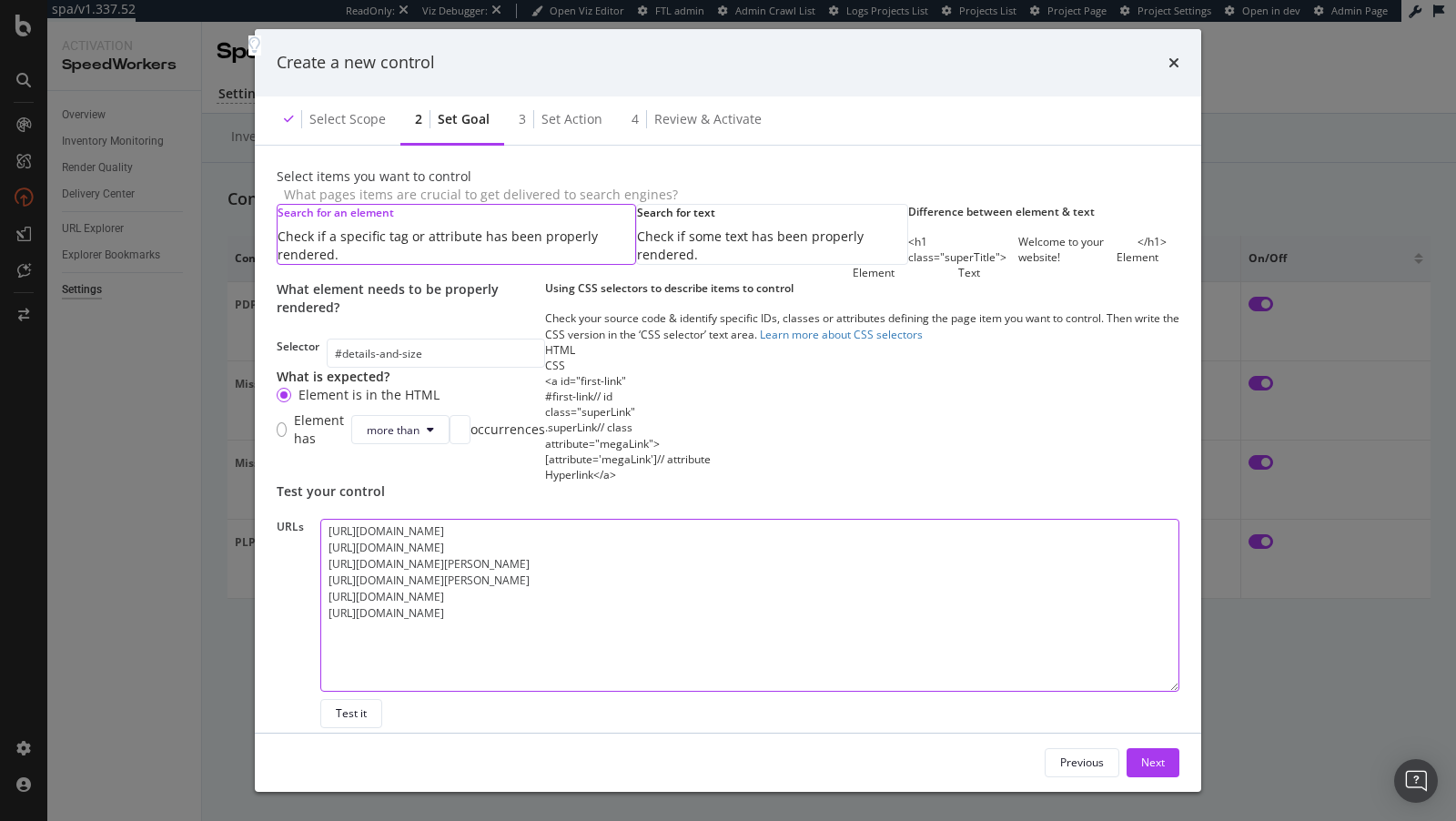
scroll to position [205, 0]
type textarea "https://www.nordstrom.com/s/zuma-pointelle-short-sleeve-knit-camp-shirt/8281246…"
click at [379, 699] on button "Test it" at bounding box center [351, 713] width 62 height 30
click at [1151, 754] on div "Next" at bounding box center [1153, 762] width 24 height 15
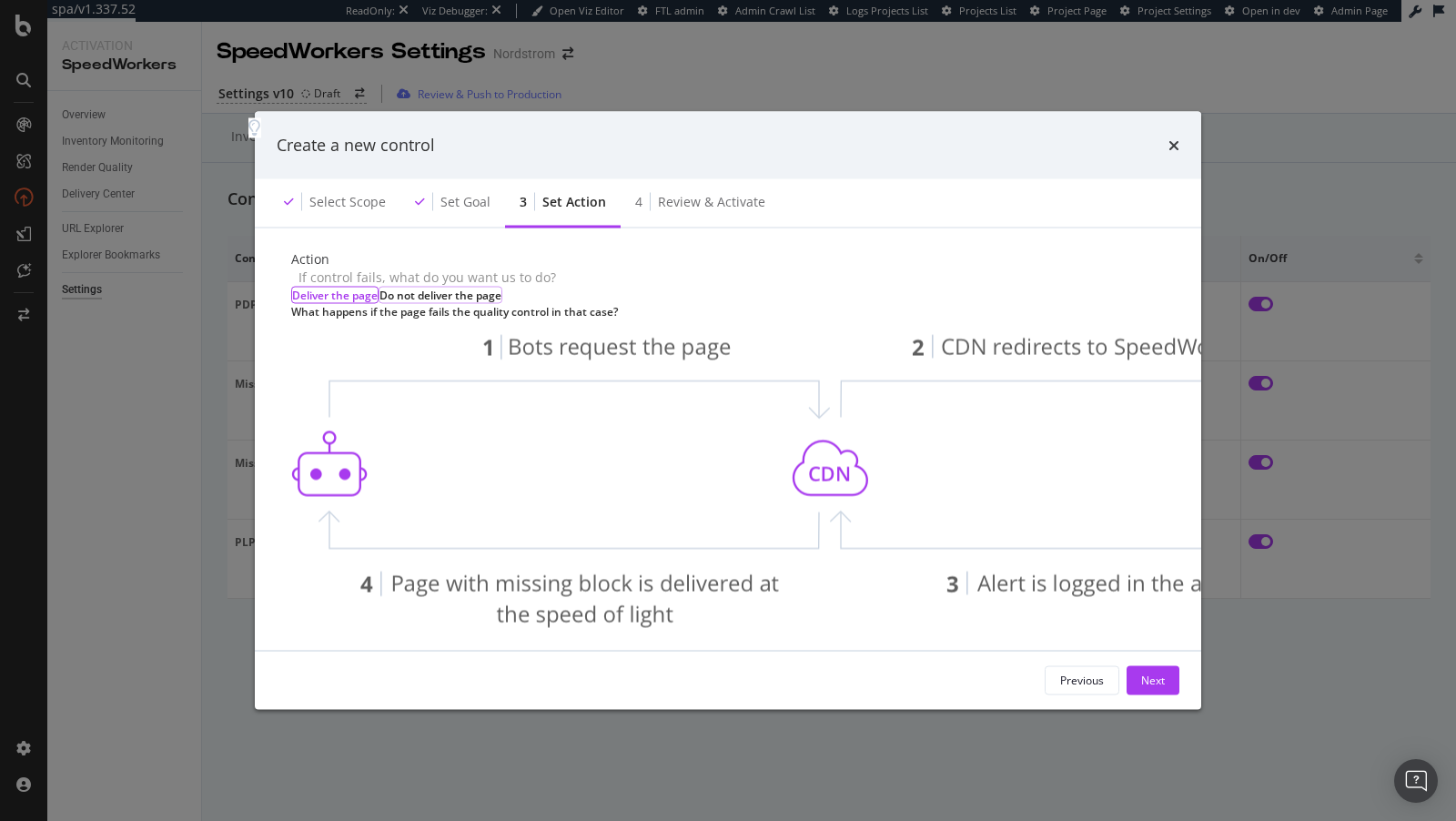
click at [501, 302] on div "Do not deliver the page" at bounding box center [440, 294] width 122 height 15
click at [1163, 674] on div "Next" at bounding box center [1153, 680] width 24 height 15
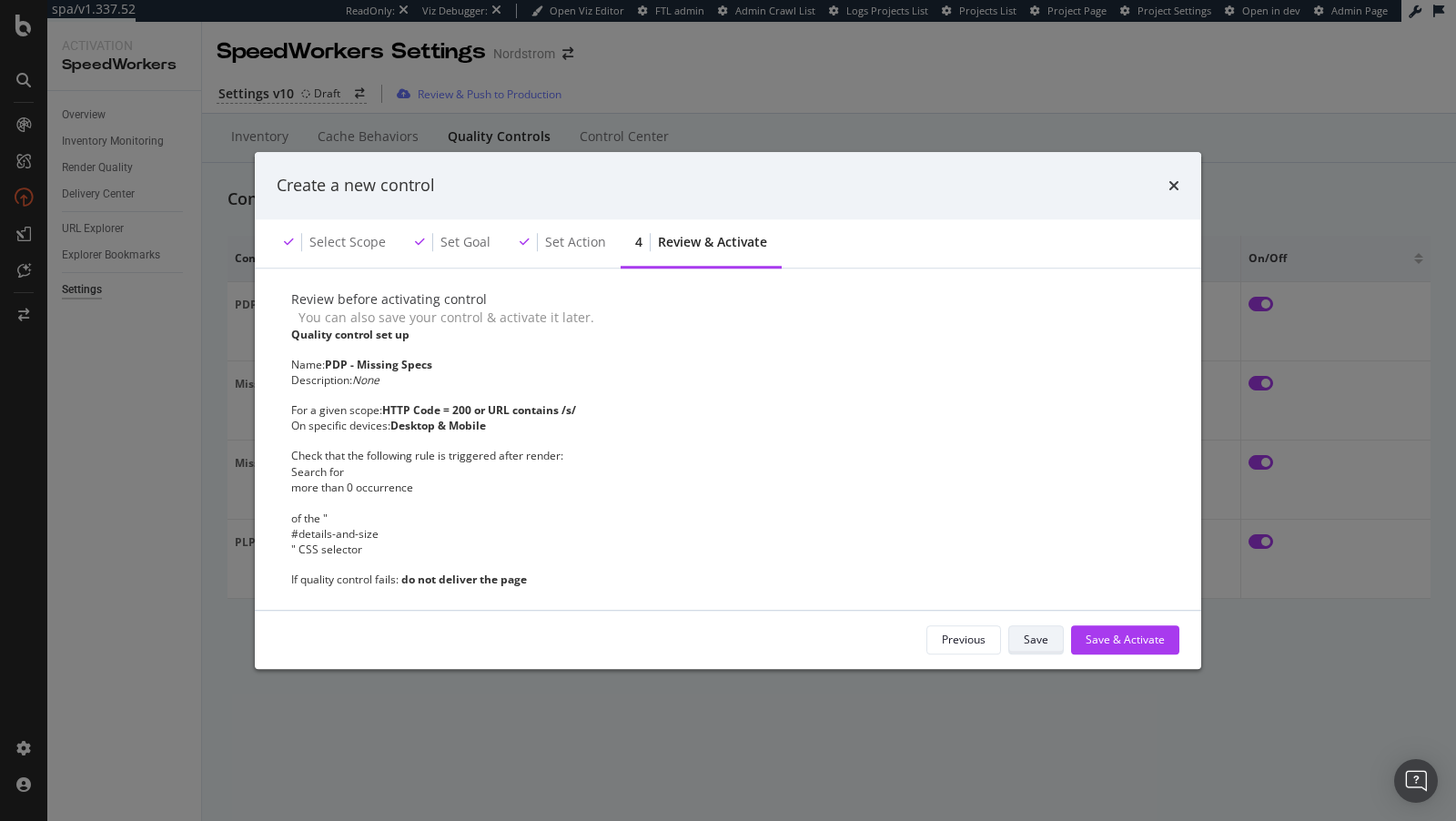
click at [1036, 646] on div "Save" at bounding box center [1037, 639] width 25 height 15
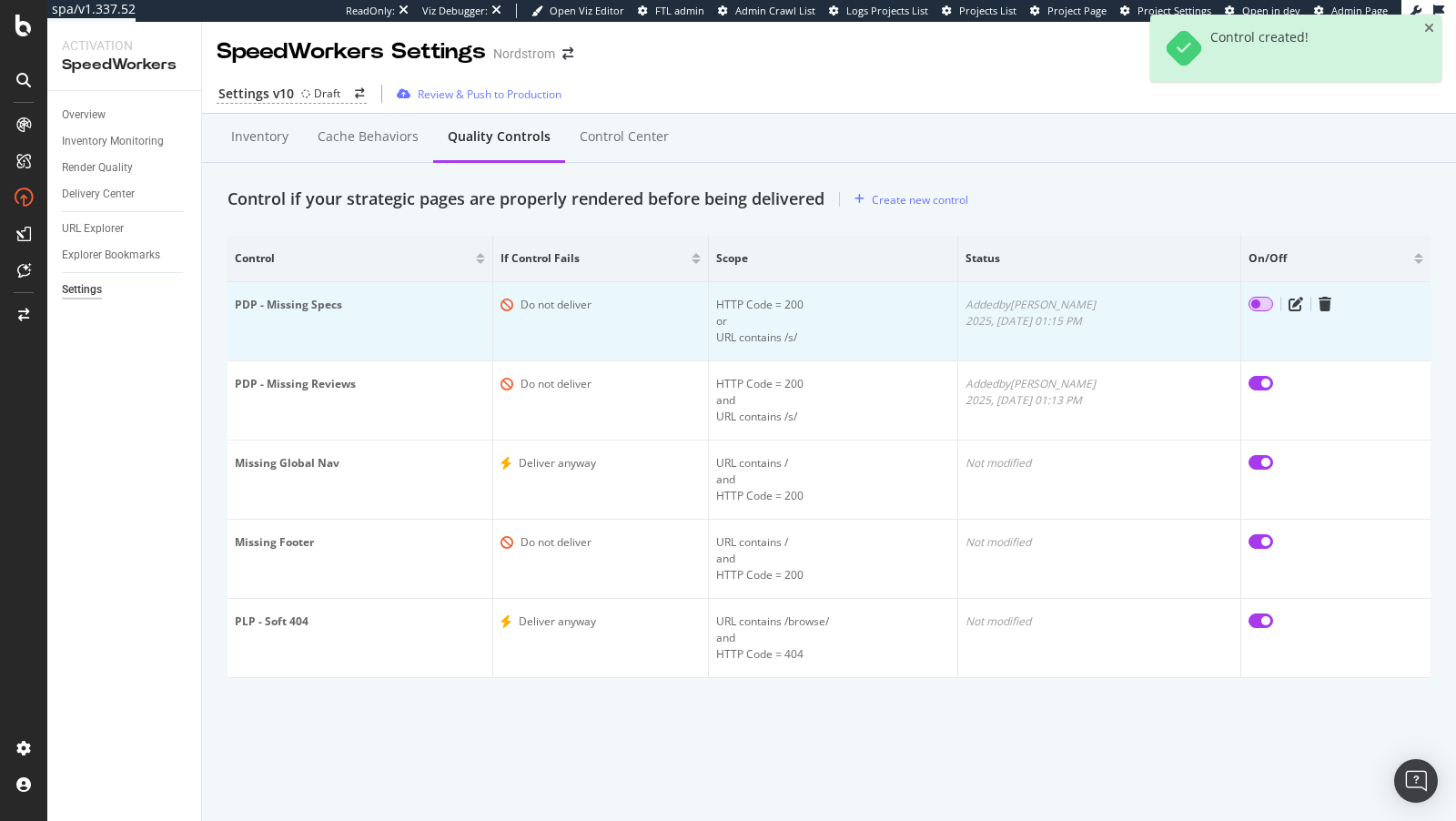
click at [1253, 299] on input "checkbox" at bounding box center [1262, 303] width 25 height 14
checkbox input "true"
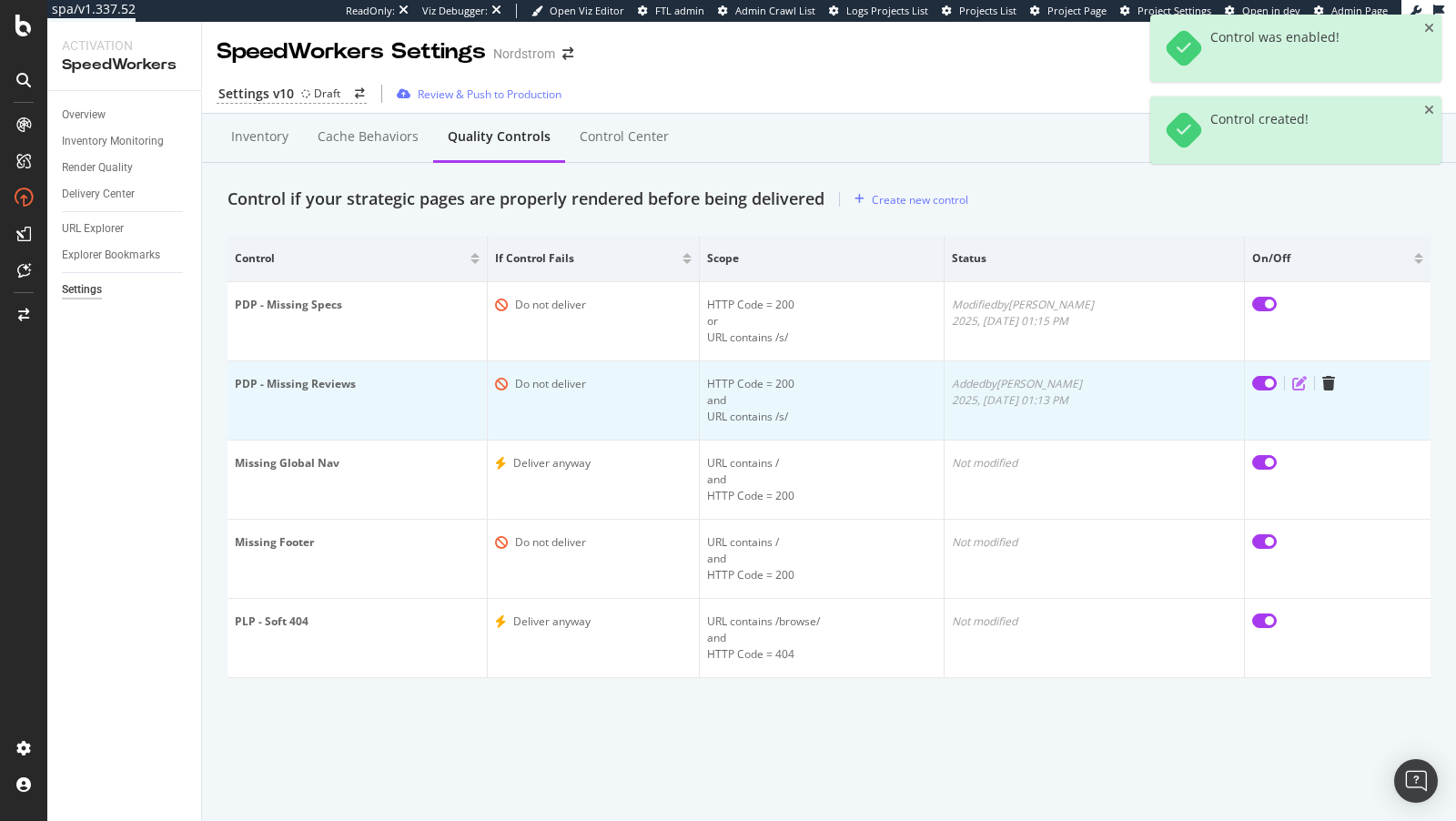
click at [1296, 376] on icon "edit" at bounding box center [1300, 383] width 14 height 14
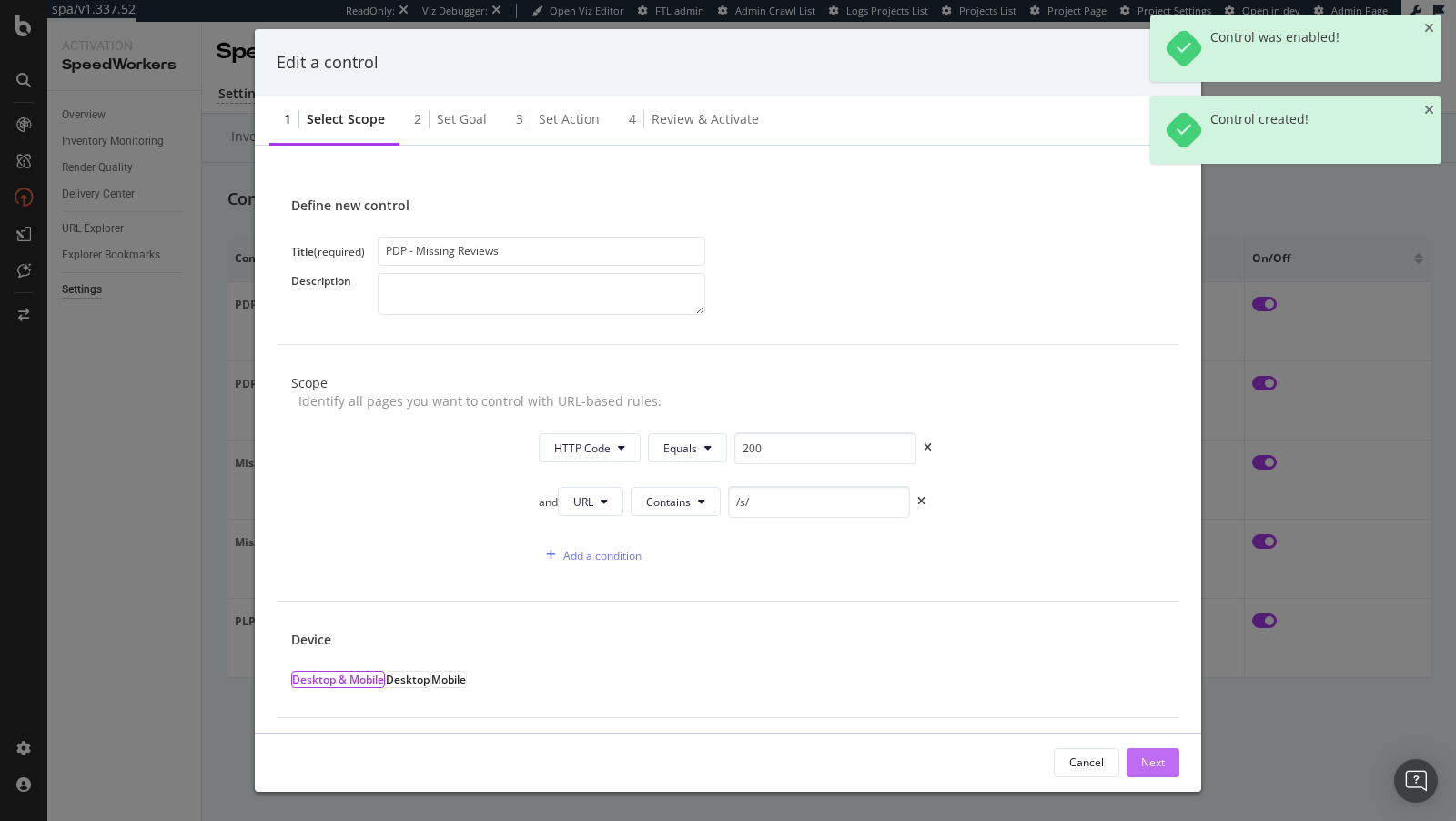
click at [1145, 750] on div "Next" at bounding box center [1153, 762] width 24 height 28
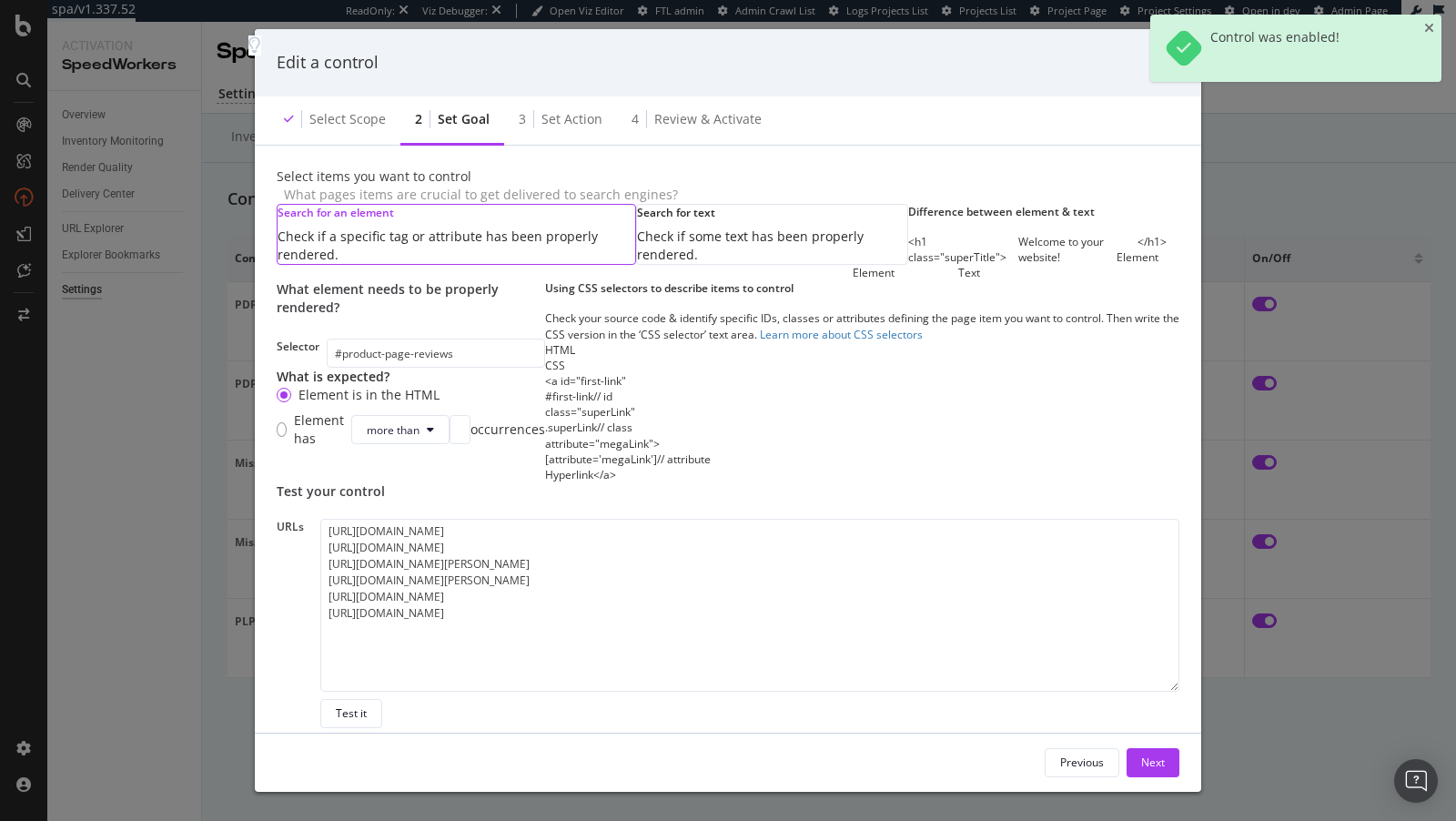
scroll to position [205, 0]
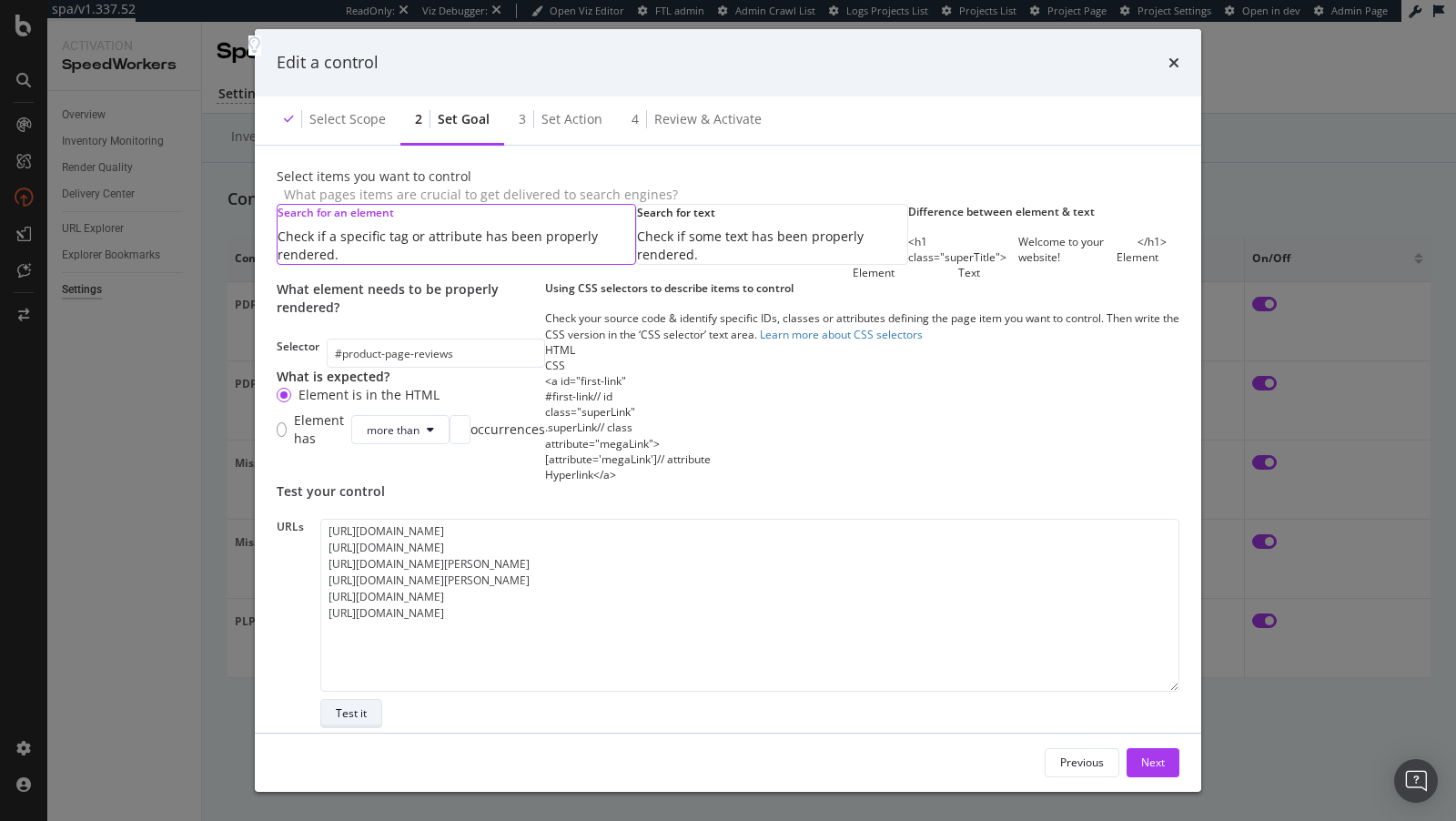
click at [380, 699] on button "Test it" at bounding box center [351, 713] width 62 height 30
click at [1144, 749] on div "Next" at bounding box center [1153, 762] width 24 height 28
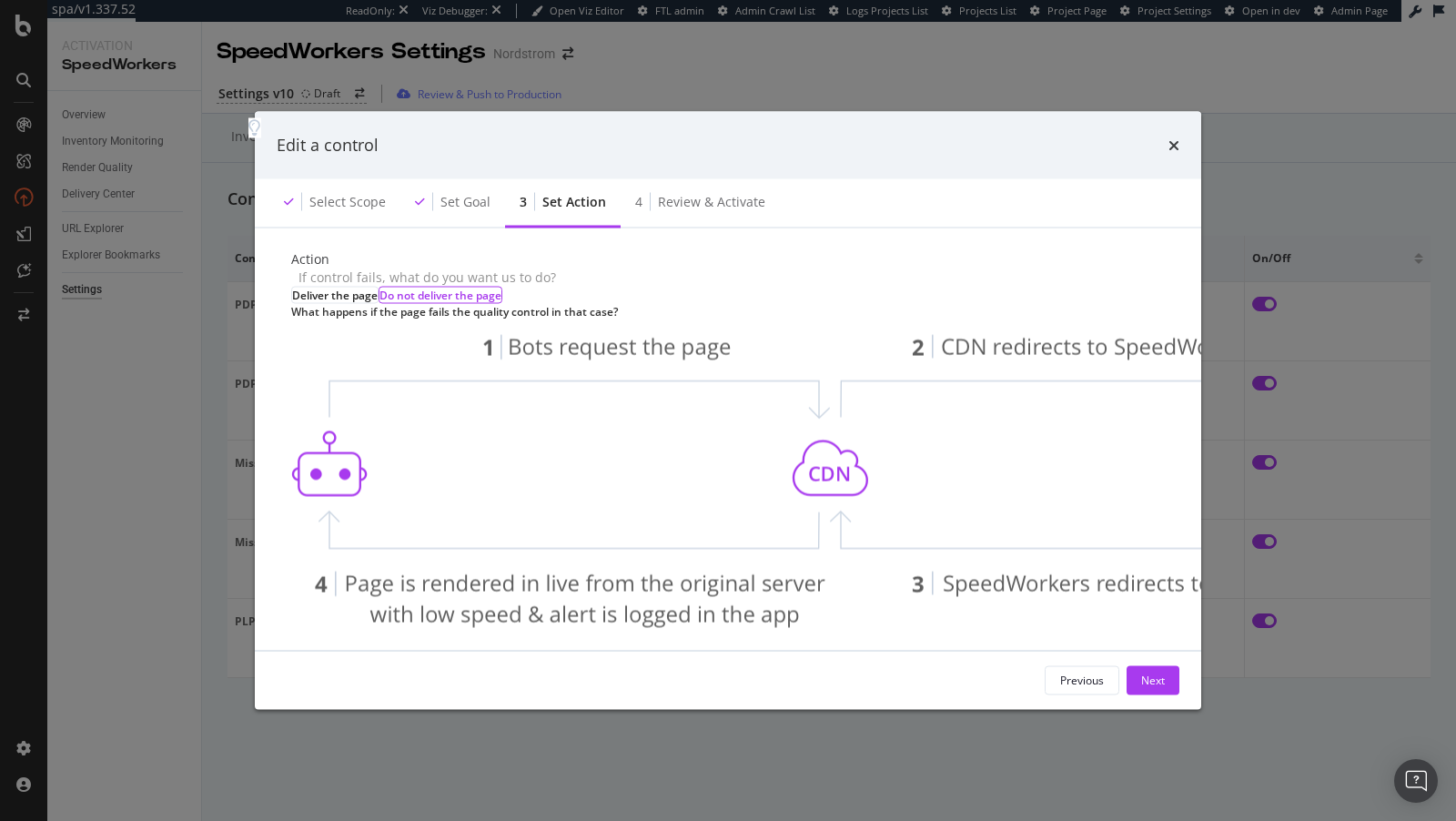
click at [1173, 643] on div "Action If control fails, what do you want us to do? Deliver the page Do not del…" at bounding box center [728, 438] width 947 height 422
click at [1159, 682] on div "Next" at bounding box center [1153, 680] width 24 height 15
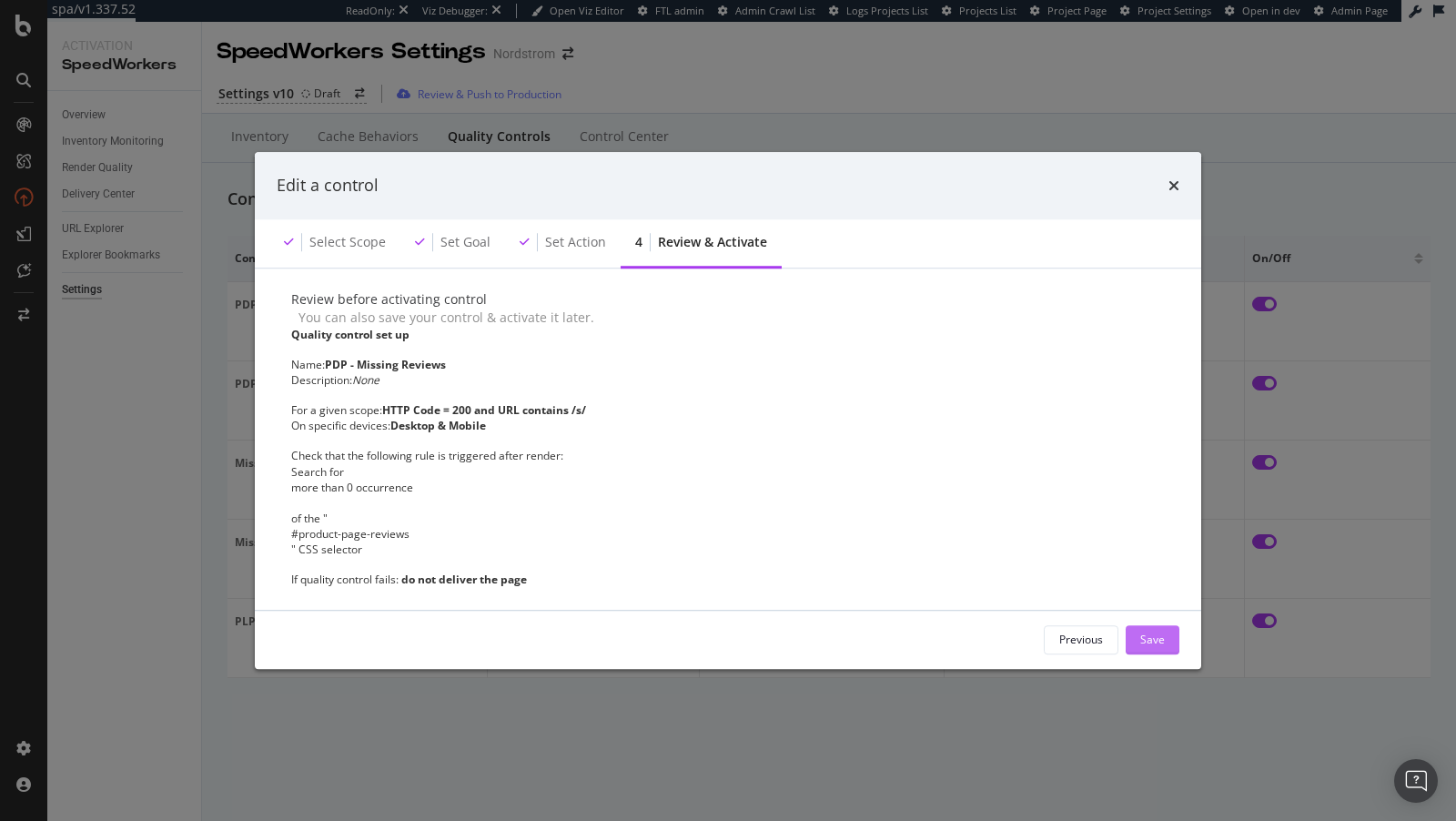
click at [1168, 640] on button "Save" at bounding box center [1153, 639] width 53 height 30
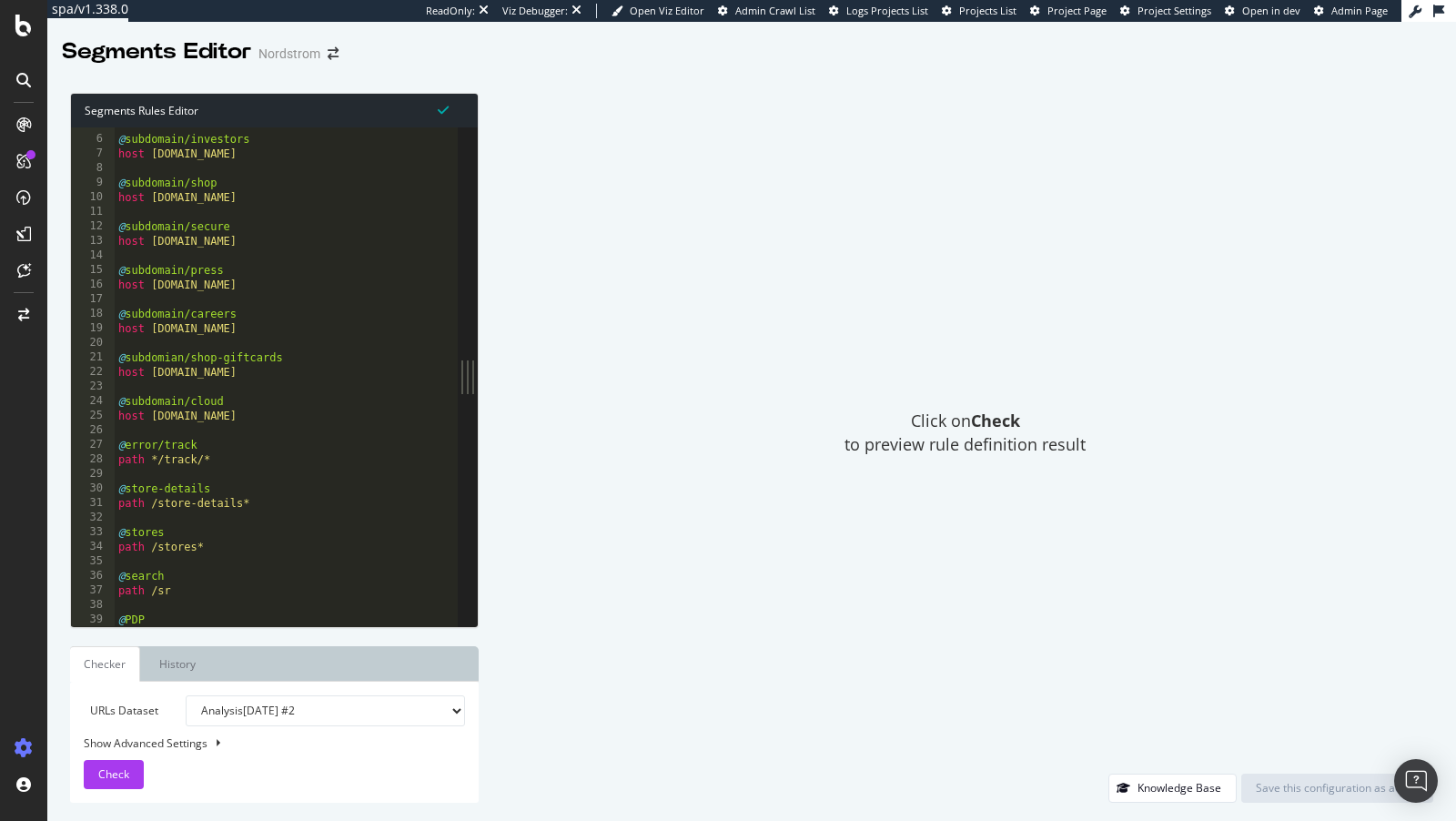
scroll to position [134, 0]
type textarea "host [DOMAIN_NAME]"
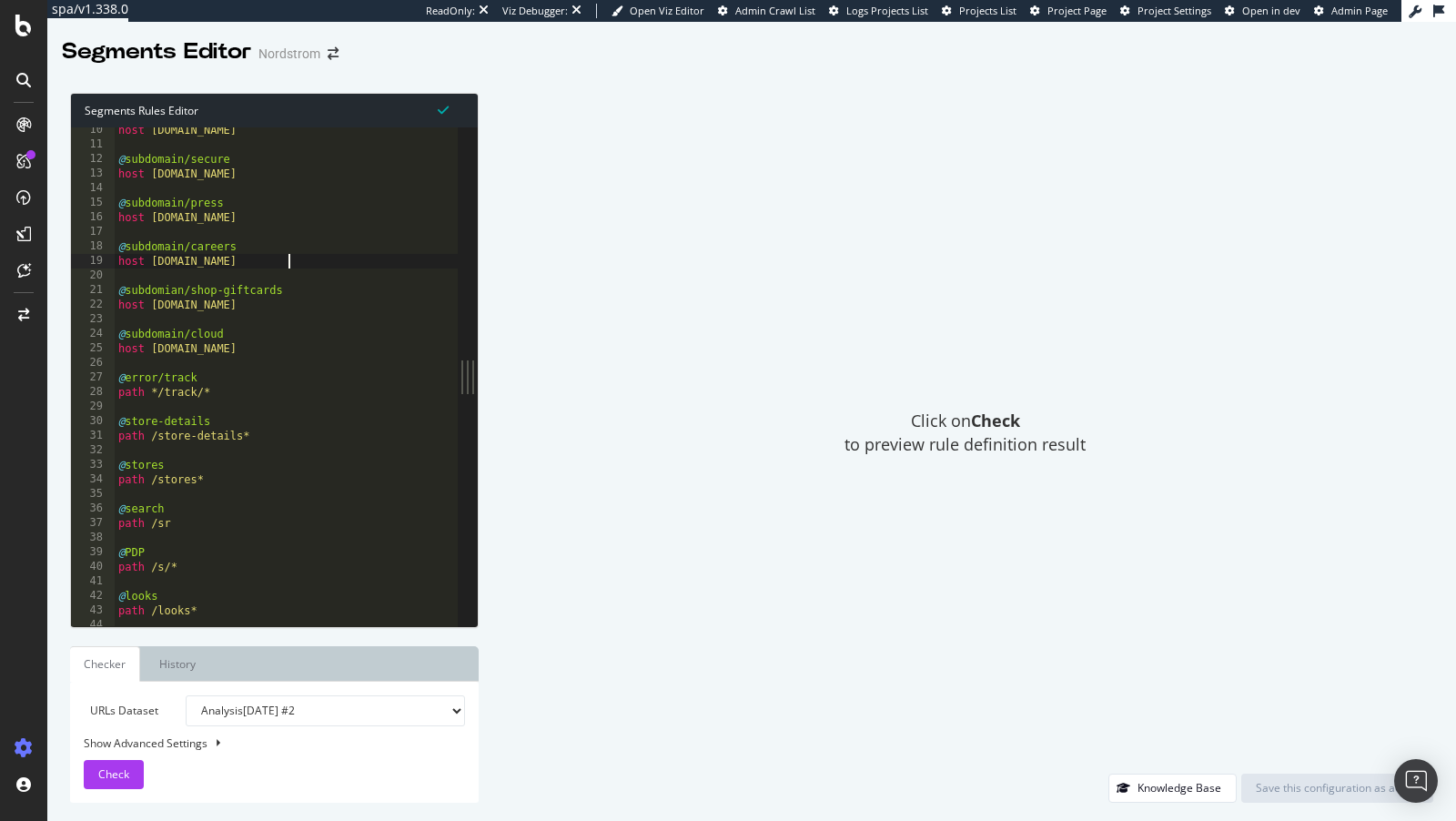
click at [301, 268] on div "host [DOMAIN_NAME] @ subdomain/secure host [DOMAIN_NAME] @ subdomain/press host…" at bounding box center [331, 388] width 434 height 531
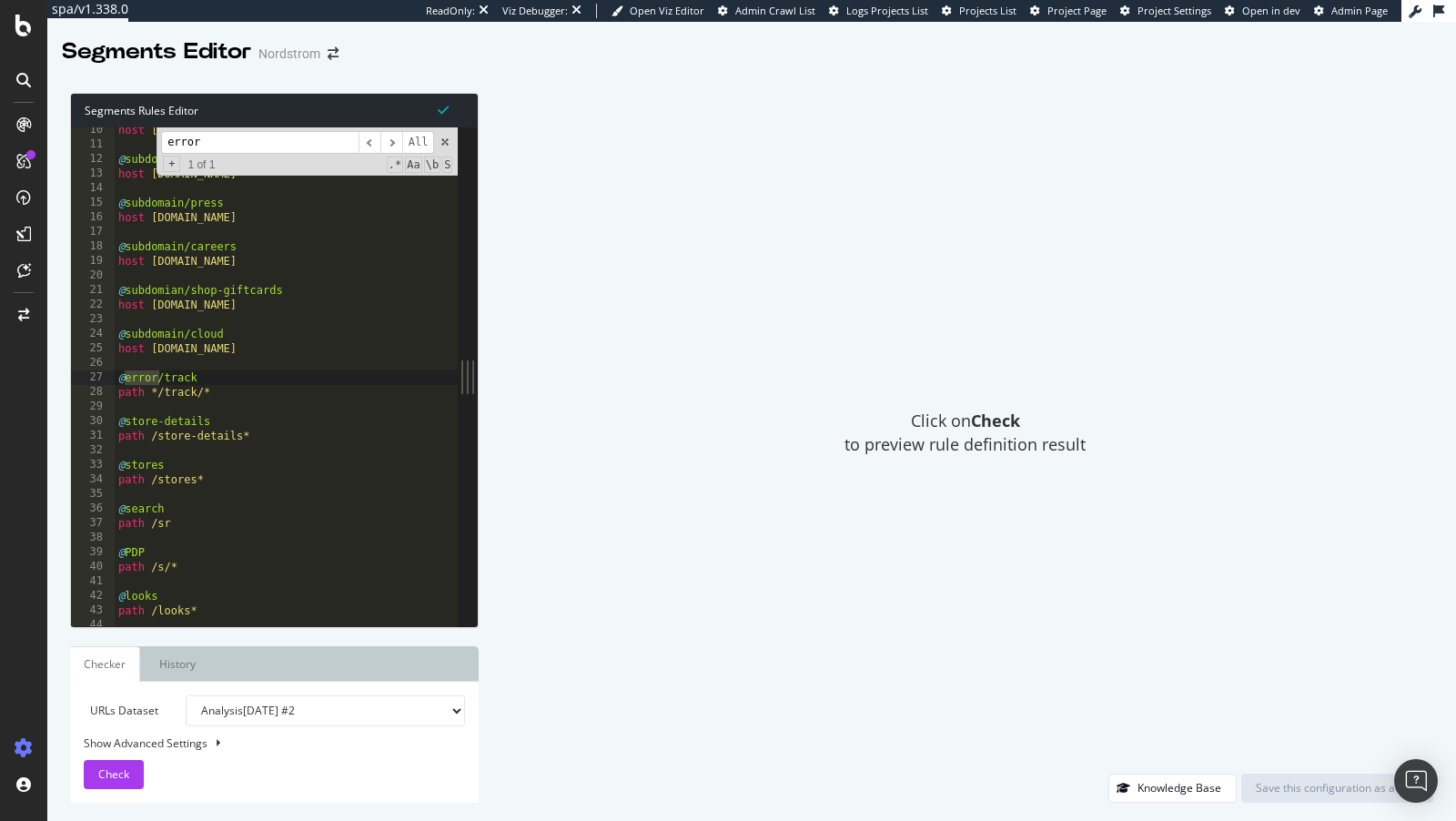
type input "error"
drag, startPoint x: 243, startPoint y: 396, endPoint x: 111, endPoint y: 372, distance: 134.2
click at [111, 372] on div "path */track/* 10 11 12 13 14 15 16 17 18 19 20 21 22 23 24 25 26 27 28 29 30 3…" at bounding box center [265, 377] width 387 height 499
click at [193, 416] on div "host [DOMAIN_NAME] @ subdomain/secure host [DOMAIN_NAME] @ subdomain/press host…" at bounding box center [331, 388] width 434 height 531
type textarea "@store-details"
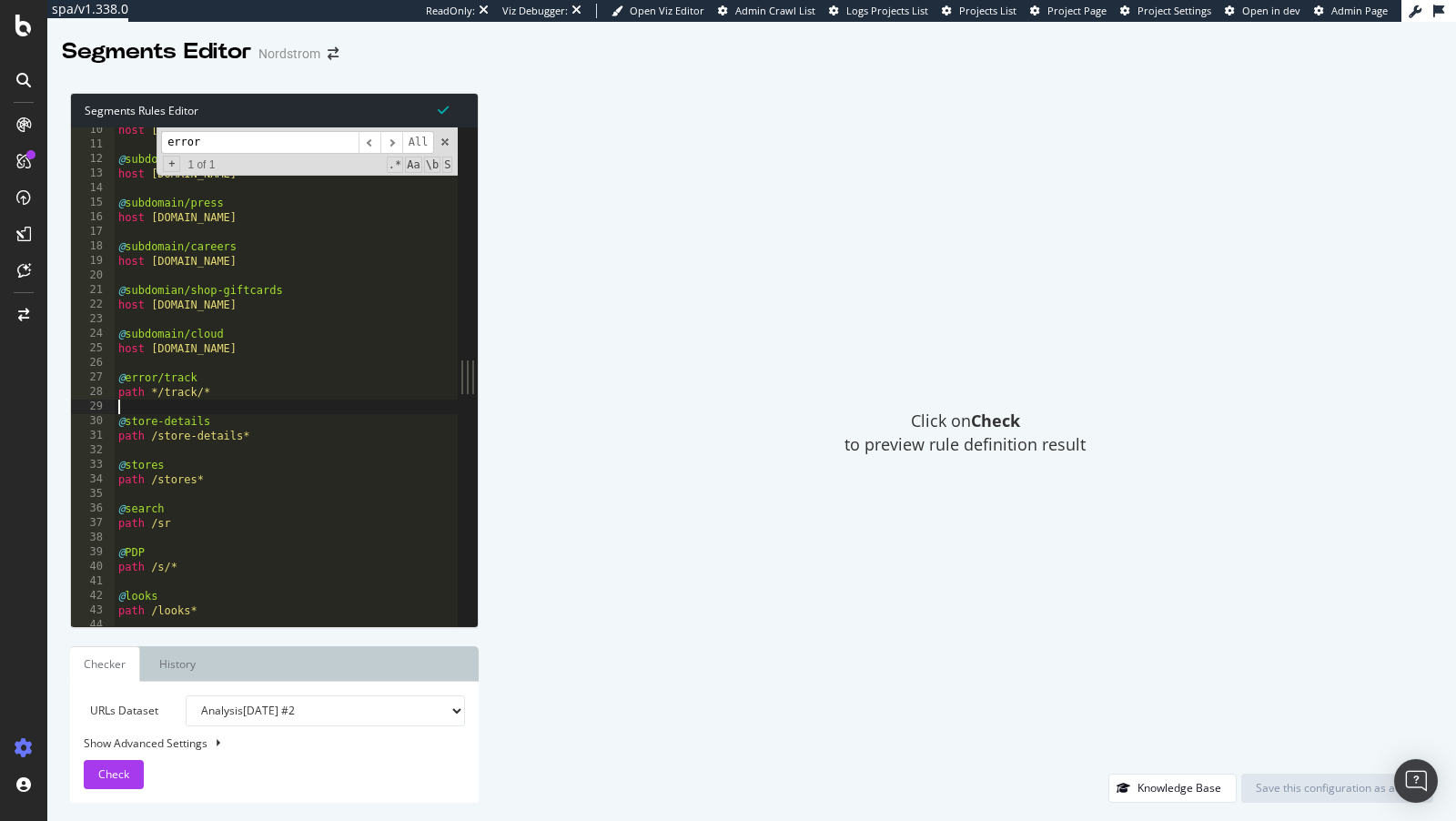
click at [156, 408] on div "host [DOMAIN_NAME] @ subdomain/secure host [DOMAIN_NAME] @ subdomain/press host…" at bounding box center [331, 388] width 434 height 531
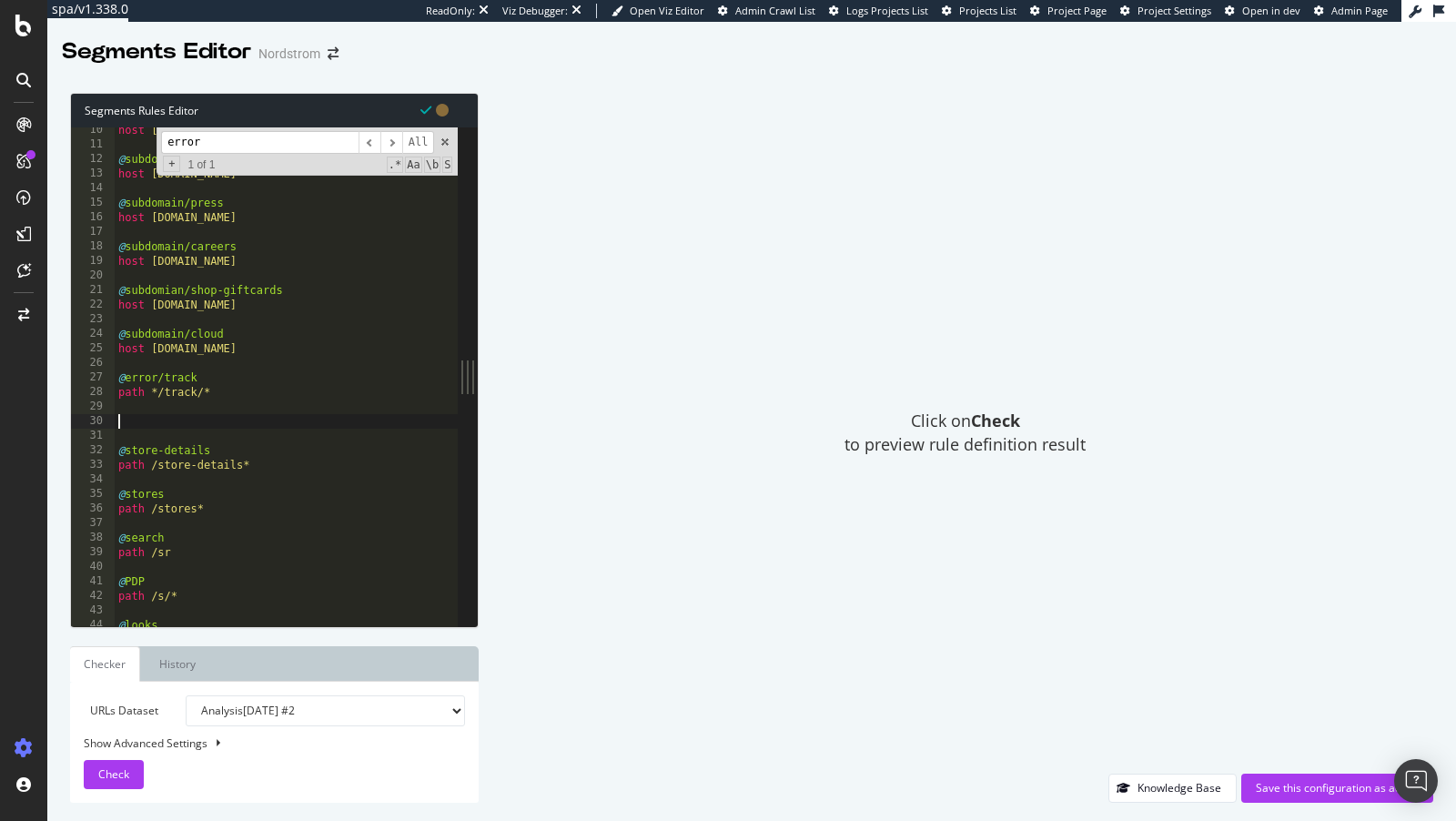
paste textarea "path */track/*"
click at [186, 430] on div "host [DOMAIN_NAME] @ subdomain/secure host [DOMAIN_NAME] @ subdomain/press host…" at bounding box center [331, 388] width 434 height 531
click at [152, 440] on div "host [DOMAIN_NAME] @ subdomain/secure host [DOMAIN_NAME] @ subdomain/press host…" at bounding box center [331, 388] width 434 height 531
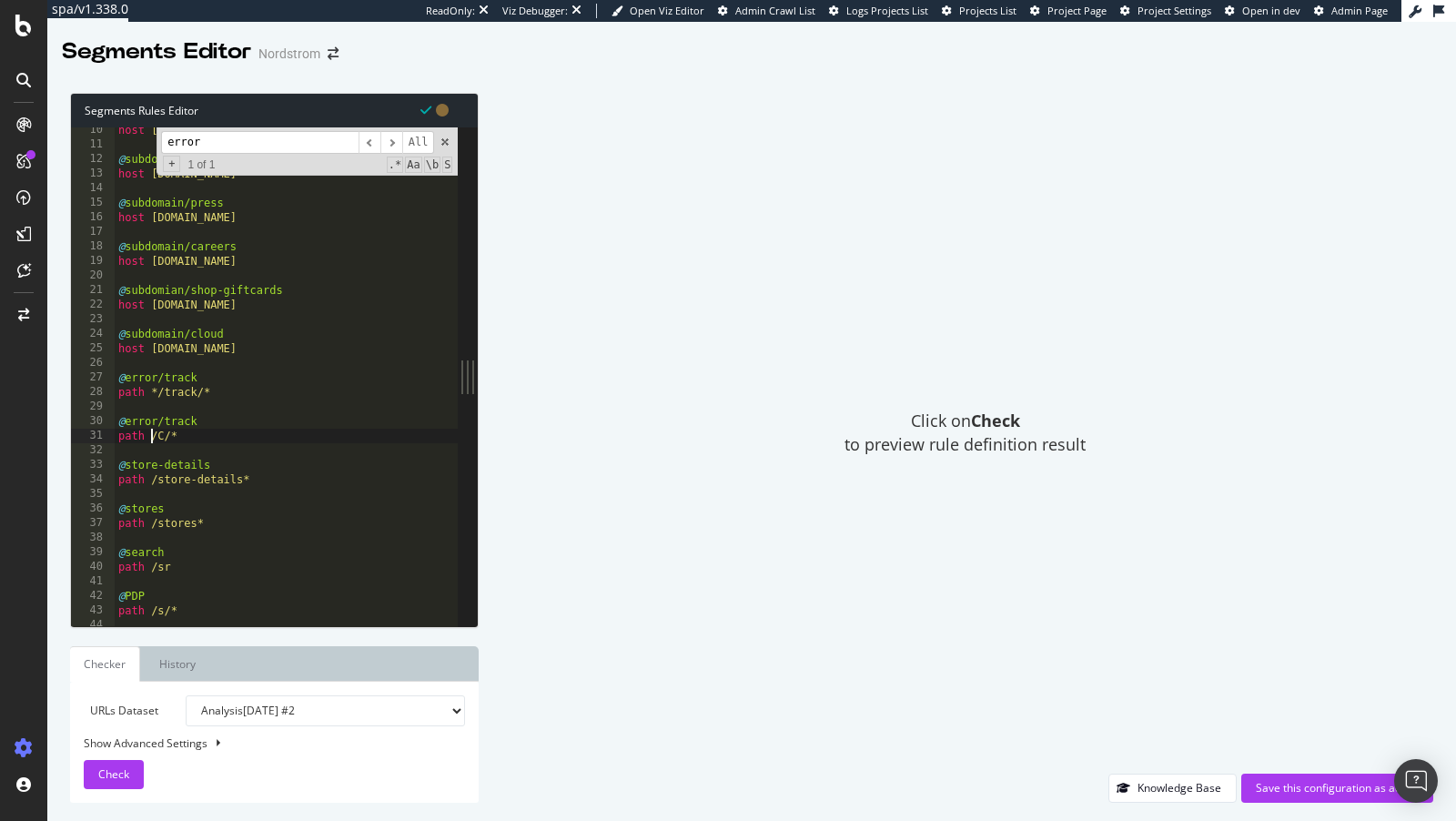
click at [171, 421] on div "host [DOMAIN_NAME] @ subdomain/secure host [DOMAIN_NAME] @ subdomain/press host…" at bounding box center [331, 388] width 434 height 531
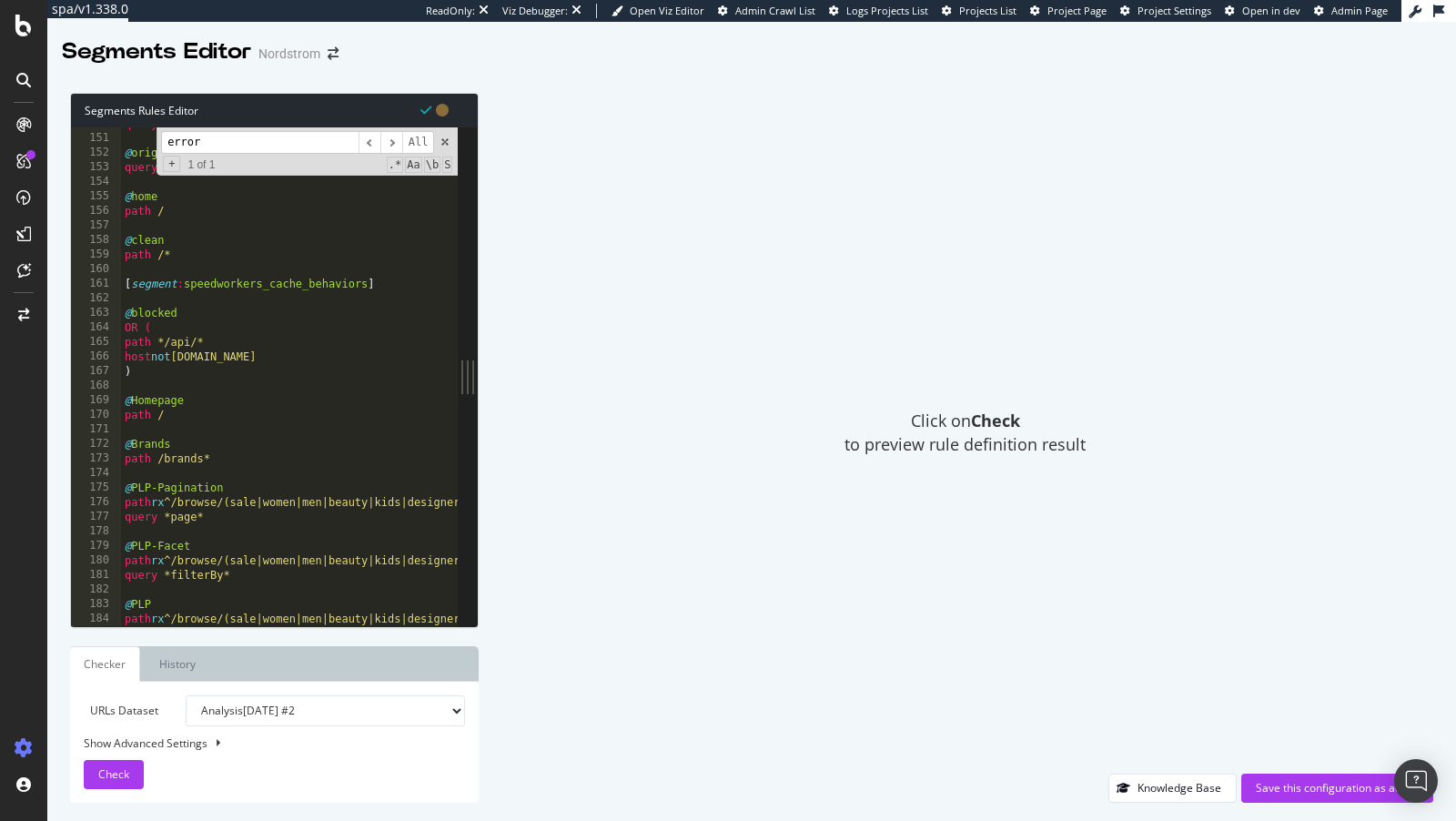
scroll to position [2180, 0]
click at [333, 362] on div "query *jid=* @ origin-footer query *origin=footer* @ home path / @ clean path /…" at bounding box center [337, 381] width 434 height 531
click at [226, 338] on div "query *jid=* @ origin-footer query *origin=footer* @ home path / @ clean path /…" at bounding box center [337, 381] width 434 height 531
type textarea "path */api/*"
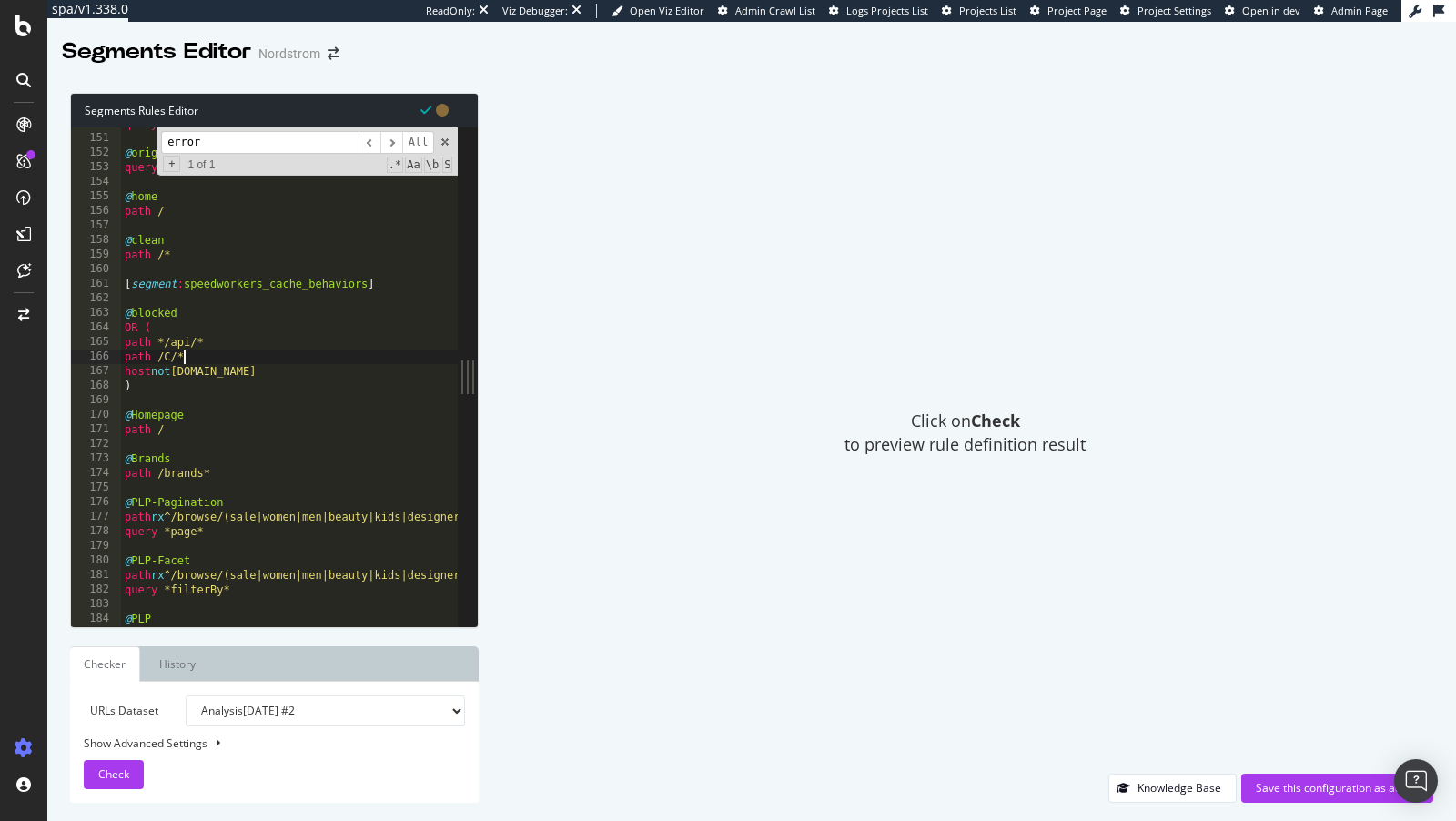
scroll to position [0, 4]
click at [225, 343] on div "query *jid=* @ origin-footer query *origin=footer* @ home path / @ clean path /…" at bounding box center [337, 381] width 434 height 531
type textarea "path */api/*"
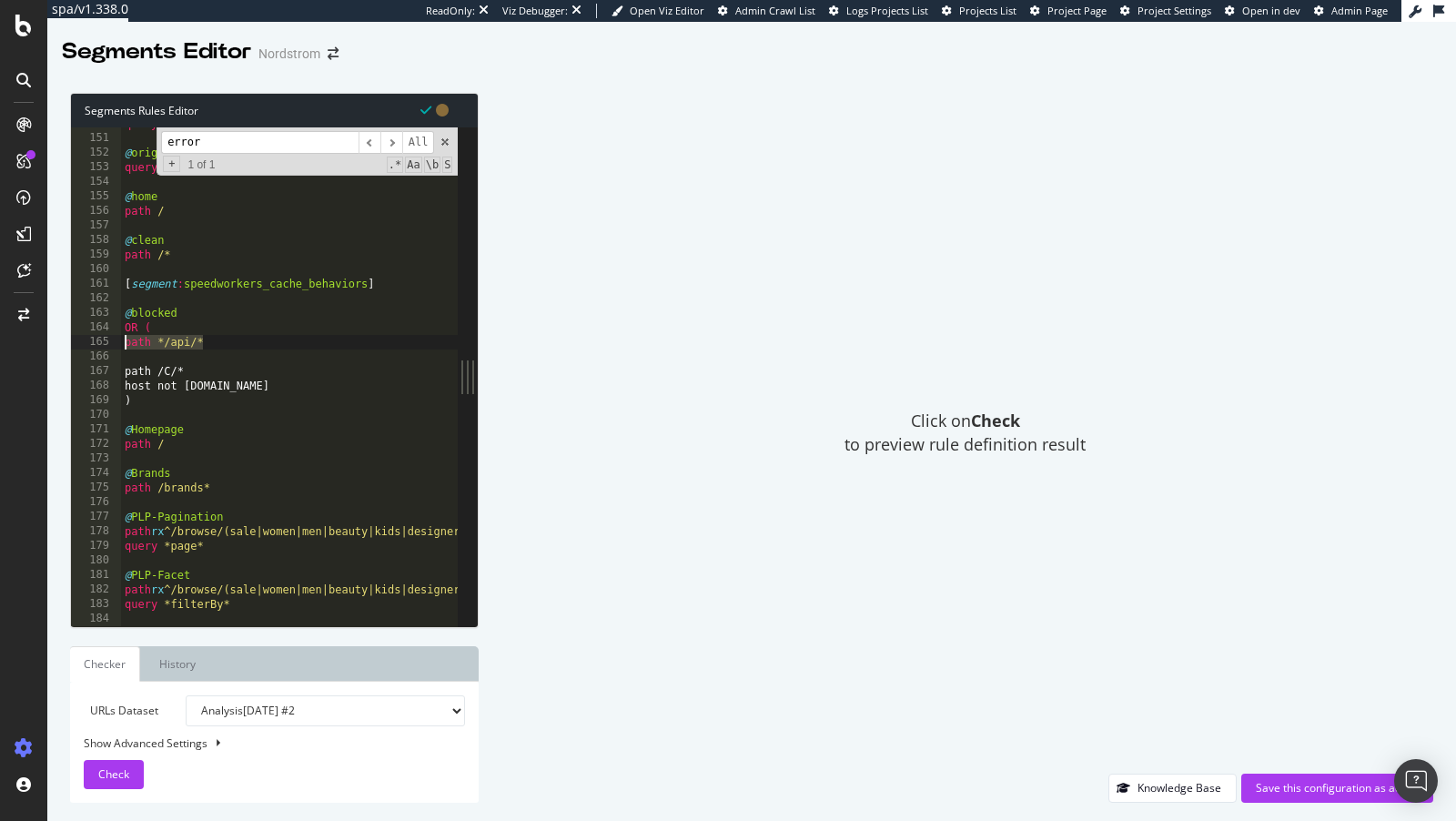
drag, startPoint x: 225, startPoint y: 343, endPoint x: 103, endPoint y: 343, distance: 122.0
click at [103, 343] on div "150 151 152 153 154 155 156 157 158 159 160 161 162 163 164 165 166 167 168 169…" at bounding box center [265, 377] width 387 height 499
type textarea "path */api/*"
click at [156, 353] on div "query *jid=* @ origin-footer query *origin=footer* @ home path / @ clean path /…" at bounding box center [337, 381] width 434 height 531
paste textarea "path */api/*"
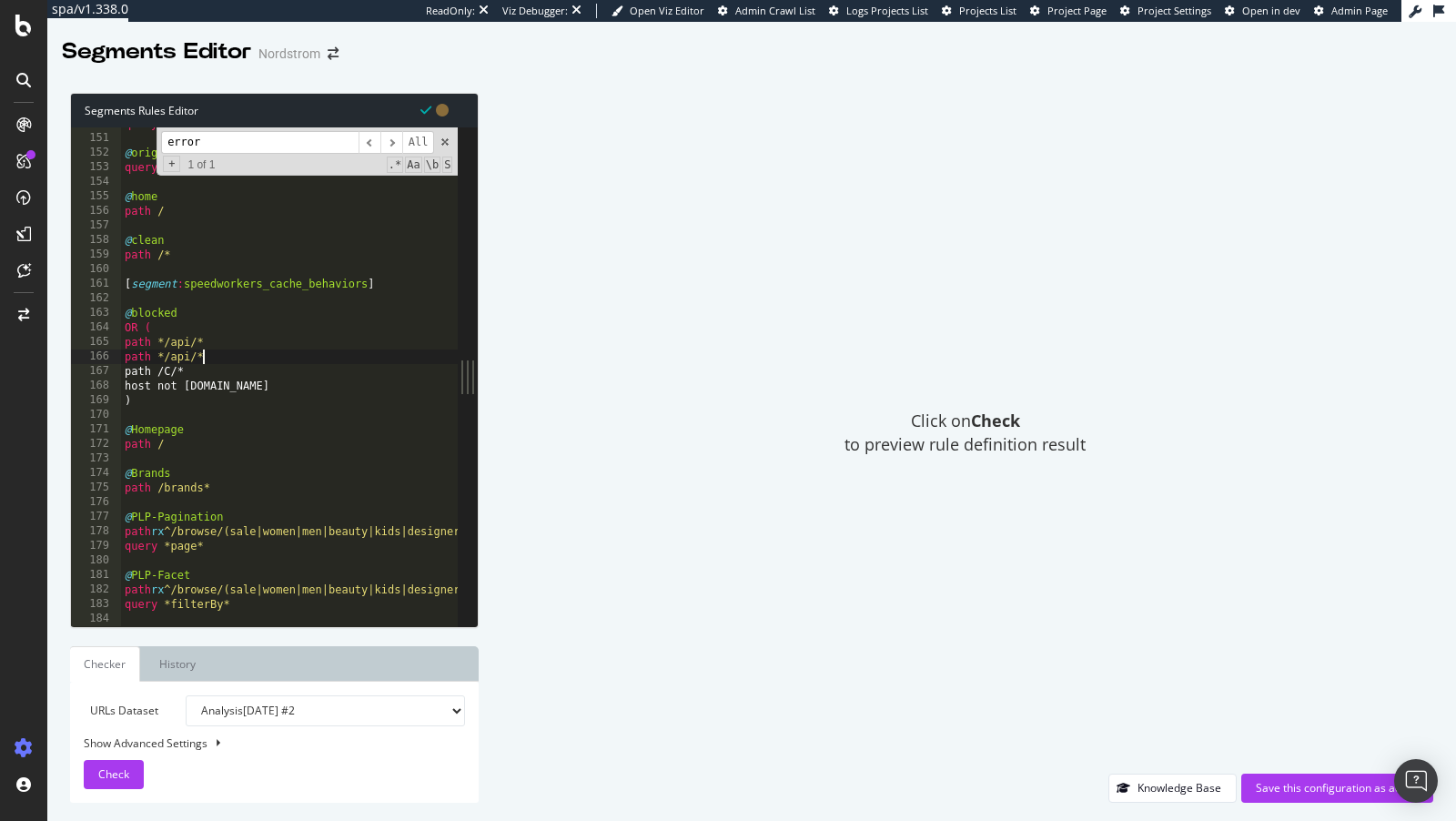
click at [189, 349] on div "query *jid=* @ origin-footer query *origin=footer* @ home path / @ clean path /…" at bounding box center [337, 381] width 434 height 531
click at [175, 356] on div "query *jid=* @ origin-footer query *origin=footer* @ home path / @ clean path /…" at bounding box center [337, 381] width 434 height 531
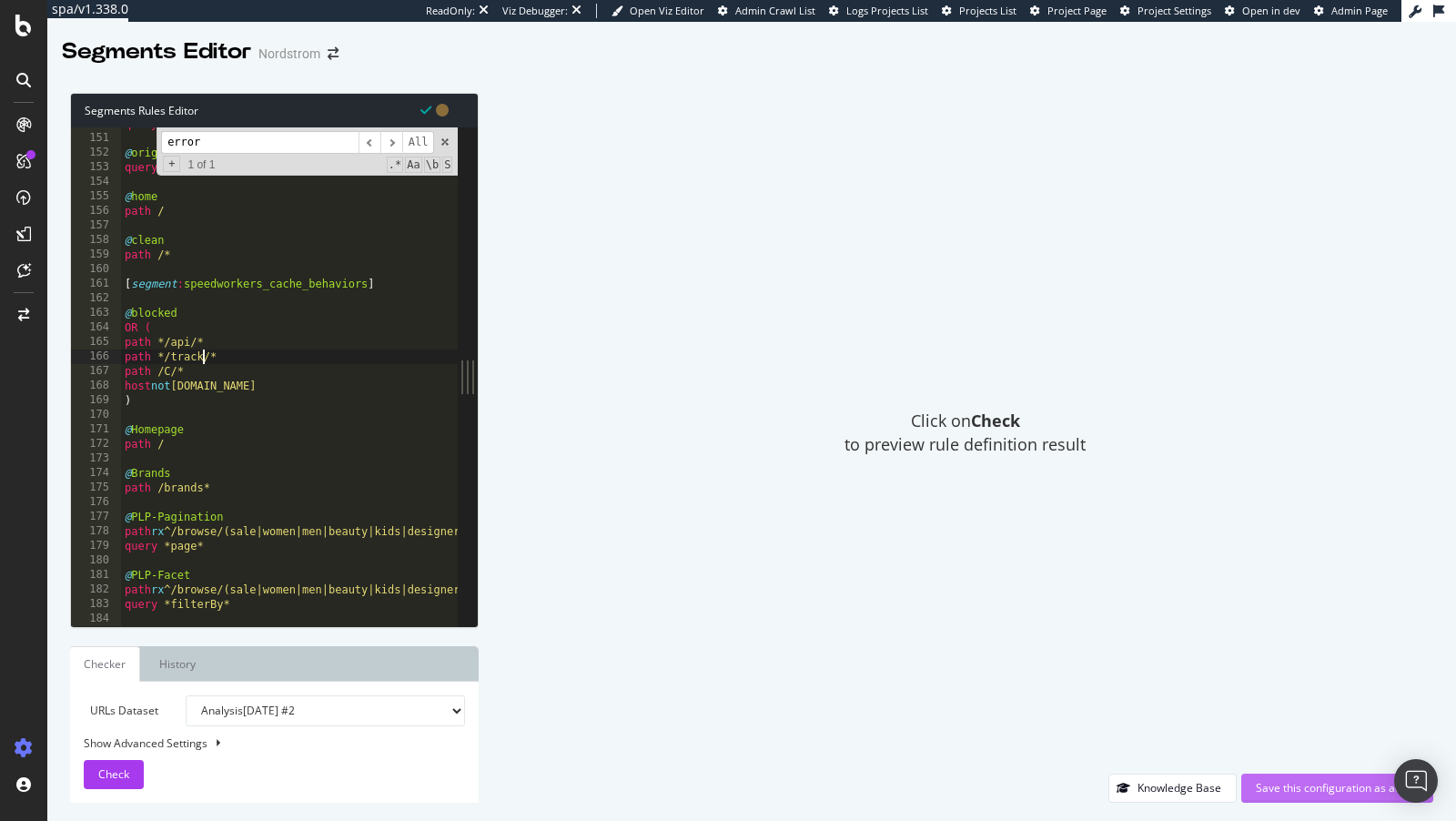
type textarea "path */track/*"
click at [1347, 792] on div "Save this configuration as active" at bounding box center [1337, 788] width 163 height 15
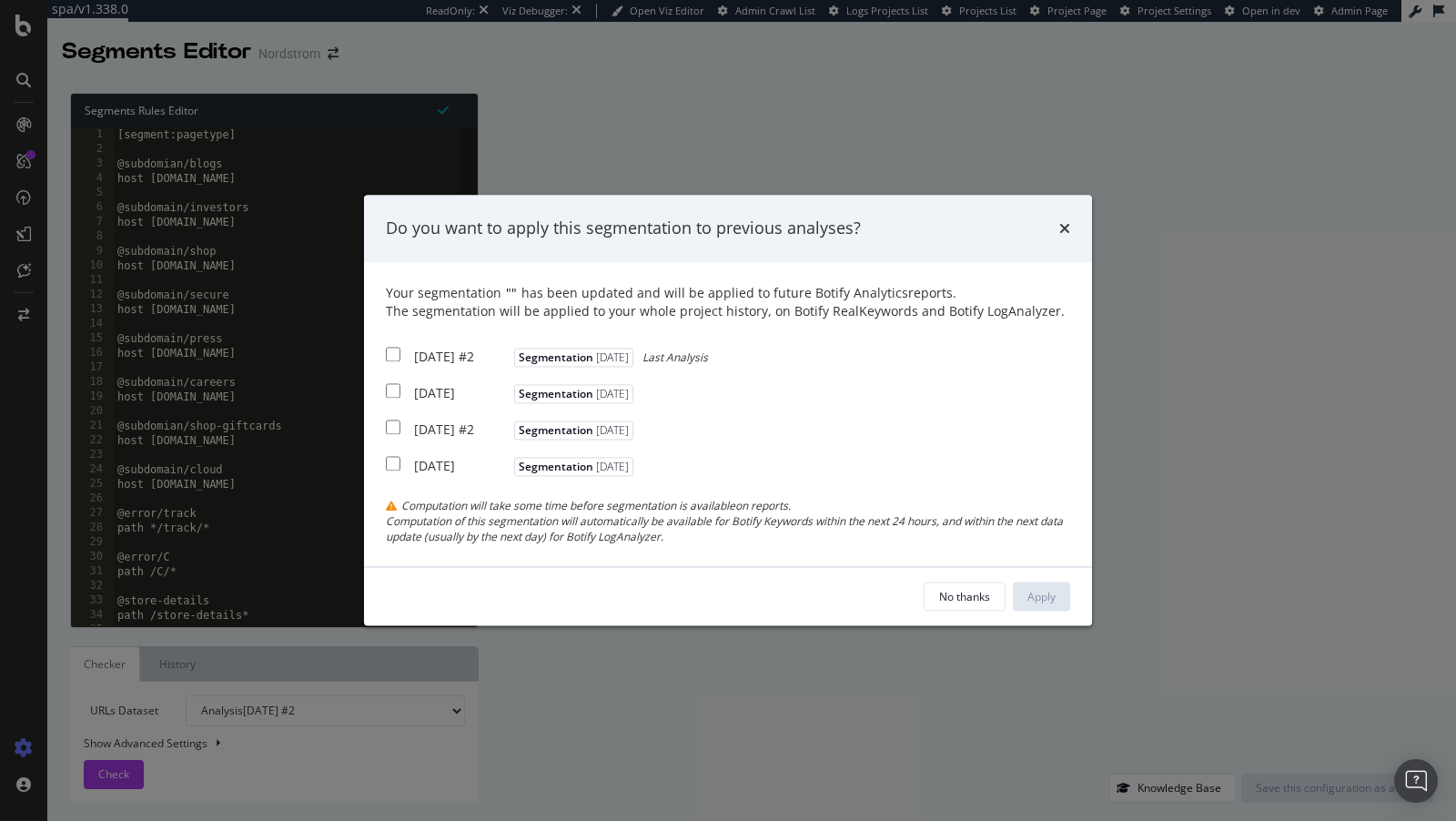
click at [407, 360] on div "[DATE] #2 Segmentation [DATE] Last Analysis" at bounding box center [547, 354] width 322 height 23
checkbox input "true"
click at [395, 383] on div "[DATE] Segmentation [DATE]" at bounding box center [512, 390] width 253 height 23
checkbox input "true"
click at [392, 434] on input "modal" at bounding box center [393, 426] width 14 height 14
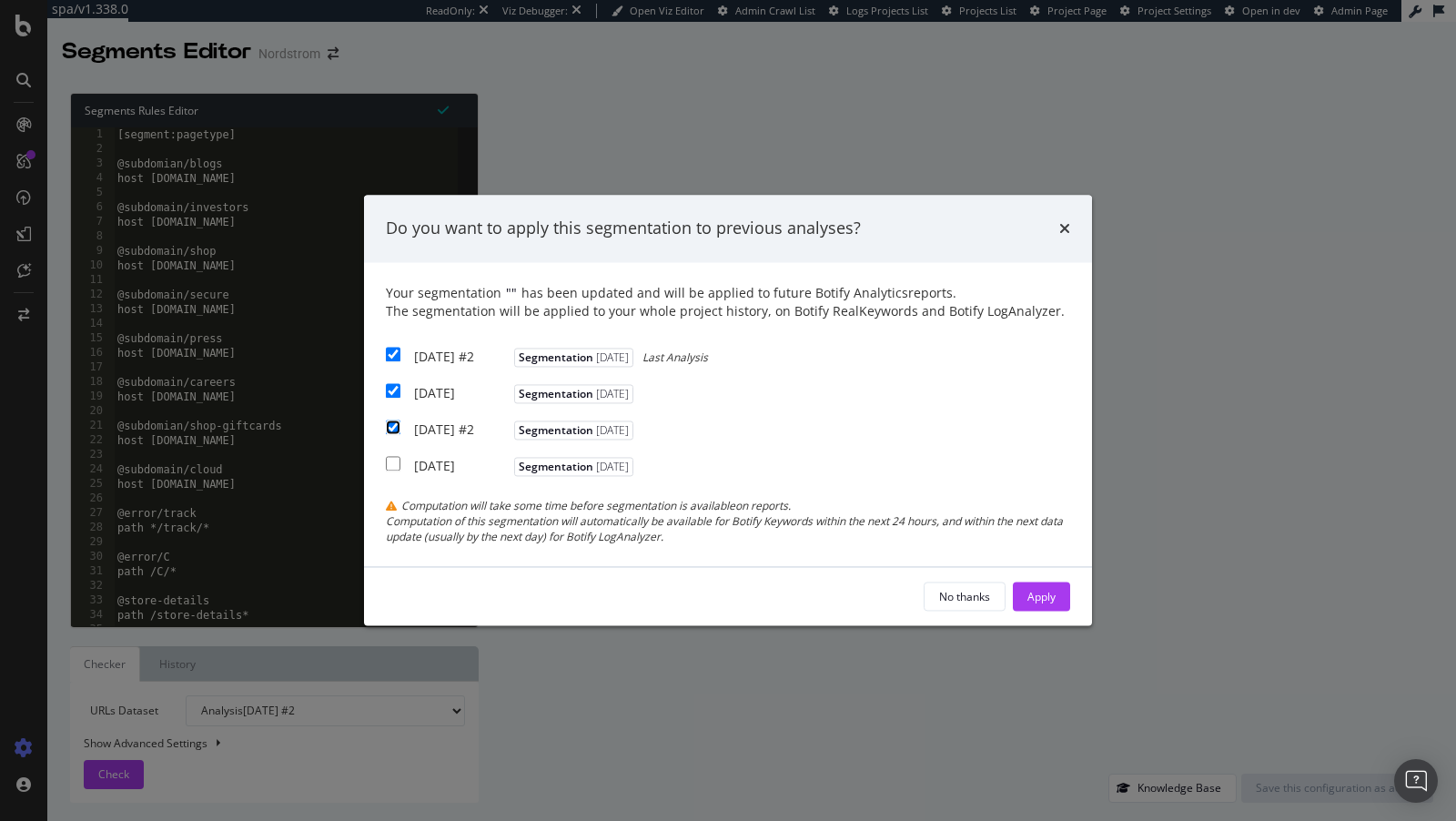
checkbox input "true"
click at [1045, 604] on div "Apply" at bounding box center [1042, 596] width 29 height 15
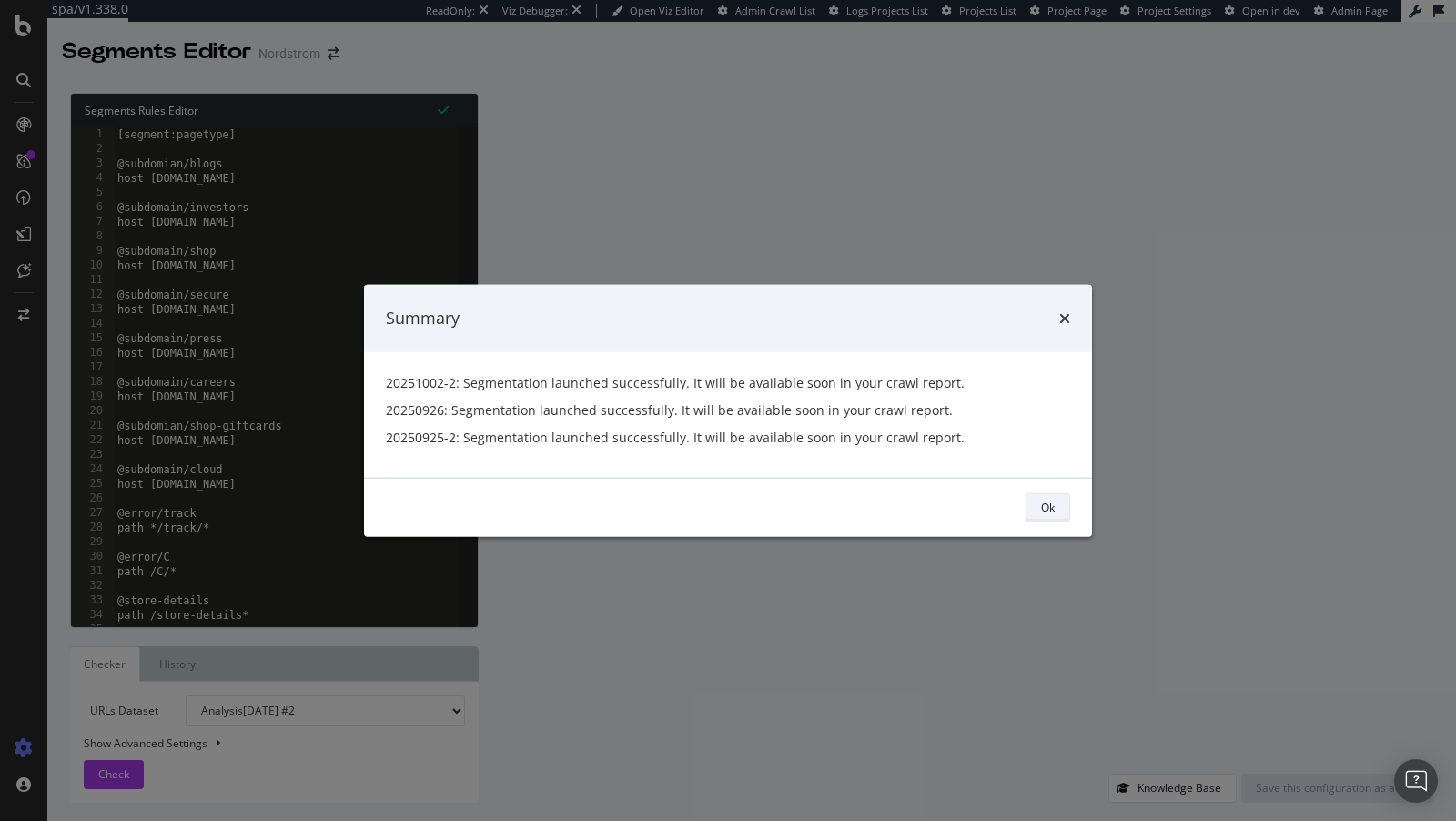
click at [1053, 505] on div "Ok" at bounding box center [1048, 507] width 13 height 15
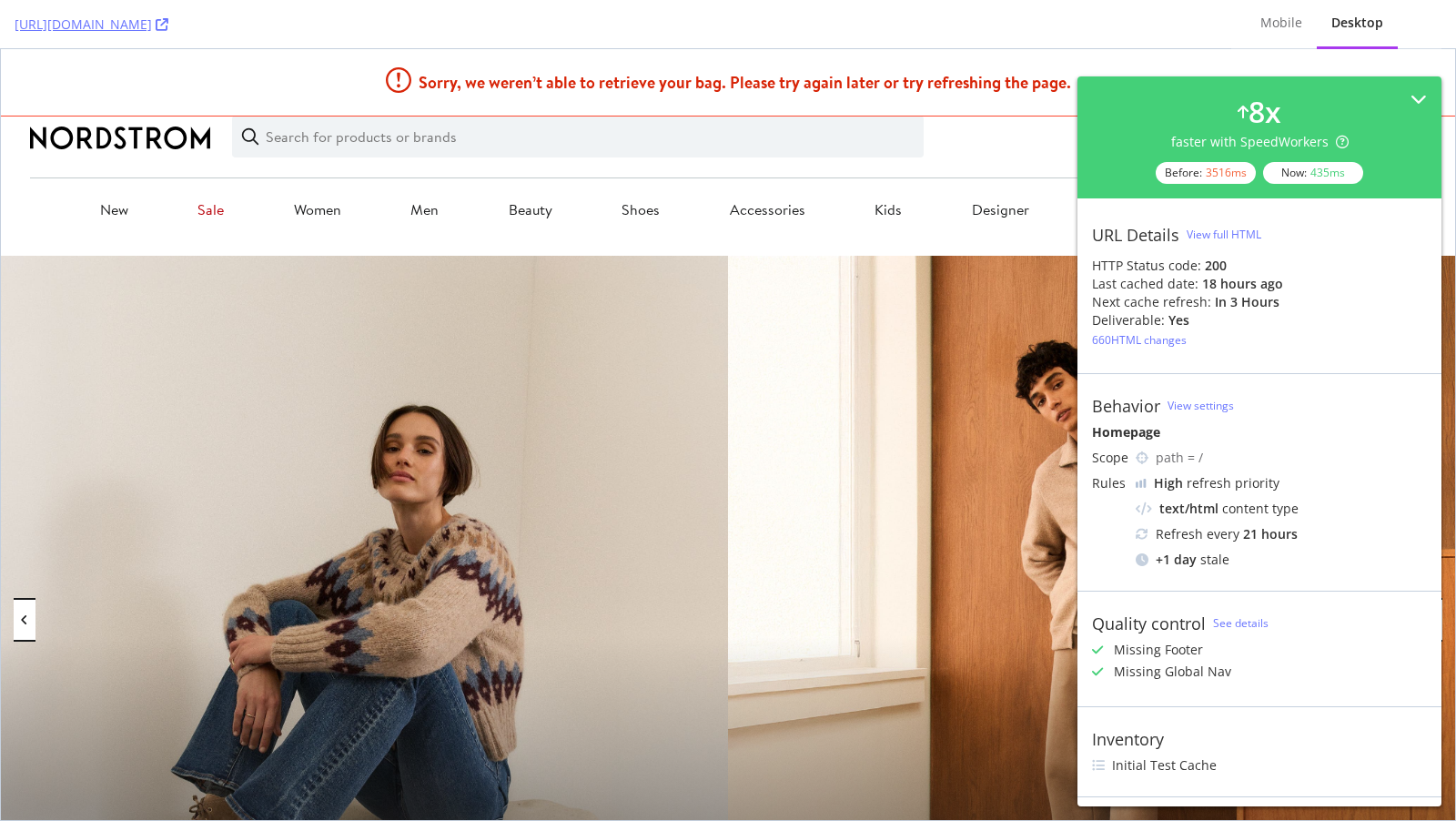
scroll to position [86, 0]
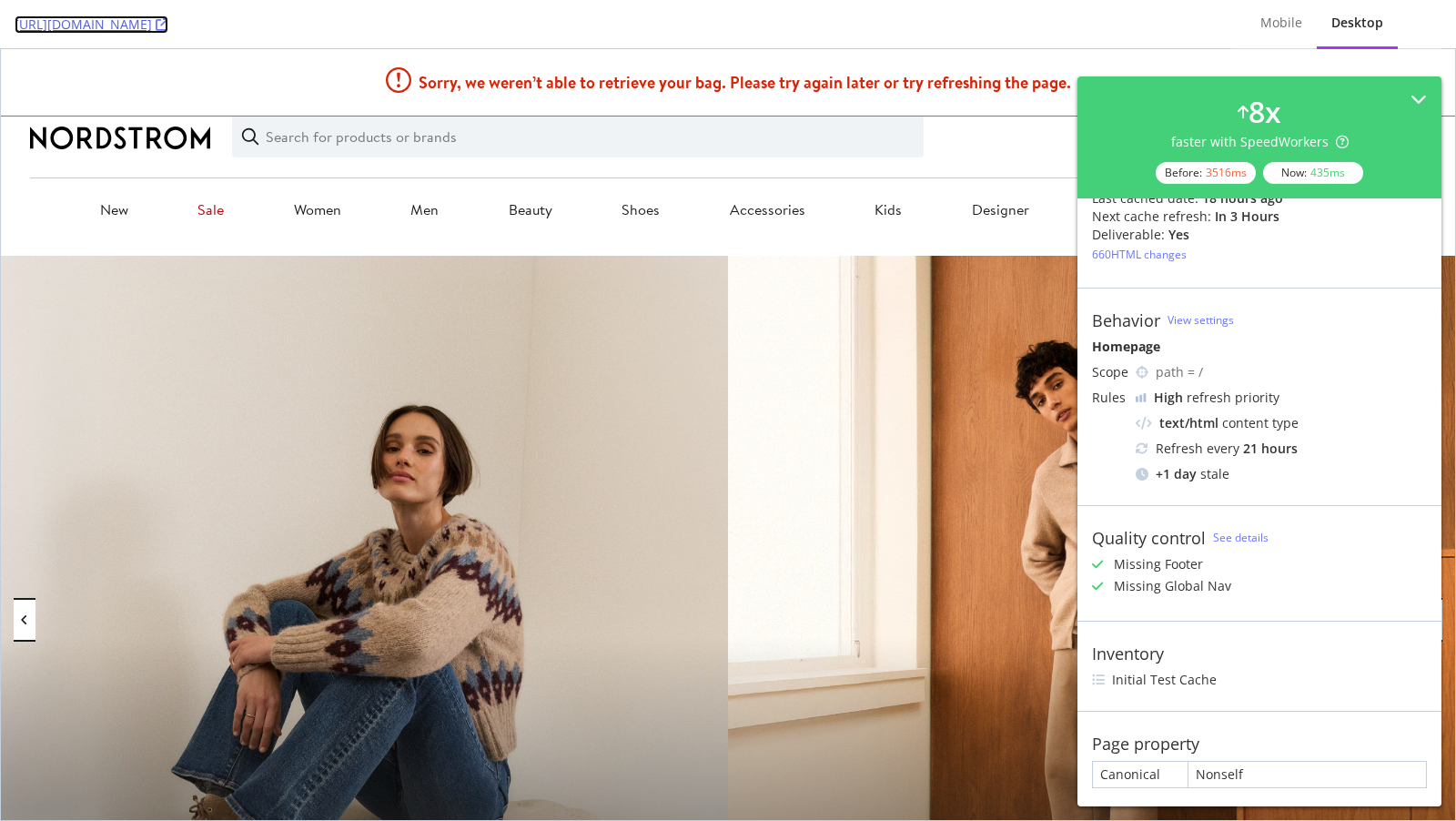
click at [169, 26] on icon at bounding box center [161, 24] width 12 height 12
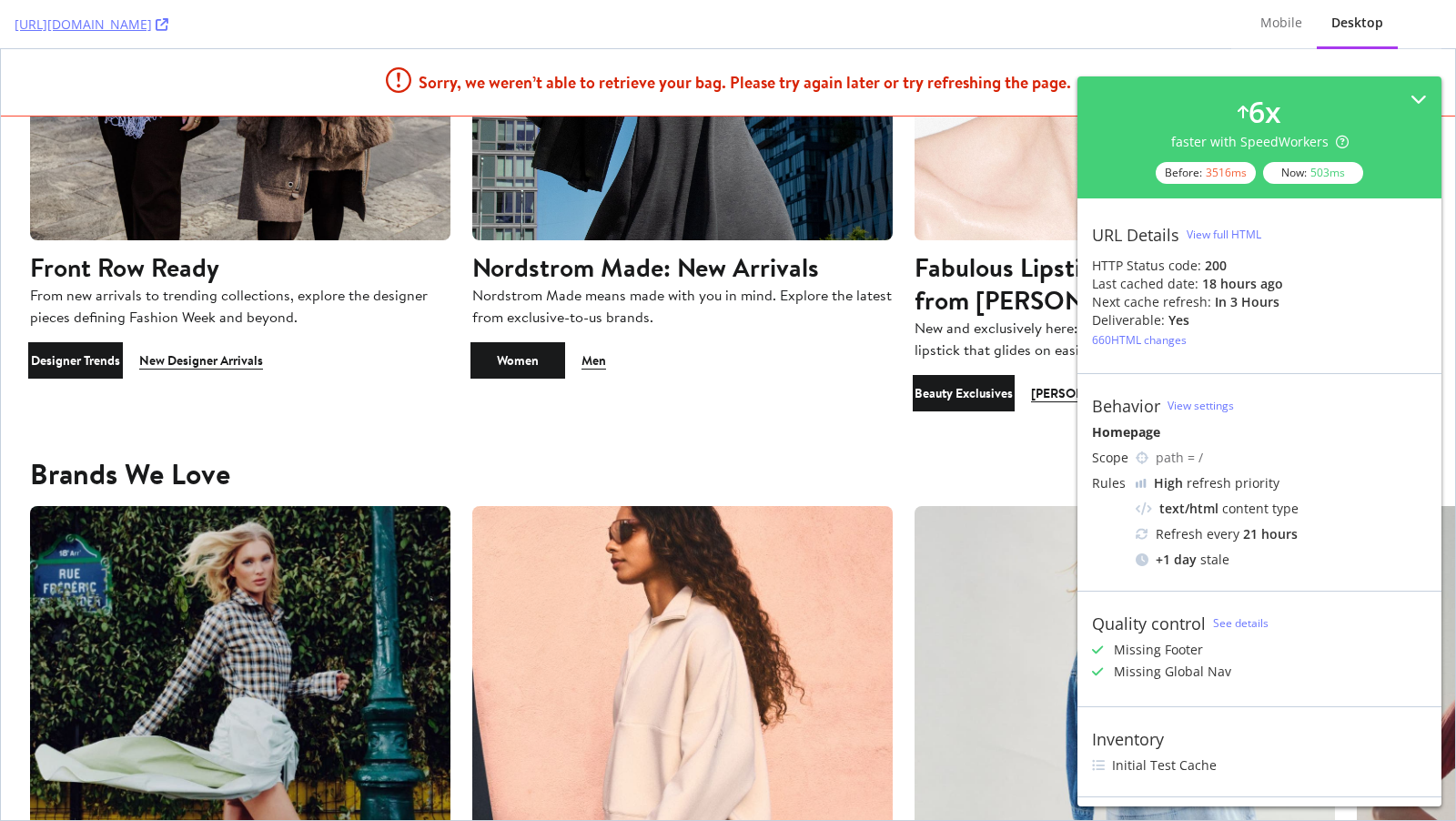
scroll to position [86, 0]
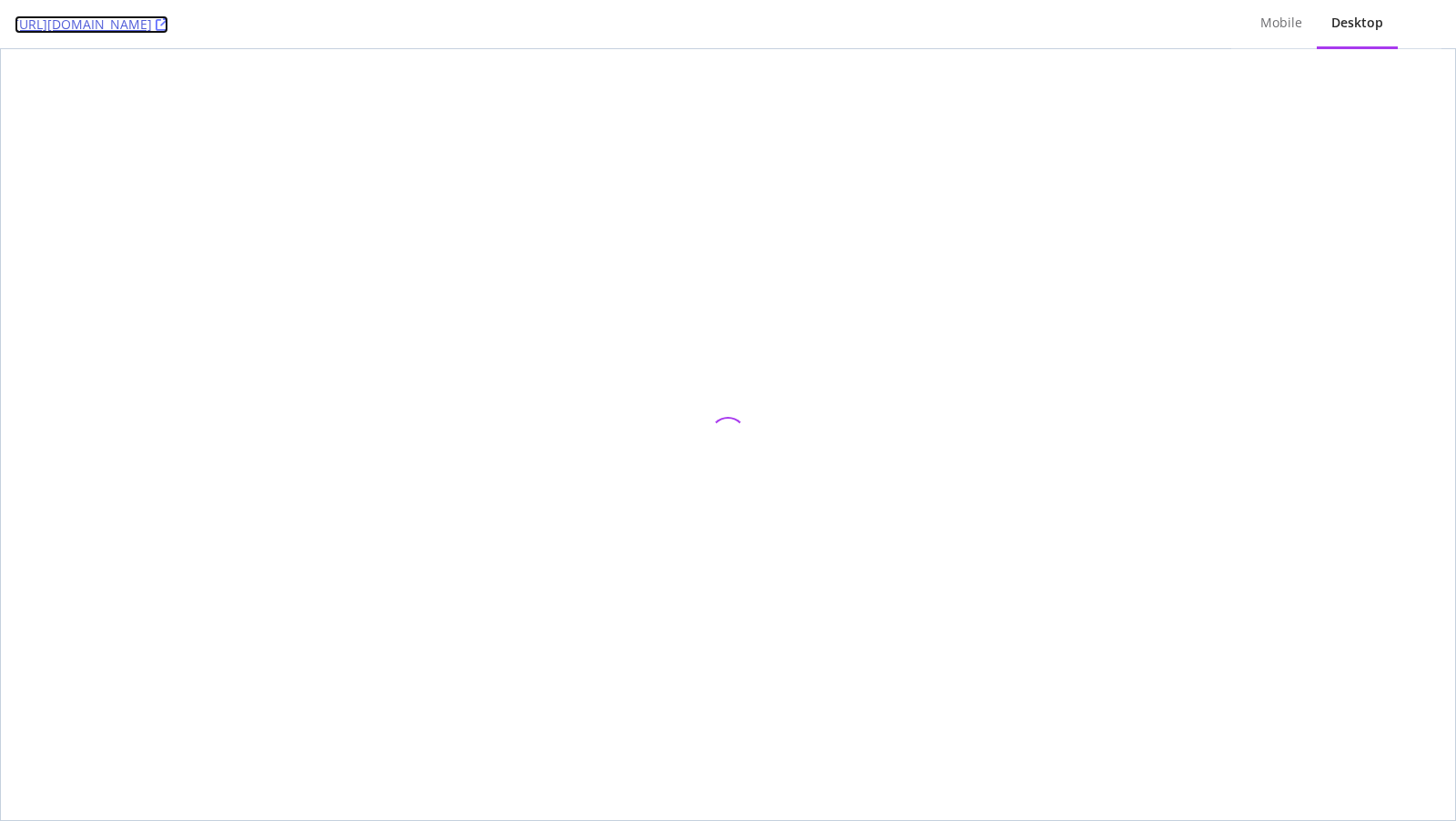
click at [169, 24] on icon at bounding box center [161, 24] width 12 height 12
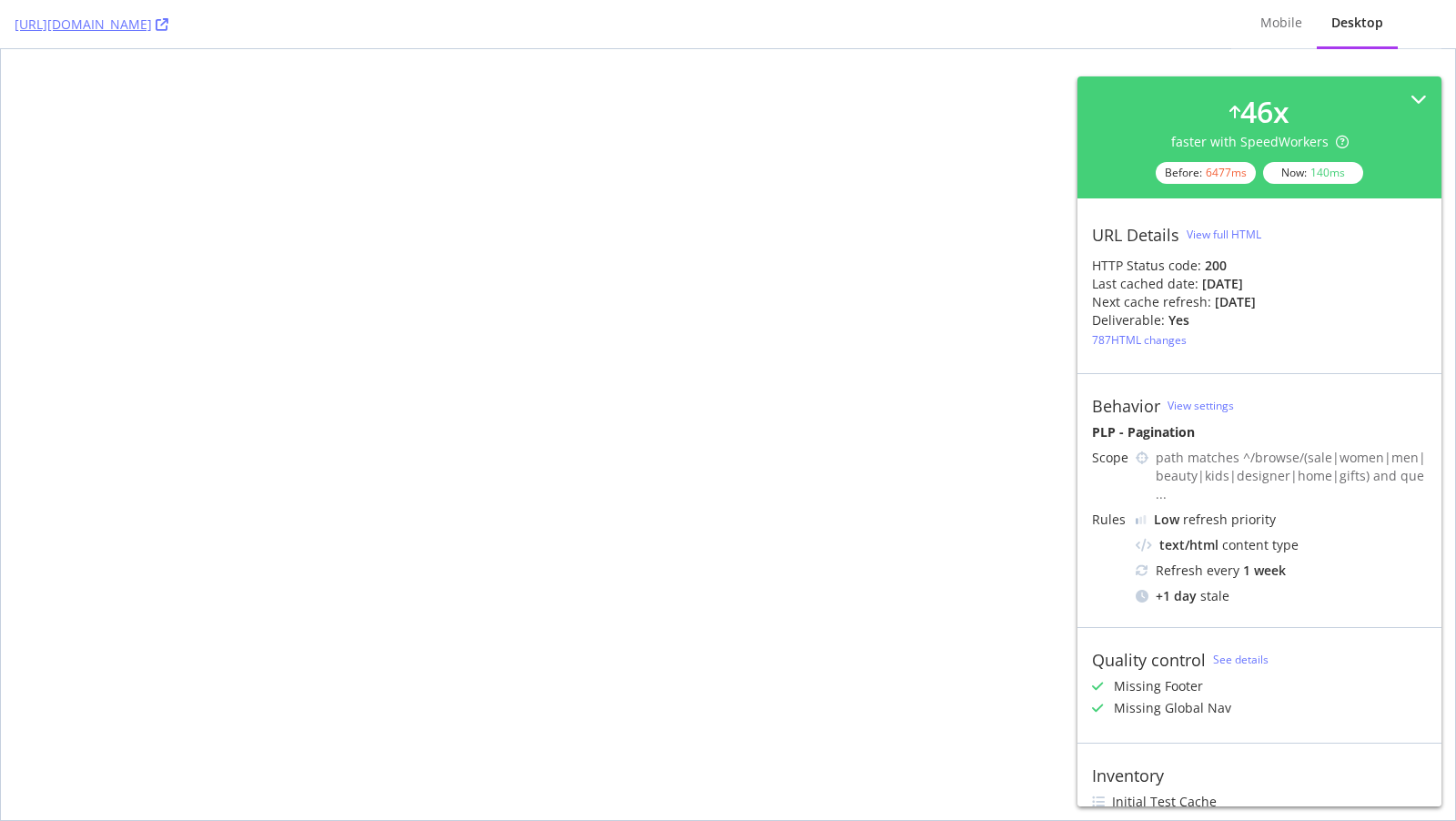
click at [417, 21] on div "[URL][DOMAIN_NAME]" at bounding box center [616, 24] width 1203 height 49
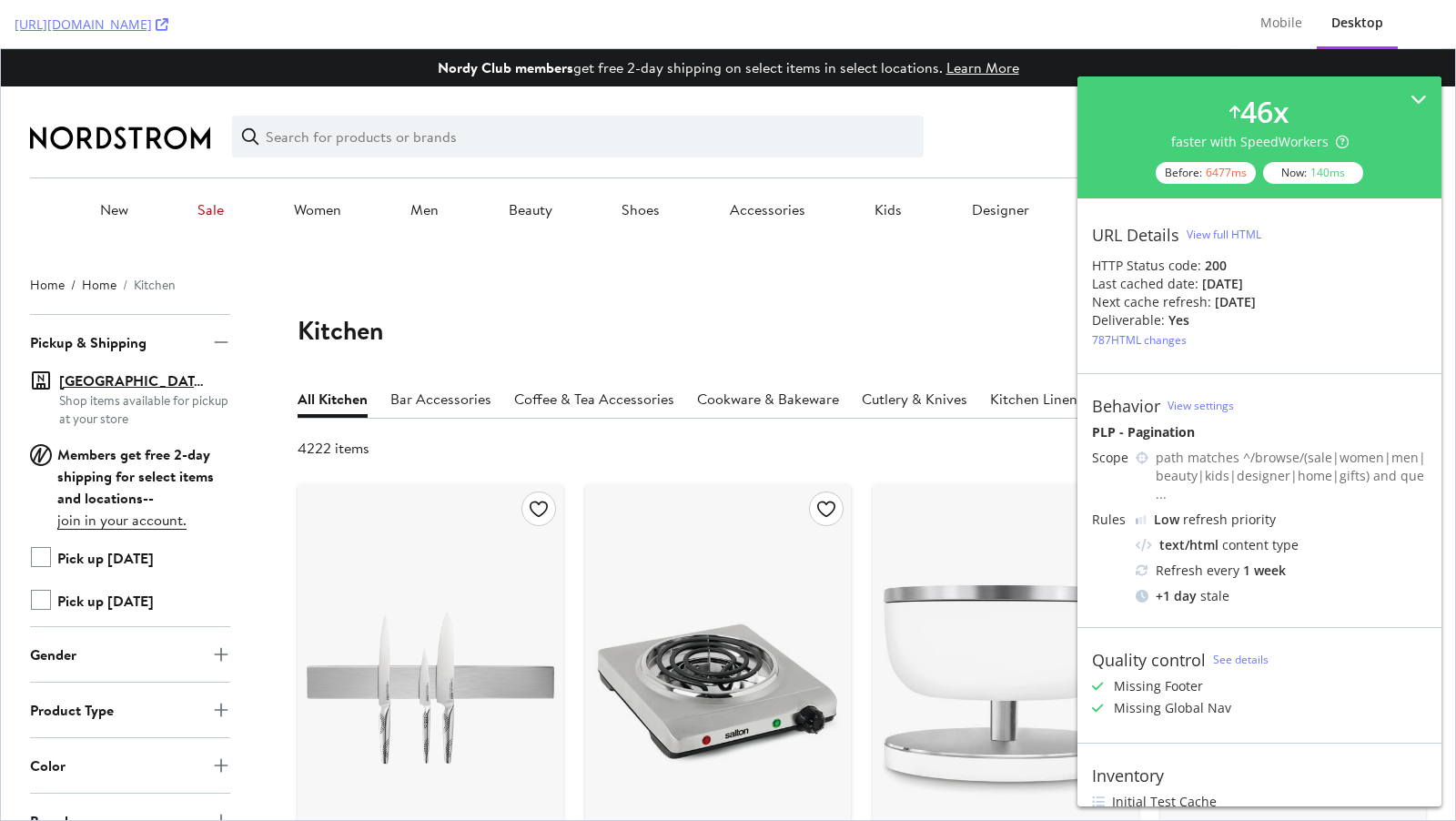
click at [416, 21] on div "https://www.nordstrom.com/browse/home/kitchenware?page=3" at bounding box center [616, 24] width 1203 height 49
click at [169, 23] on icon at bounding box center [161, 24] width 12 height 12
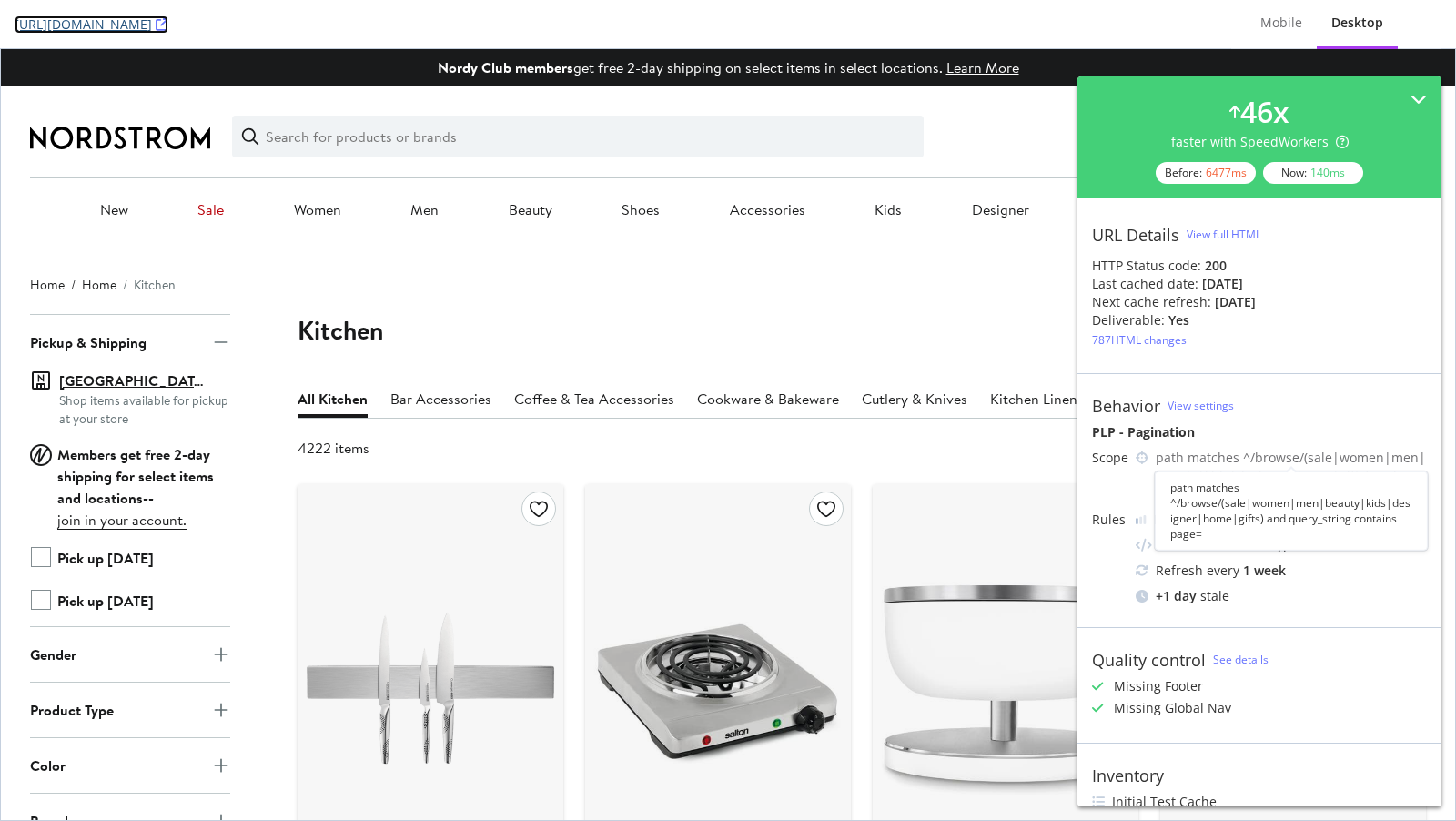
scroll to position [104, 0]
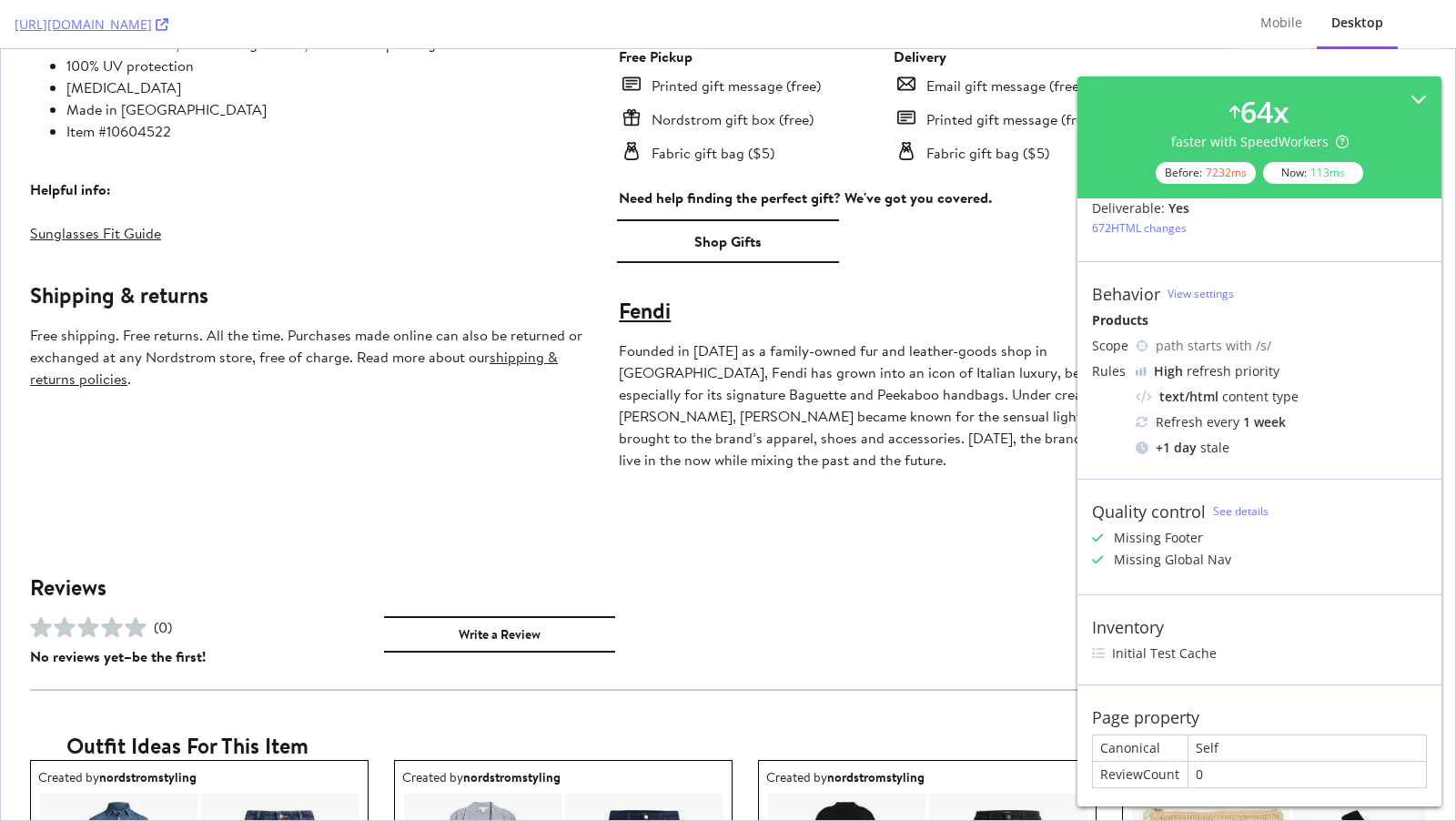
scroll to position [1168, 0]
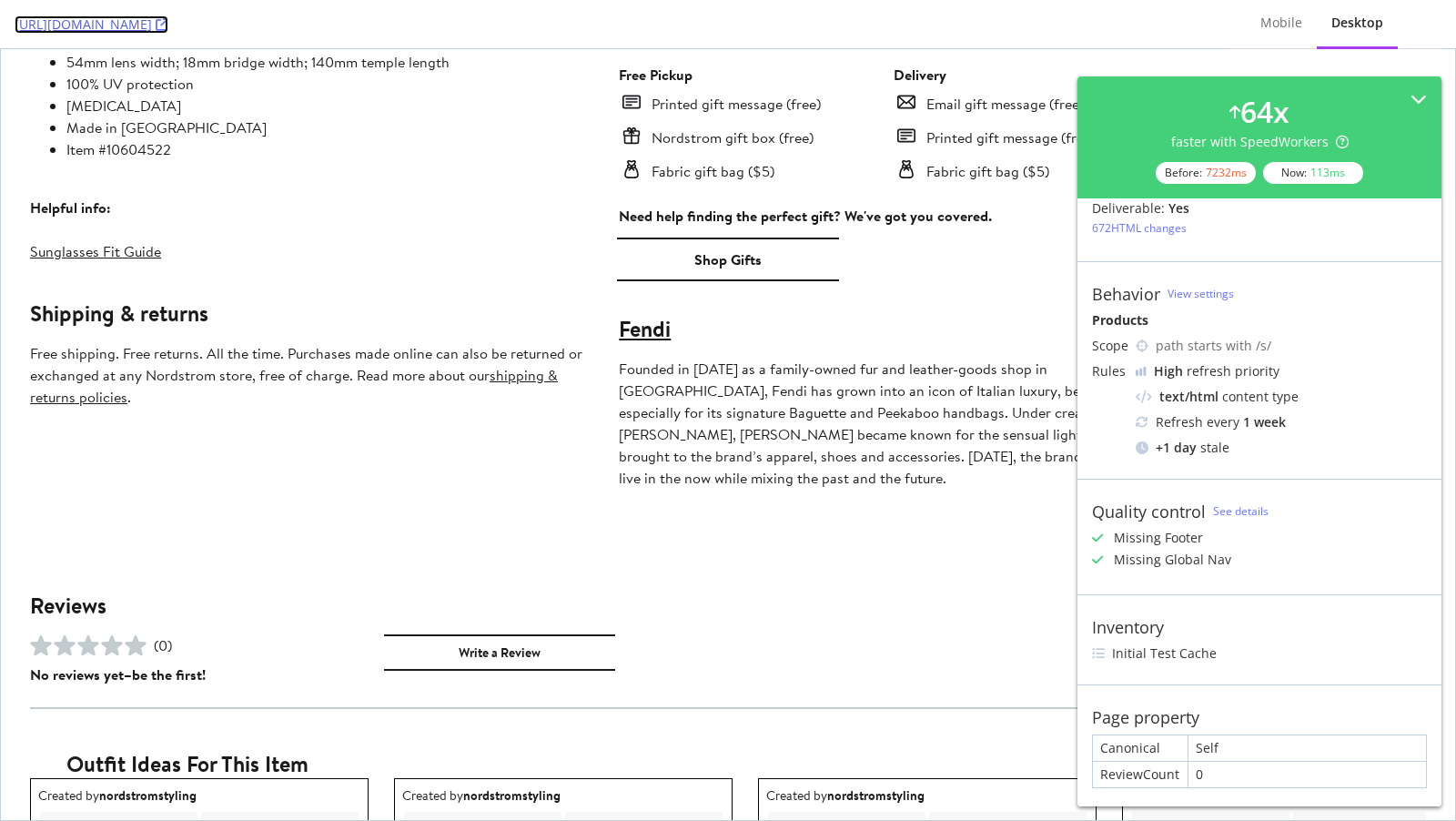
click at [169, 23] on icon at bounding box center [161, 24] width 12 height 12
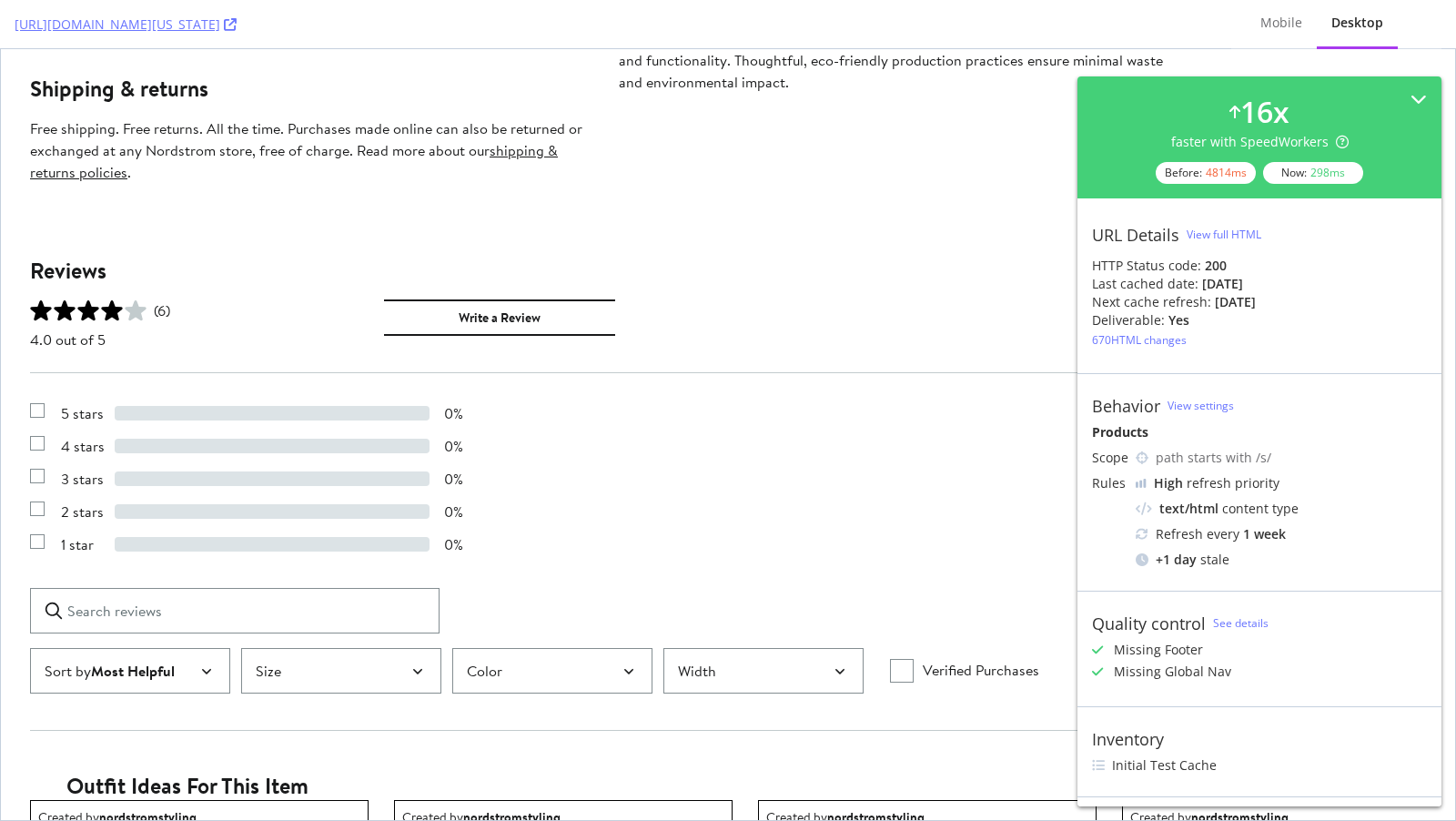
scroll to position [112, 0]
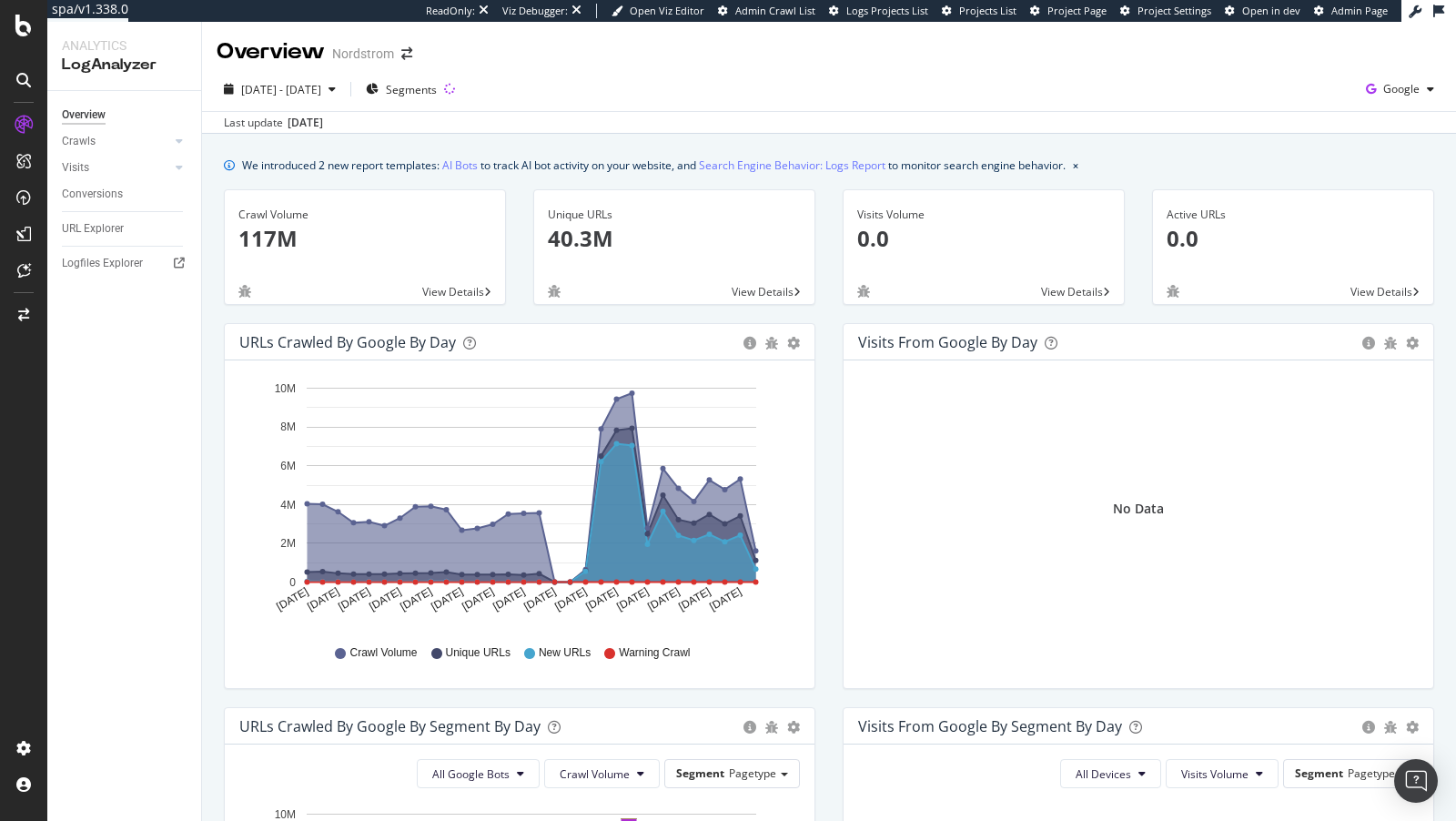
click at [87, 152] on div "Crawls" at bounding box center [131, 142] width 139 height 27
click at [80, 143] on div "Crawls" at bounding box center [78, 142] width 33 height 19
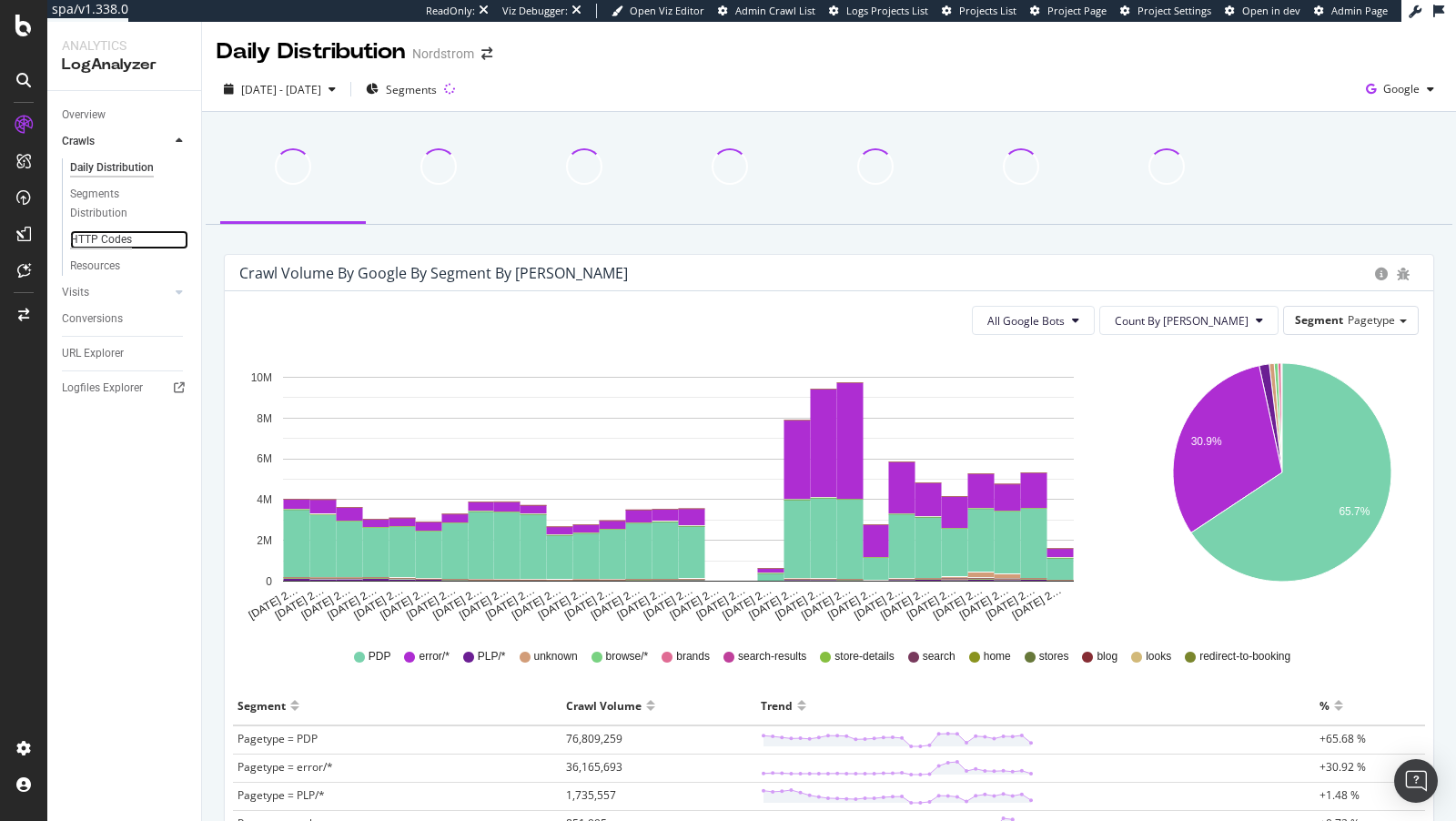
click at [109, 239] on div "HTTP Codes" at bounding box center [101, 240] width 62 height 19
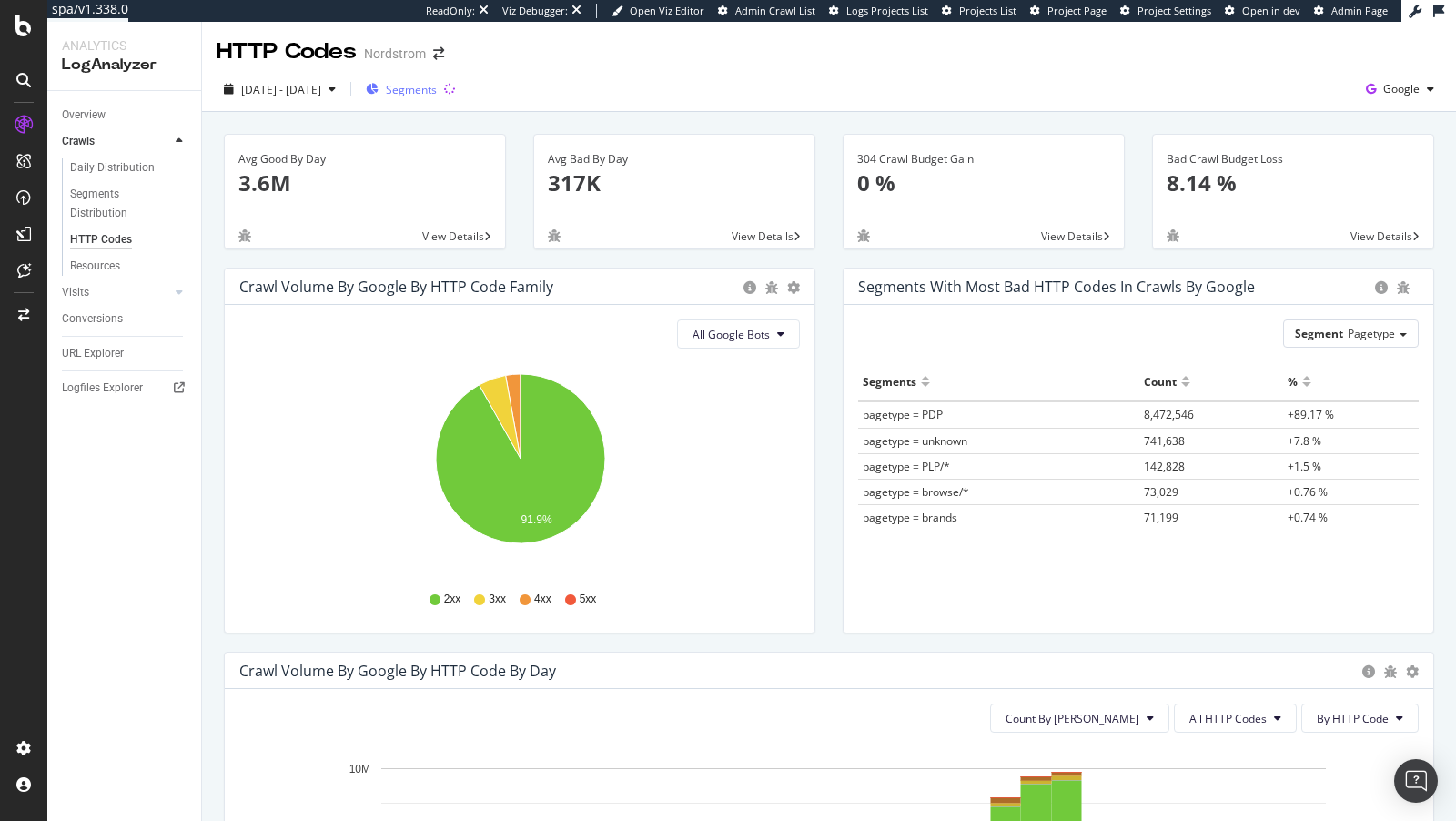
click at [437, 95] on span "Segments" at bounding box center [411, 90] width 51 height 15
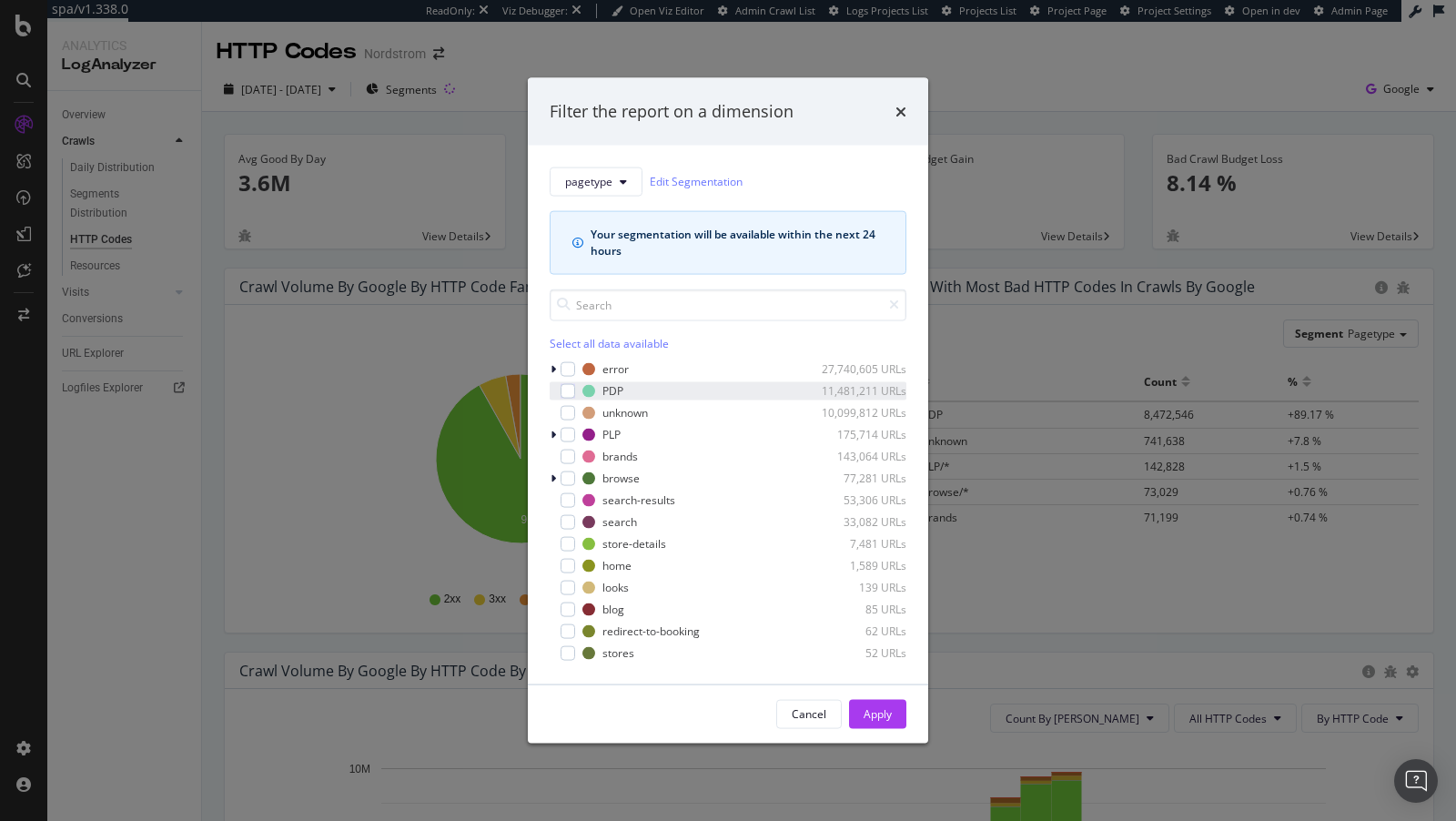
click at [576, 390] on div "PDP 11,481,211 URLs" at bounding box center [728, 390] width 356 height 18
click at [883, 723] on div "Apply" at bounding box center [879, 713] width 29 height 28
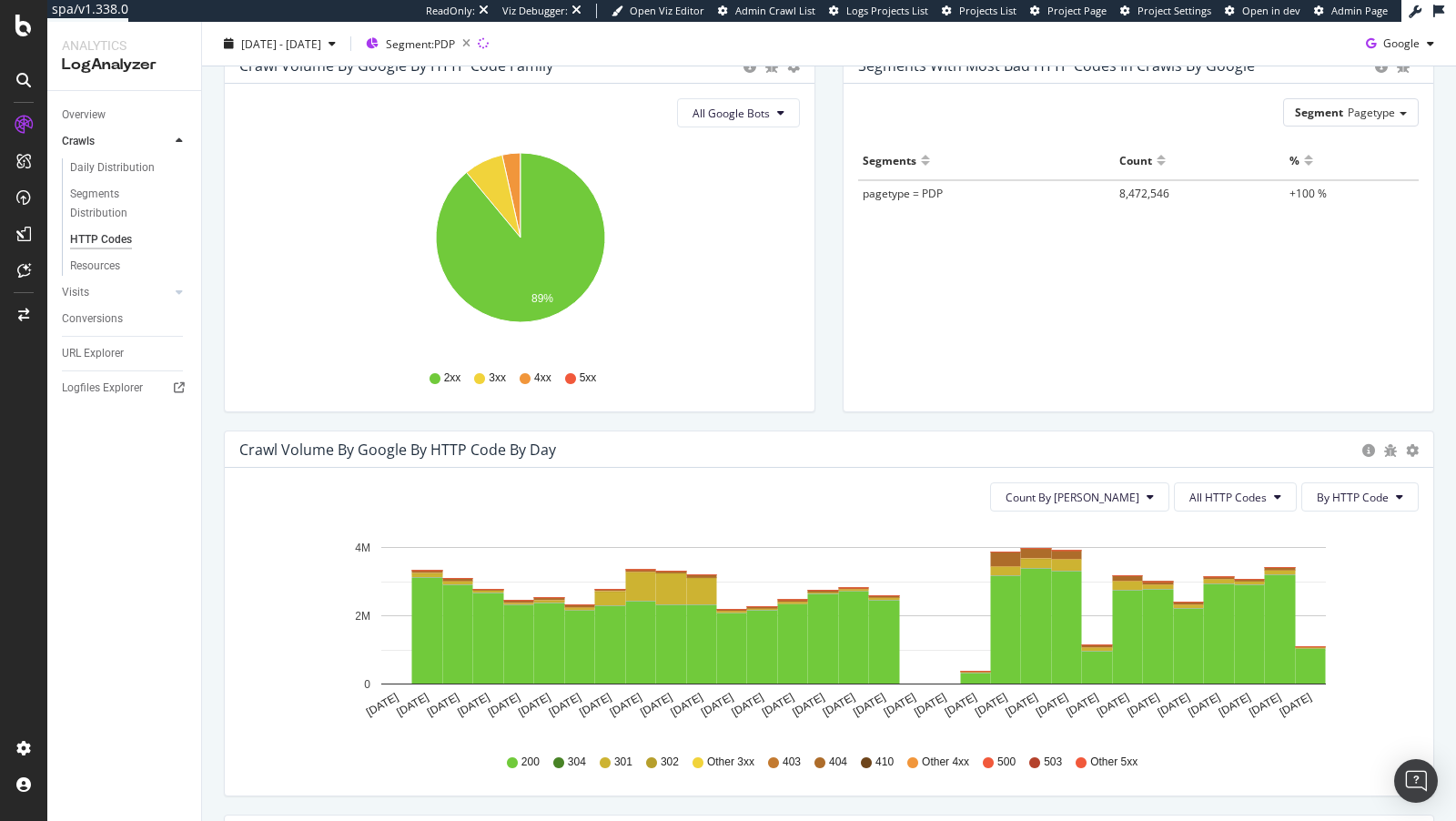
scroll to position [230, 0]
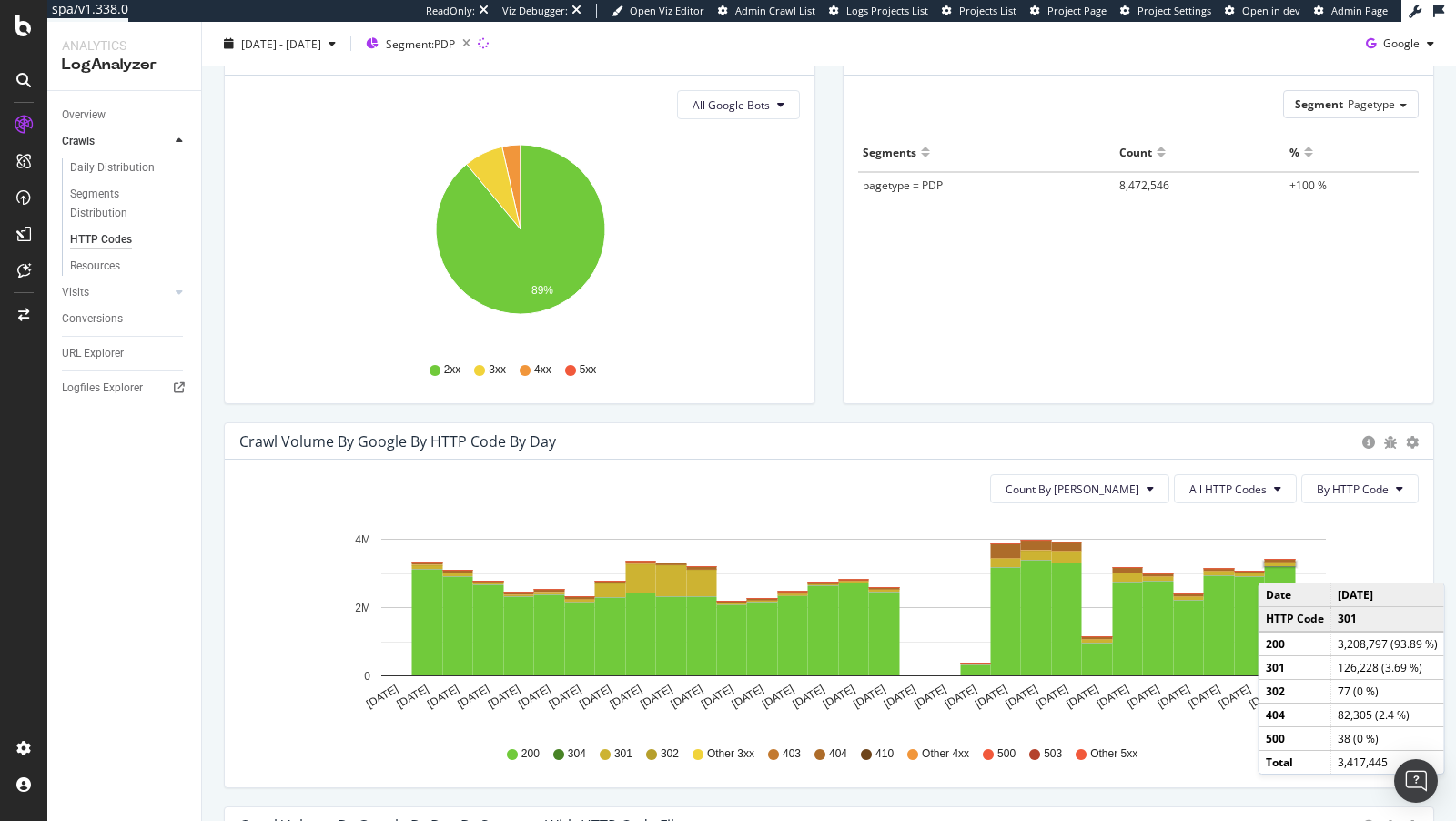
click at [1276, 562] on rect "A chart." at bounding box center [1281, 564] width 30 height 4
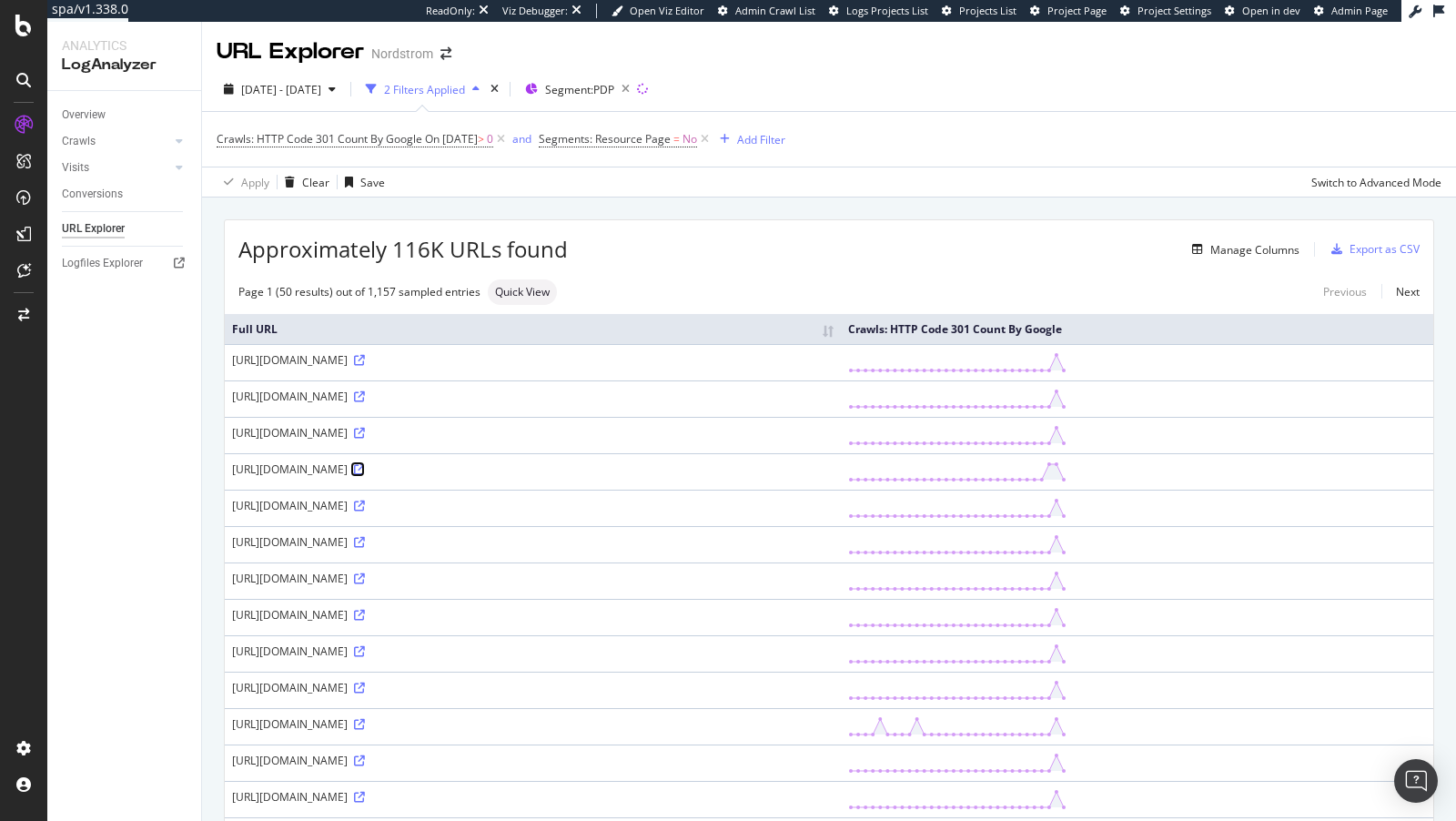
click at [365, 475] on icon at bounding box center [359, 469] width 10 height 10
click at [738, 139] on div "button" at bounding box center [725, 138] width 25 height 10
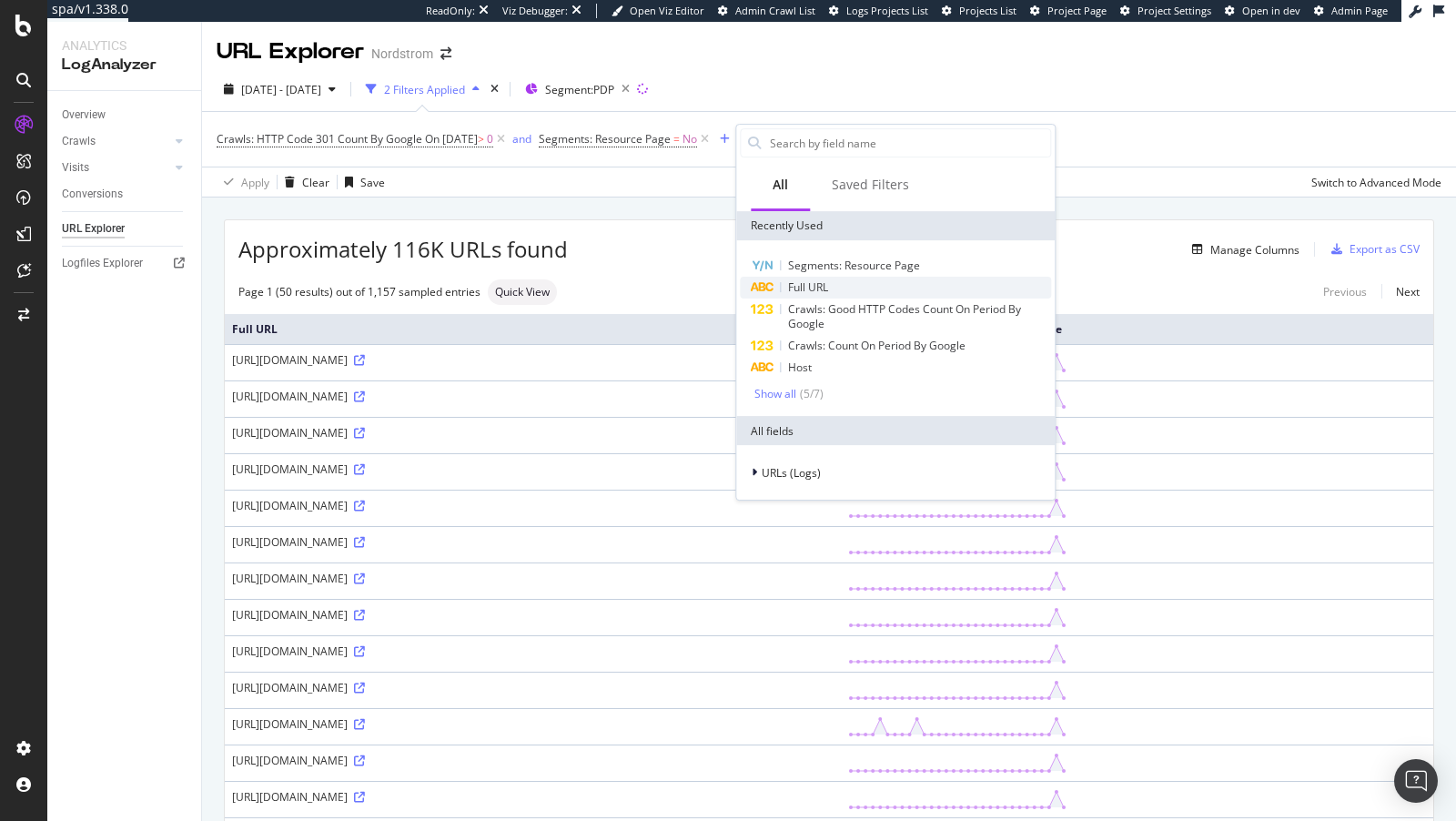
click at [814, 285] on span "Full URL" at bounding box center [808, 287] width 40 height 15
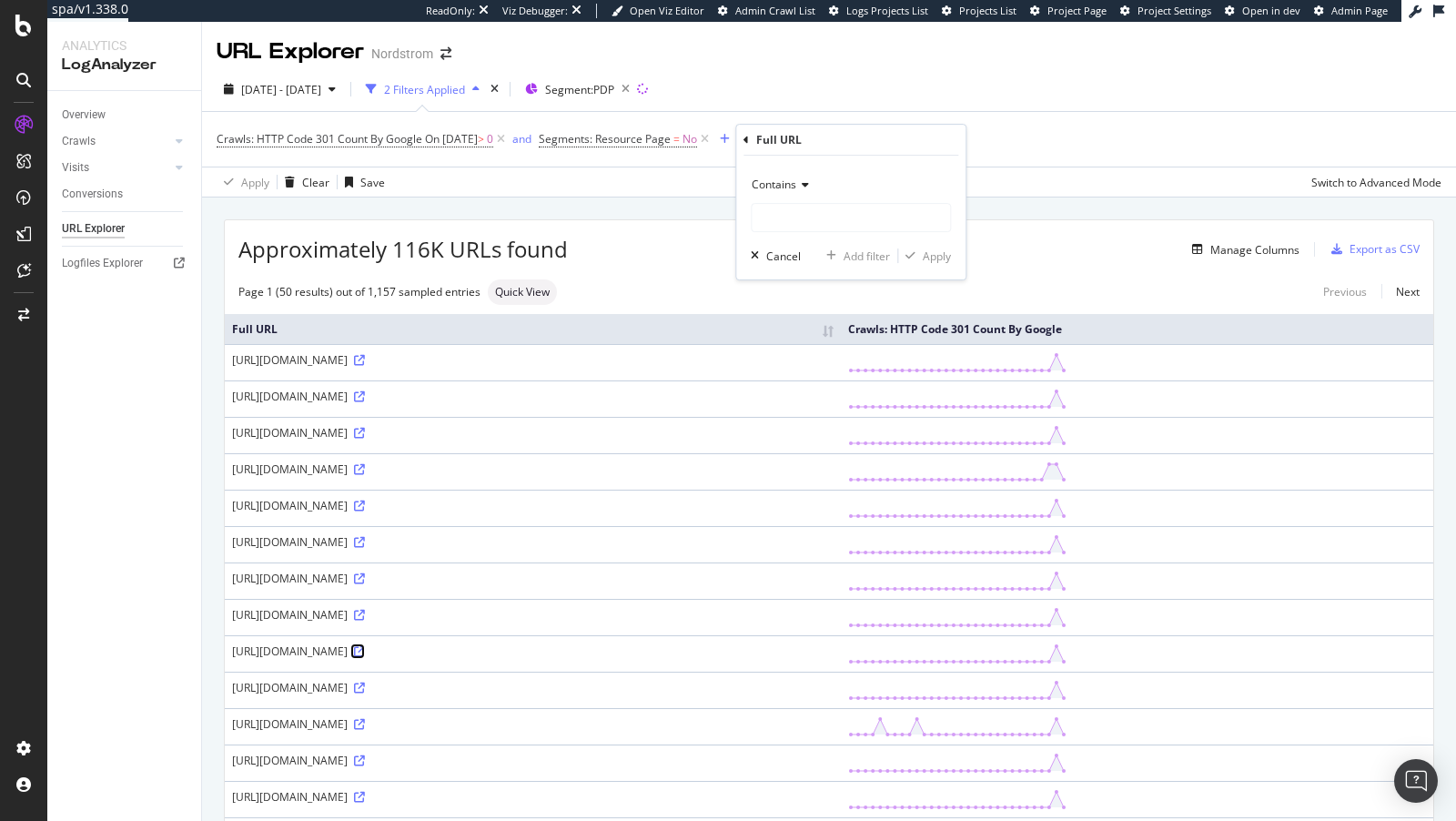
click at [365, 657] on icon at bounding box center [359, 651] width 10 height 10
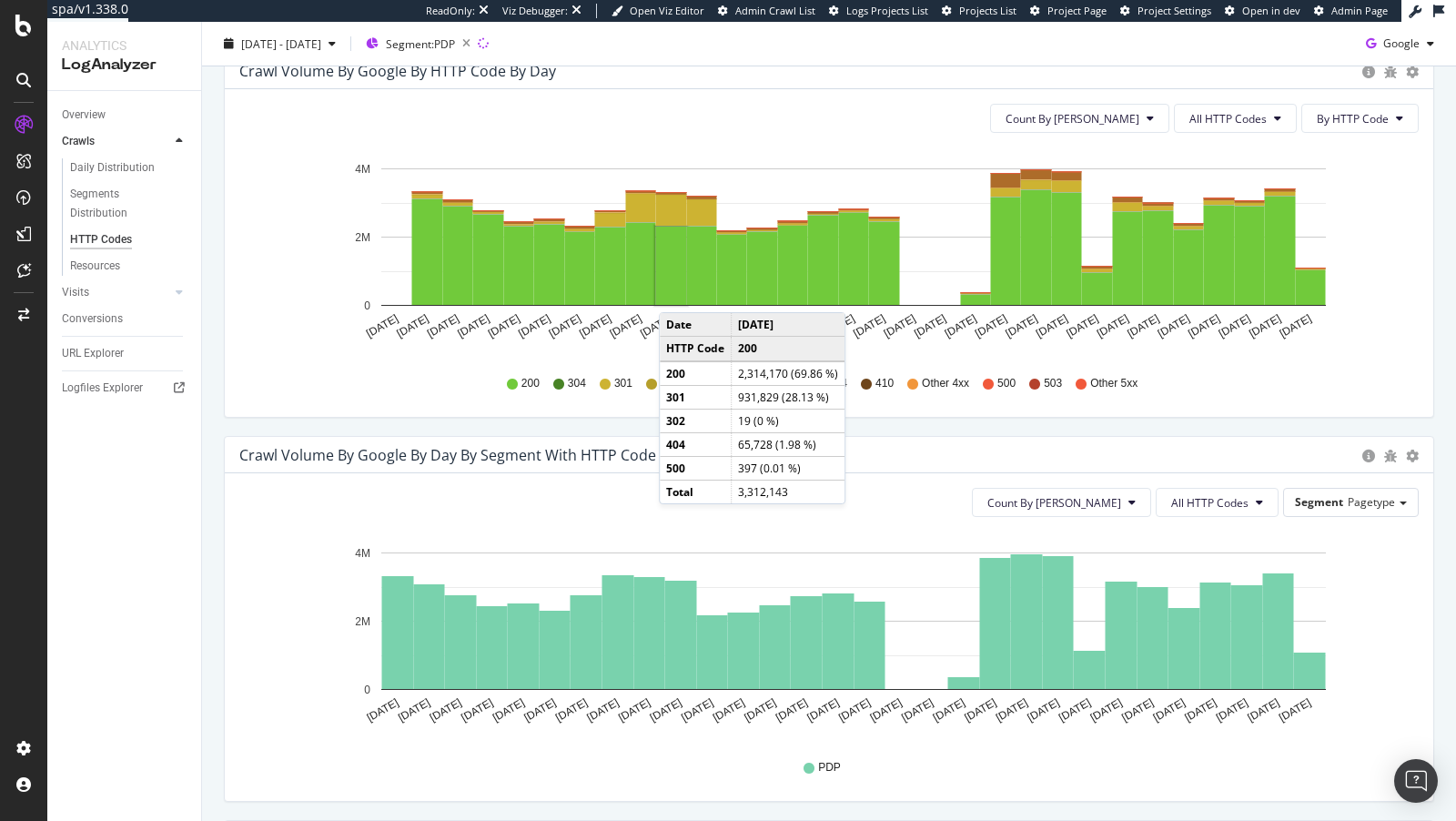
scroll to position [500, 0]
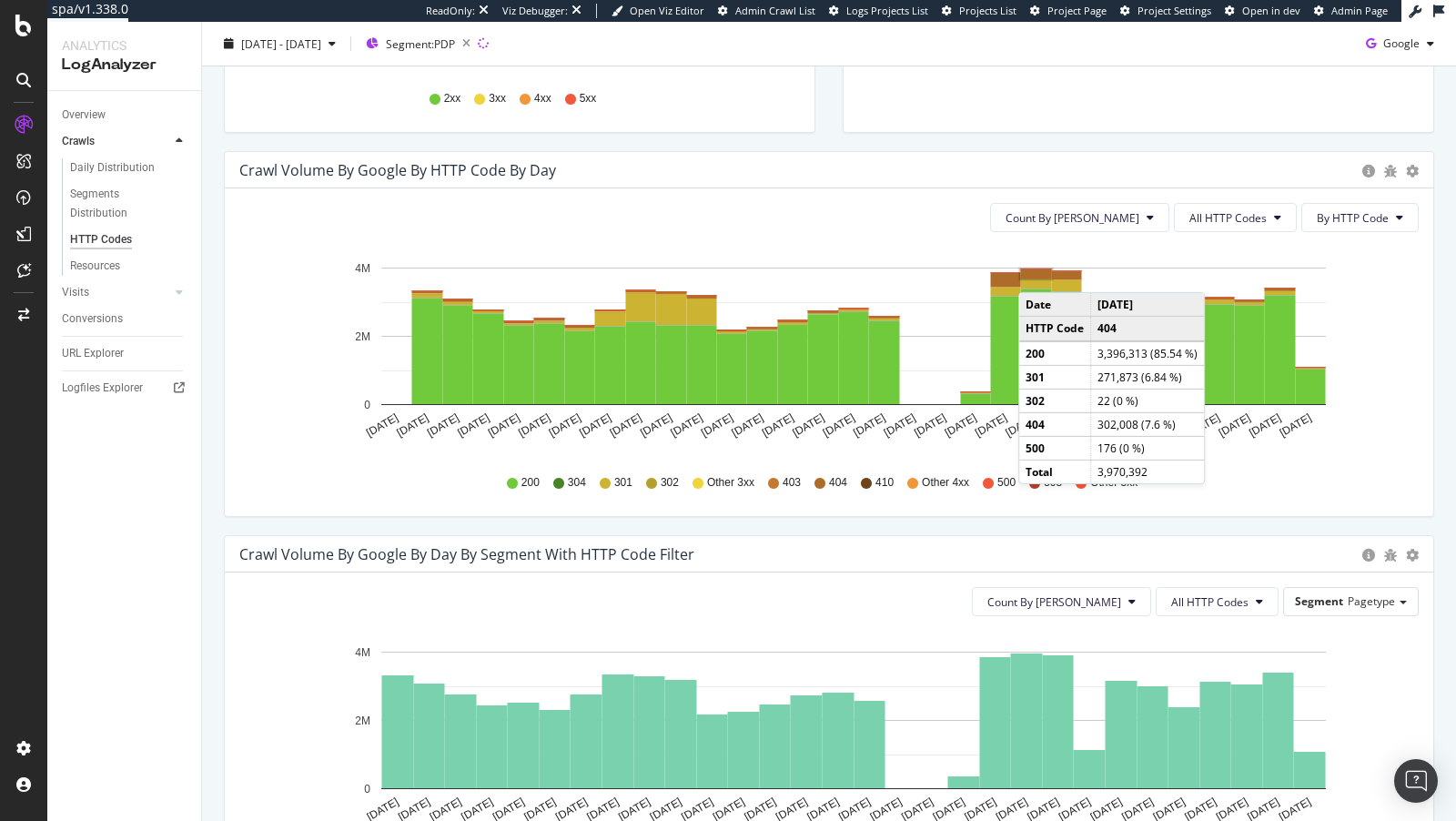
click at [1037, 272] on rect "A chart." at bounding box center [1037, 274] width 30 height 10
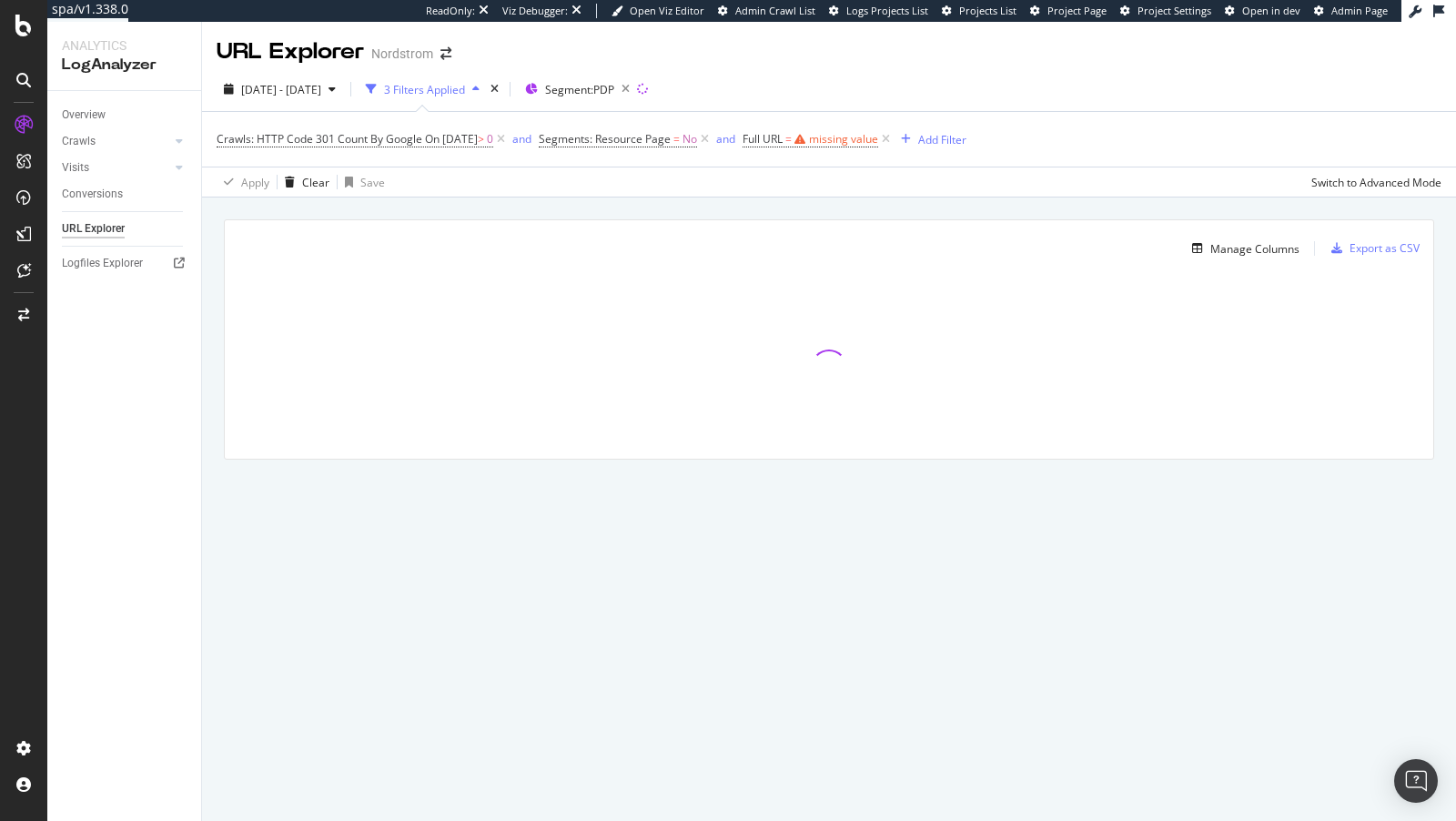
click at [894, 129] on span "Full URL = missing value" at bounding box center [819, 139] width 152 height 26
click at [894, 133] on icon at bounding box center [886, 139] width 15 height 18
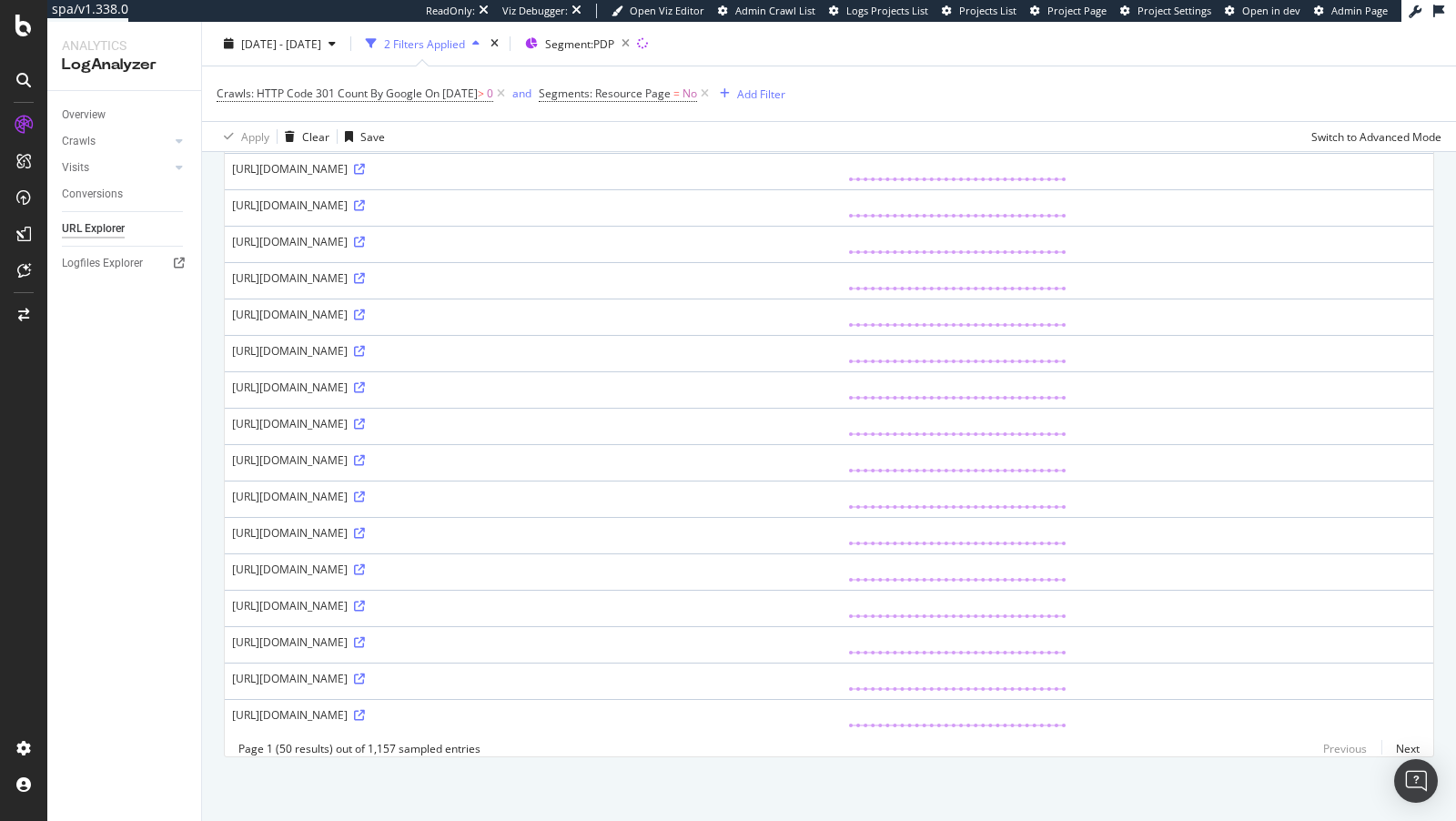
scroll to position [1656, 0]
